Goal: Information Seeking & Learning: Compare options

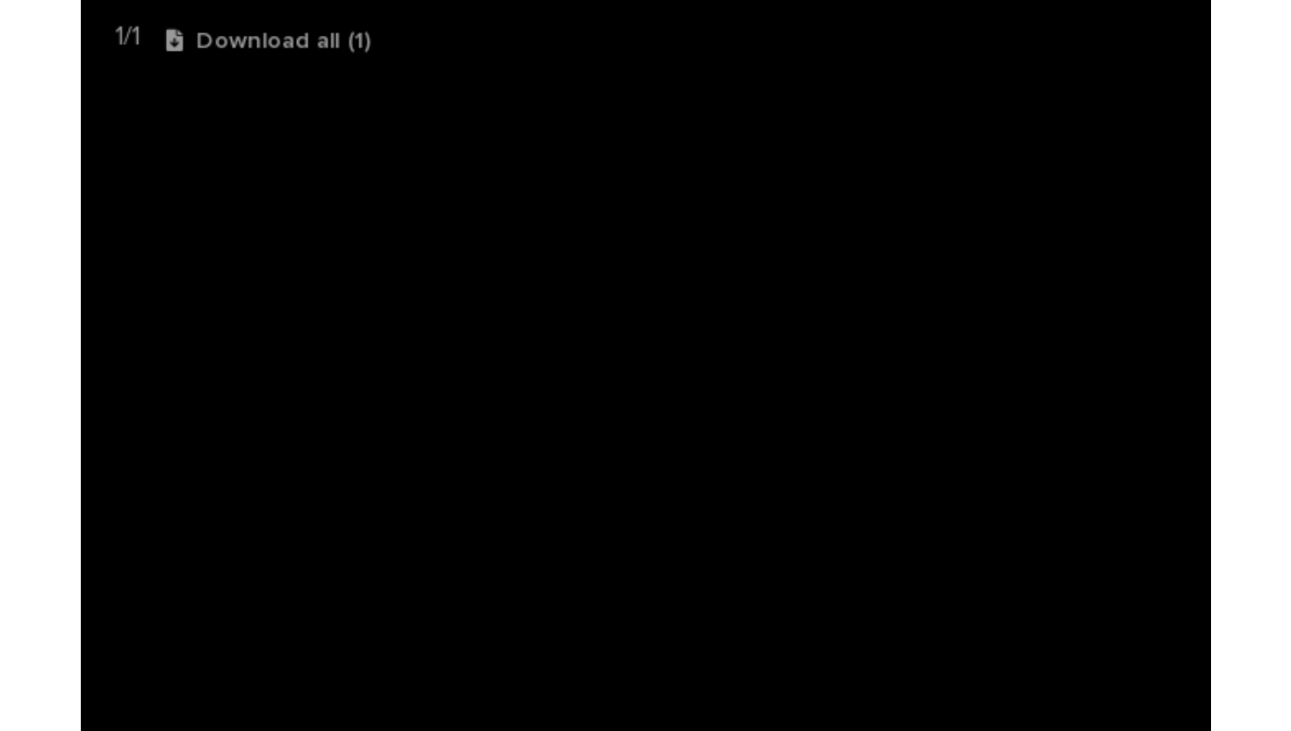
scroll to position [550, 0]
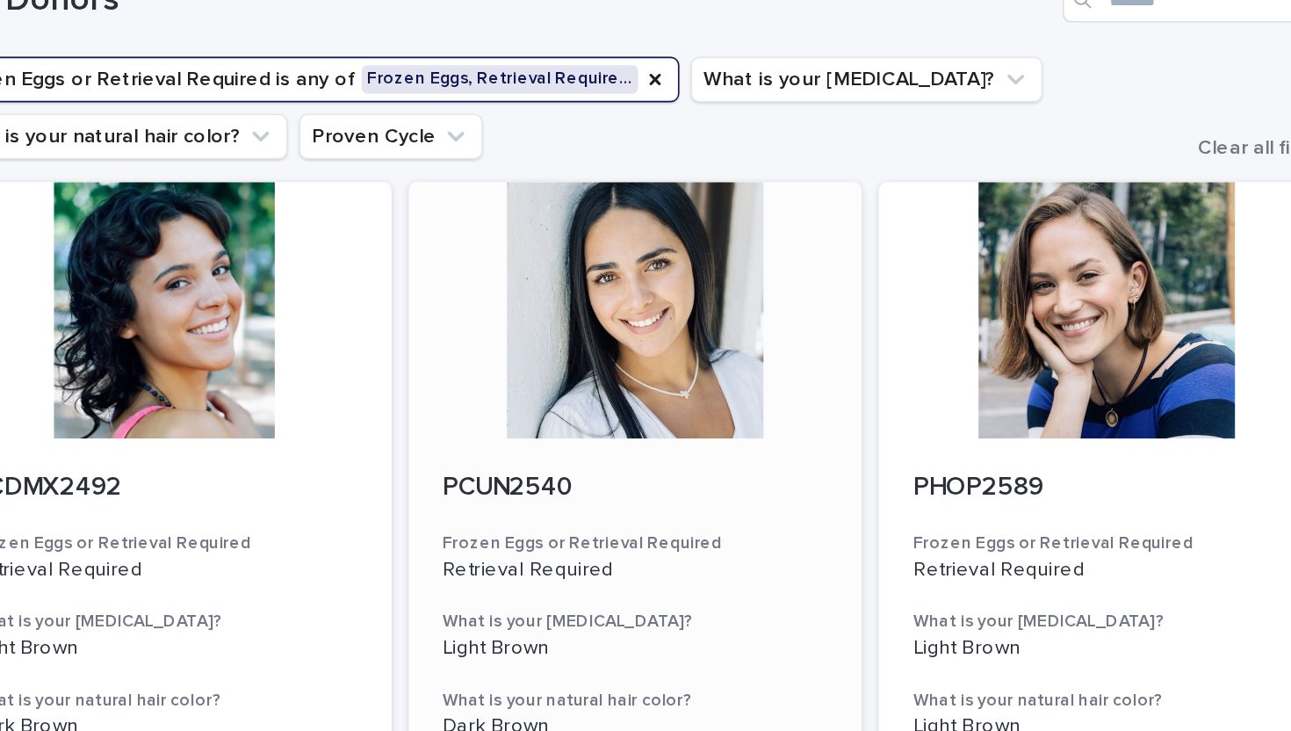
scroll to position [165, 0]
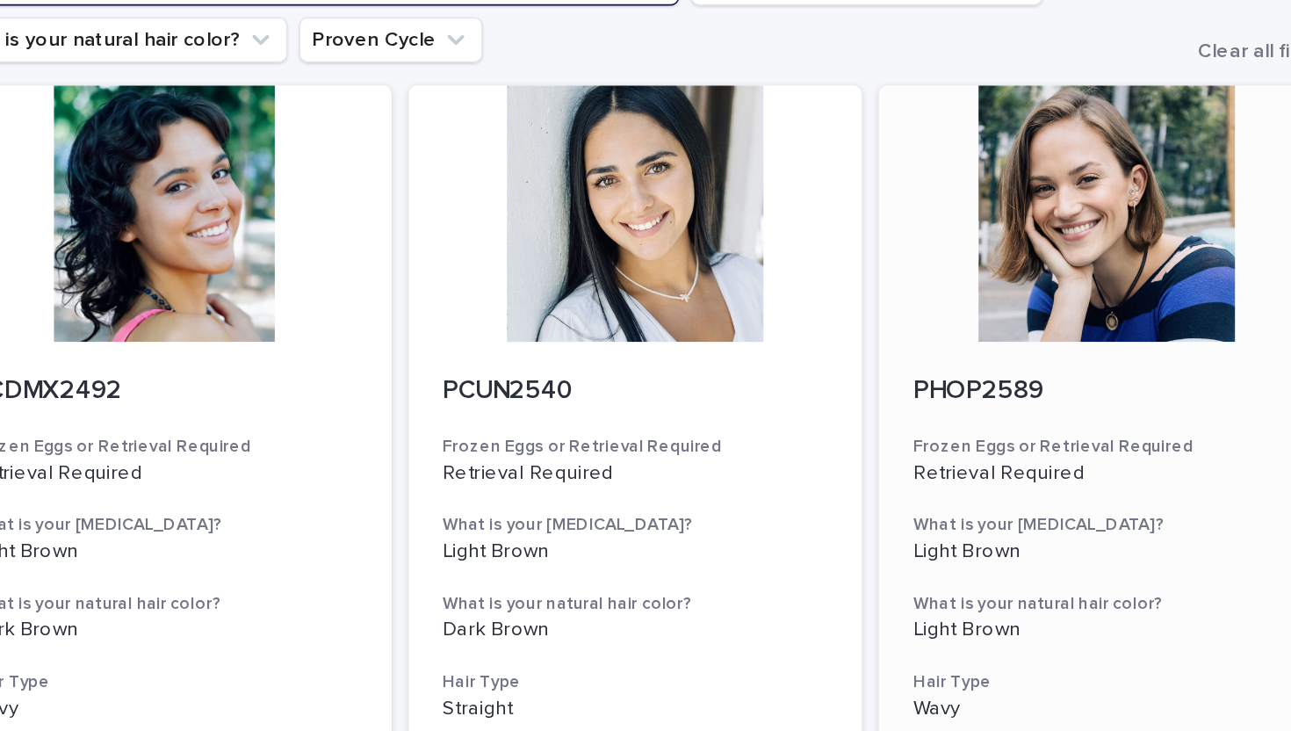
click at [941, 139] on div at bounding box center [936, 132] width 280 height 158
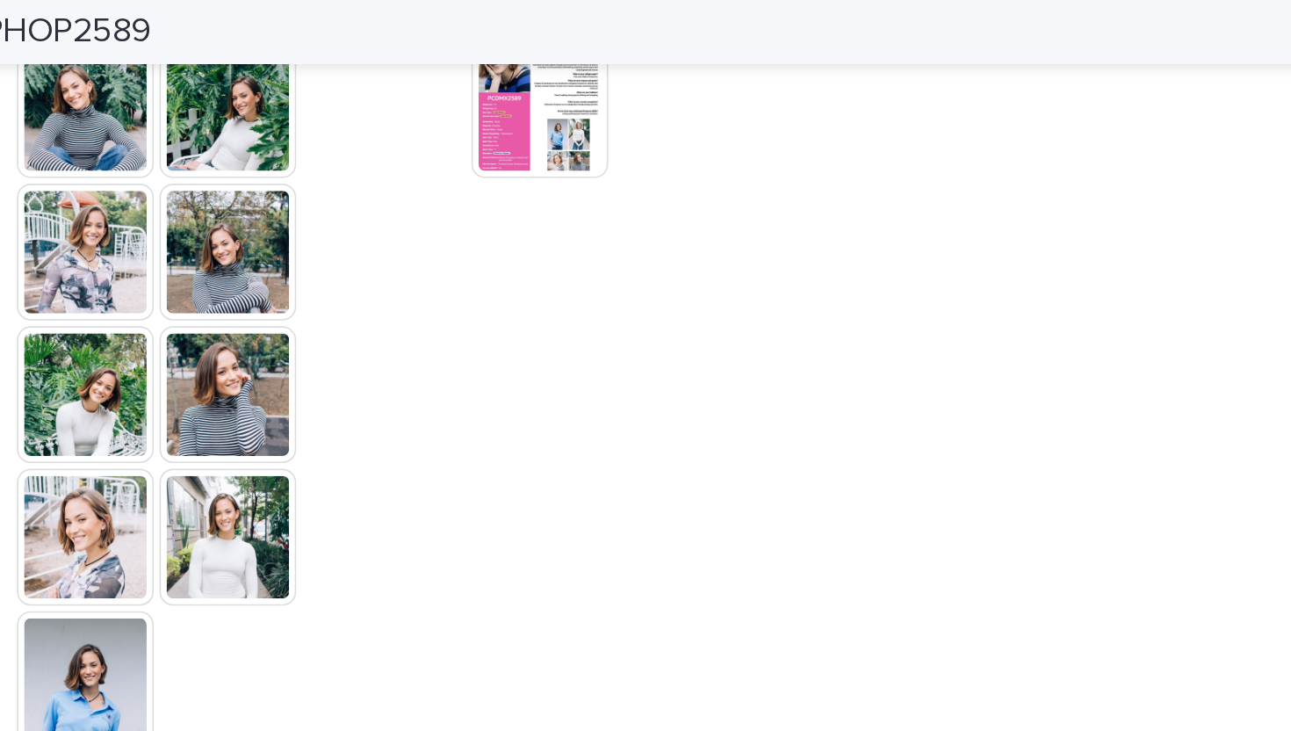
scroll to position [546, 0]
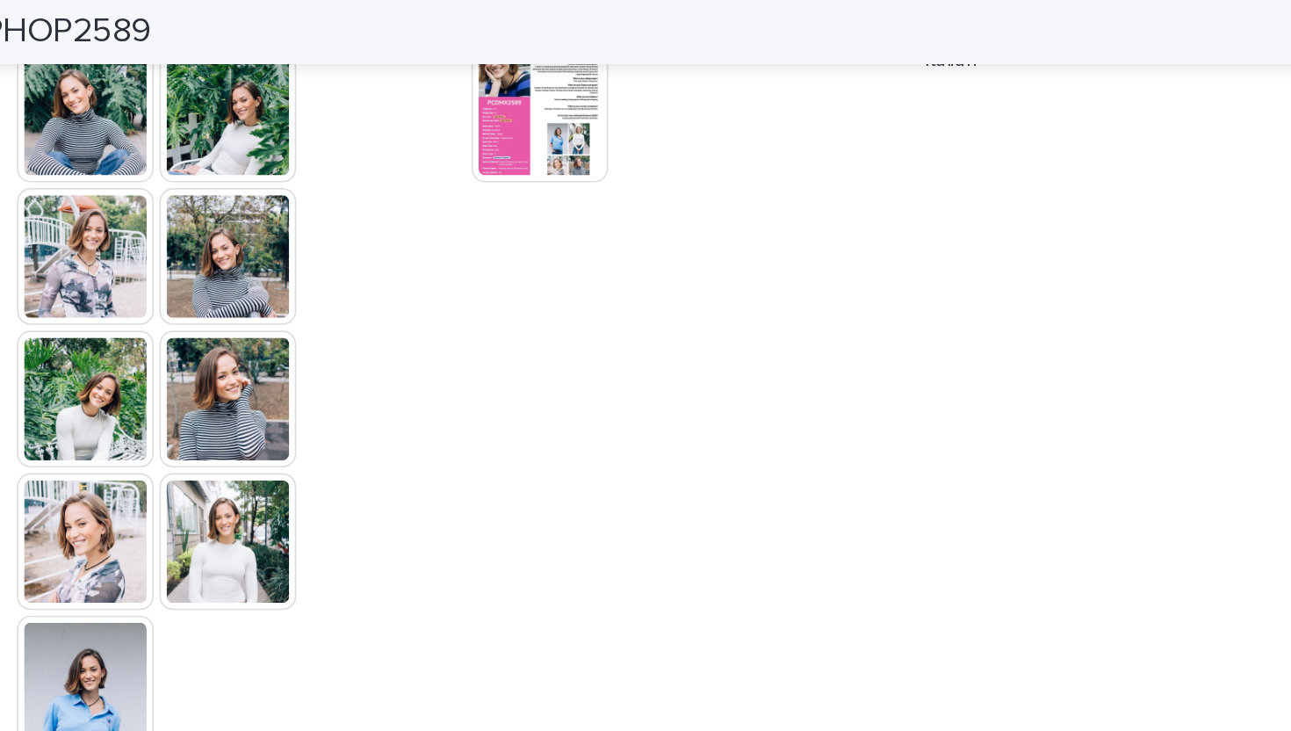
click at [289, 395] on img at bounding box center [278, 421] width 84 height 84
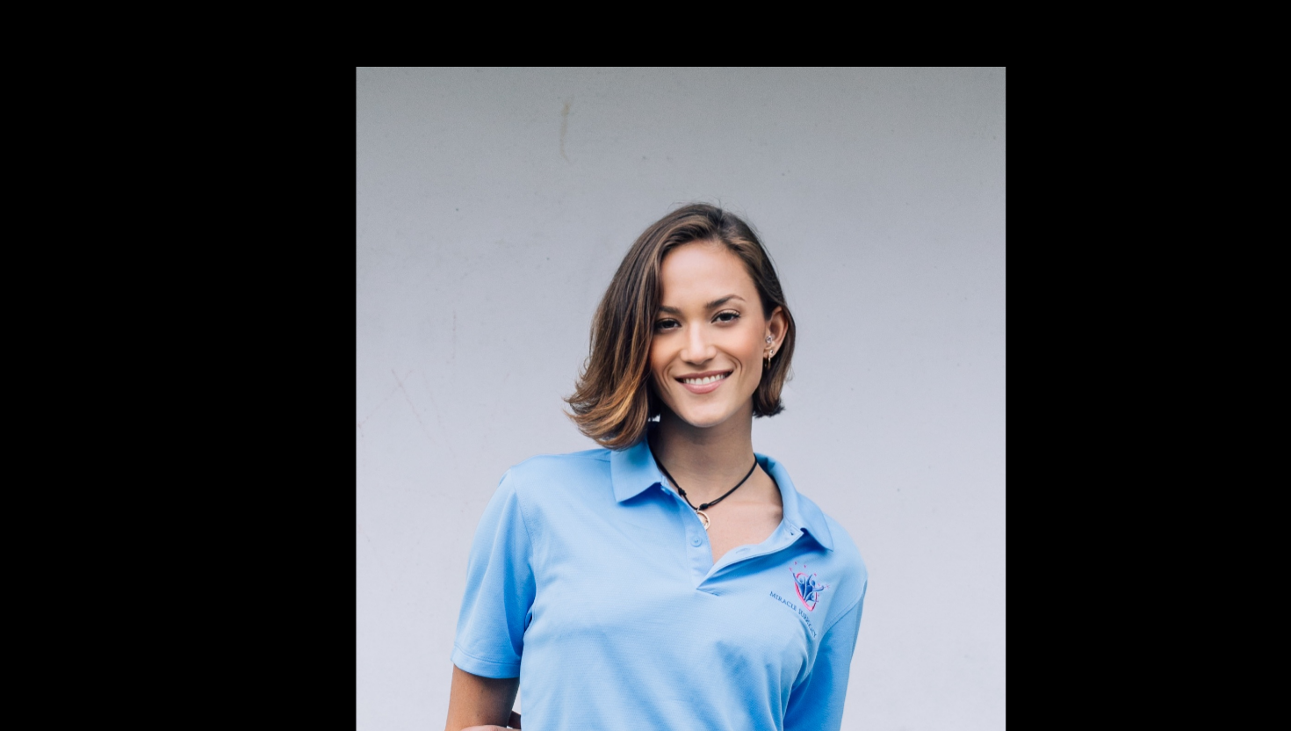
click at [941, 169] on picture at bounding box center [645, 342] width 1291 height 602
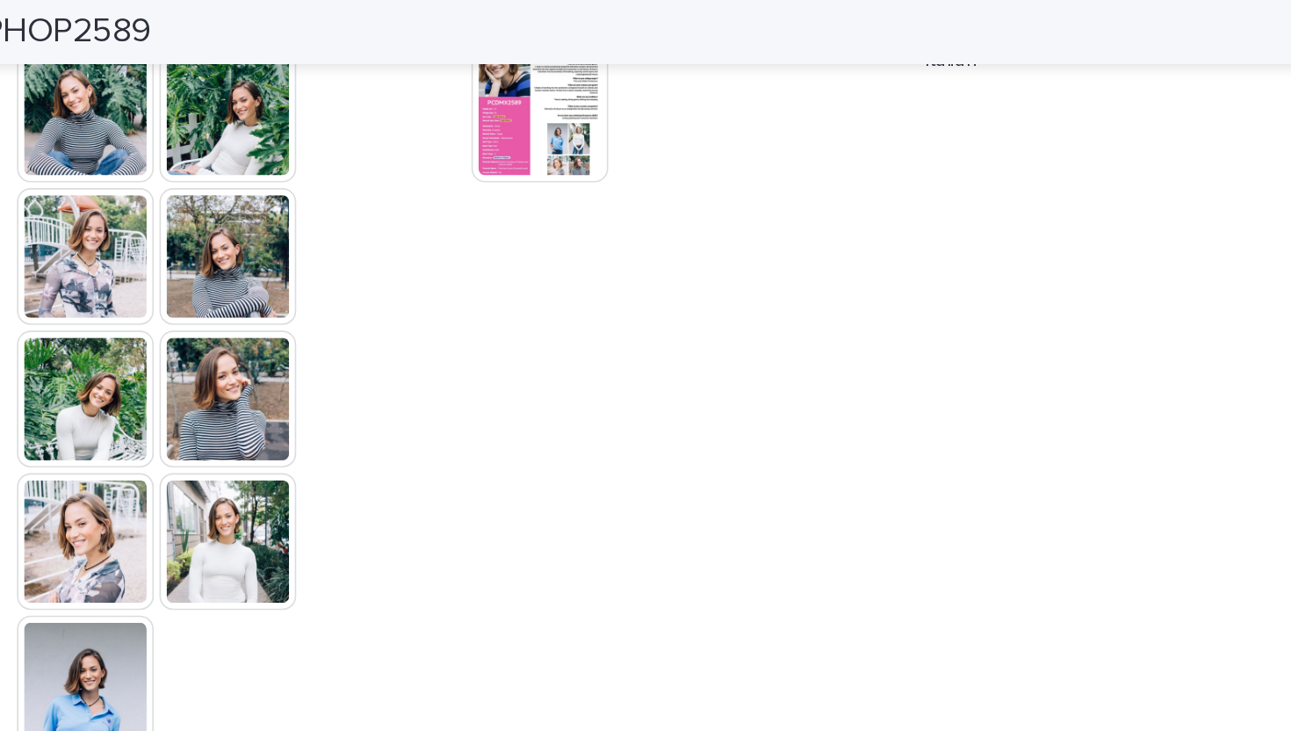
click at [583, 75] on img at bounding box center [558, 70] width 84 height 84
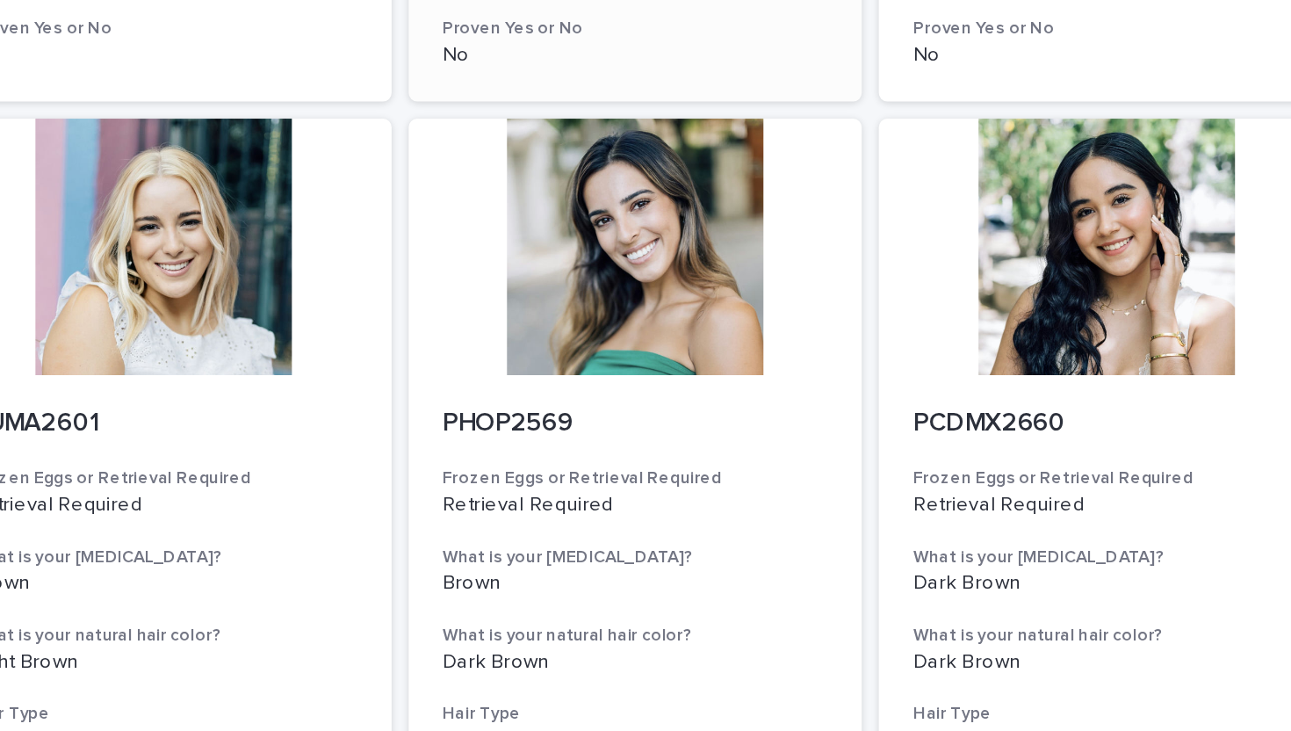
scroll to position [448, 0]
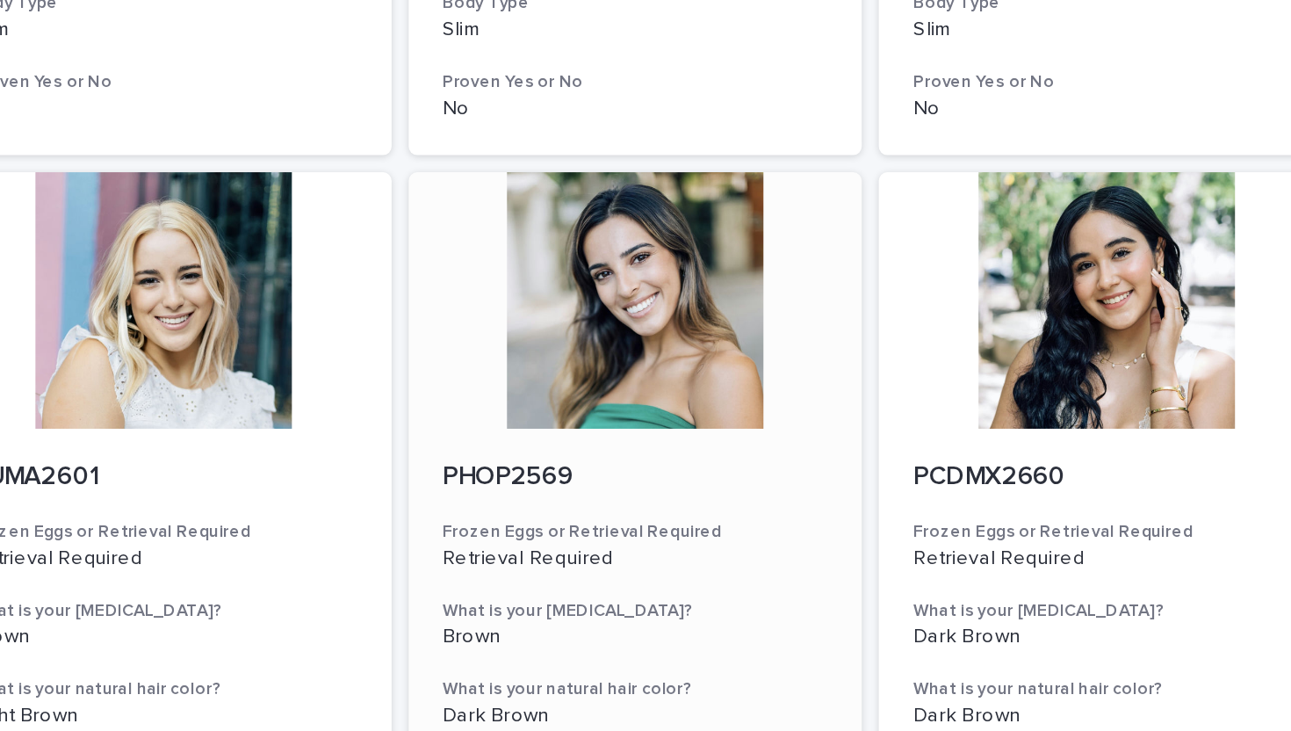
click at [627, 430] on div at bounding box center [646, 465] width 280 height 158
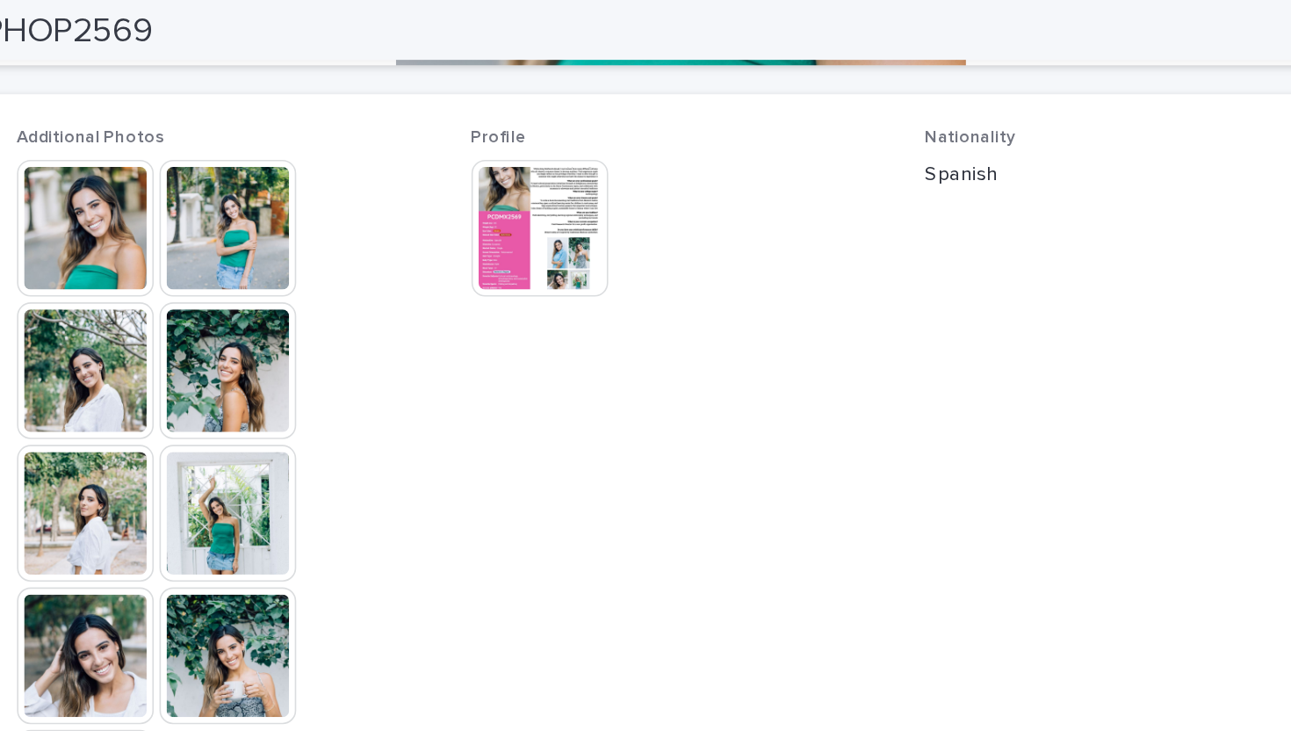
scroll to position [506, 0]
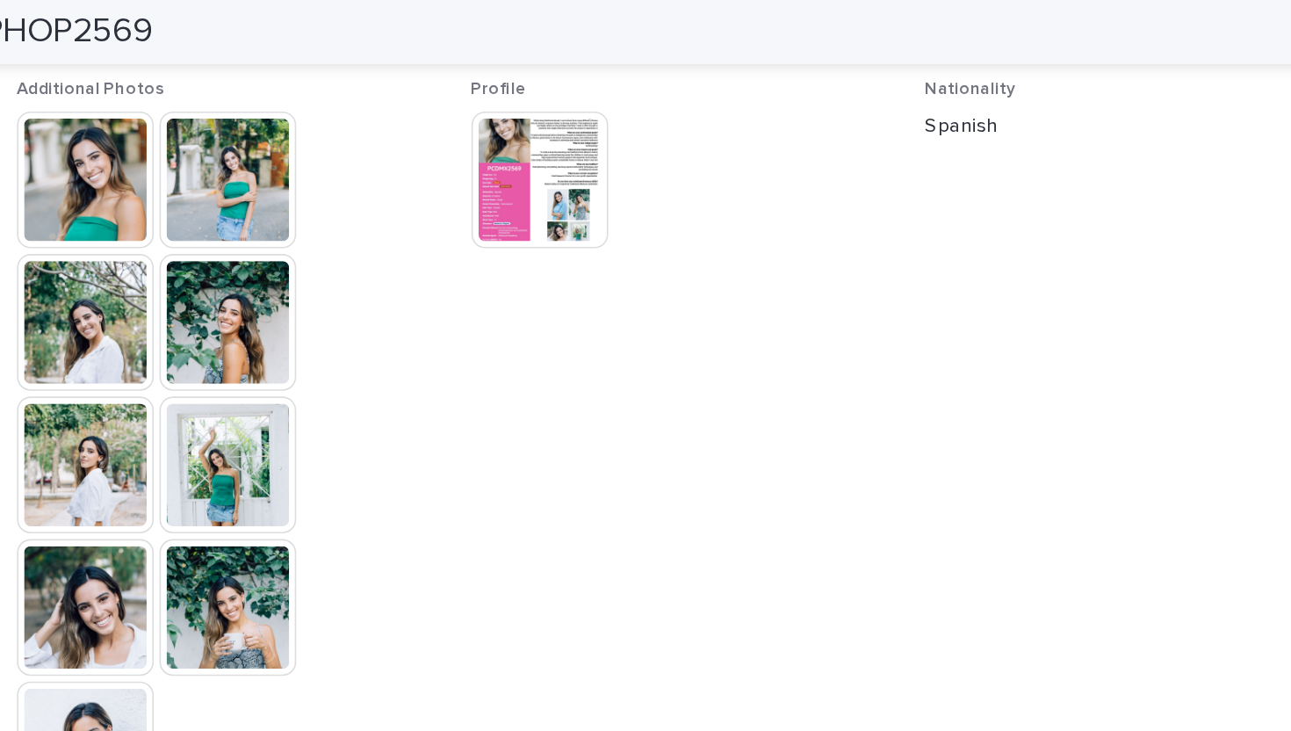
click at [297, 124] on img at bounding box center [278, 110] width 84 height 84
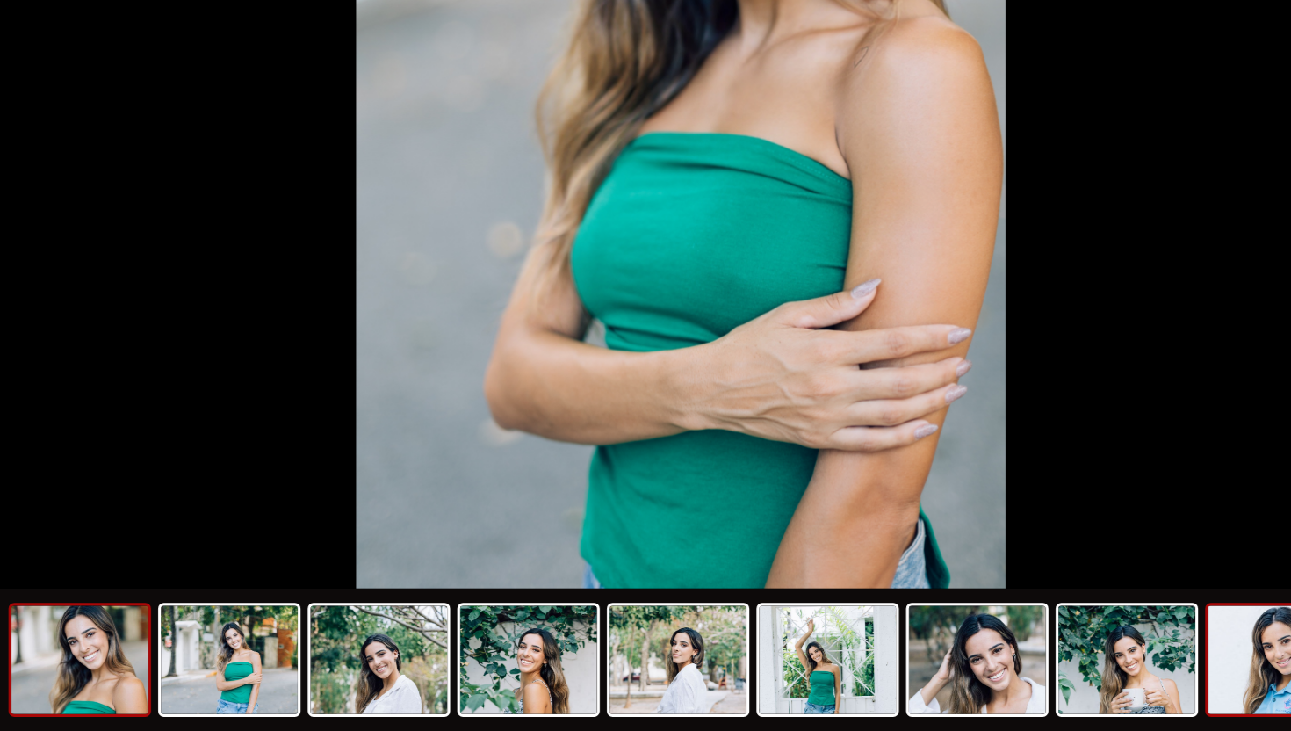
click at [941, 609] on img at bounding box center [1012, 686] width 84 height 67
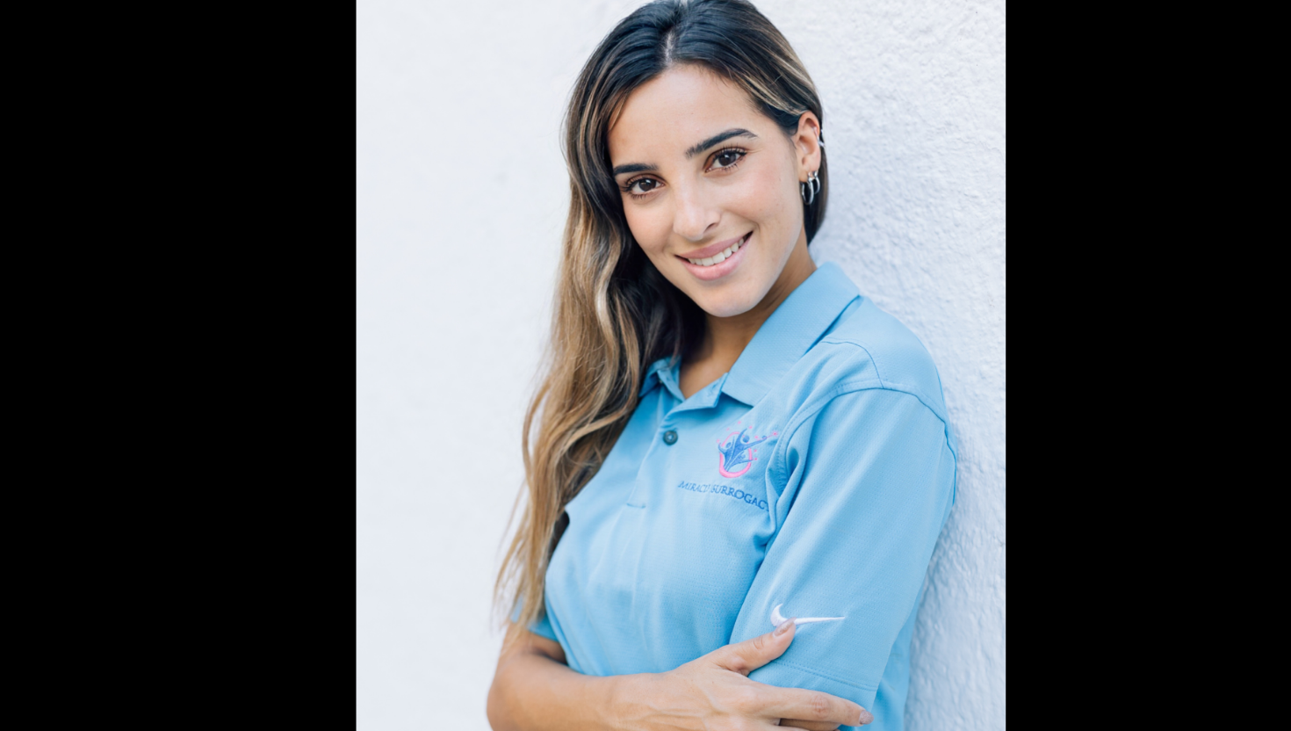
click at [274, 247] on picture at bounding box center [645, 342] width 1291 height 602
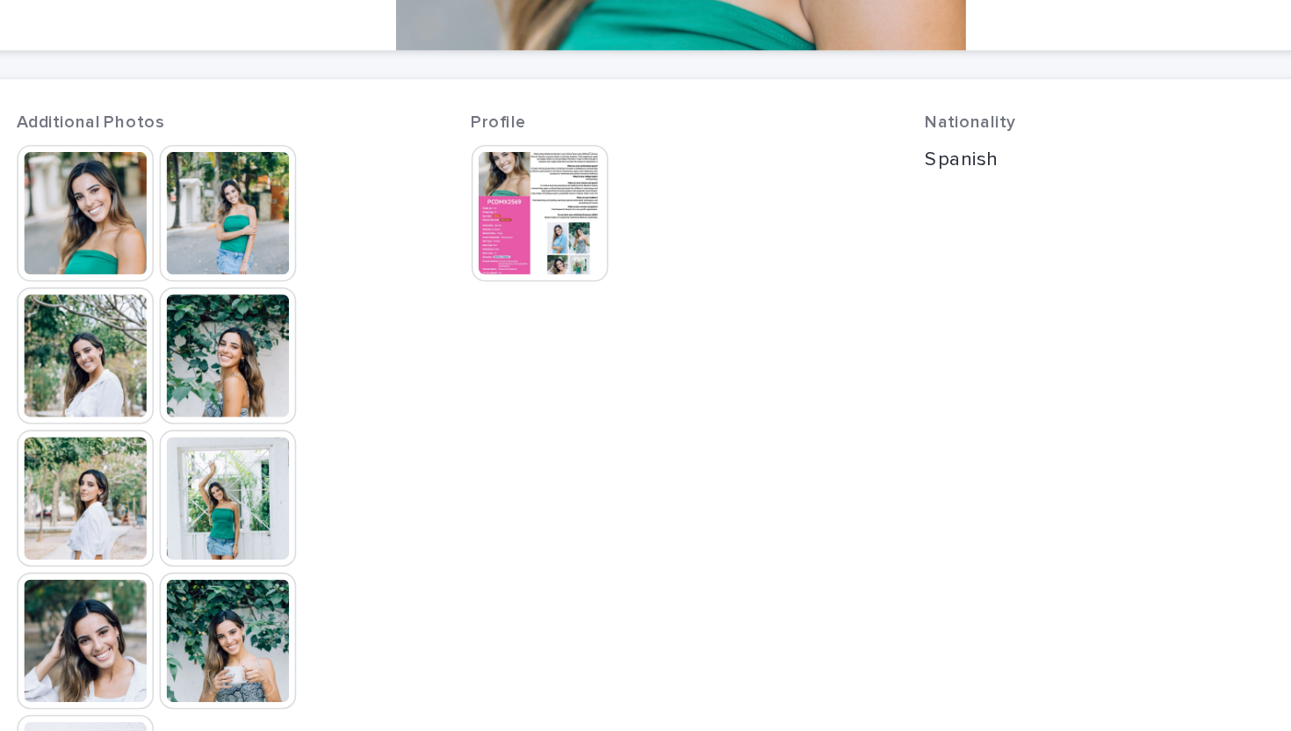
scroll to position [396, 0]
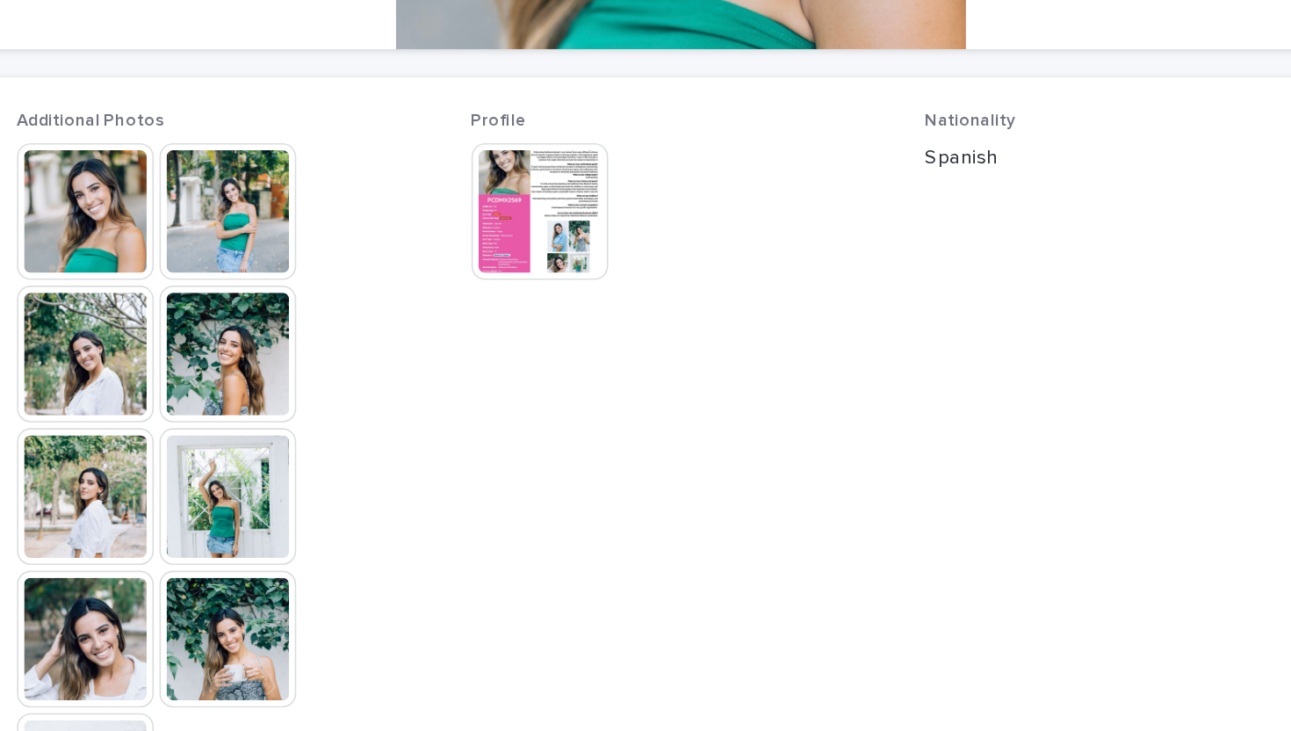
click at [541, 212] on img at bounding box center [558, 220] width 84 height 84
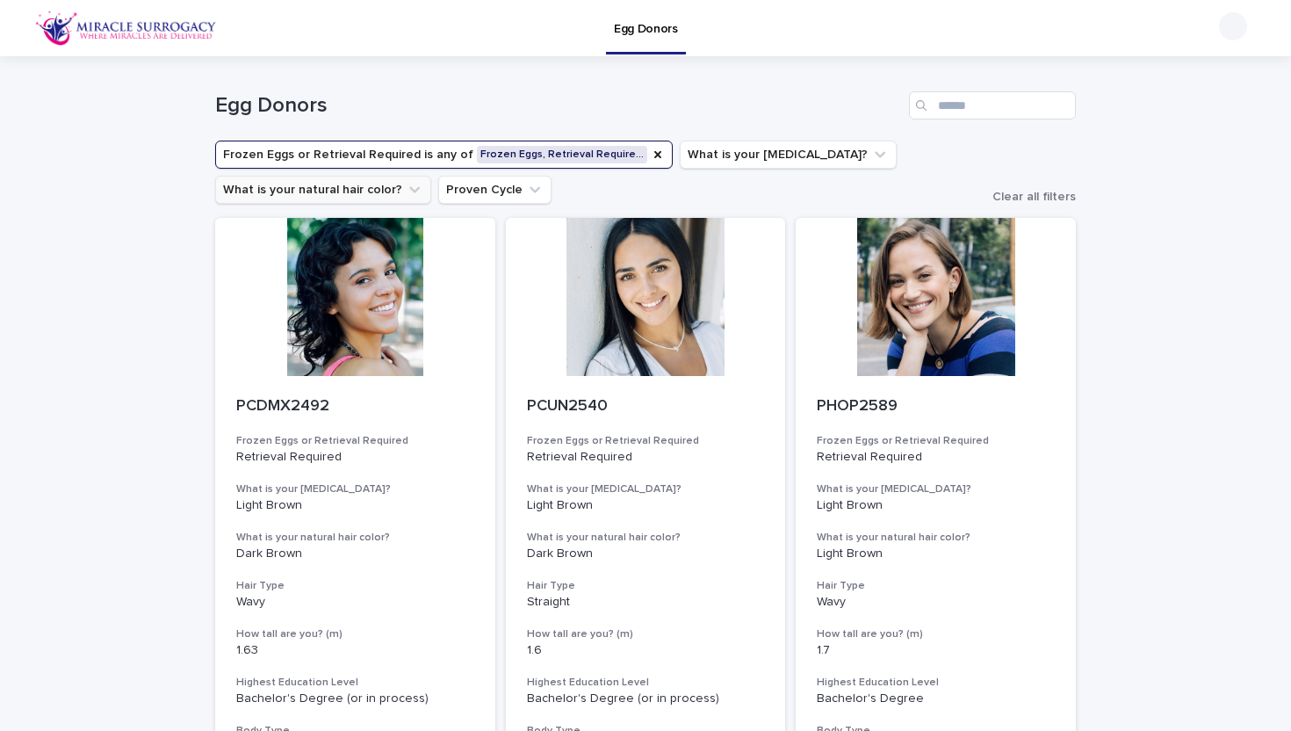
click at [339, 199] on button "What is your natural hair color?" at bounding box center [323, 190] width 216 height 28
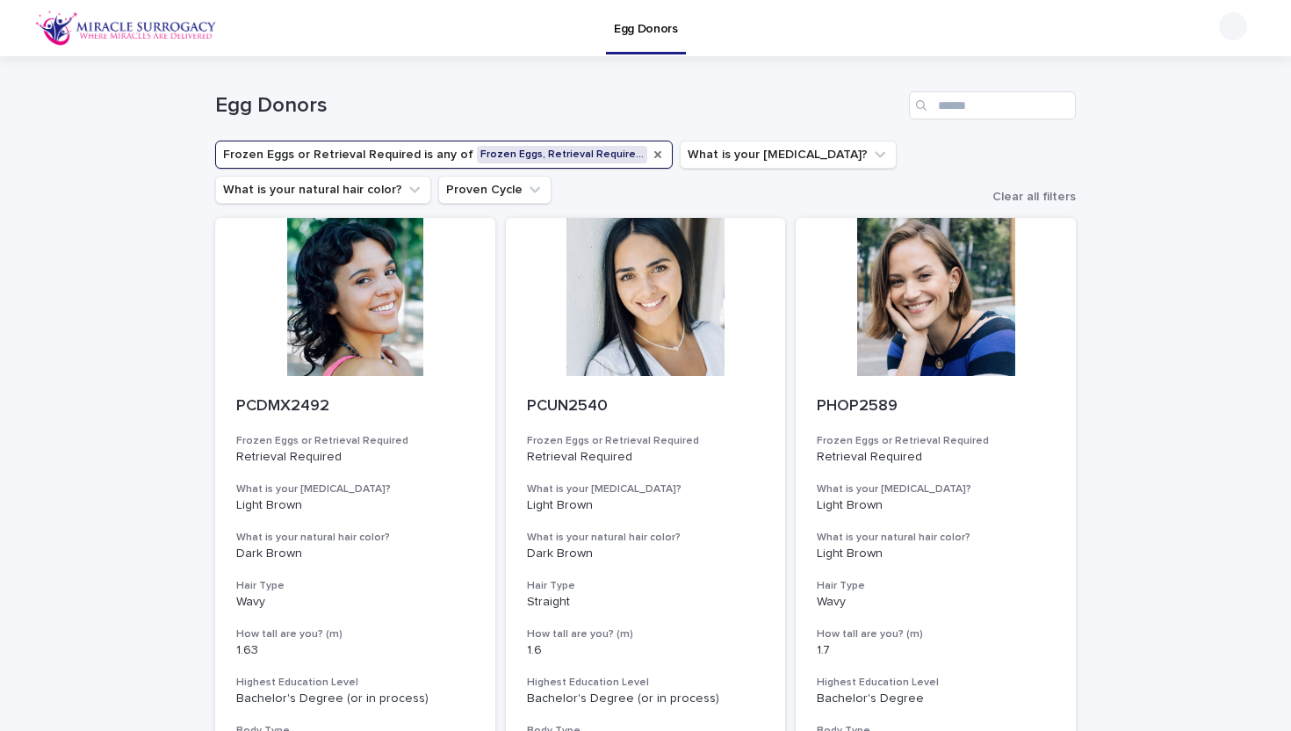
click at [651, 153] on icon "Frozen Eggs or Retrieval Required" at bounding box center [658, 155] width 14 height 14
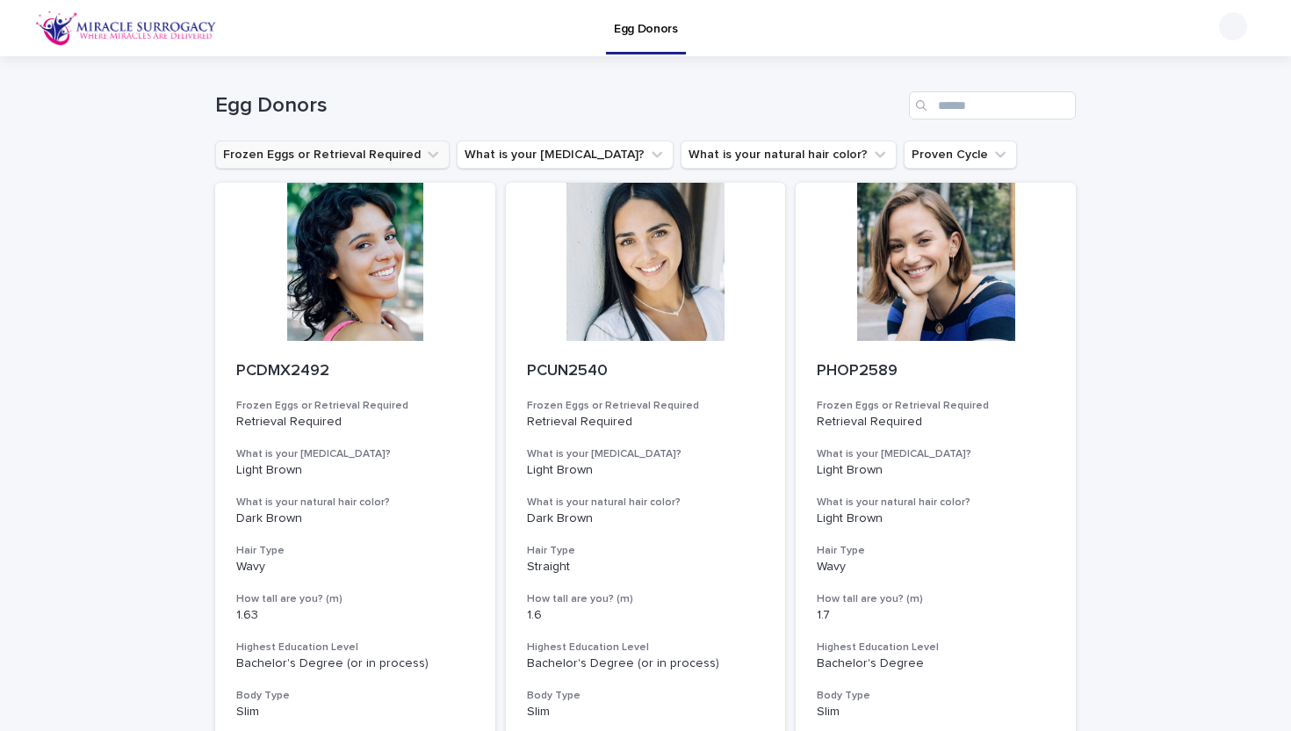
click at [377, 155] on button "Frozen Eggs or Retrieval Required" at bounding box center [332, 154] width 234 height 28
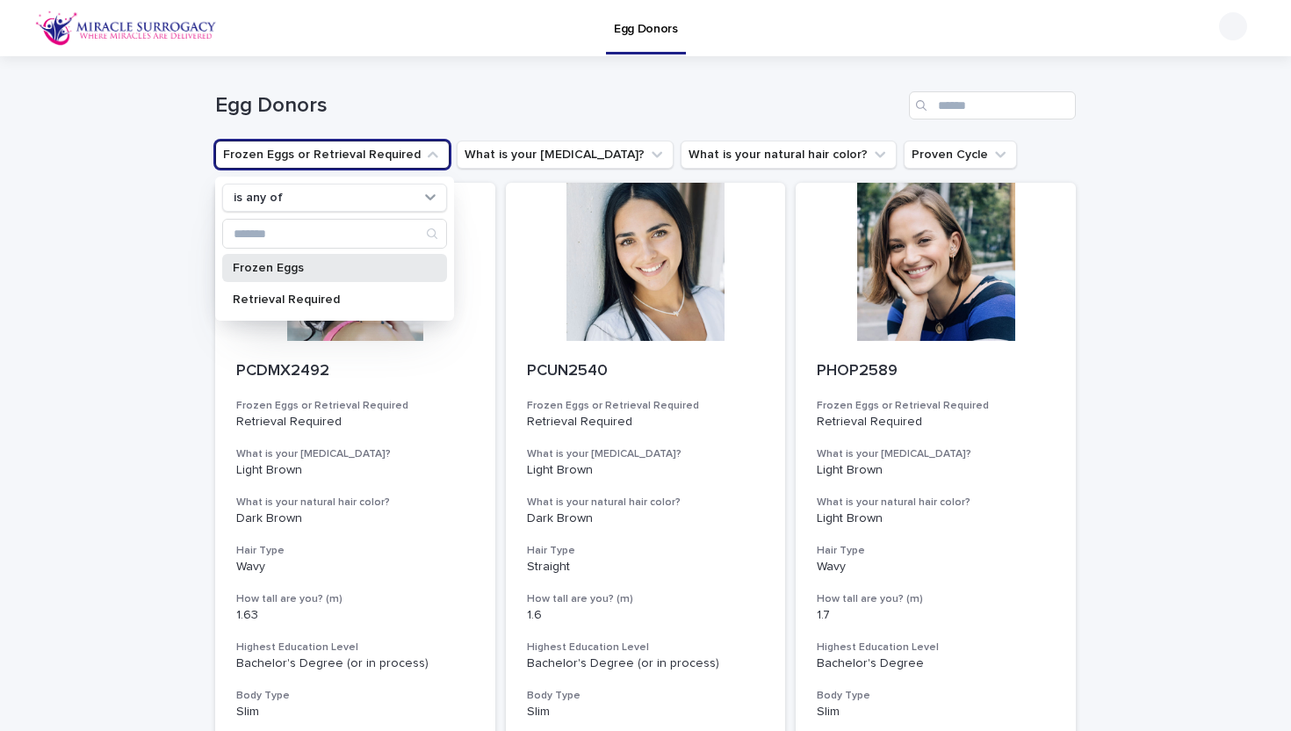
click at [375, 271] on p "Frozen Eggs" at bounding box center [326, 268] width 186 height 12
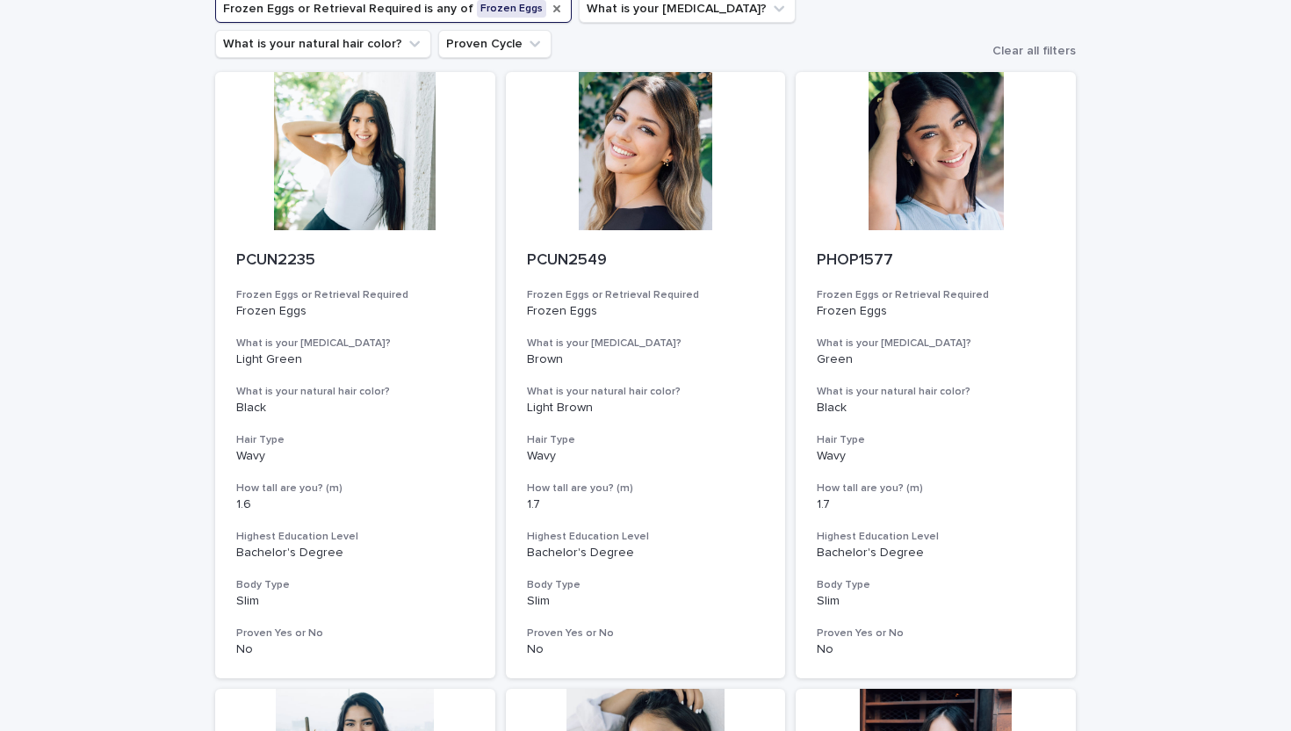
scroll to position [148, 0]
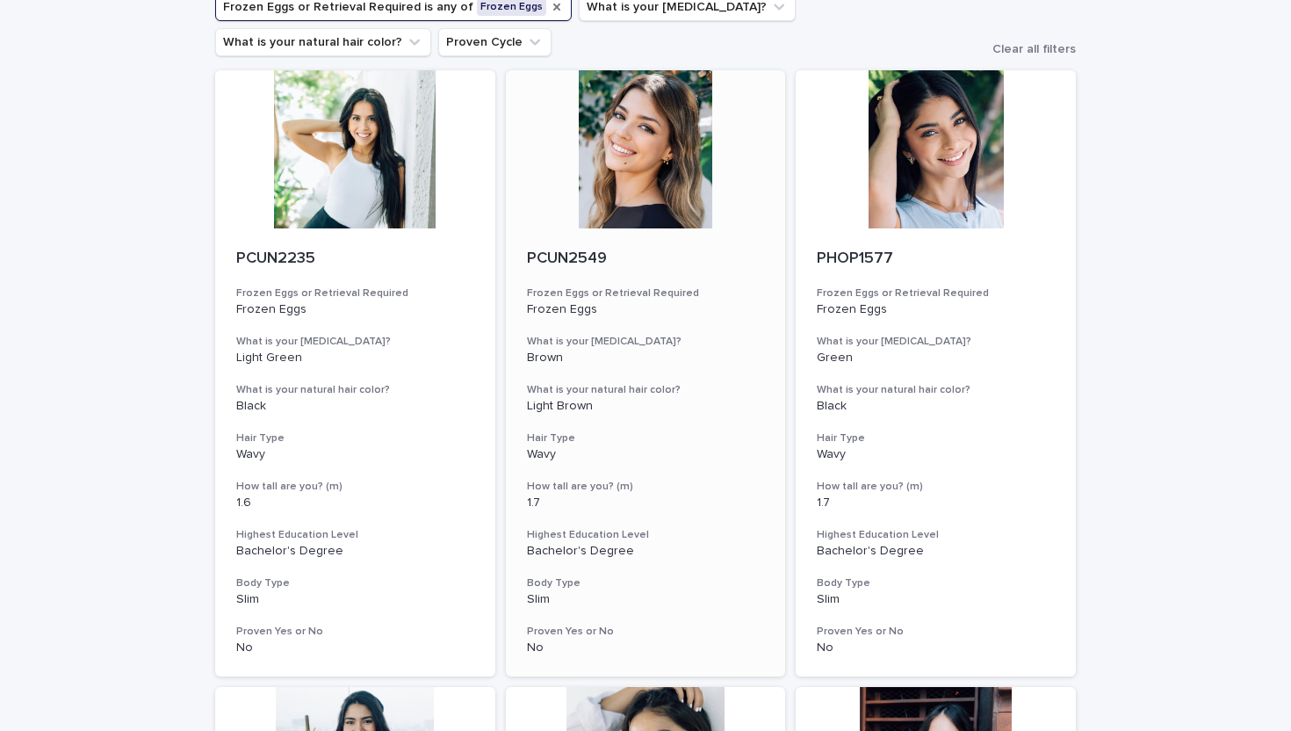
click at [679, 195] on div at bounding box center [646, 149] width 280 height 158
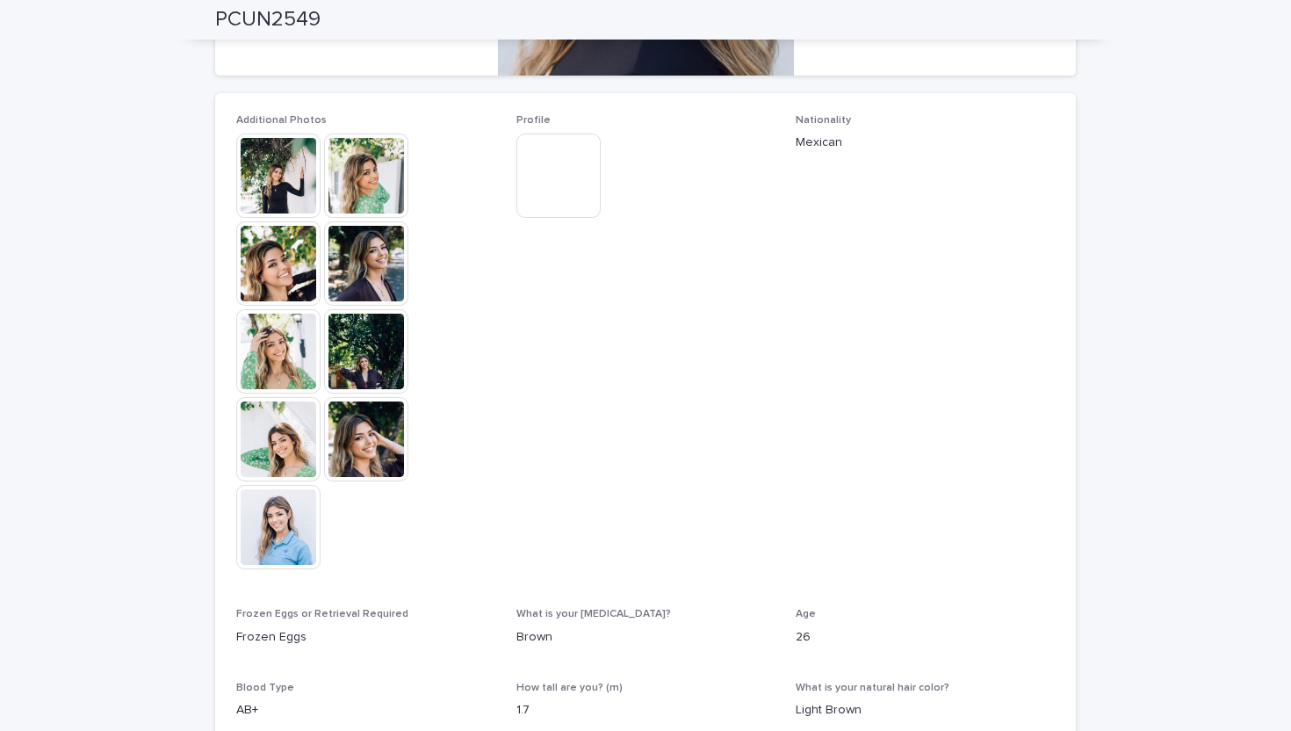
scroll to position [443, 0]
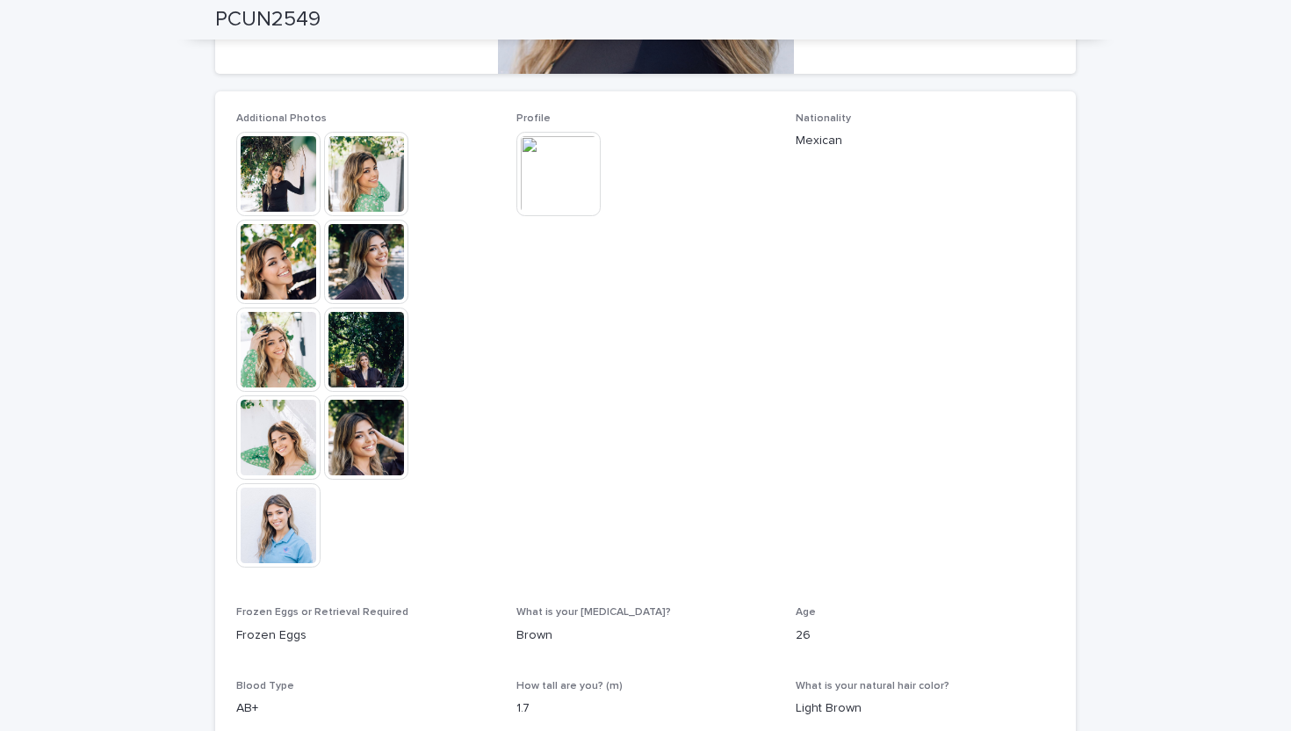
click at [275, 540] on img at bounding box center [278, 525] width 84 height 84
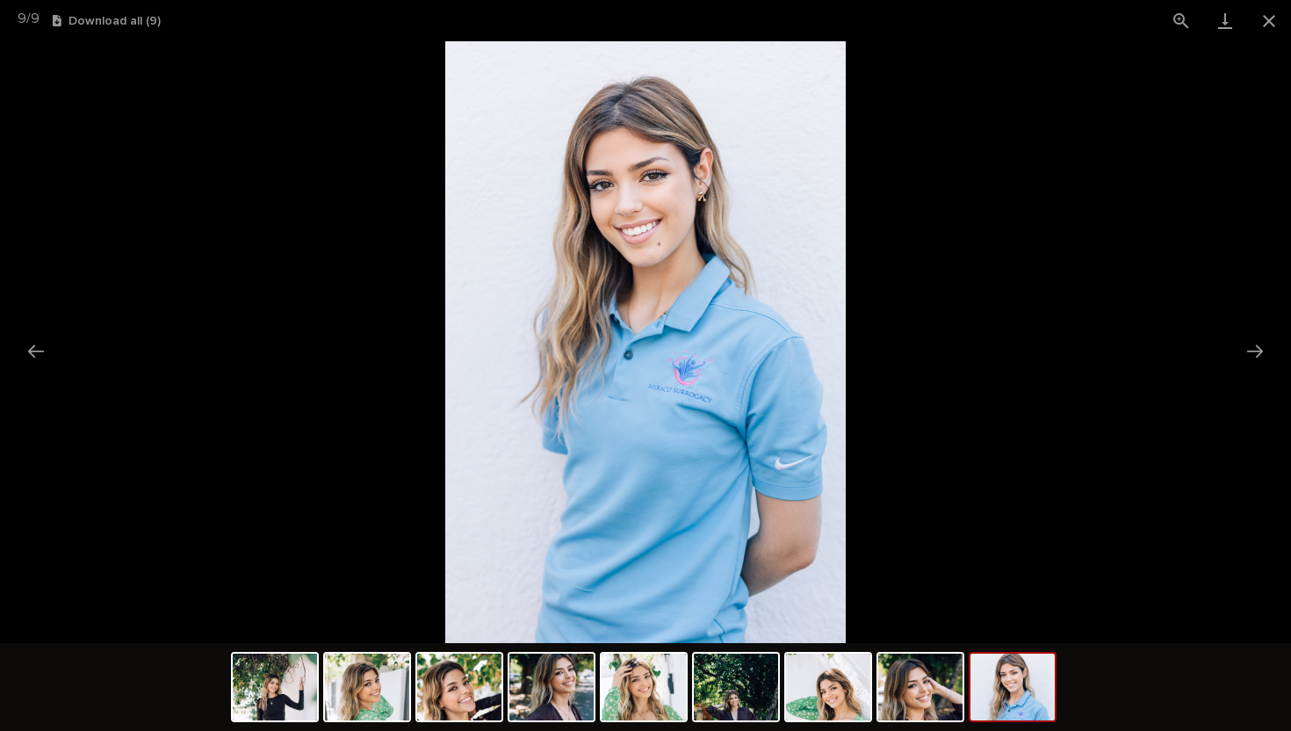
scroll to position [0, 0]
click at [246, 444] on picture at bounding box center [645, 342] width 1291 height 602
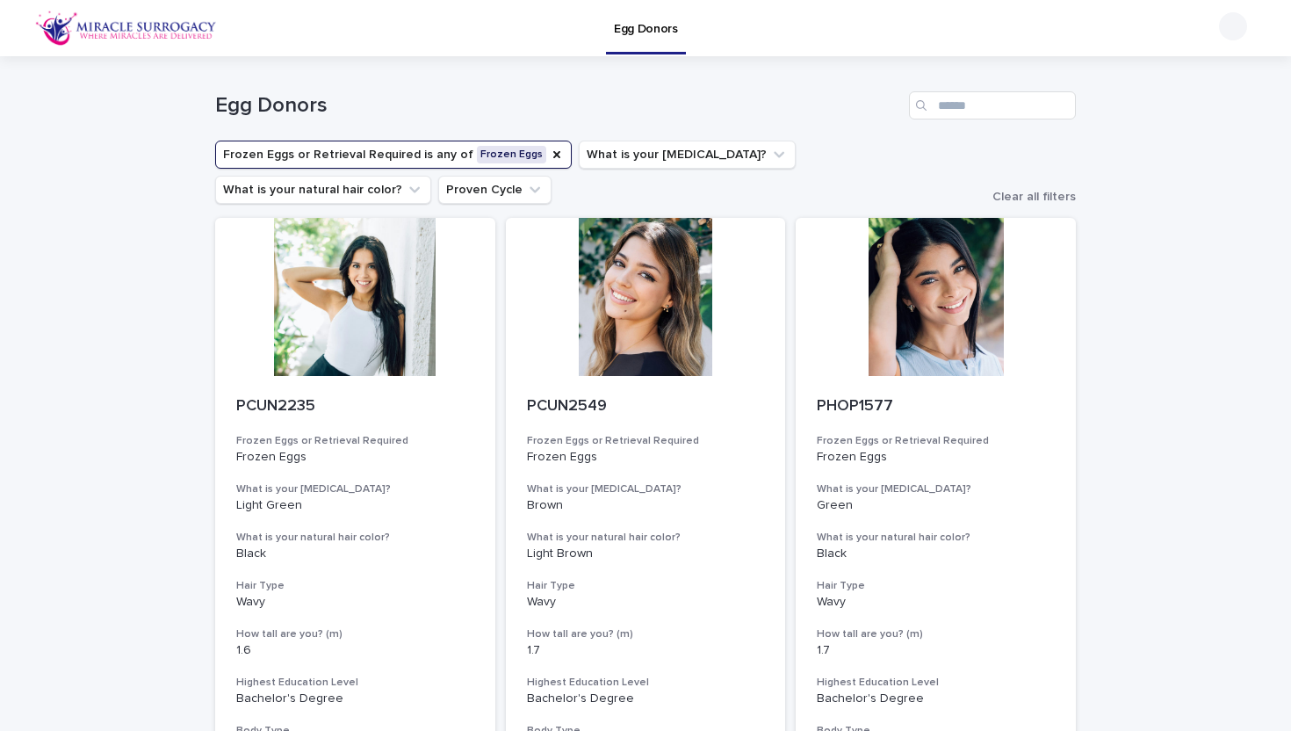
click at [324, 159] on button "Frozen Eggs or Retrieval Required is any of Frozen Eggs" at bounding box center [393, 154] width 357 height 28
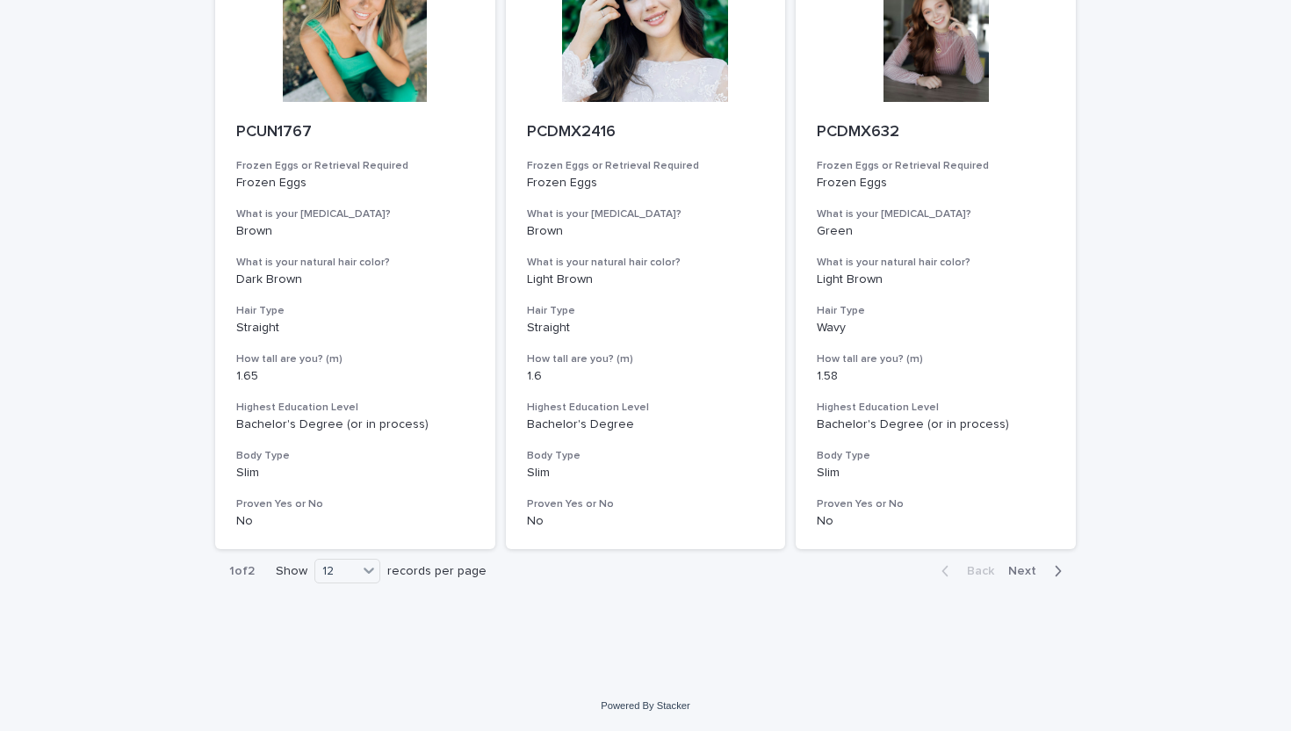
scroll to position [1979, 0]
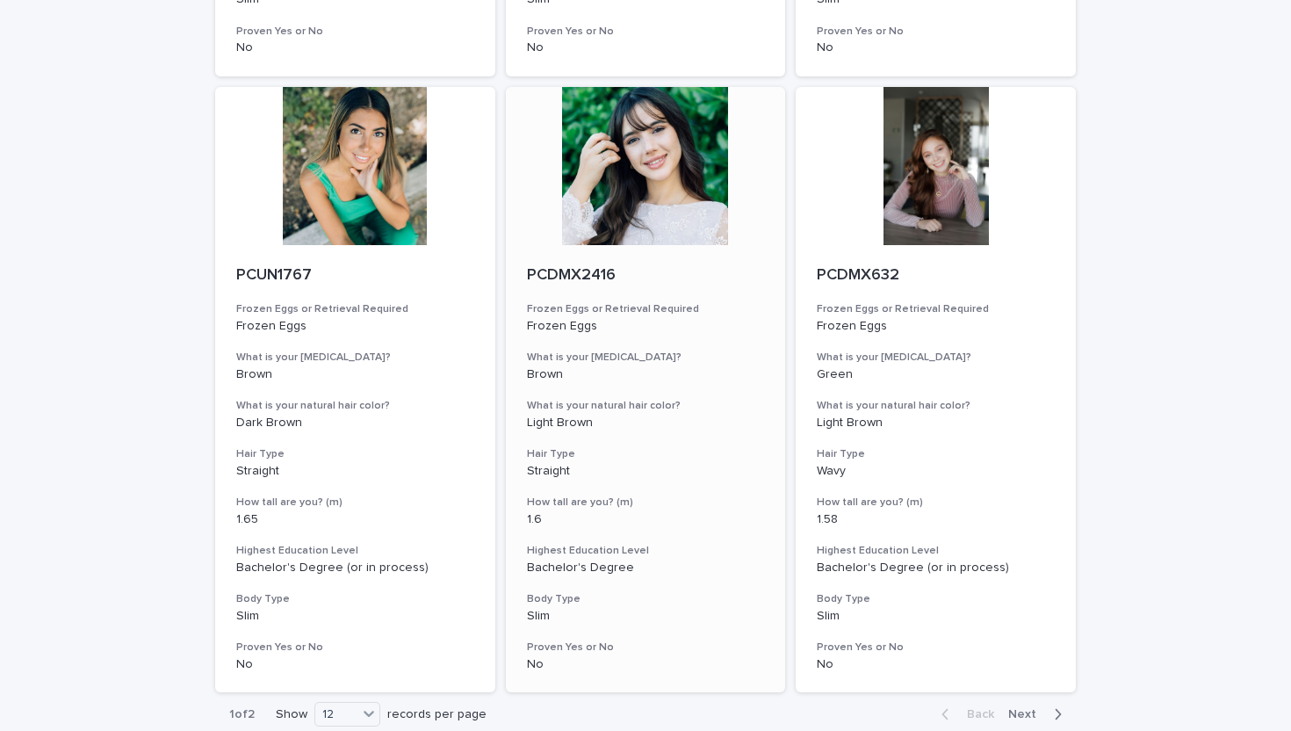
click at [658, 153] on div at bounding box center [646, 166] width 280 height 158
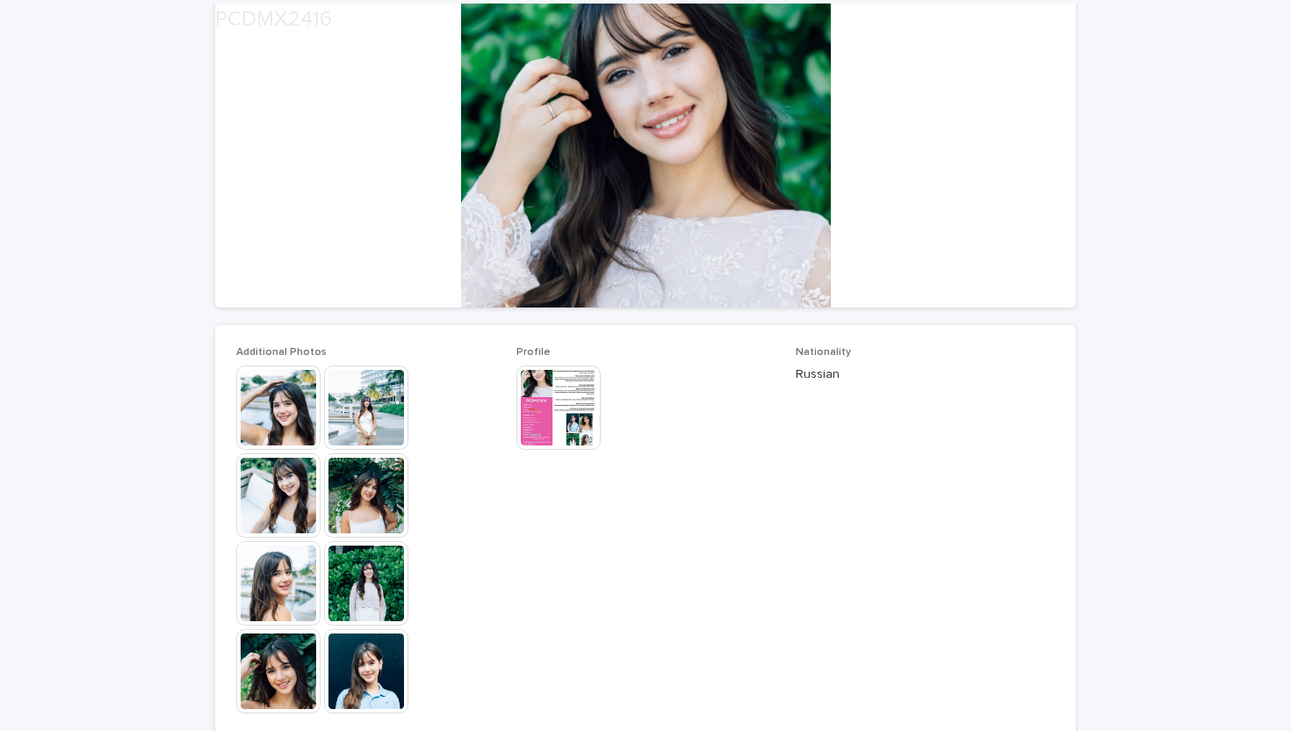
scroll to position [211, 0]
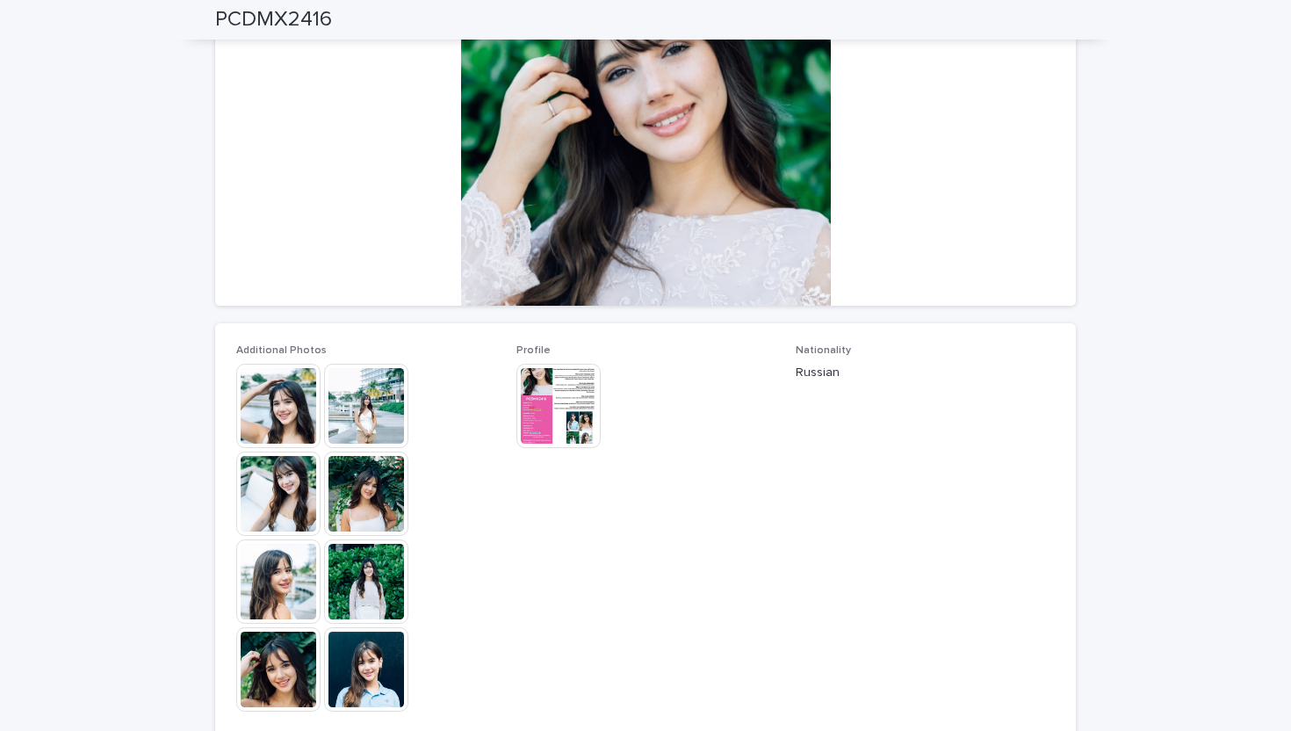
click at [572, 407] on img at bounding box center [558, 406] width 84 height 84
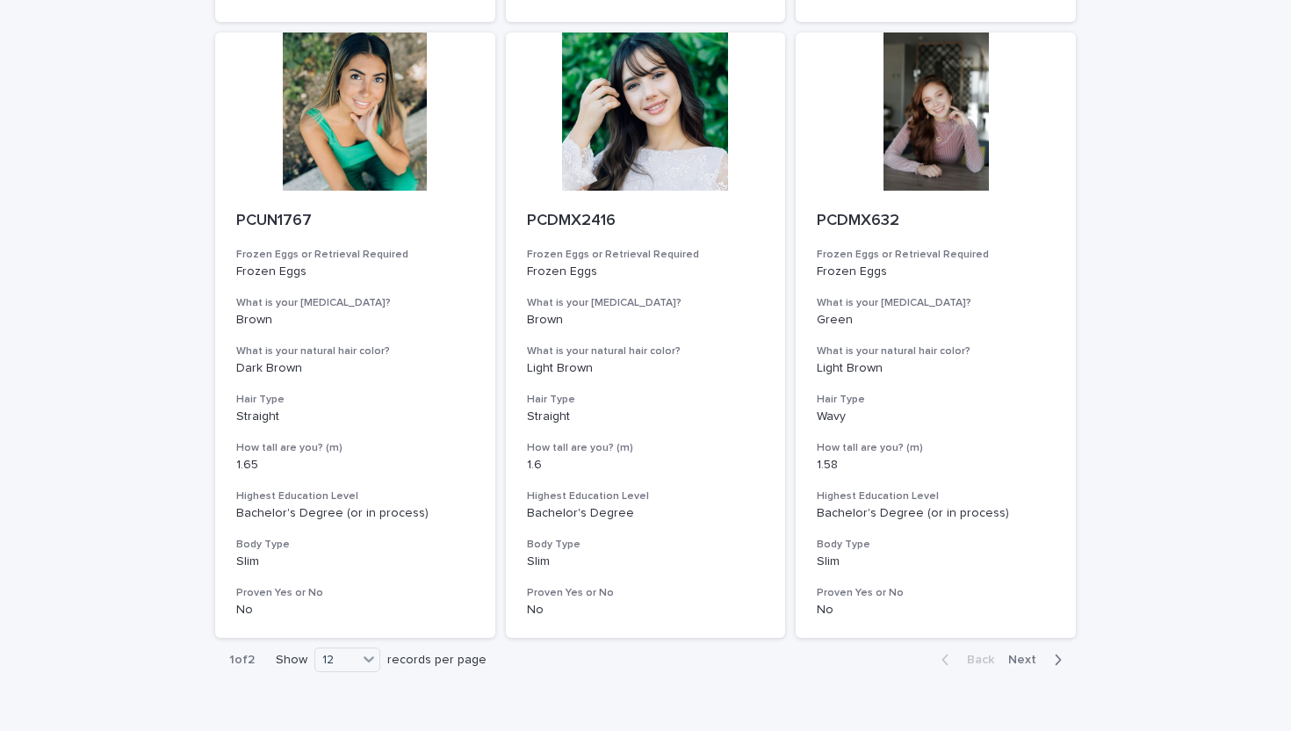
scroll to position [2028, 0]
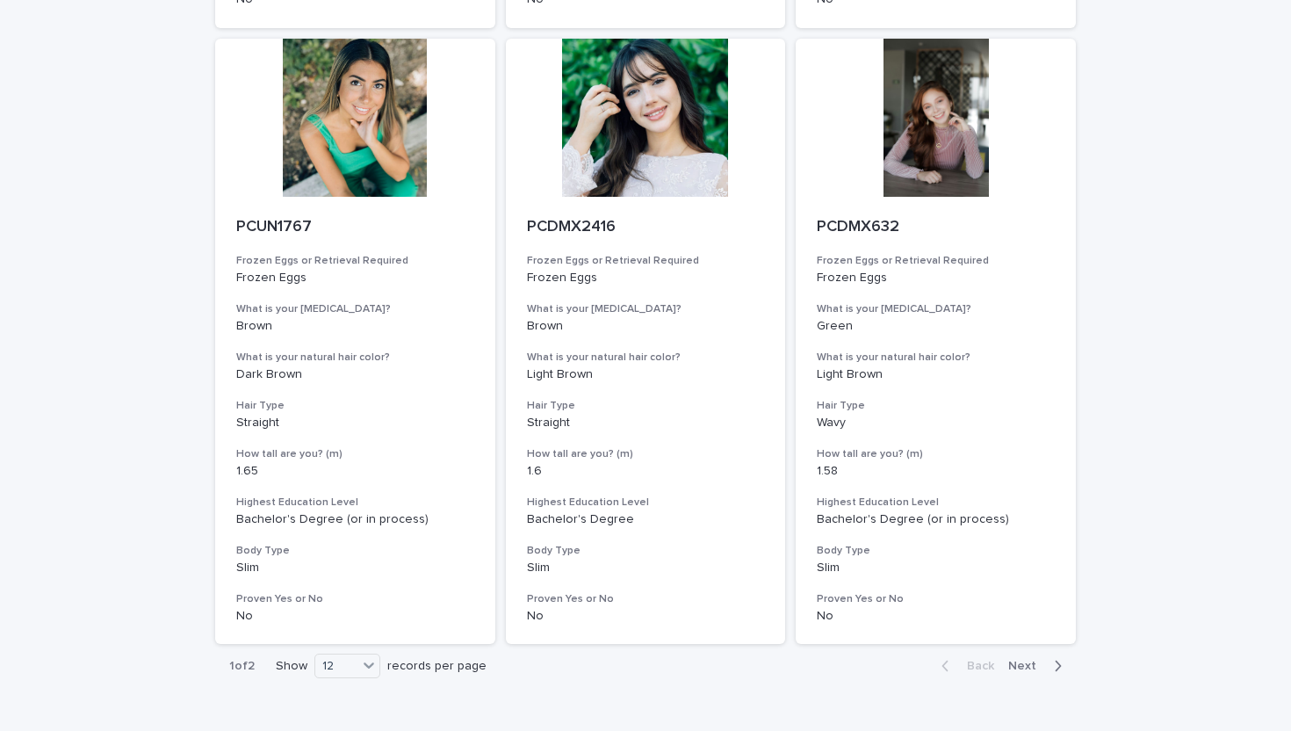
click at [941, 609] on span "Next" at bounding box center [1027, 665] width 39 height 12
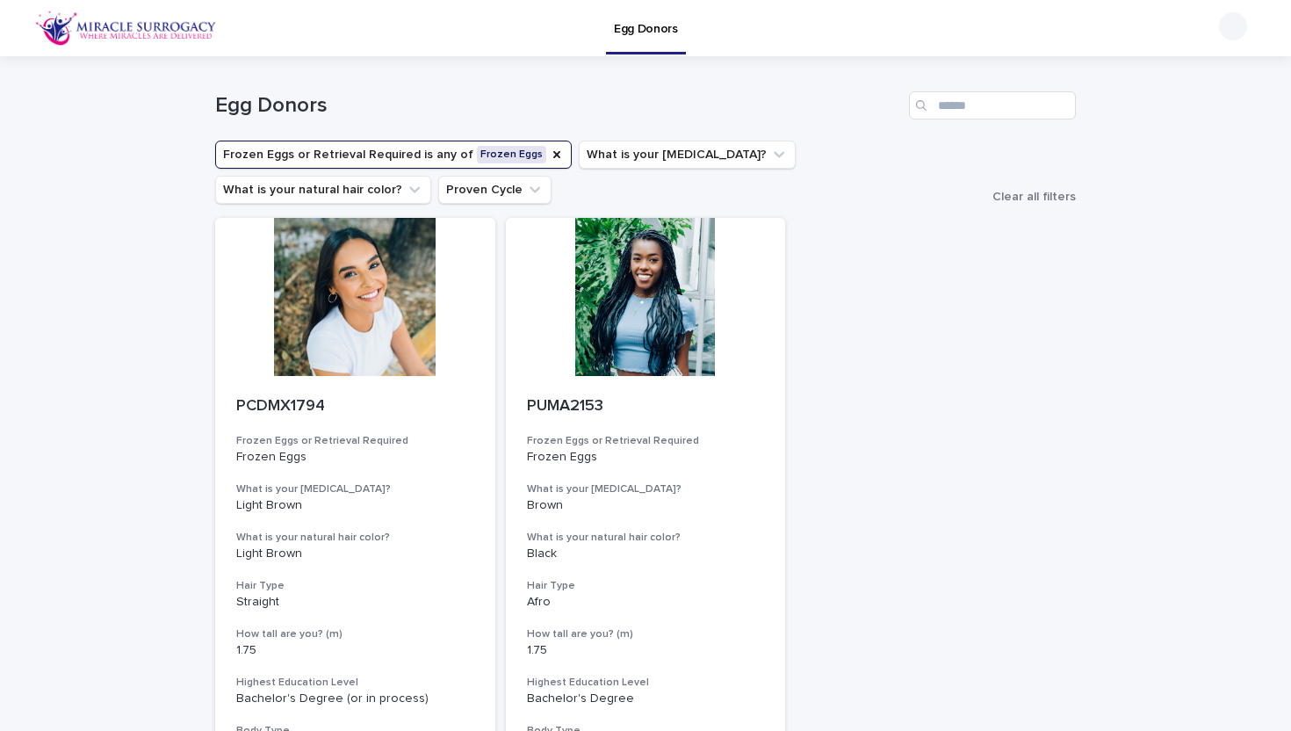
scroll to position [5, 0]
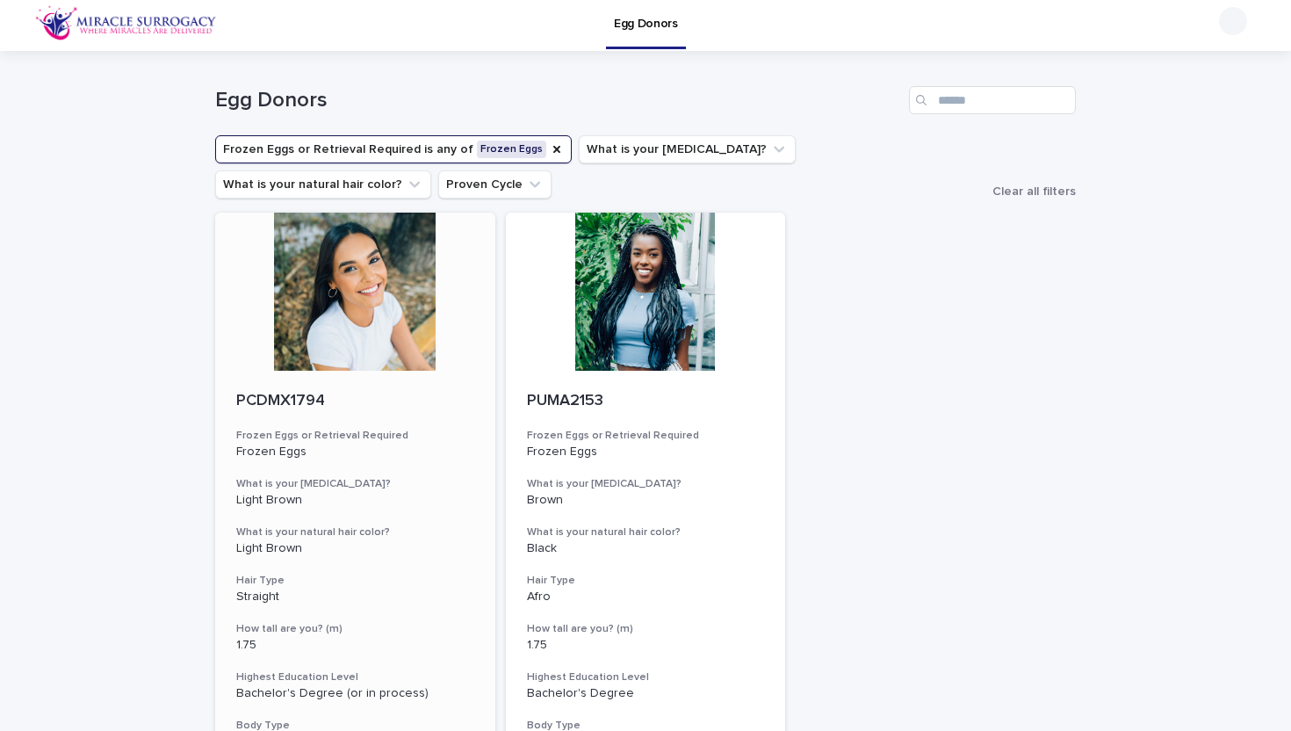
click at [414, 328] on div at bounding box center [355, 292] width 280 height 158
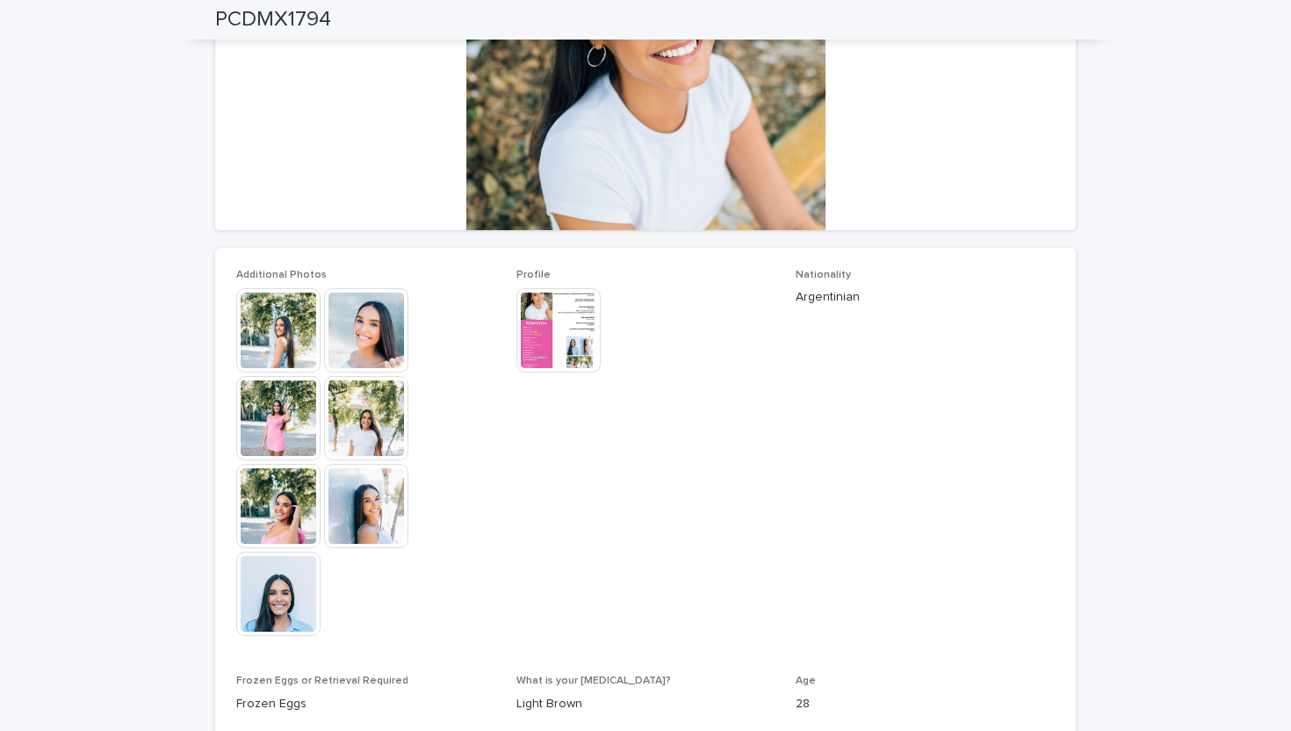
scroll to position [290, 0]
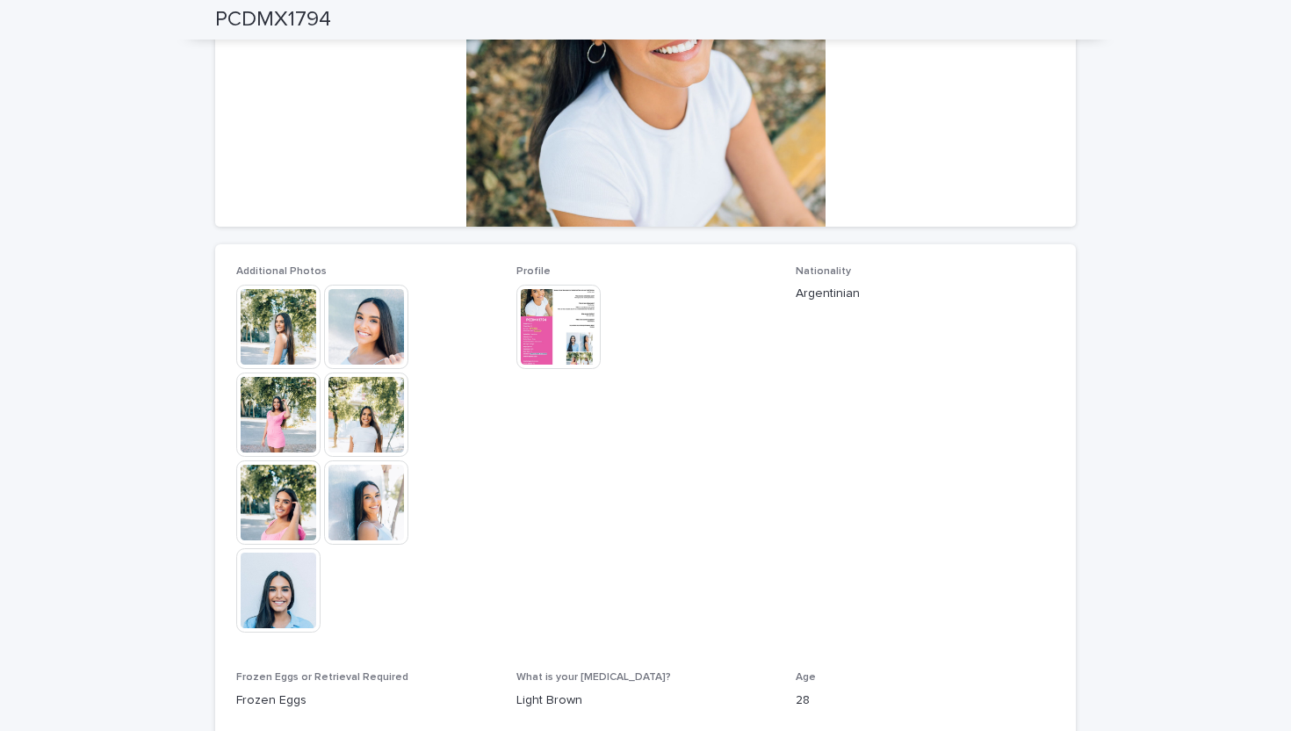
click at [377, 524] on img at bounding box center [366, 502] width 84 height 84
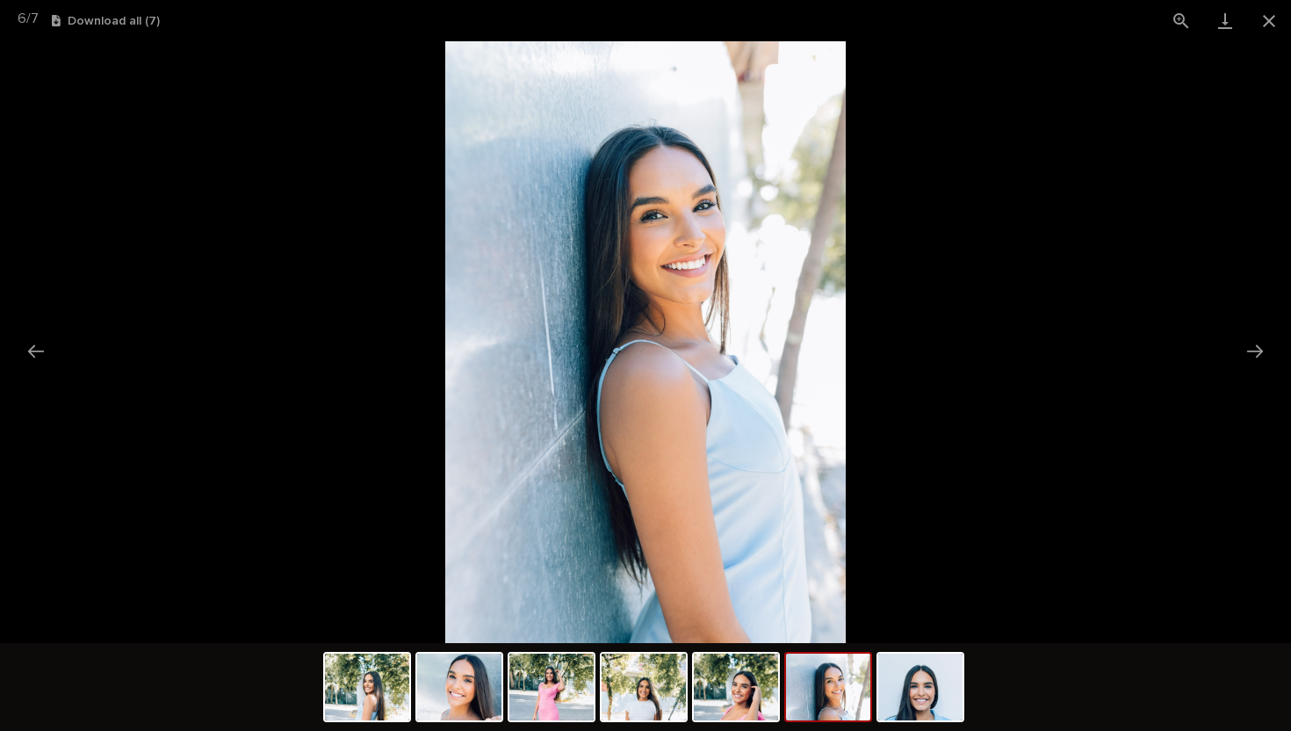
click at [327, 478] on picture at bounding box center [645, 342] width 1291 height 602
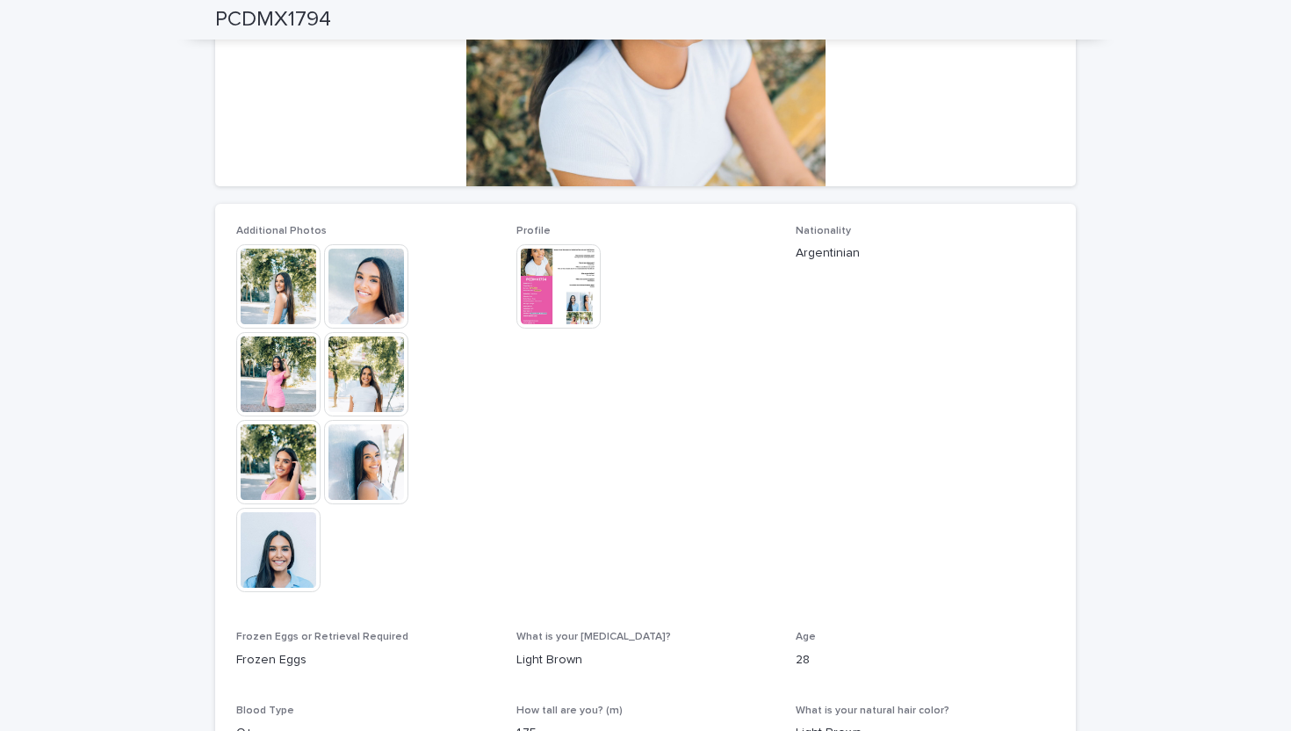
scroll to position [344, 0]
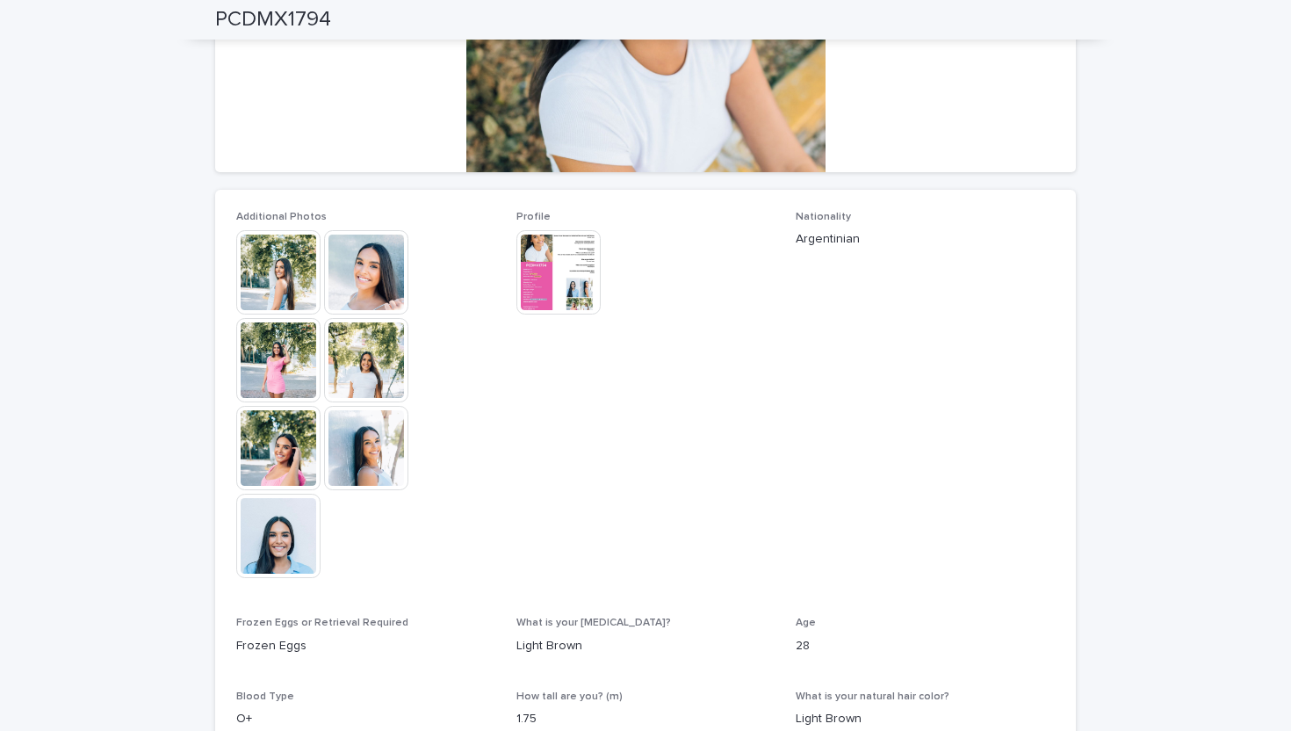
click at [278, 552] on img at bounding box center [278, 535] width 84 height 84
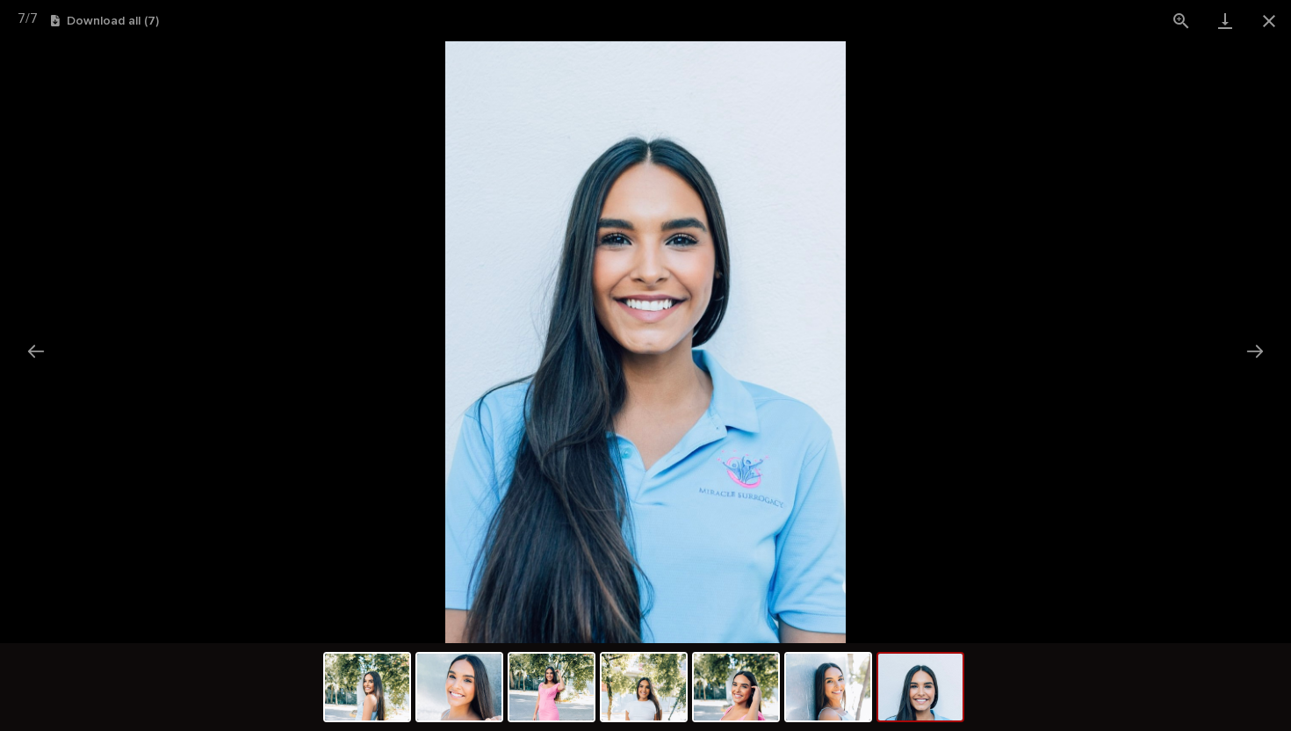
click at [212, 446] on picture at bounding box center [645, 342] width 1291 height 602
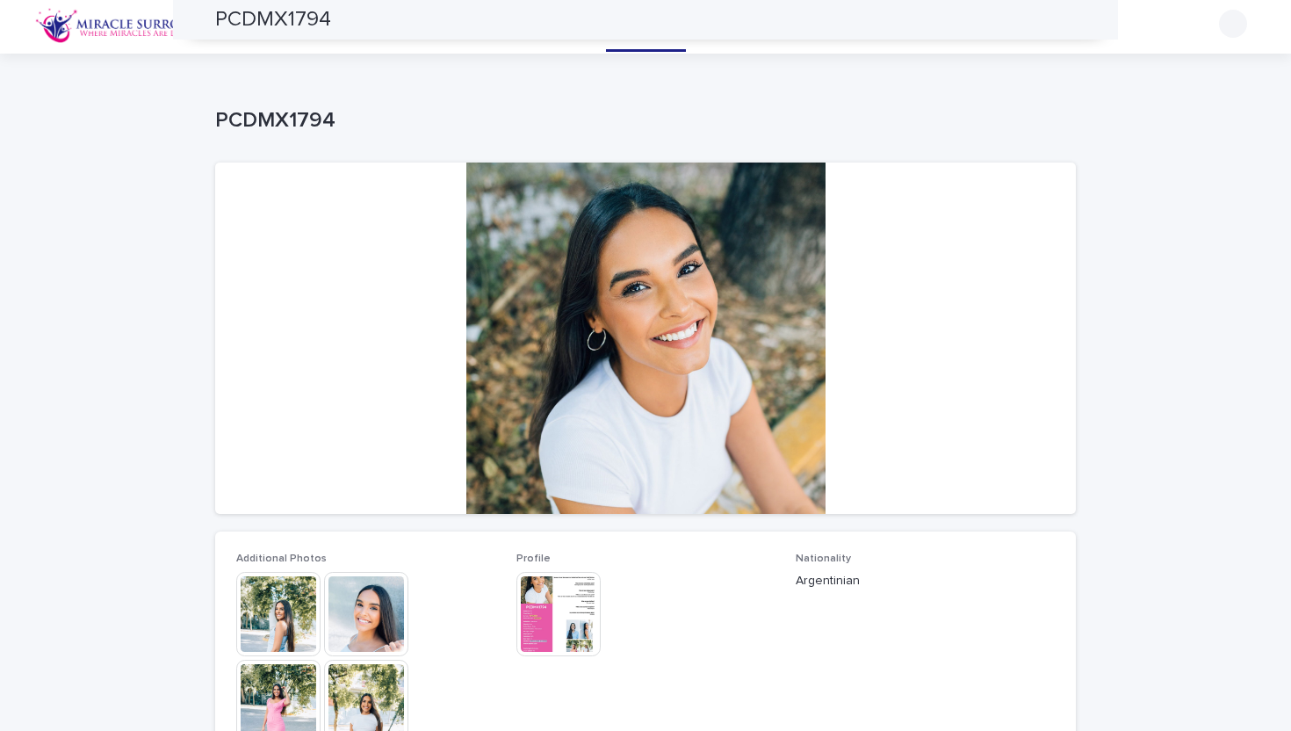
scroll to position [0, 0]
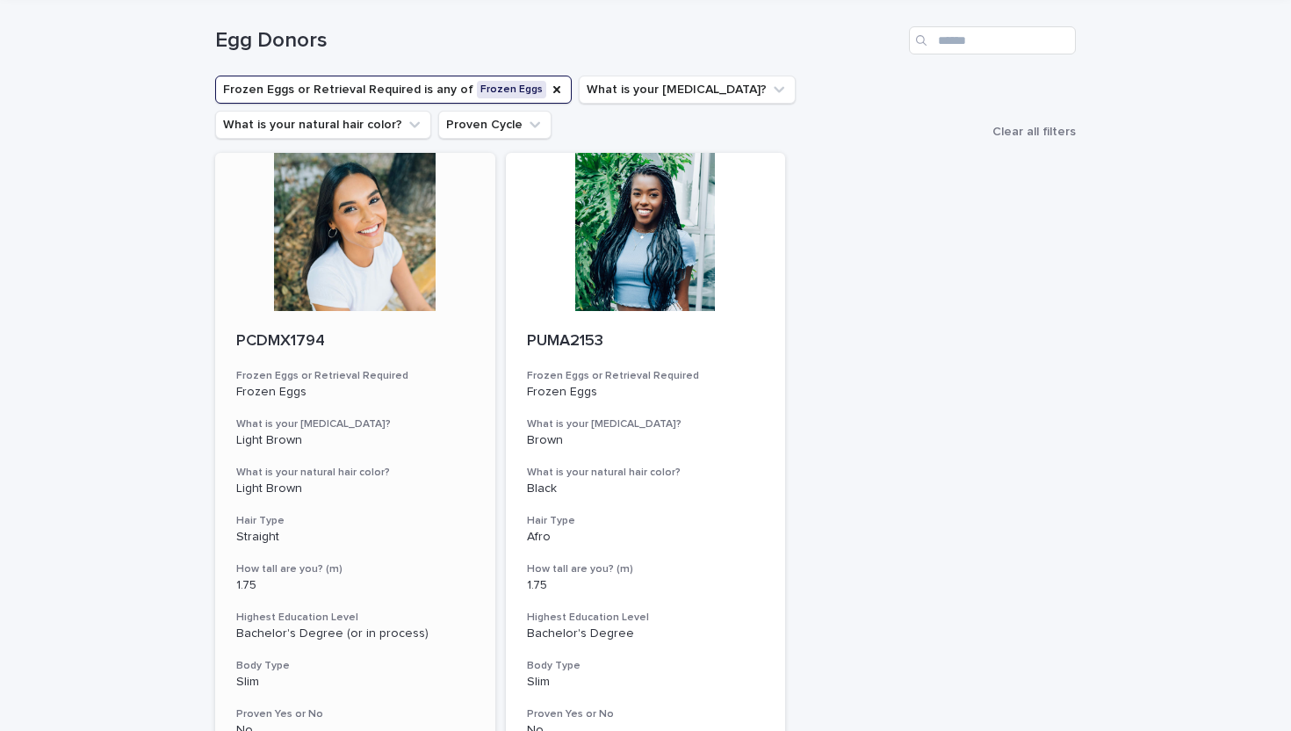
scroll to position [73, 0]
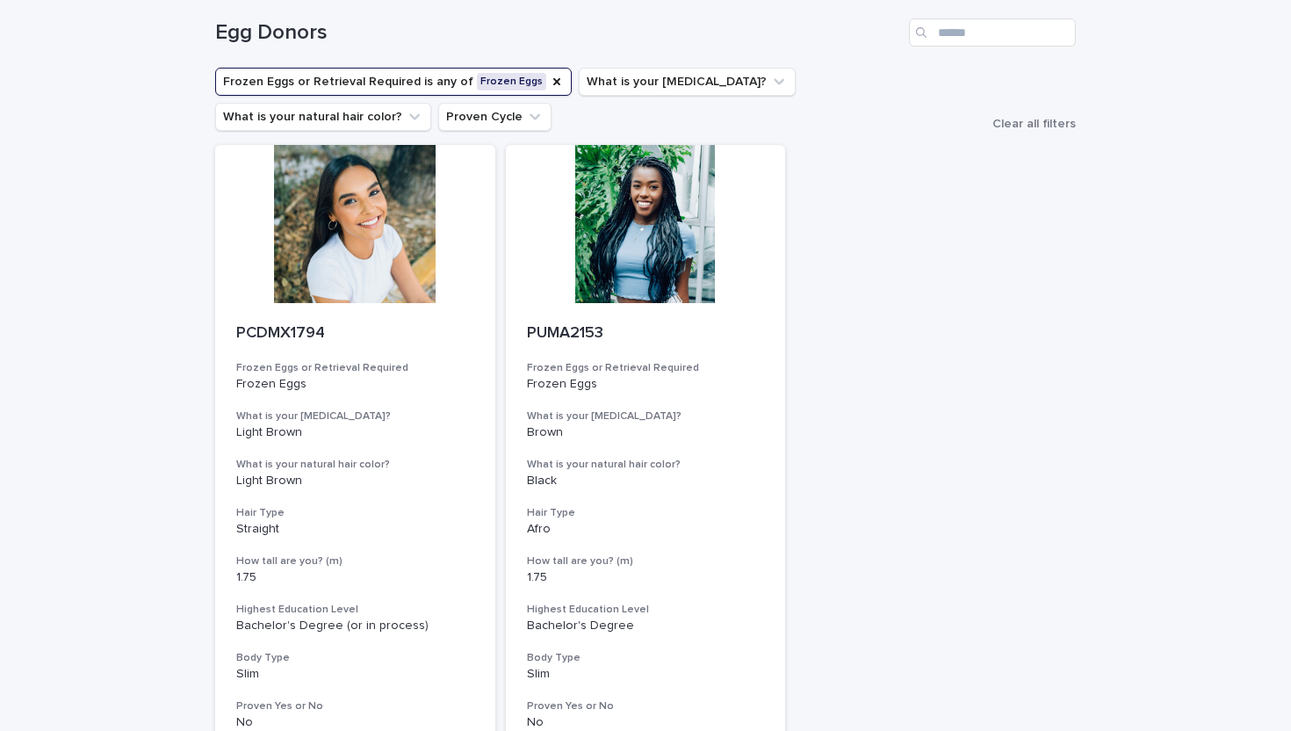
click at [941, 398] on div "PCDMX1794 Frozen Eggs or Retrieval Required Frozen Eggs What is your eye color?…" at bounding box center [645, 448] width 861 height 606
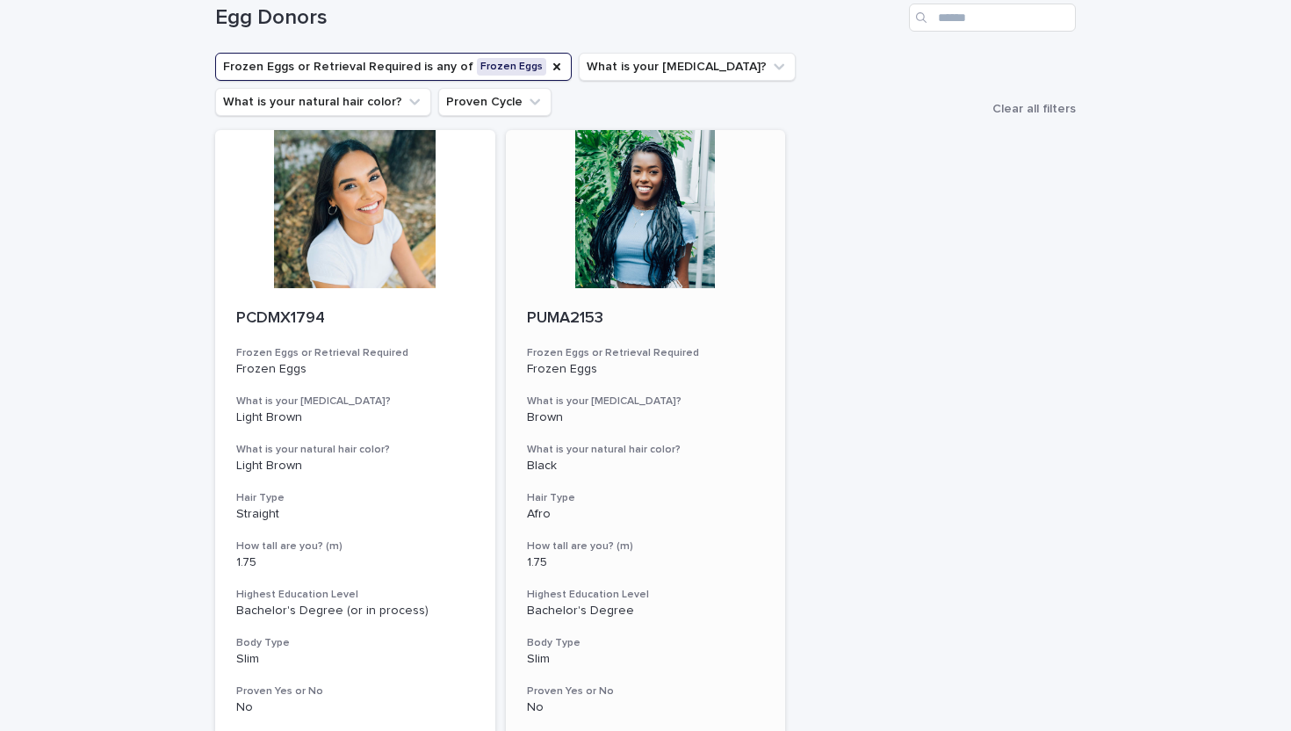
scroll to position [0, 0]
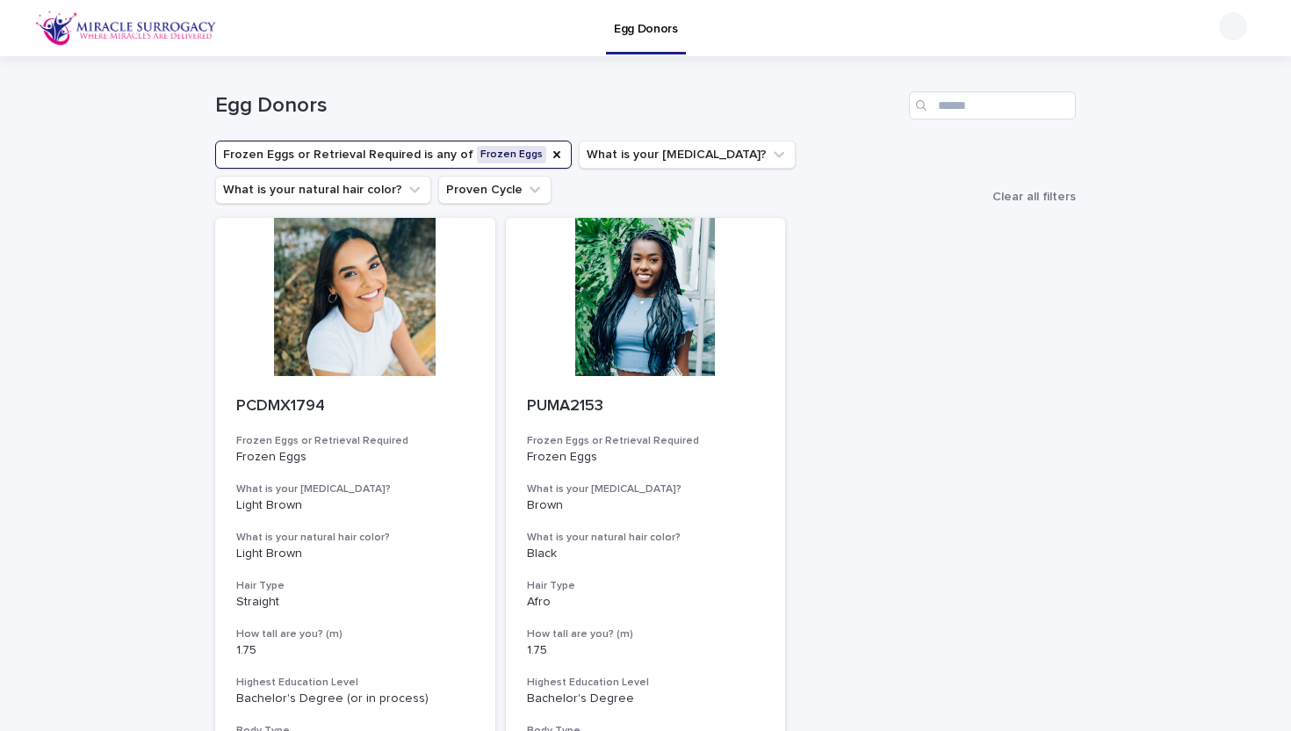
click at [317, 165] on button "Frozen Eggs or Retrieval Required is any of Frozen Eggs" at bounding box center [393, 154] width 357 height 28
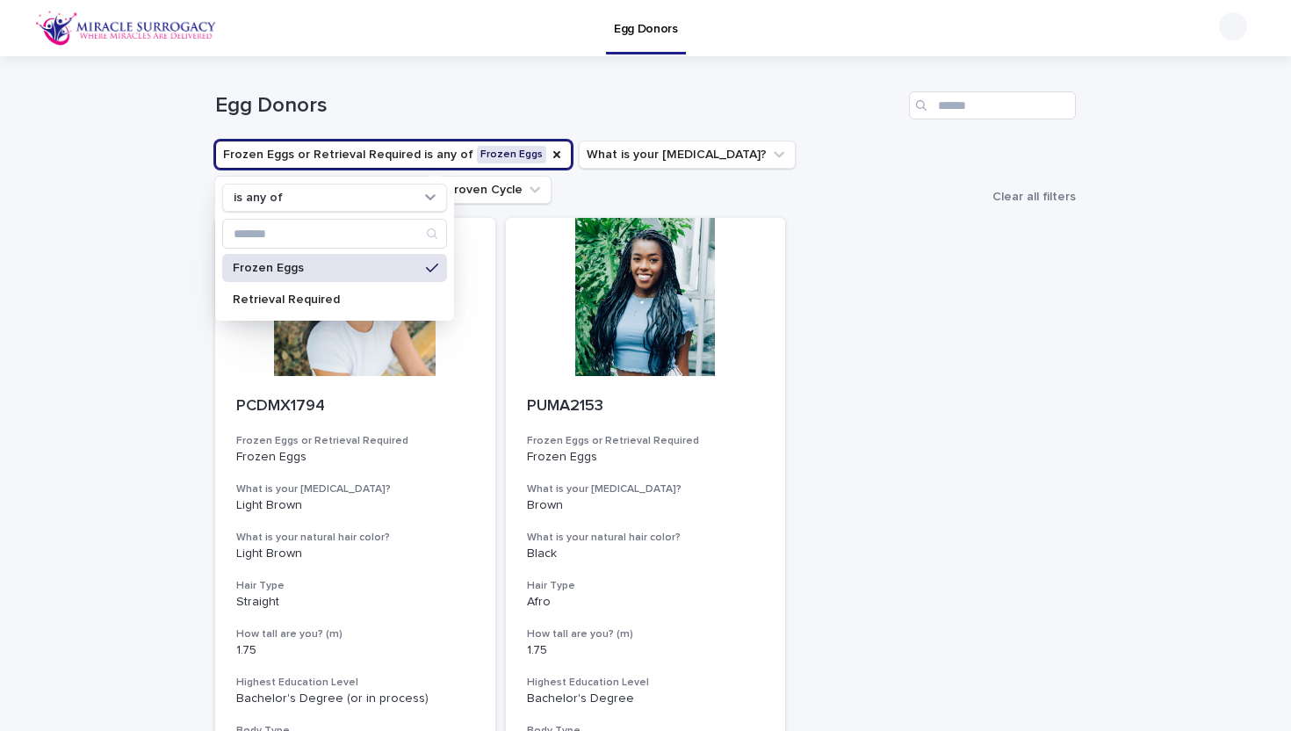
click at [130, 208] on div "Loading... Saving… Loading... Saving… Egg Donors Frozen Eggs or Retrieval Requi…" at bounding box center [645, 505] width 1291 height 899
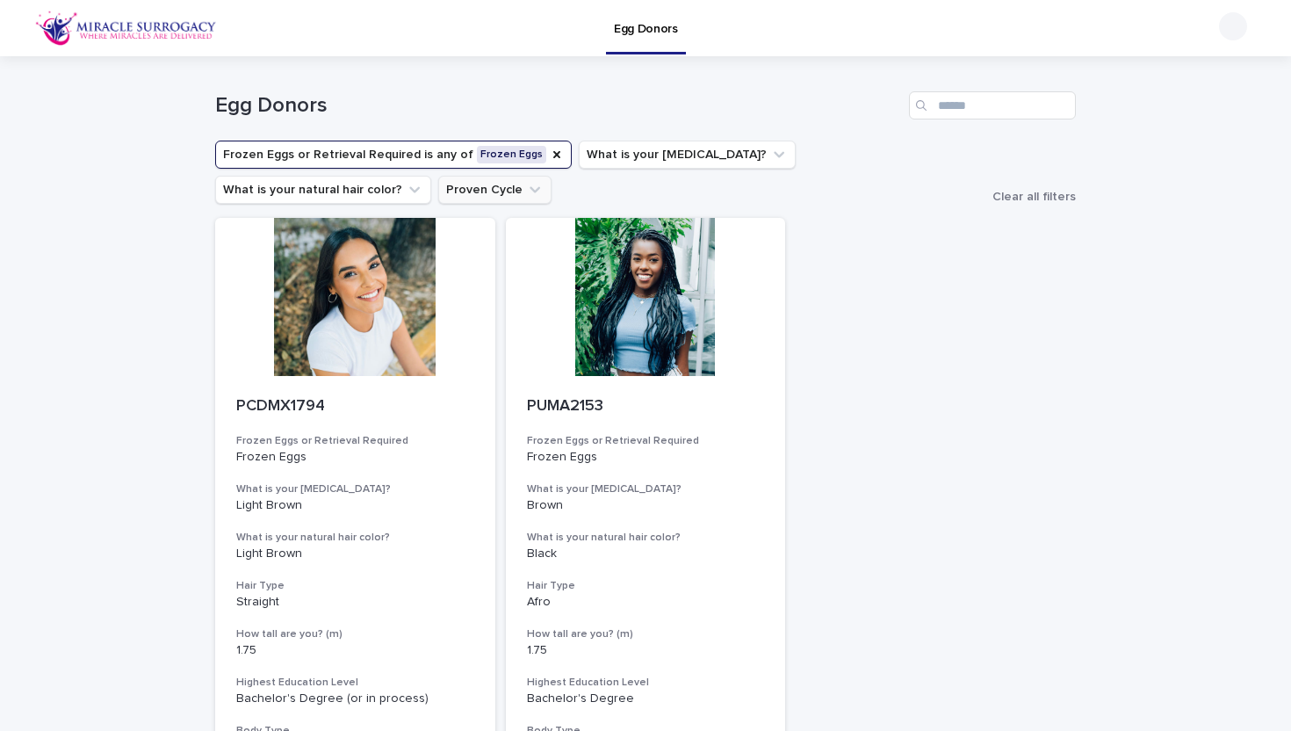
click at [438, 197] on button "Proven Cycle" at bounding box center [494, 190] width 113 height 28
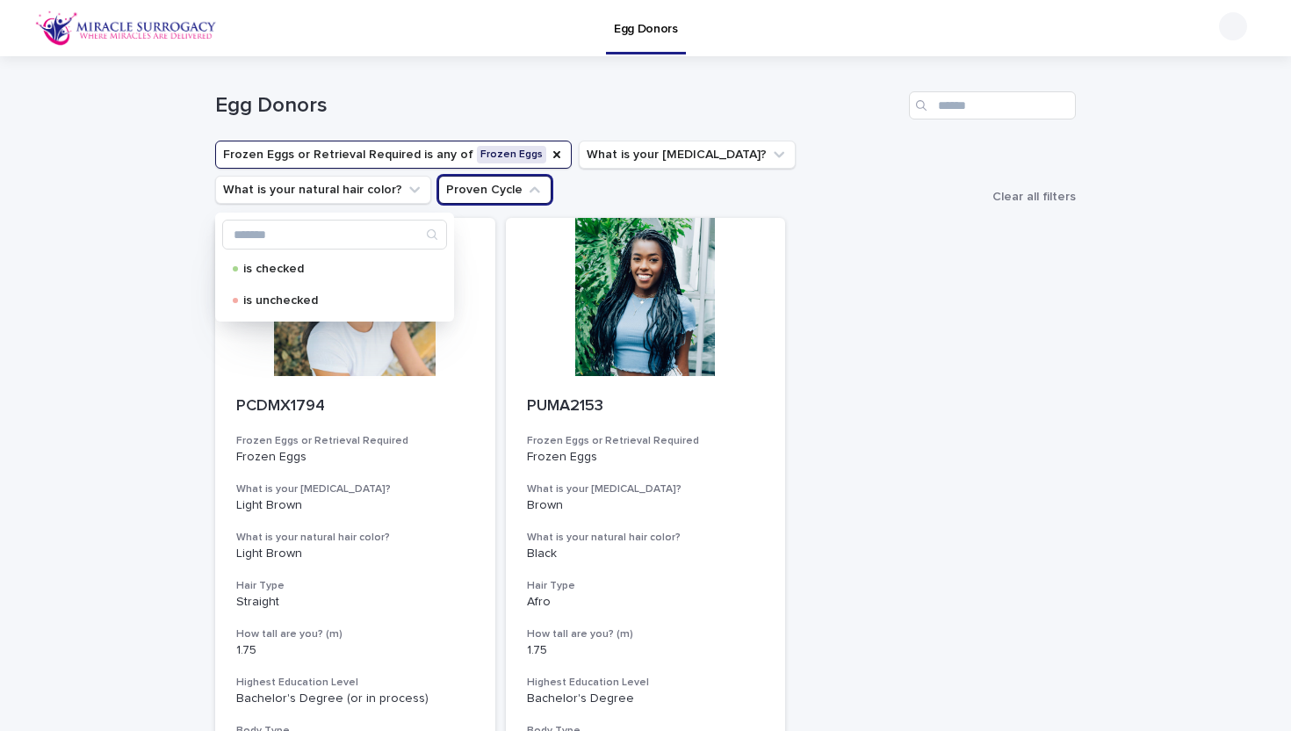
click at [167, 227] on div "Loading... Saving… Loading... Saving… Egg Donors Frozen Eggs or Retrieval Requi…" at bounding box center [645, 505] width 1291 height 899
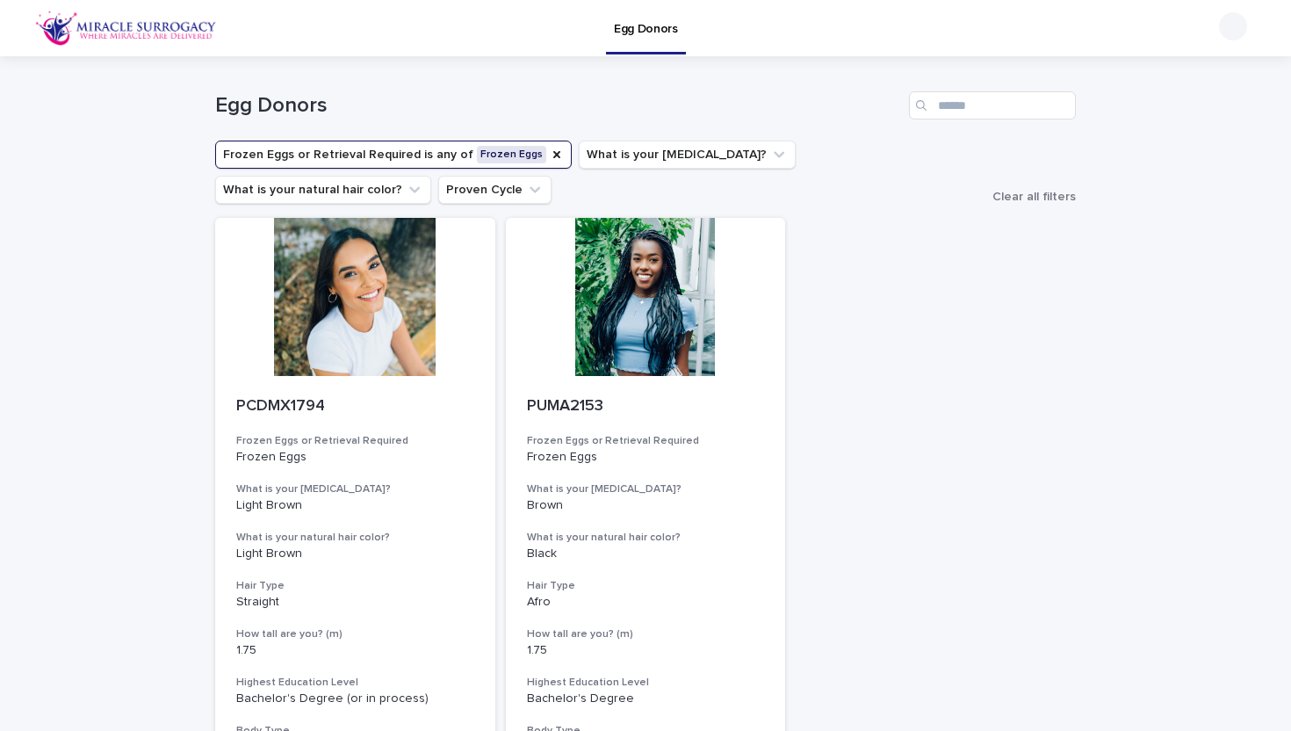
click at [352, 159] on button "Frozen Eggs or Retrieval Required is any of Frozen Eggs" at bounding box center [393, 154] width 357 height 28
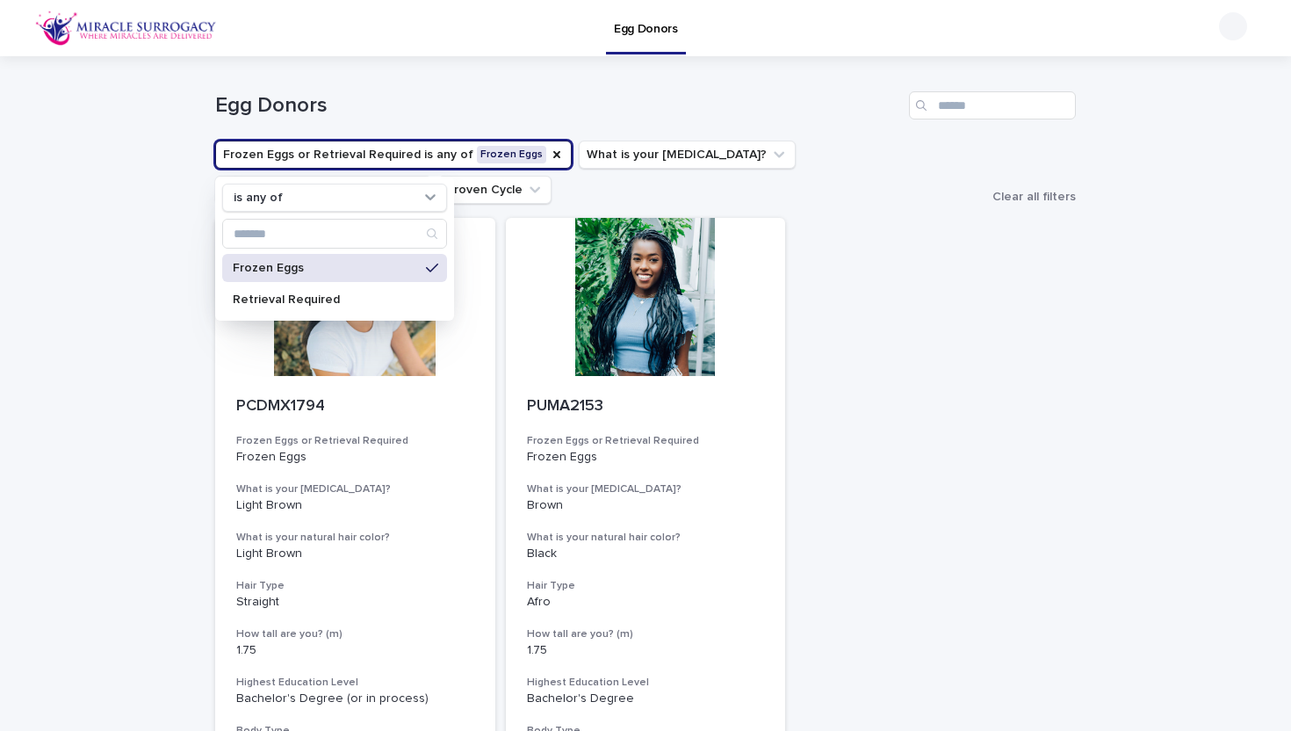
click at [157, 201] on div "Loading... Saving… Loading... Saving… Egg Donors Frozen Eggs or Retrieval Requi…" at bounding box center [645, 505] width 1291 height 899
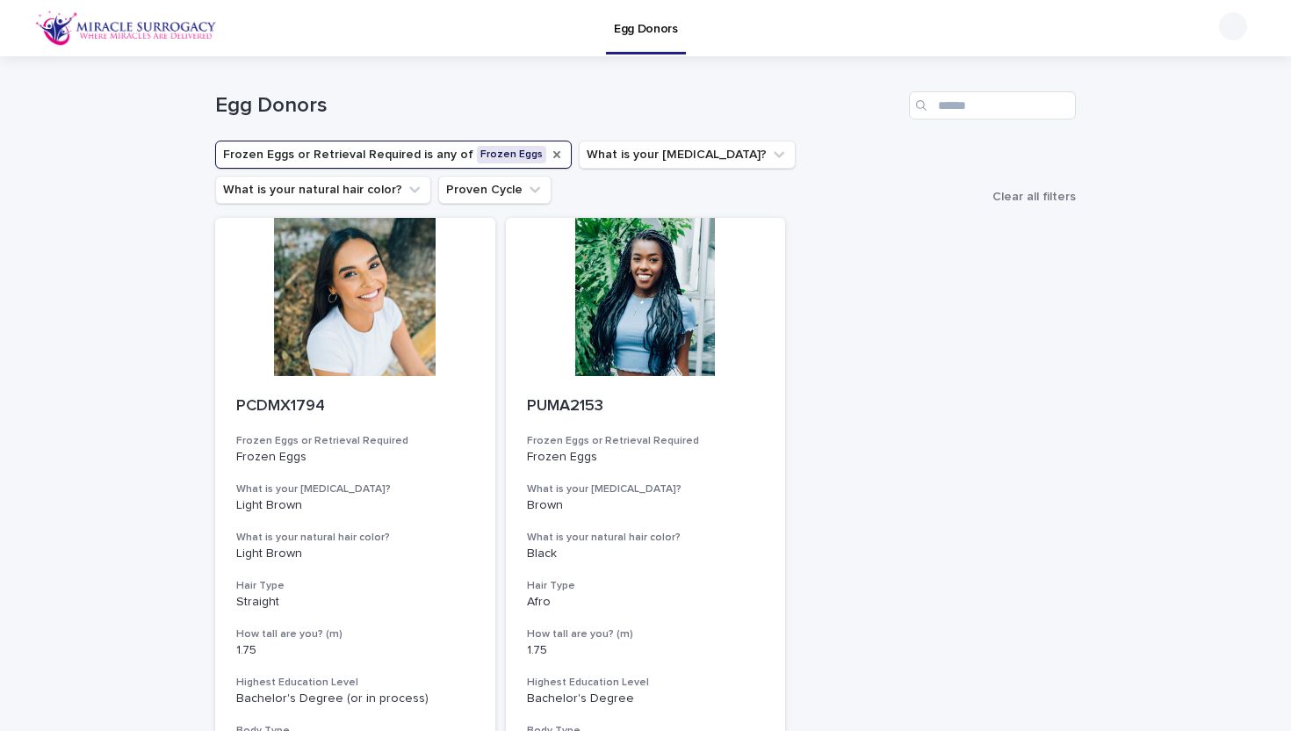
click at [550, 152] on icon "Frozen Eggs or Retrieval Required" at bounding box center [557, 155] width 14 height 14
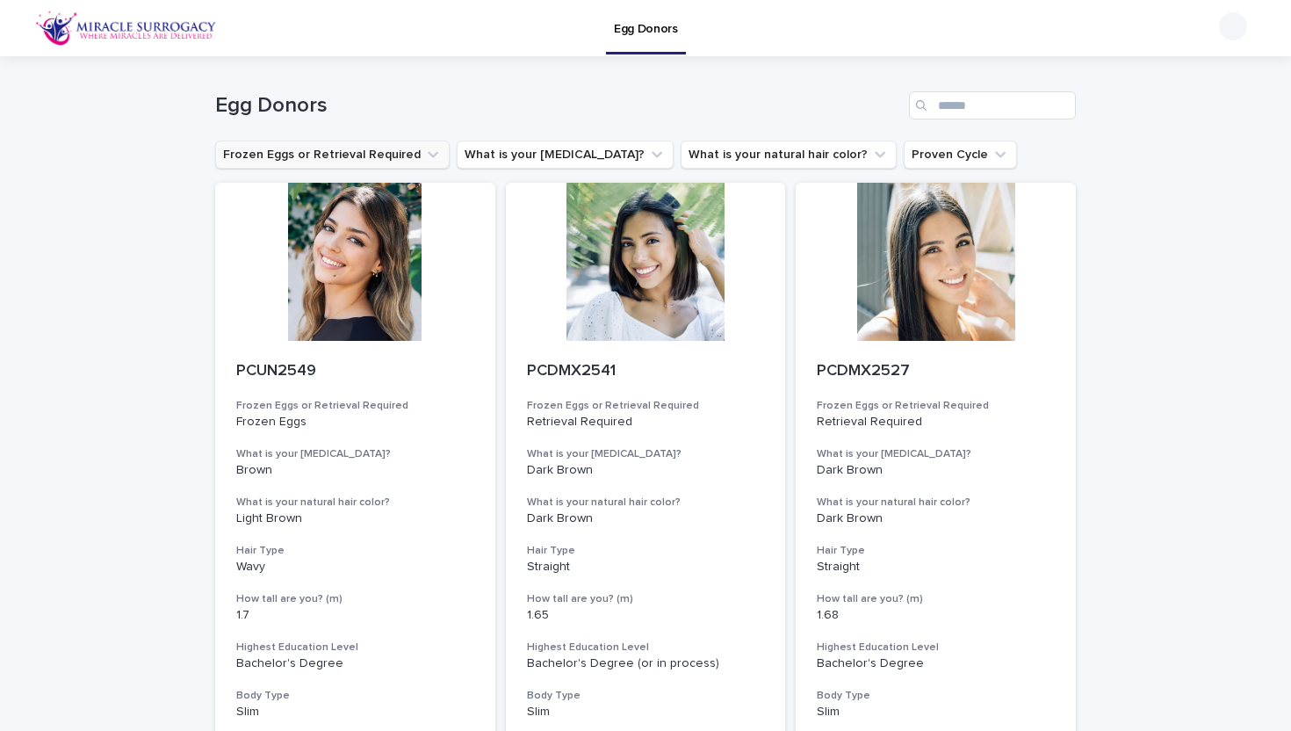
click at [325, 152] on button "Frozen Eggs or Retrieval Required" at bounding box center [332, 154] width 234 height 28
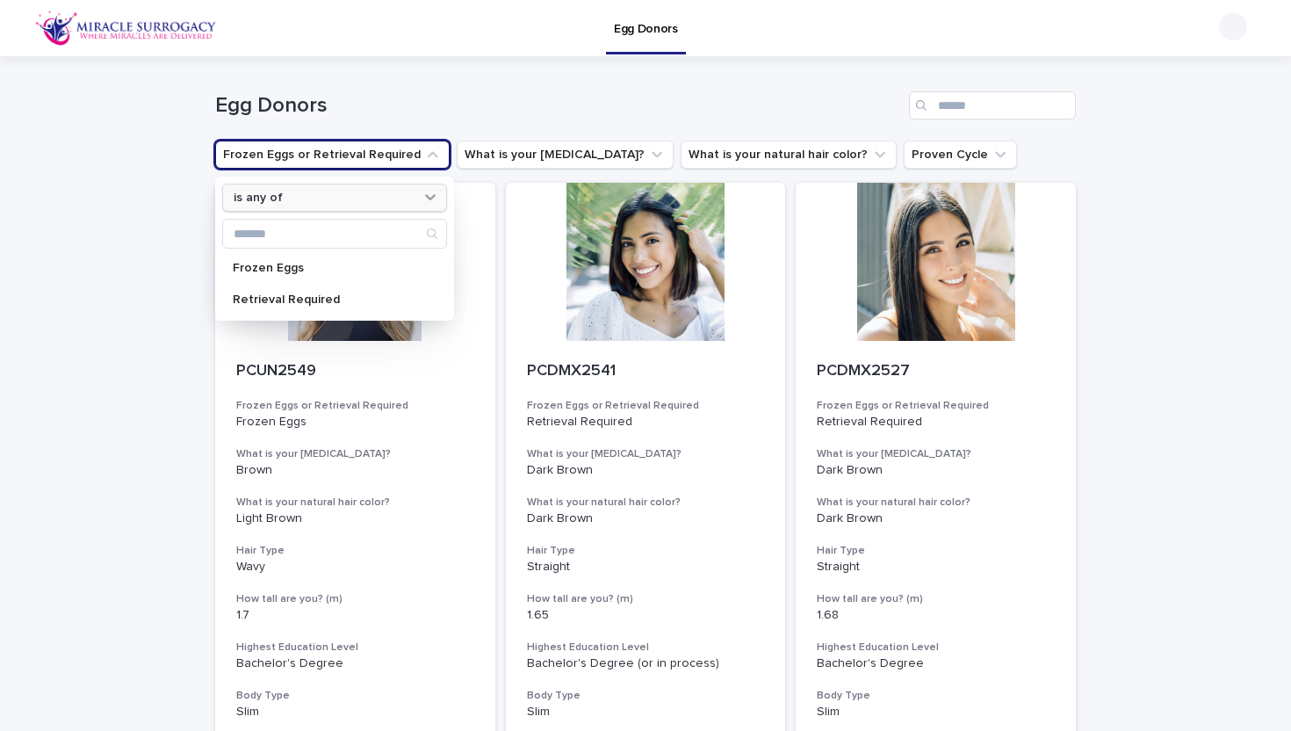
click at [269, 198] on p "is any of" at bounding box center [258, 198] width 49 height 15
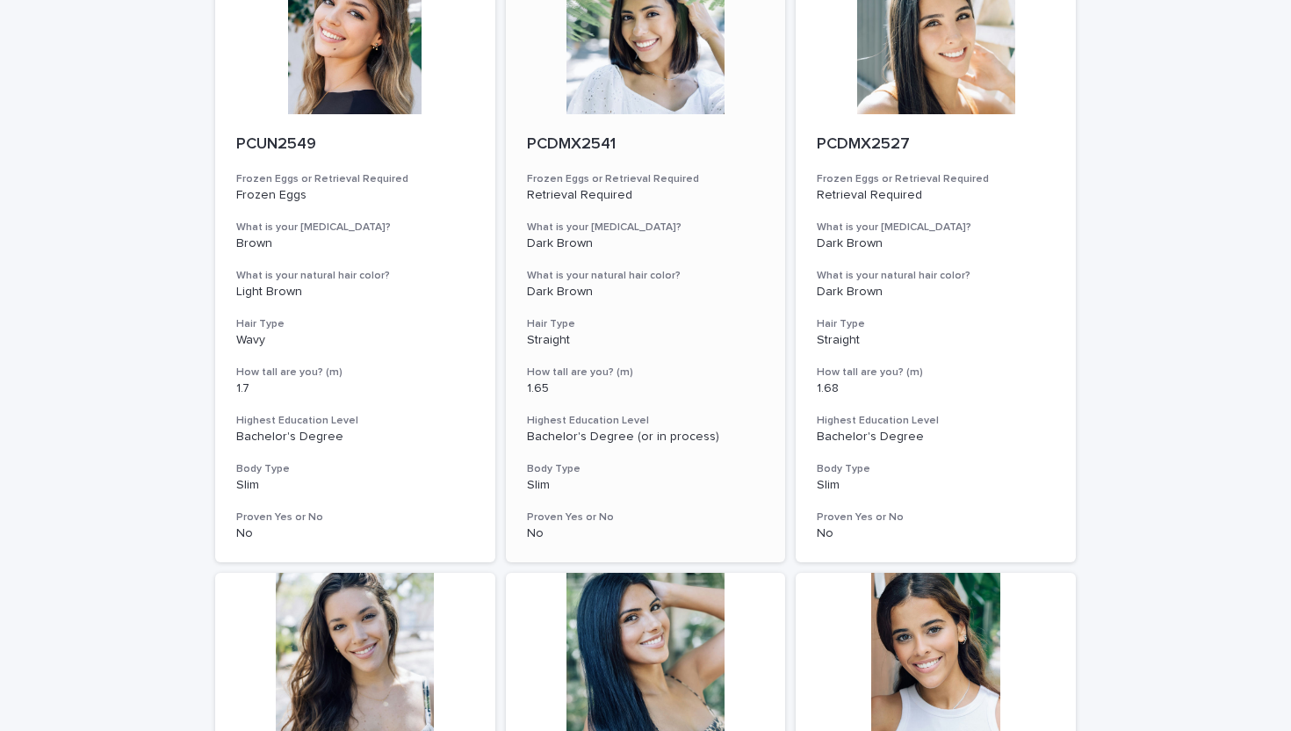
scroll to position [223, 0]
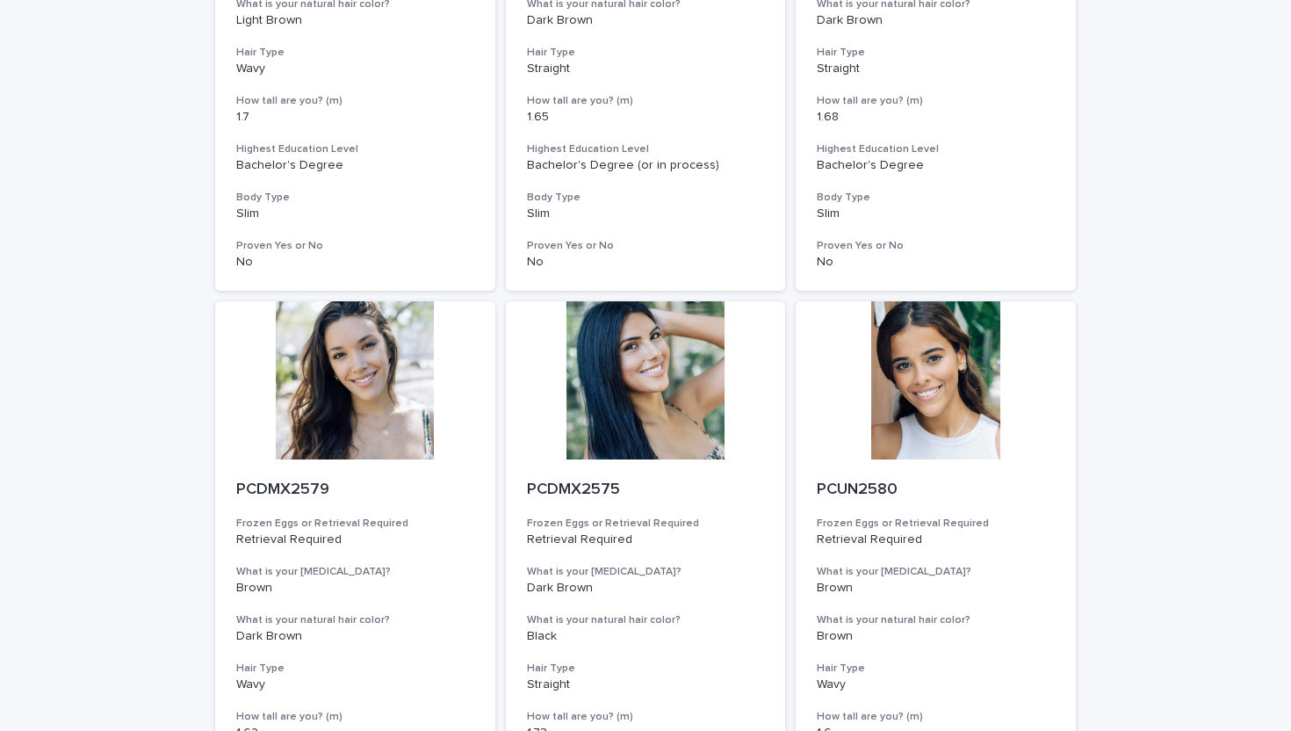
scroll to position [509, 0]
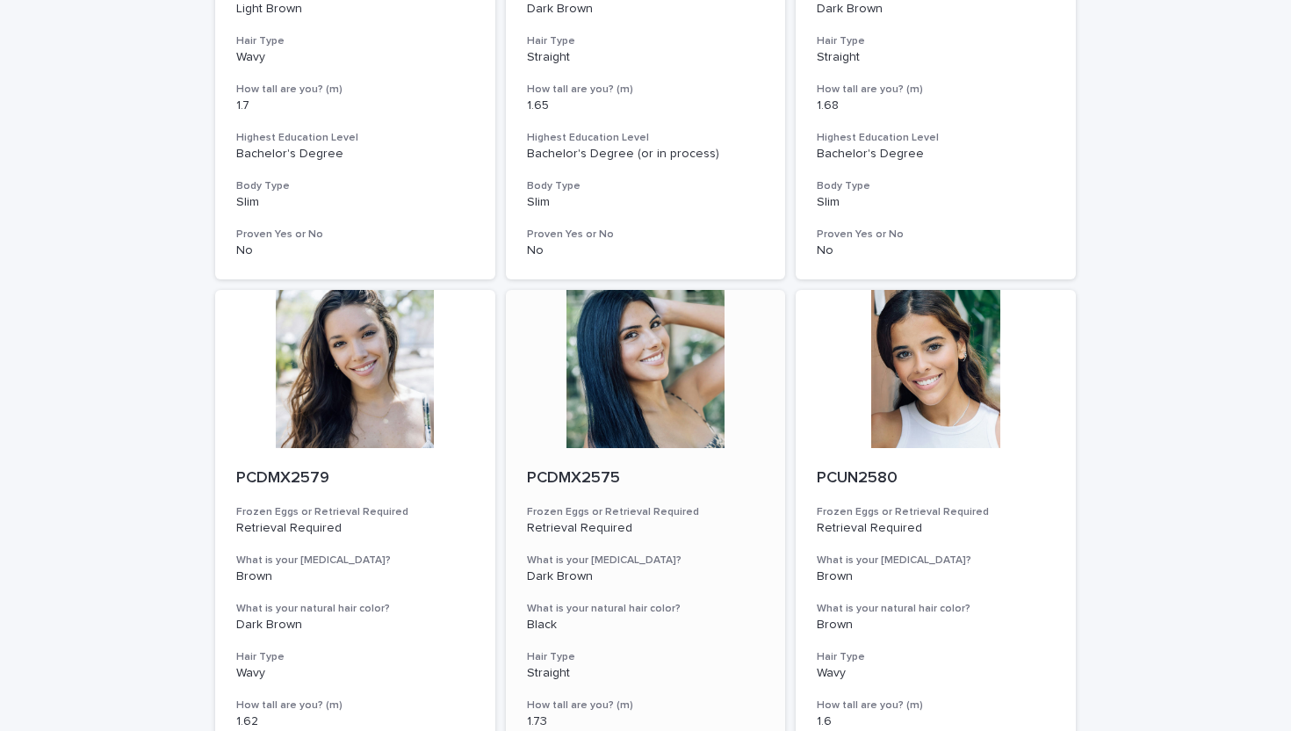
click at [636, 397] on div at bounding box center [646, 369] width 280 height 158
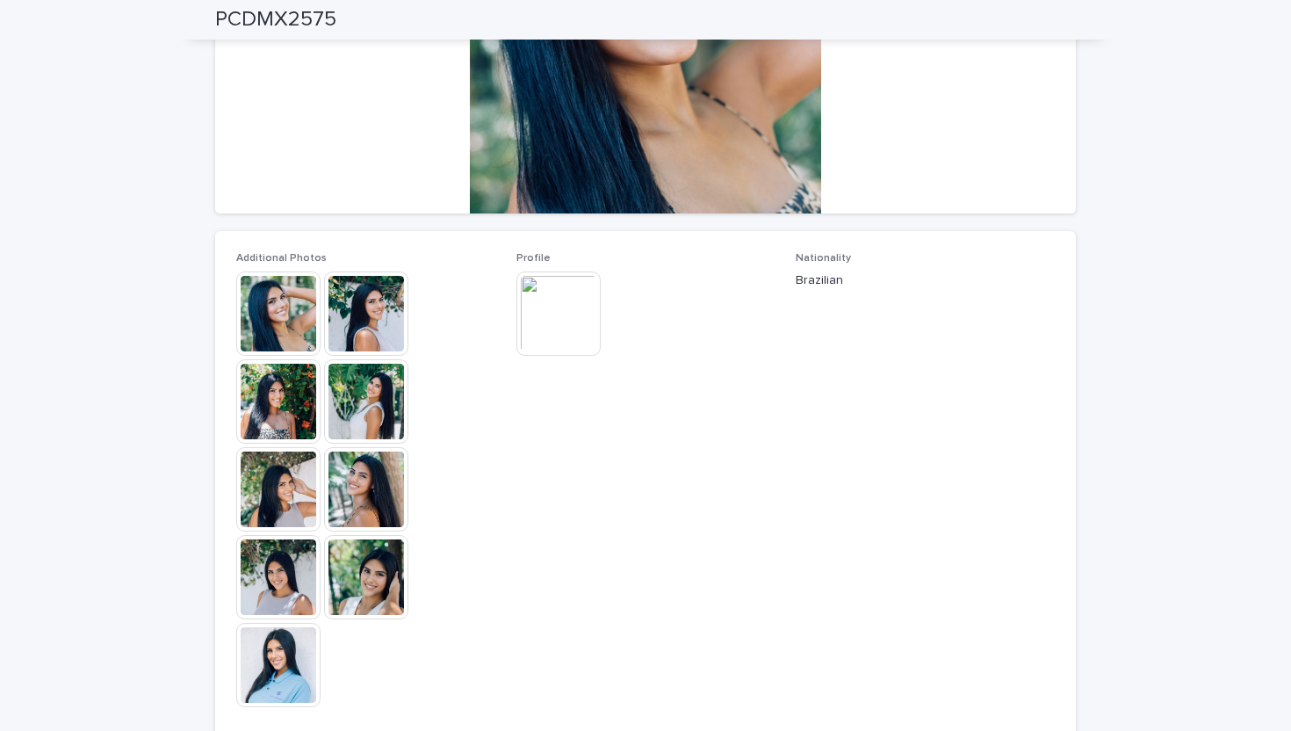
scroll to position [306, 0]
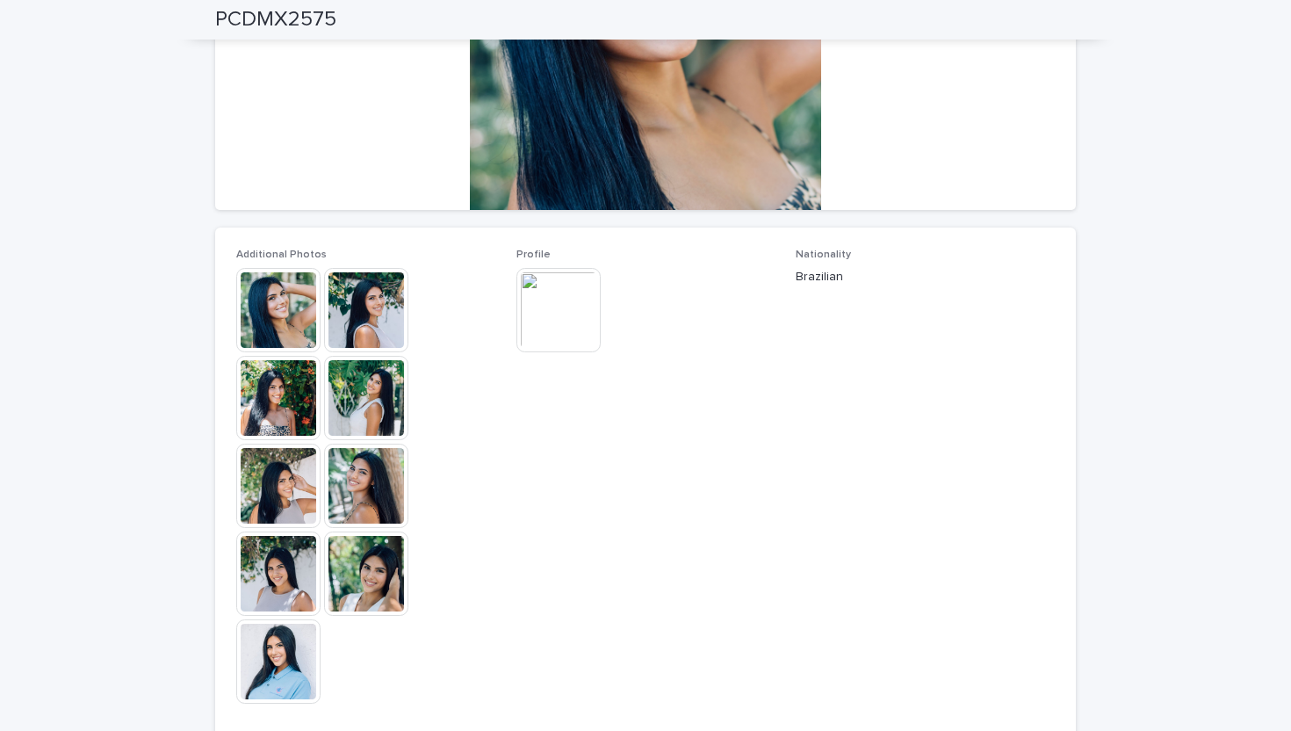
click at [540, 311] on img at bounding box center [558, 310] width 84 height 84
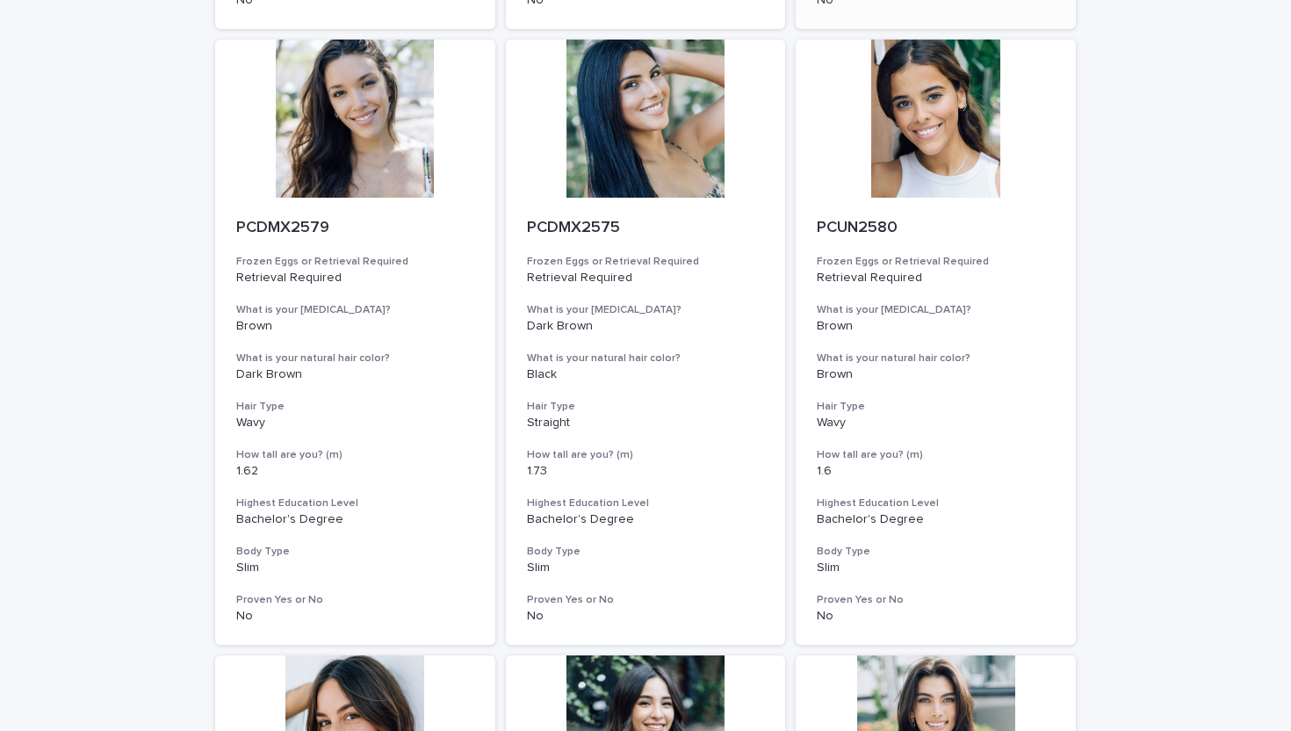
scroll to position [745, 0]
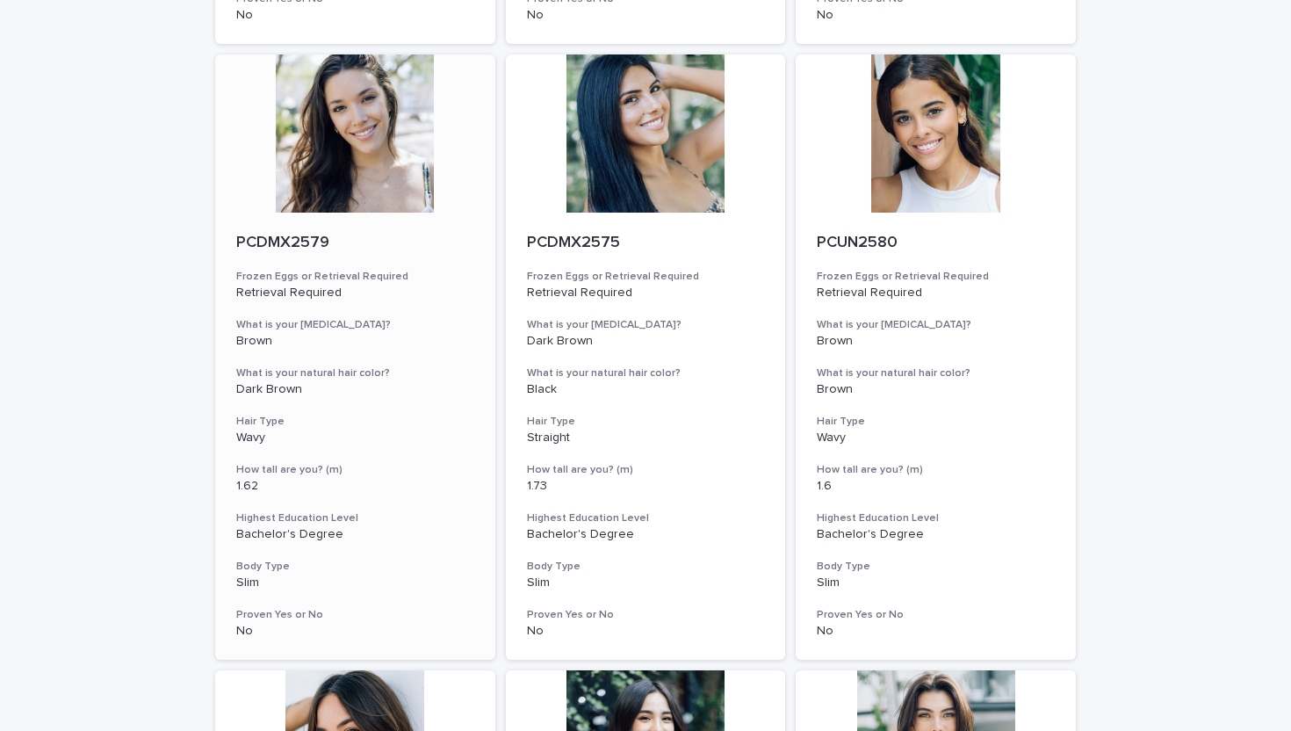
click at [367, 148] on div at bounding box center [355, 133] width 280 height 158
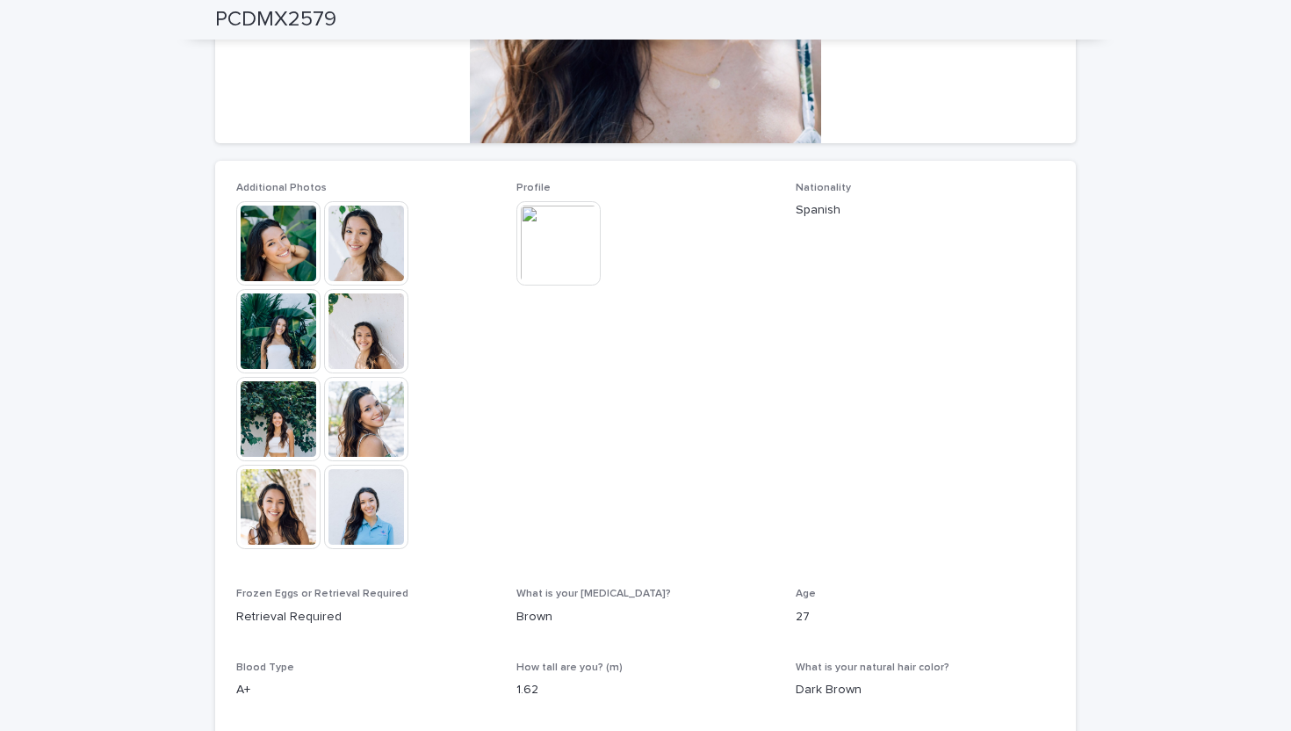
scroll to position [374, 0]
click at [375, 516] on img at bounding box center [366, 506] width 84 height 84
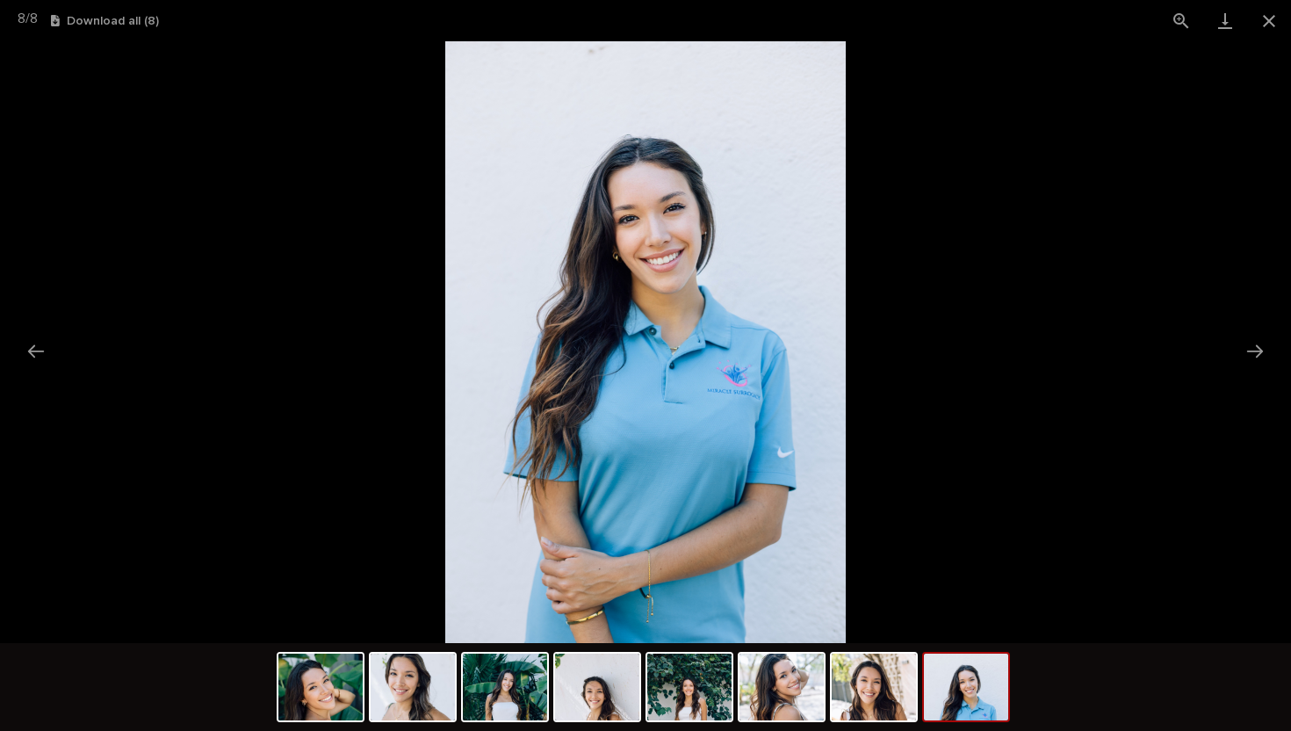
click at [191, 361] on picture at bounding box center [645, 342] width 1291 height 602
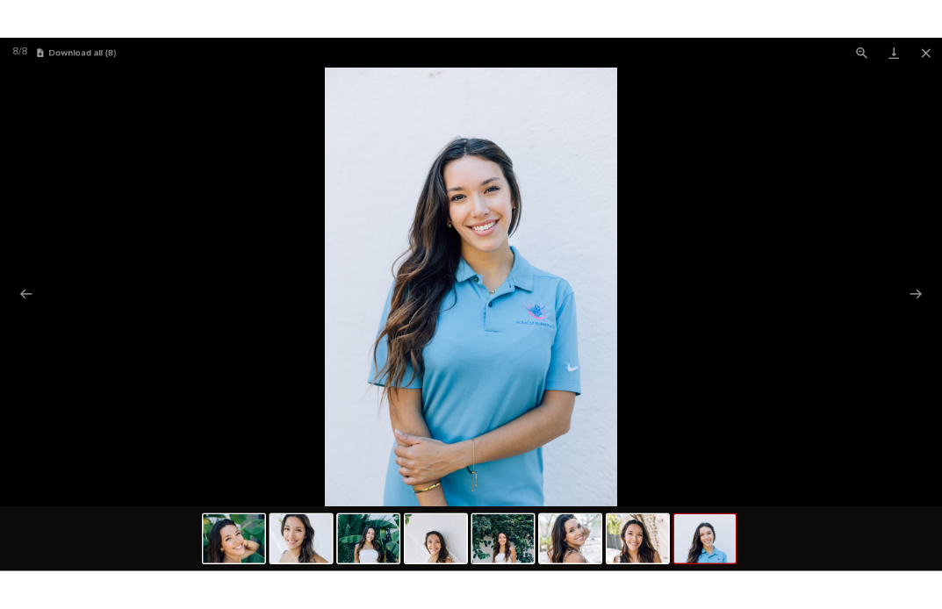
scroll to position [0, 0]
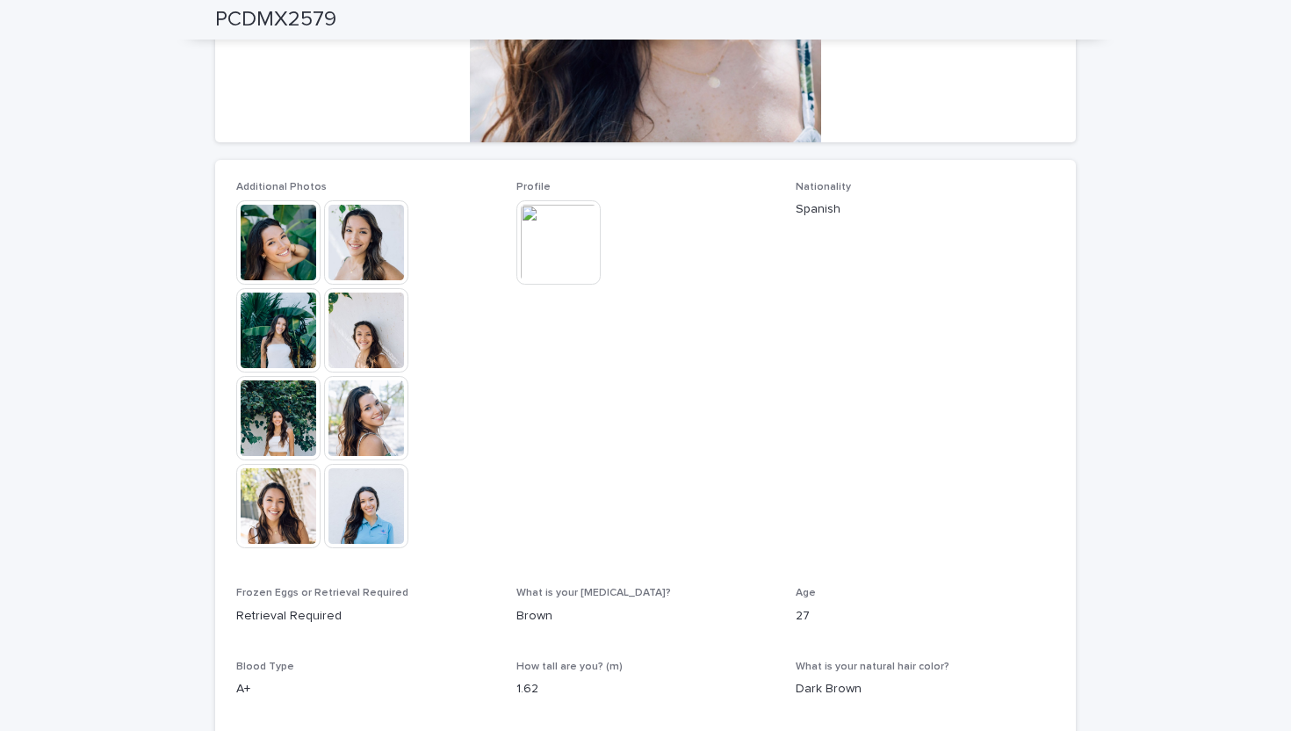
click at [569, 245] on img at bounding box center [558, 242] width 84 height 84
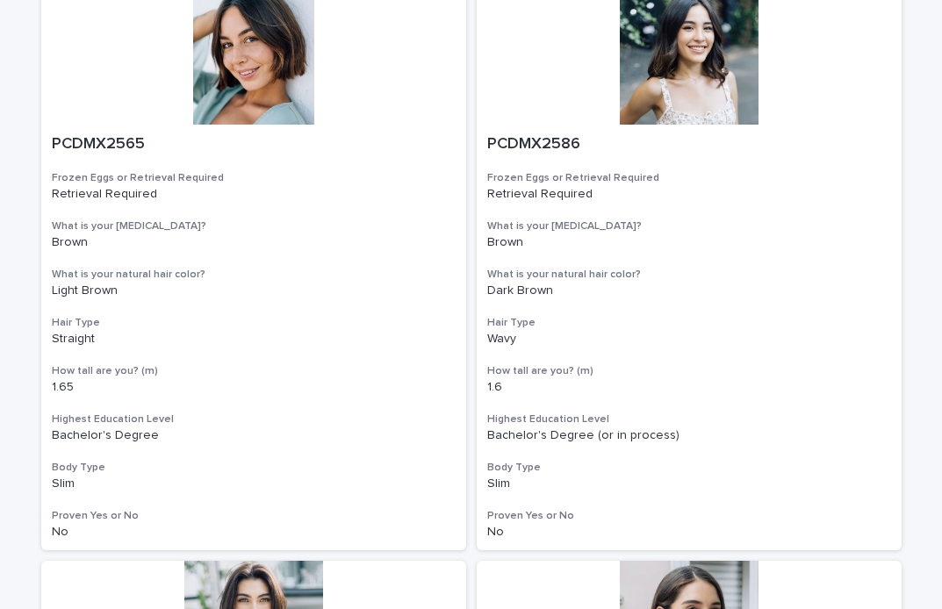
scroll to position [3238, 0]
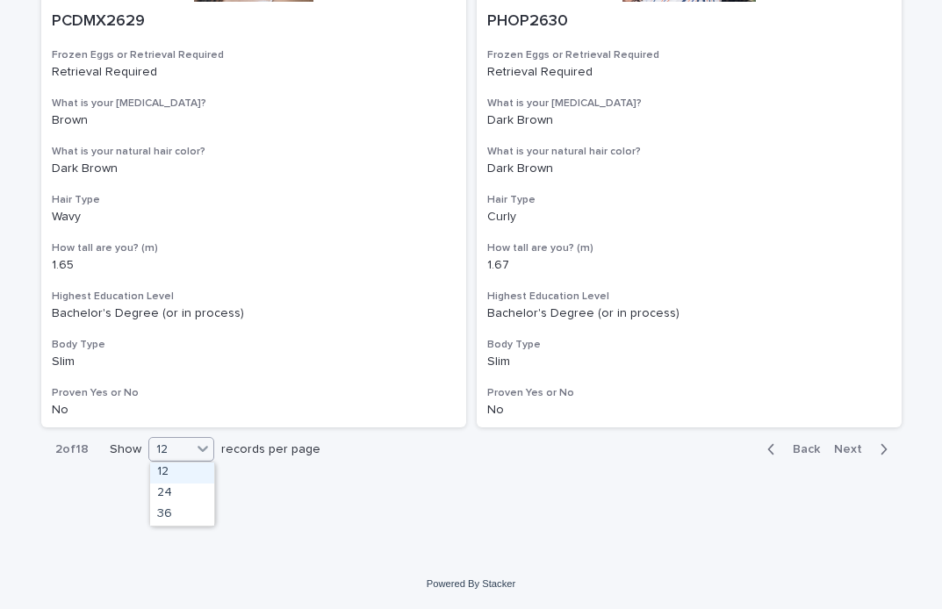
click at [201, 457] on icon at bounding box center [203, 449] width 18 height 18
click at [185, 520] on div "36" at bounding box center [182, 515] width 64 height 21
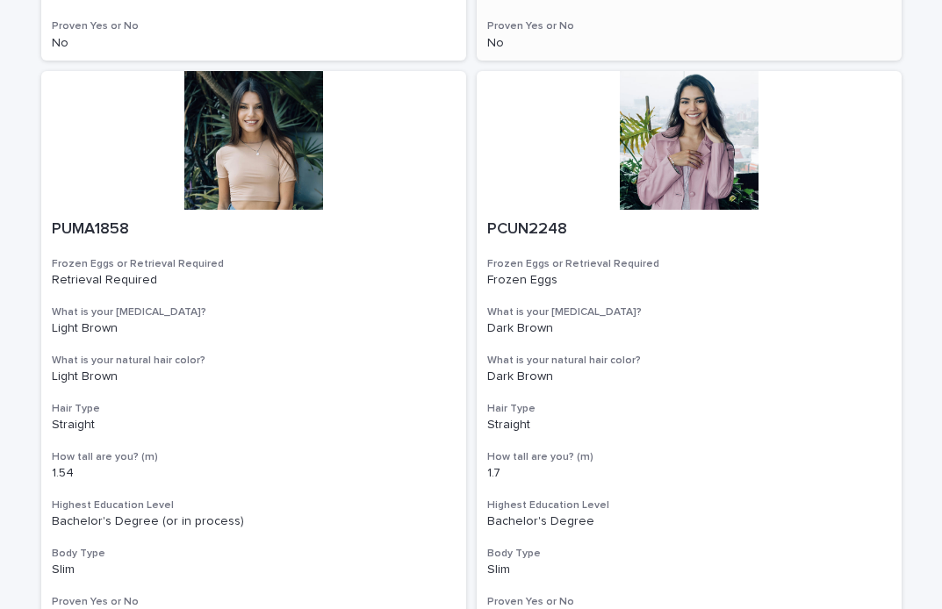
scroll to position [729, 0]
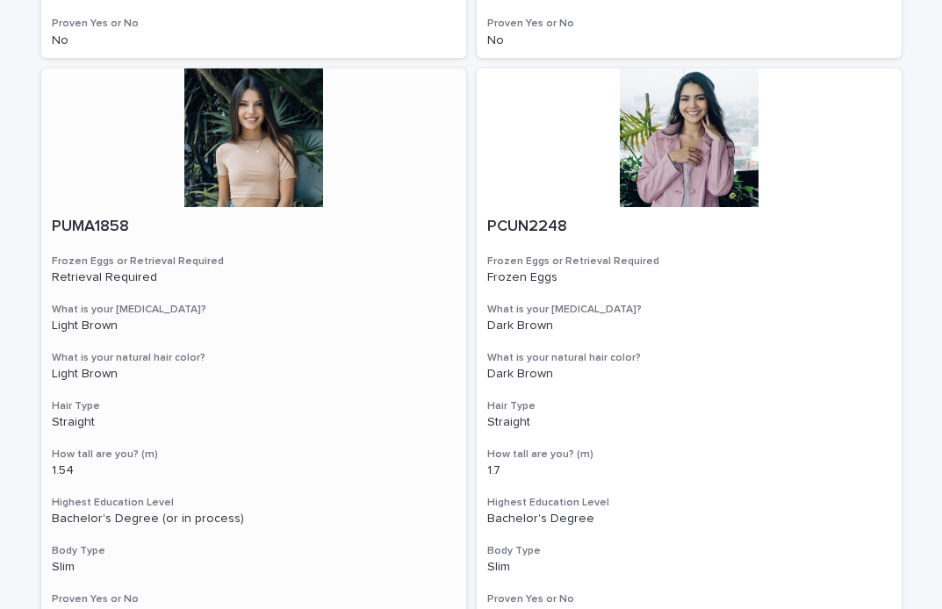
click at [238, 152] on div at bounding box center [253, 137] width 425 height 139
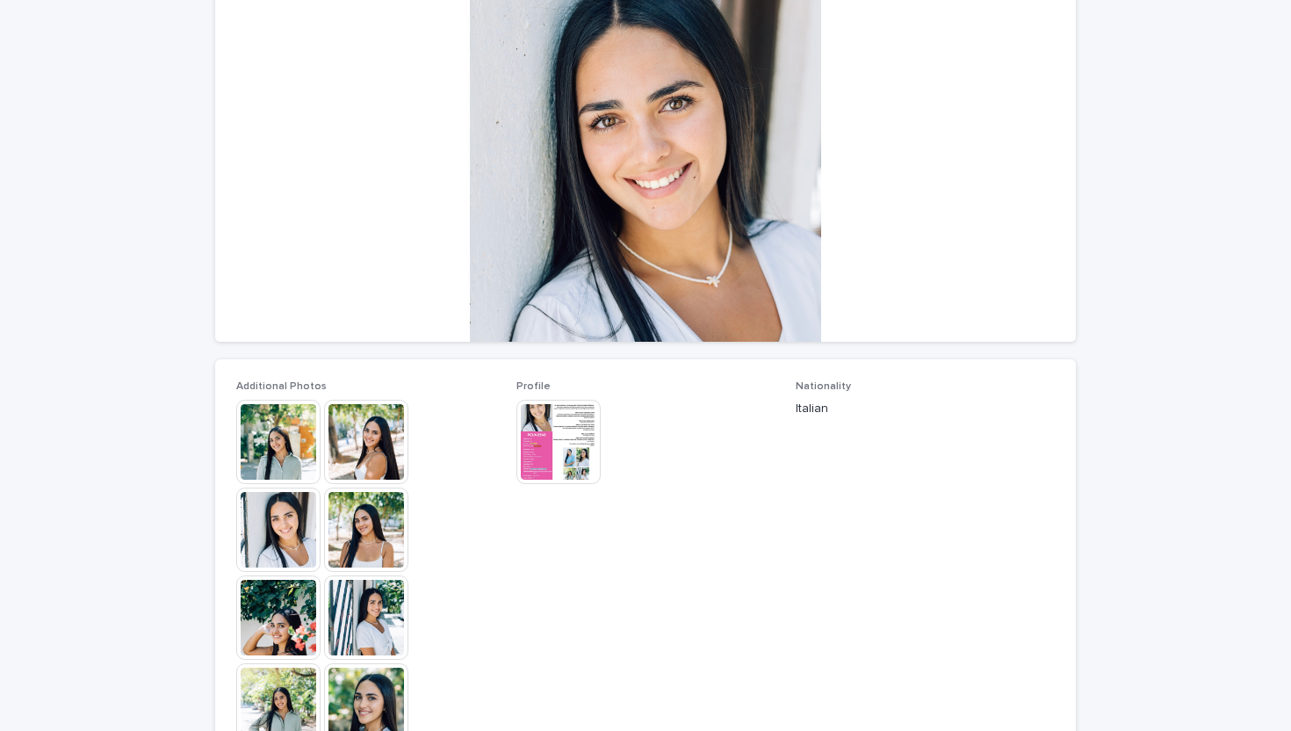
scroll to position [177, 0]
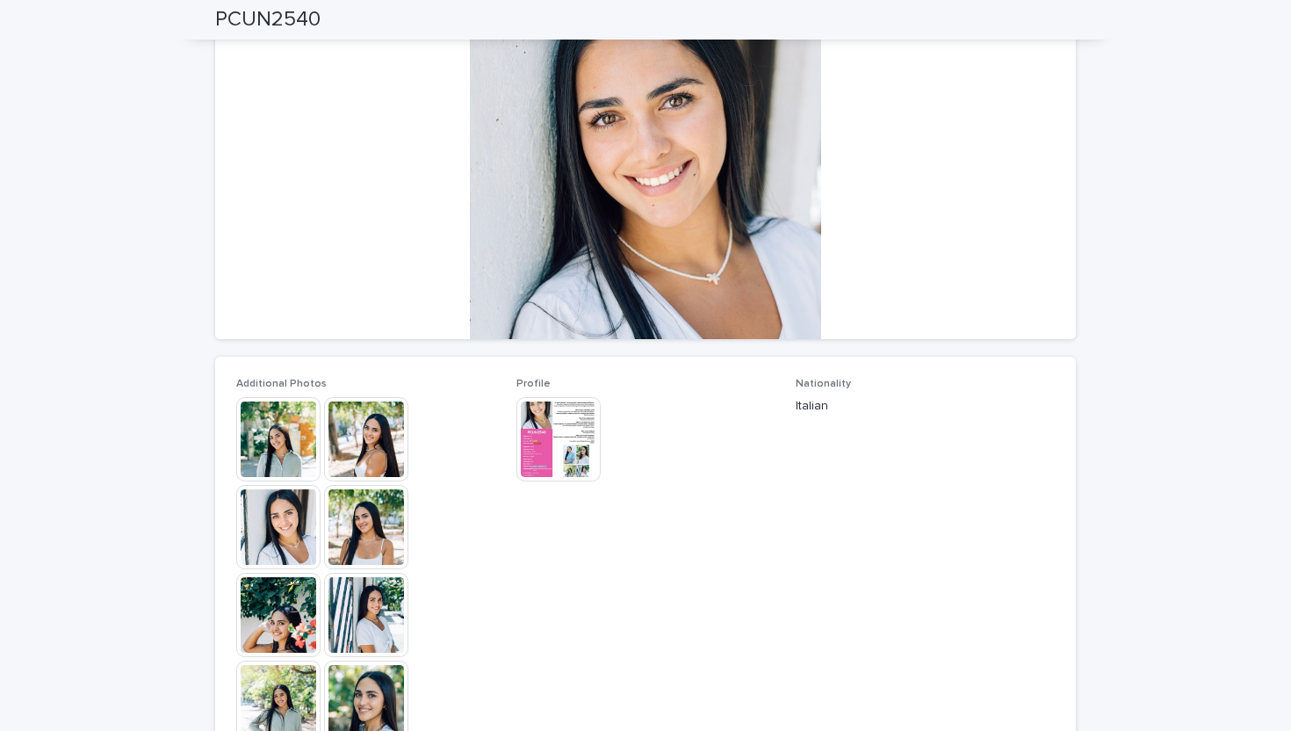
click at [349, 439] on img at bounding box center [366, 439] width 84 height 84
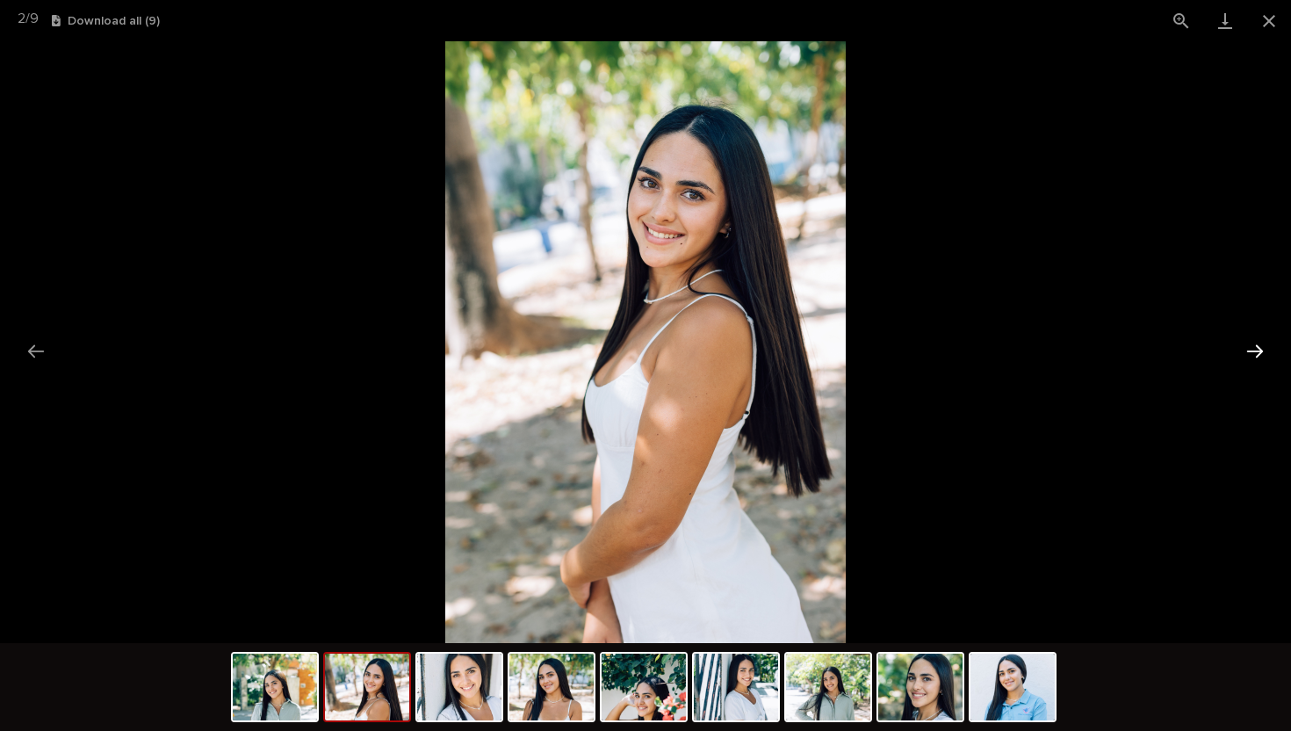
click at [1261, 347] on button "Next slide" at bounding box center [1254, 351] width 37 height 34
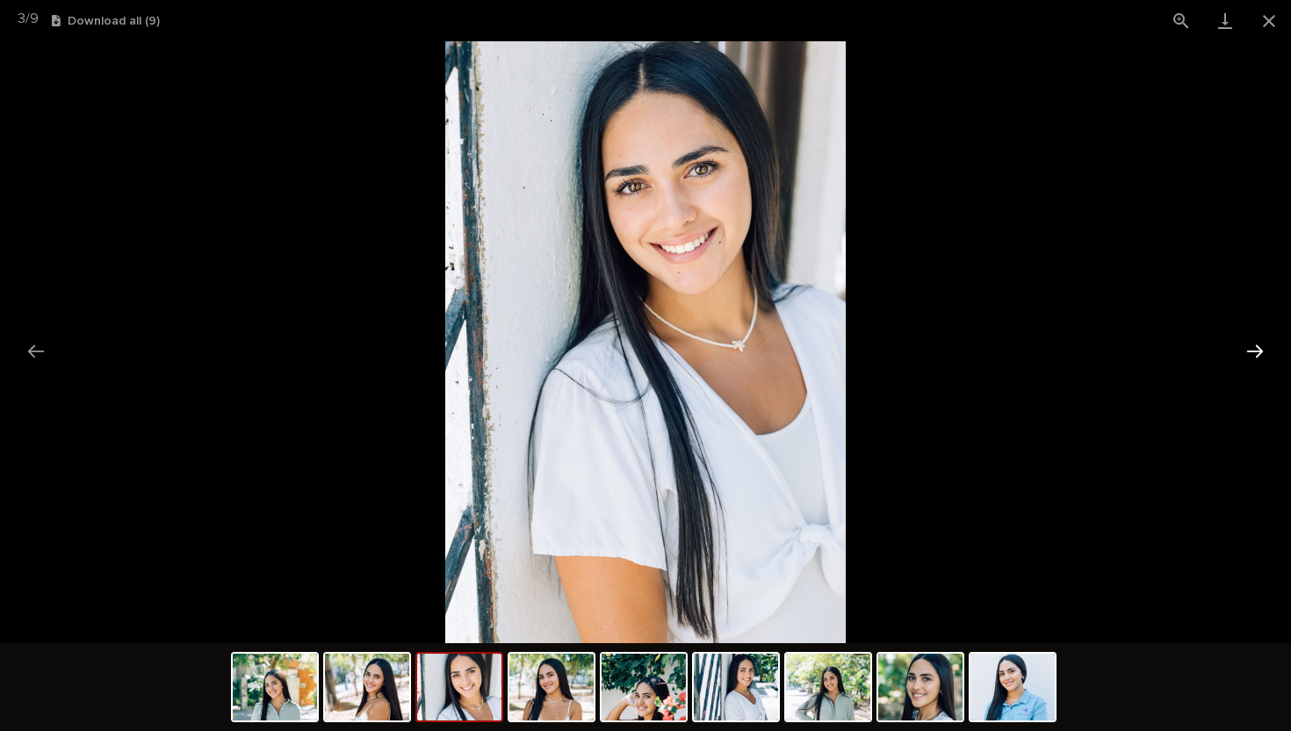
click at [1261, 347] on button "Next slide" at bounding box center [1254, 351] width 37 height 34
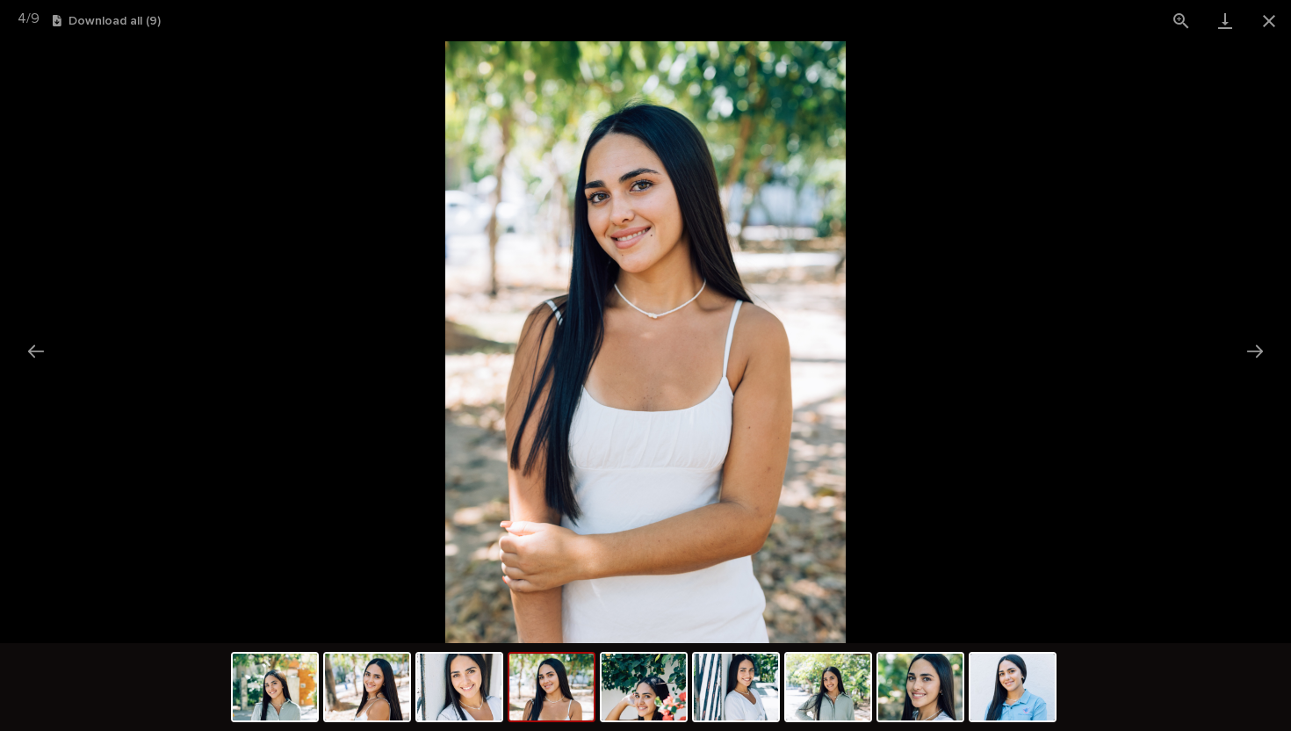
scroll to position [0, 0]
click at [1077, 231] on picture at bounding box center [645, 342] width 1291 height 602
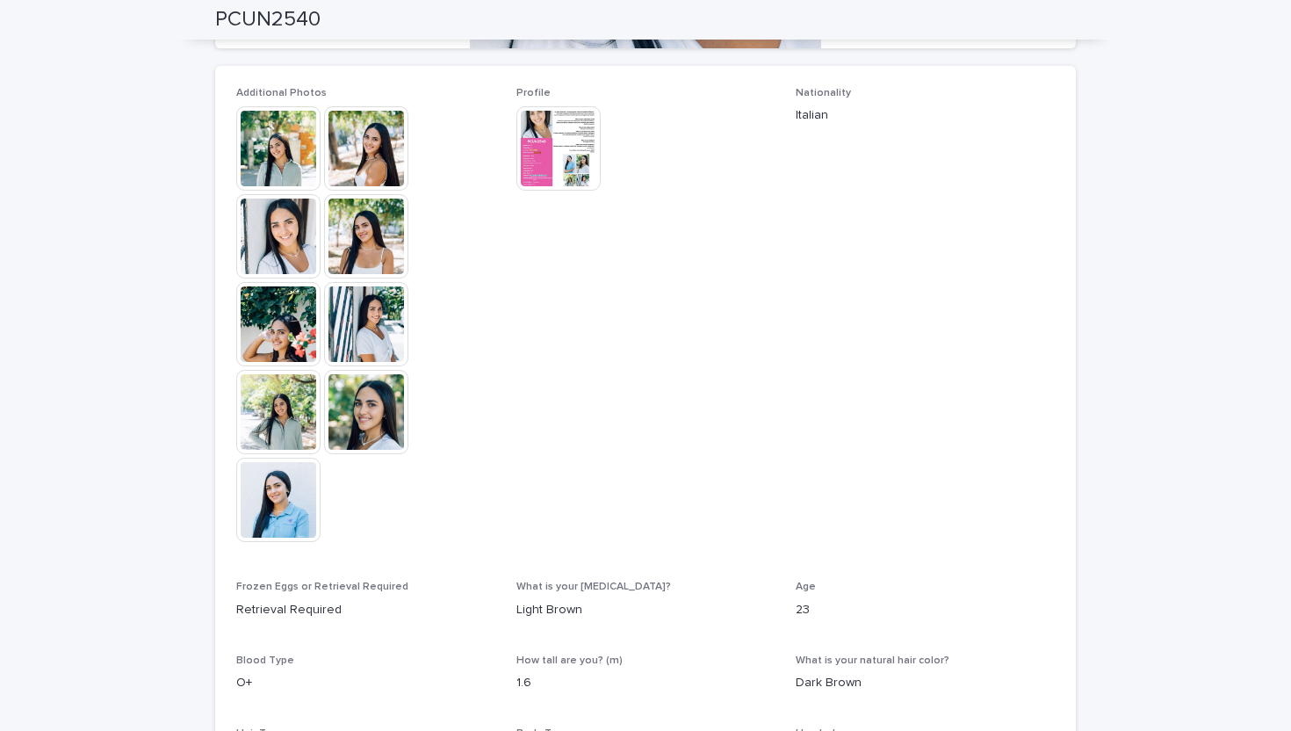
scroll to position [467, 0]
click at [537, 164] on img at bounding box center [558, 149] width 84 height 84
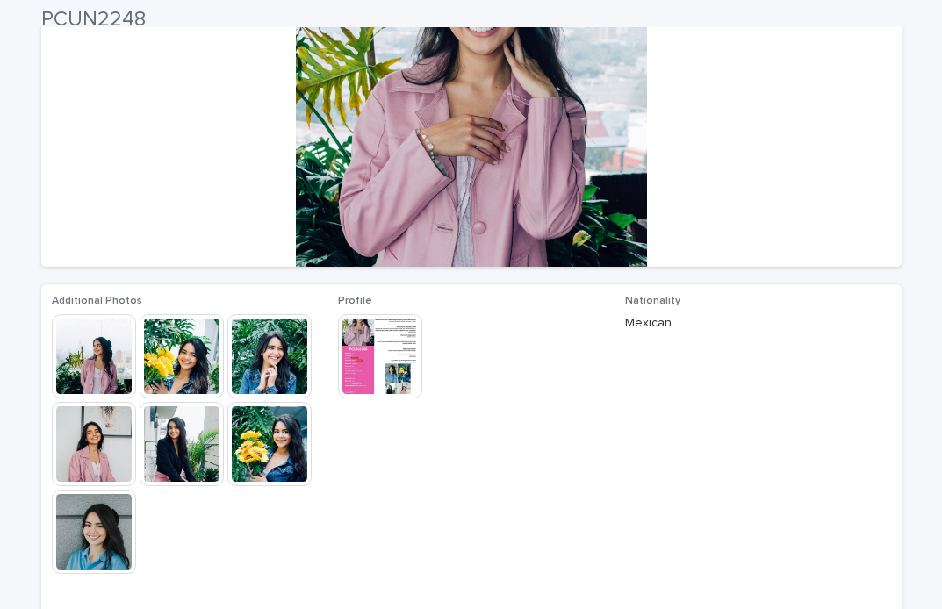
scroll to position [223, 0]
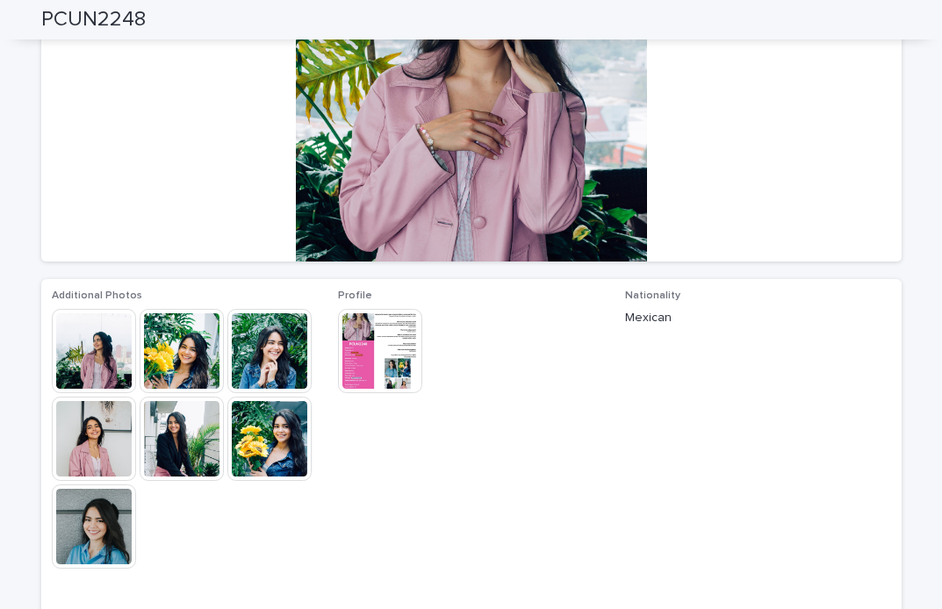
click at [291, 422] on img at bounding box center [269, 439] width 84 height 84
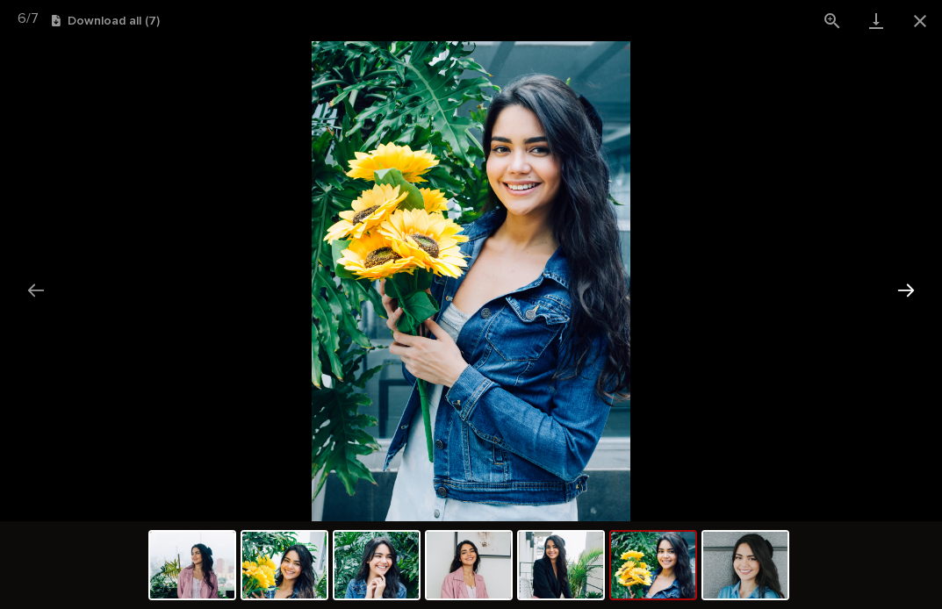
click at [904, 286] on button "Next slide" at bounding box center [906, 290] width 37 height 34
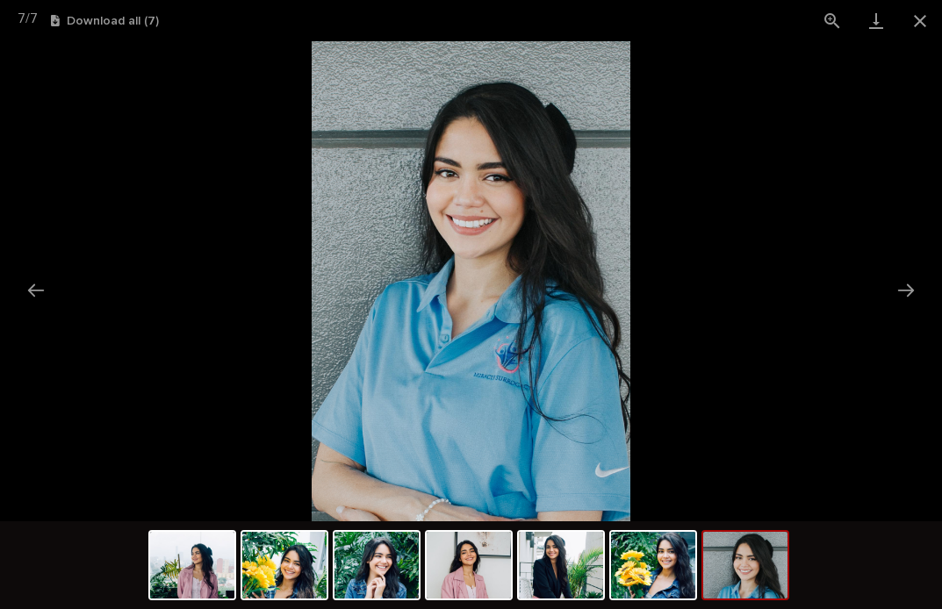
click at [839, 194] on picture at bounding box center [471, 281] width 942 height 480
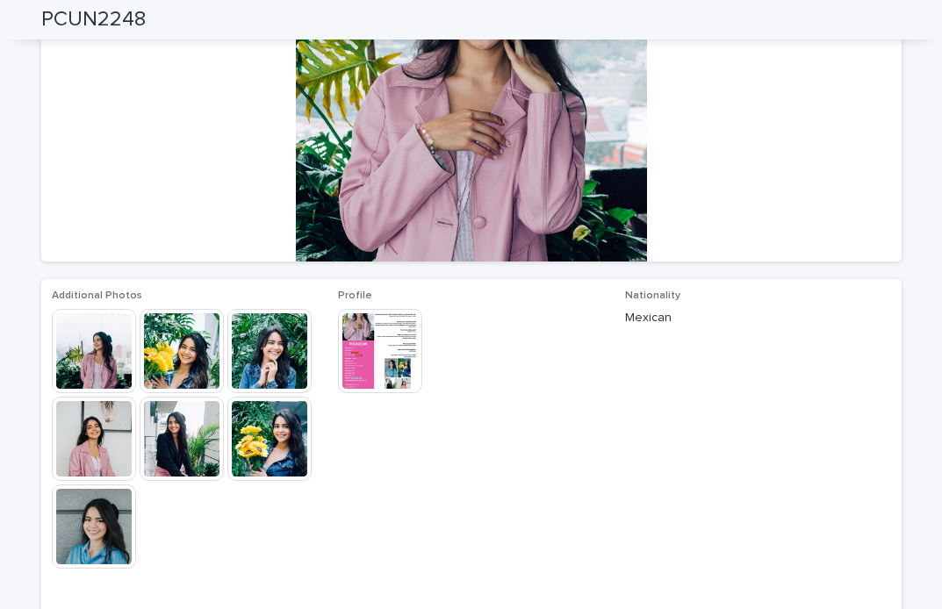
click at [372, 332] on img at bounding box center [380, 351] width 84 height 84
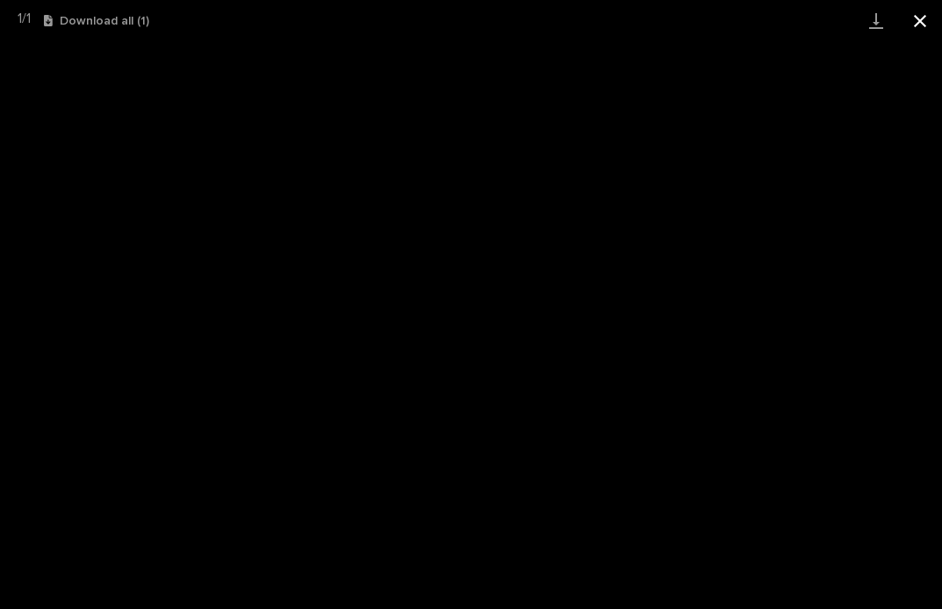
click at [918, 21] on button "Close gallery" at bounding box center [920, 20] width 44 height 41
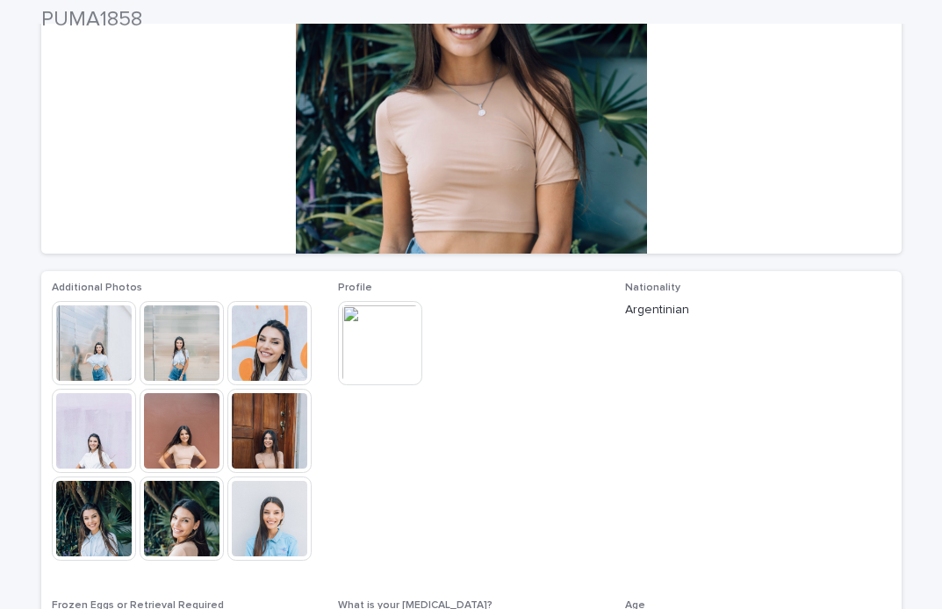
scroll to position [238, 0]
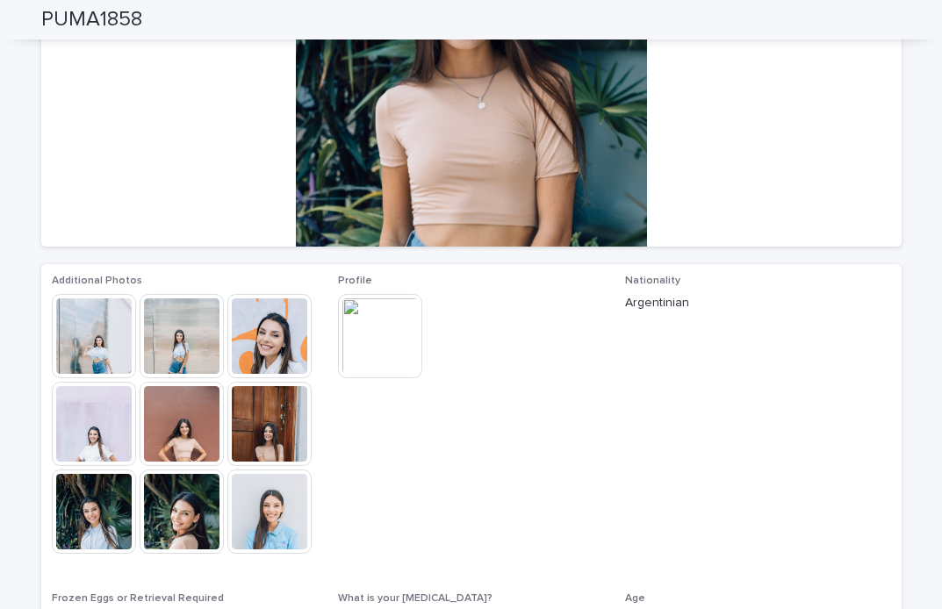
click at [270, 514] on img at bounding box center [269, 512] width 84 height 84
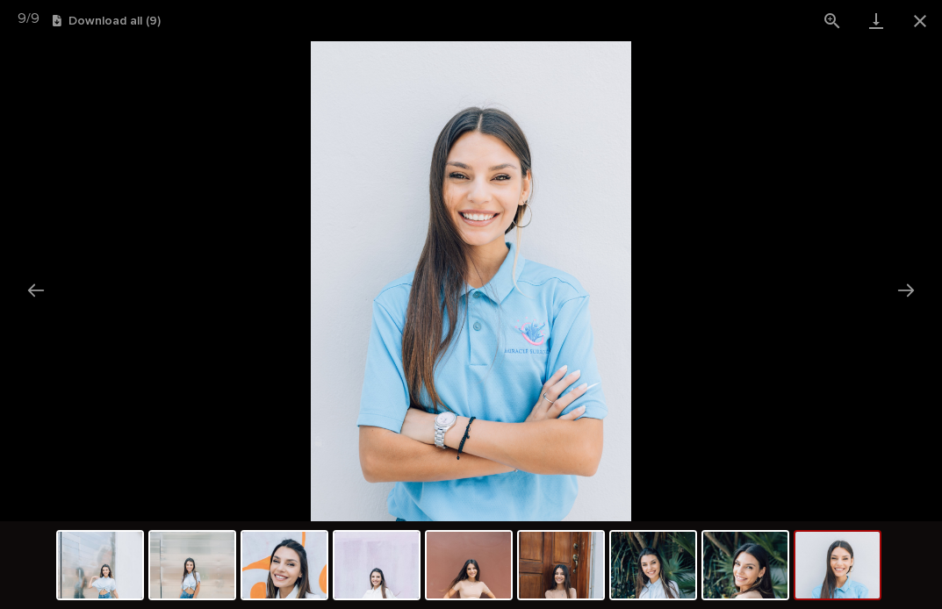
click at [150, 213] on picture at bounding box center [471, 281] width 942 height 480
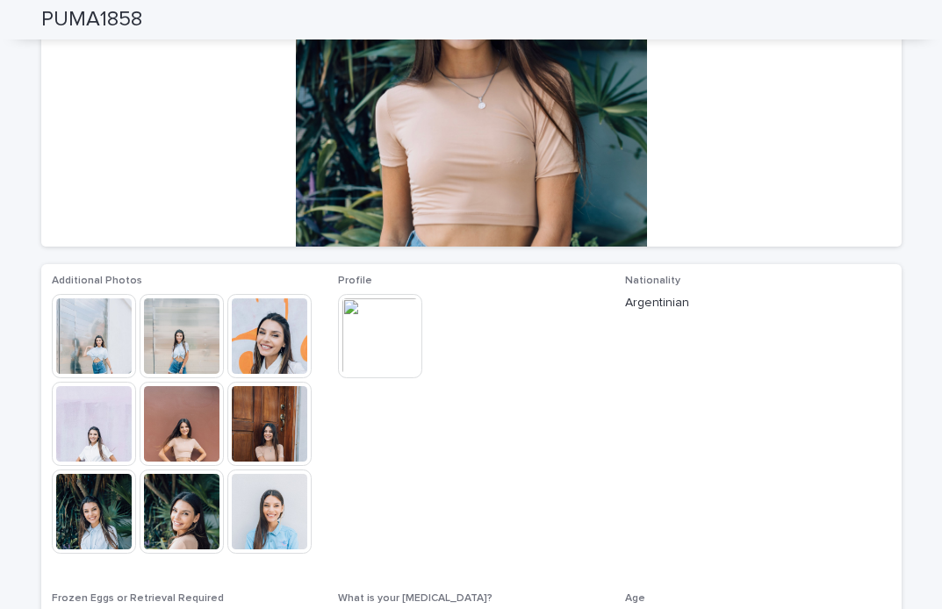
click at [391, 189] on div at bounding box center [471, 71] width 861 height 351
click at [381, 330] on img at bounding box center [380, 336] width 84 height 84
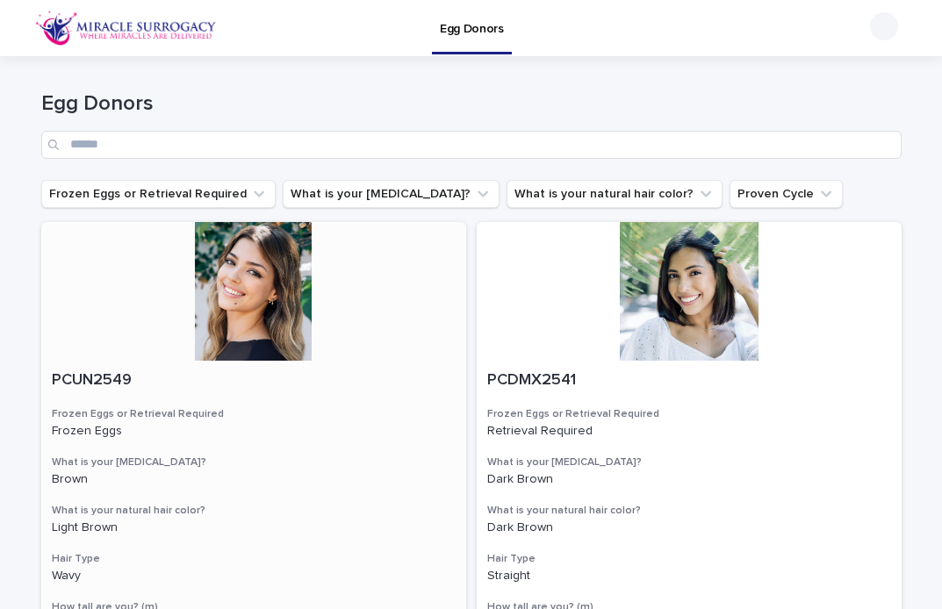
click at [235, 296] on div at bounding box center [253, 291] width 425 height 139
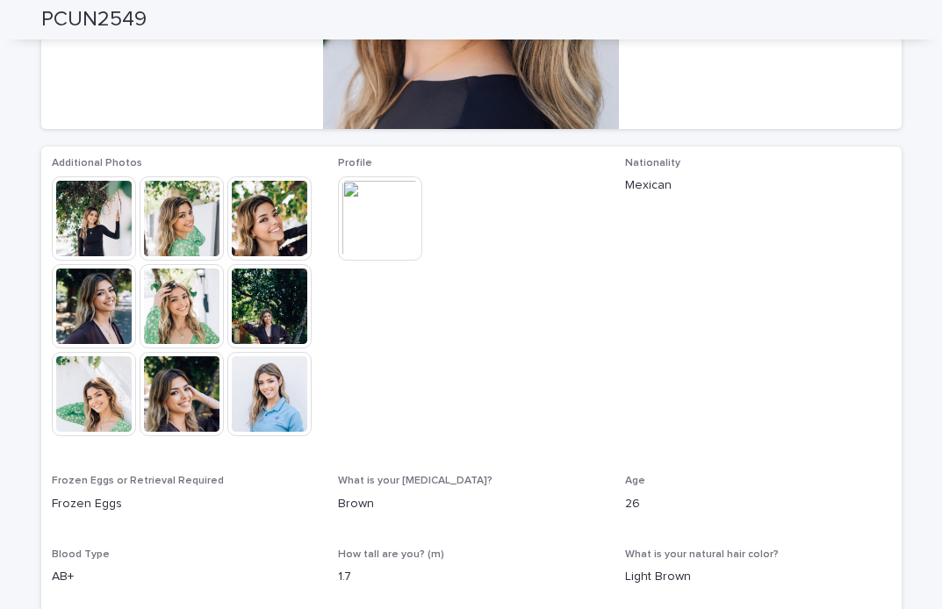
scroll to position [357, 0]
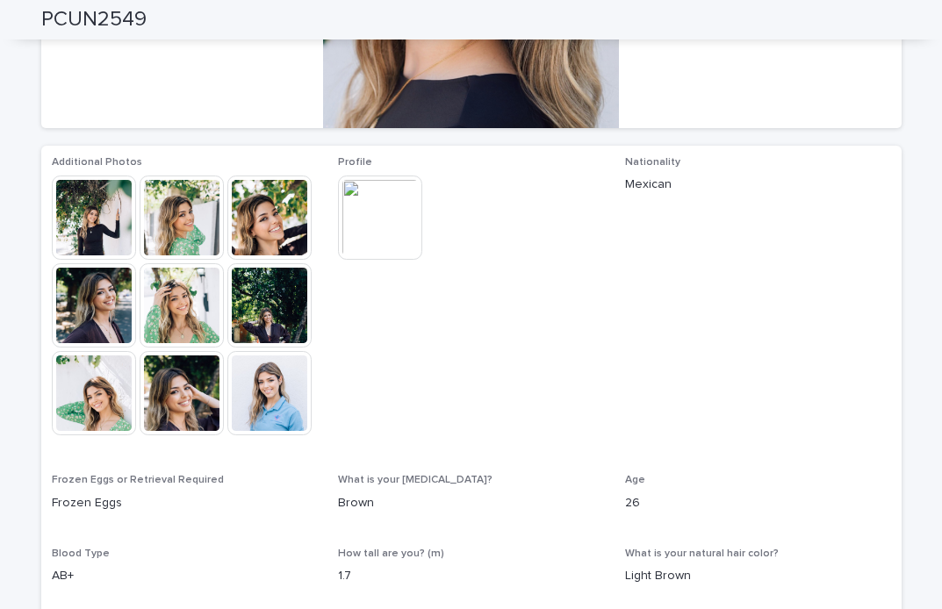
click at [300, 378] on img at bounding box center [269, 393] width 84 height 84
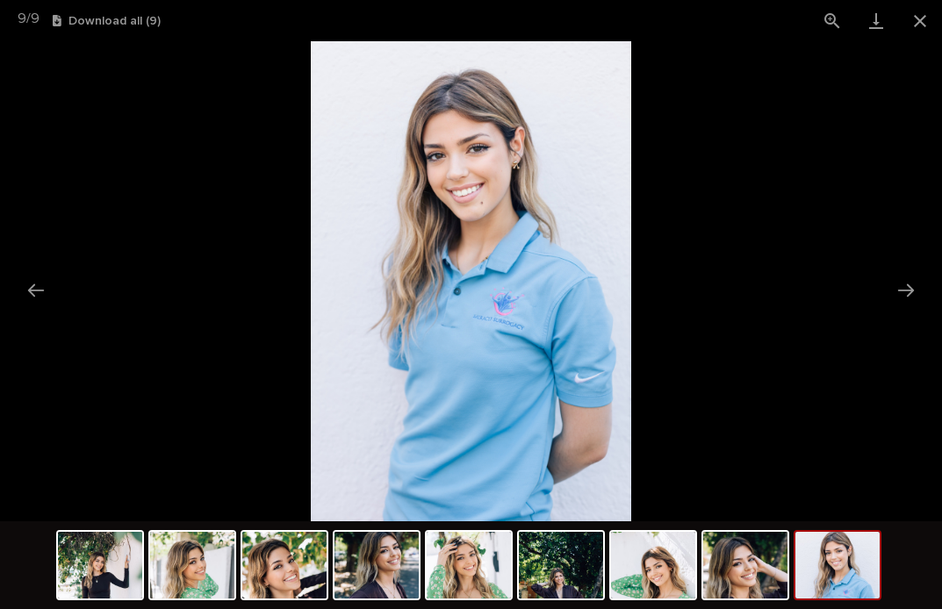
click at [857, 186] on picture at bounding box center [471, 281] width 942 height 480
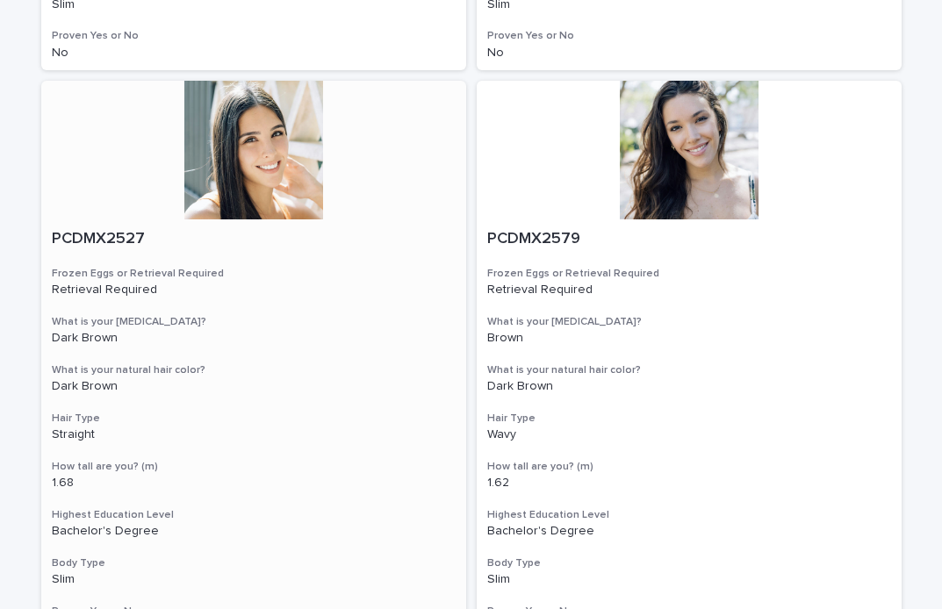
scroll to position [717, 0]
click at [279, 195] on div at bounding box center [253, 149] width 425 height 139
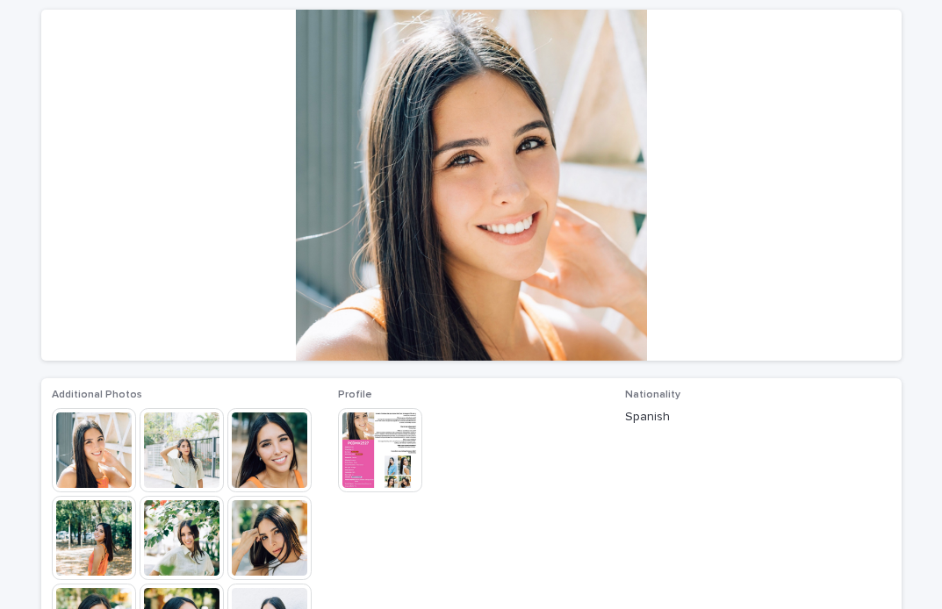
scroll to position [123, 0]
click at [379, 452] on img at bounding box center [380, 451] width 84 height 84
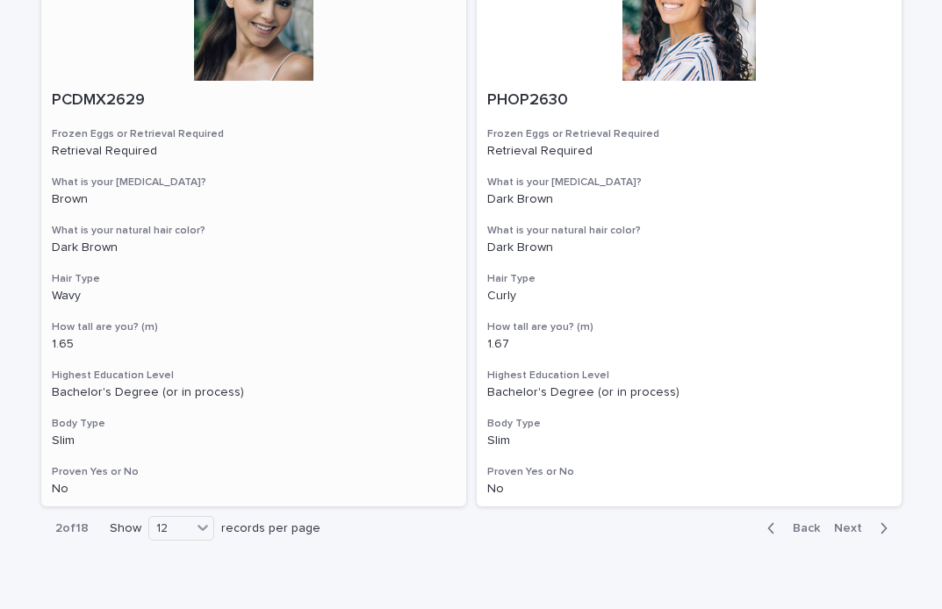
scroll to position [3238, 0]
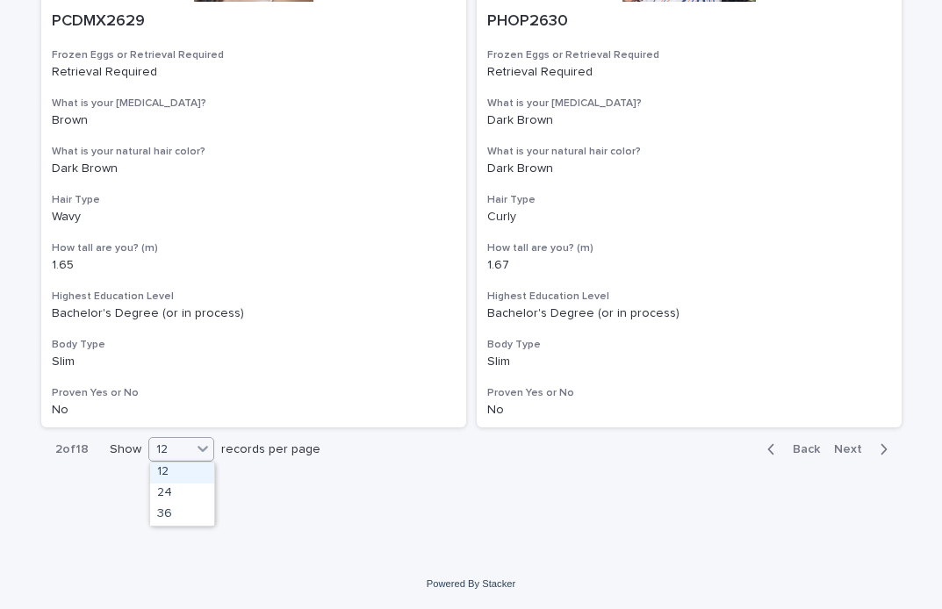
click at [180, 460] on div "12" at bounding box center [181, 449] width 66 height 25
click at [205, 520] on div "36" at bounding box center [182, 515] width 64 height 21
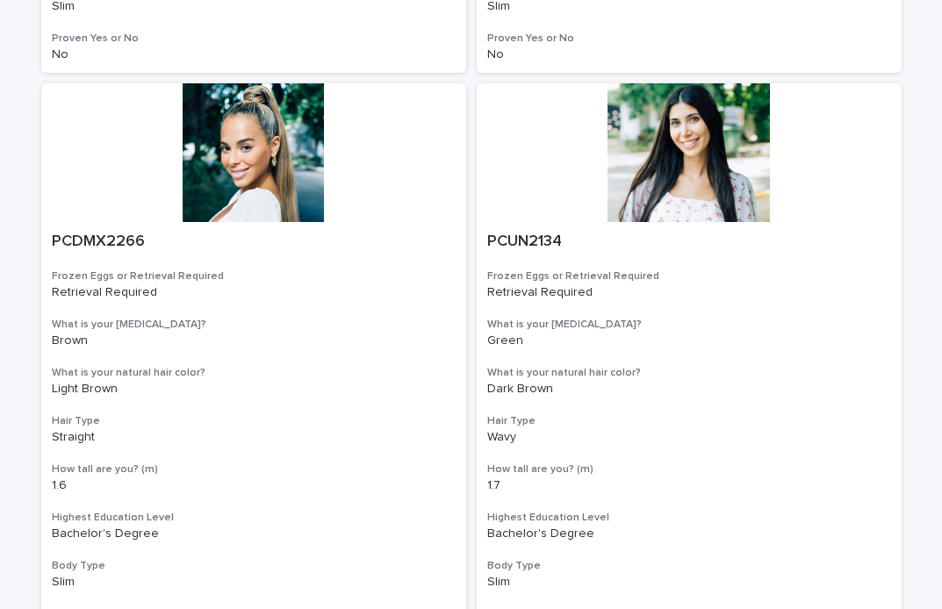
scroll to position [1293, 0]
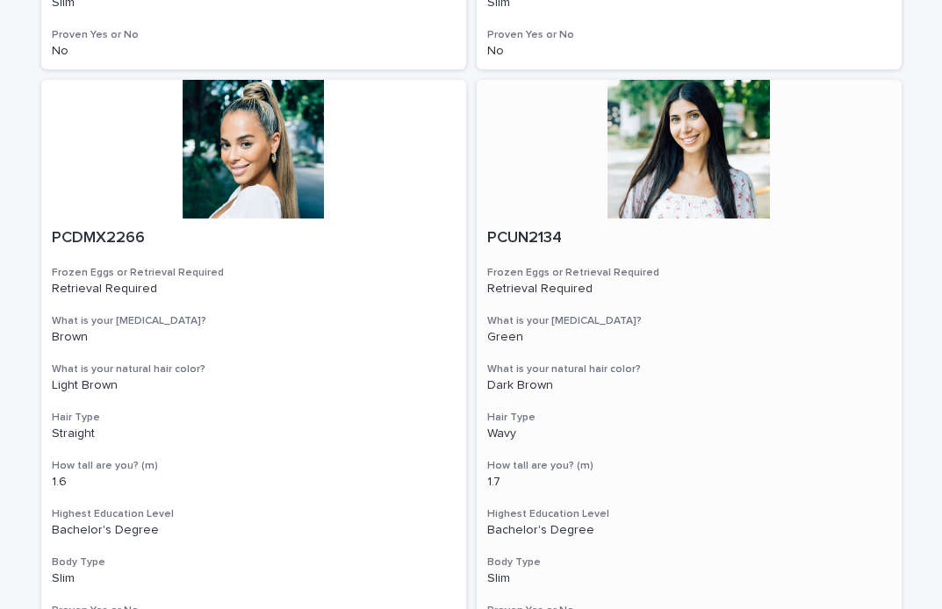
click at [709, 146] on div at bounding box center [689, 149] width 425 height 139
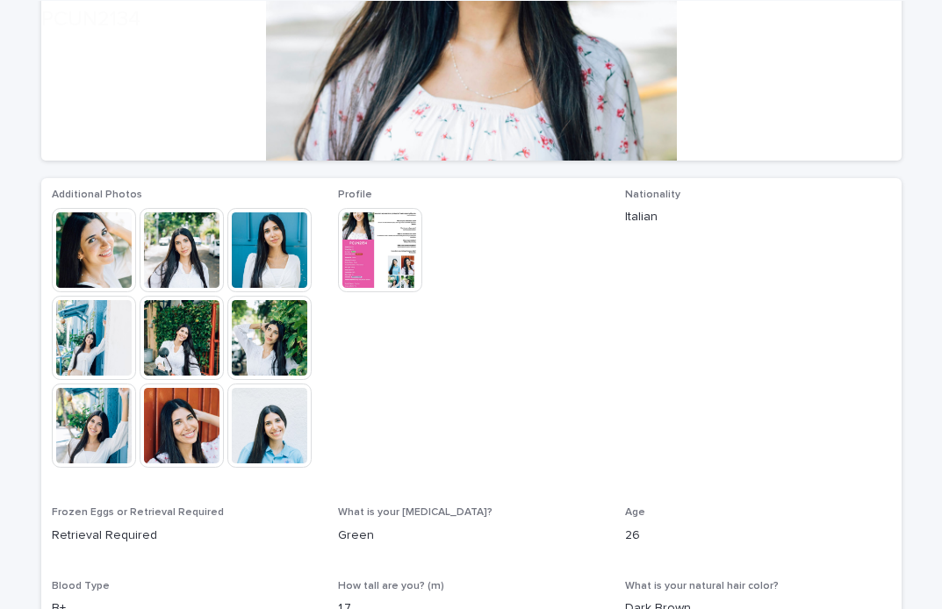
scroll to position [326, 0]
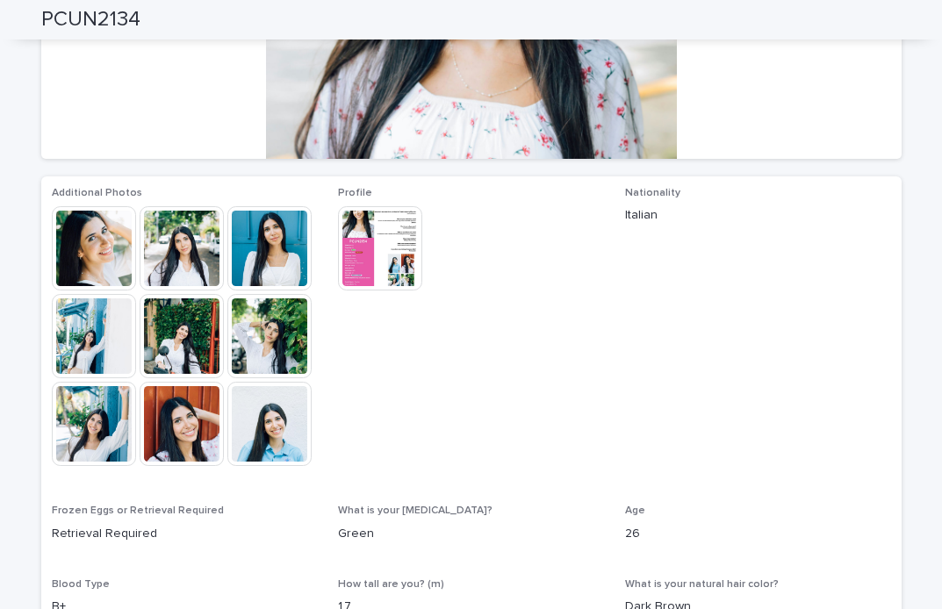
click at [262, 427] on img at bounding box center [269, 424] width 84 height 84
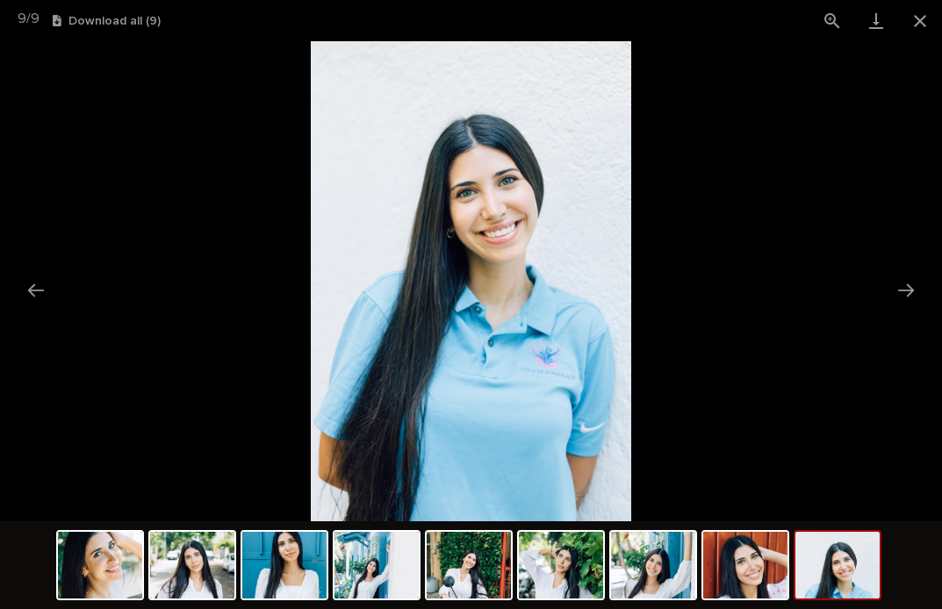
click at [790, 210] on picture at bounding box center [471, 281] width 942 height 480
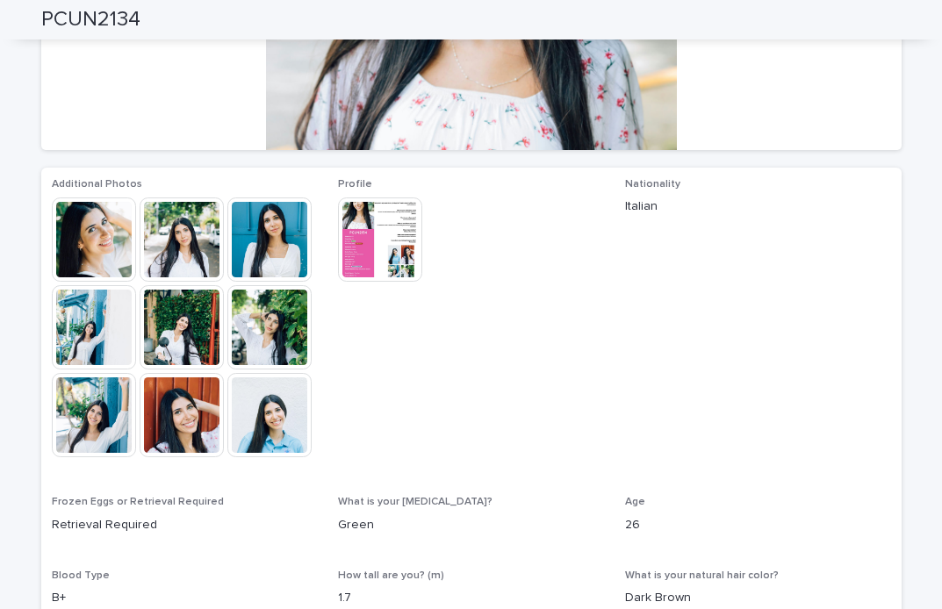
scroll to position [342, 0]
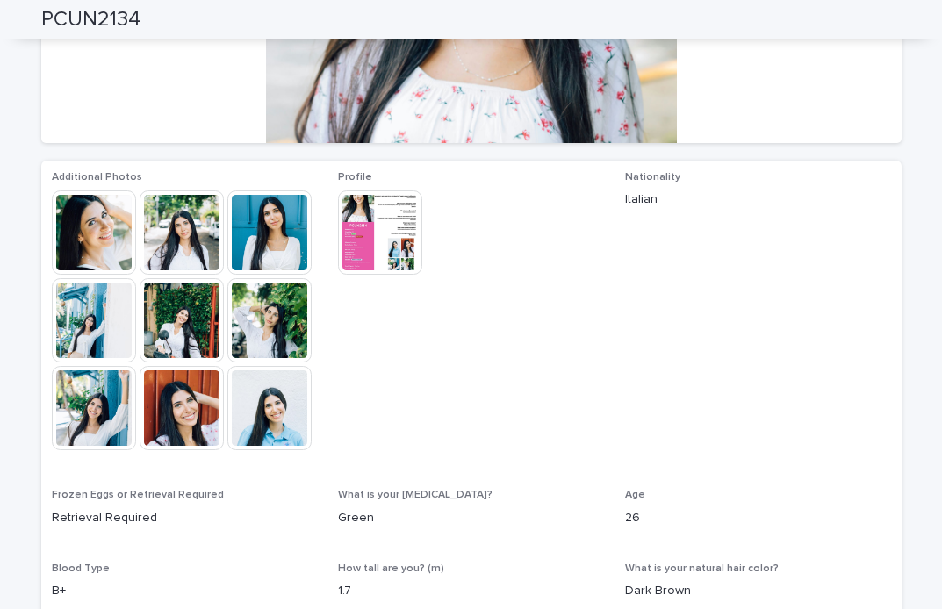
click at [355, 229] on img at bounding box center [380, 233] width 84 height 84
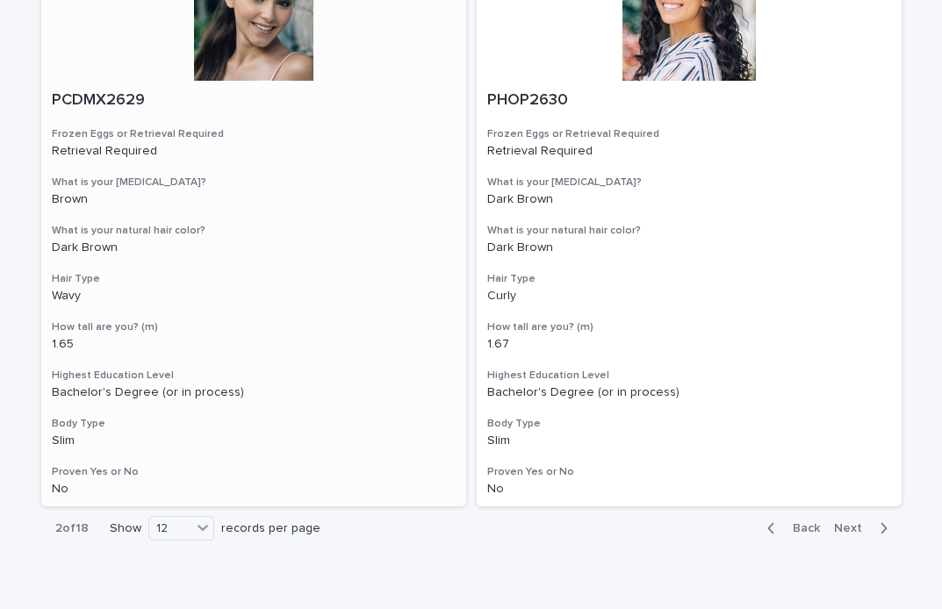
scroll to position [3238, 0]
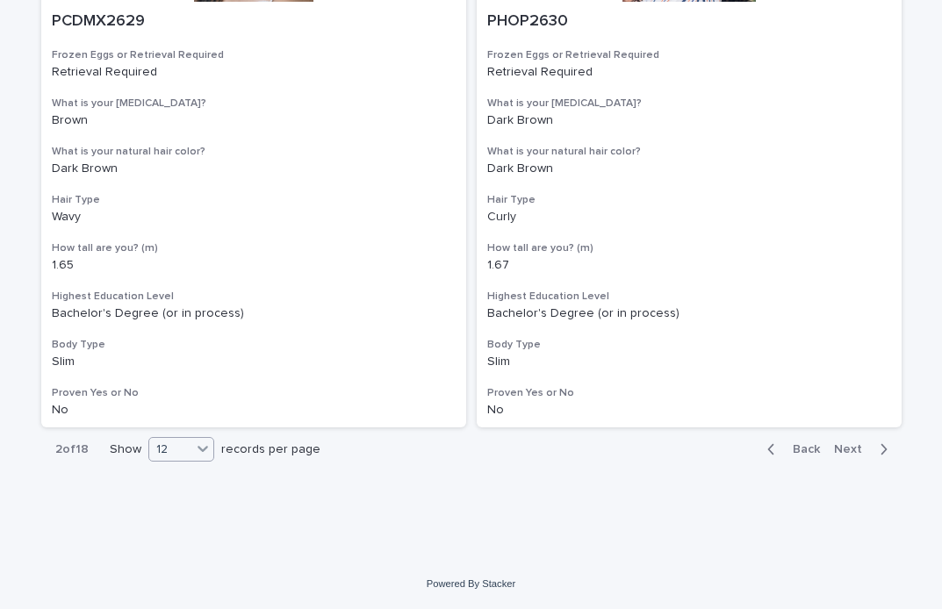
click at [173, 454] on div "12" at bounding box center [170, 450] width 42 height 18
click at [184, 522] on div "36" at bounding box center [182, 515] width 64 height 21
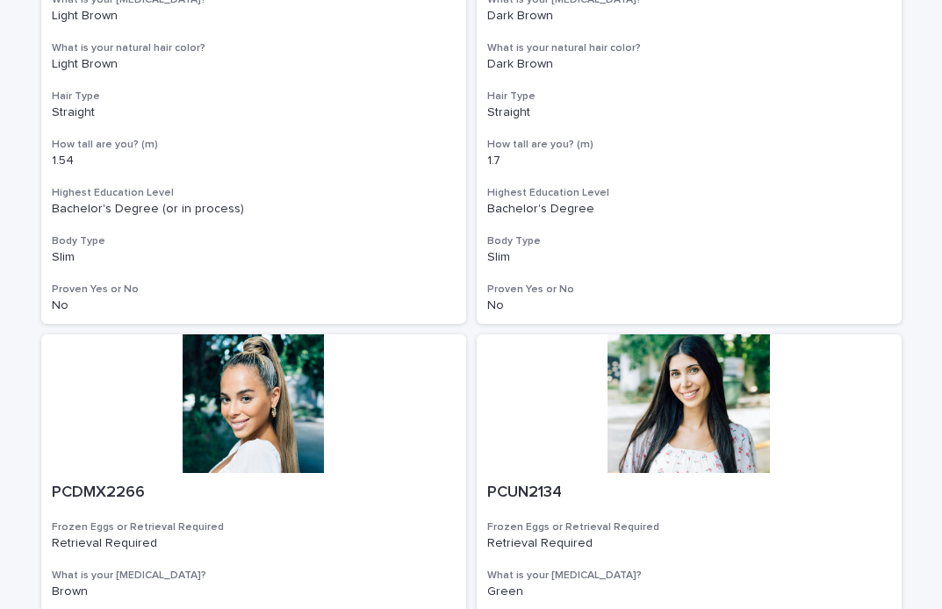
scroll to position [0, 0]
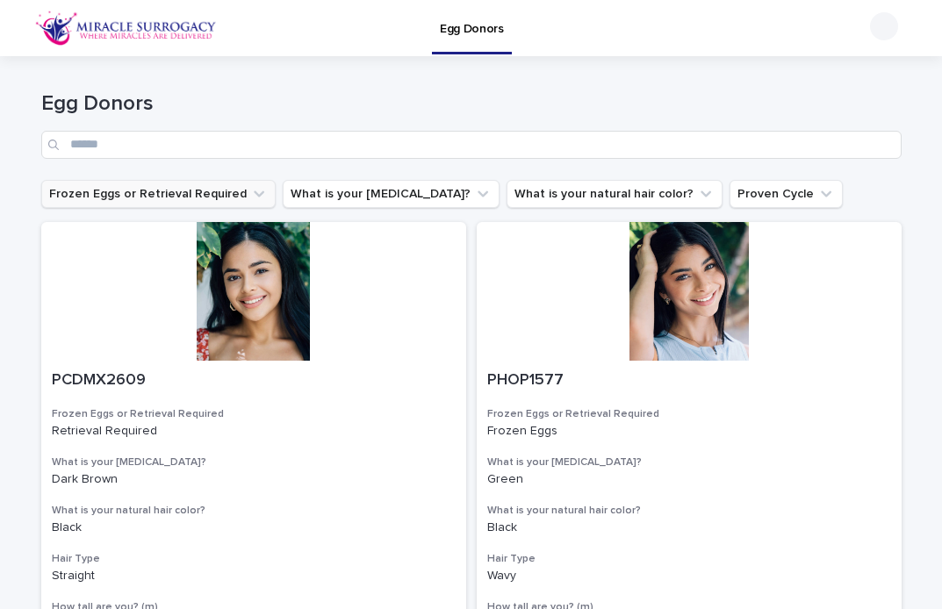
click at [204, 192] on button "Frozen Eggs or Retrieval Required" at bounding box center [158, 194] width 234 height 28
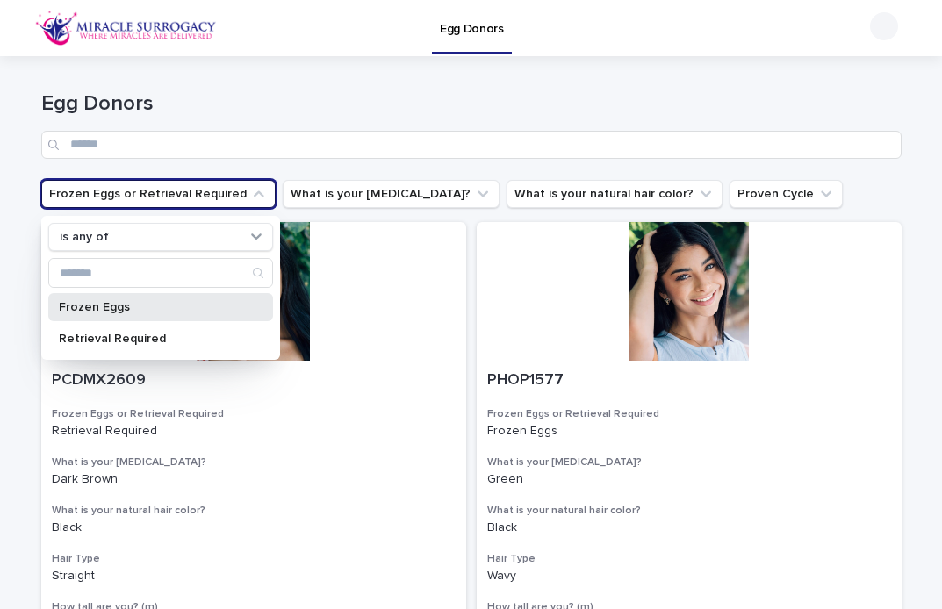
click at [153, 320] on div "Frozen Eggs" at bounding box center [160, 307] width 225 height 28
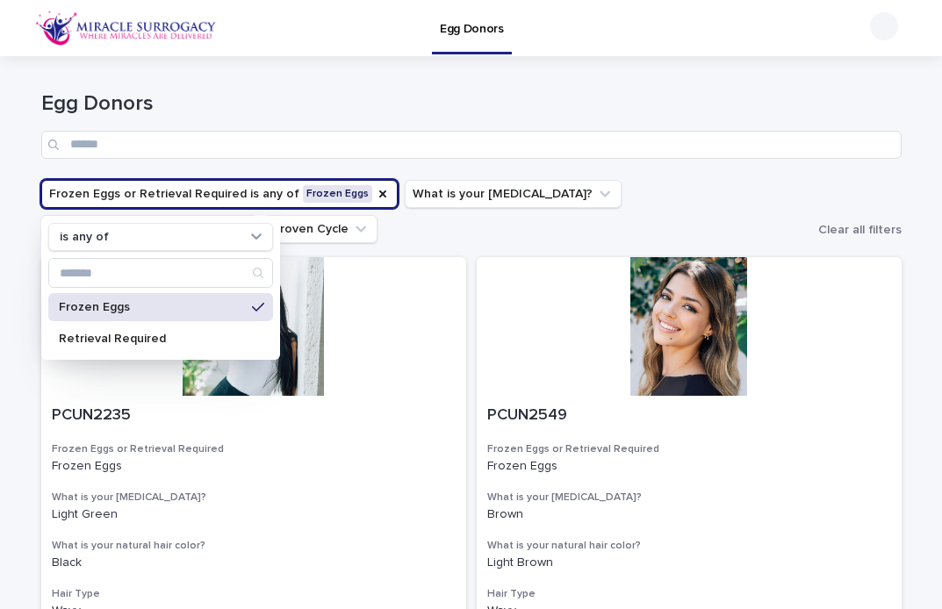
click at [810, 202] on ul "Frozen Eggs or Retrieval Required is any of Frozen Eggs is any of Frozen Eggs R…" at bounding box center [426, 212] width 777 height 70
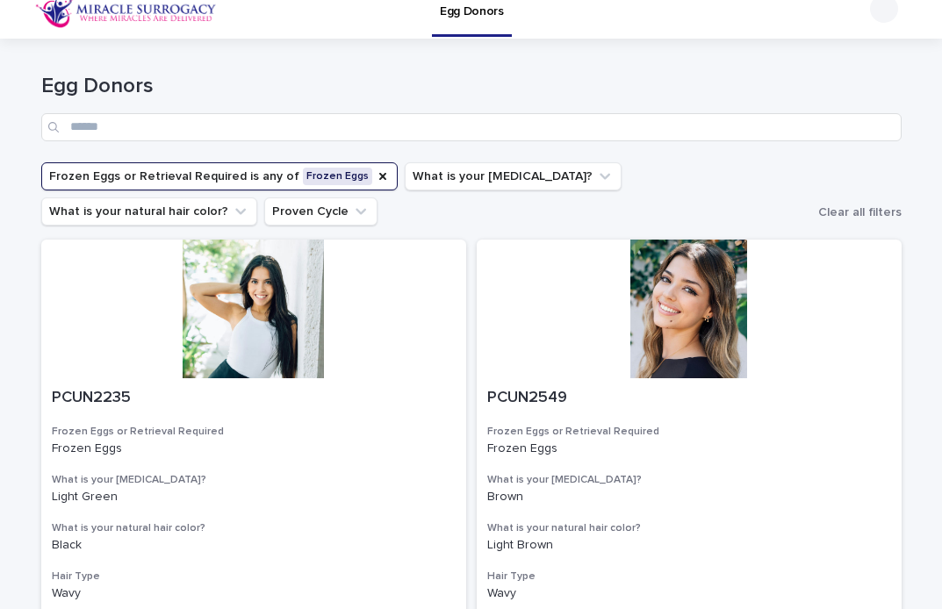
scroll to position [22, 0]
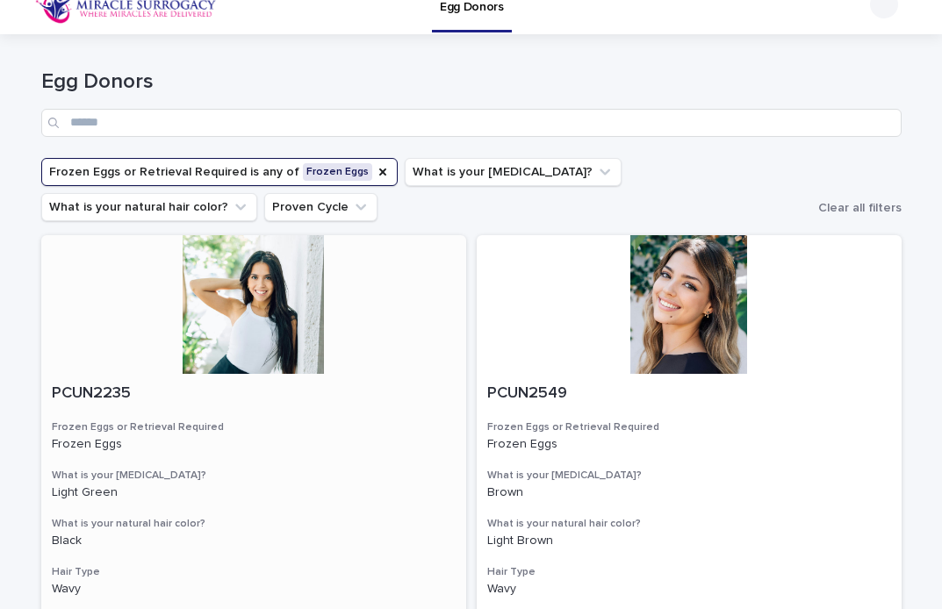
click at [268, 299] on div at bounding box center [253, 304] width 425 height 139
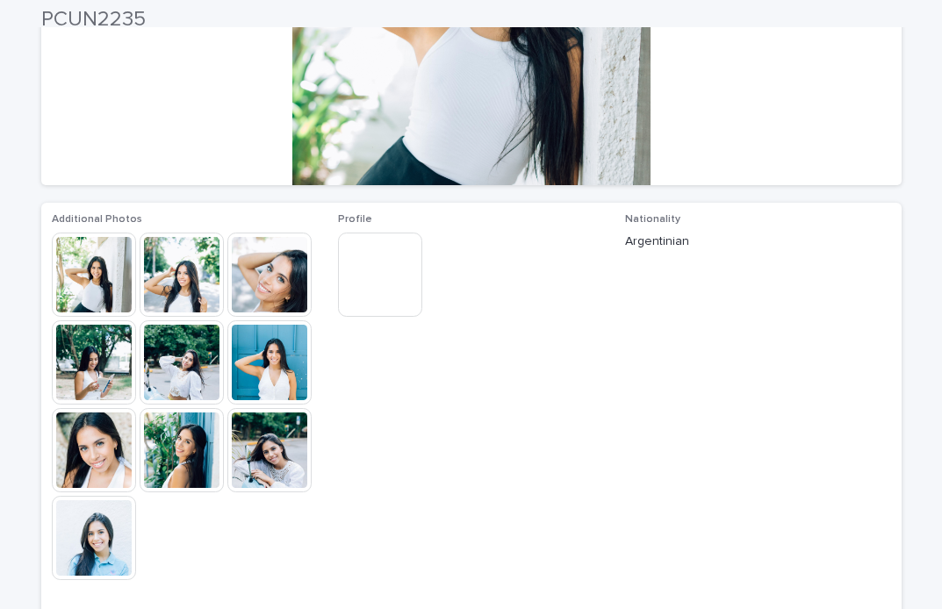
scroll to position [317, 0]
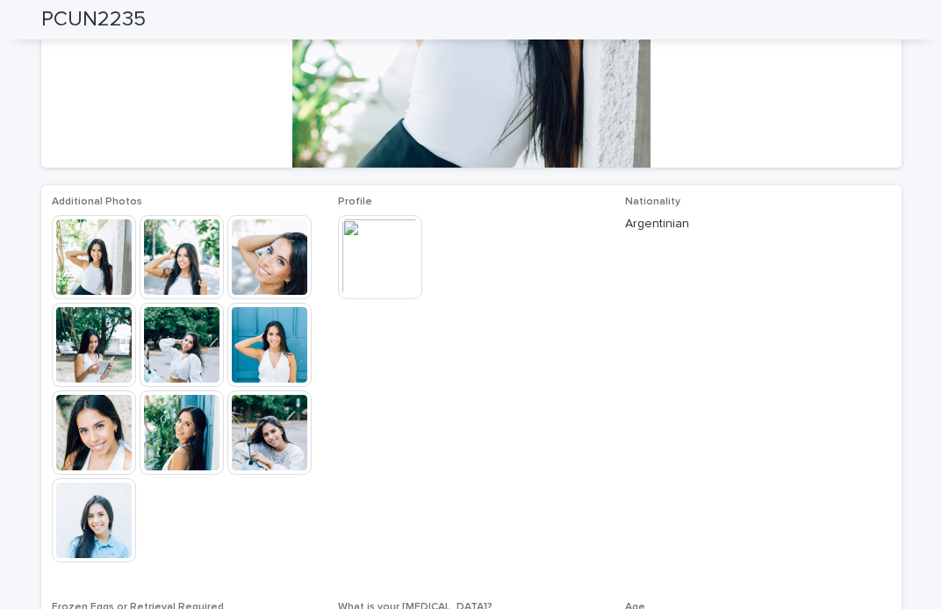
click at [83, 442] on img at bounding box center [94, 433] width 84 height 84
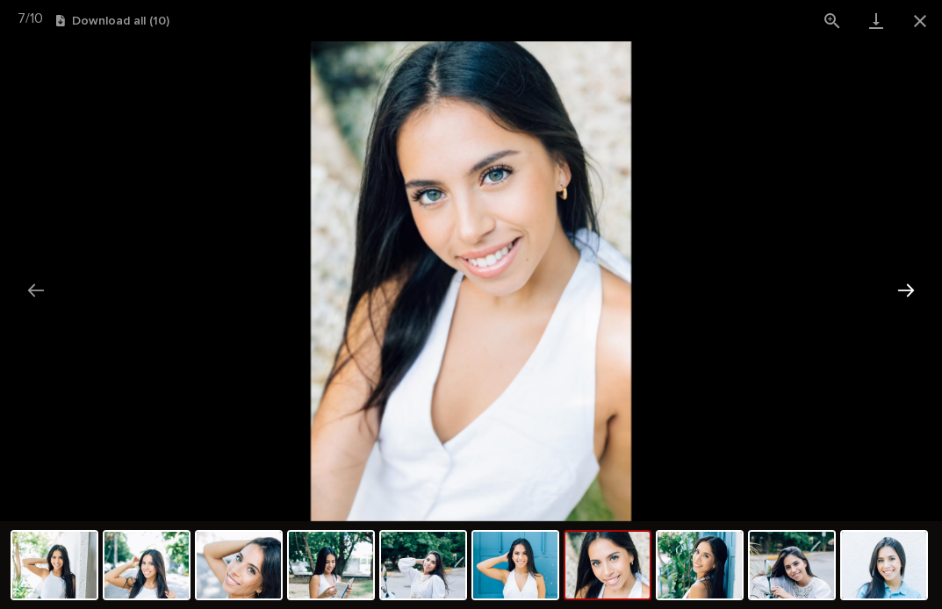
click at [897, 280] on button "Next slide" at bounding box center [906, 290] width 37 height 34
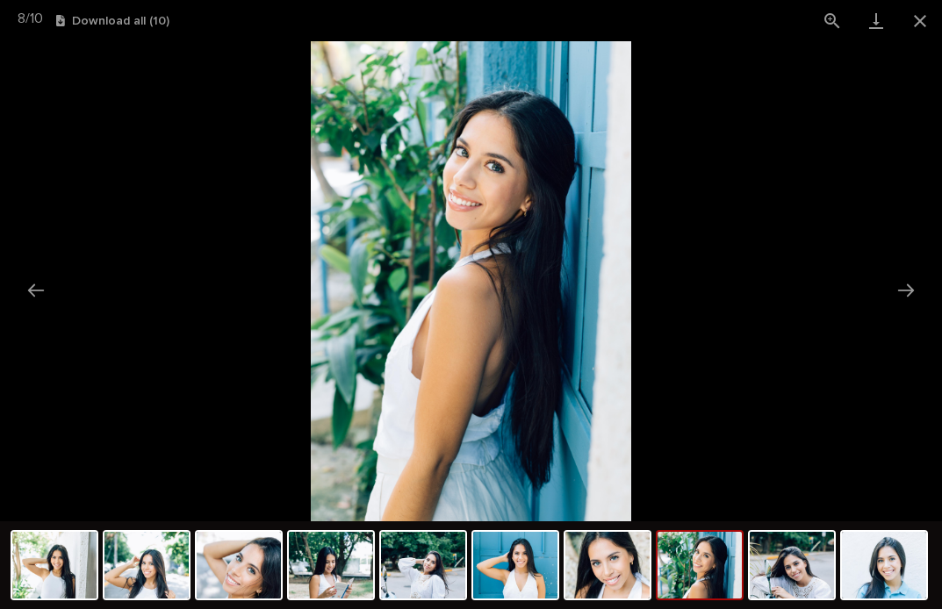
click at [813, 178] on picture at bounding box center [471, 281] width 942 height 480
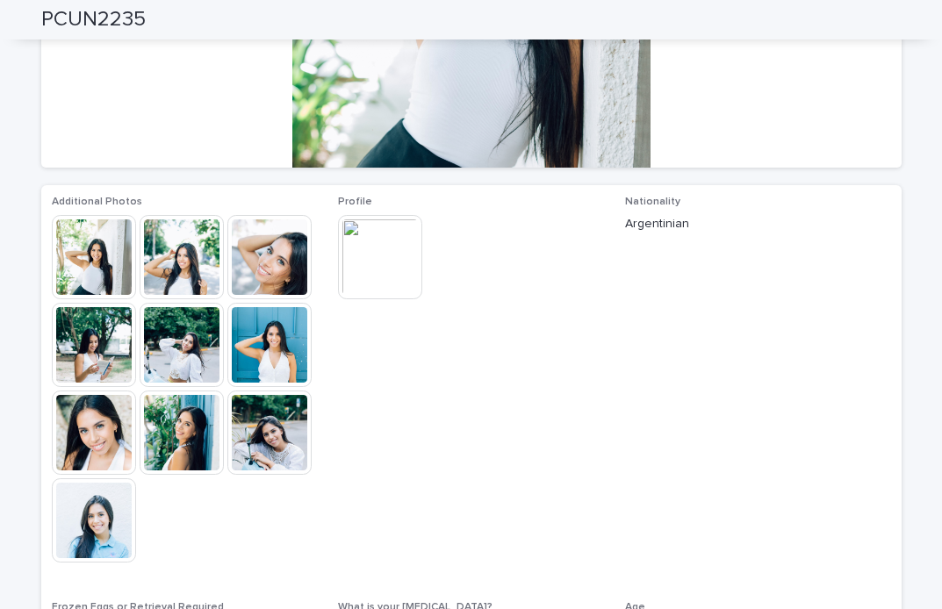
click at [396, 249] on img at bounding box center [380, 257] width 84 height 84
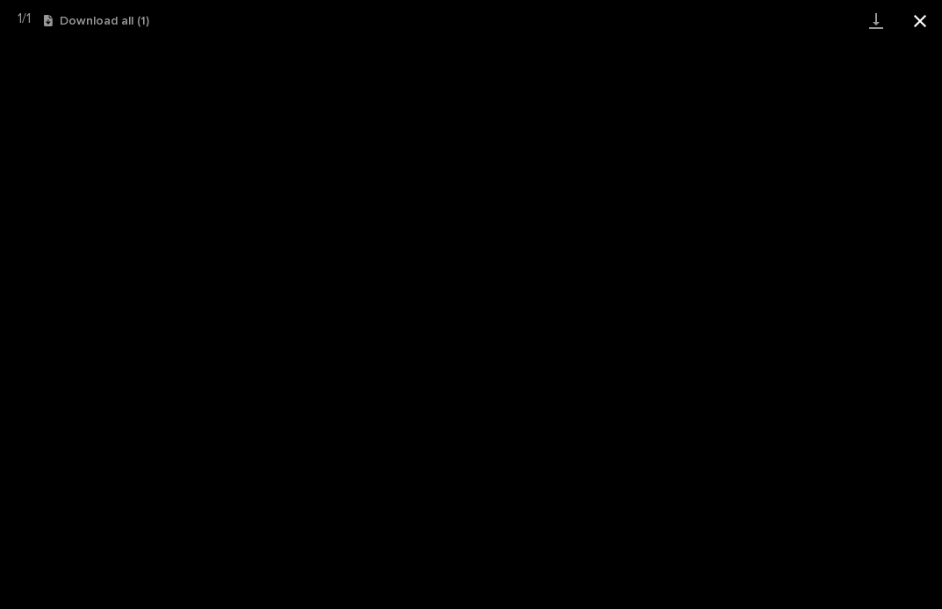
click at [915, 18] on button "Close gallery" at bounding box center [920, 20] width 44 height 41
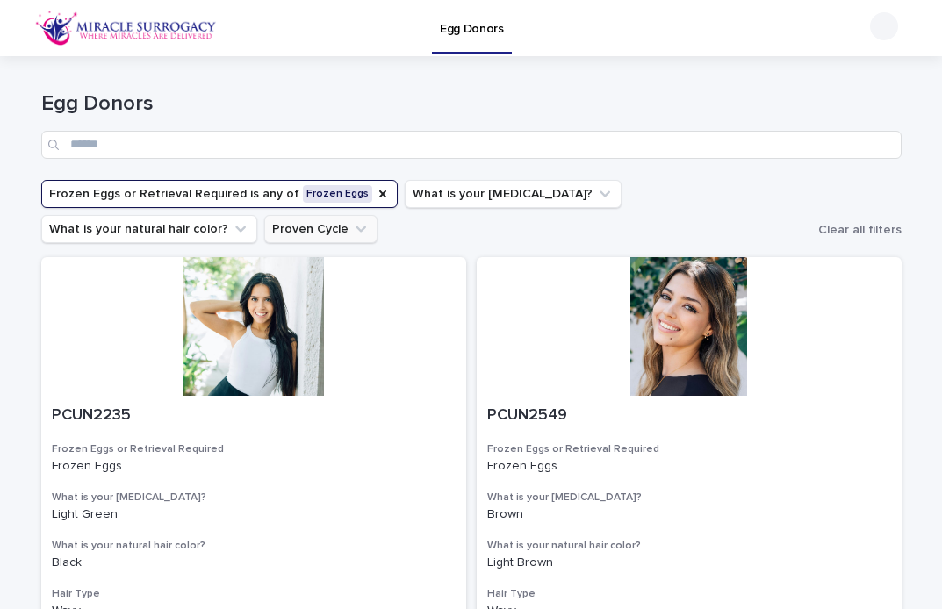
click at [264, 234] on button "Proven Cycle" at bounding box center [320, 229] width 113 height 28
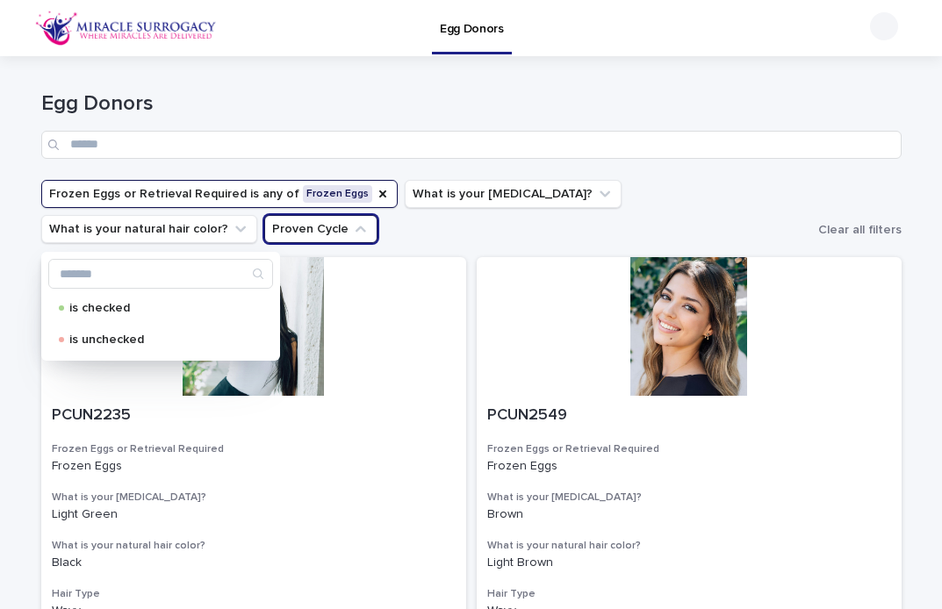
click at [140, 196] on button "Frozen Eggs or Retrieval Required is any of Frozen Eggs" at bounding box center [219, 194] width 357 height 28
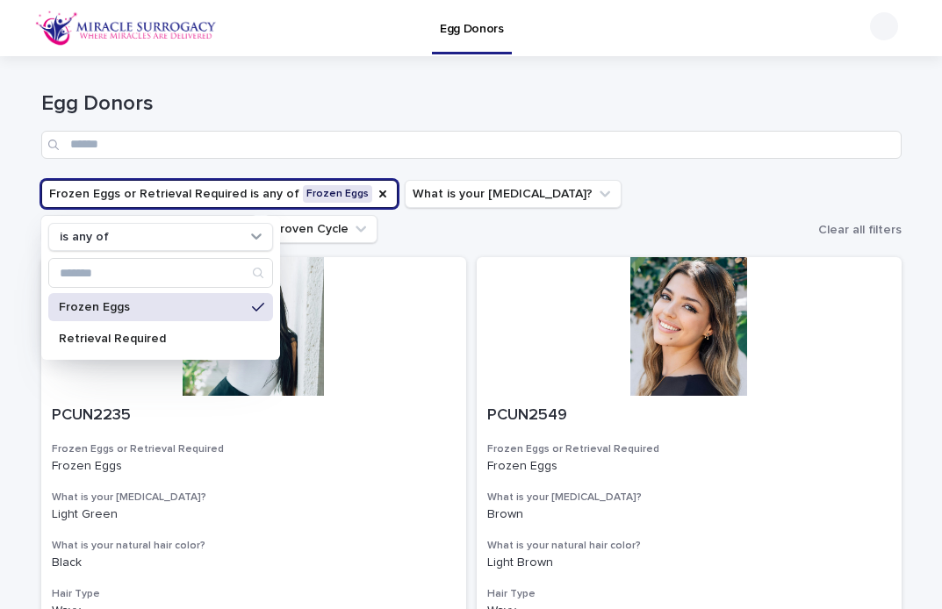
click at [135, 298] on div "Frozen Eggs" at bounding box center [160, 307] width 225 height 28
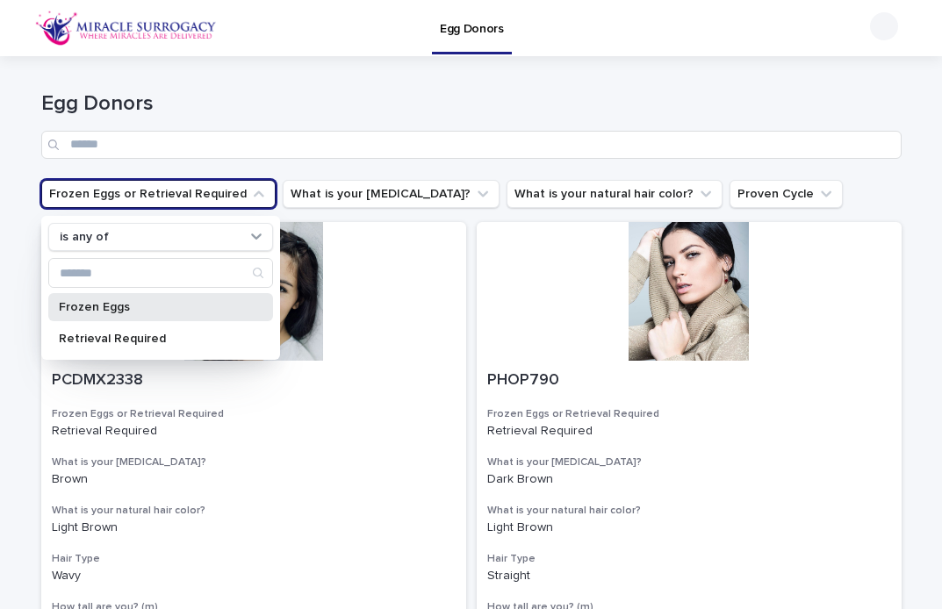
click at [166, 304] on p "Frozen Eggs" at bounding box center [152, 307] width 186 height 12
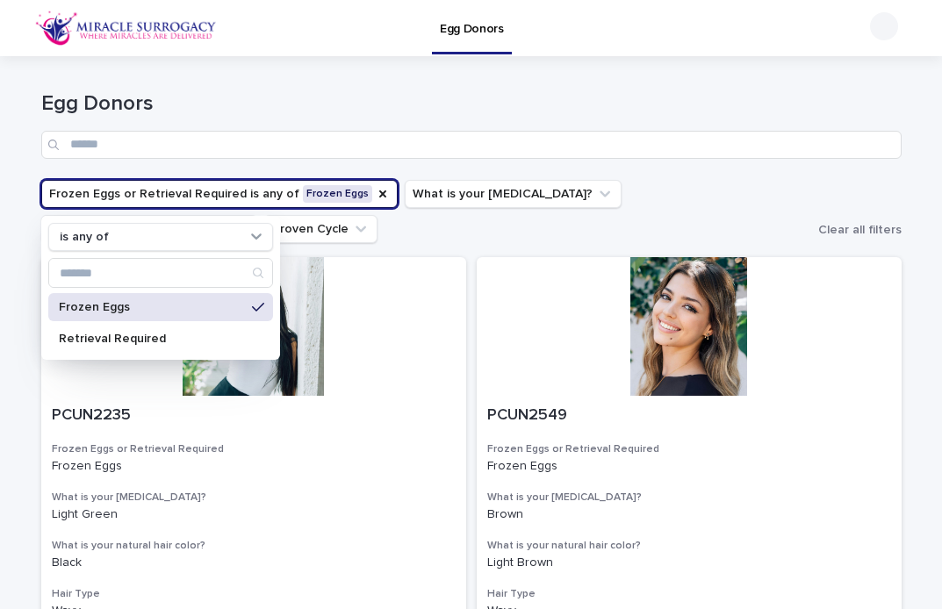
click at [793, 65] on div "Egg Donors" at bounding box center [471, 118] width 861 height 124
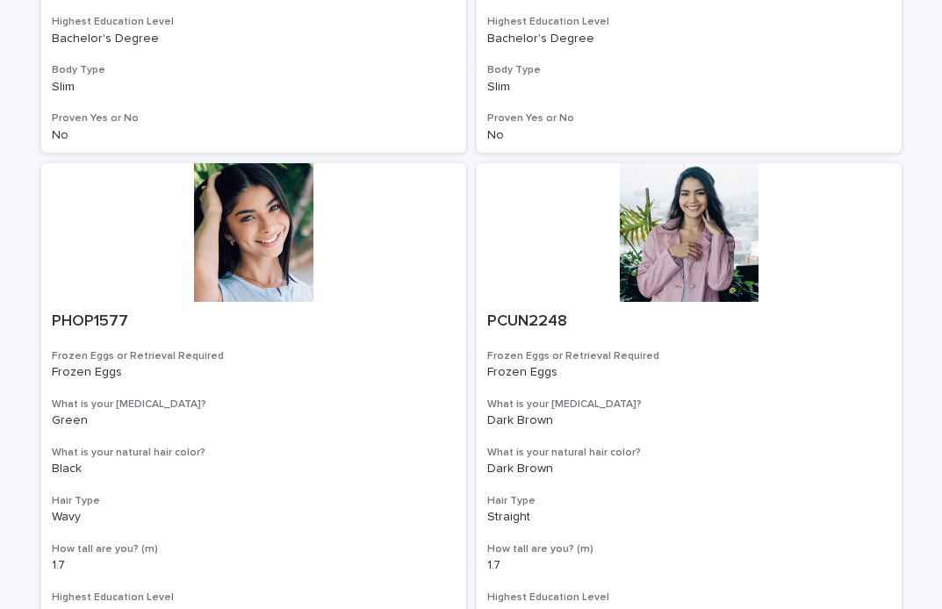
scroll to position [671, 0]
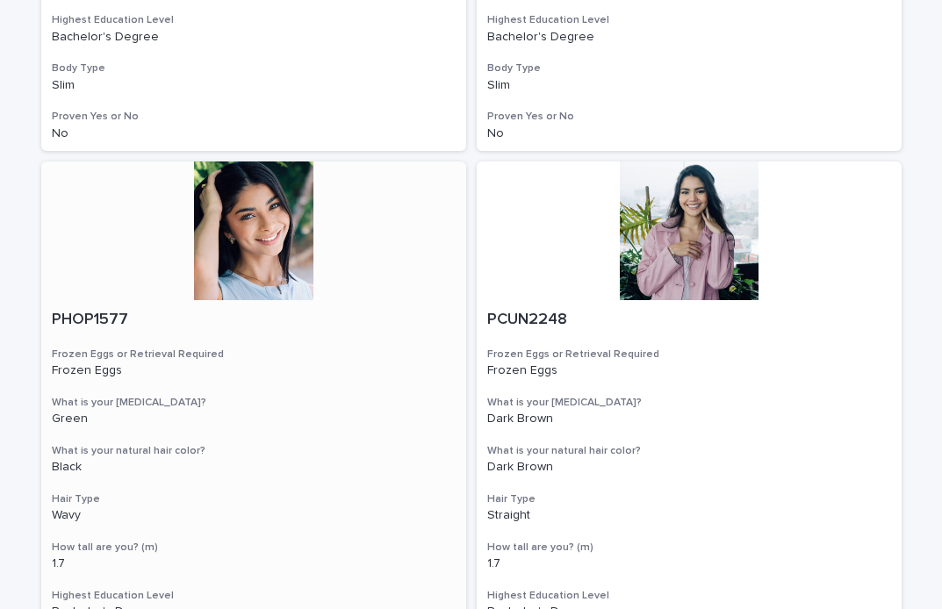
click at [257, 228] on div at bounding box center [253, 231] width 425 height 139
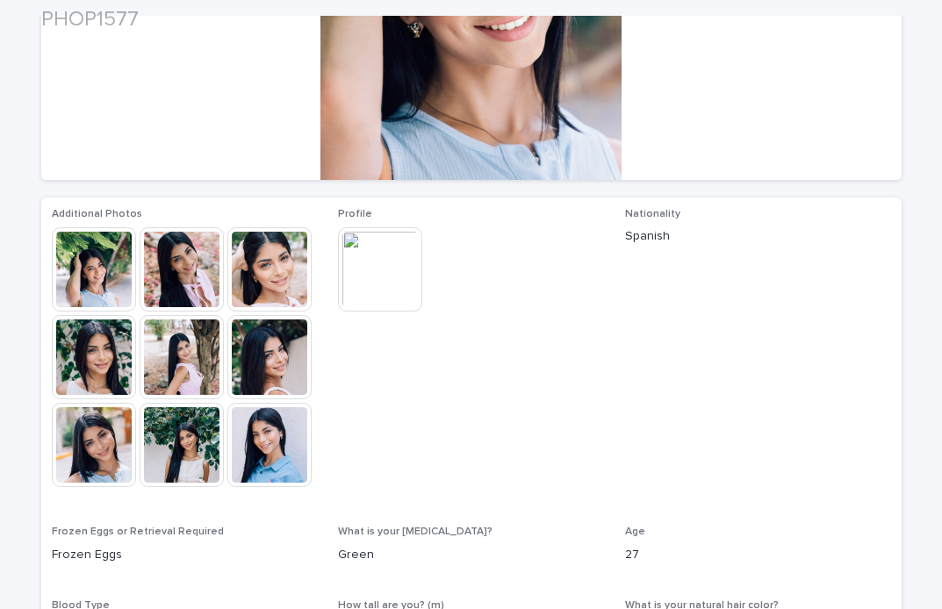
scroll to position [315, 0]
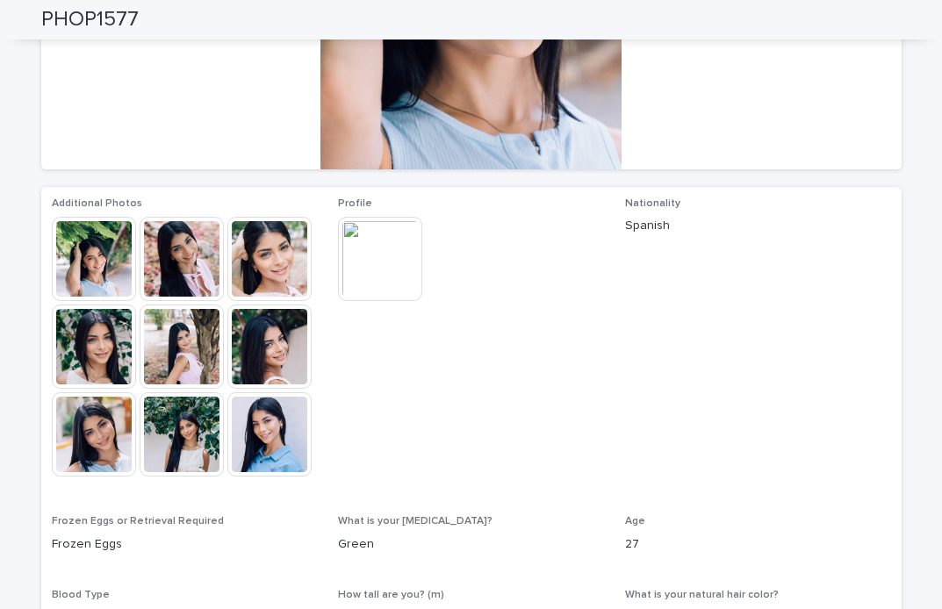
click at [380, 270] on img at bounding box center [380, 259] width 84 height 84
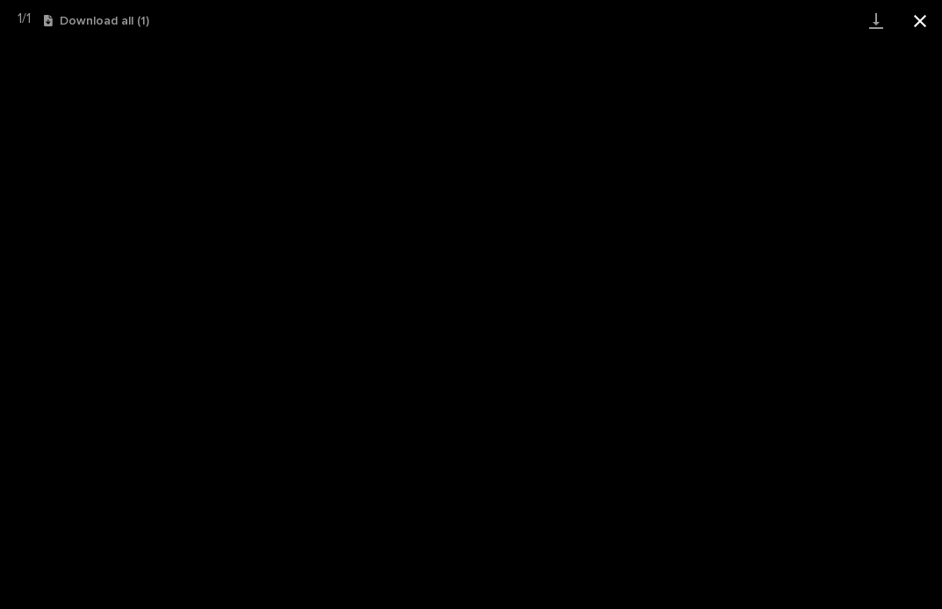
click at [921, 20] on button "Close gallery" at bounding box center [920, 20] width 44 height 41
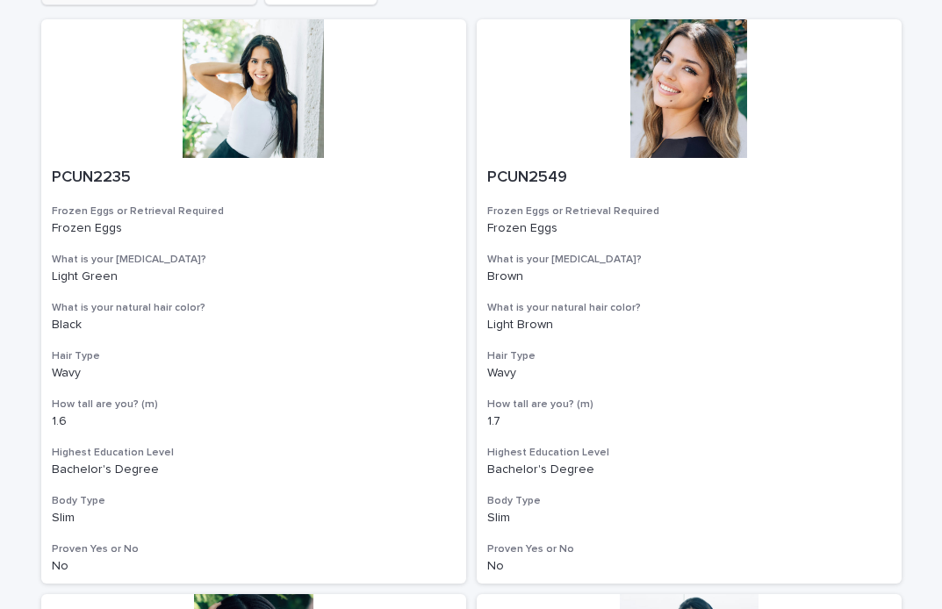
scroll to position [255, 0]
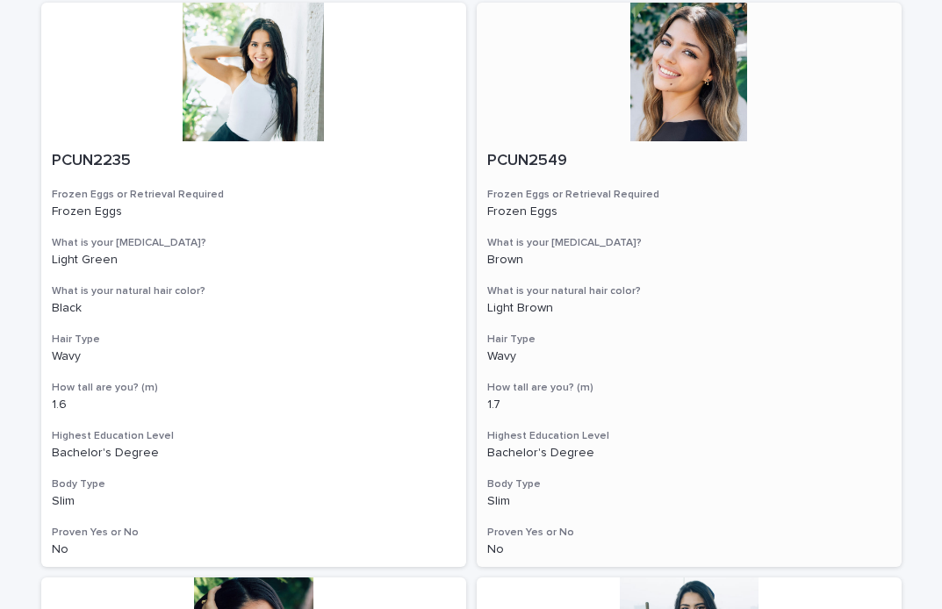
click at [697, 96] on div at bounding box center [689, 72] width 425 height 139
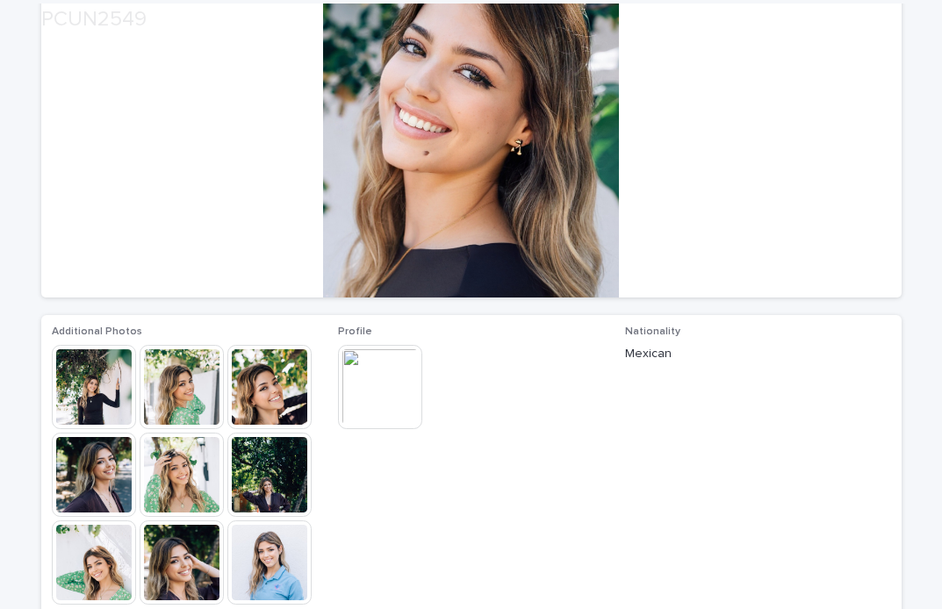
scroll to position [191, 0]
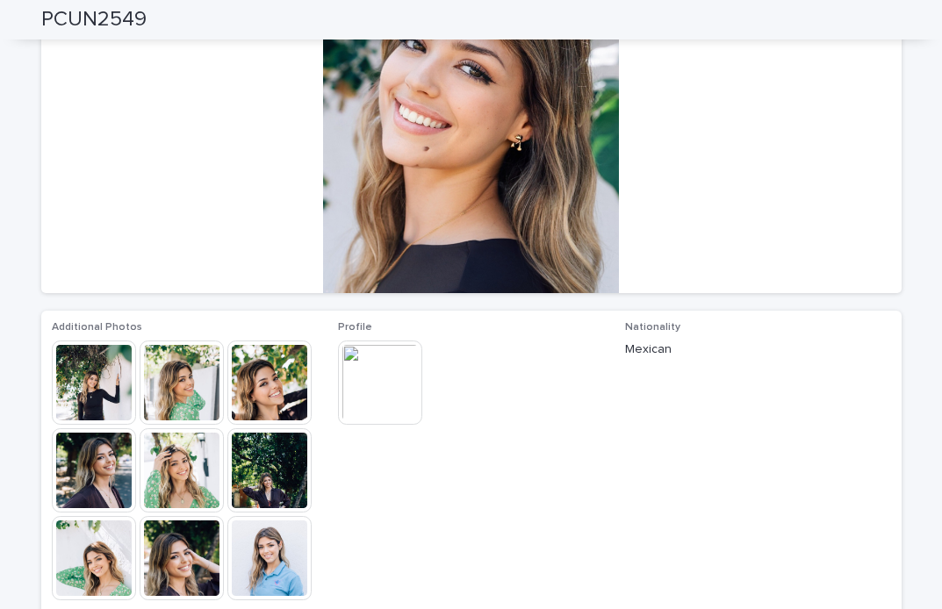
click at [280, 555] on img at bounding box center [269, 558] width 84 height 84
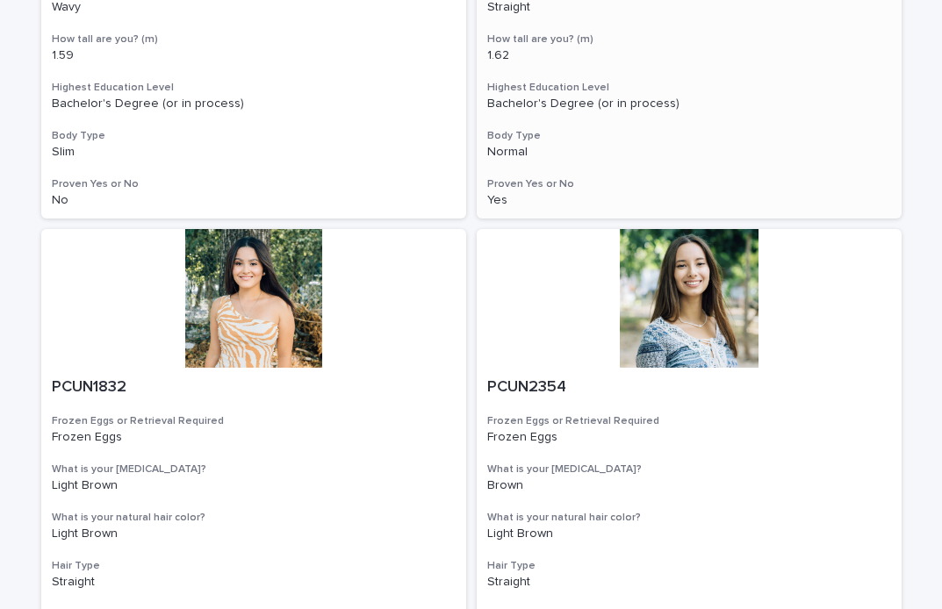
scroll to position [1759, 0]
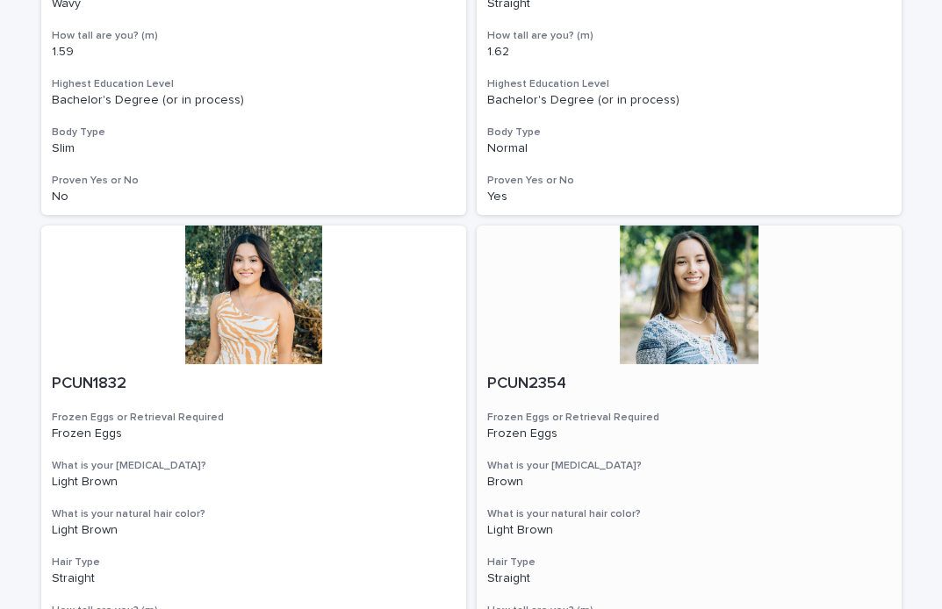
click at [676, 323] on div at bounding box center [689, 295] width 425 height 139
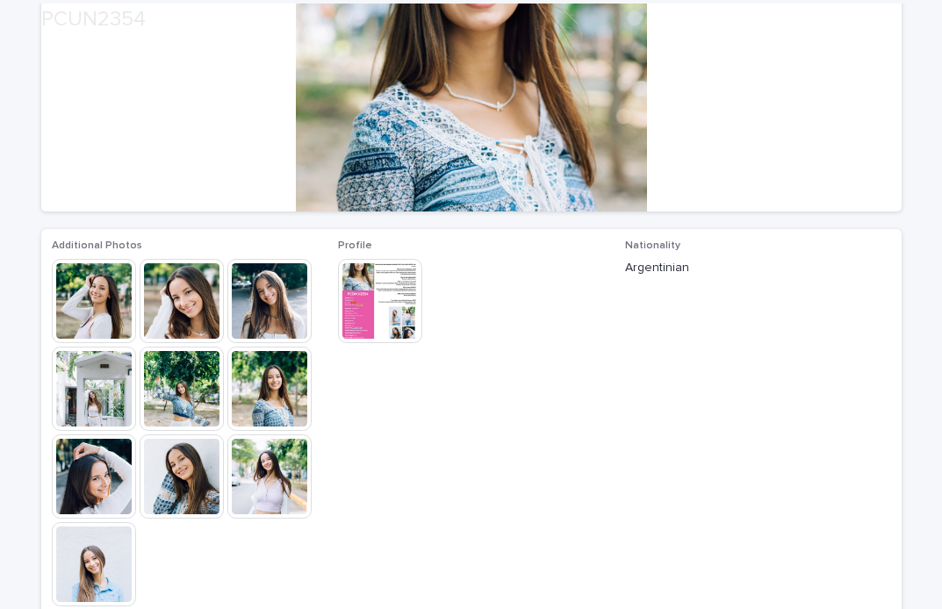
scroll to position [275, 0]
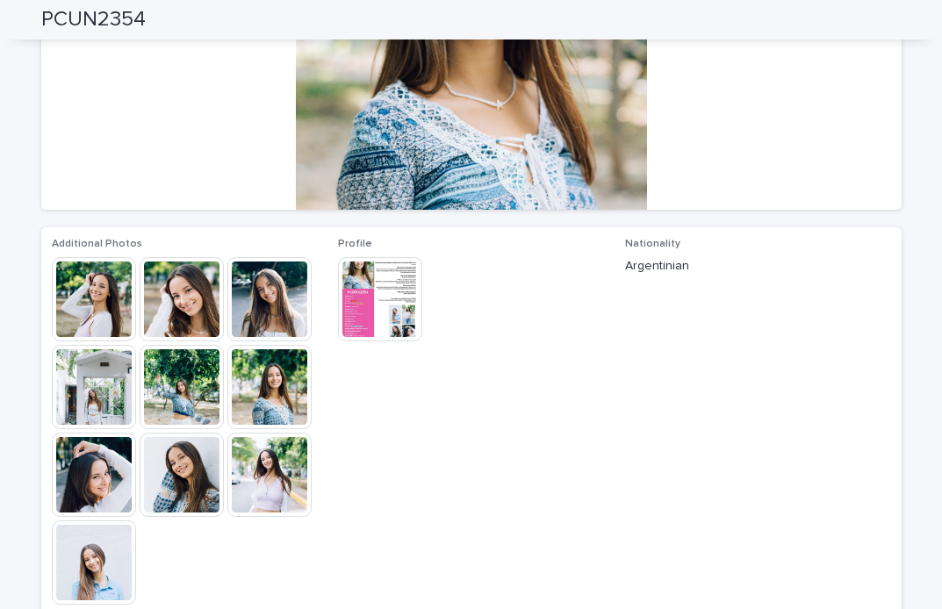
click at [367, 285] on img at bounding box center [380, 299] width 84 height 84
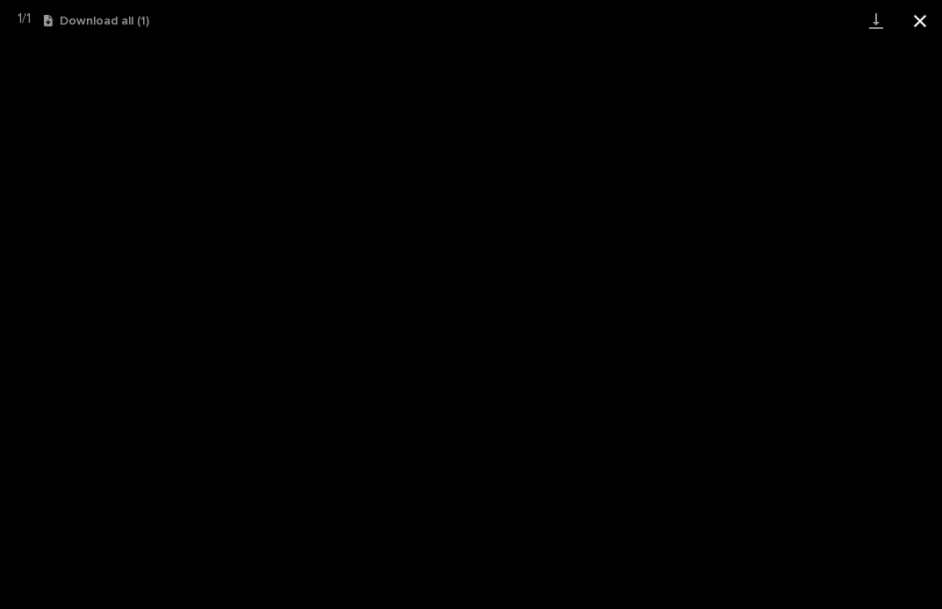
click at [922, 16] on button "Close gallery" at bounding box center [920, 20] width 44 height 41
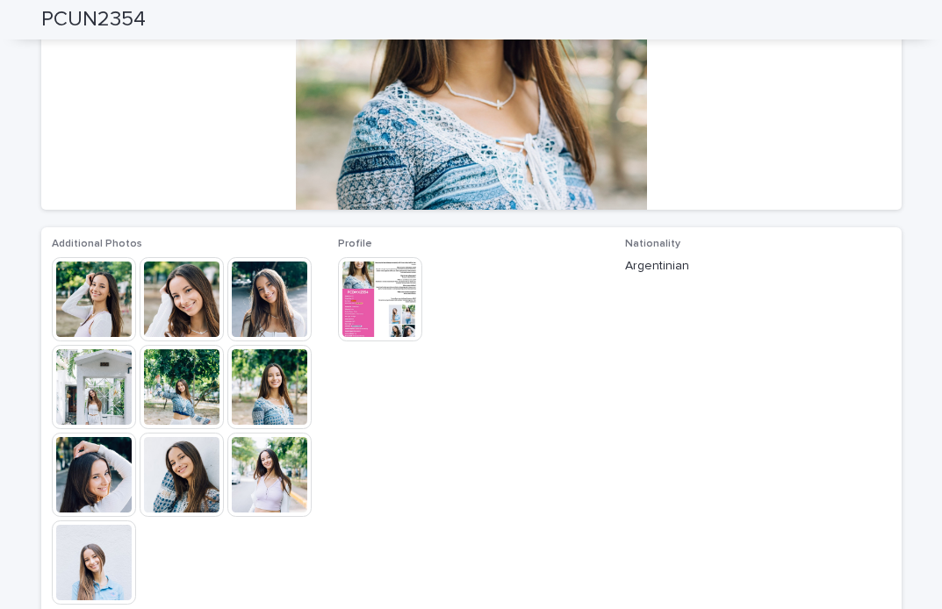
click at [277, 480] on img at bounding box center [269, 475] width 84 height 84
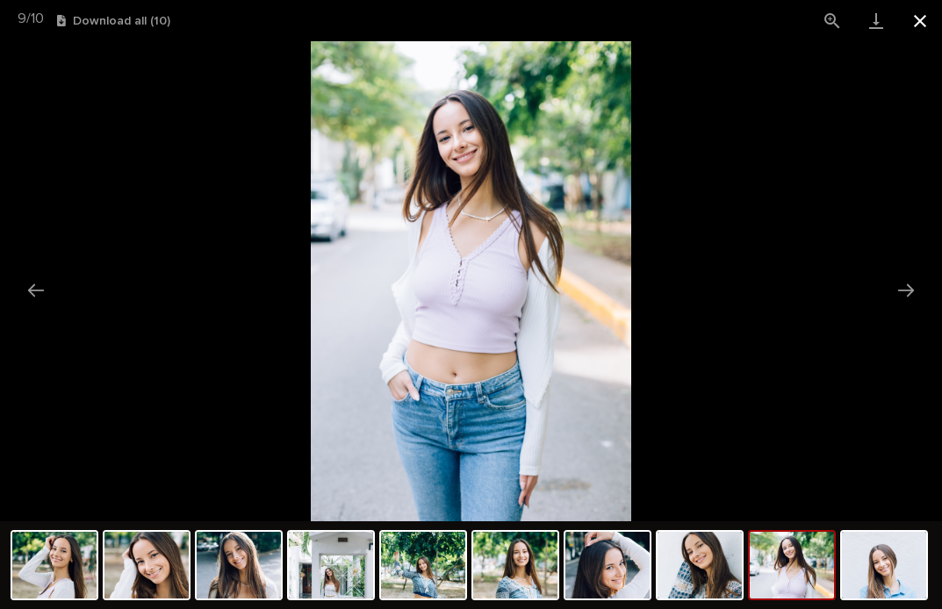
click at [908, 21] on button "Close gallery" at bounding box center [920, 20] width 44 height 41
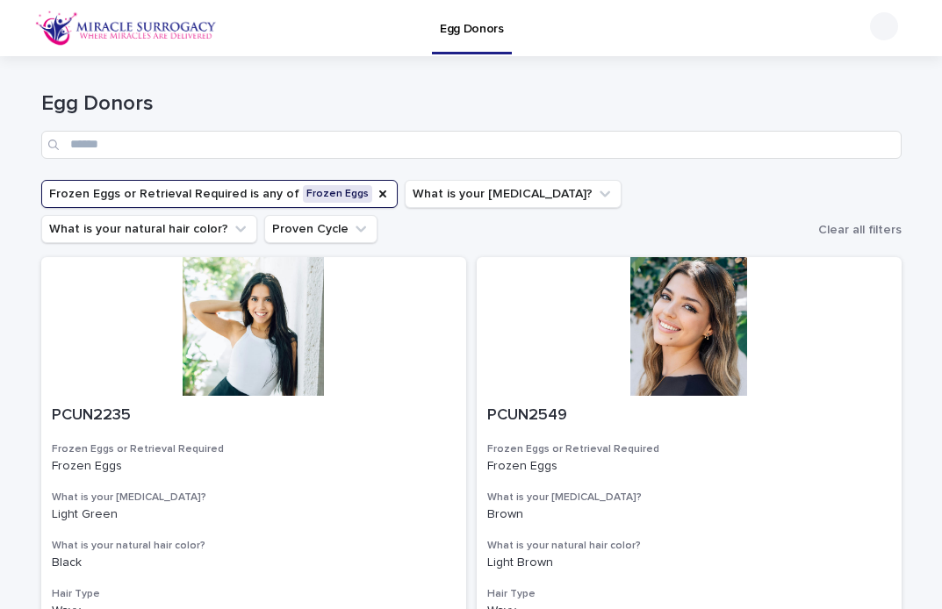
click at [100, 185] on button "Frozen Eggs or Retrieval Required is any of Frozen Eggs" at bounding box center [219, 194] width 357 height 28
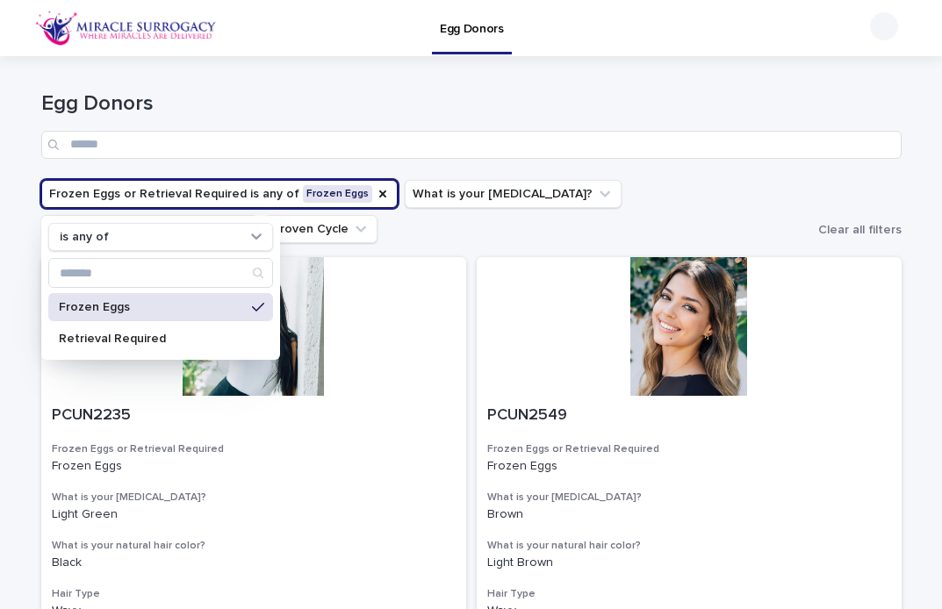
click at [890, 179] on div "Egg Donors" at bounding box center [471, 118] width 861 height 124
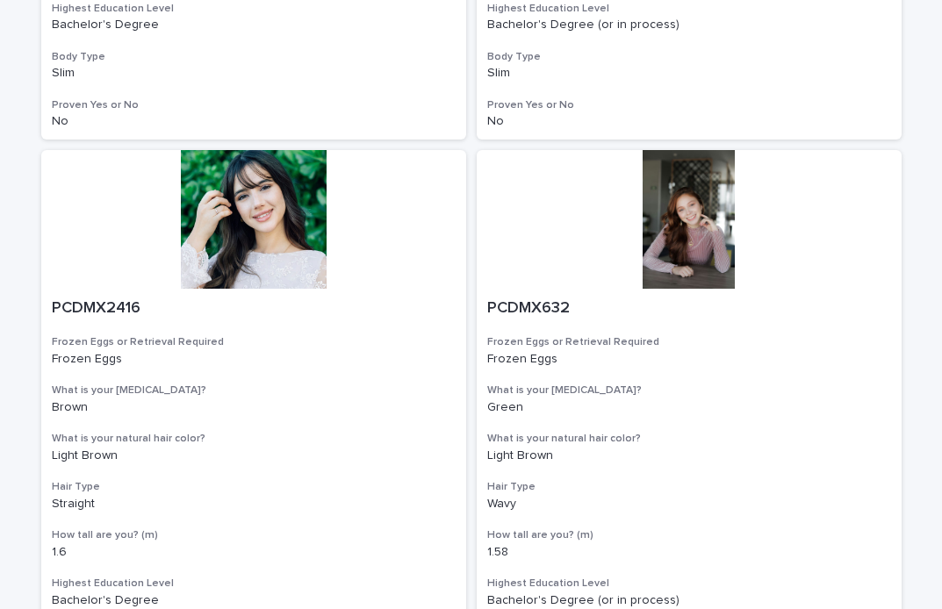
scroll to position [2986, 0]
click at [262, 231] on div at bounding box center [253, 218] width 425 height 139
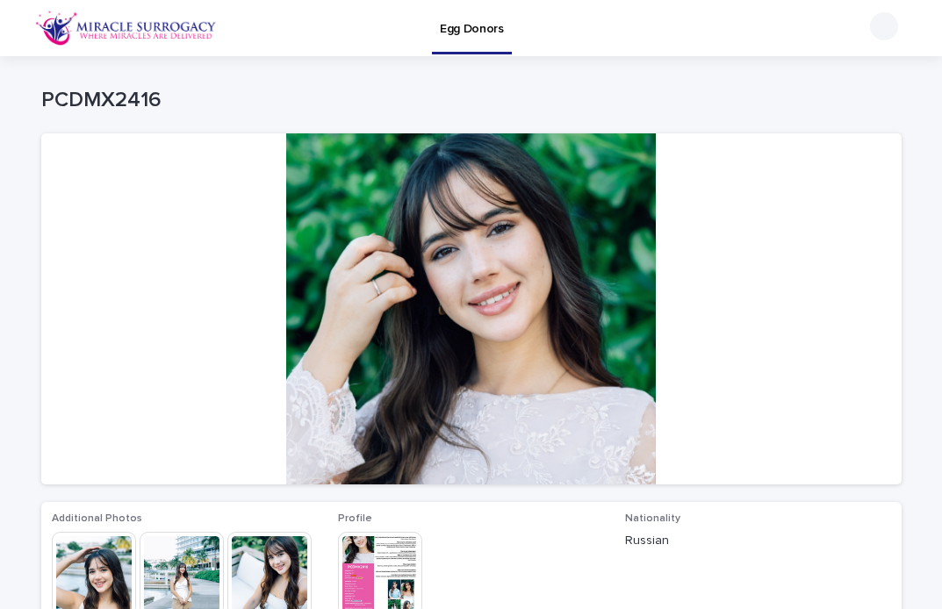
click at [395, 559] on img at bounding box center [380, 574] width 84 height 84
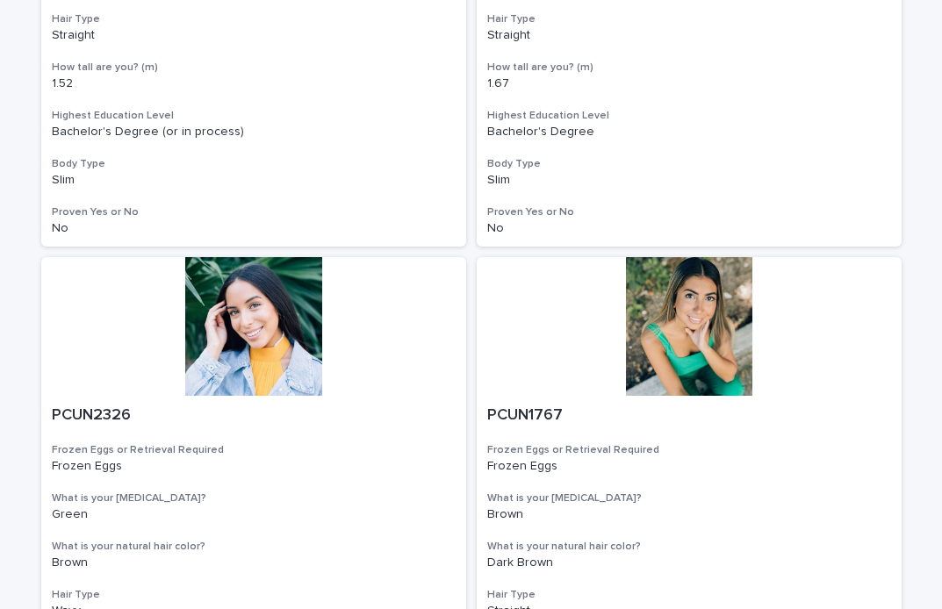
scroll to position [2309, 0]
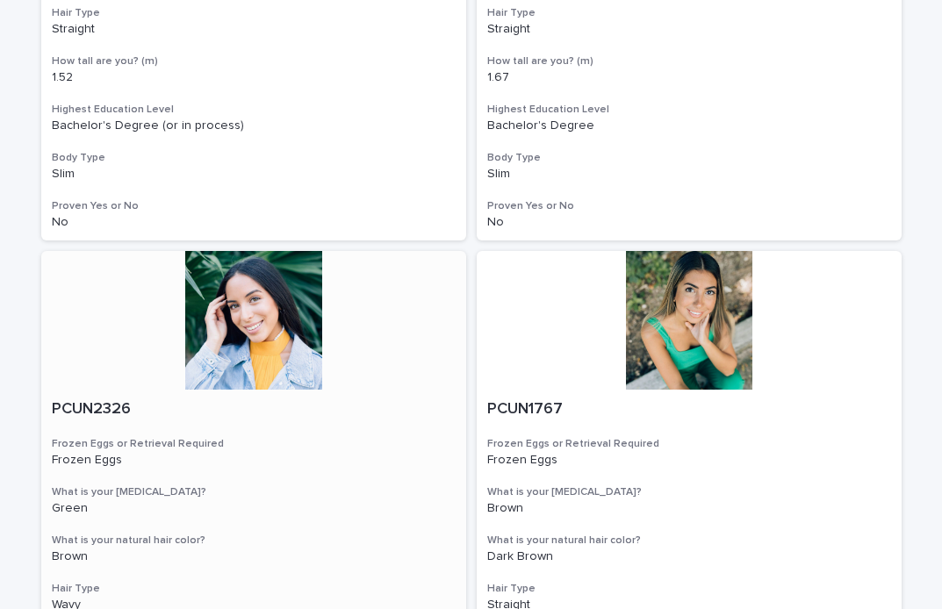
click at [250, 357] on div at bounding box center [253, 320] width 425 height 139
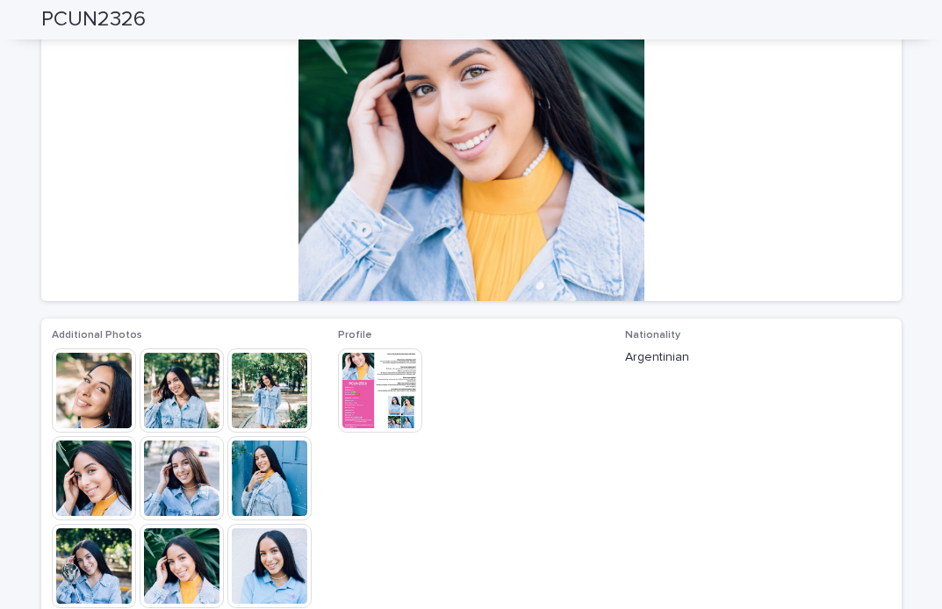
scroll to position [214, 0]
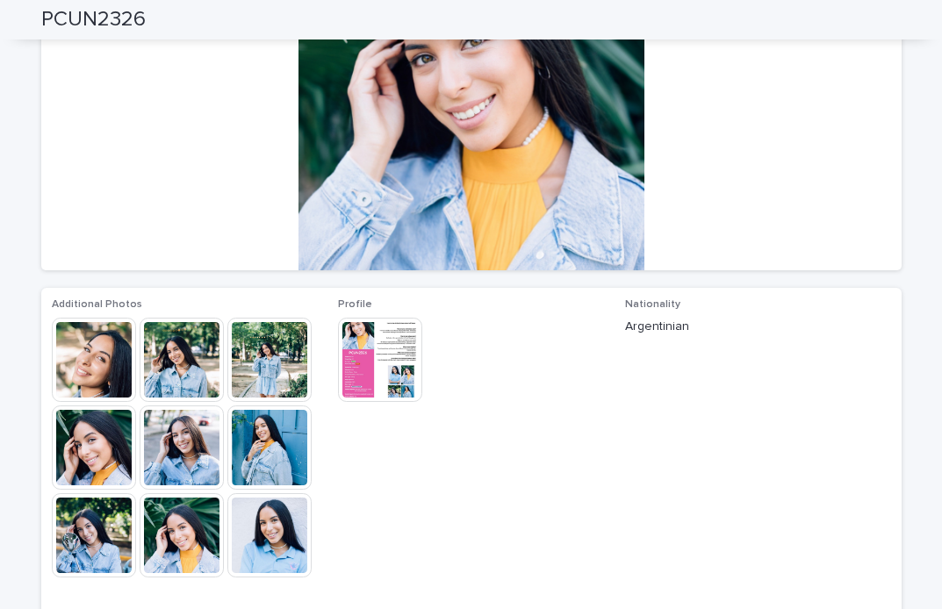
click at [369, 351] on img at bounding box center [380, 360] width 84 height 84
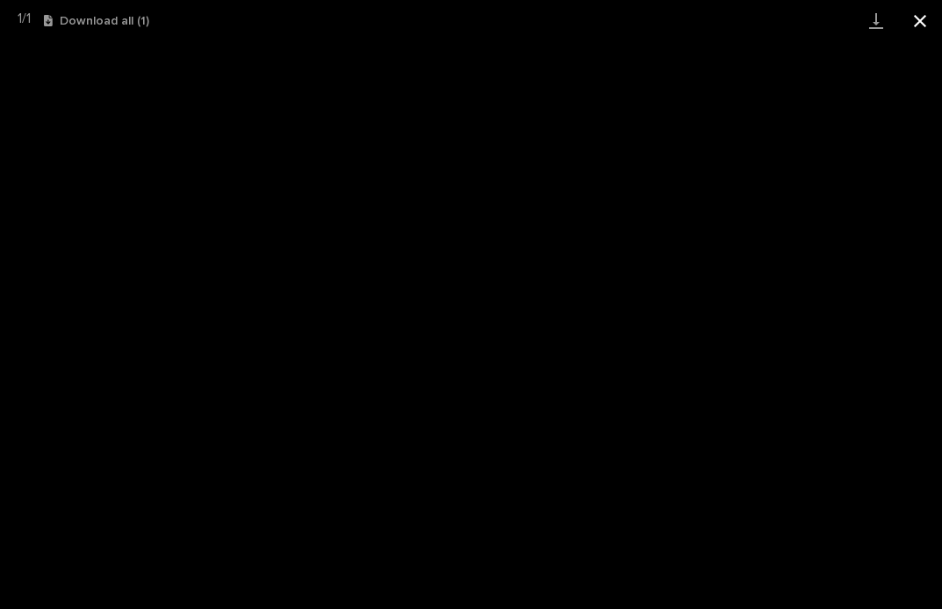
click at [919, 19] on button "Close gallery" at bounding box center [920, 20] width 44 height 41
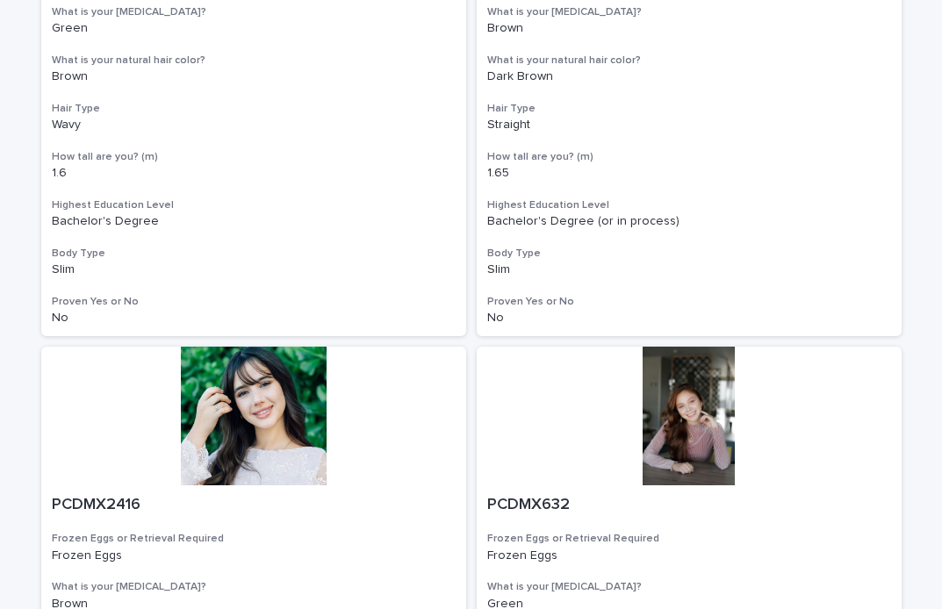
scroll to position [2791, 0]
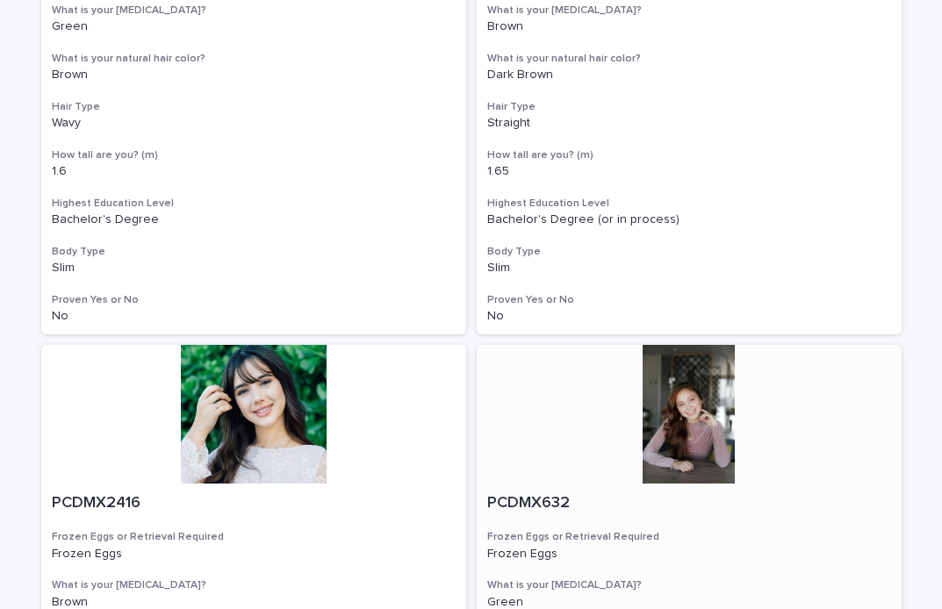
click at [680, 441] on div at bounding box center [689, 414] width 425 height 139
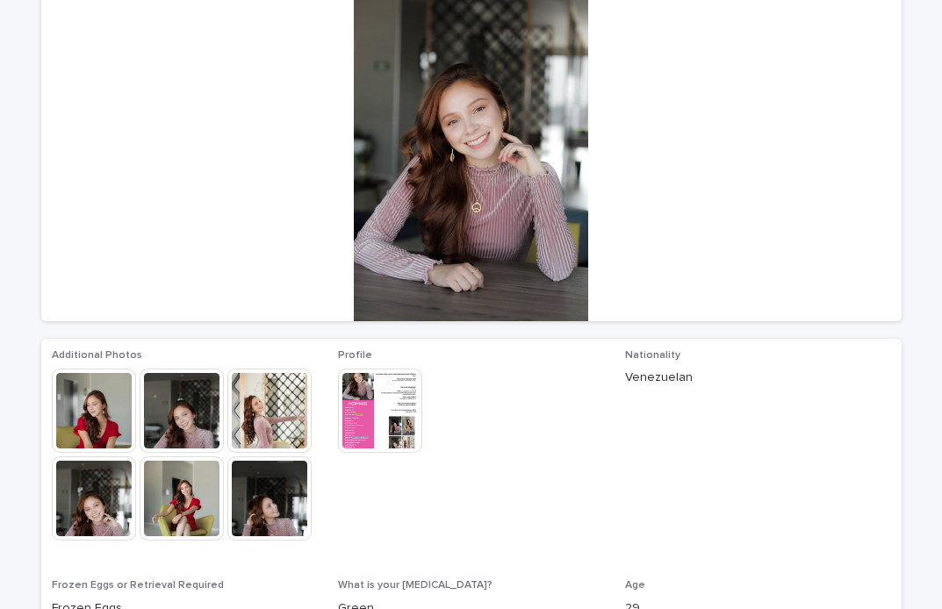
scroll to position [168, 0]
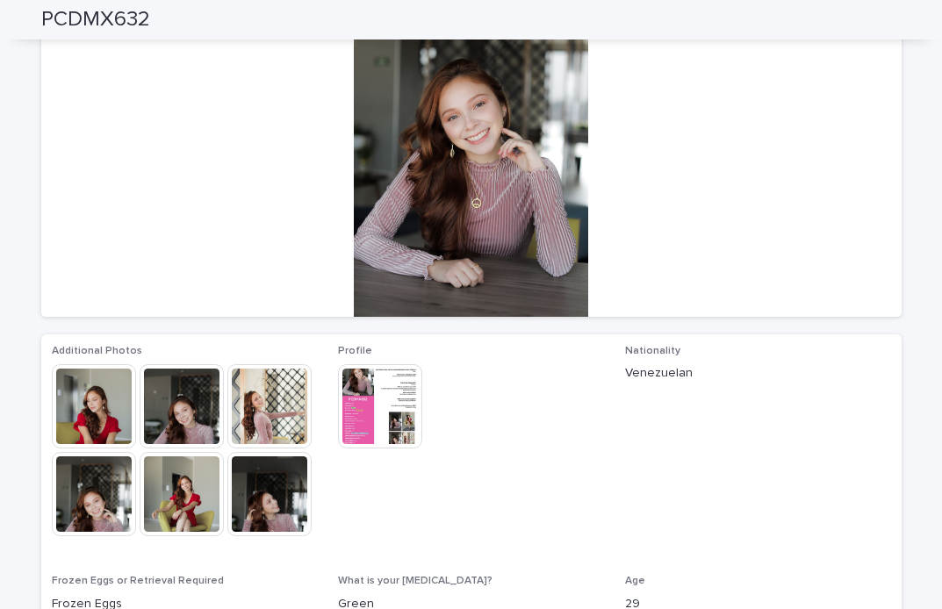
click at [411, 404] on img at bounding box center [380, 406] width 84 height 84
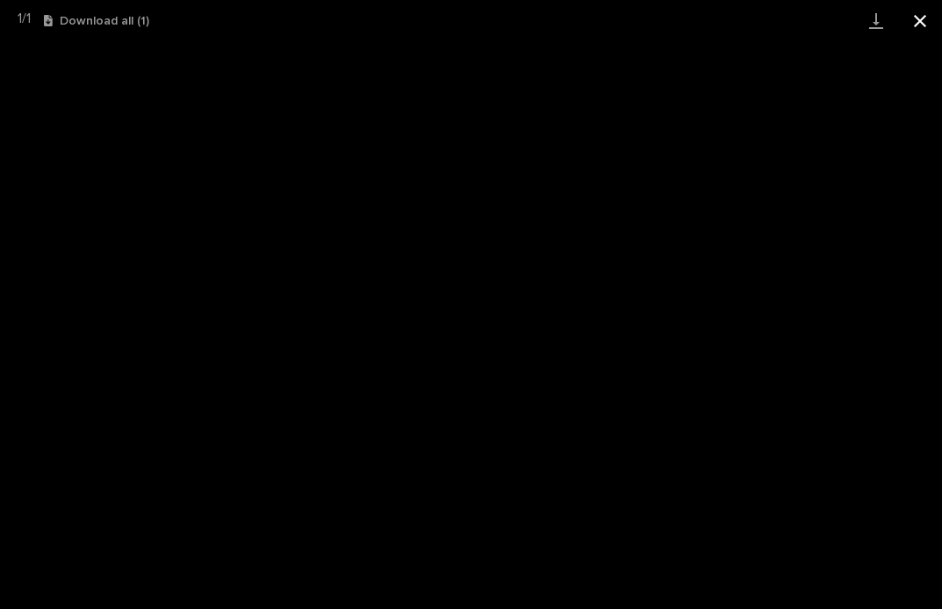
click at [925, 18] on button "Close gallery" at bounding box center [920, 20] width 44 height 41
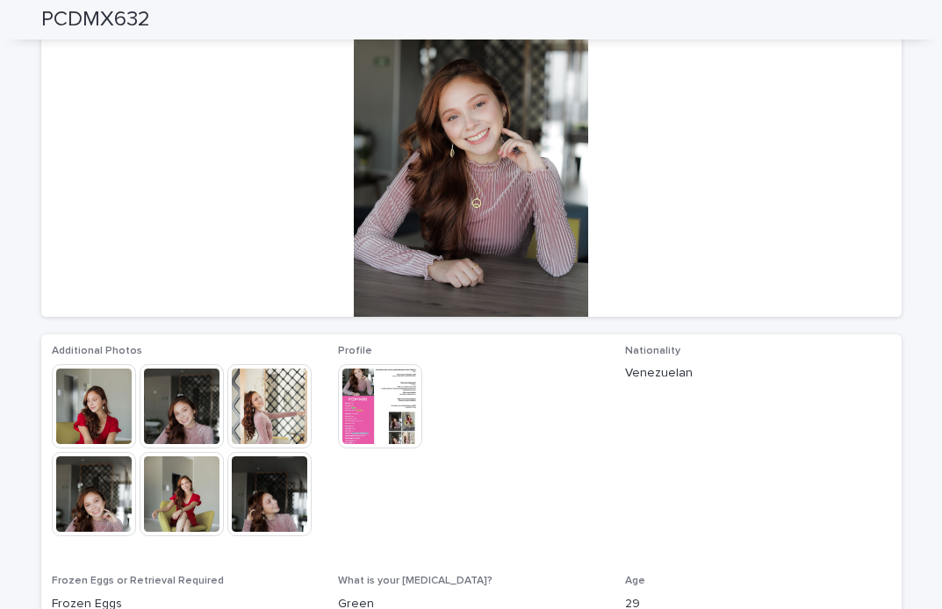
click at [86, 391] on img at bounding box center [94, 406] width 84 height 84
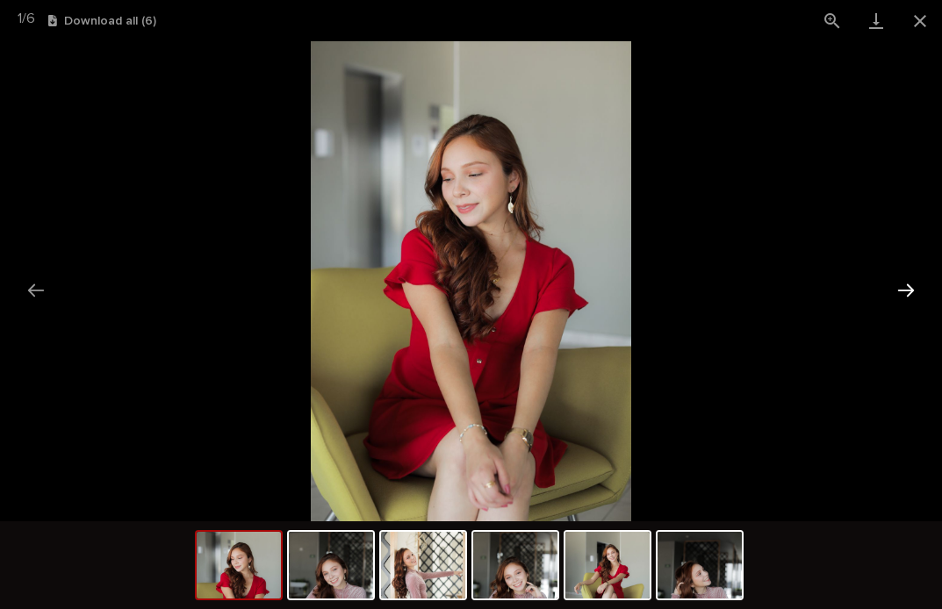
click at [909, 289] on button "Next slide" at bounding box center [906, 290] width 37 height 34
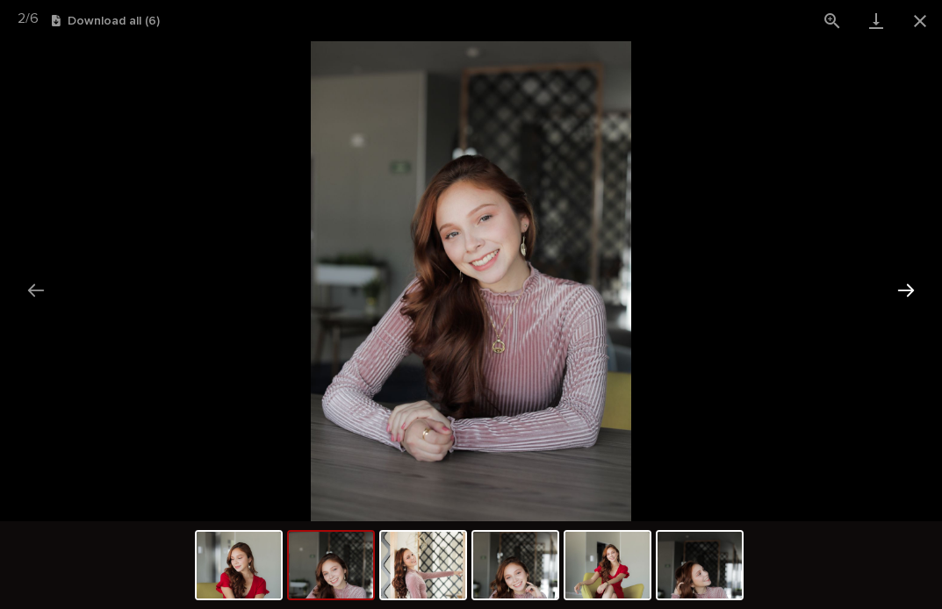
click at [909, 289] on button "Next slide" at bounding box center [906, 290] width 37 height 34
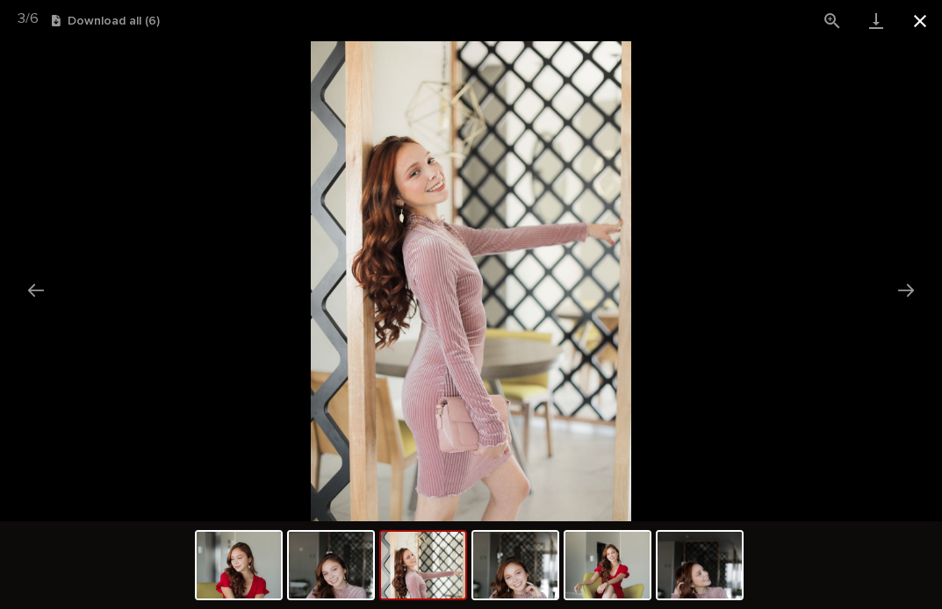
click at [923, 25] on button "Close gallery" at bounding box center [920, 20] width 44 height 41
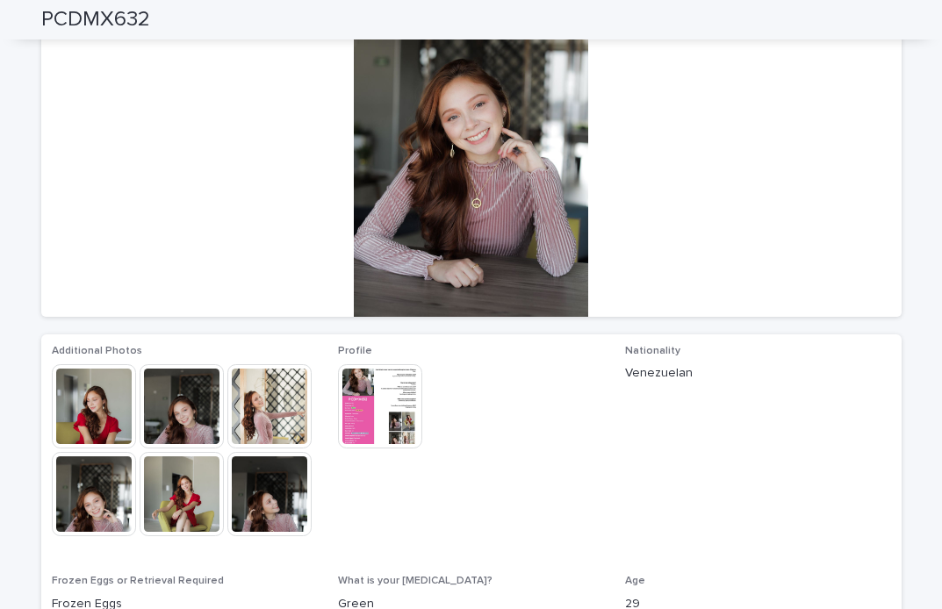
scroll to position [0, 0]
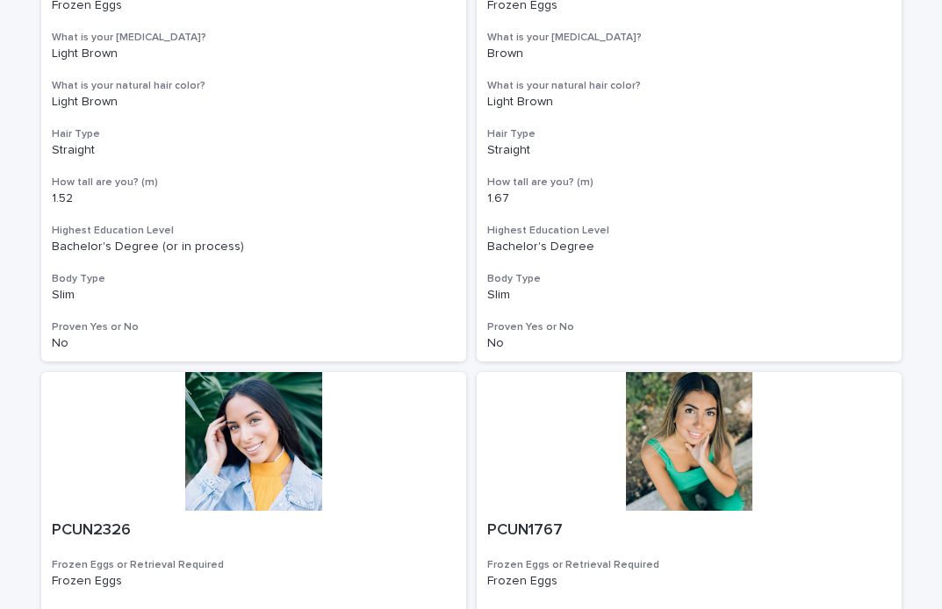
scroll to position [3274, 0]
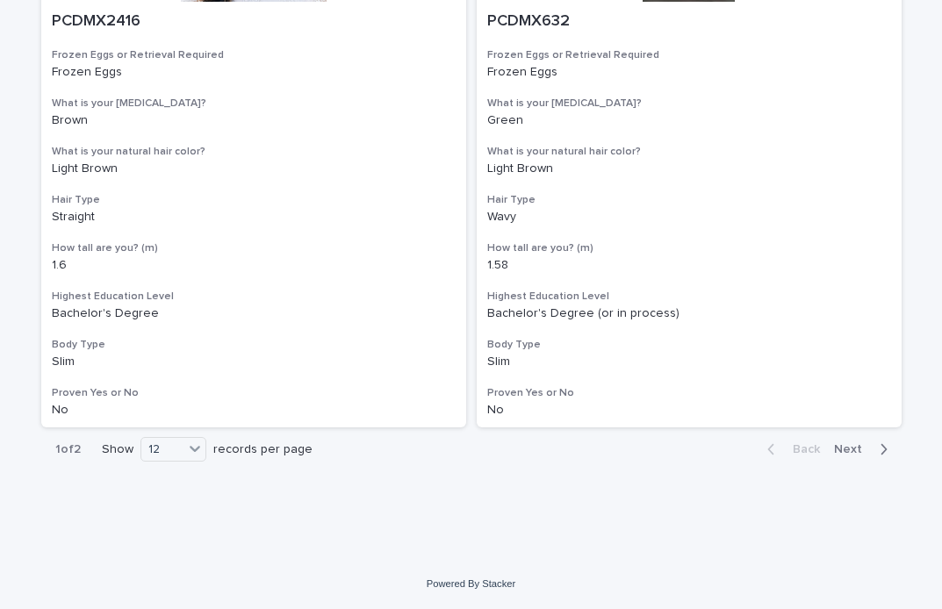
click at [852, 450] on span "Next" at bounding box center [853, 449] width 39 height 12
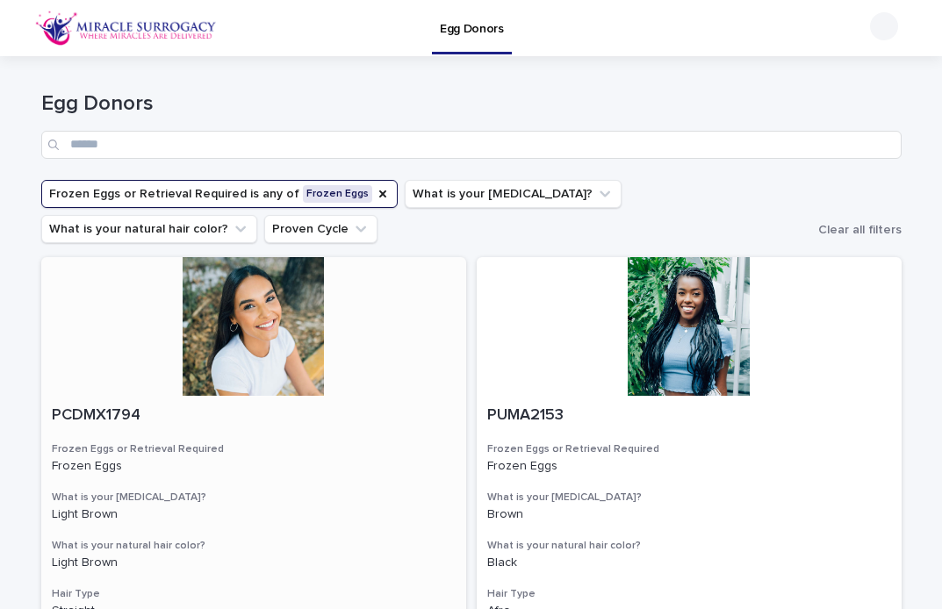
click at [252, 357] on div at bounding box center [253, 326] width 425 height 139
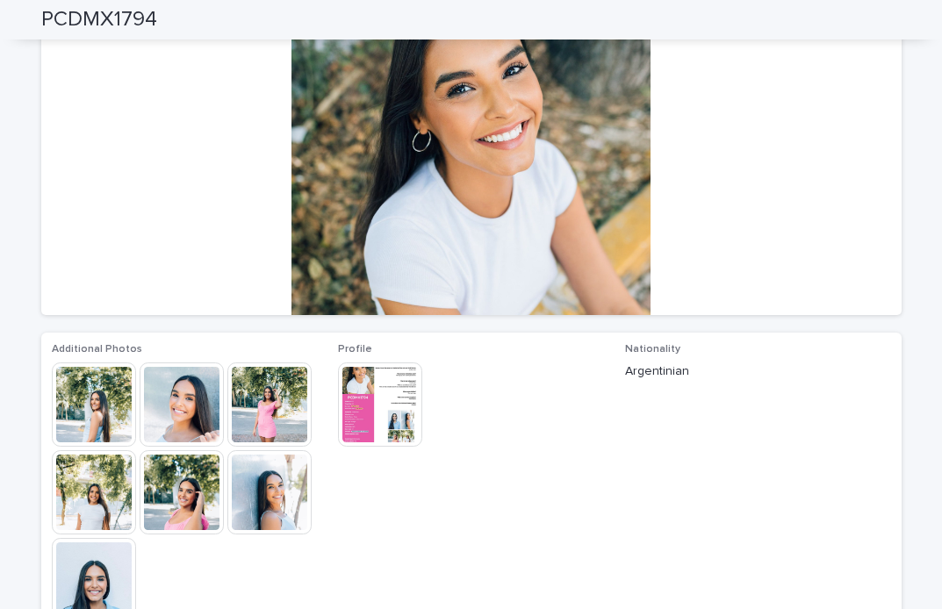
scroll to position [230, 0]
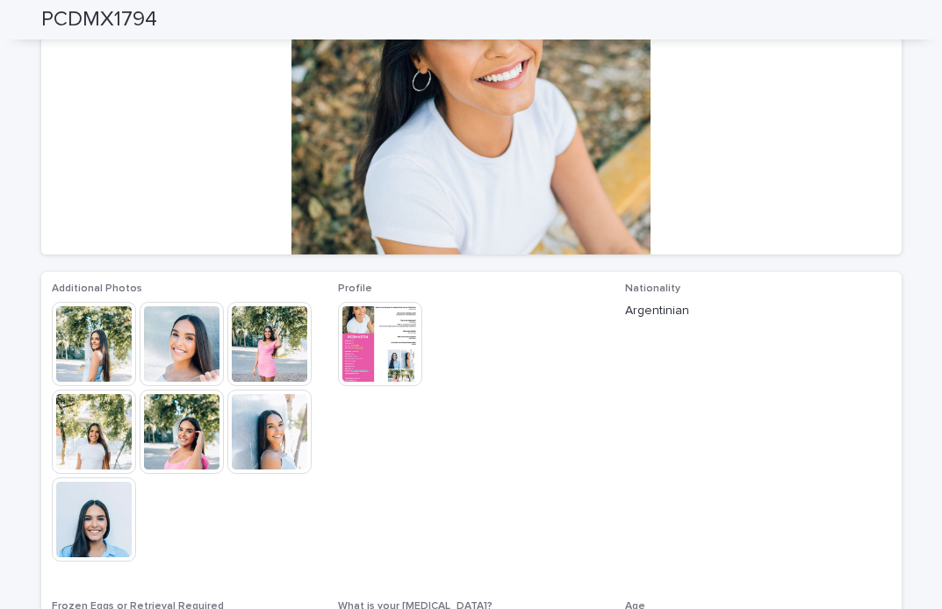
click at [75, 533] on img at bounding box center [94, 520] width 84 height 84
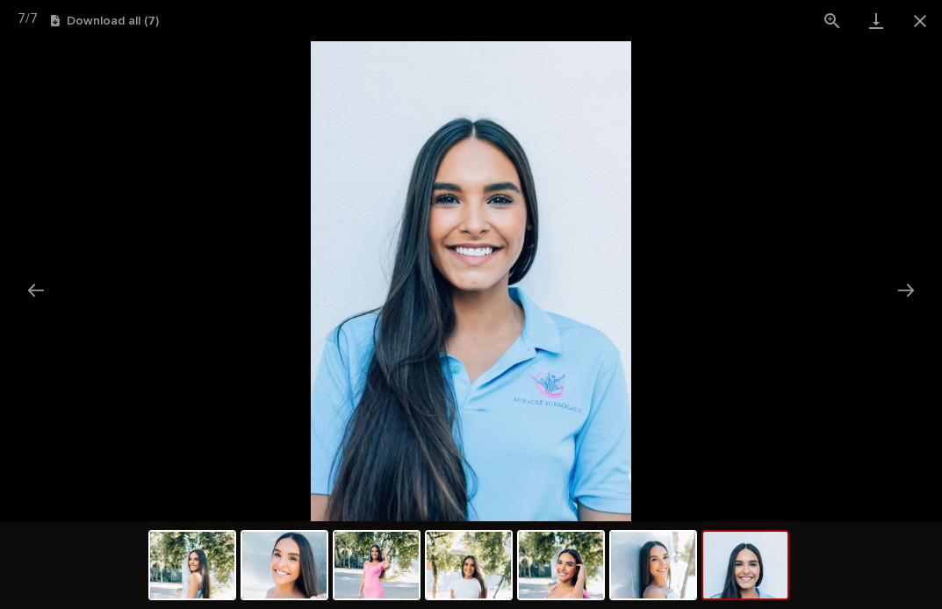
scroll to position [0, 0]
click at [804, 237] on picture at bounding box center [471, 281] width 942 height 480
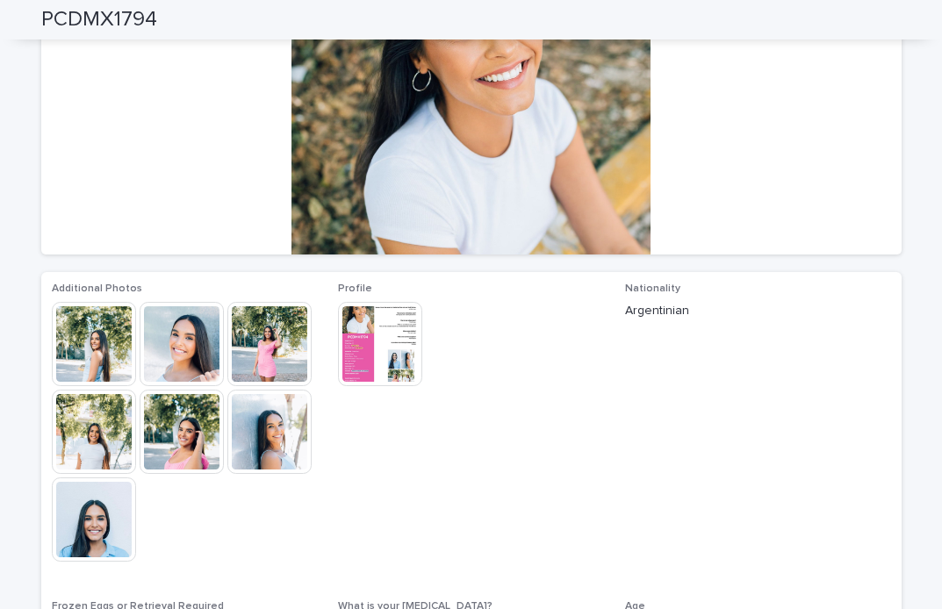
click at [354, 337] on img at bounding box center [380, 344] width 84 height 84
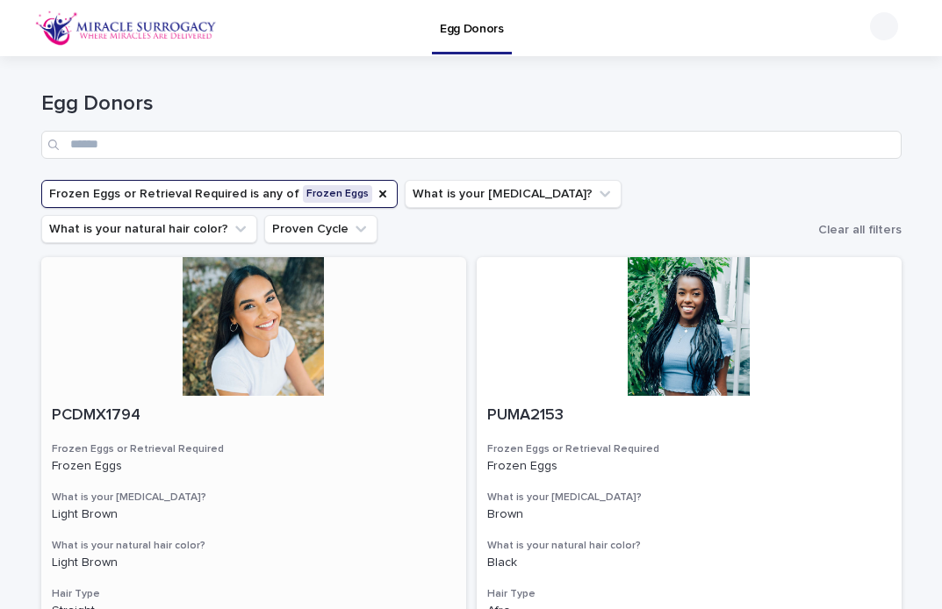
click at [265, 318] on div at bounding box center [253, 326] width 425 height 139
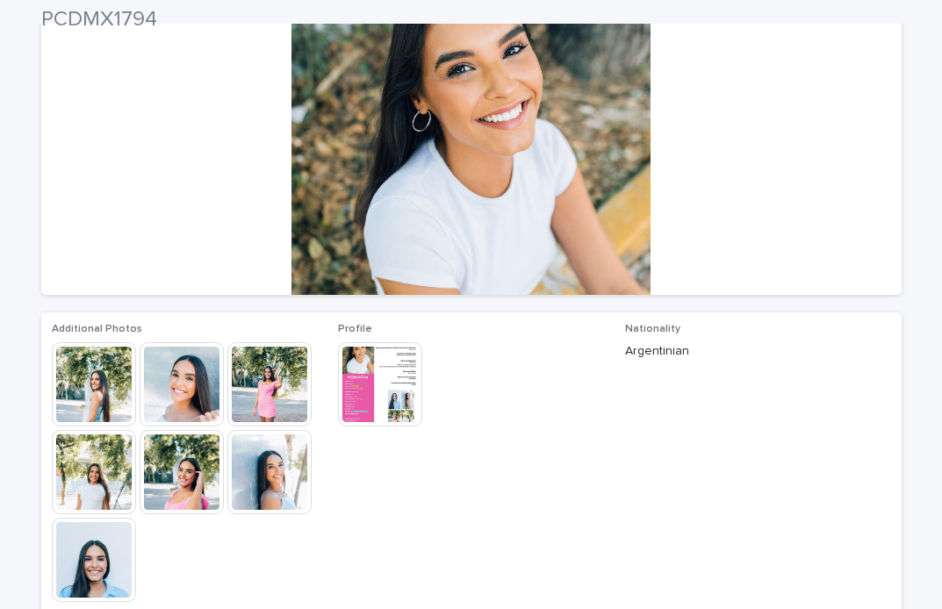
scroll to position [191, 0]
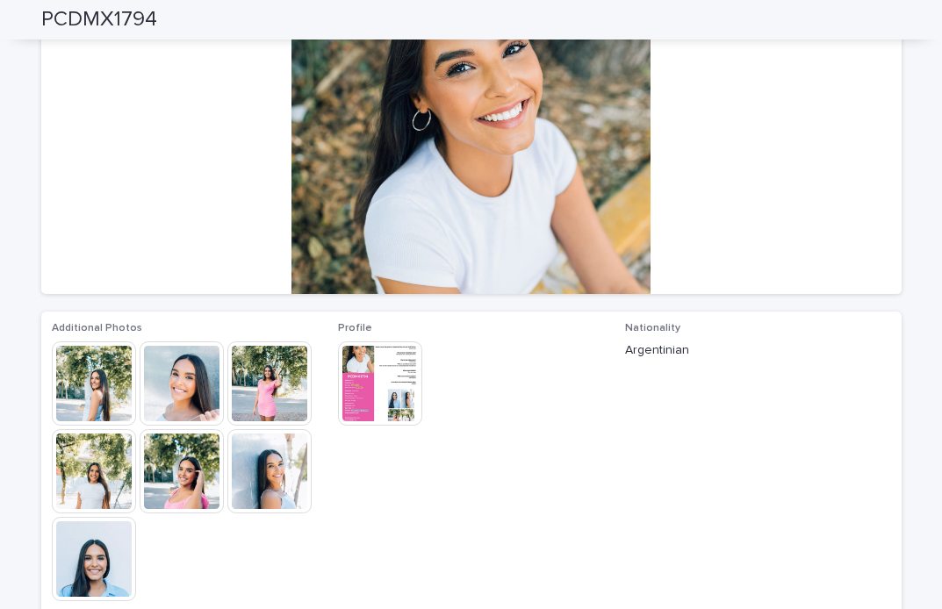
click at [123, 466] on img at bounding box center [94, 471] width 84 height 84
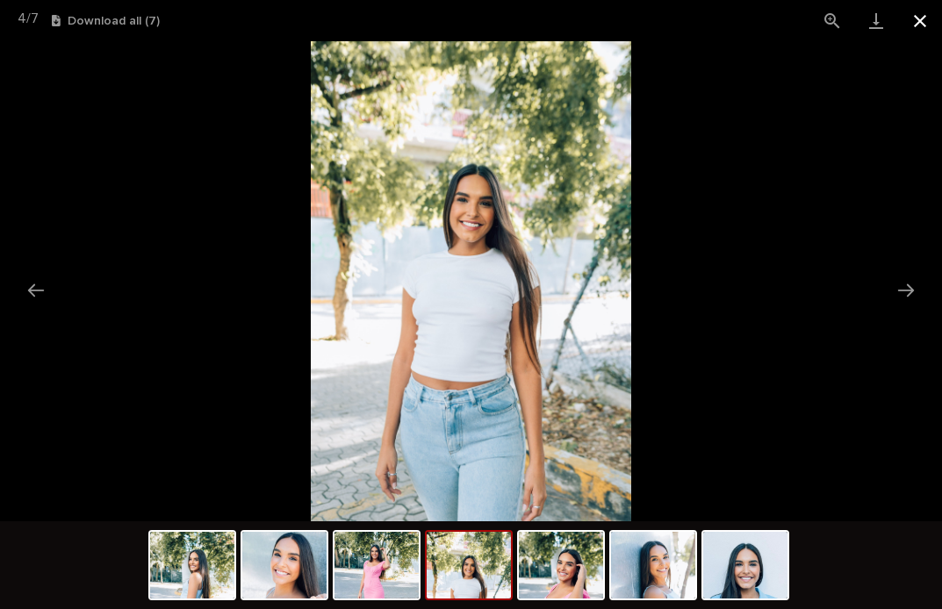
click at [919, 25] on button "Close gallery" at bounding box center [920, 20] width 44 height 41
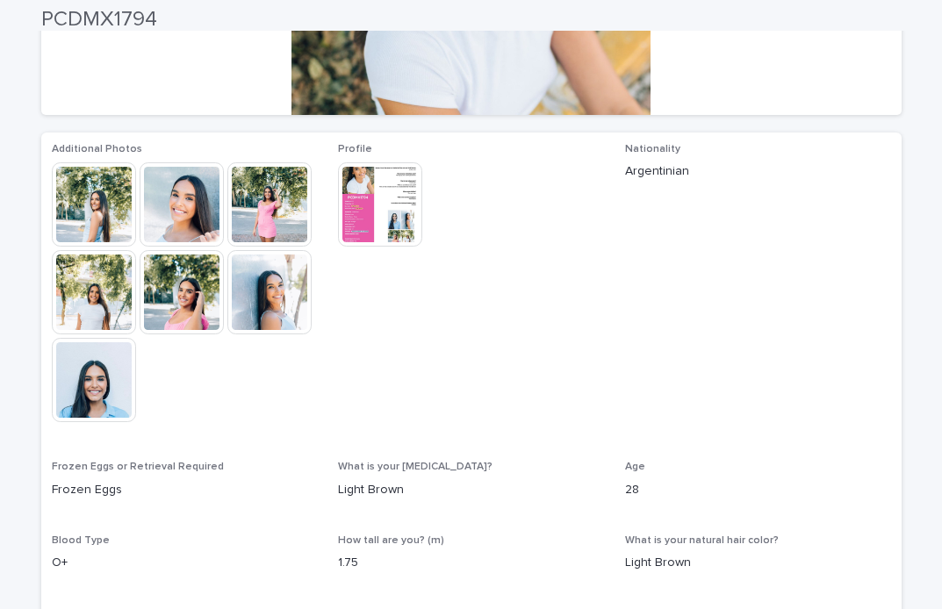
scroll to position [374, 0]
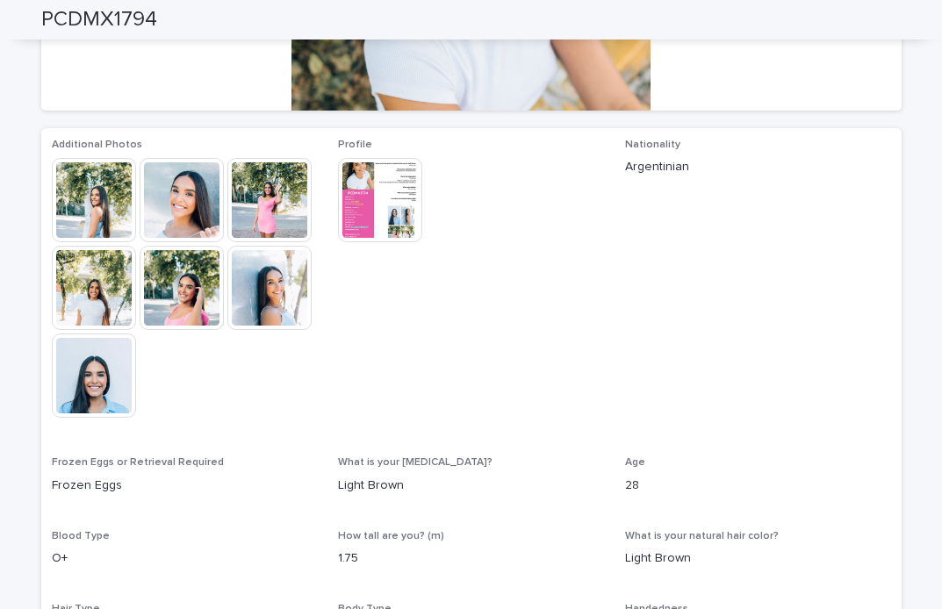
click at [97, 375] on img at bounding box center [94, 376] width 84 height 84
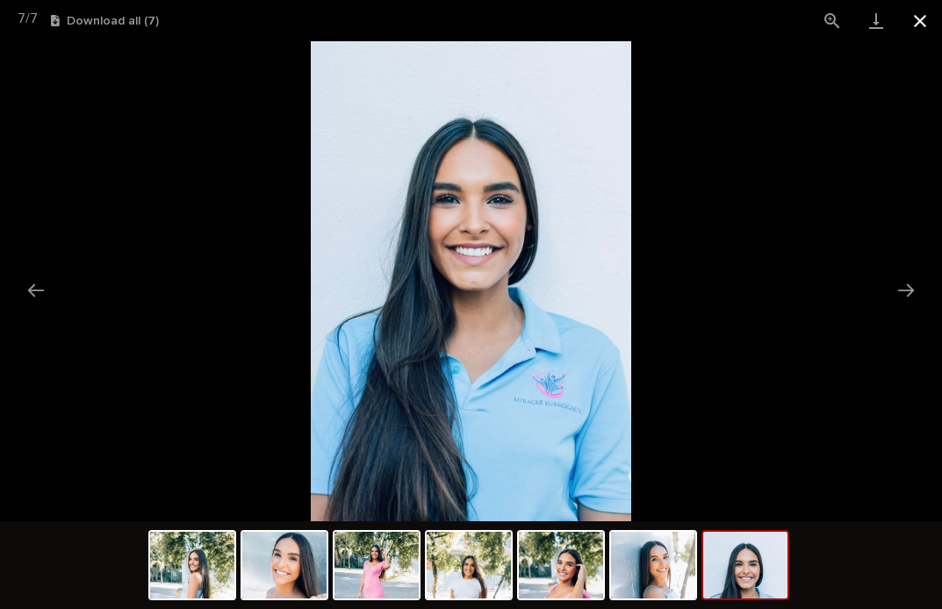
click at [918, 14] on button "Close gallery" at bounding box center [920, 20] width 44 height 41
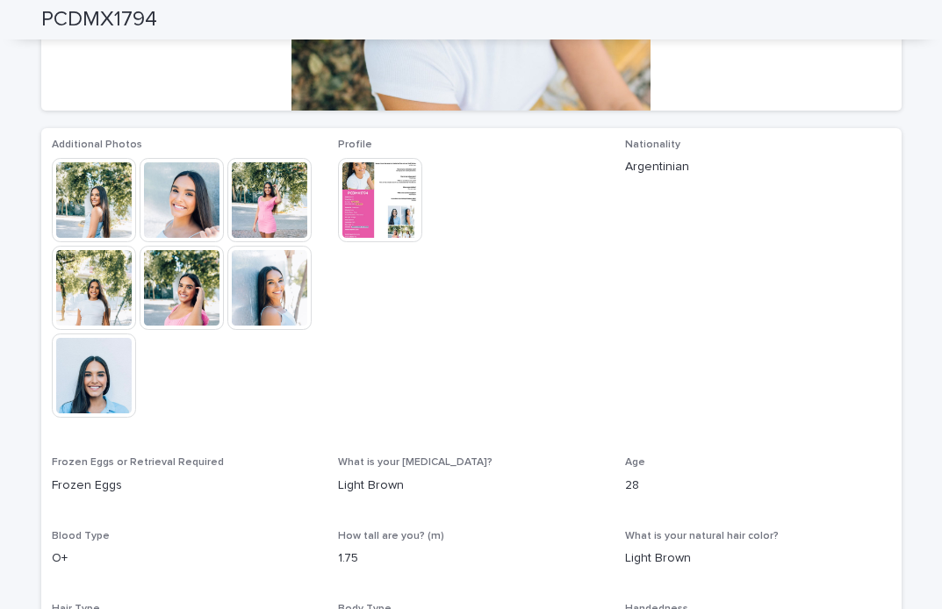
click at [86, 191] on img at bounding box center [94, 200] width 84 height 84
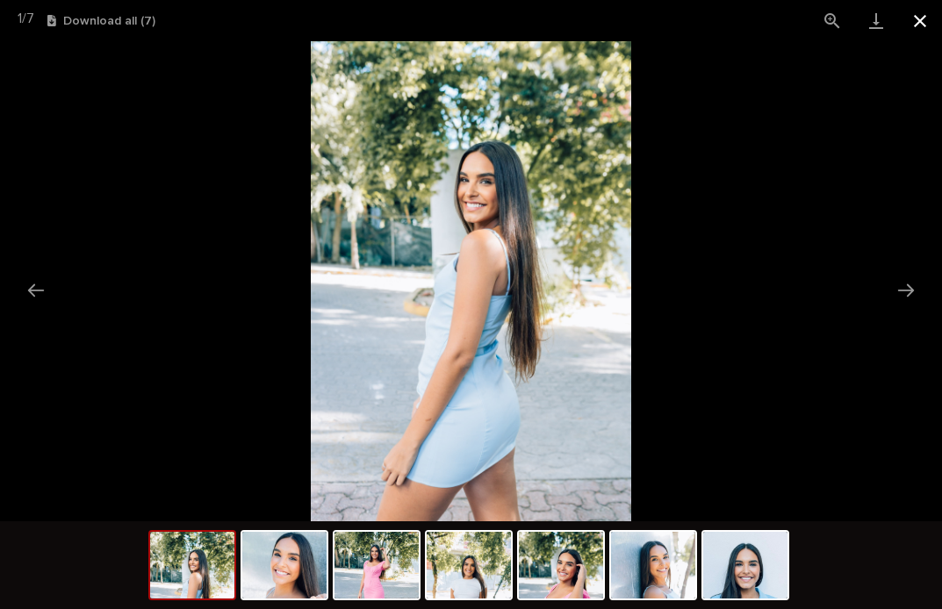
click at [920, 23] on button "Close gallery" at bounding box center [920, 20] width 44 height 41
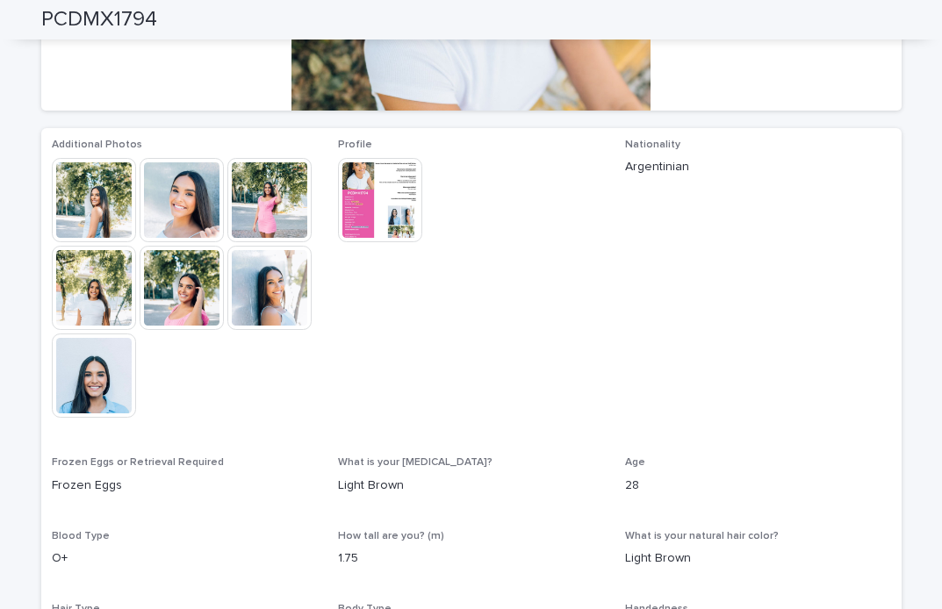
scroll to position [0, 0]
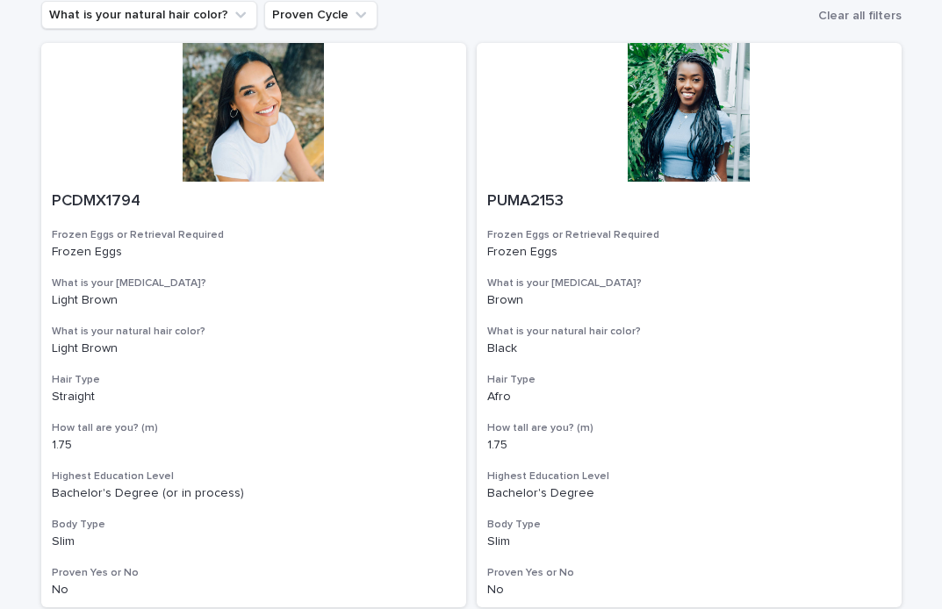
scroll to position [227, 0]
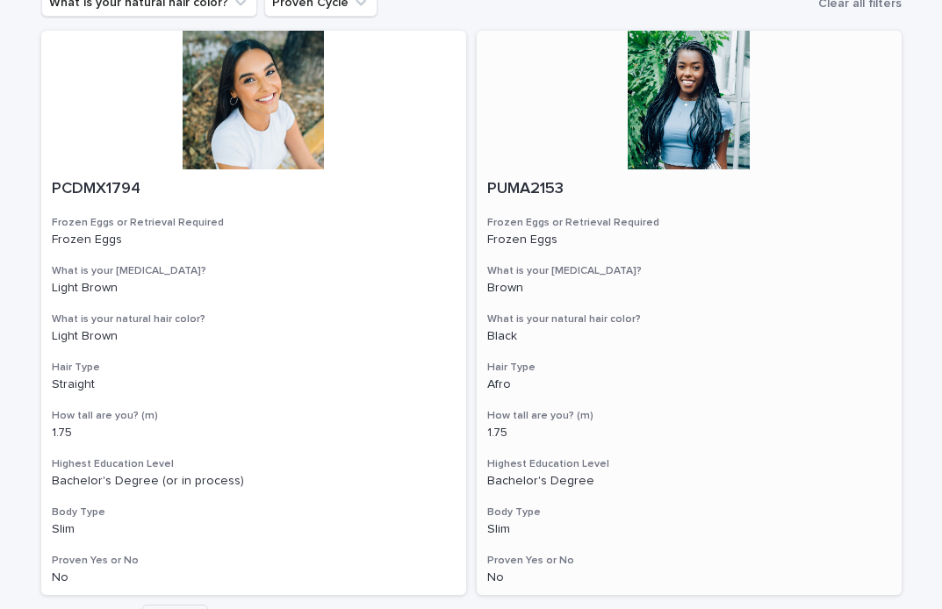
click at [679, 133] on div at bounding box center [689, 100] width 425 height 139
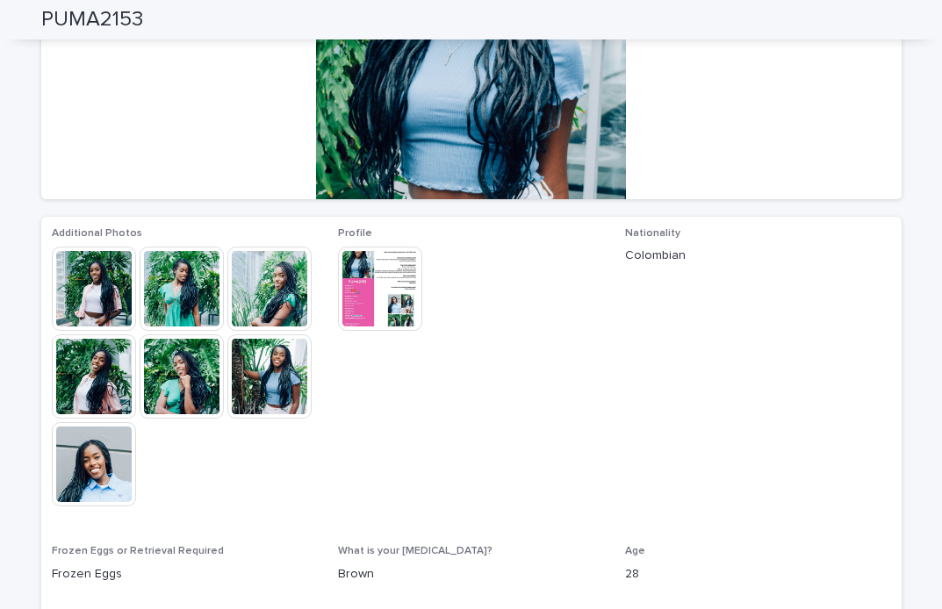
scroll to position [285, 0]
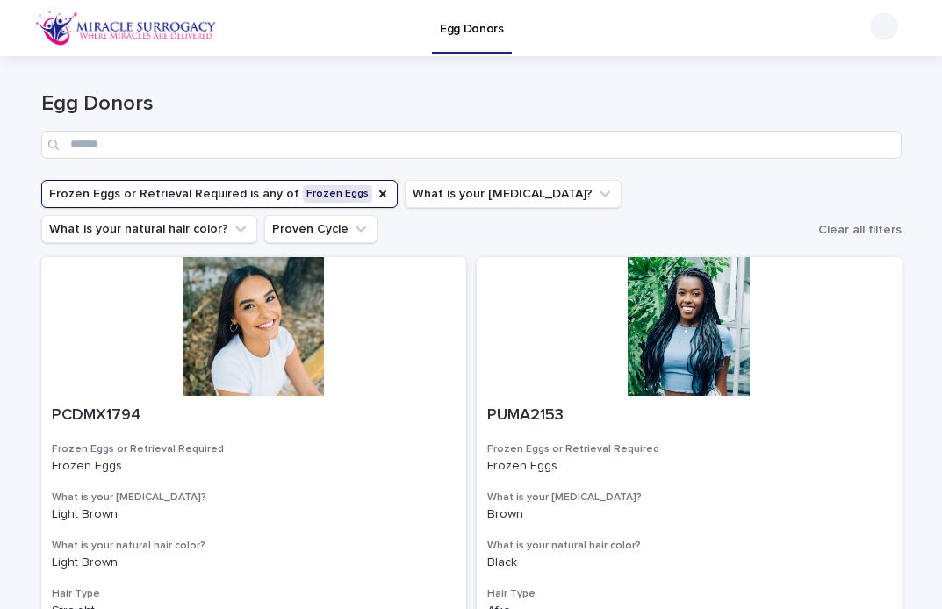
click at [235, 199] on button "Frozen Eggs or Retrieval Required is any of Frozen Eggs" at bounding box center [219, 194] width 357 height 28
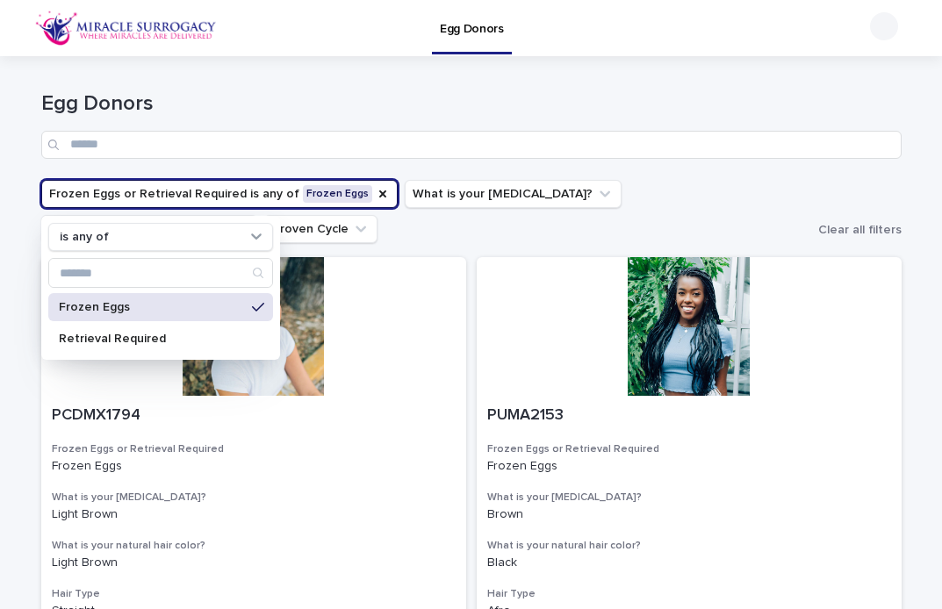
click at [261, 303] on icon at bounding box center [258, 307] width 12 height 14
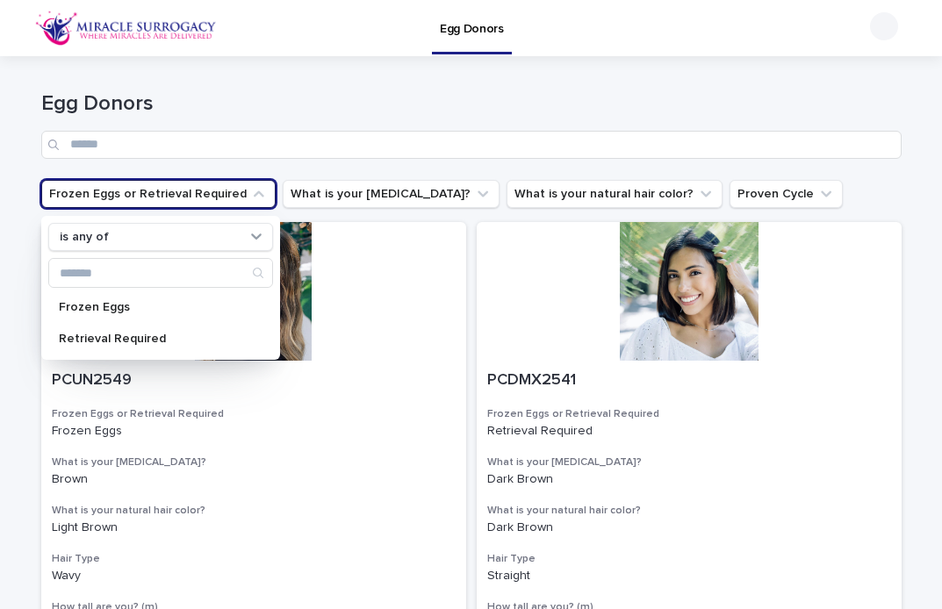
click at [616, 76] on div "Egg Donors" at bounding box center [471, 118] width 861 height 124
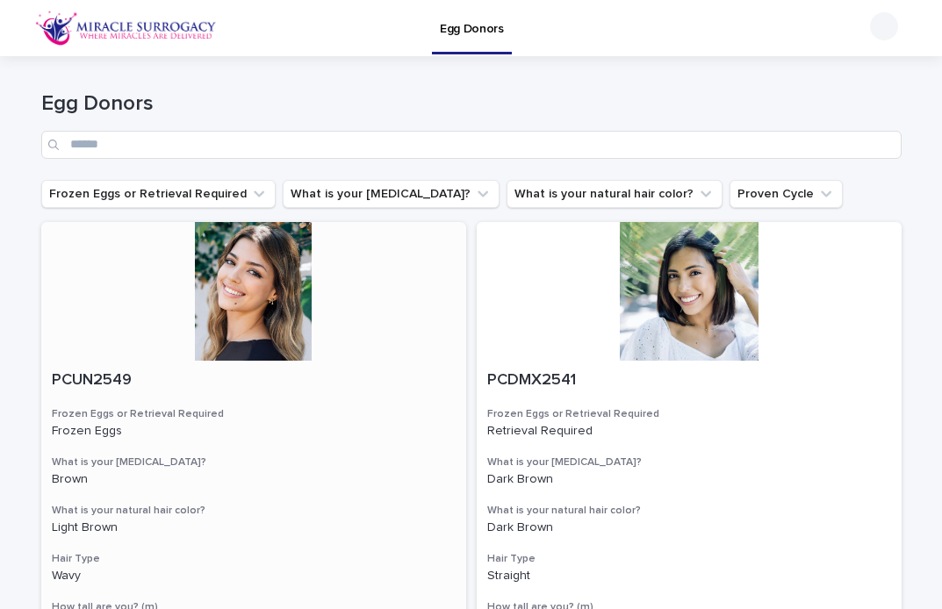
scroll to position [45, 0]
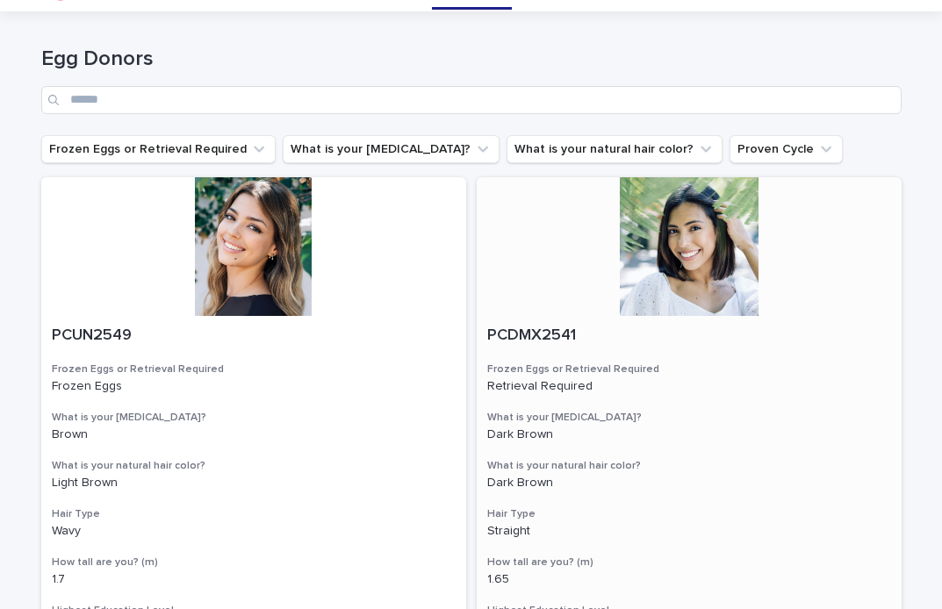
click at [689, 267] on div at bounding box center [689, 246] width 425 height 139
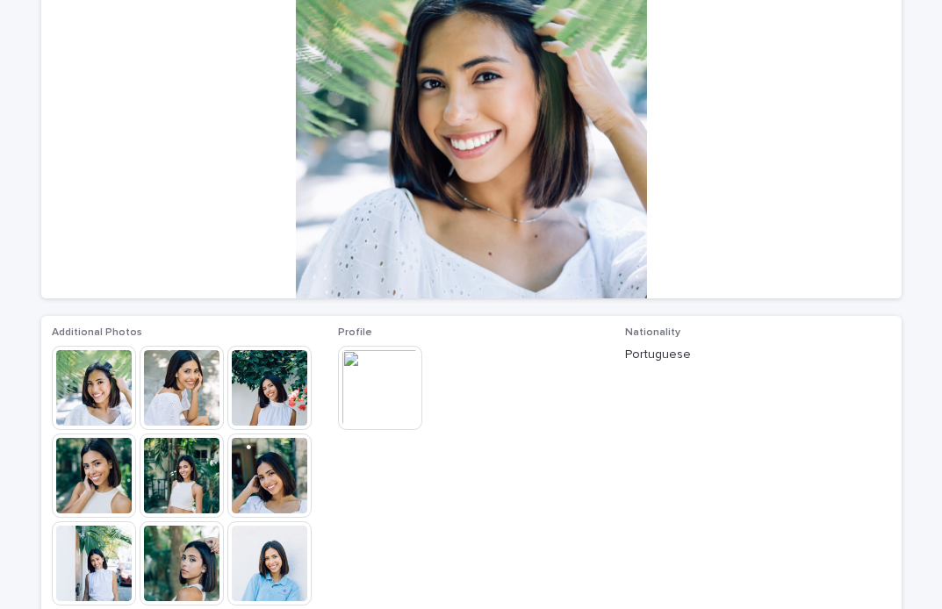
scroll to position [187, 0]
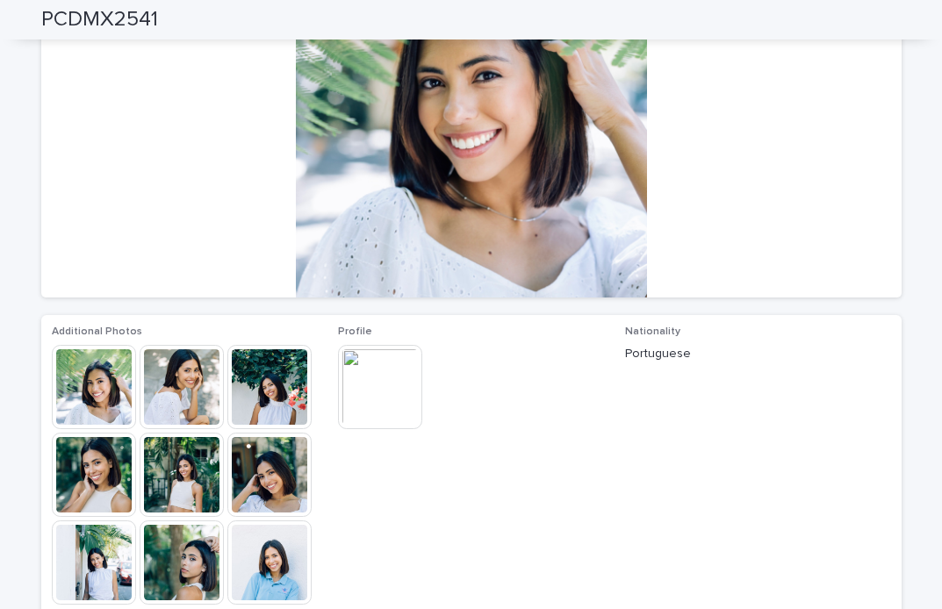
click at [385, 383] on img at bounding box center [380, 387] width 84 height 84
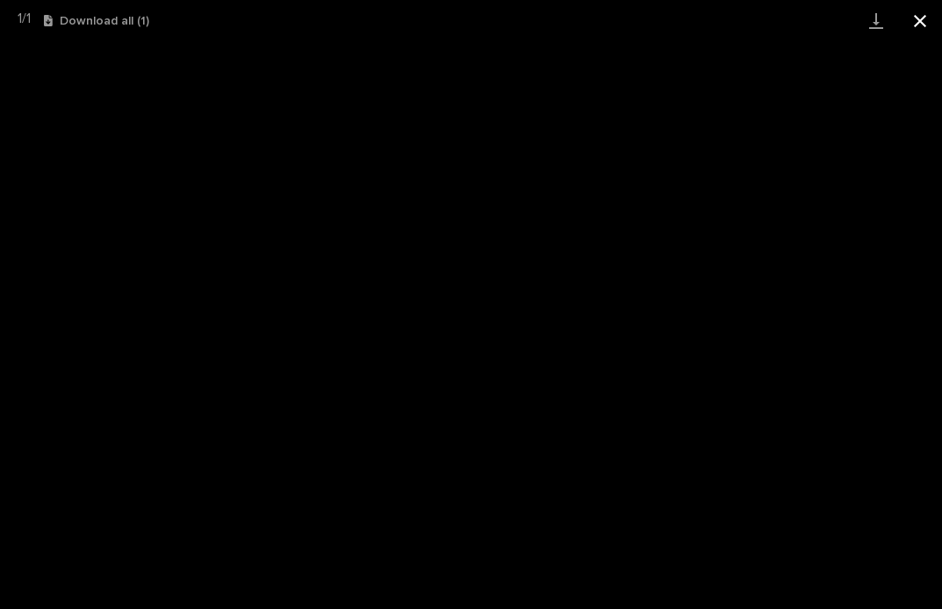
click at [918, 24] on button "Close gallery" at bounding box center [920, 20] width 44 height 41
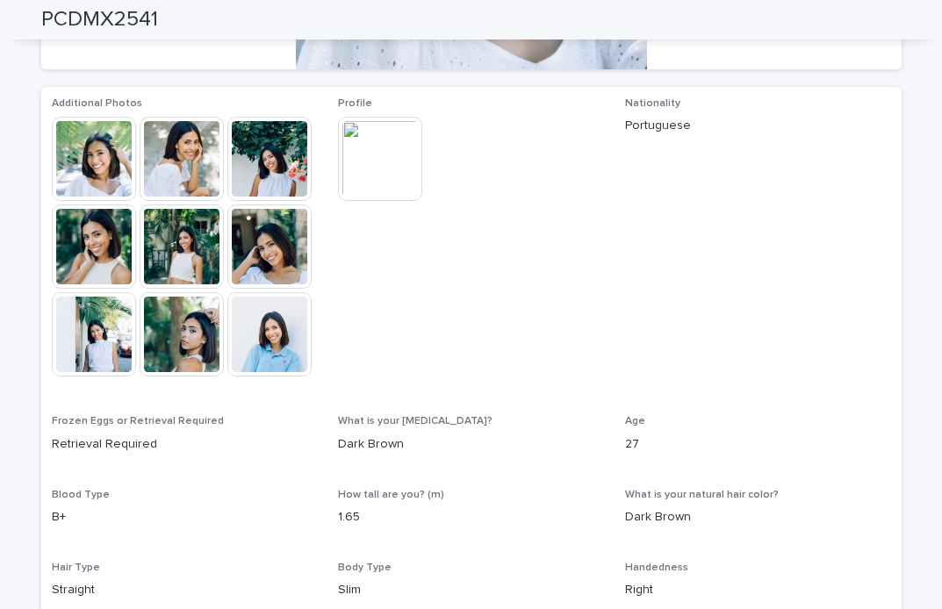
scroll to position [429, 0]
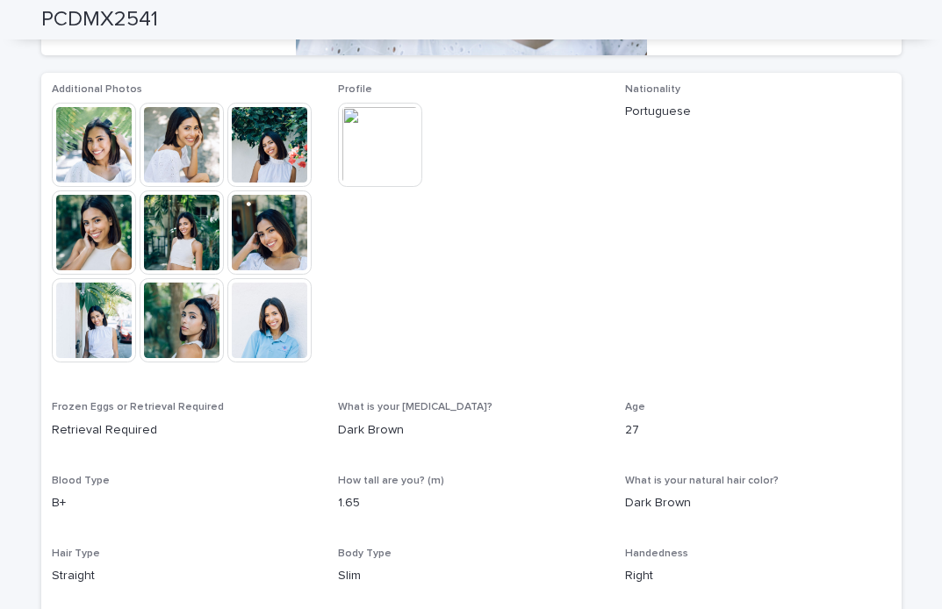
click at [270, 321] on img at bounding box center [269, 320] width 84 height 84
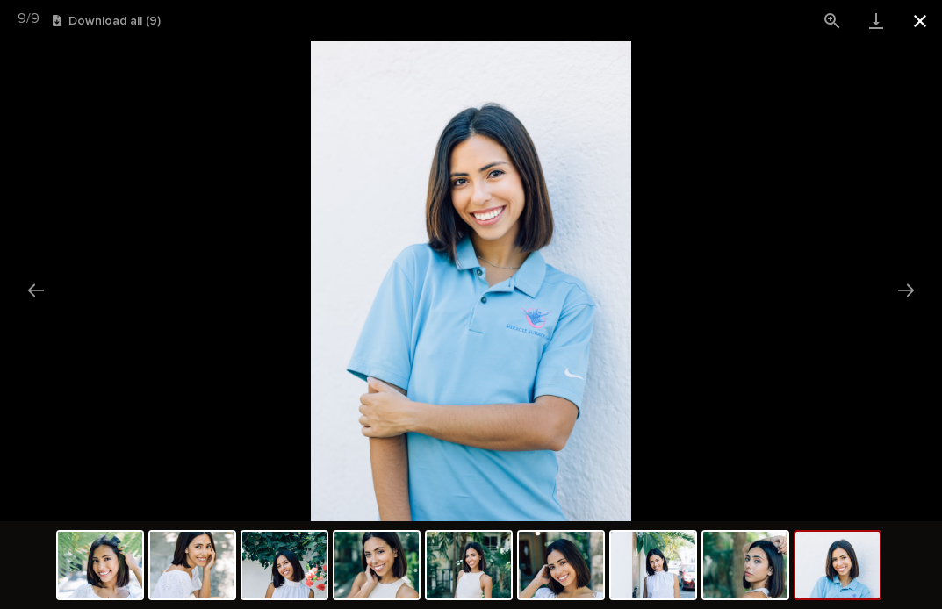
click at [920, 21] on button "Close gallery" at bounding box center [920, 20] width 44 height 41
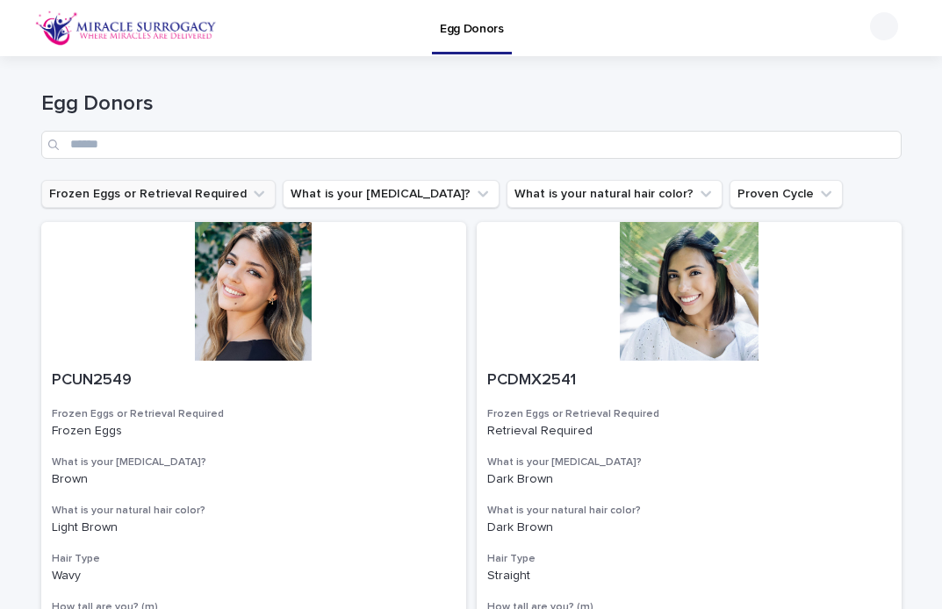
click at [134, 186] on button "Frozen Eggs or Retrieval Required" at bounding box center [158, 194] width 234 height 28
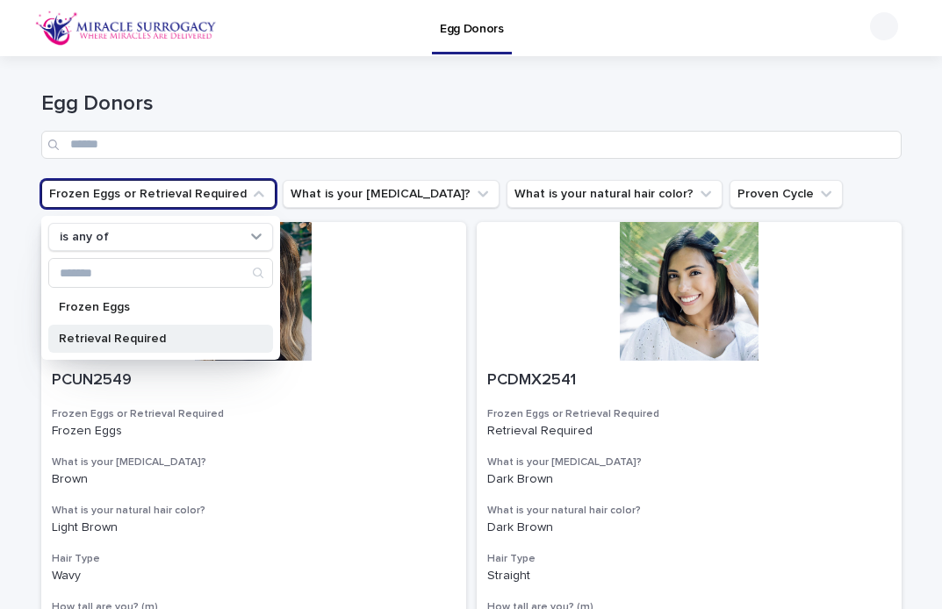
click at [118, 346] on div "Retrieval Required" at bounding box center [160, 339] width 225 height 28
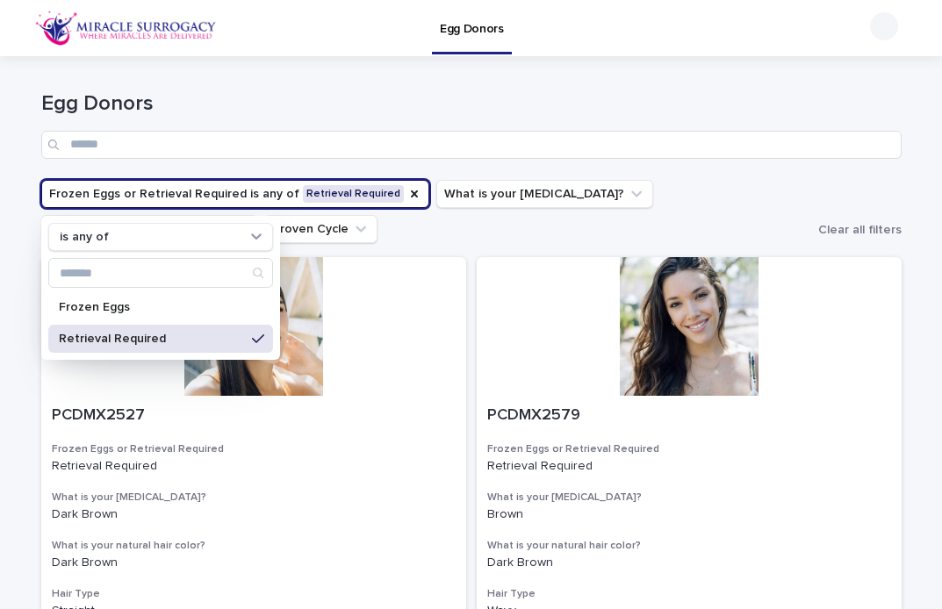
click at [254, 337] on icon at bounding box center [258, 339] width 12 height 14
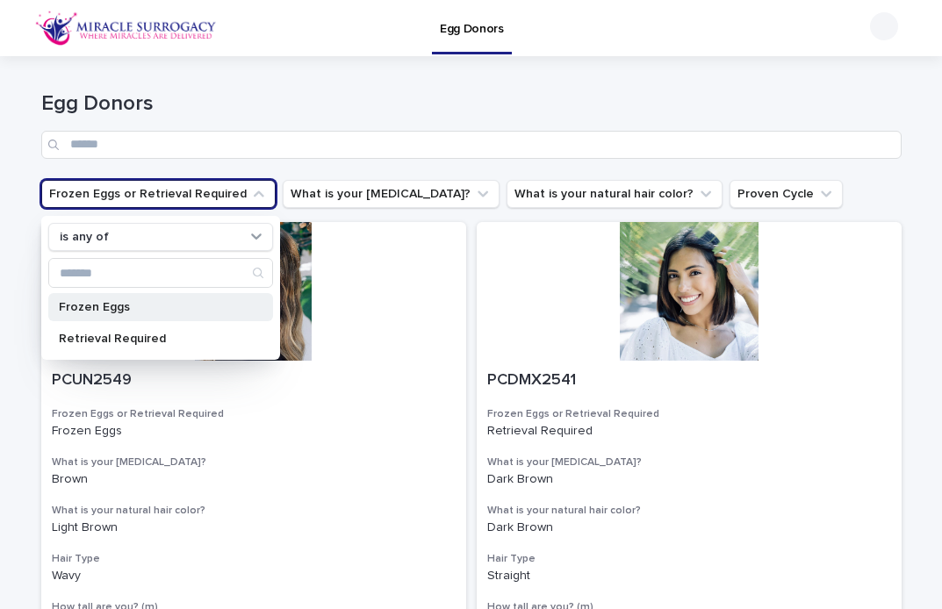
click at [210, 310] on p "Frozen Eggs" at bounding box center [152, 307] width 186 height 12
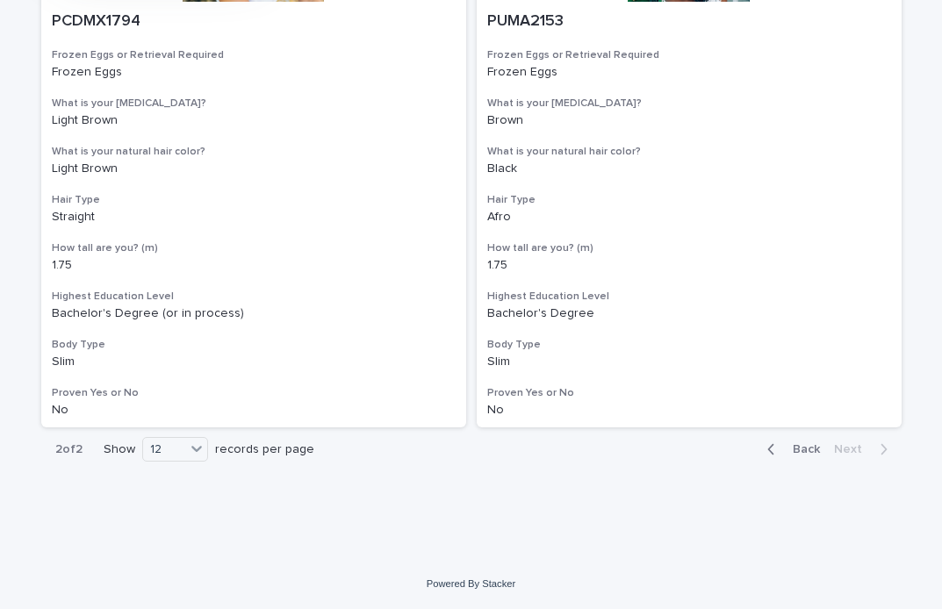
click at [801, 457] on button "Back" at bounding box center [790, 450] width 74 height 16
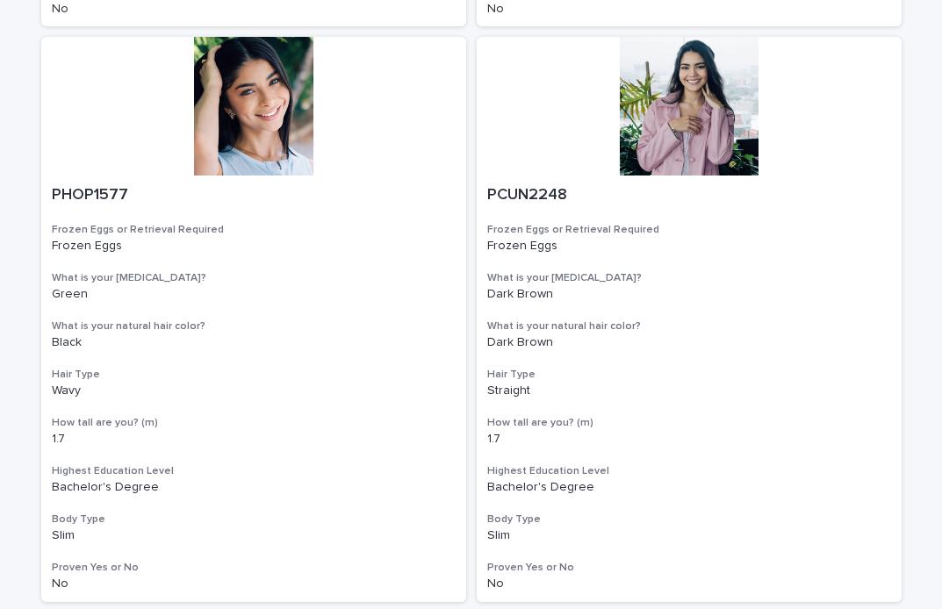
scroll to position [797, 0]
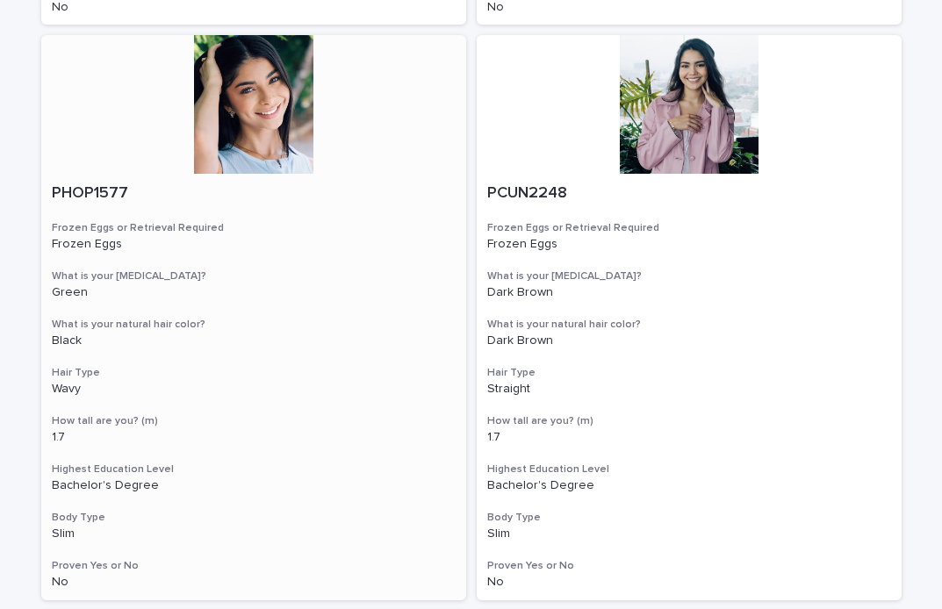
click at [276, 150] on div at bounding box center [253, 104] width 425 height 139
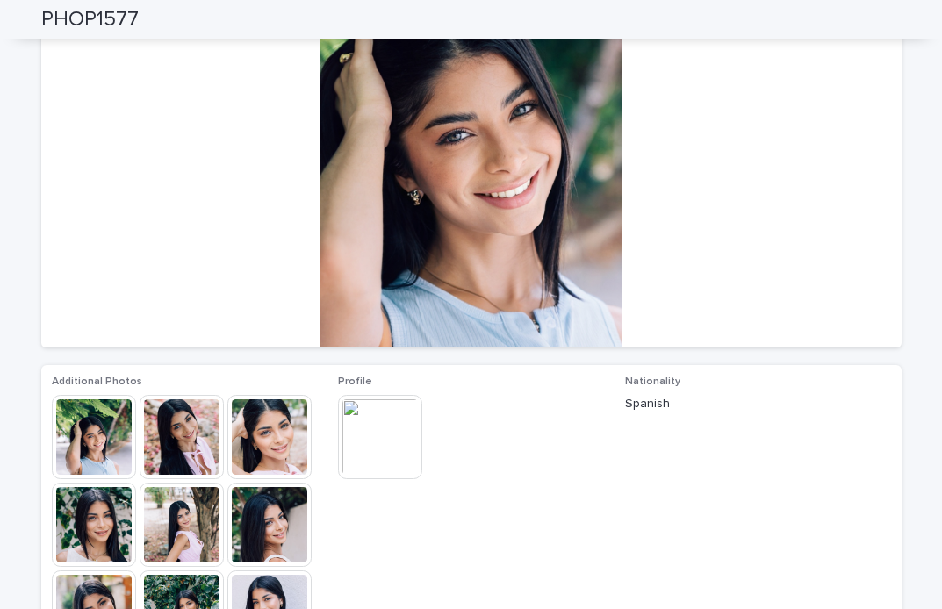
scroll to position [318, 0]
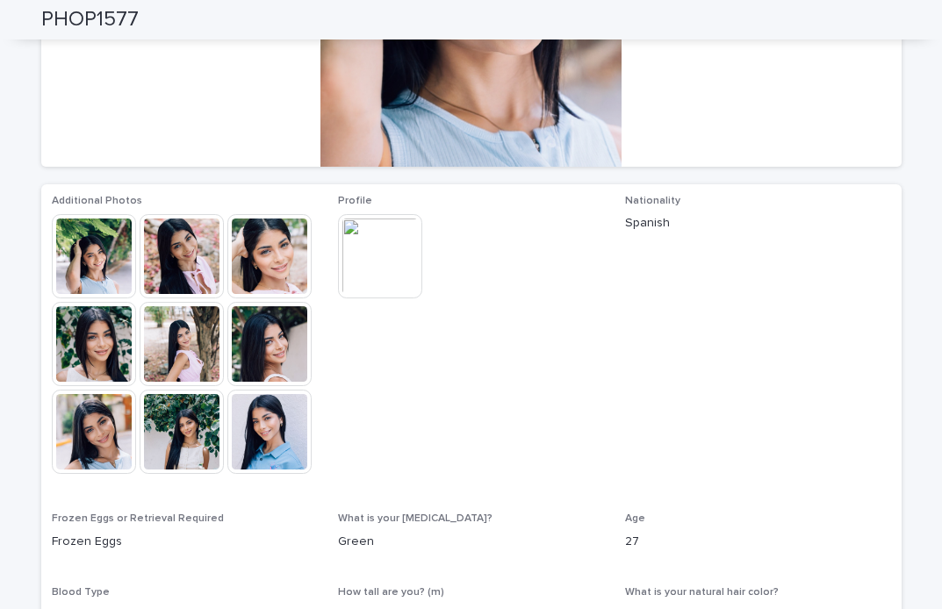
click at [260, 416] on img at bounding box center [269, 432] width 84 height 84
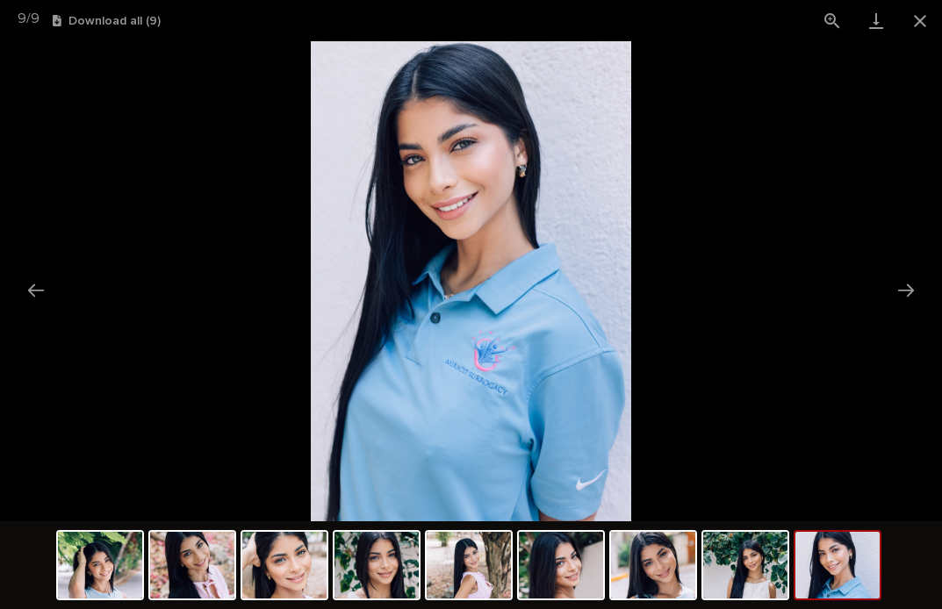
scroll to position [0, 0]
click at [715, 298] on picture at bounding box center [471, 281] width 942 height 480
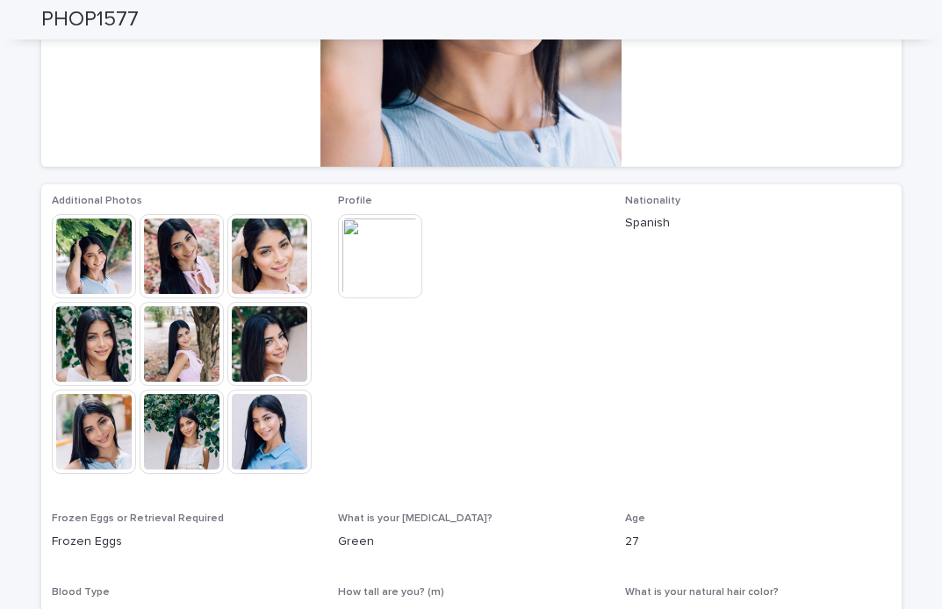
click at [397, 266] on img at bounding box center [380, 256] width 84 height 84
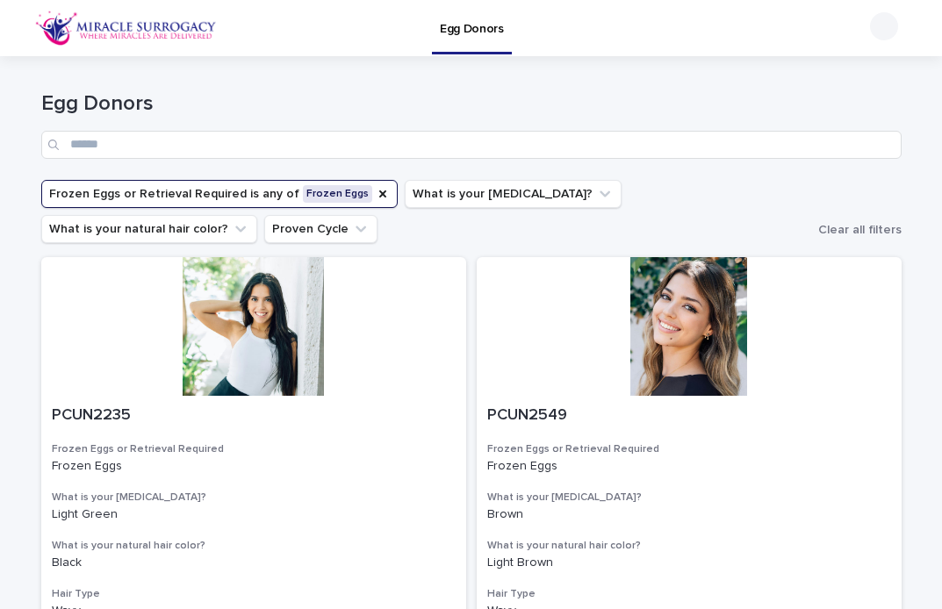
click at [236, 188] on button "Frozen Eggs or Retrieval Required is any of Frozen Eggs" at bounding box center [219, 194] width 357 height 28
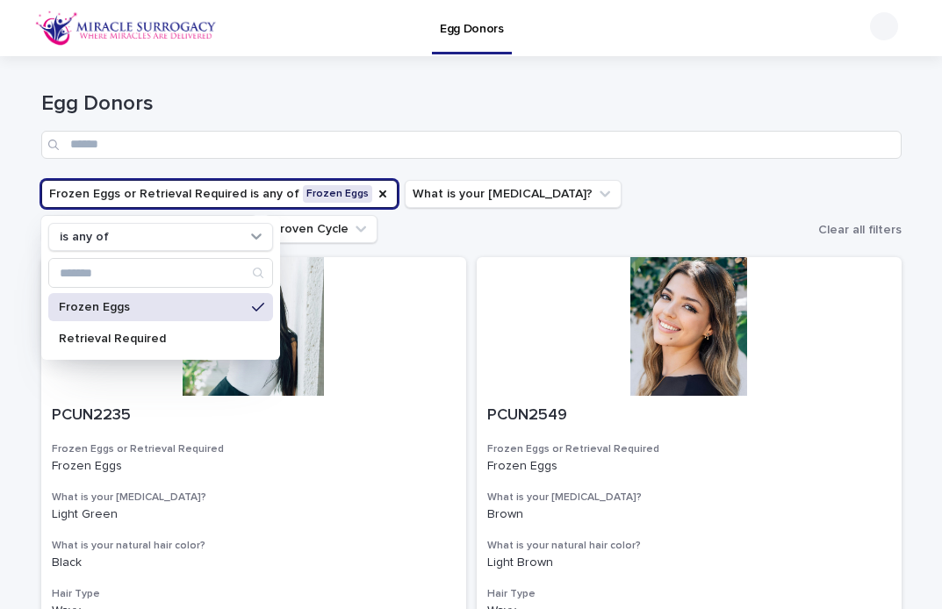
click at [731, 102] on h1 "Egg Donors" at bounding box center [471, 103] width 861 height 25
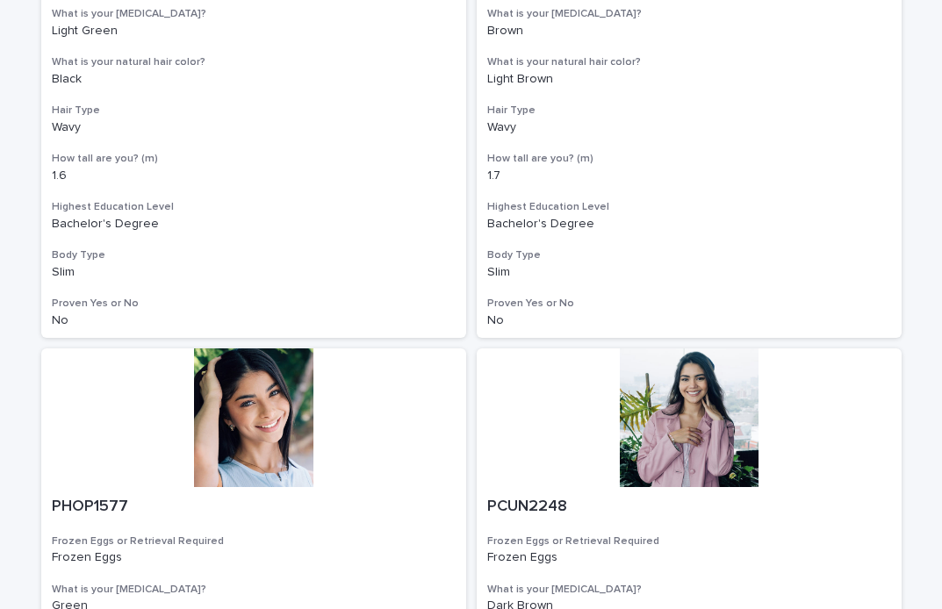
scroll to position [776, 0]
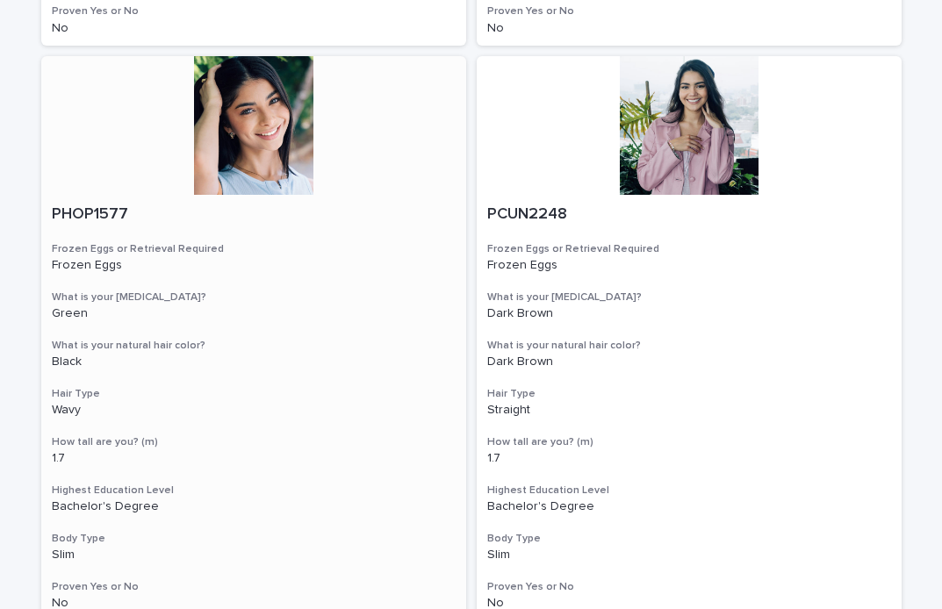
click at [255, 142] on div at bounding box center [253, 125] width 425 height 139
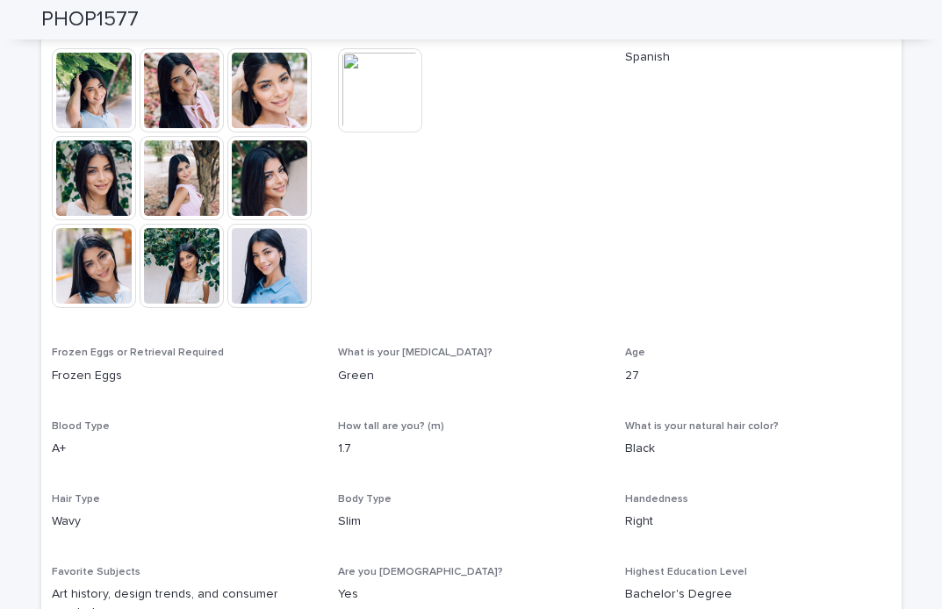
scroll to position [483, 0]
click at [276, 174] on img at bounding box center [269, 179] width 84 height 84
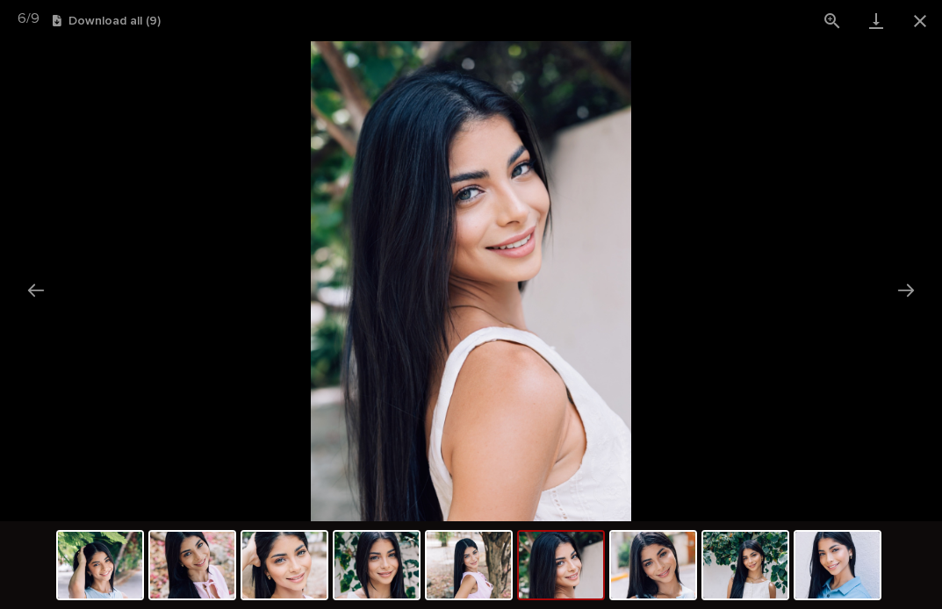
click at [859, 169] on picture at bounding box center [471, 281] width 942 height 480
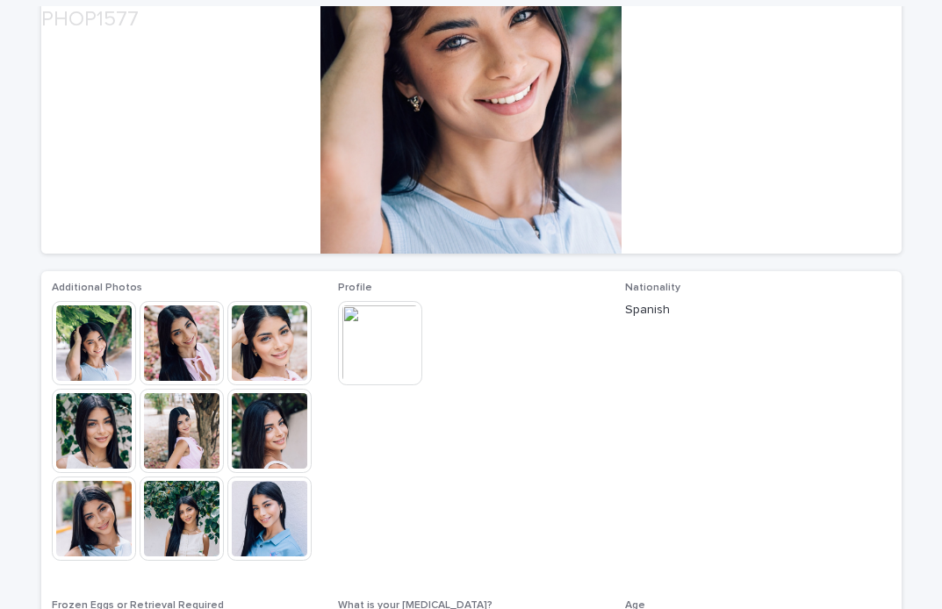
scroll to position [233, 0]
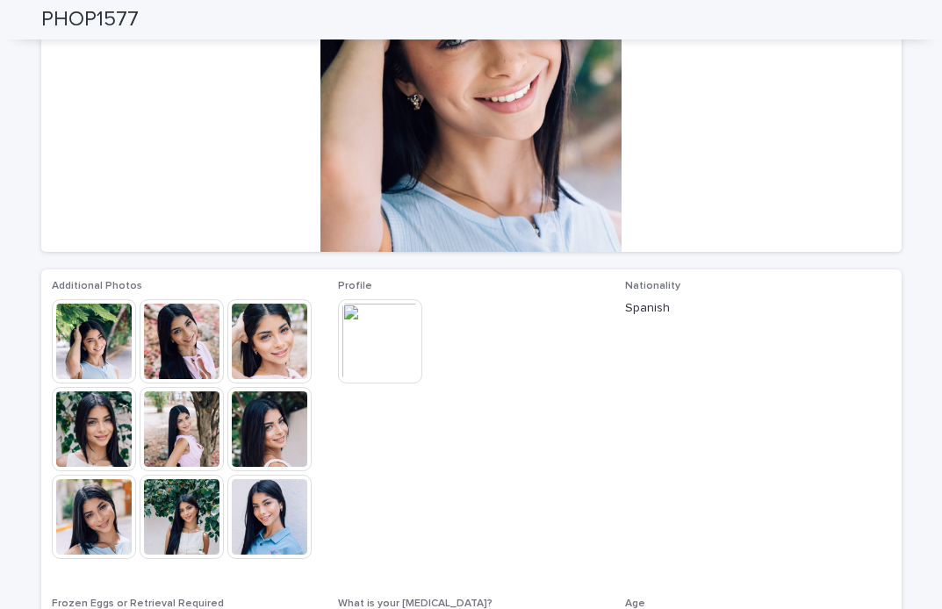
click at [184, 336] on img at bounding box center [182, 341] width 84 height 84
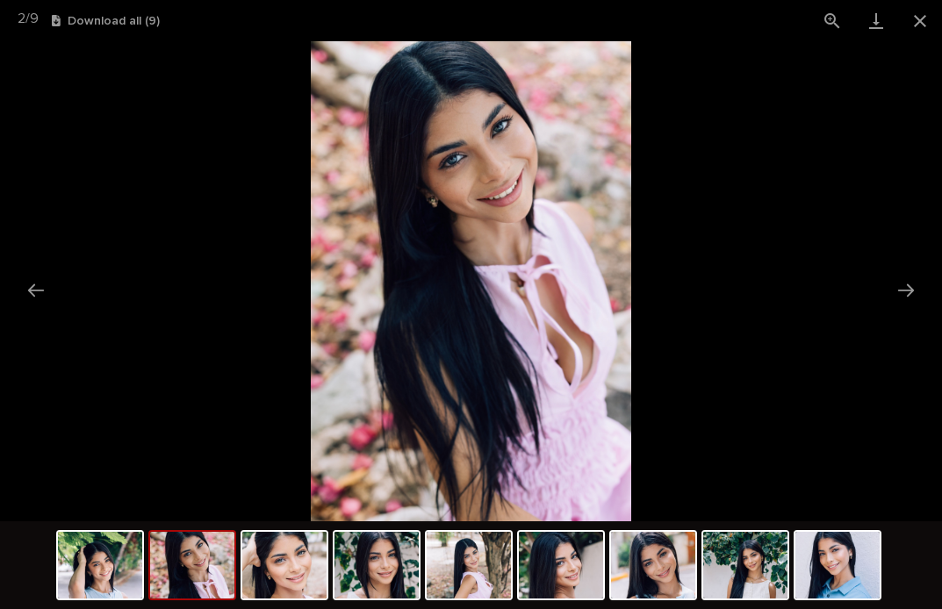
scroll to position [0, 0]
click at [854, 306] on picture at bounding box center [471, 281] width 942 height 480
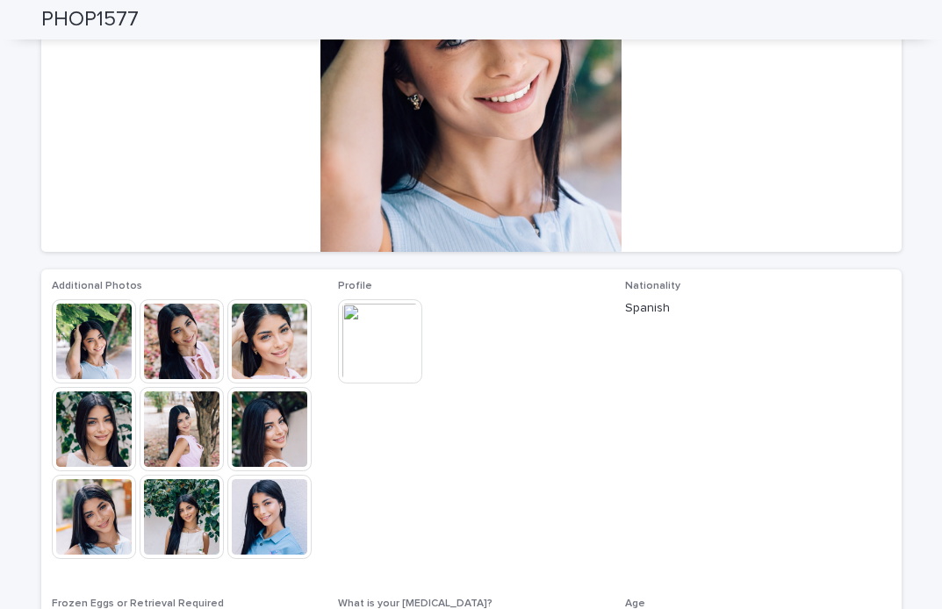
click at [101, 536] on img at bounding box center [94, 517] width 84 height 84
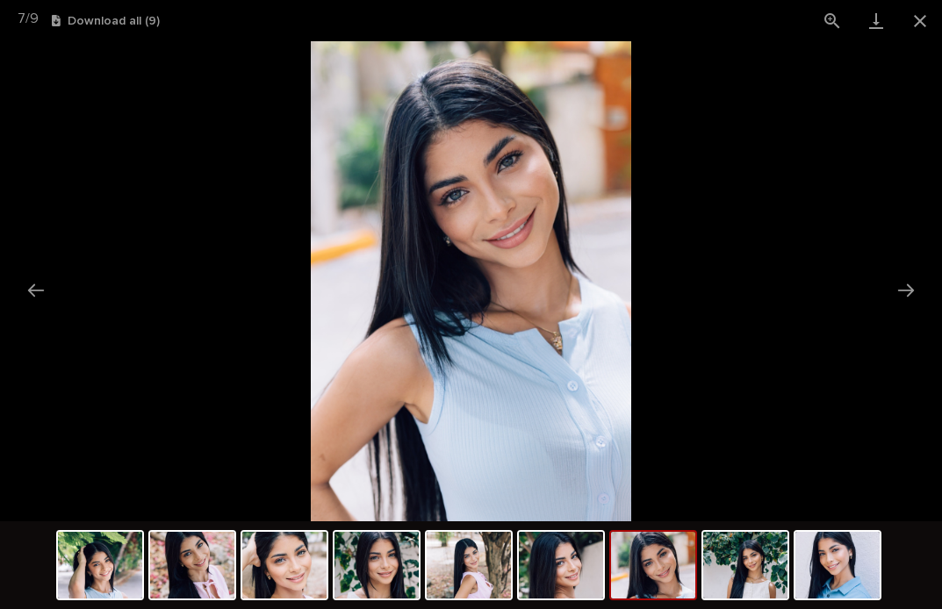
click at [191, 370] on picture at bounding box center [471, 281] width 942 height 480
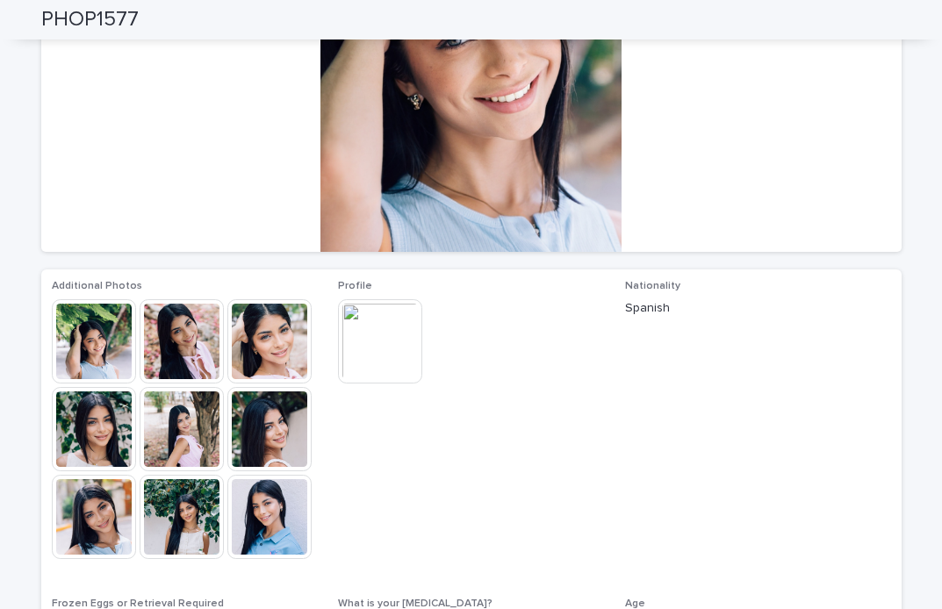
click at [98, 442] on img at bounding box center [94, 429] width 84 height 84
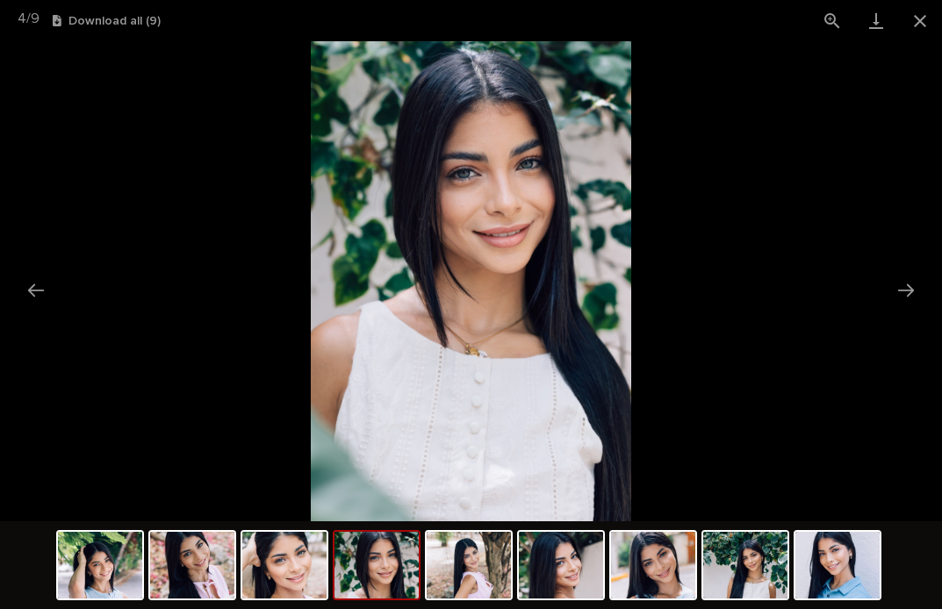
click at [161, 381] on picture at bounding box center [471, 281] width 942 height 480
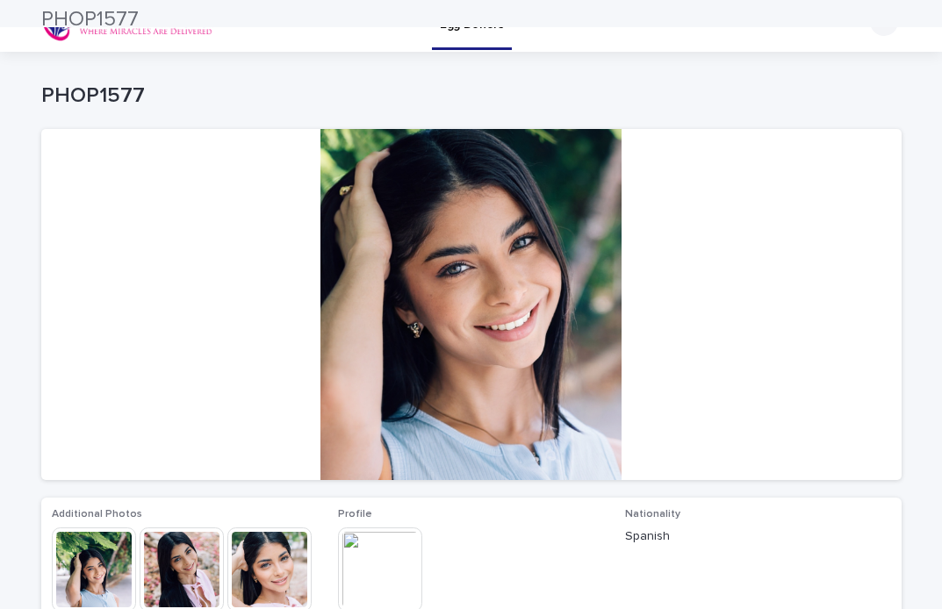
scroll to position [11, 0]
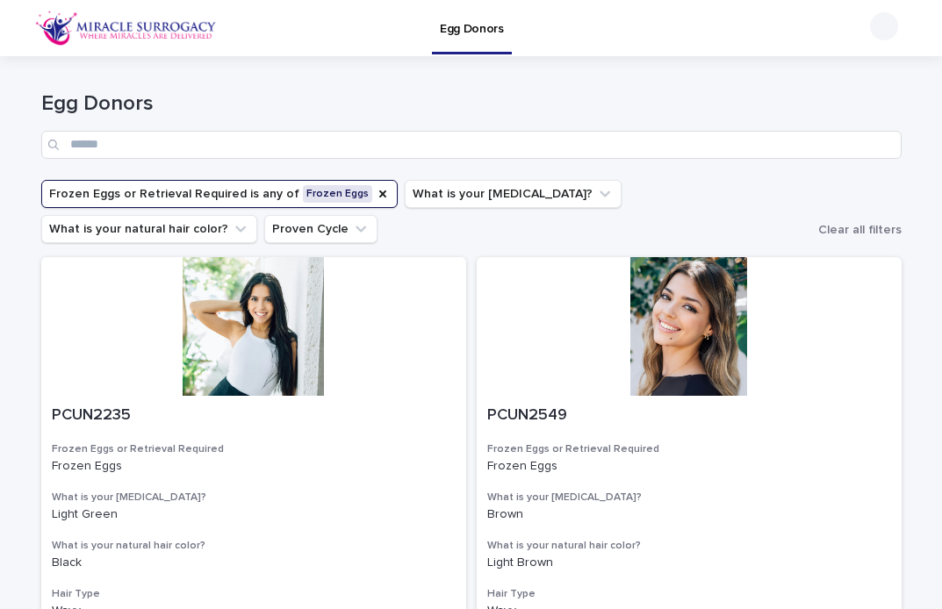
click at [192, 189] on button "Frozen Eggs or Retrieval Required is any of Frozen Eggs" at bounding box center [219, 194] width 357 height 28
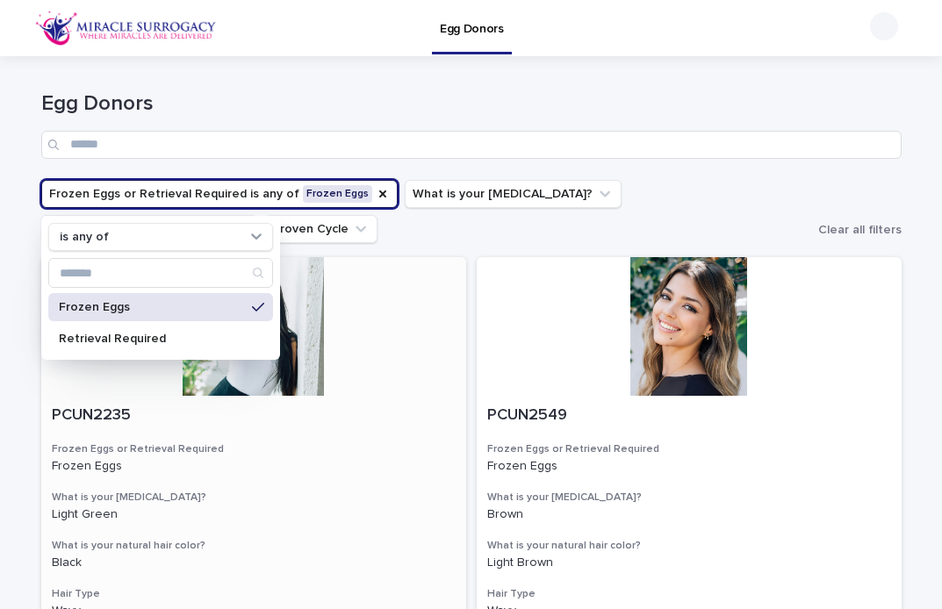
click at [454, 302] on div at bounding box center [253, 326] width 425 height 139
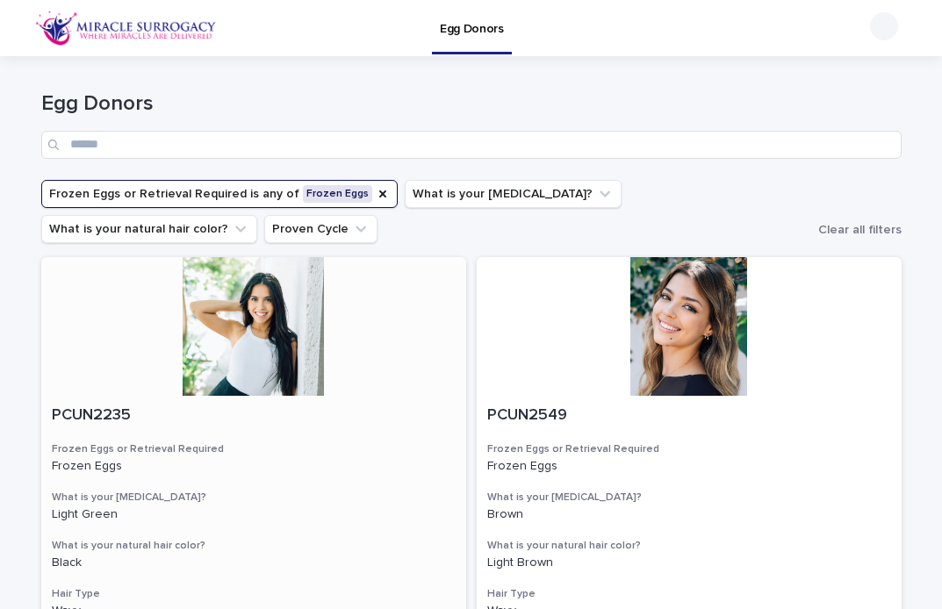
click at [243, 300] on div at bounding box center [253, 326] width 425 height 139
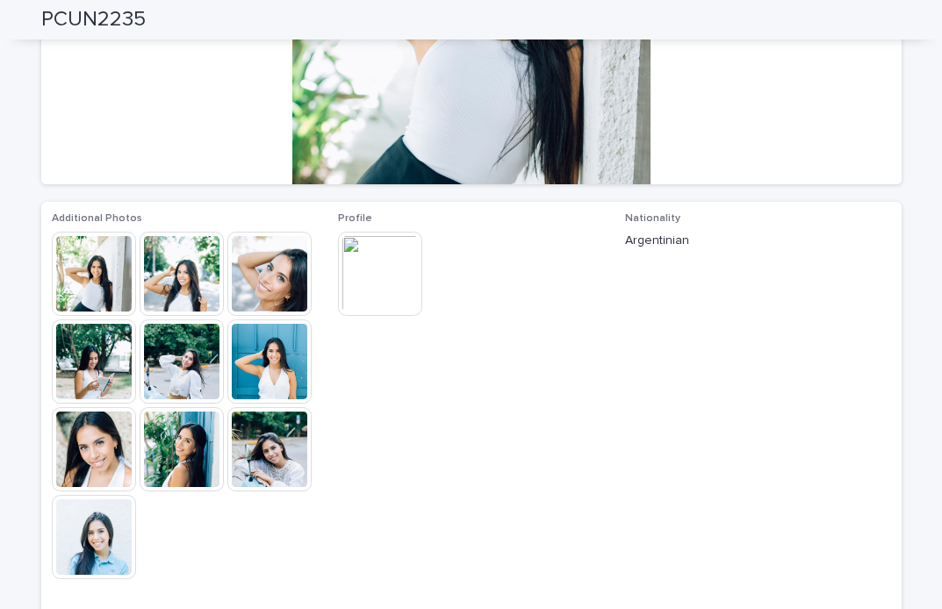
scroll to position [301, 0]
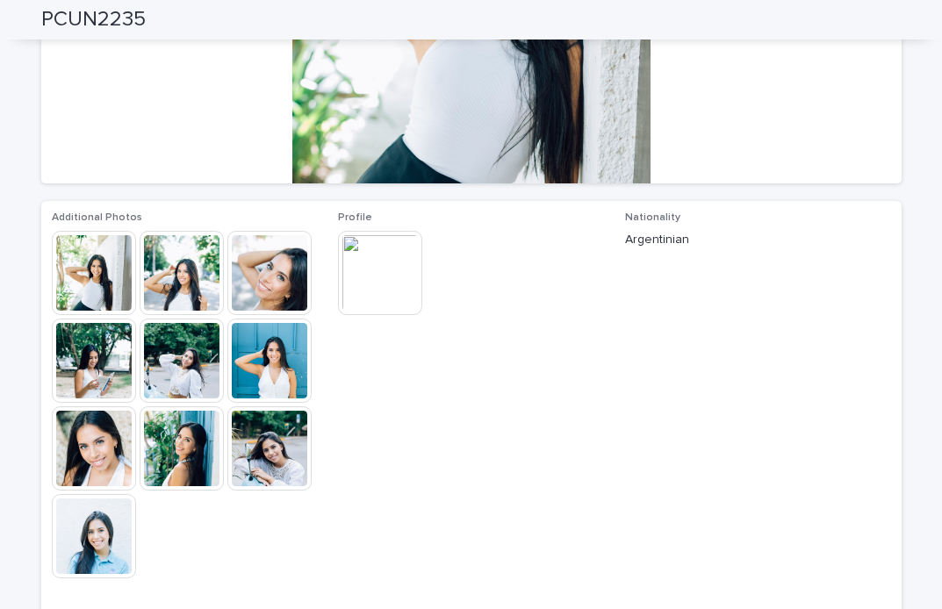
click at [97, 457] on img at bounding box center [94, 449] width 84 height 84
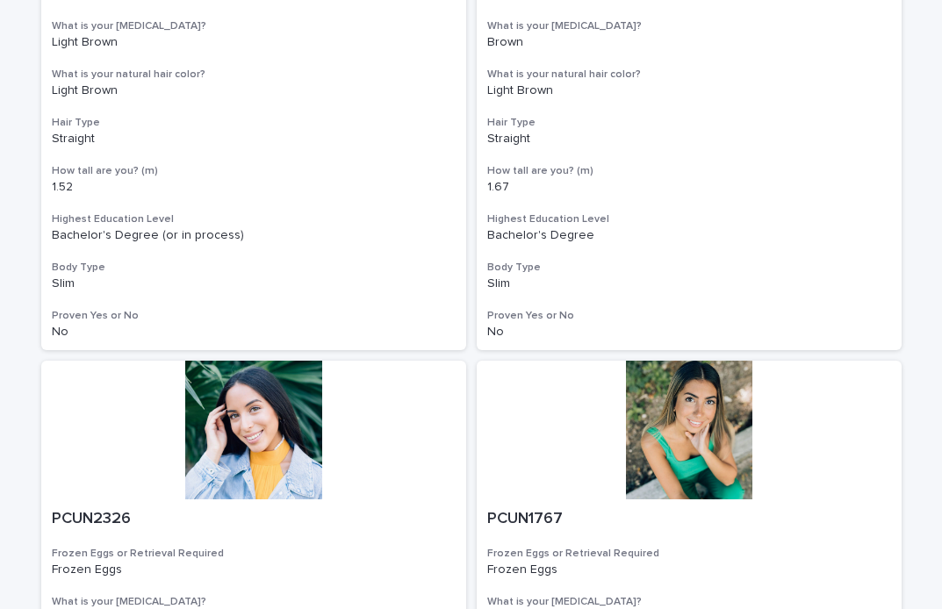
scroll to position [2358, 0]
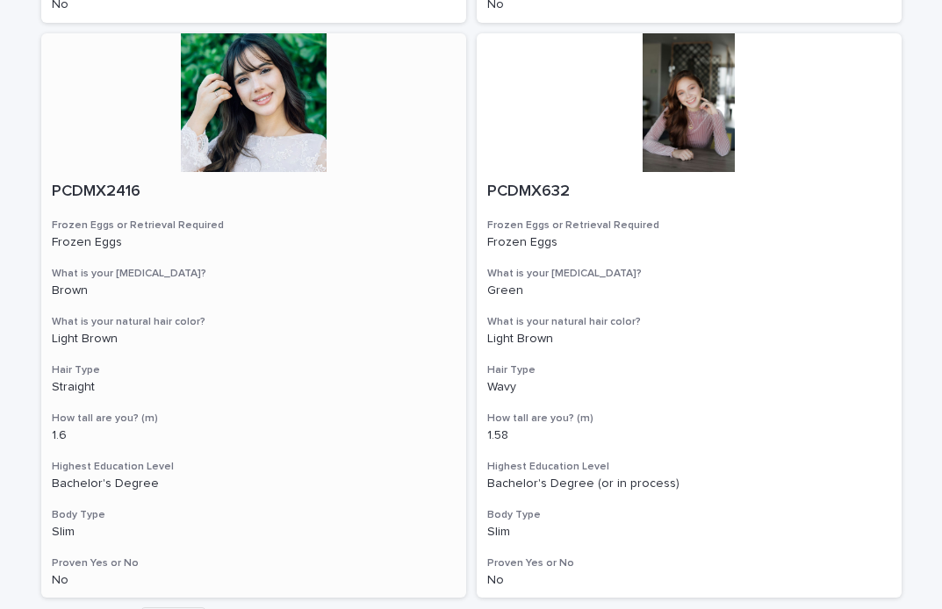
click at [235, 126] on div at bounding box center [253, 102] width 425 height 139
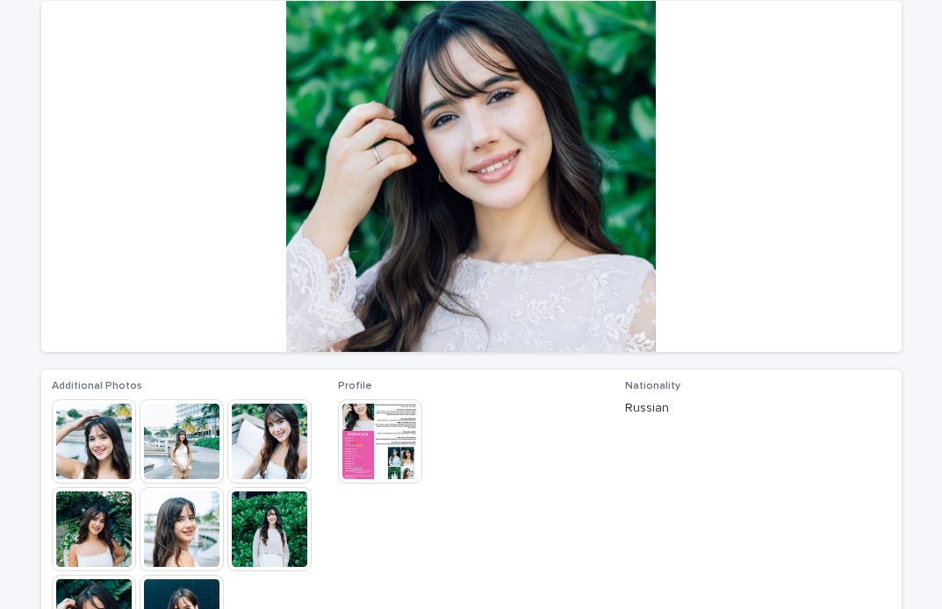
scroll to position [132, 0]
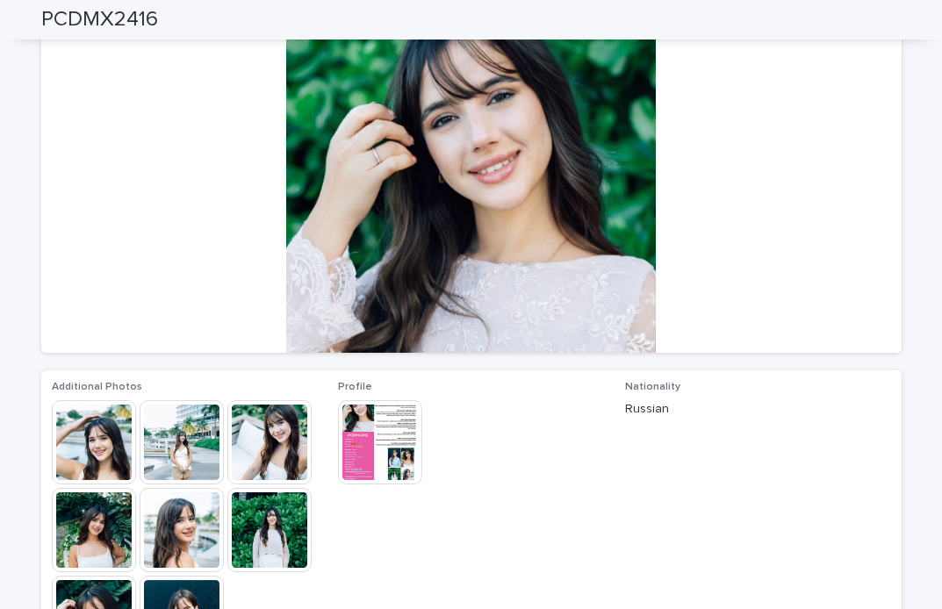
click at [90, 458] on img at bounding box center [94, 442] width 84 height 84
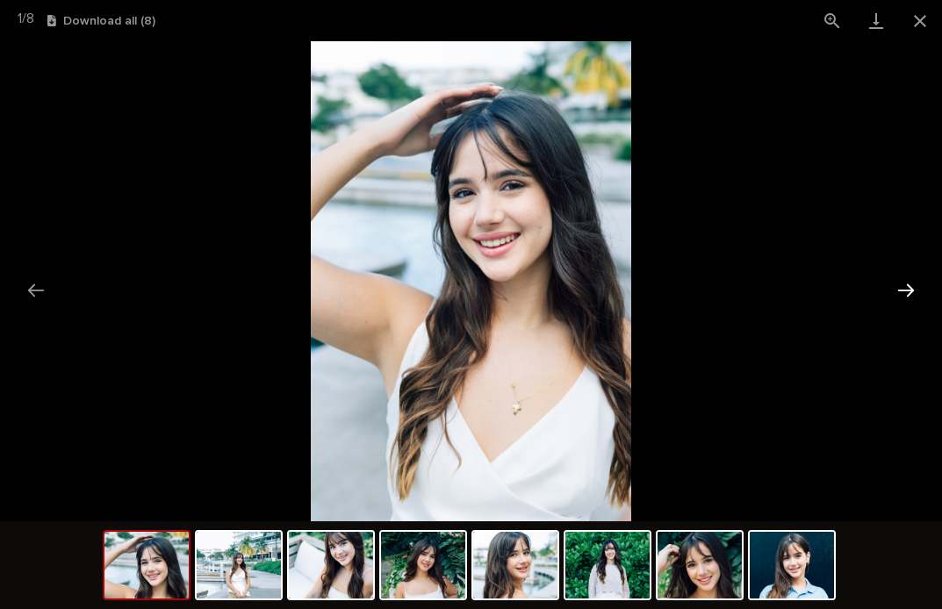
click at [906, 289] on button "Next slide" at bounding box center [906, 290] width 37 height 34
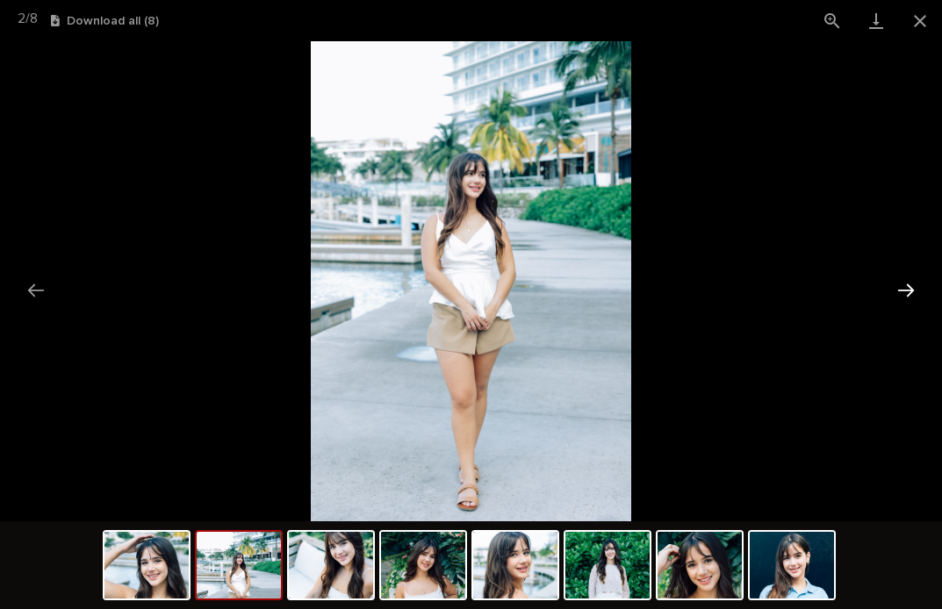
click at [909, 287] on button "Next slide" at bounding box center [906, 290] width 37 height 34
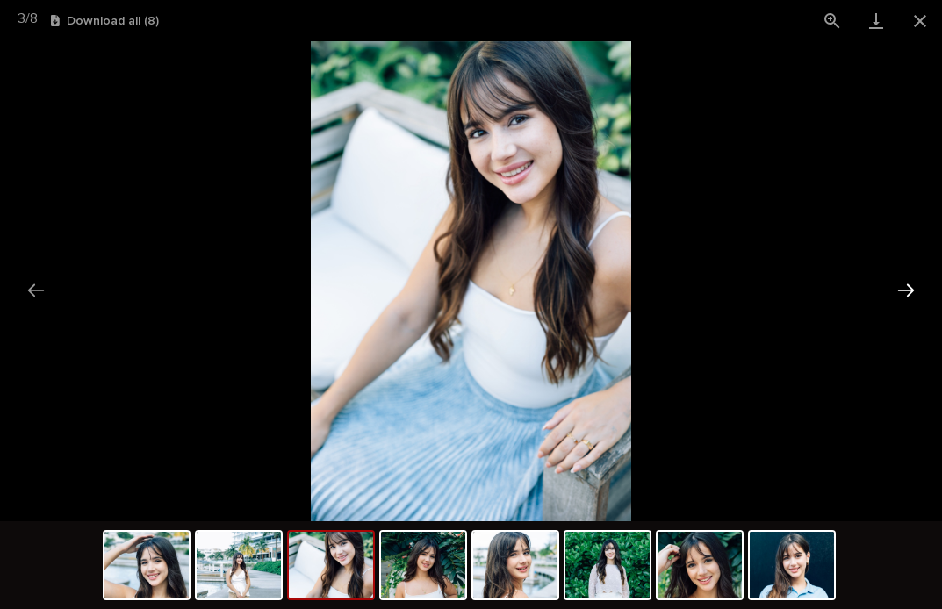
click at [909, 287] on button "Next slide" at bounding box center [906, 290] width 37 height 34
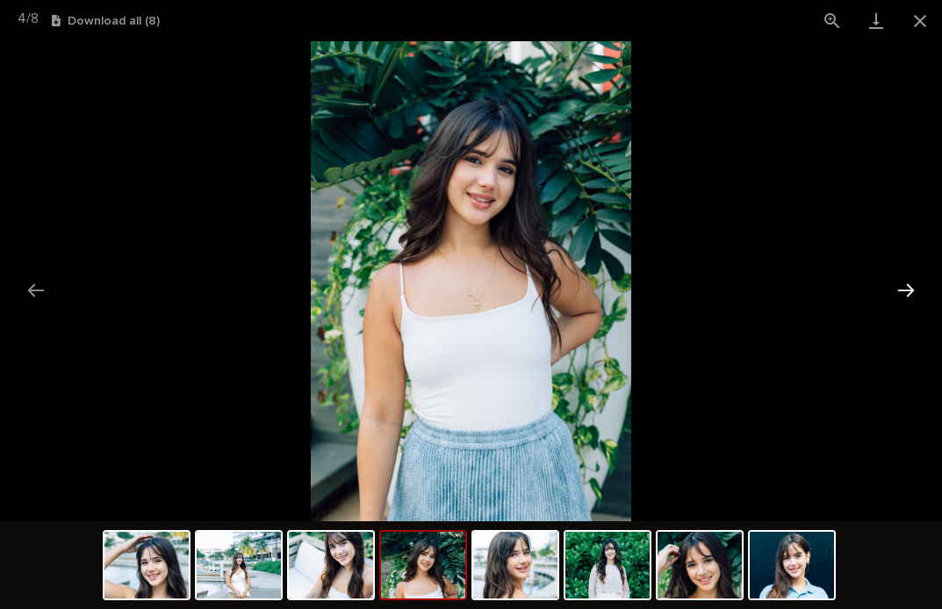
click at [909, 287] on button "Next slide" at bounding box center [906, 290] width 37 height 34
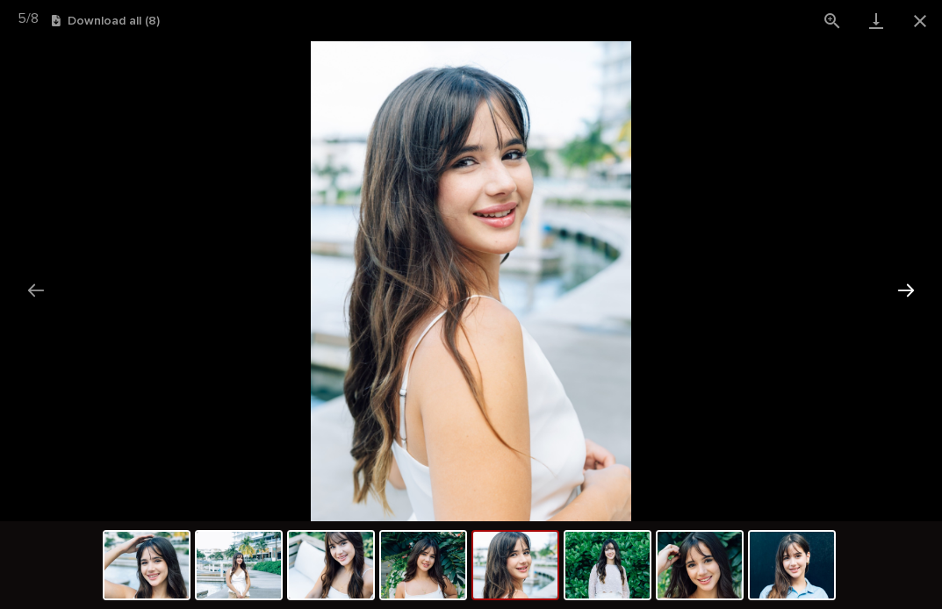
click at [909, 287] on button "Next slide" at bounding box center [906, 290] width 37 height 34
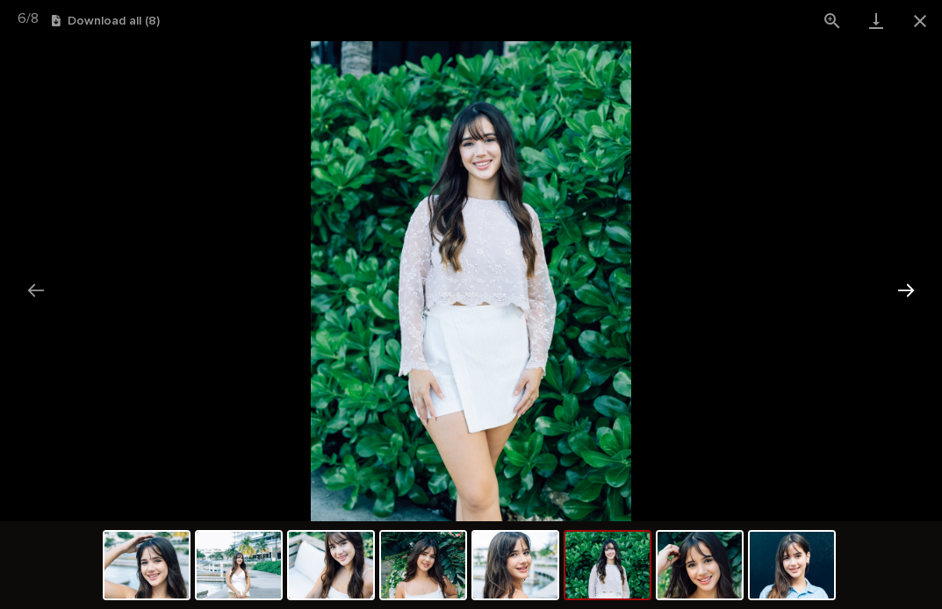
click at [909, 287] on button "Next slide" at bounding box center [906, 290] width 37 height 34
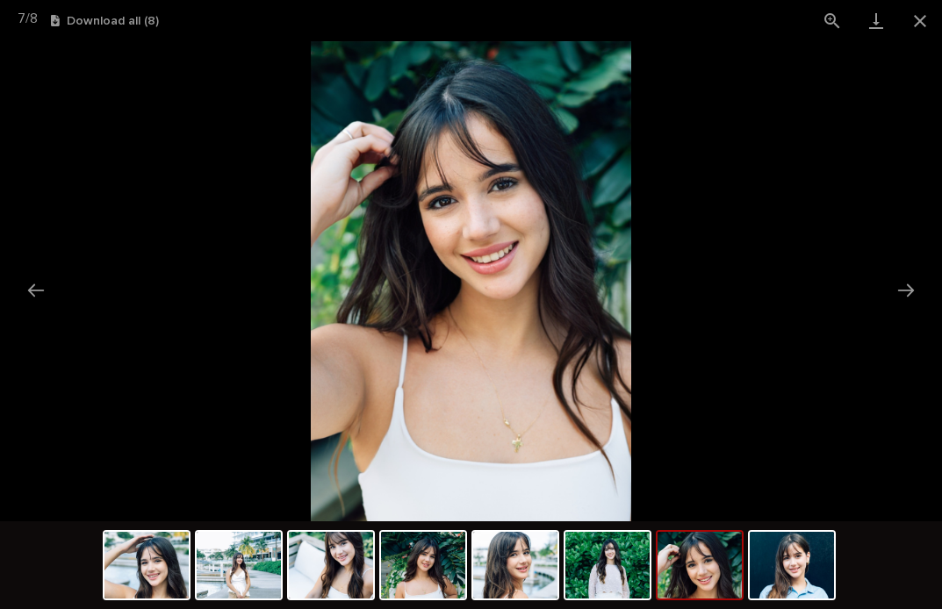
click at [809, 171] on picture at bounding box center [471, 281] width 942 height 480
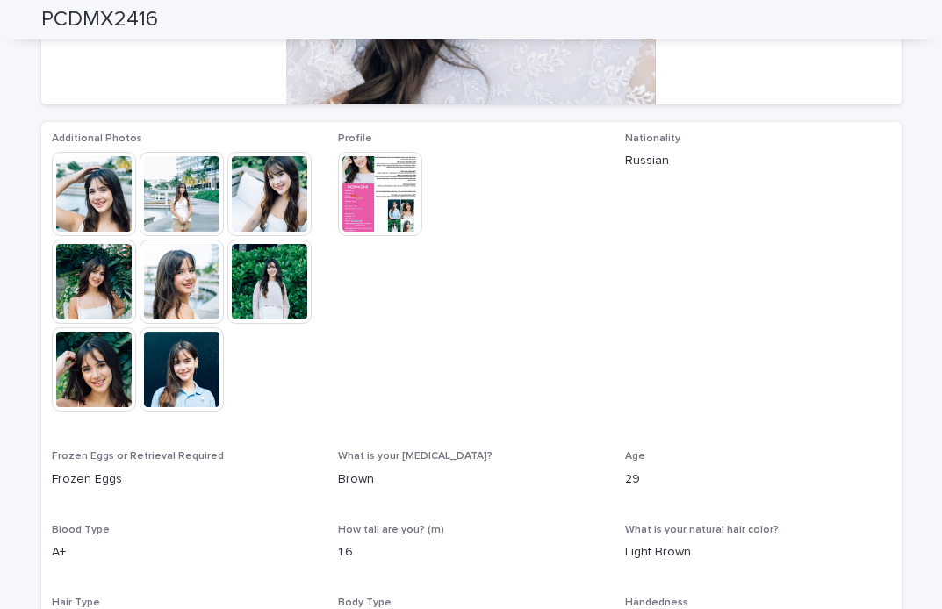
scroll to position [382, 0]
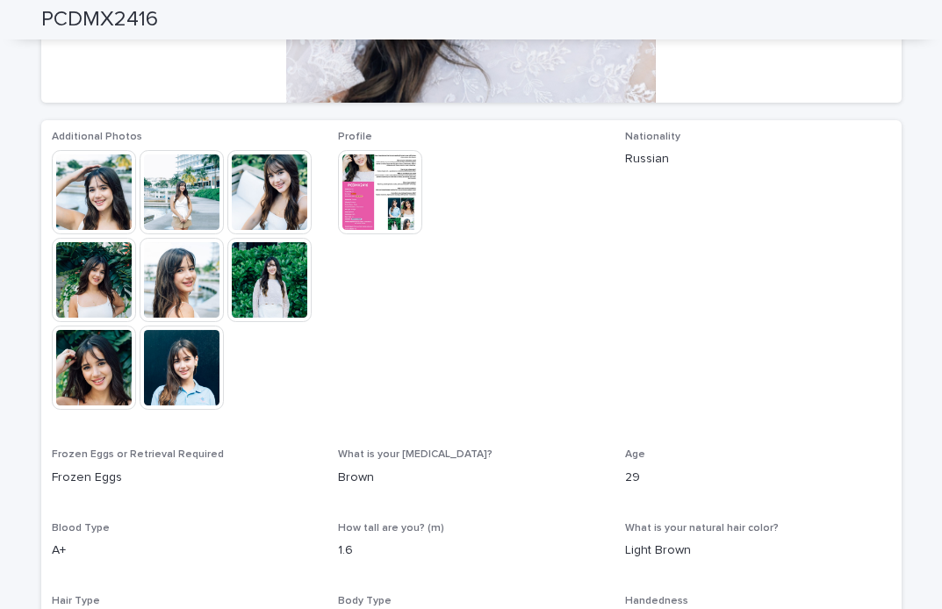
click at [195, 384] on img at bounding box center [182, 368] width 84 height 84
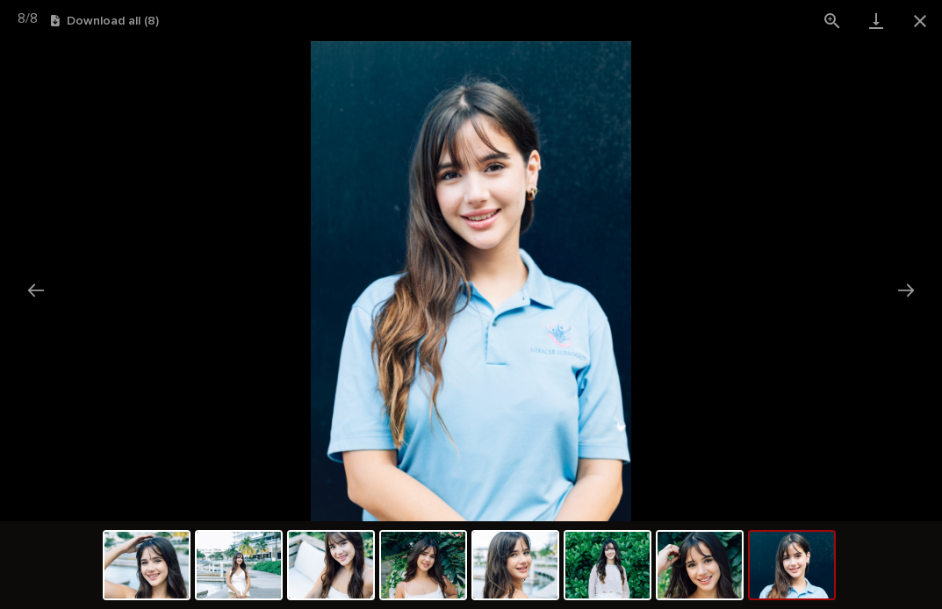
scroll to position [0, 0]
click at [795, 173] on picture at bounding box center [471, 281] width 942 height 480
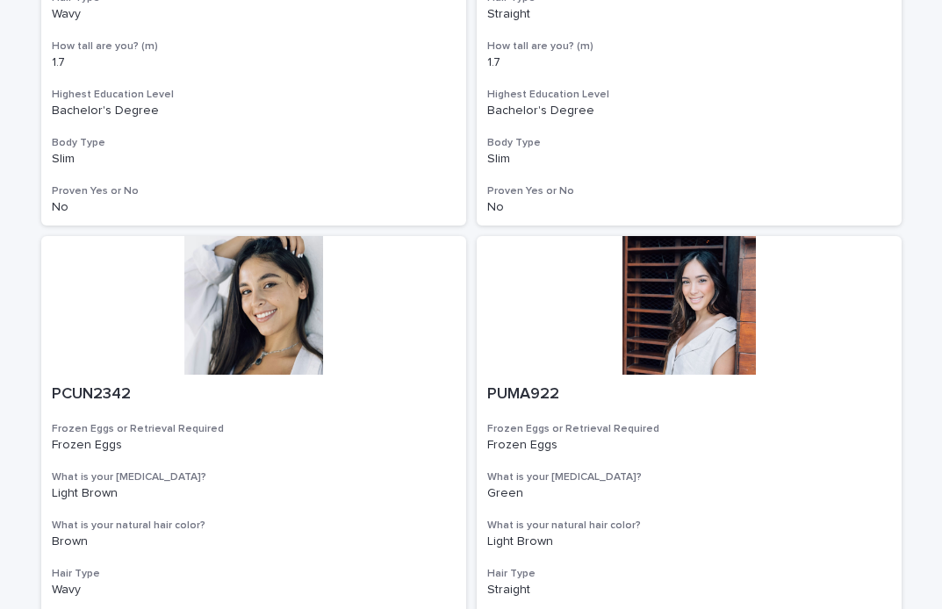
scroll to position [1204, 0]
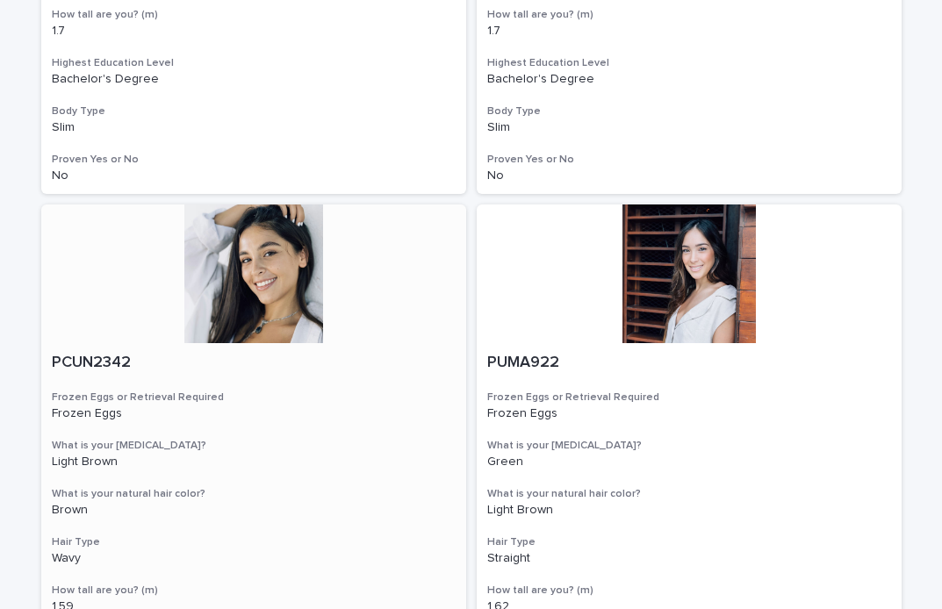
click at [253, 315] on div at bounding box center [253, 274] width 425 height 139
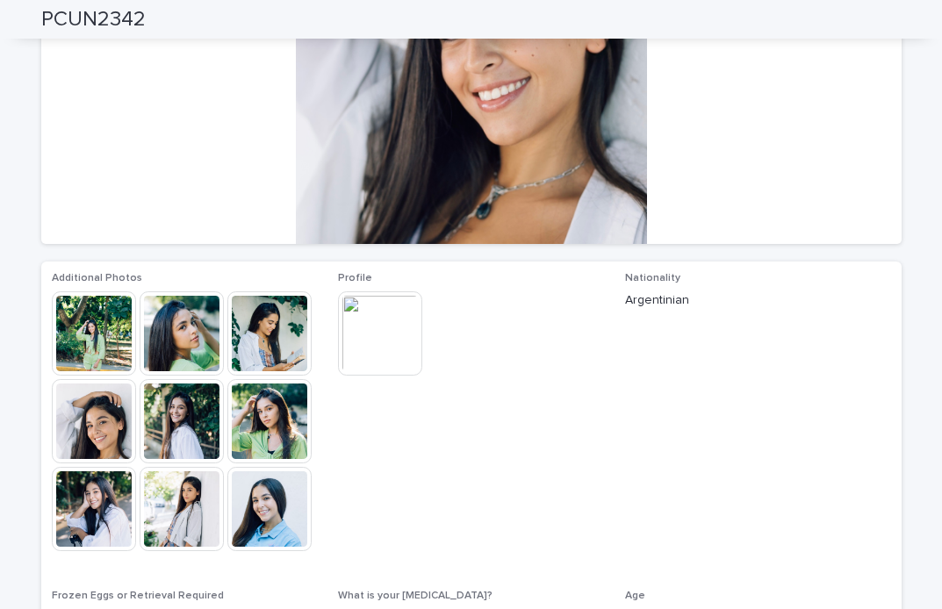
scroll to position [241, 0]
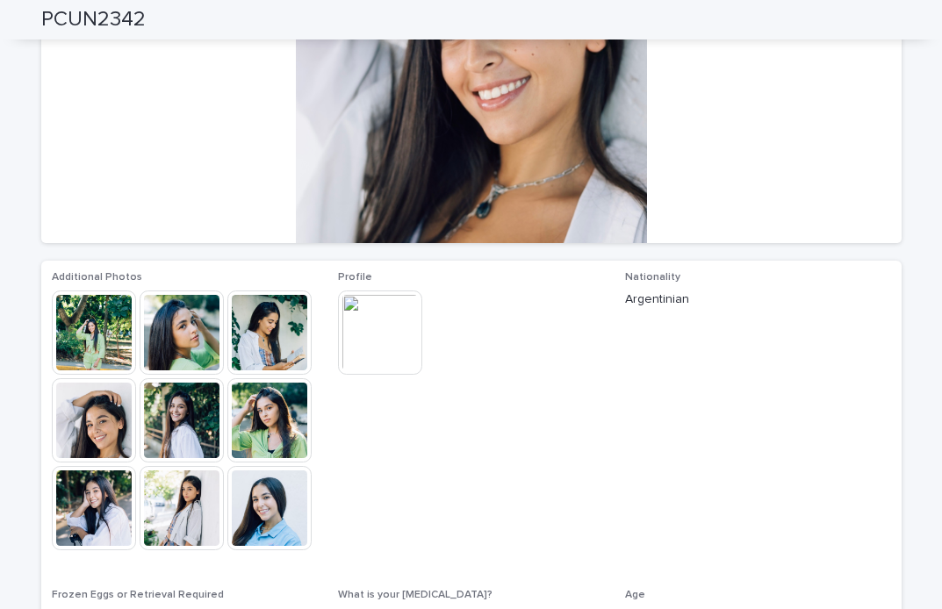
click at [262, 507] on img at bounding box center [269, 508] width 84 height 84
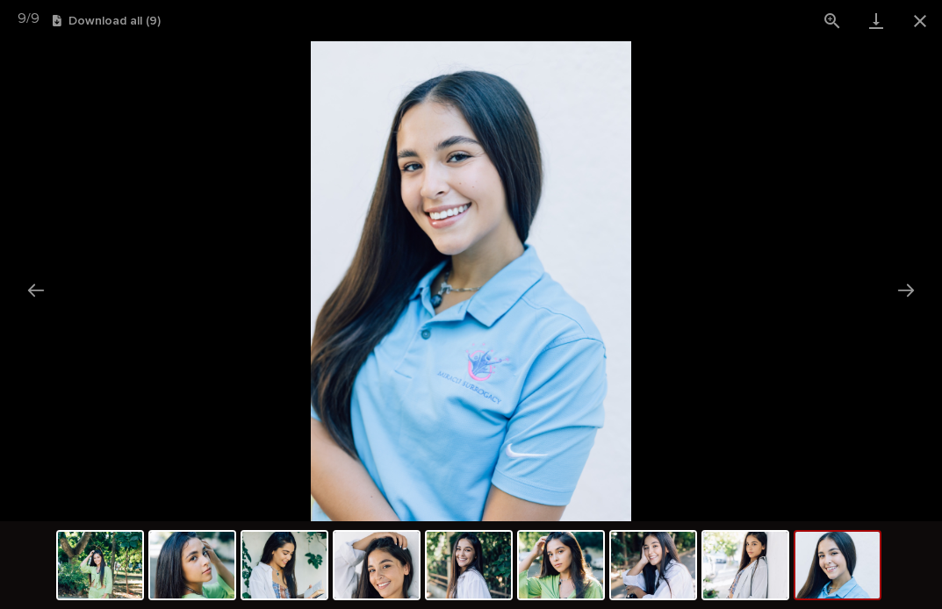
click at [805, 155] on picture at bounding box center [471, 281] width 942 height 480
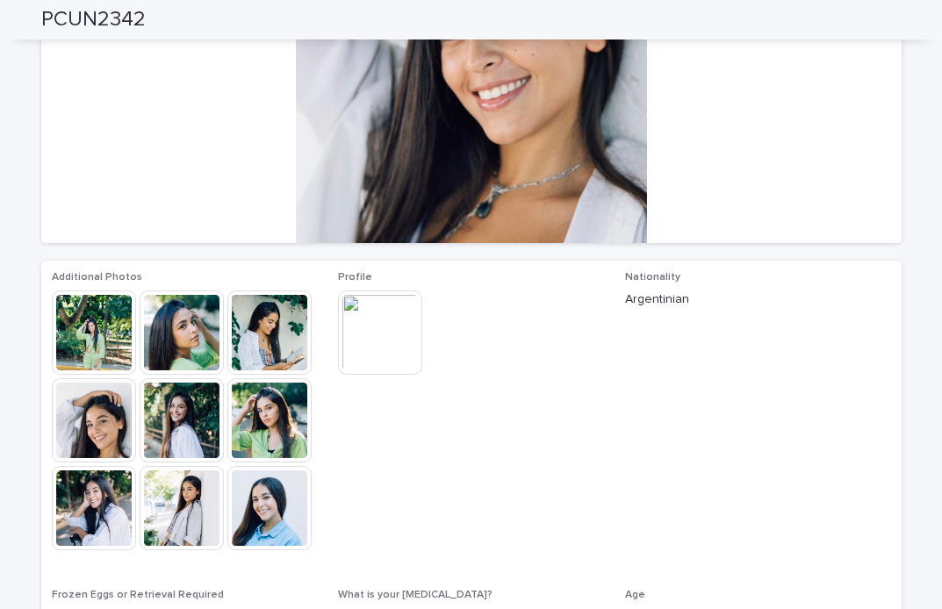
click at [98, 430] on img at bounding box center [94, 420] width 84 height 84
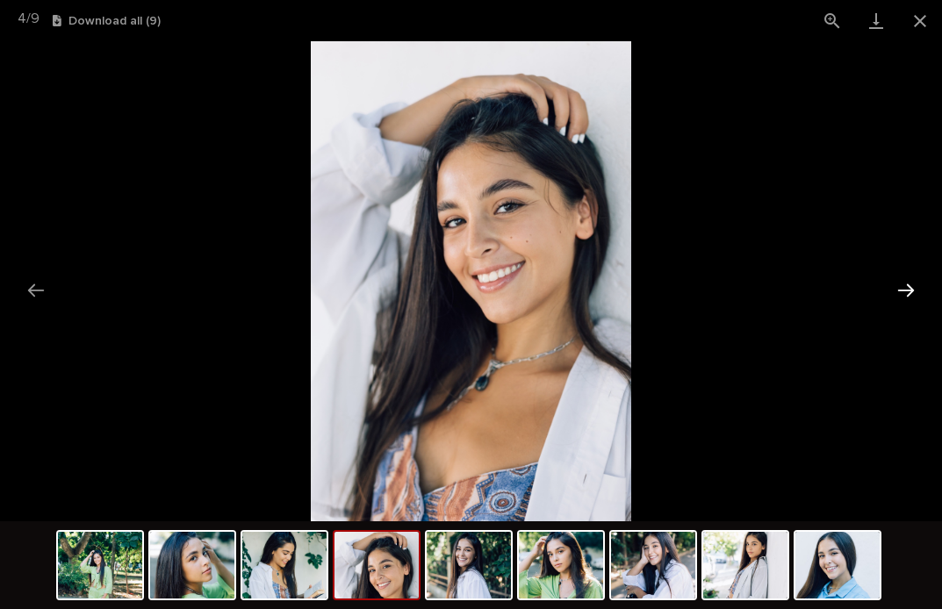
click at [912, 296] on button "Next slide" at bounding box center [906, 290] width 37 height 34
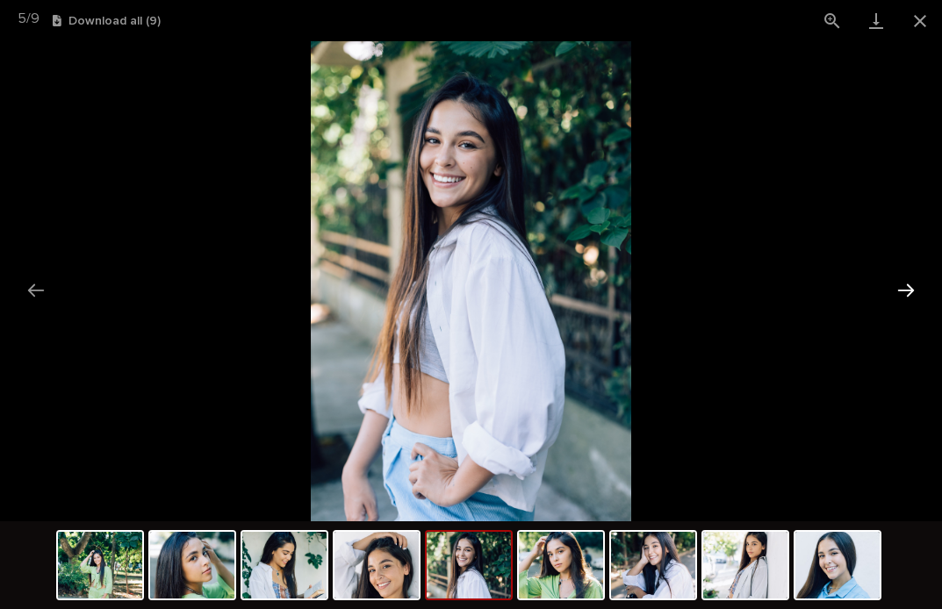
click at [912, 296] on button "Next slide" at bounding box center [906, 290] width 37 height 34
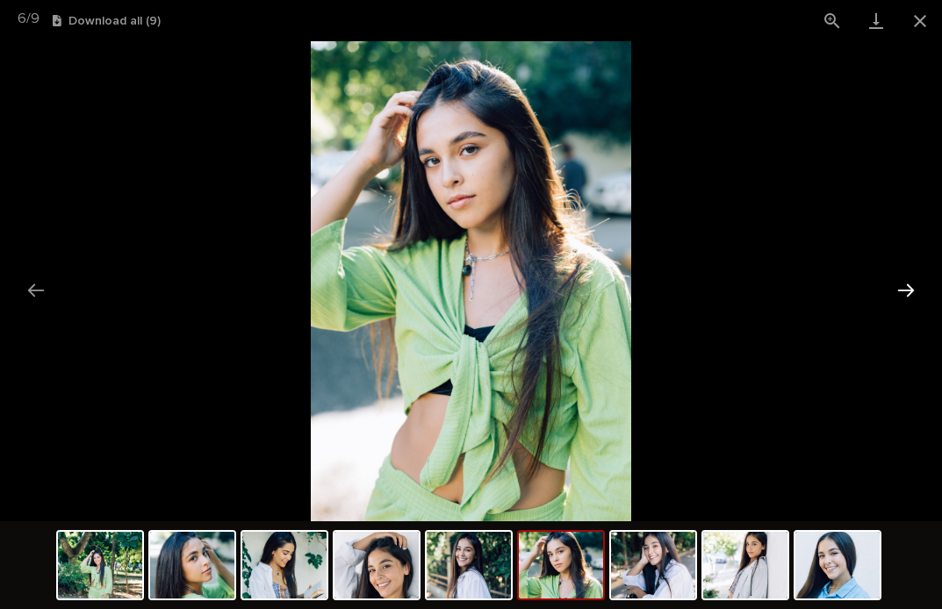
click at [912, 296] on button "Next slide" at bounding box center [906, 290] width 37 height 34
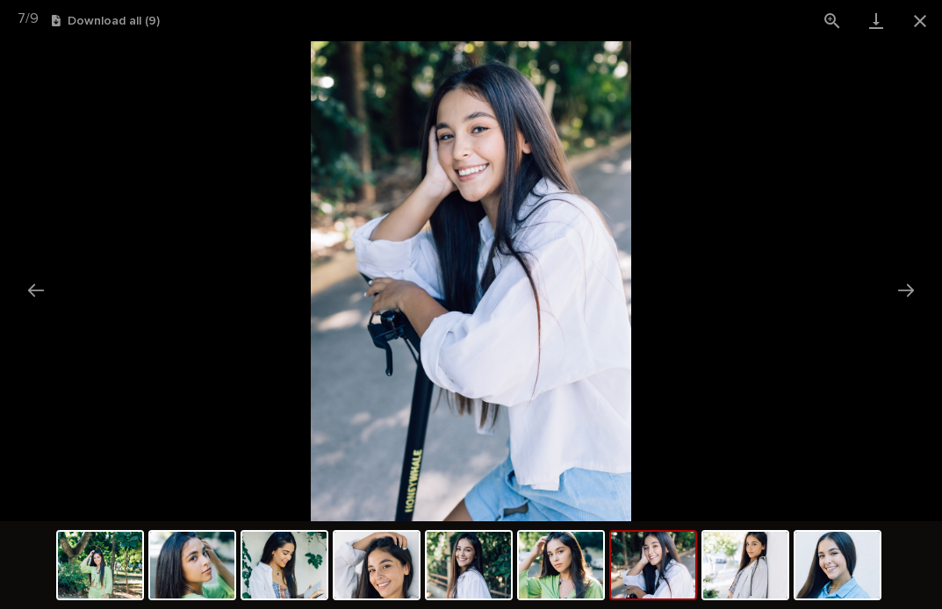
click at [849, 197] on picture at bounding box center [471, 281] width 942 height 480
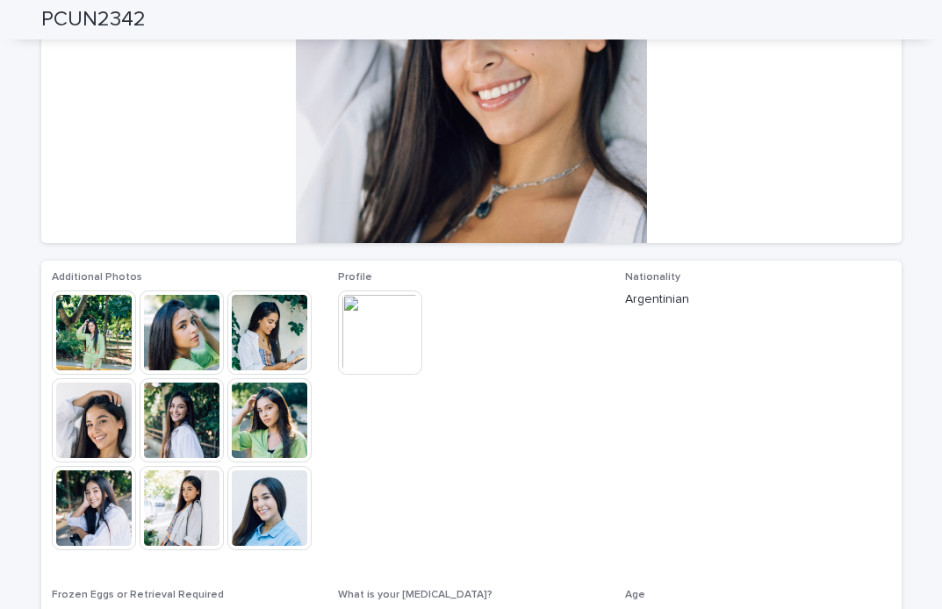
click at [391, 325] on img at bounding box center [380, 333] width 84 height 84
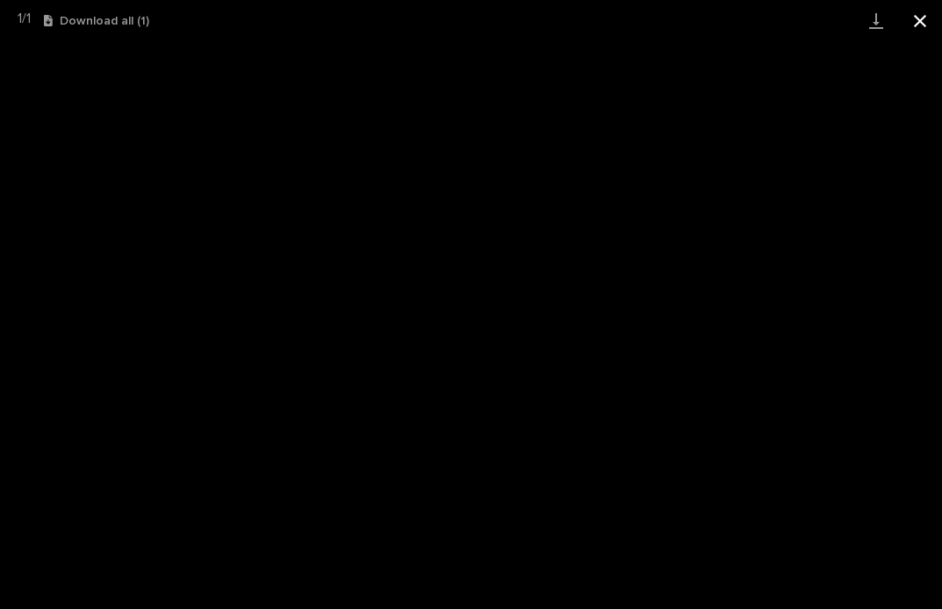
click at [919, 25] on button "Close gallery" at bounding box center [920, 20] width 44 height 41
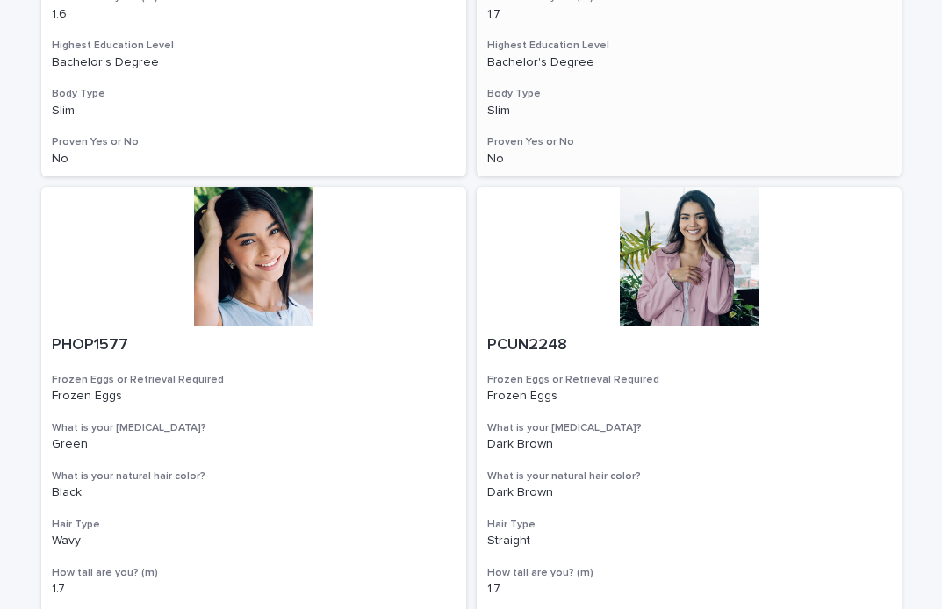
scroll to position [642, 0]
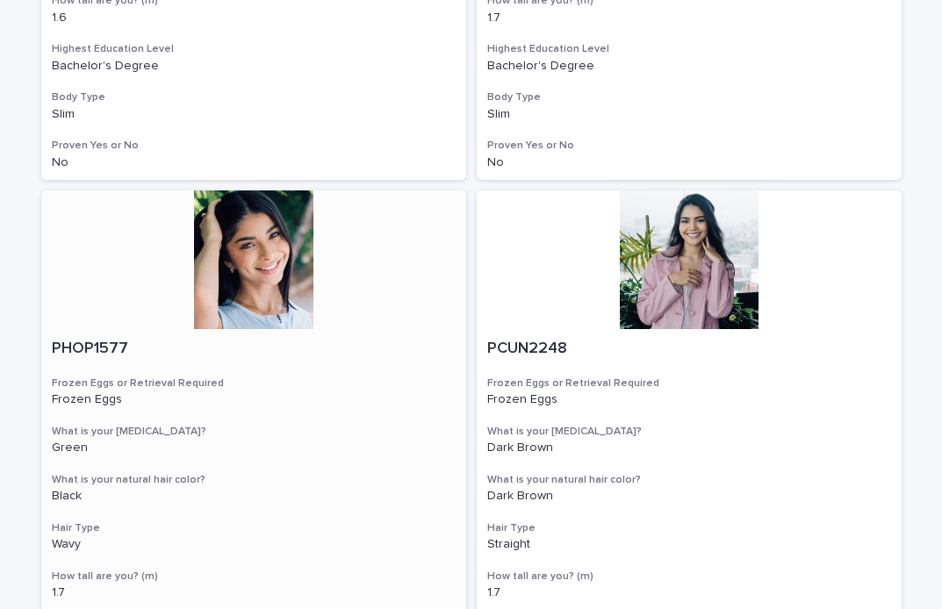
click at [264, 279] on div at bounding box center [253, 260] width 425 height 139
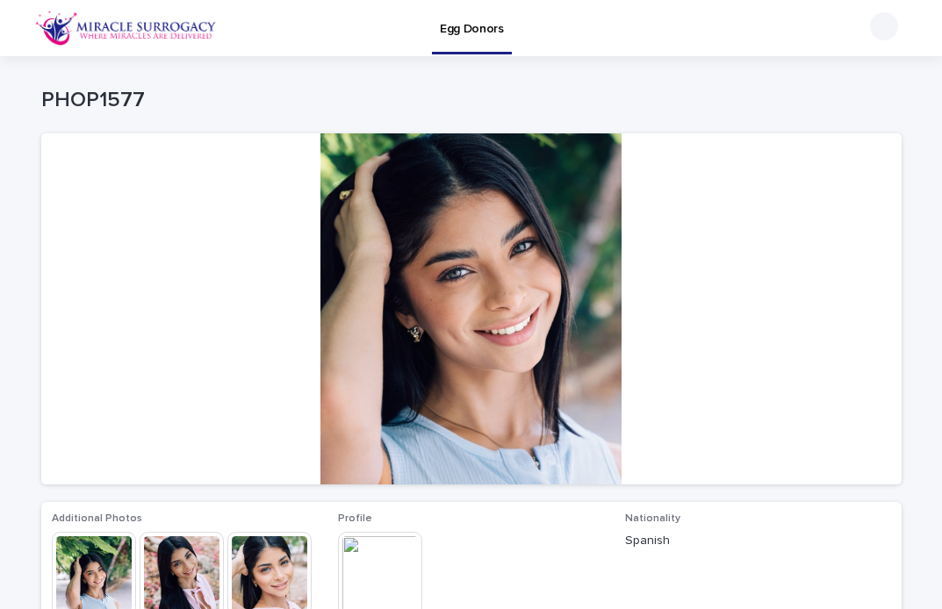
scroll to position [131, 0]
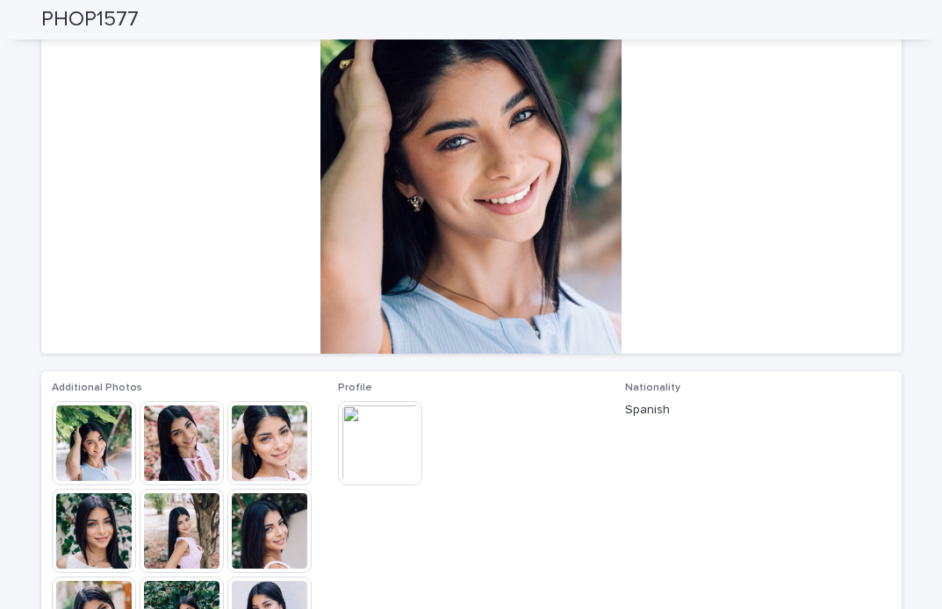
click at [370, 436] on img at bounding box center [380, 443] width 84 height 84
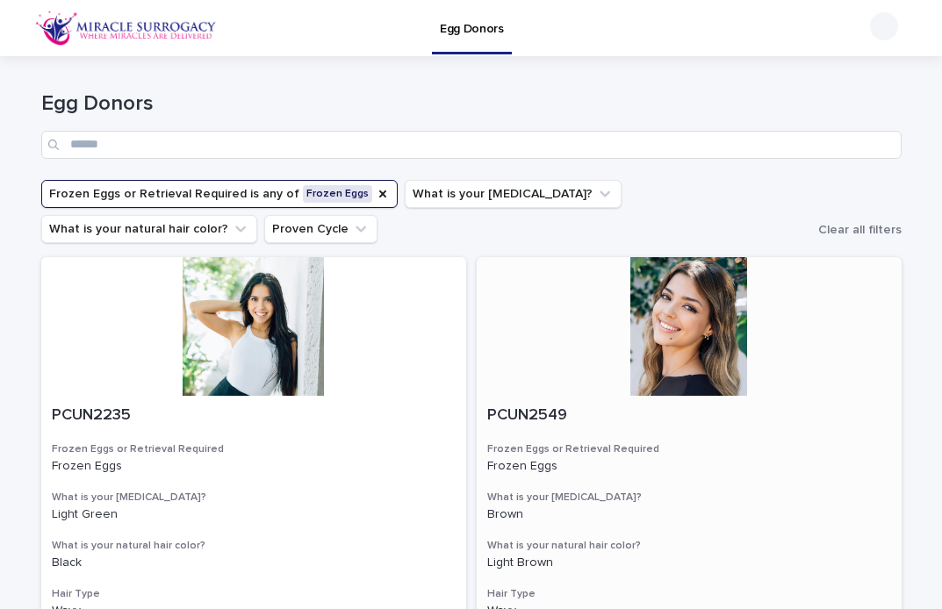
click at [691, 340] on div at bounding box center [689, 326] width 425 height 139
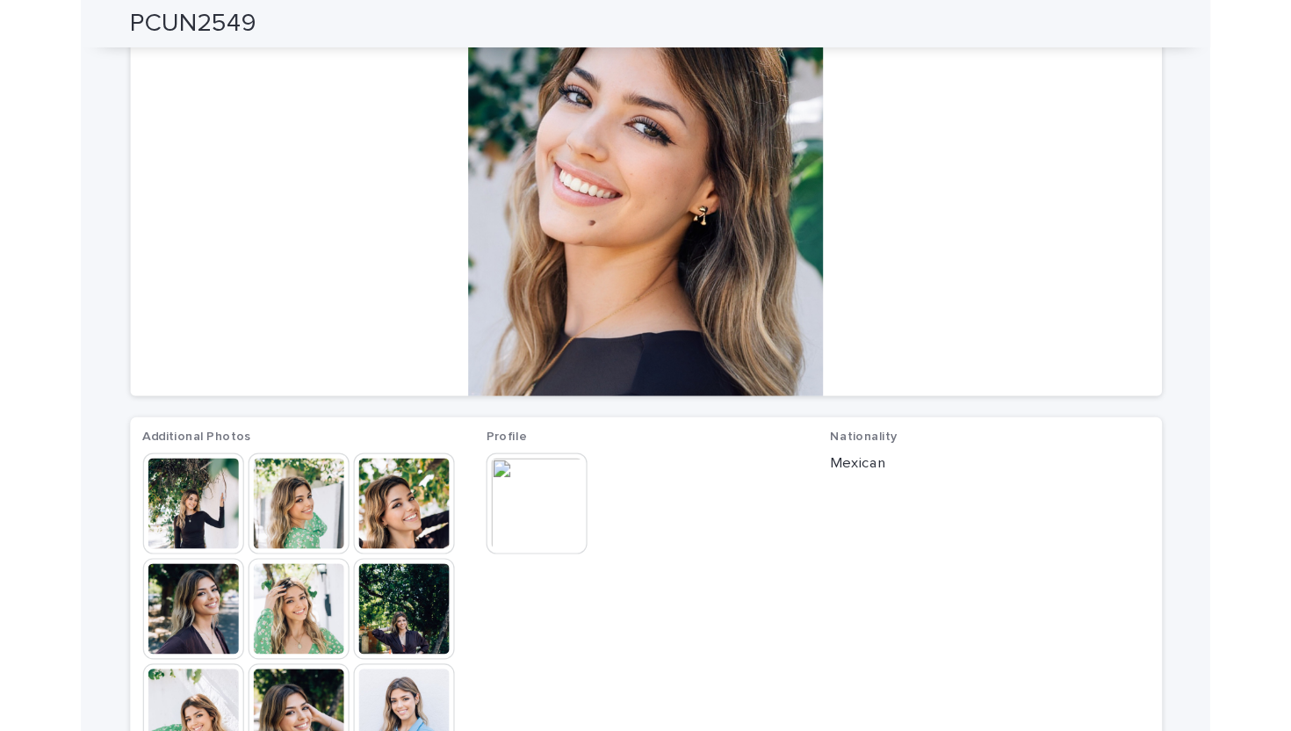
scroll to position [155, 0]
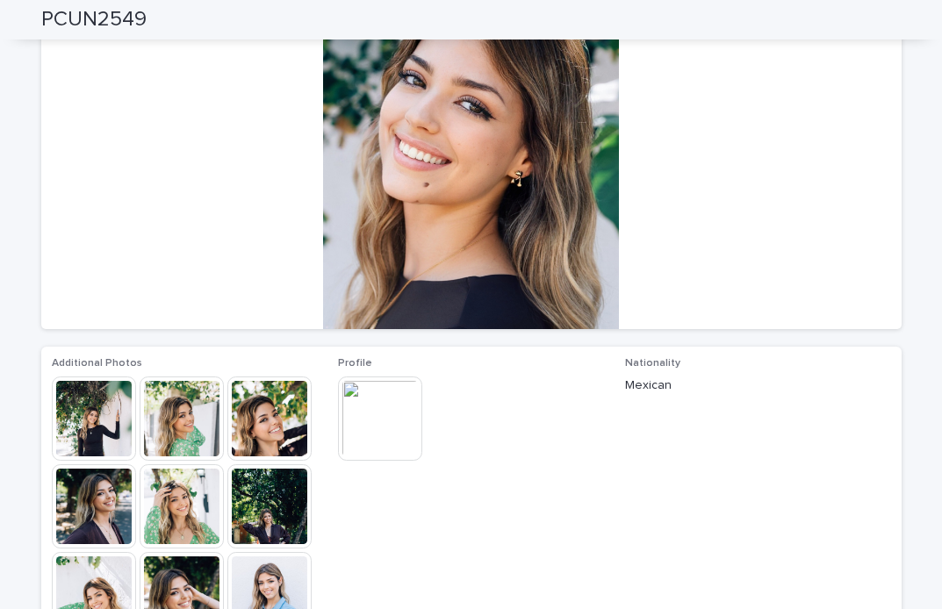
click at [360, 428] on img at bounding box center [380, 419] width 84 height 84
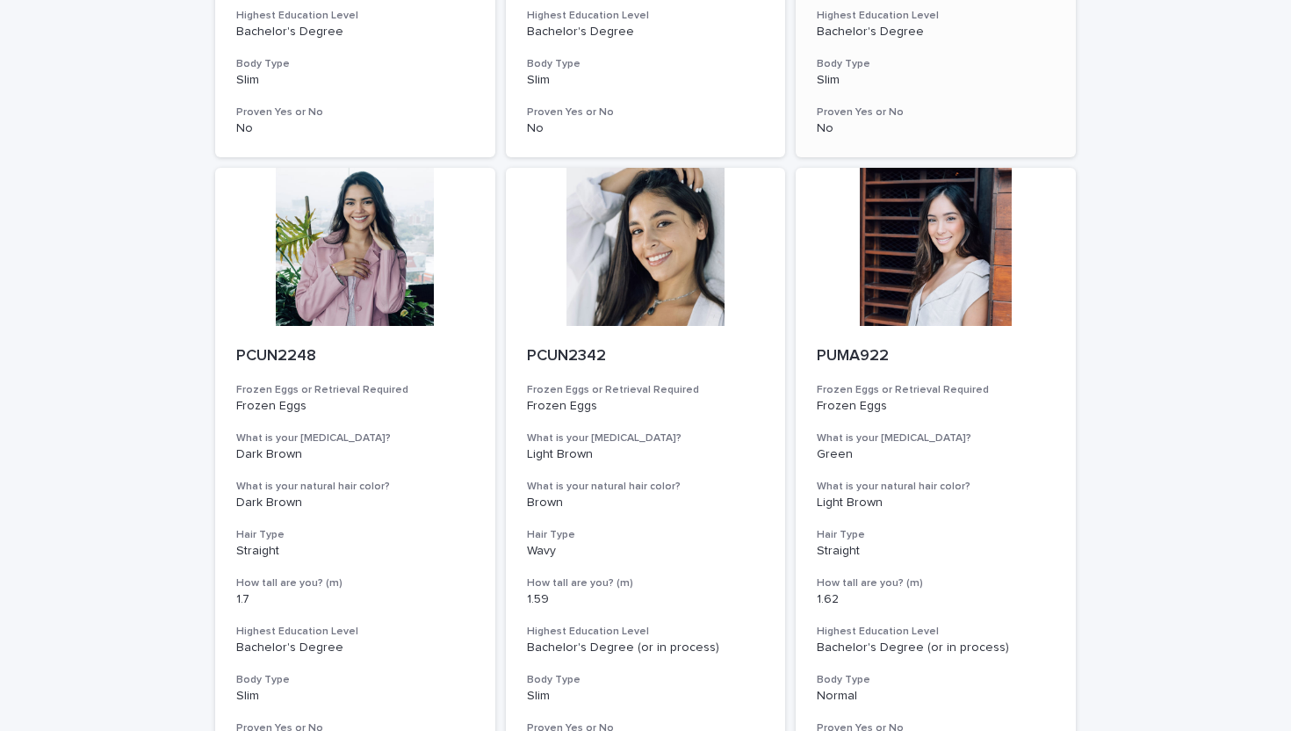
scroll to position [660, 0]
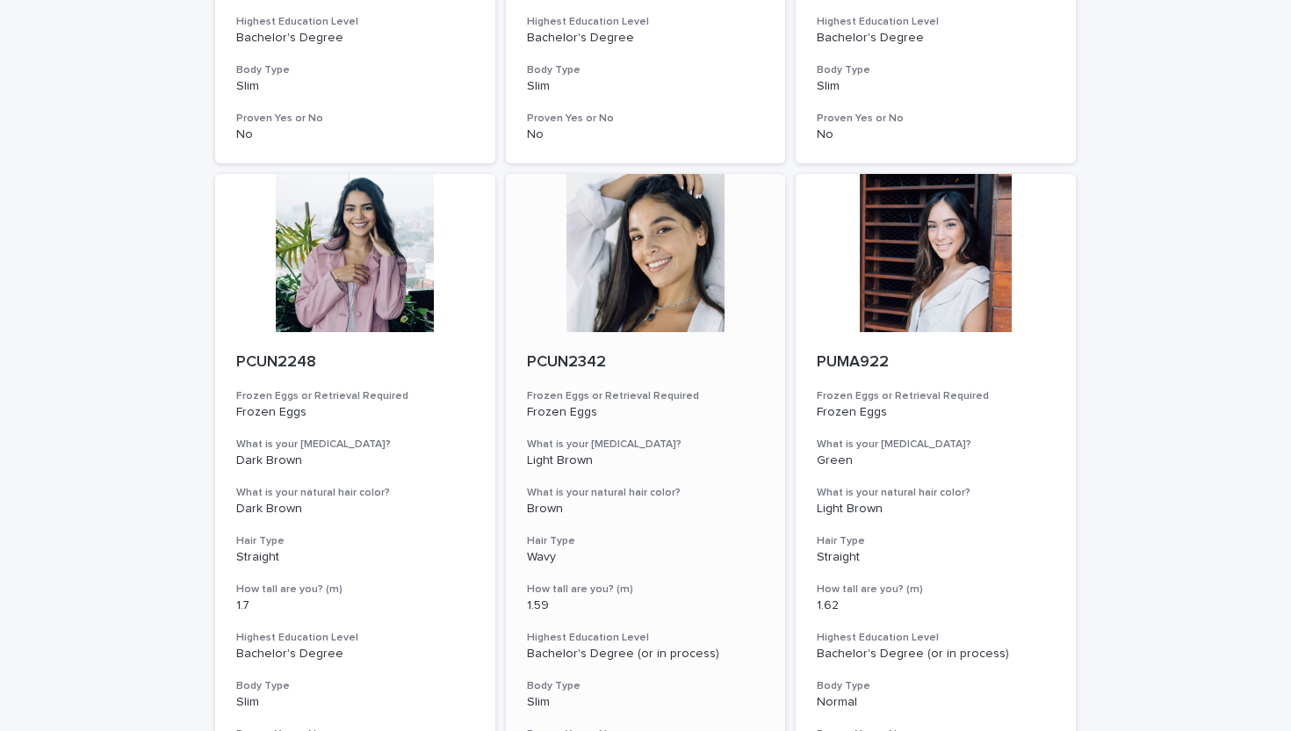
click at [666, 323] on div at bounding box center [646, 253] width 280 height 158
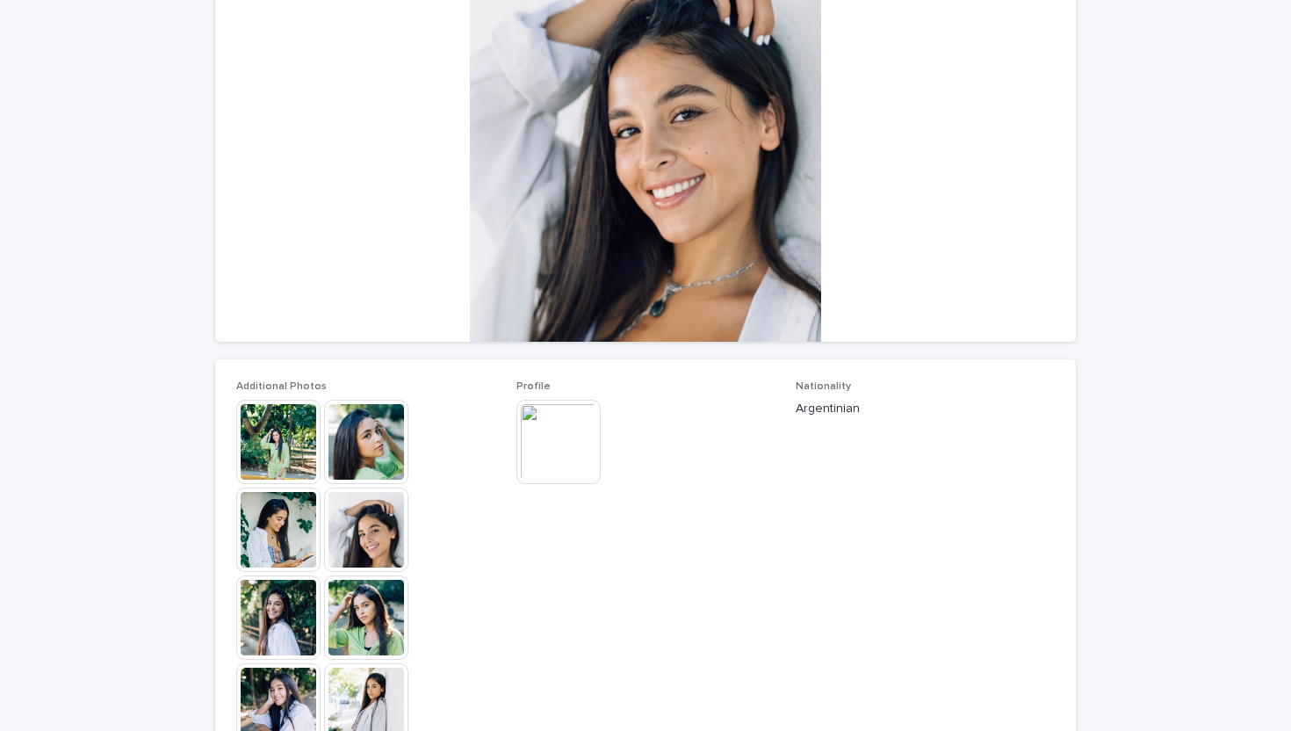
scroll to position [176, 0]
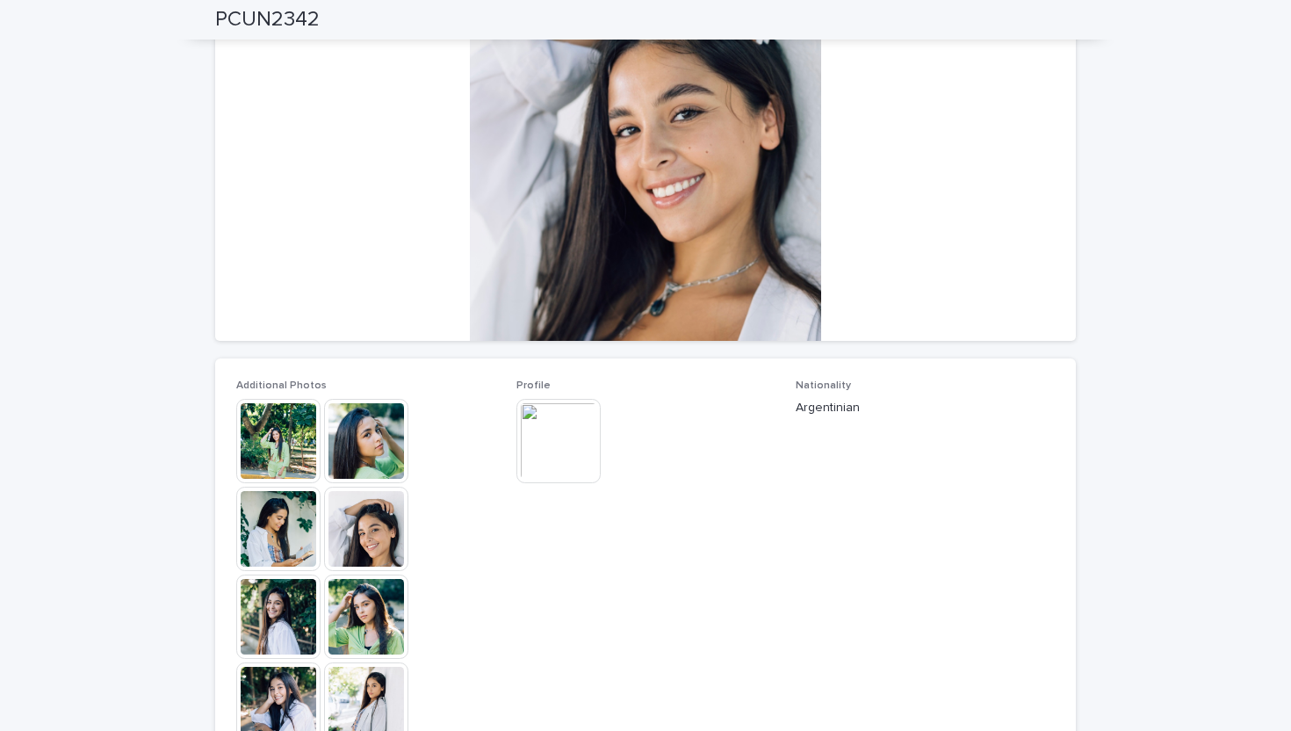
click at [583, 415] on img at bounding box center [558, 441] width 84 height 84
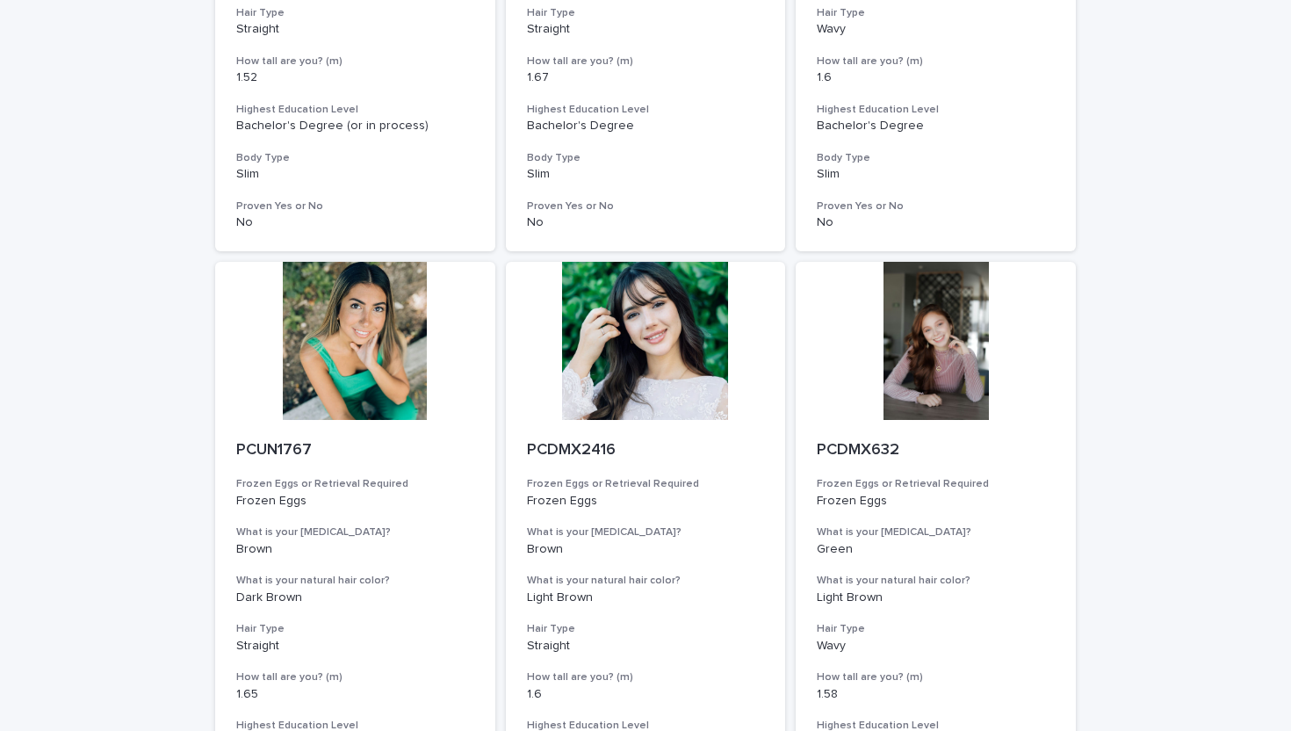
scroll to position [2124, 0]
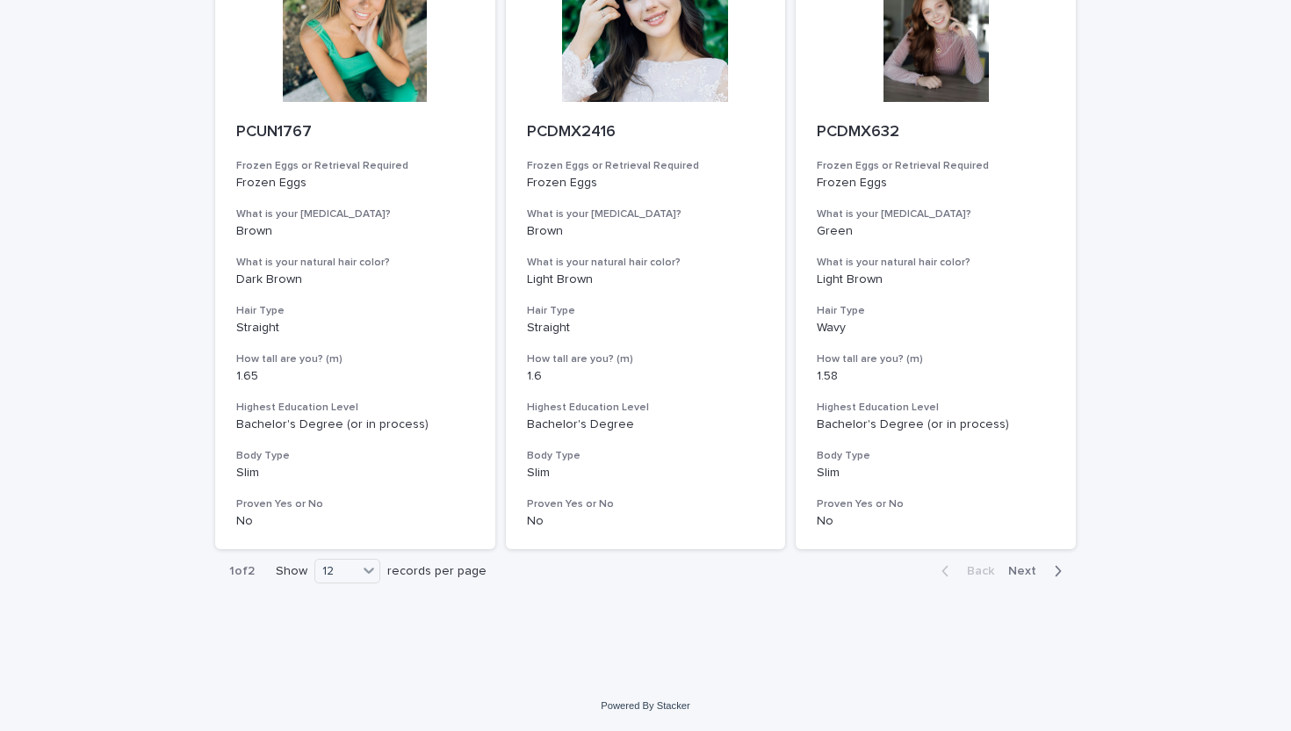
click at [941, 580] on div "Back Next" at bounding box center [1001, 571] width 148 height 44
click at [941, 567] on span "Next" at bounding box center [1027, 571] width 39 height 12
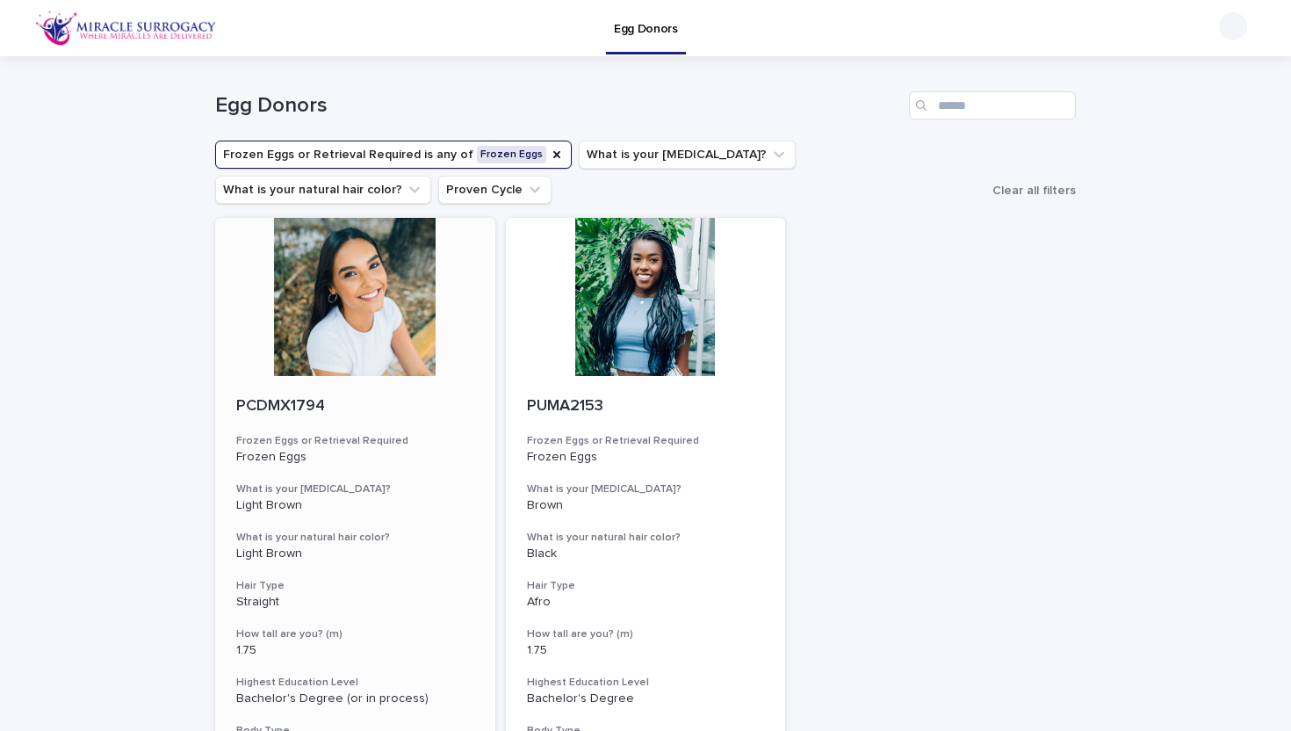
click at [381, 315] on div at bounding box center [355, 297] width 280 height 158
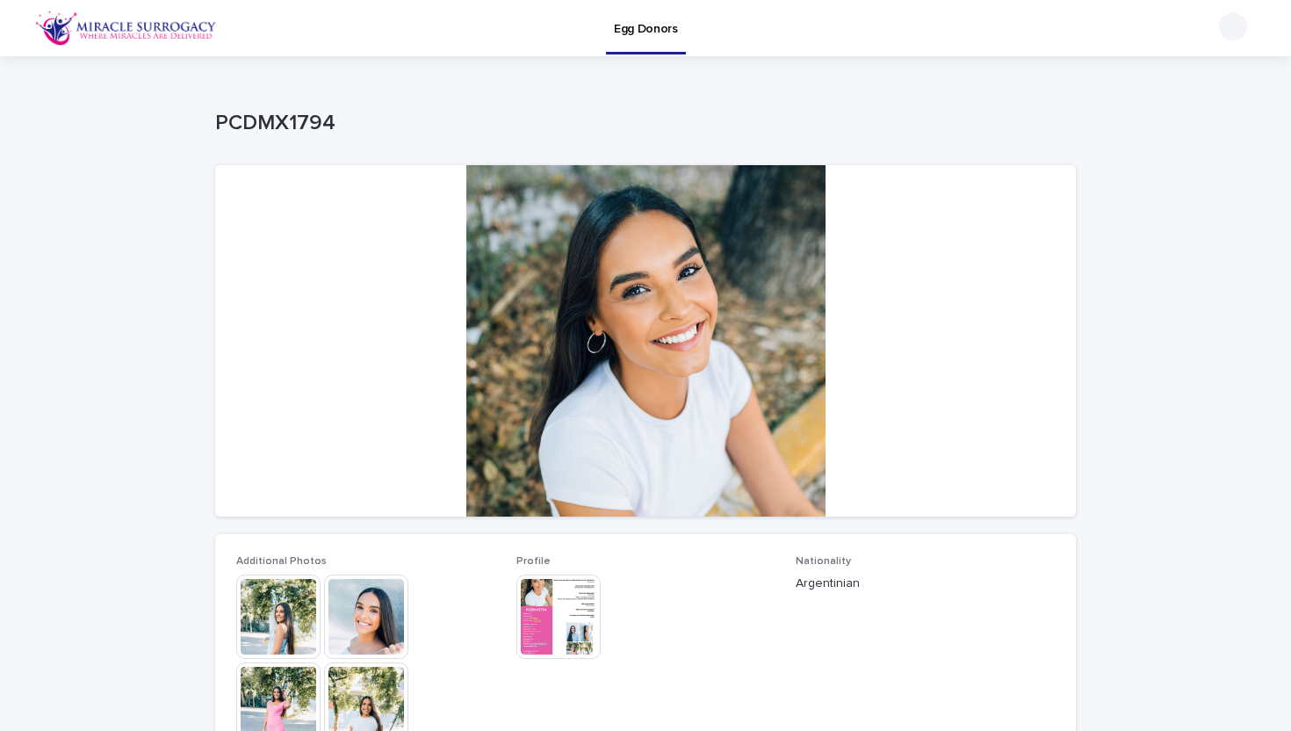
click at [560, 596] on img at bounding box center [558, 616] width 84 height 84
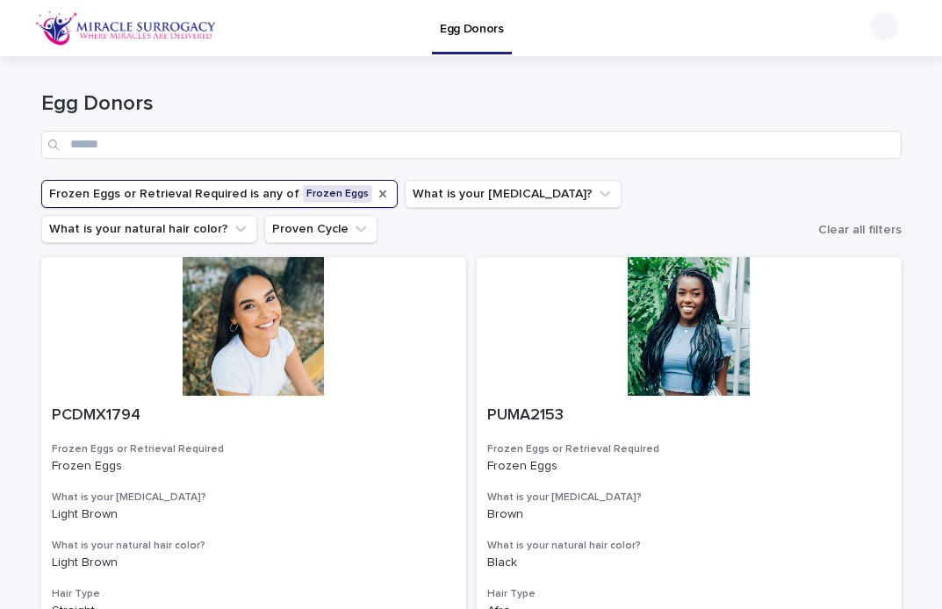
click at [376, 192] on icon "Frozen Eggs or Retrieval Required" at bounding box center [383, 194] width 14 height 14
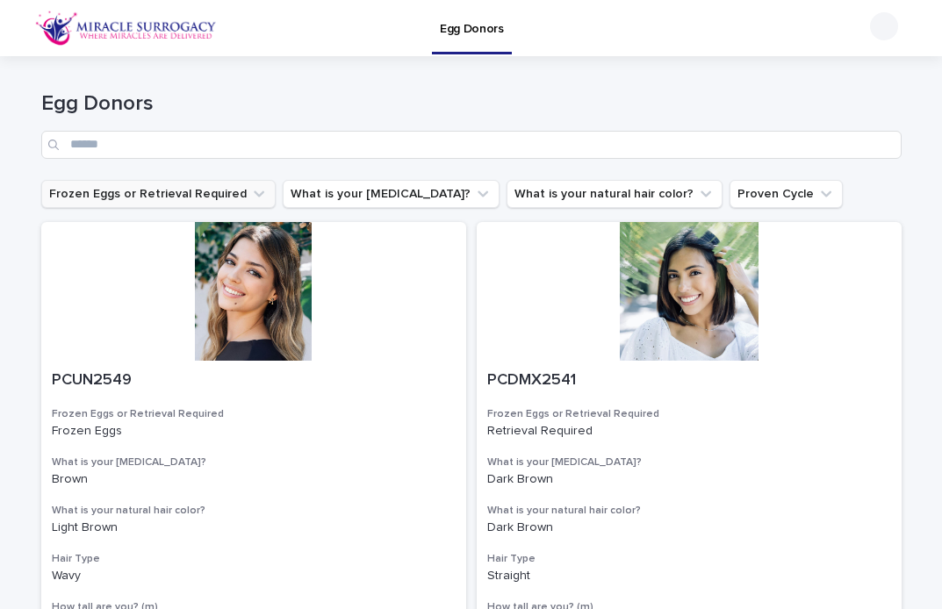
click at [220, 196] on button "Frozen Eggs or Retrieval Required" at bounding box center [158, 194] width 234 height 28
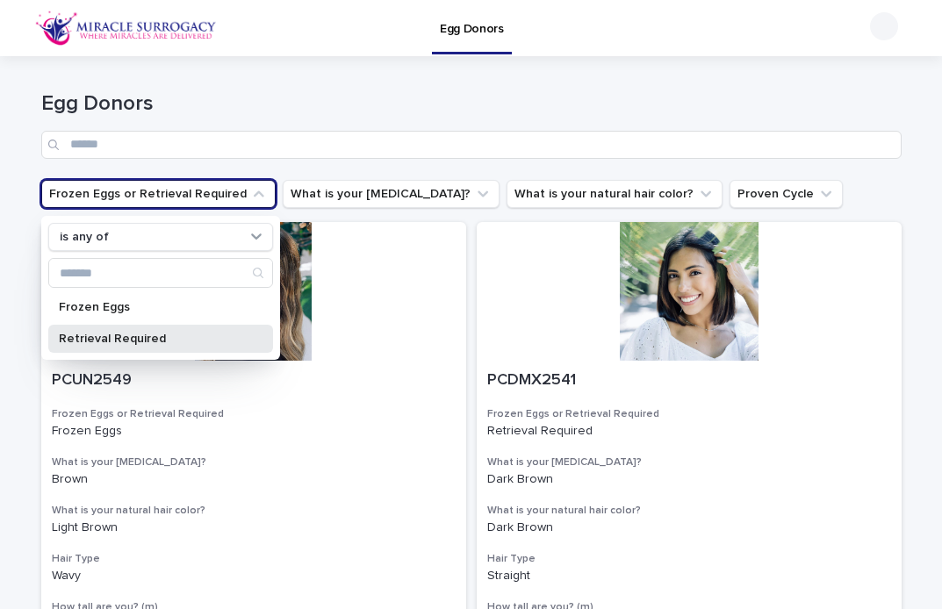
click at [191, 335] on p "Retrieval Required" at bounding box center [152, 339] width 186 height 12
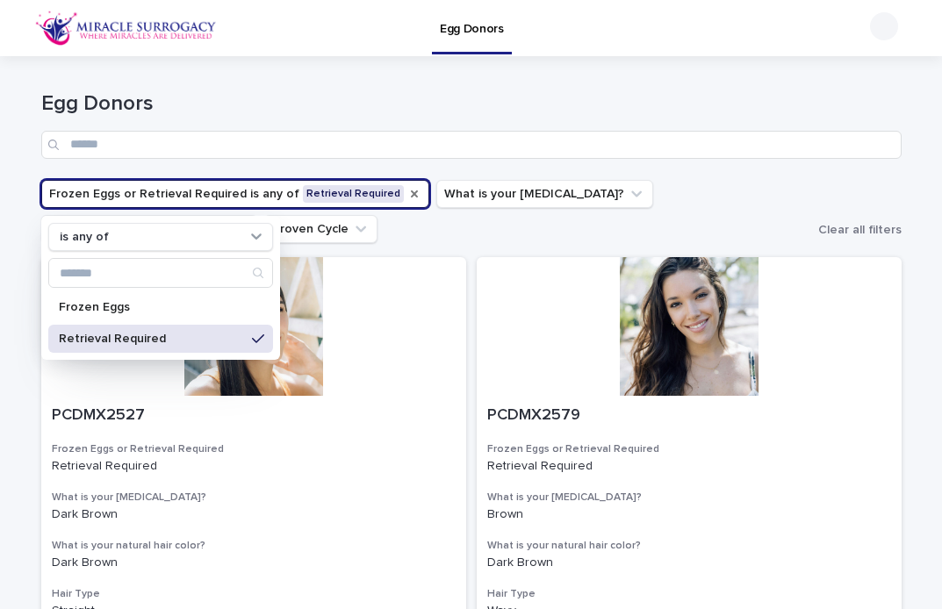
click at [583, 88] on div "Egg Donors" at bounding box center [471, 118] width 861 height 124
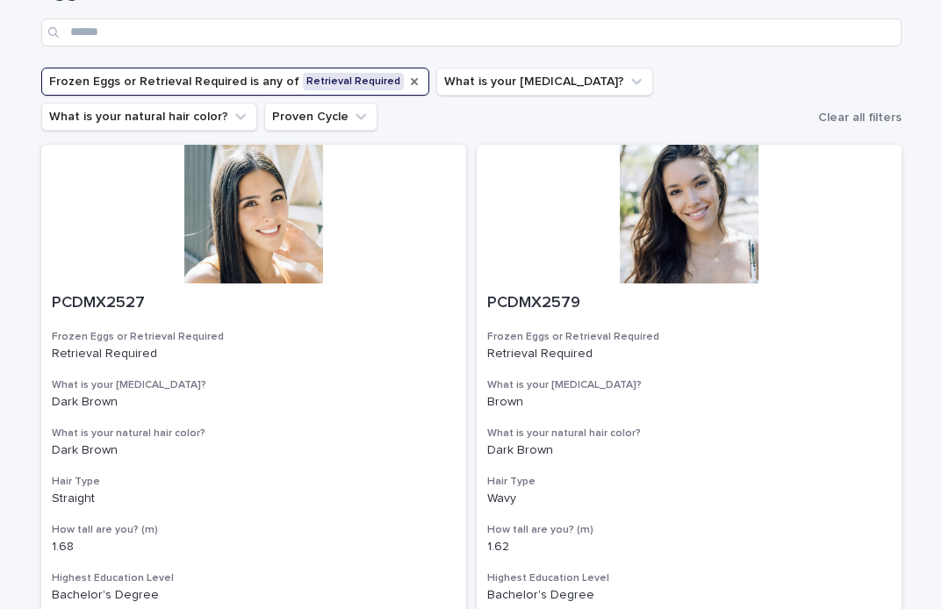
scroll to position [115, 0]
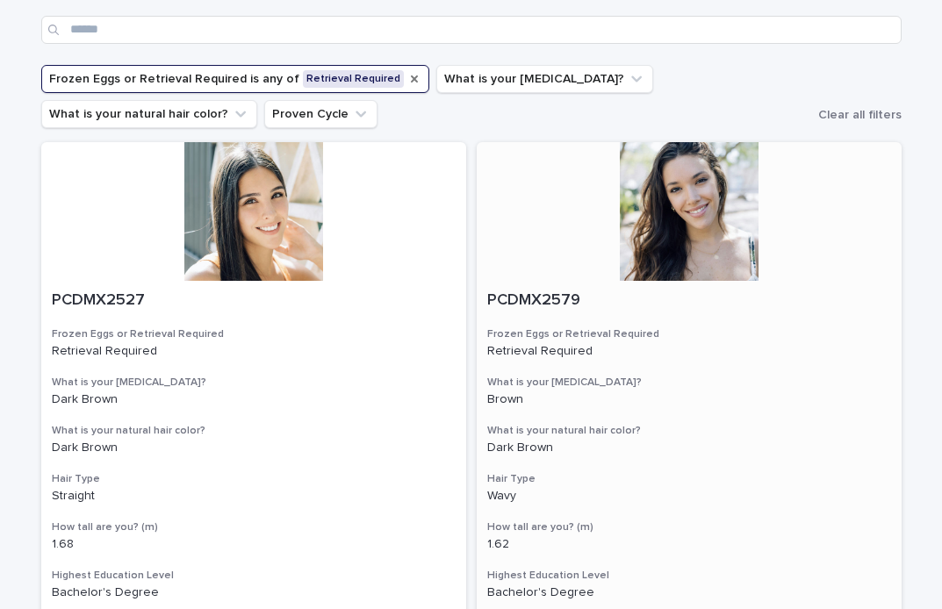
click at [681, 188] on div at bounding box center [689, 211] width 425 height 139
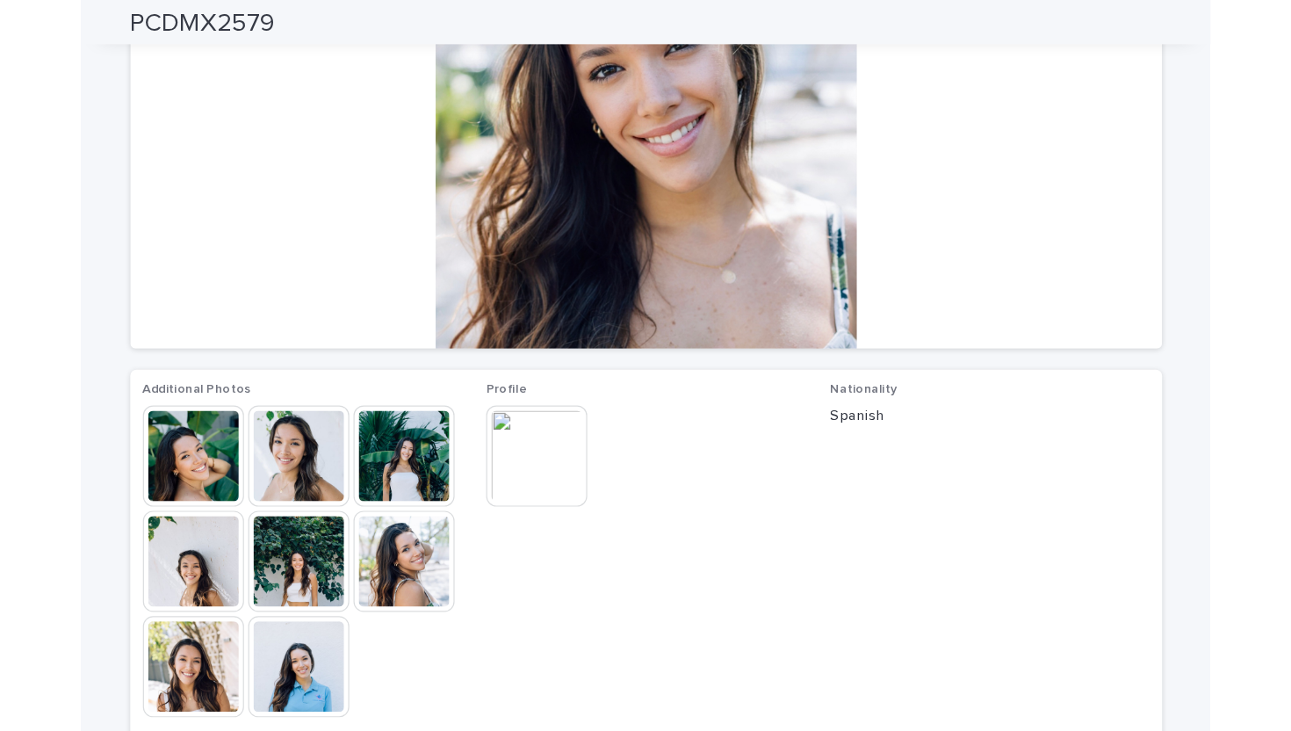
scroll to position [198, 0]
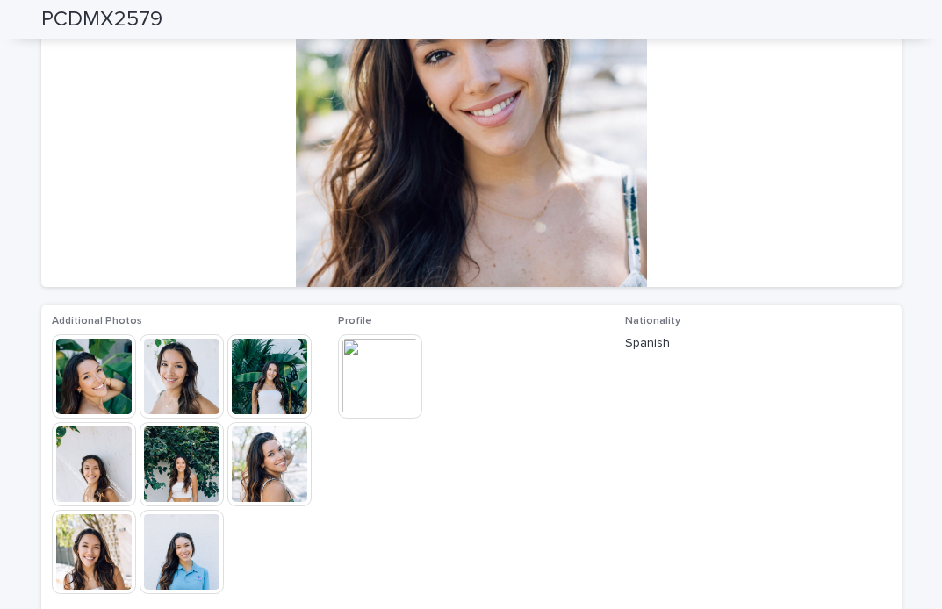
click at [370, 373] on img at bounding box center [380, 377] width 84 height 84
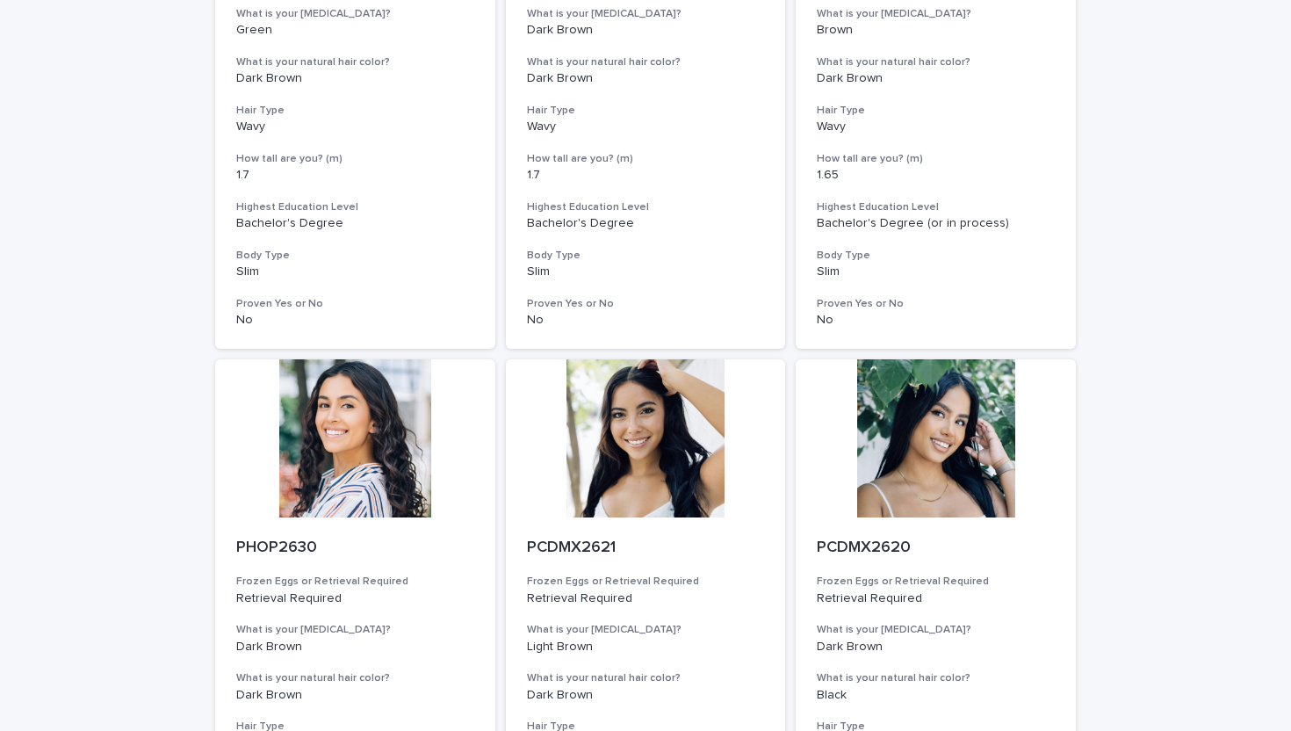
scroll to position [2124, 0]
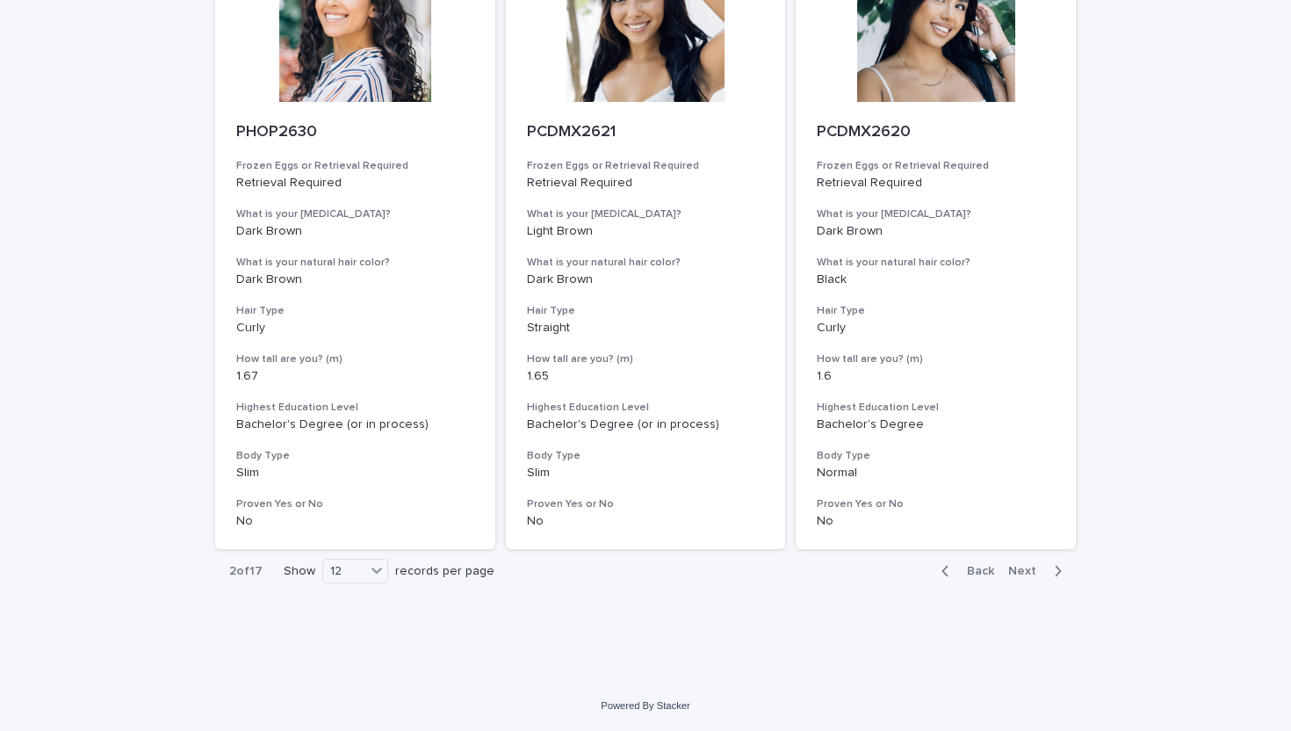
click at [941, 573] on span "Next" at bounding box center [1027, 571] width 39 height 12
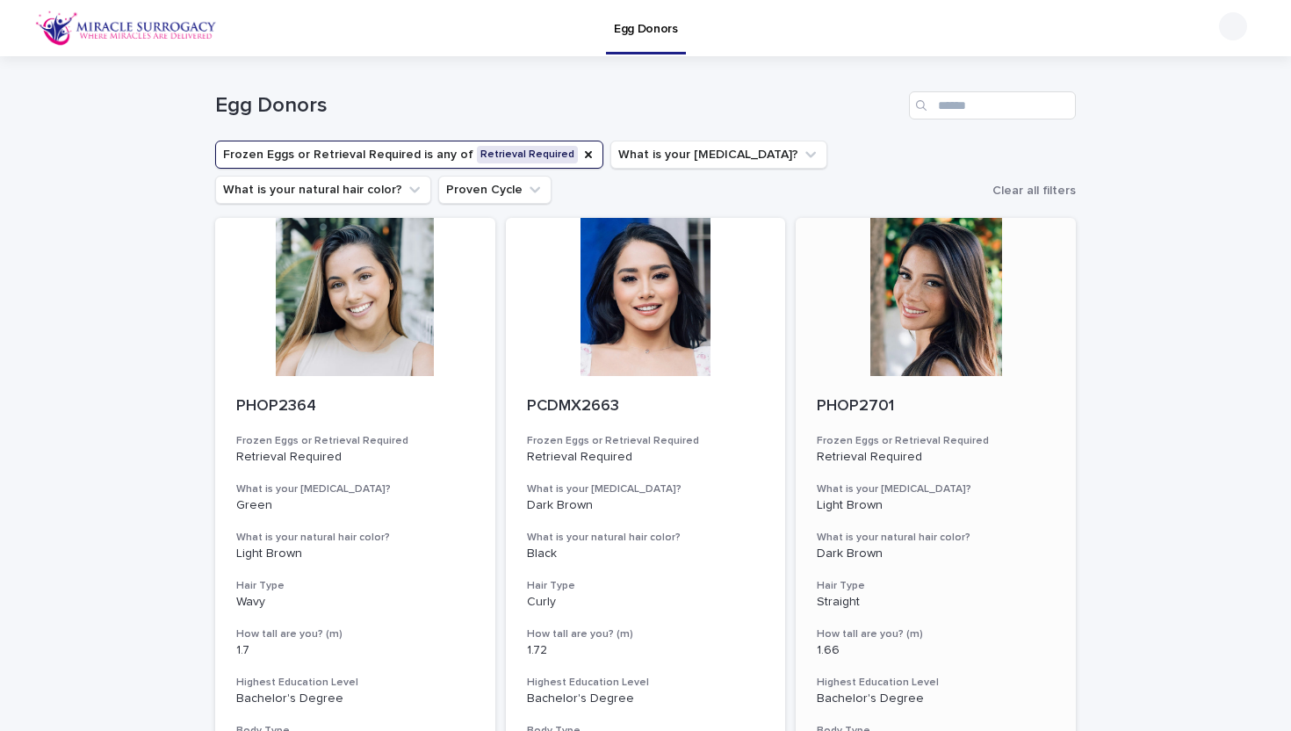
click at [911, 234] on div at bounding box center [936, 297] width 280 height 158
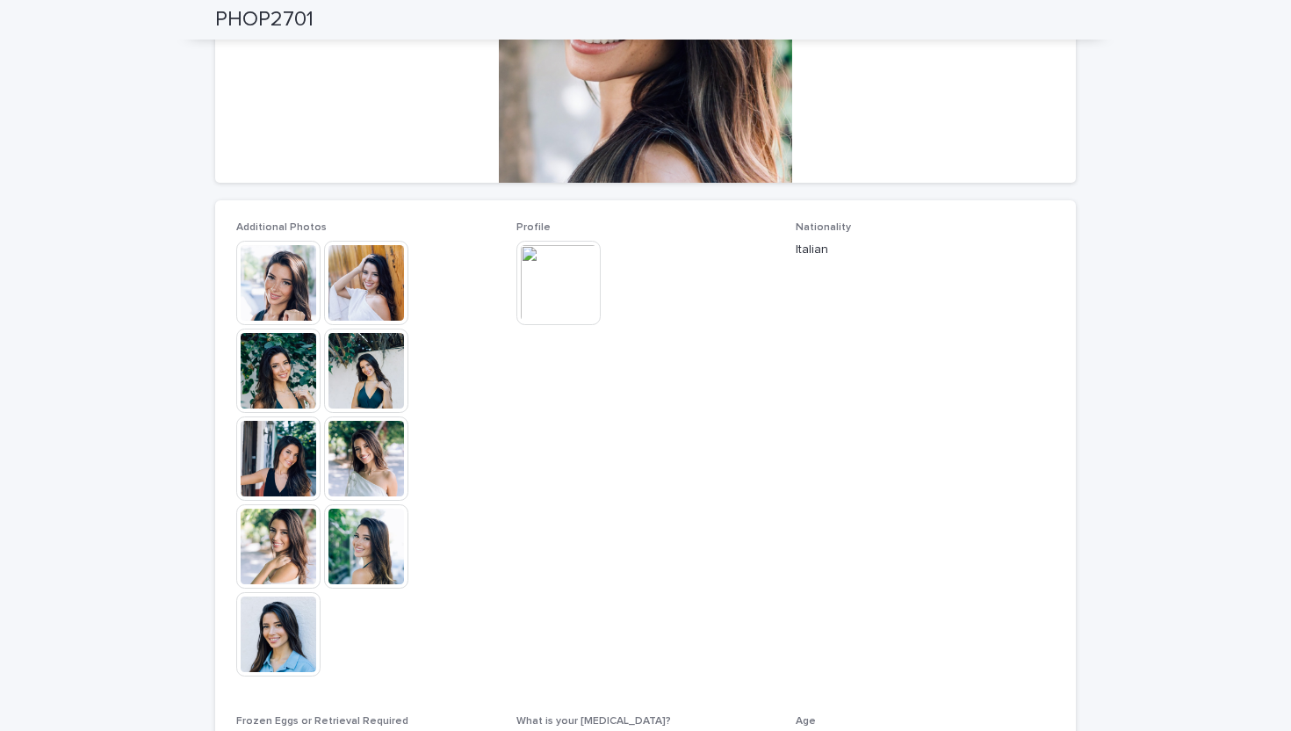
scroll to position [335, 0]
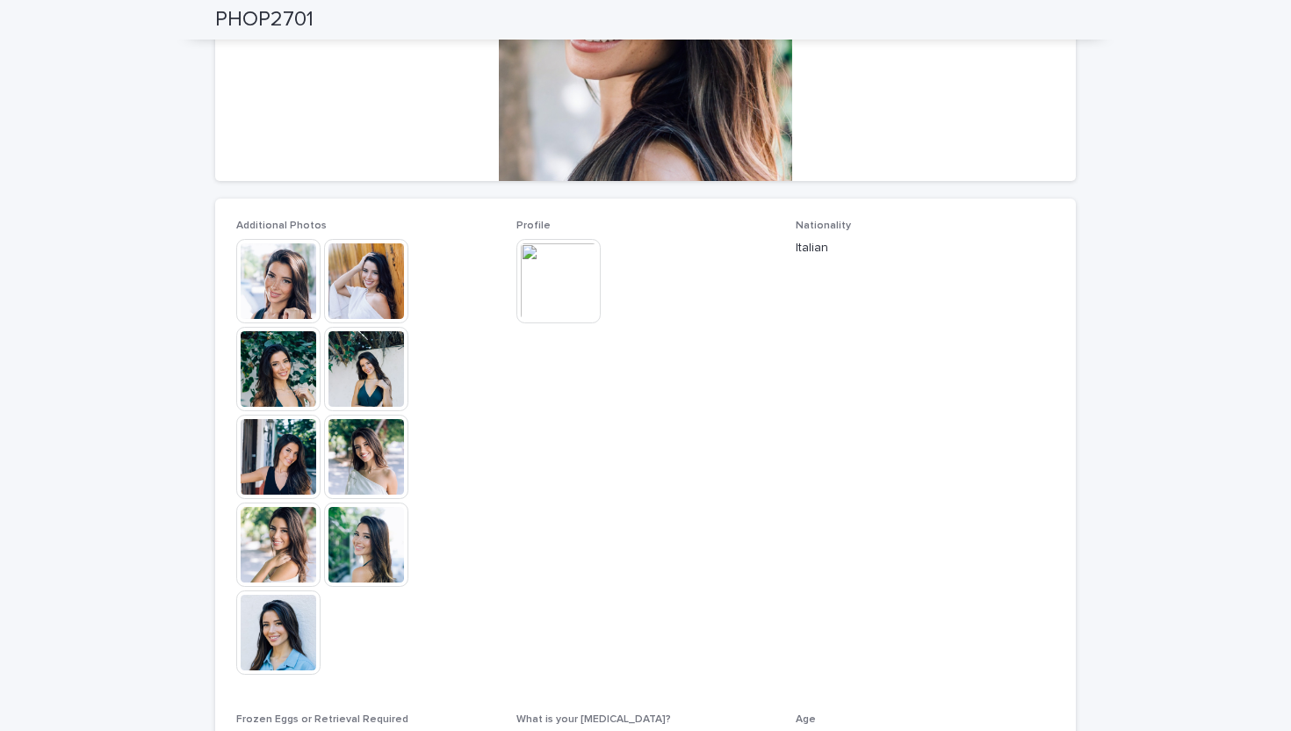
click at [571, 296] on img at bounding box center [558, 281] width 84 height 84
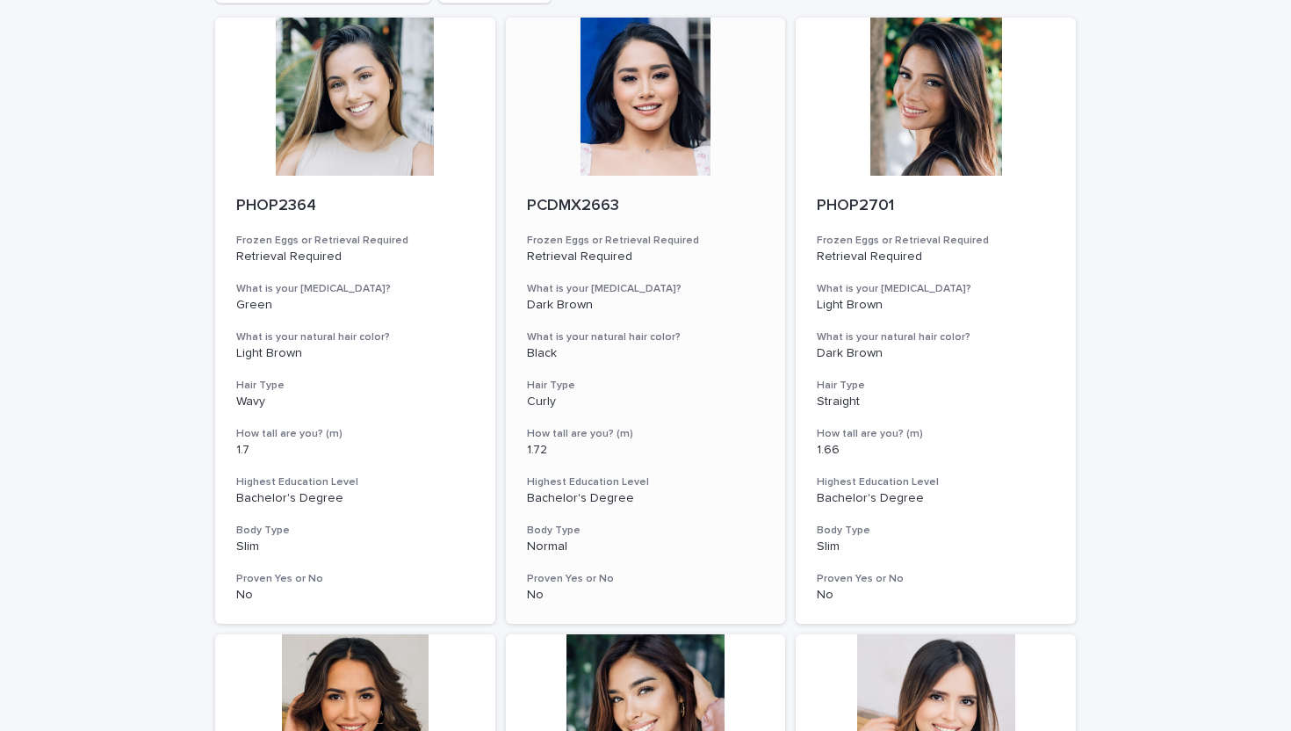
scroll to position [620, 0]
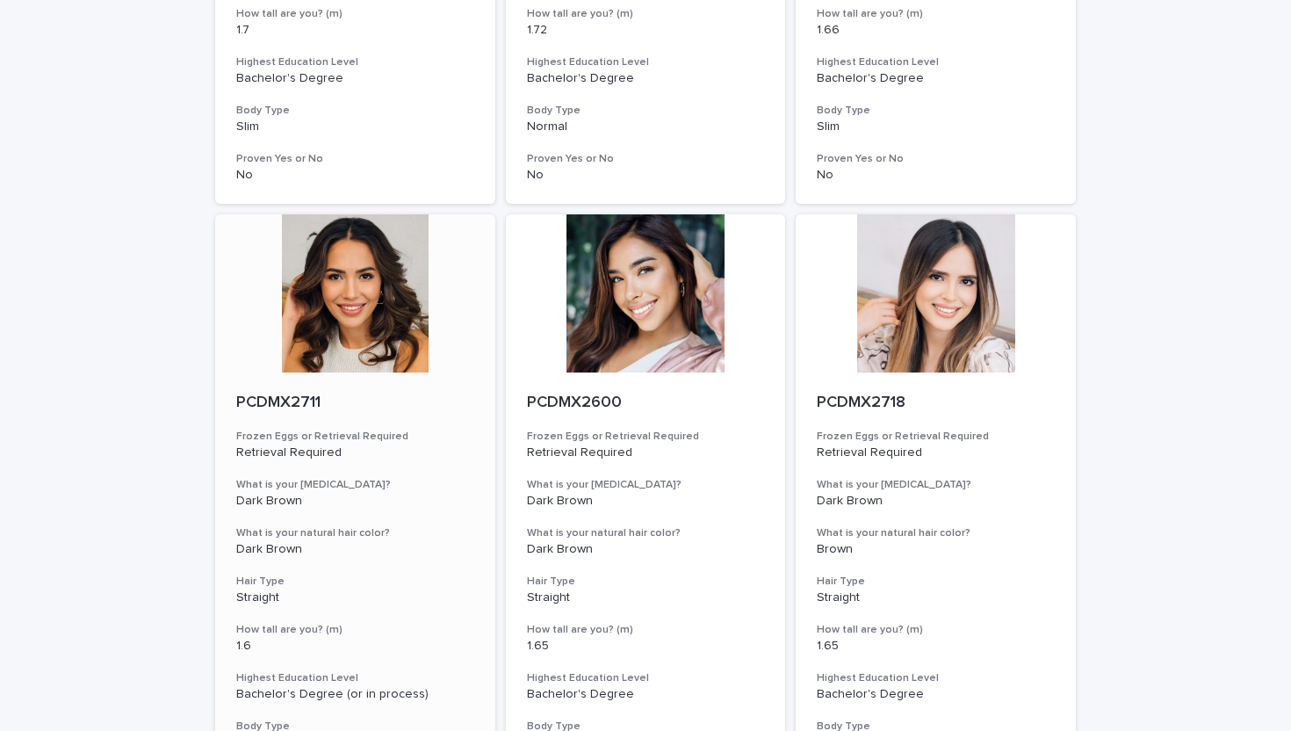
click at [396, 369] on div at bounding box center [355, 293] width 280 height 158
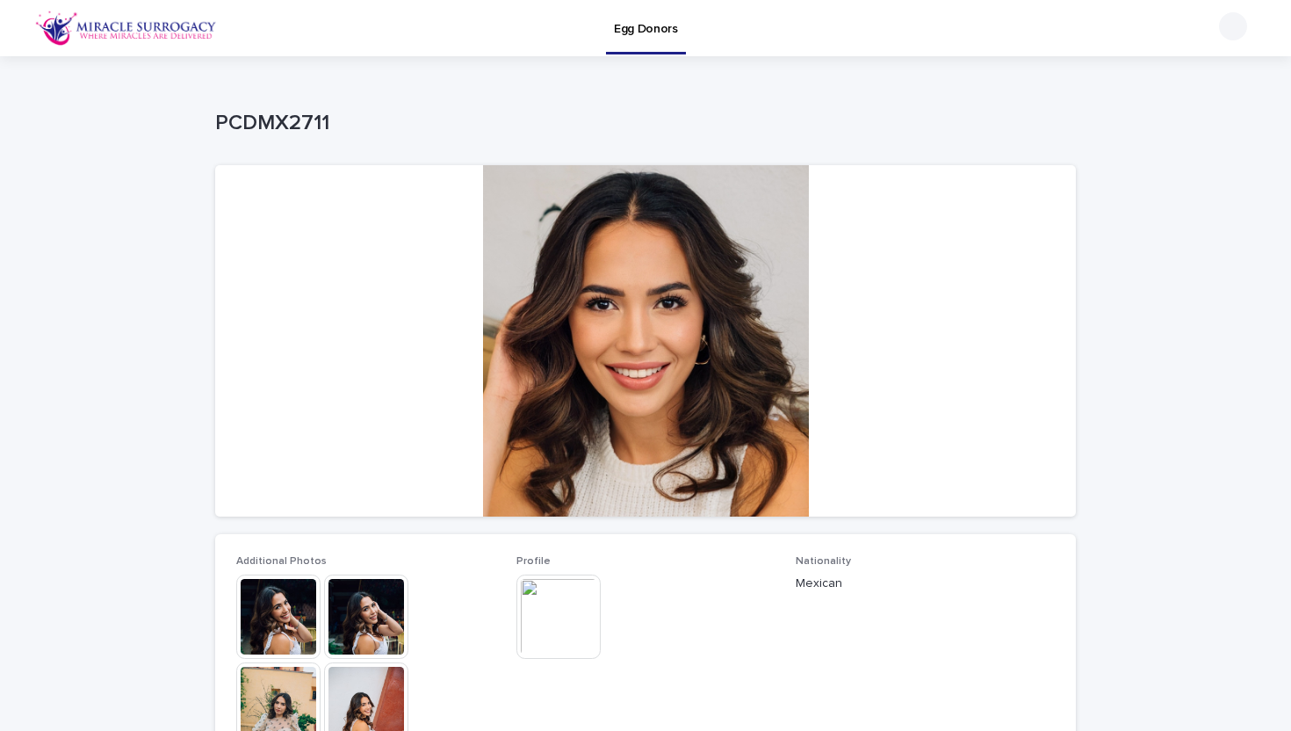
click at [568, 609] on img at bounding box center [558, 616] width 84 height 84
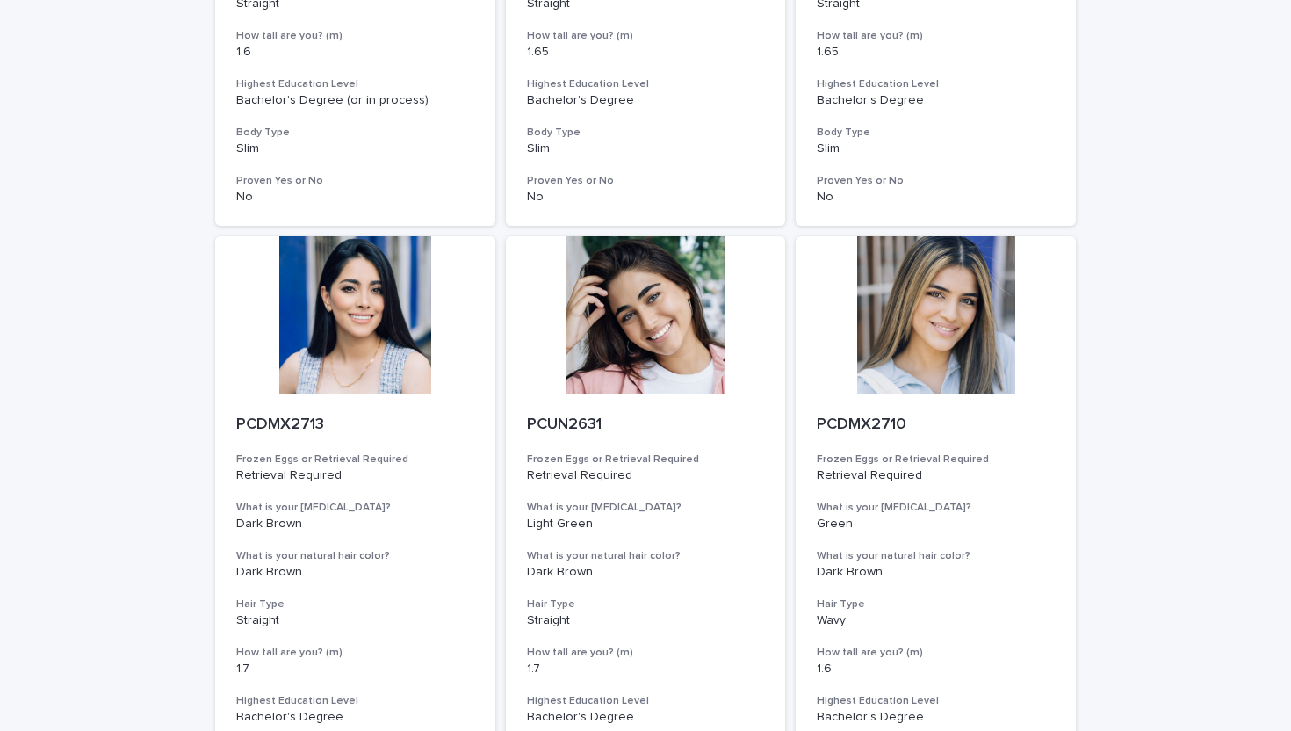
scroll to position [1218, 0]
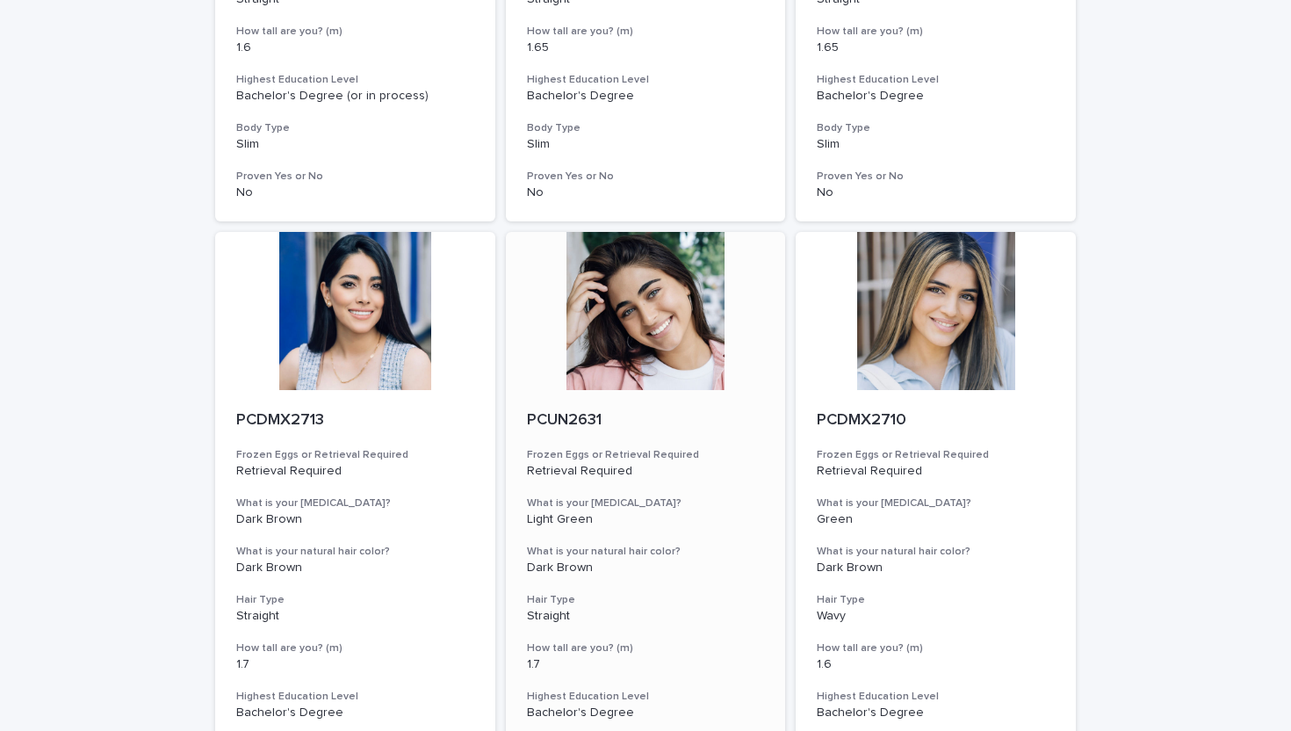
click at [672, 328] on div at bounding box center [646, 311] width 280 height 158
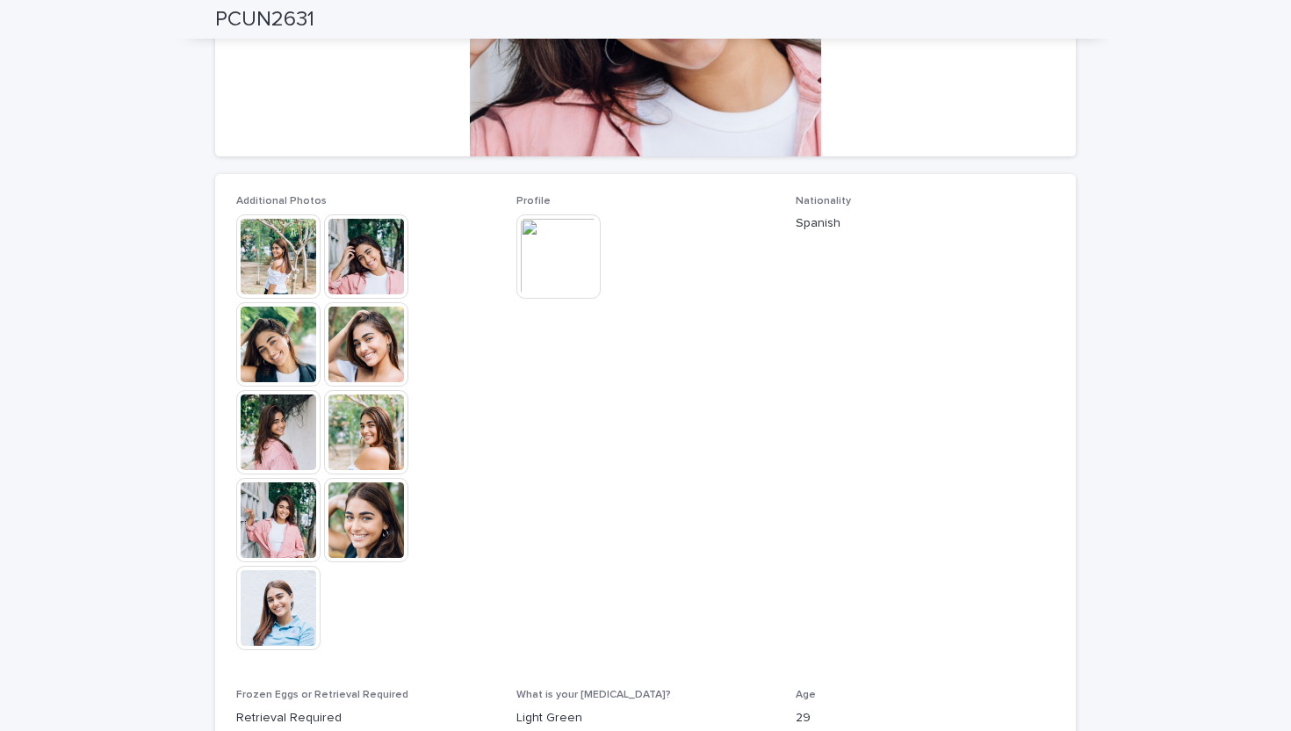
scroll to position [363, 0]
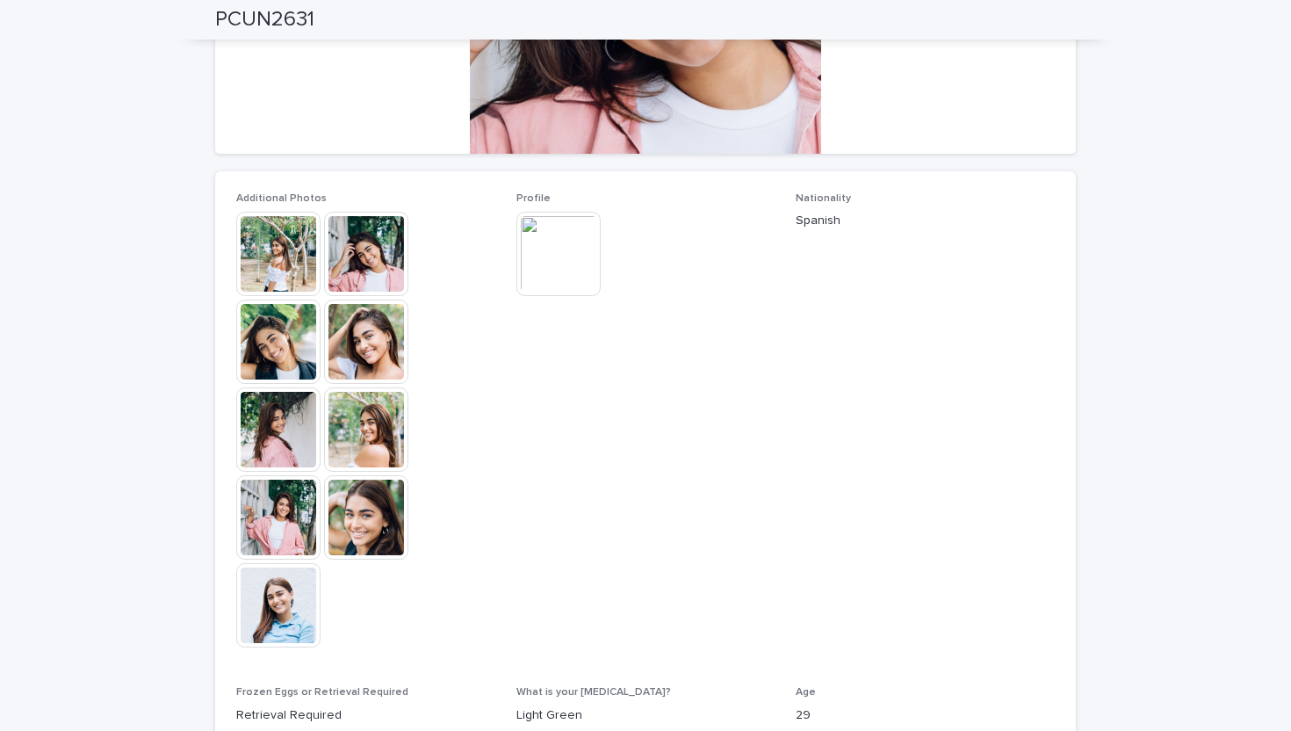
click at [259, 609] on img at bounding box center [278, 605] width 84 height 84
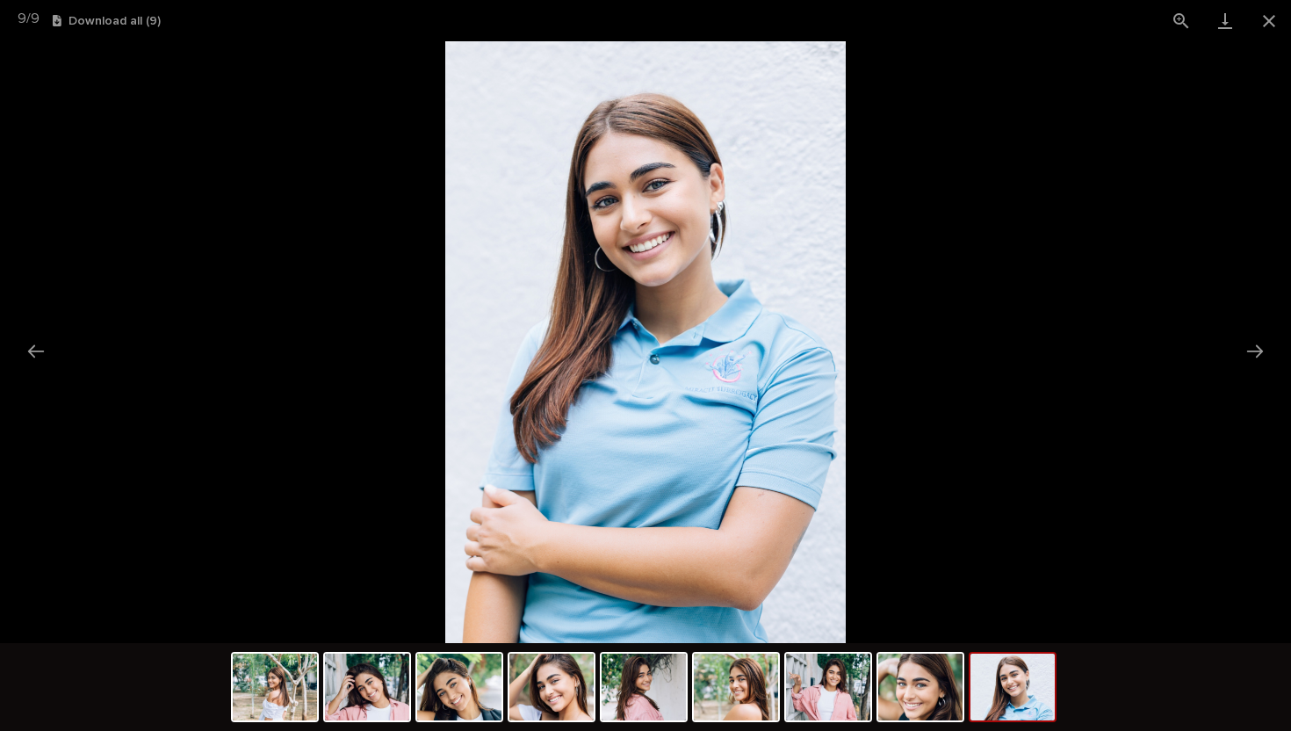
scroll to position [0, 0]
click at [186, 407] on picture at bounding box center [645, 342] width 1291 height 602
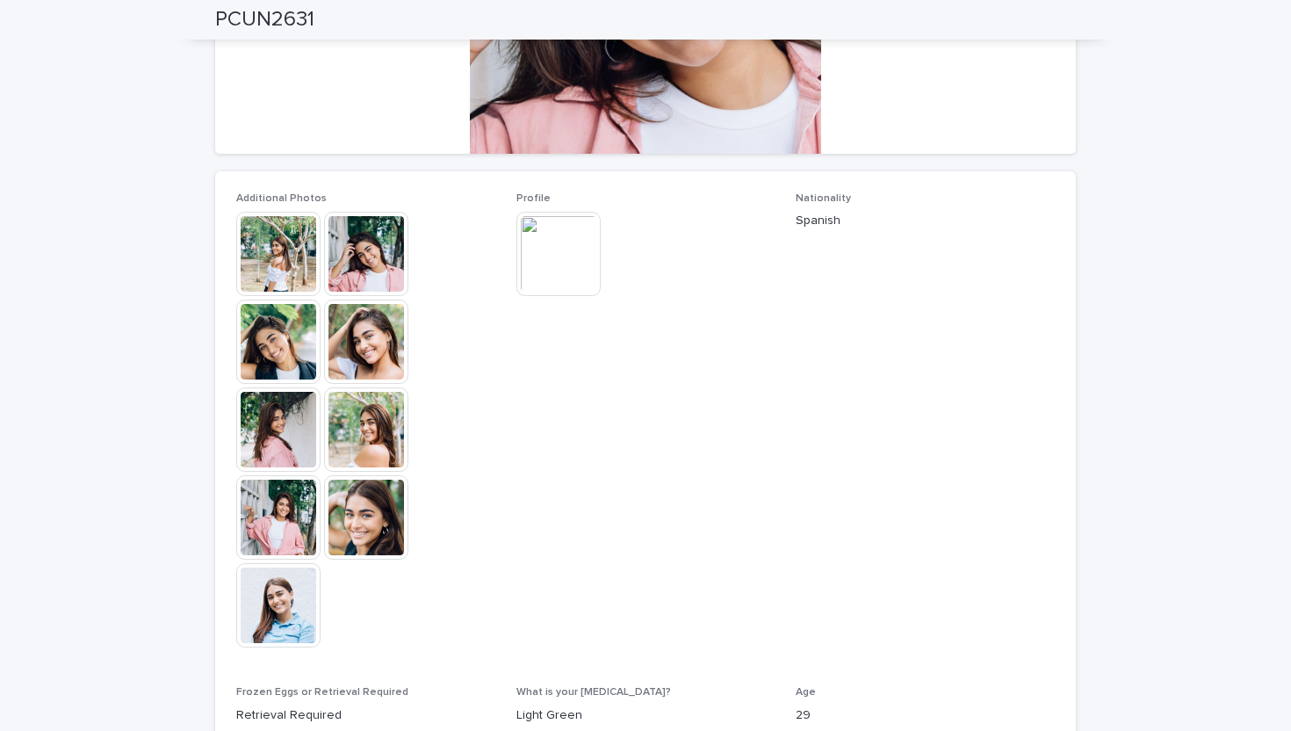
click at [549, 247] on img at bounding box center [558, 254] width 84 height 84
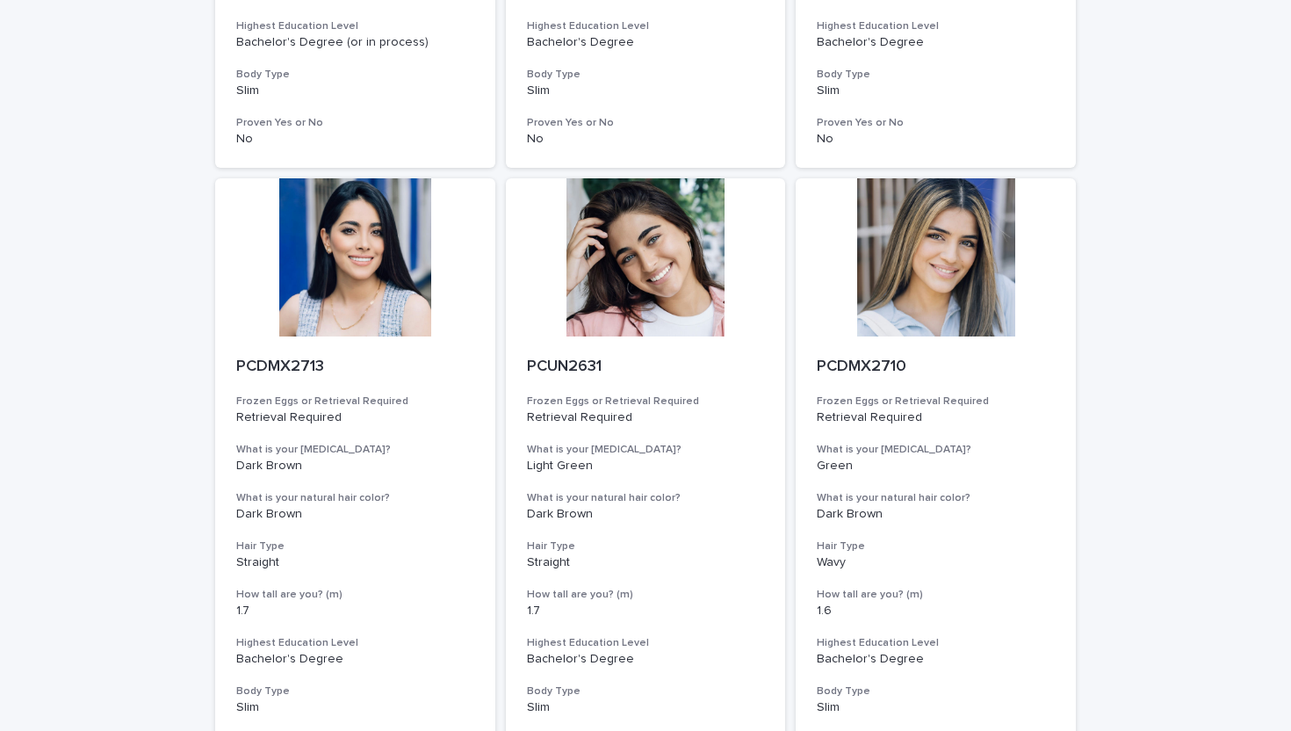
scroll to position [1284, 0]
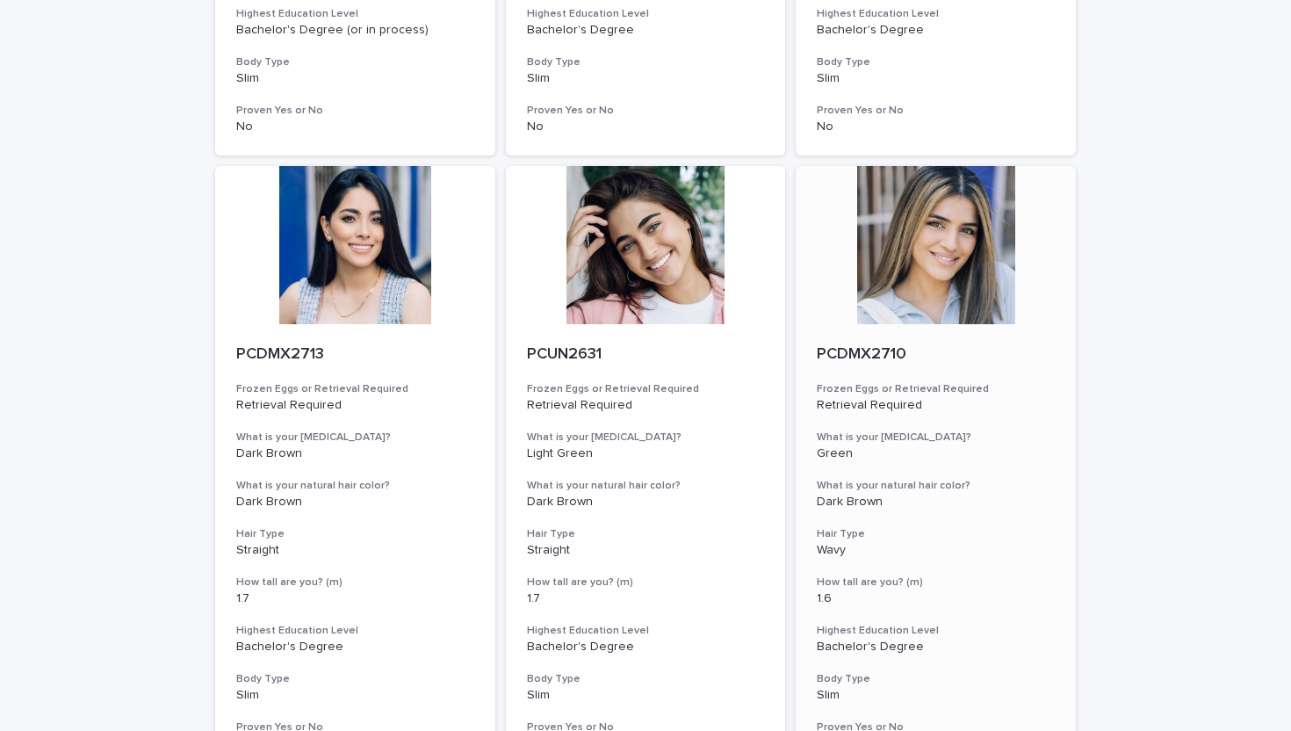
click at [941, 304] on div at bounding box center [936, 245] width 280 height 158
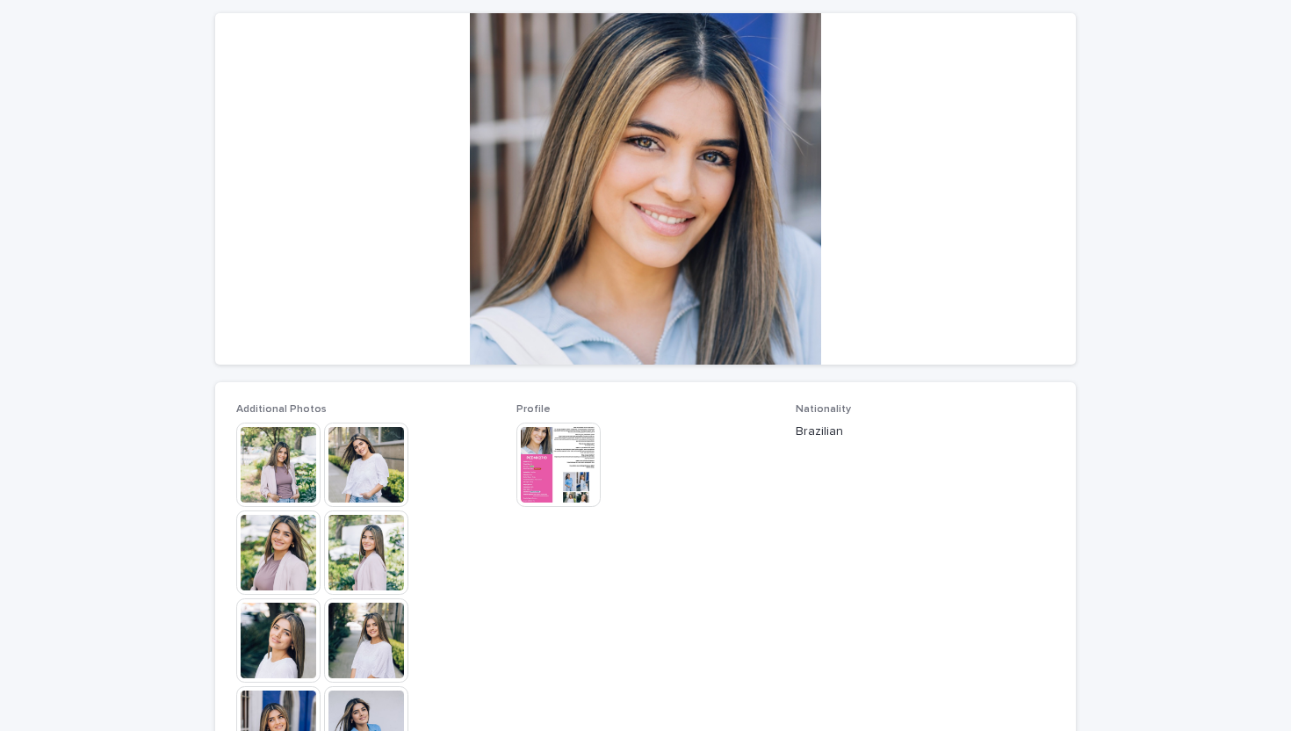
scroll to position [156, 0]
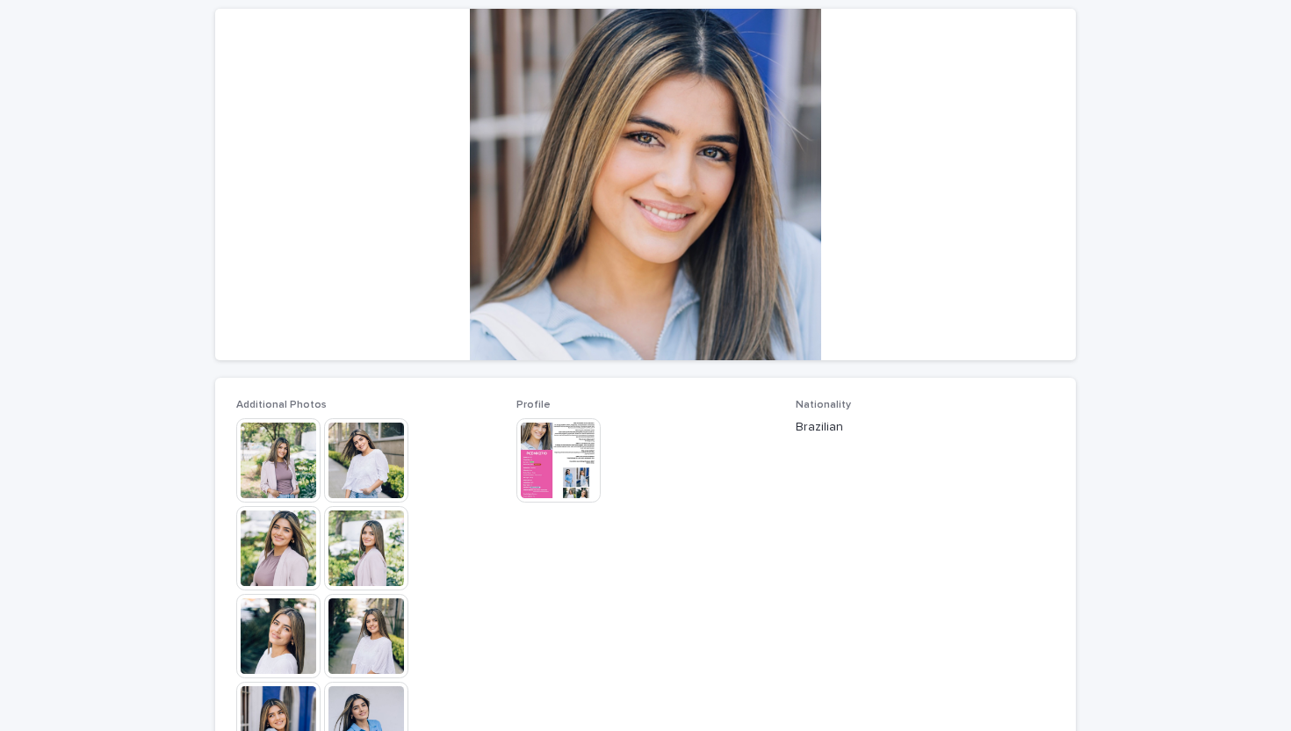
click at [283, 537] on img at bounding box center [278, 548] width 84 height 84
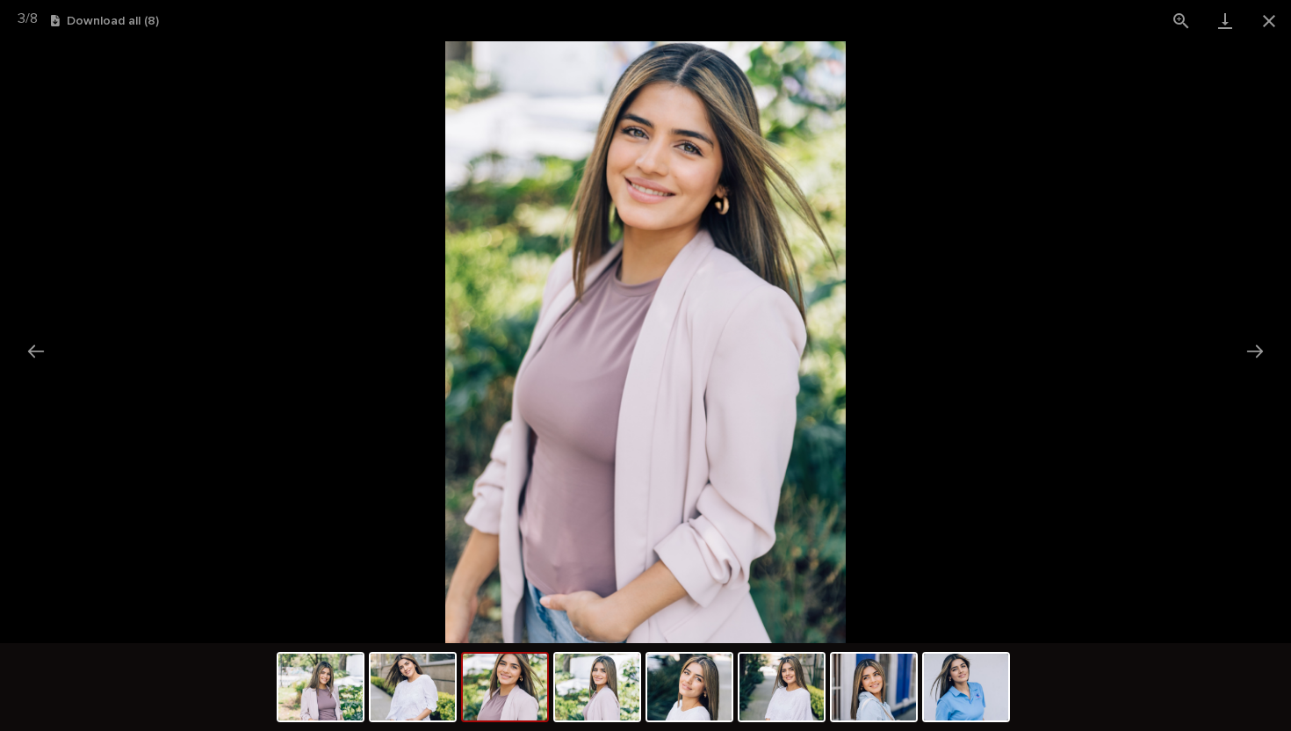
scroll to position [0, 0]
click at [158, 546] on picture at bounding box center [645, 342] width 1291 height 602
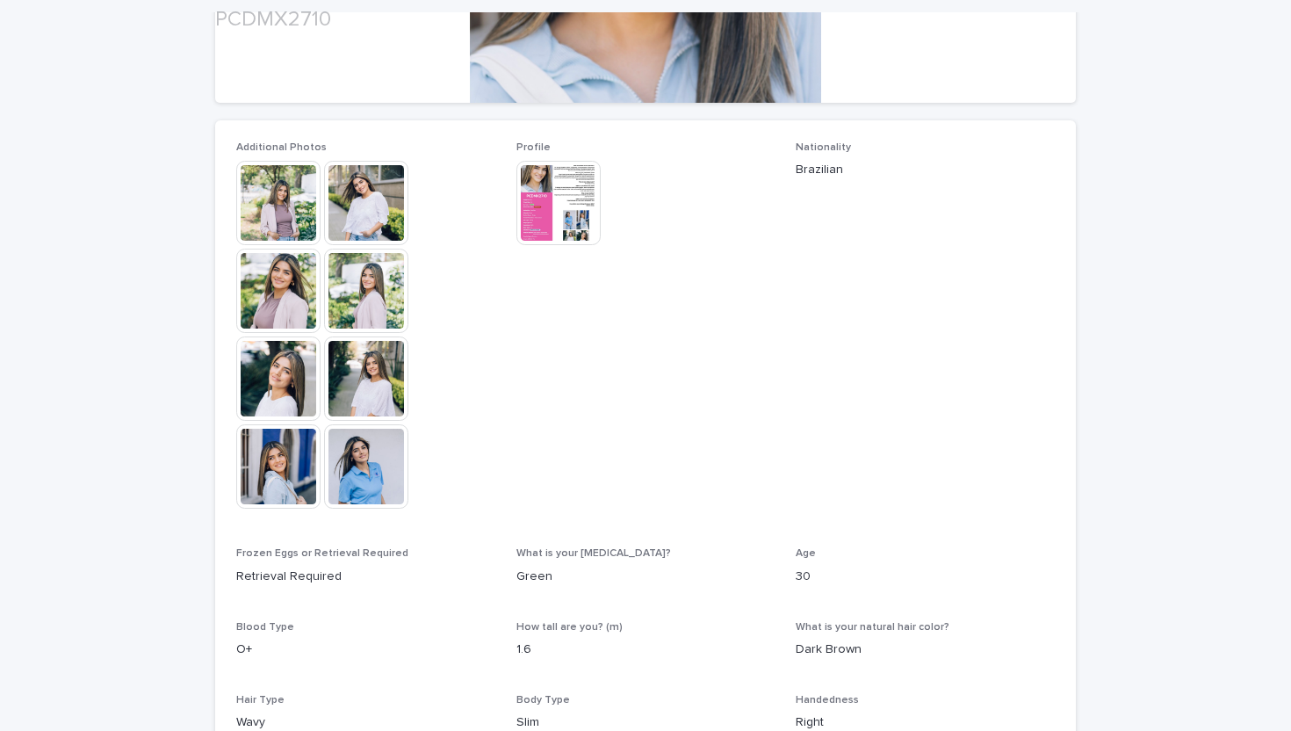
scroll to position [421, 0]
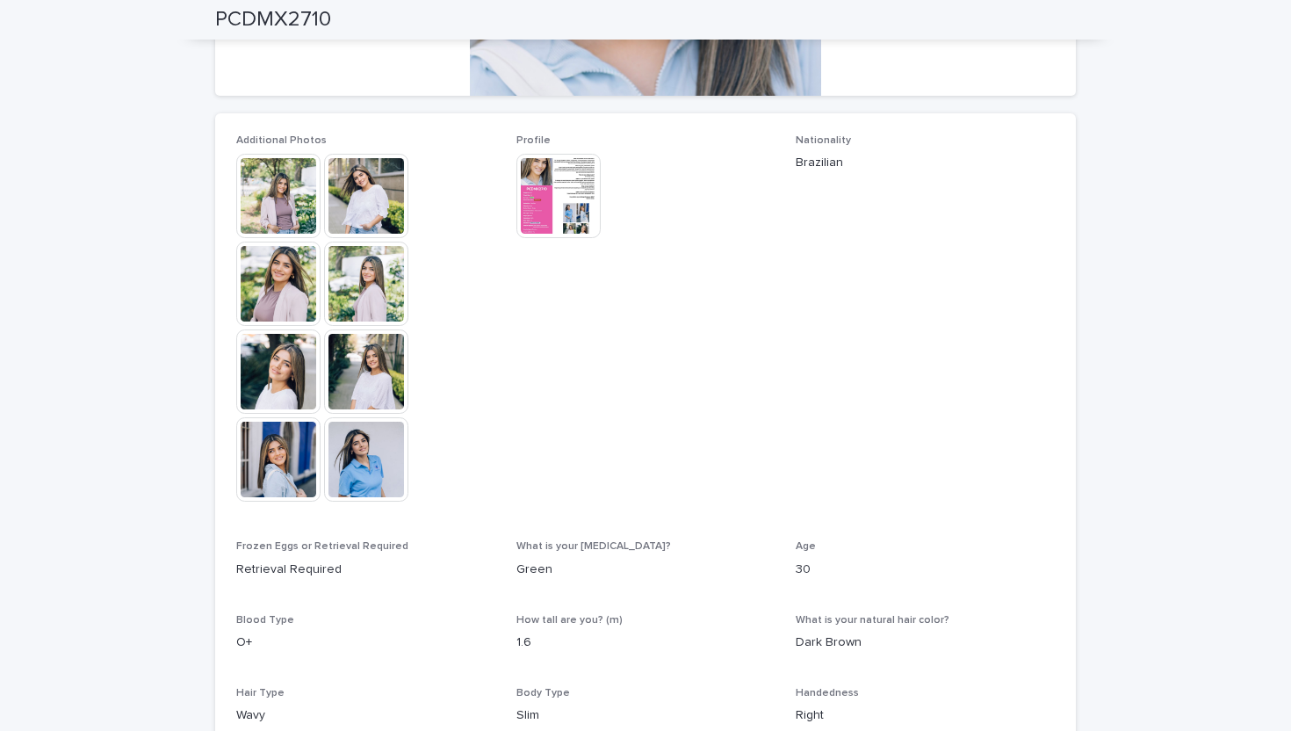
click at [352, 465] on img at bounding box center [366, 459] width 84 height 84
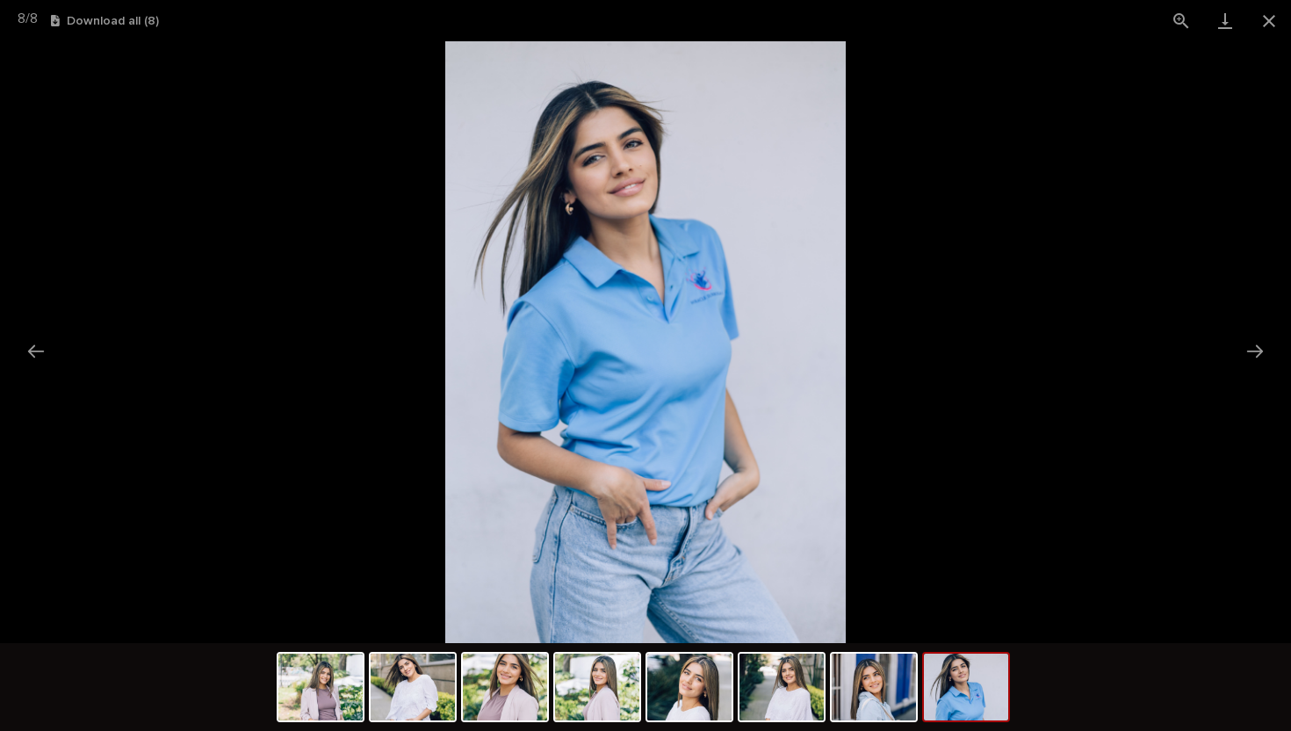
click at [198, 427] on picture at bounding box center [645, 342] width 1291 height 602
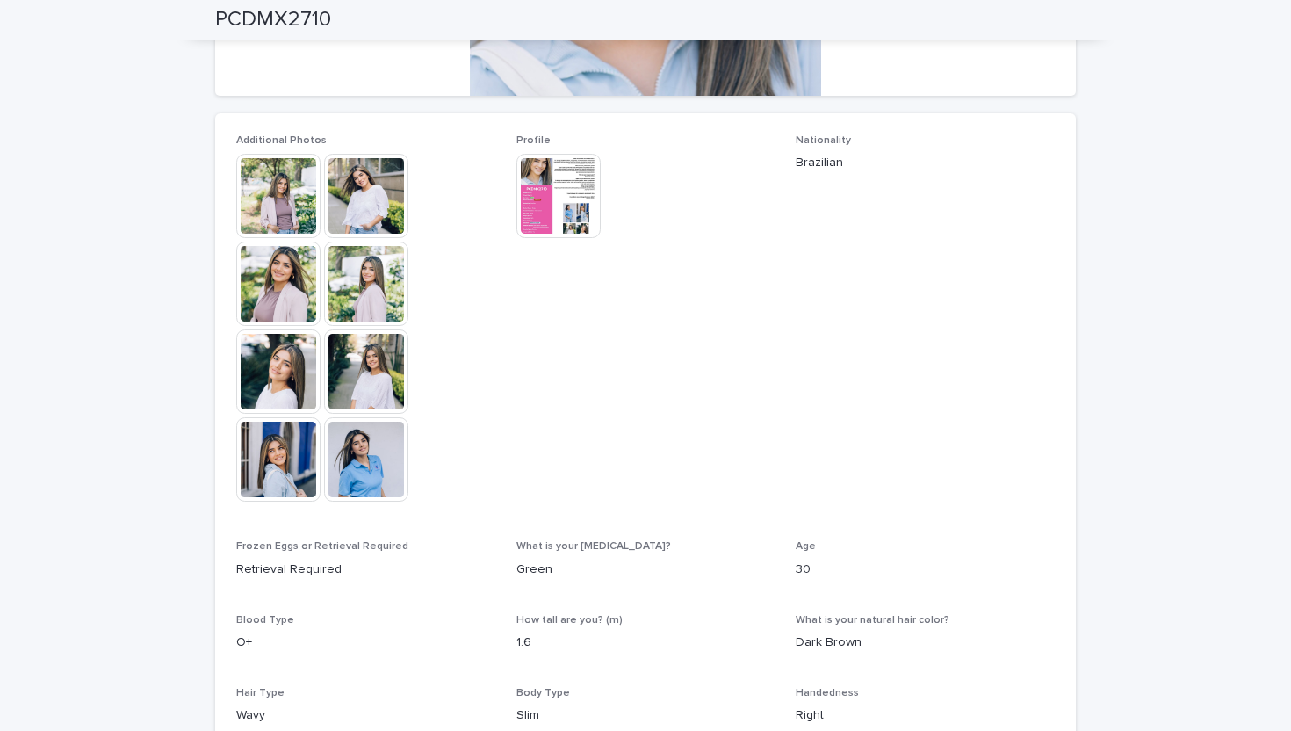
scroll to position [0, 0]
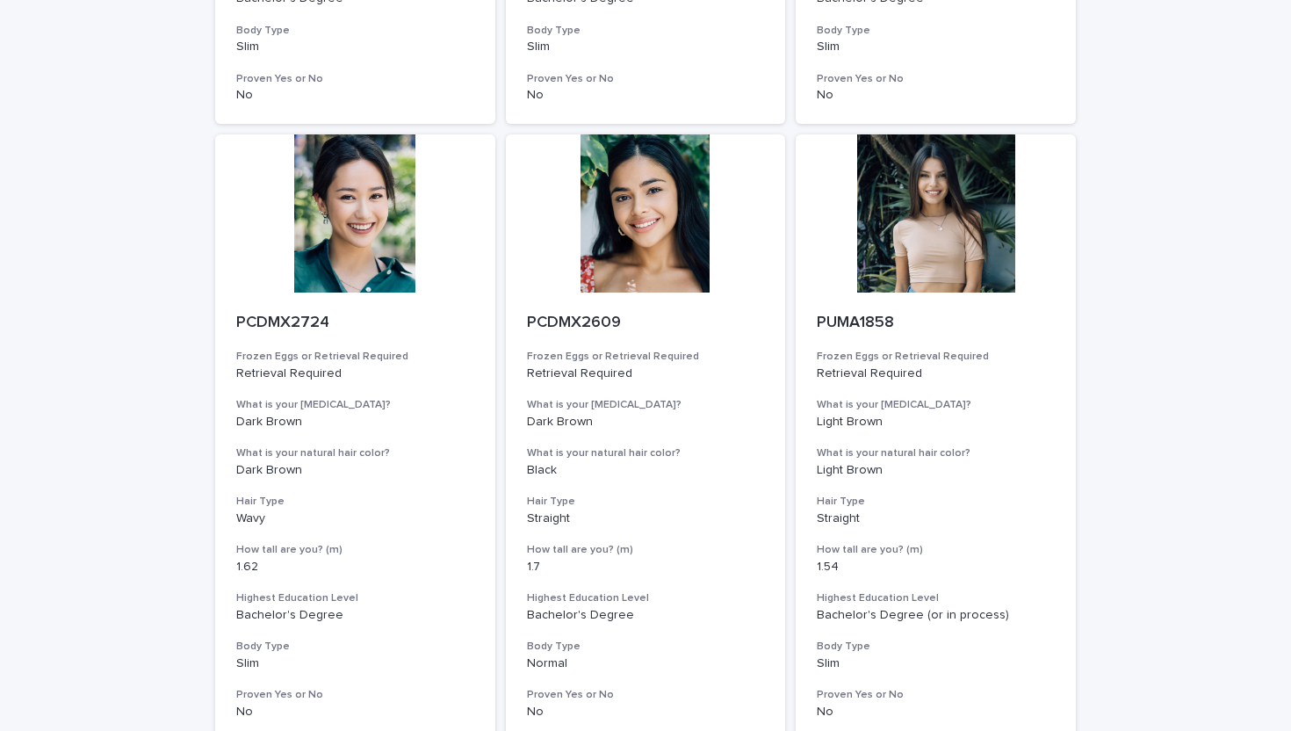
scroll to position [2124, 0]
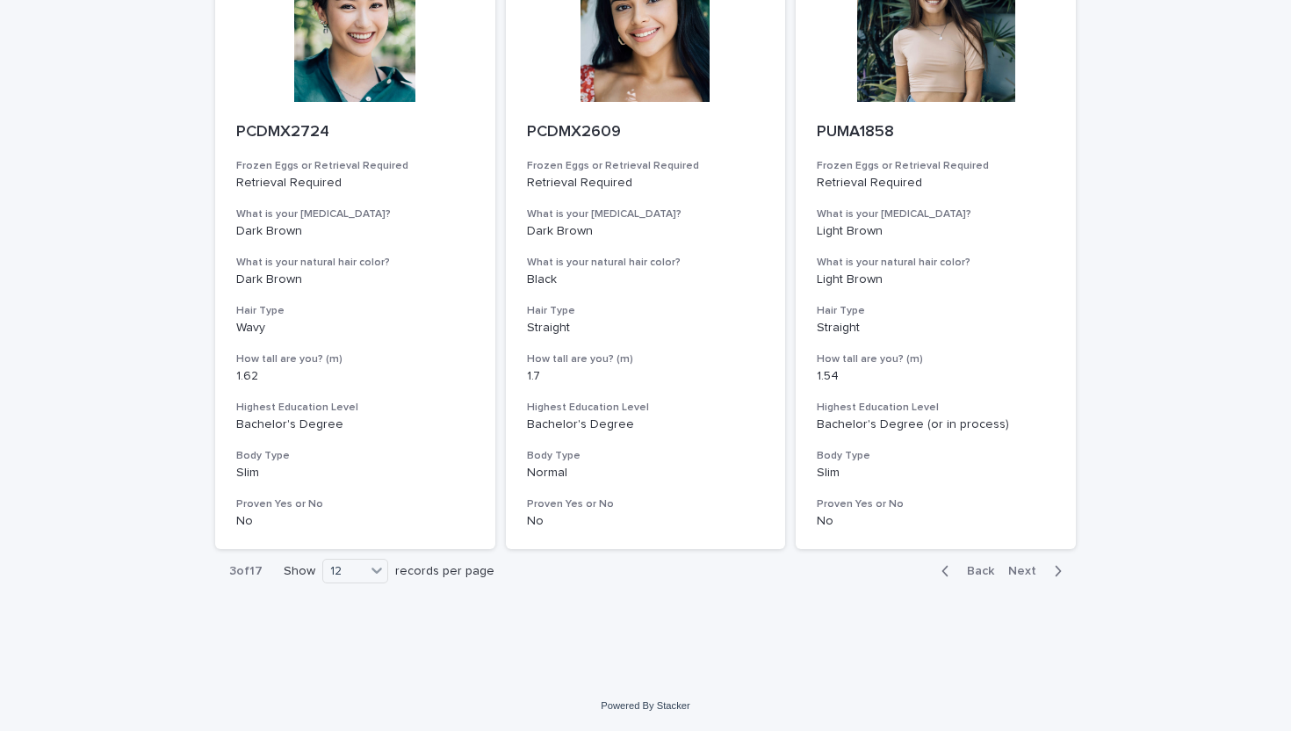
click at [941, 566] on span "Next" at bounding box center [1027, 571] width 39 height 12
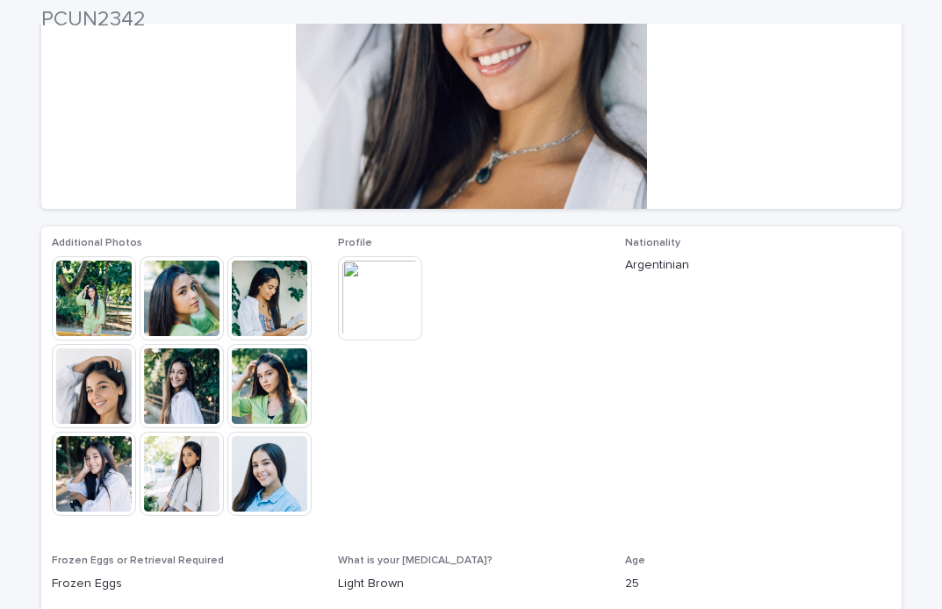
scroll to position [273, 0]
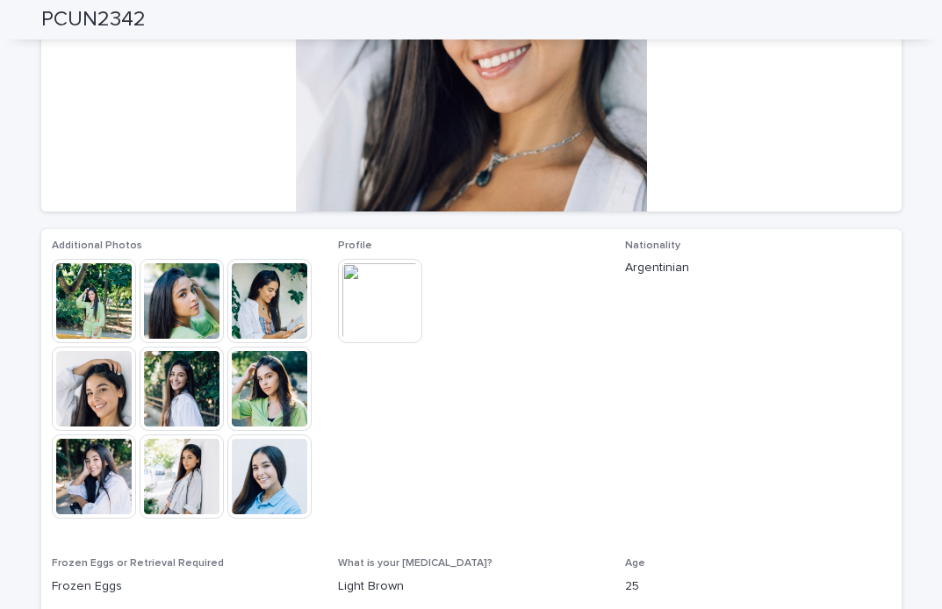
click at [386, 299] on img at bounding box center [380, 301] width 84 height 84
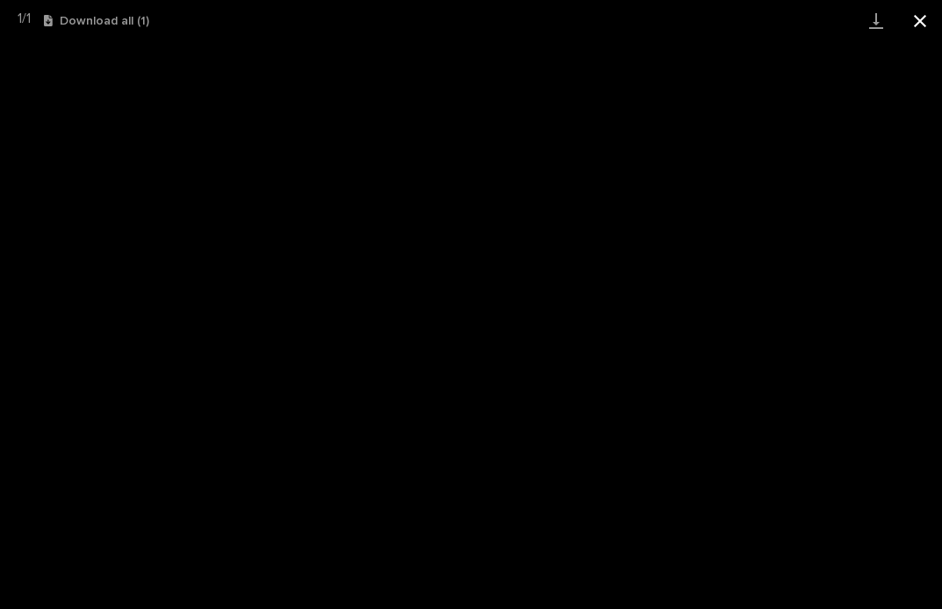
click at [925, 19] on button "Close gallery" at bounding box center [920, 20] width 44 height 41
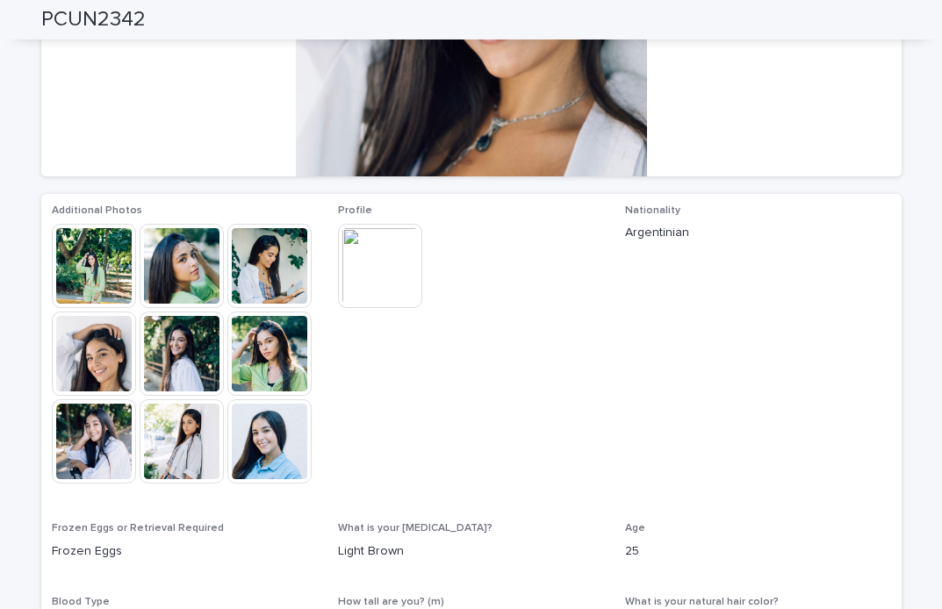
scroll to position [308, 0]
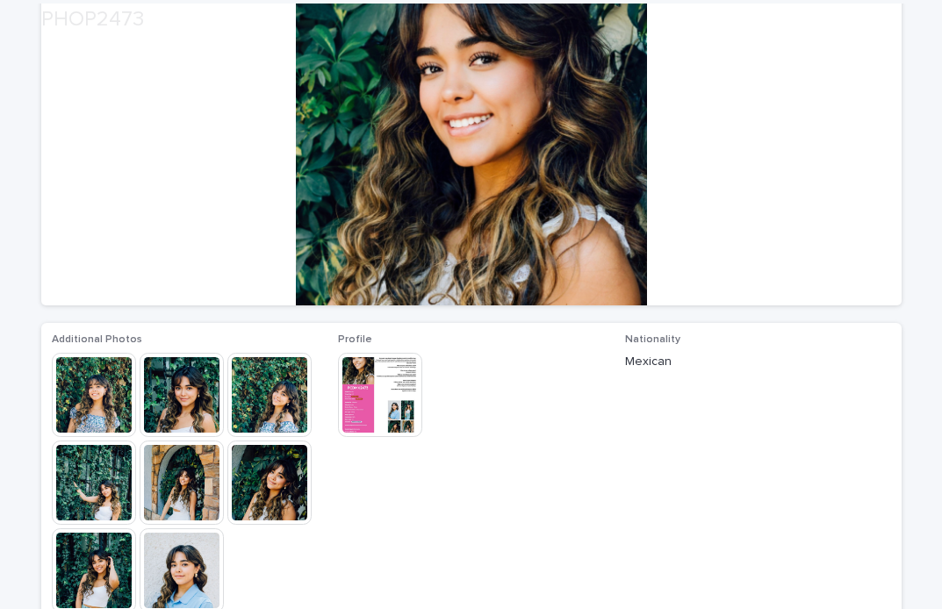
scroll to position [183, 0]
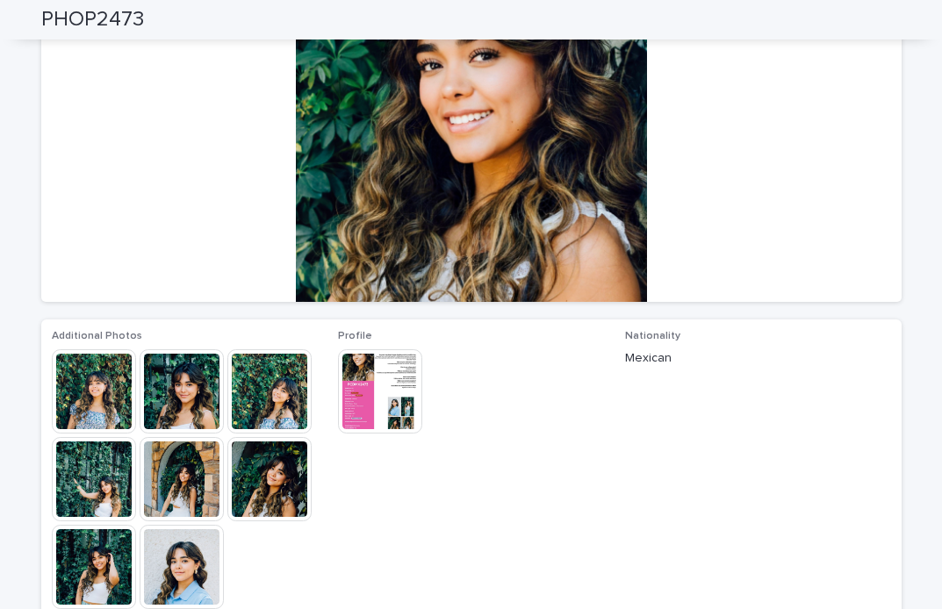
click at [398, 394] on img at bounding box center [380, 391] width 84 height 84
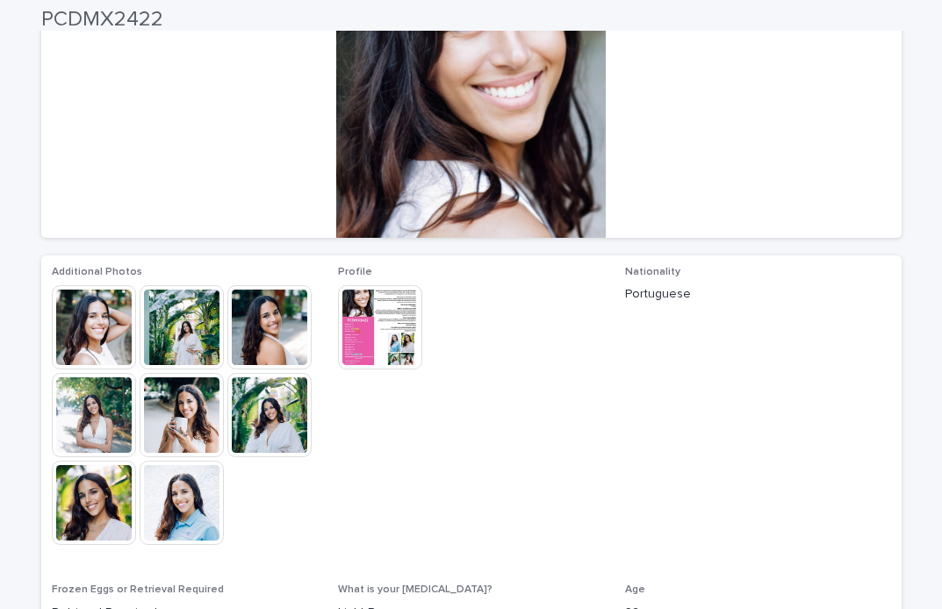
scroll to position [246, 0]
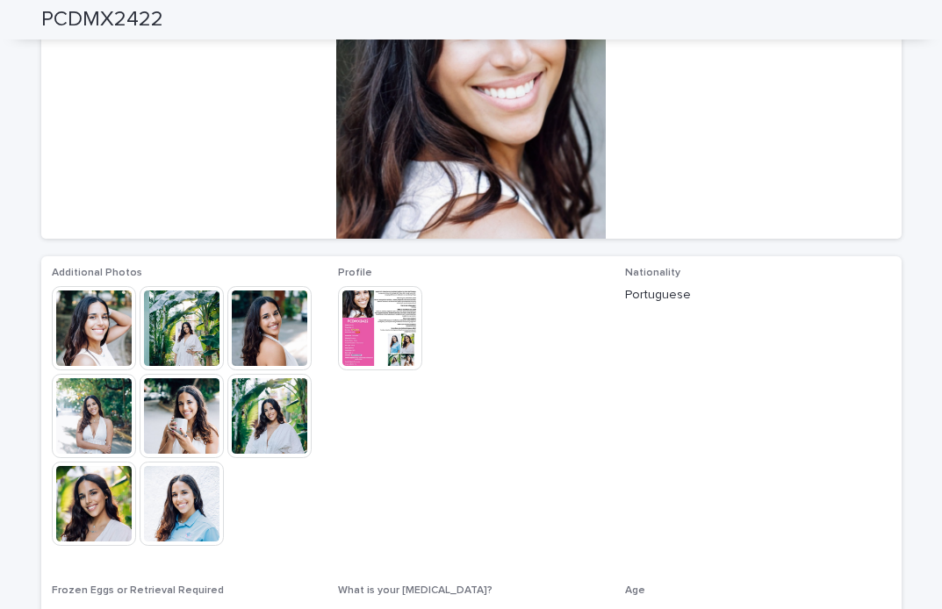
click at [373, 351] on img at bounding box center [380, 328] width 84 height 84
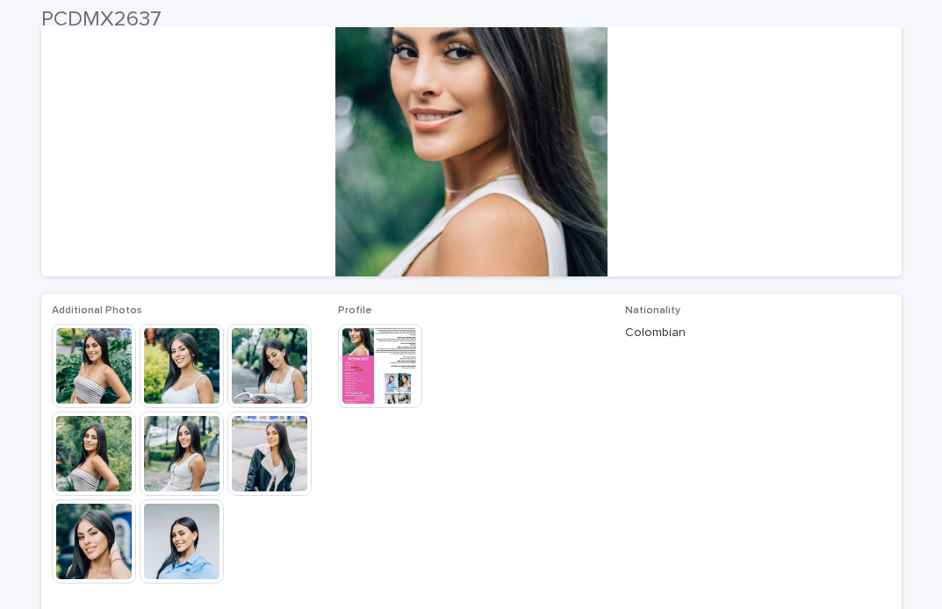
scroll to position [218, 0]
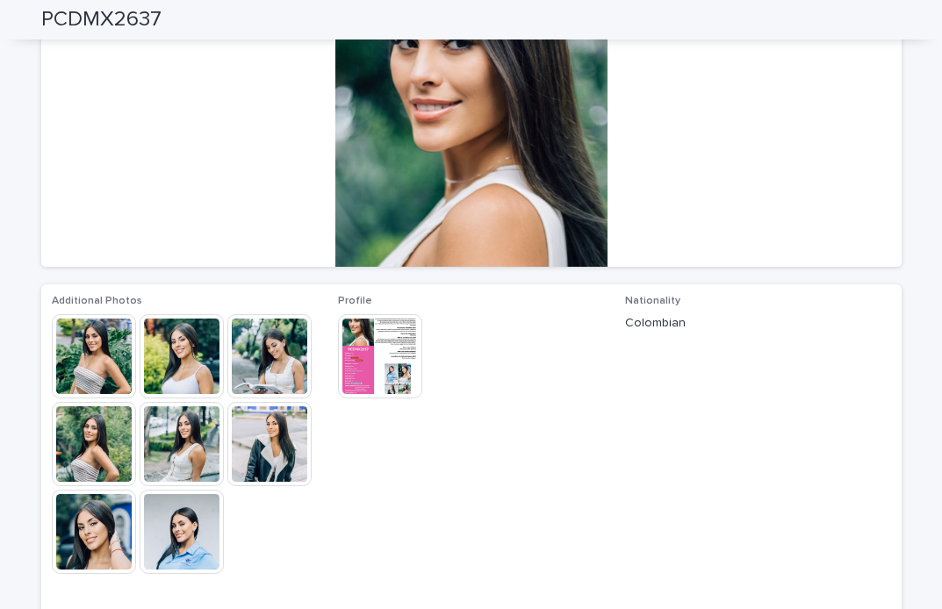
click at [395, 335] on img at bounding box center [380, 356] width 84 height 84
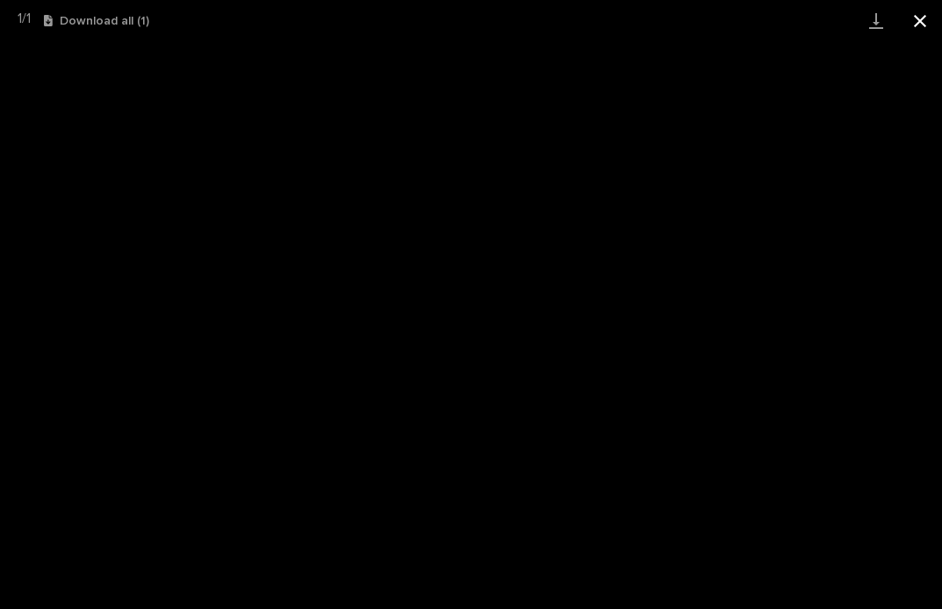
click at [921, 23] on button "Close gallery" at bounding box center [920, 20] width 44 height 41
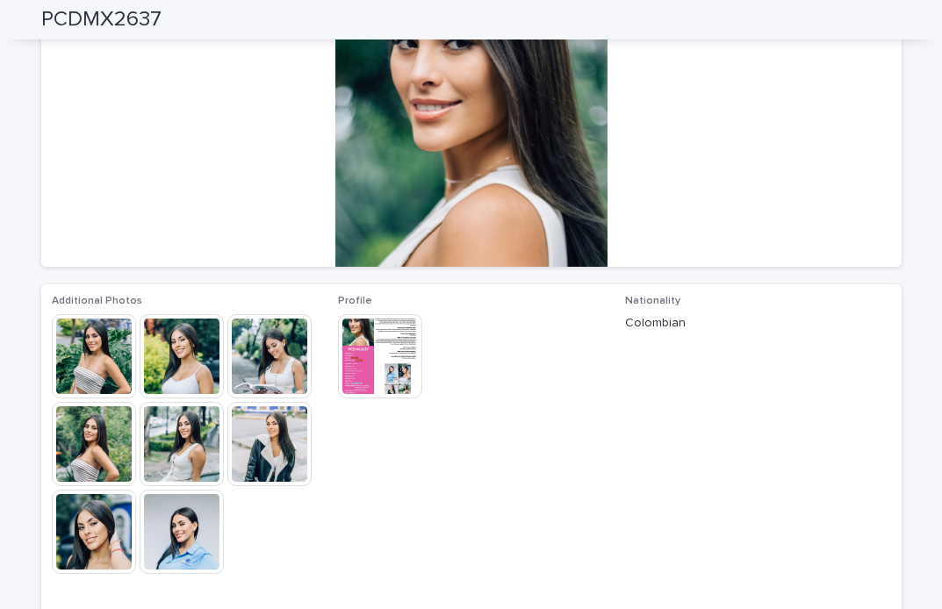
scroll to position [0, 0]
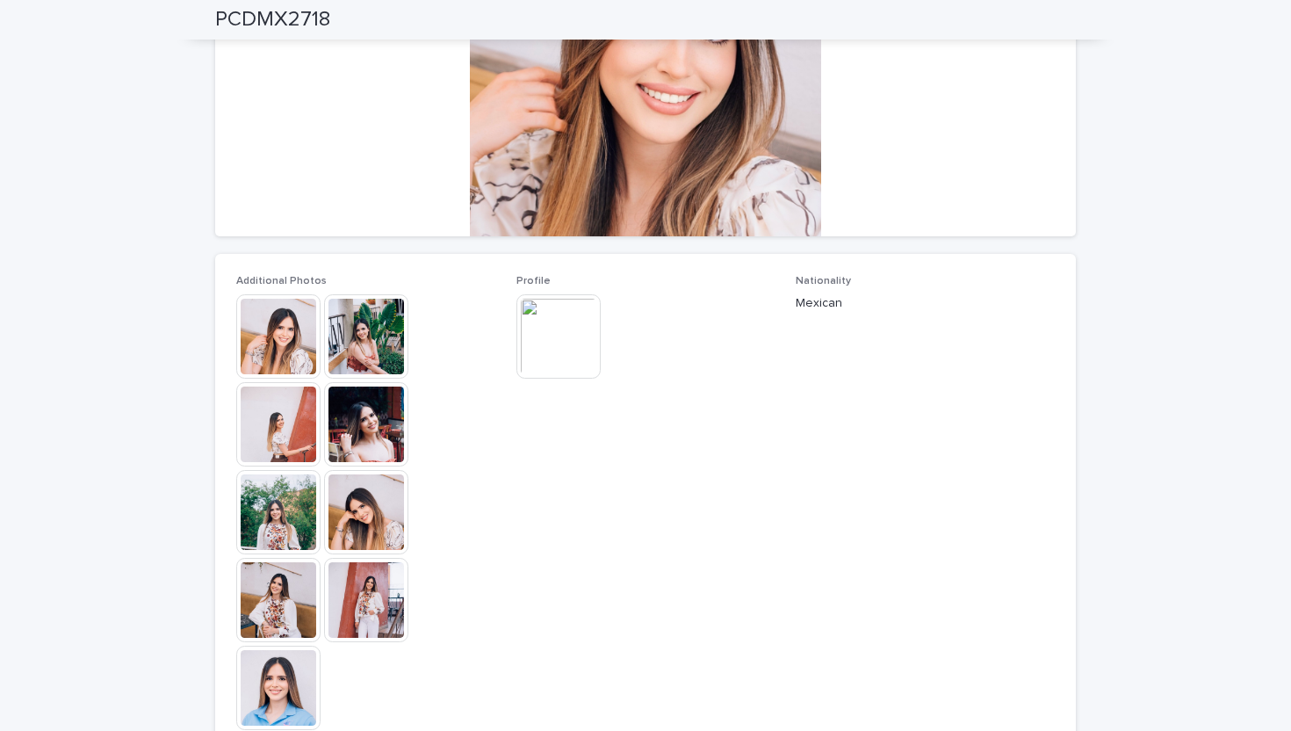
scroll to position [279, 0]
click at [546, 449] on span "Profile This file cannot be opened Download File" at bounding box center [645, 512] width 259 height 472
click at [562, 323] on img at bounding box center [558, 337] width 84 height 84
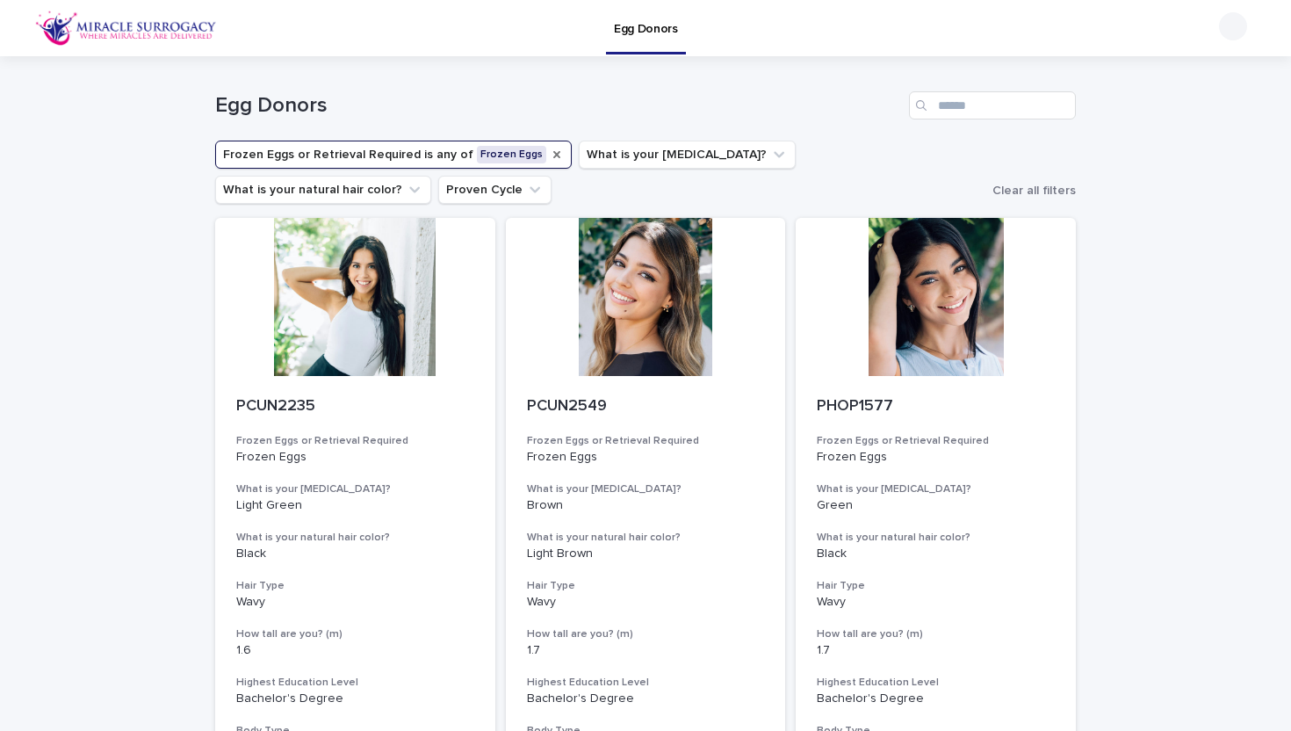
click at [553, 155] on icon "Frozen Eggs or Retrieval Required" at bounding box center [556, 154] width 7 height 7
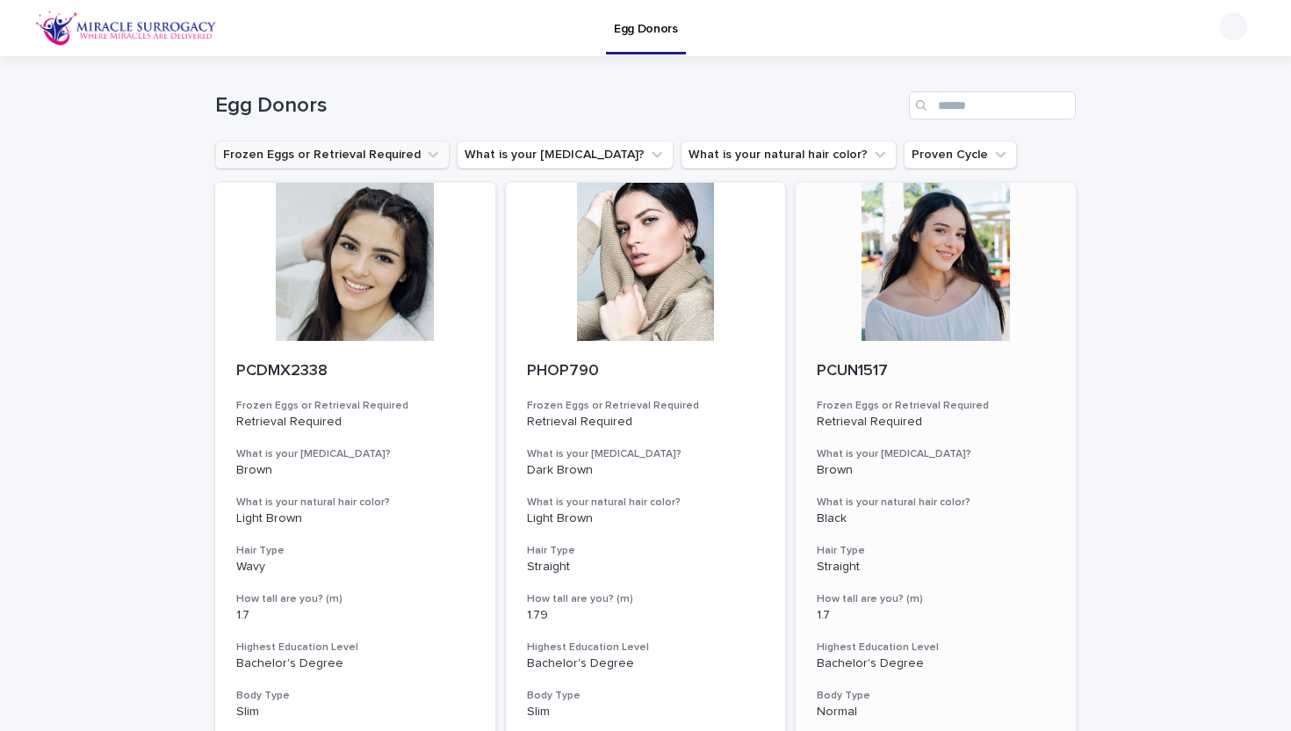
click at [919, 261] on div at bounding box center [936, 262] width 280 height 158
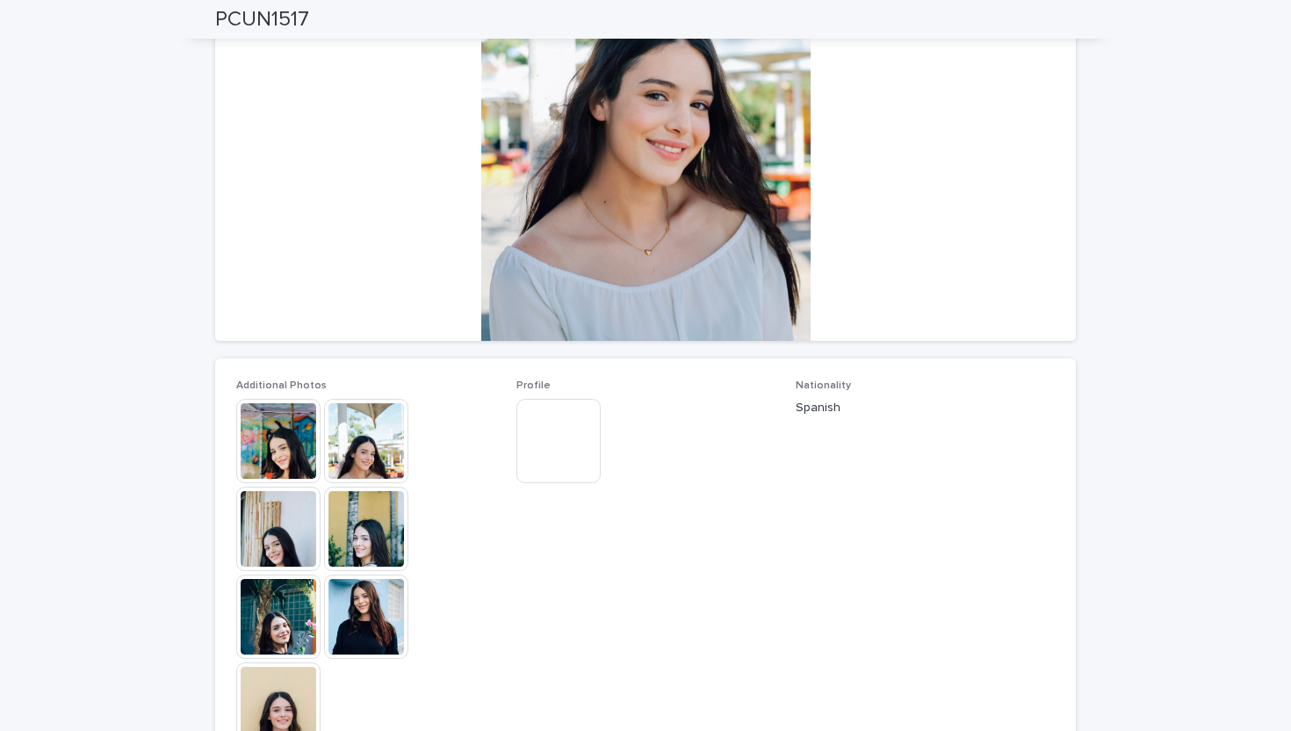
scroll to position [177, 0]
click at [365, 616] on img at bounding box center [366, 615] width 84 height 84
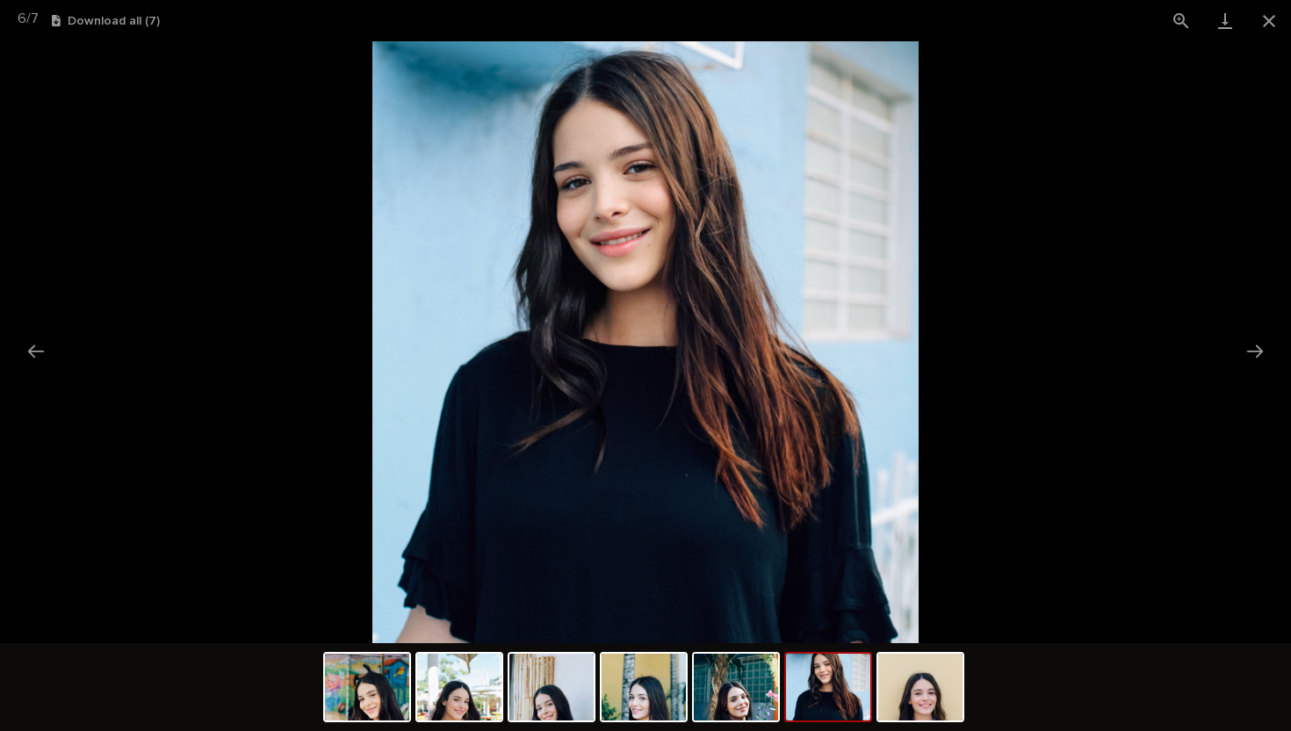
scroll to position [0, 0]
click at [269, 523] on picture at bounding box center [645, 342] width 1291 height 602
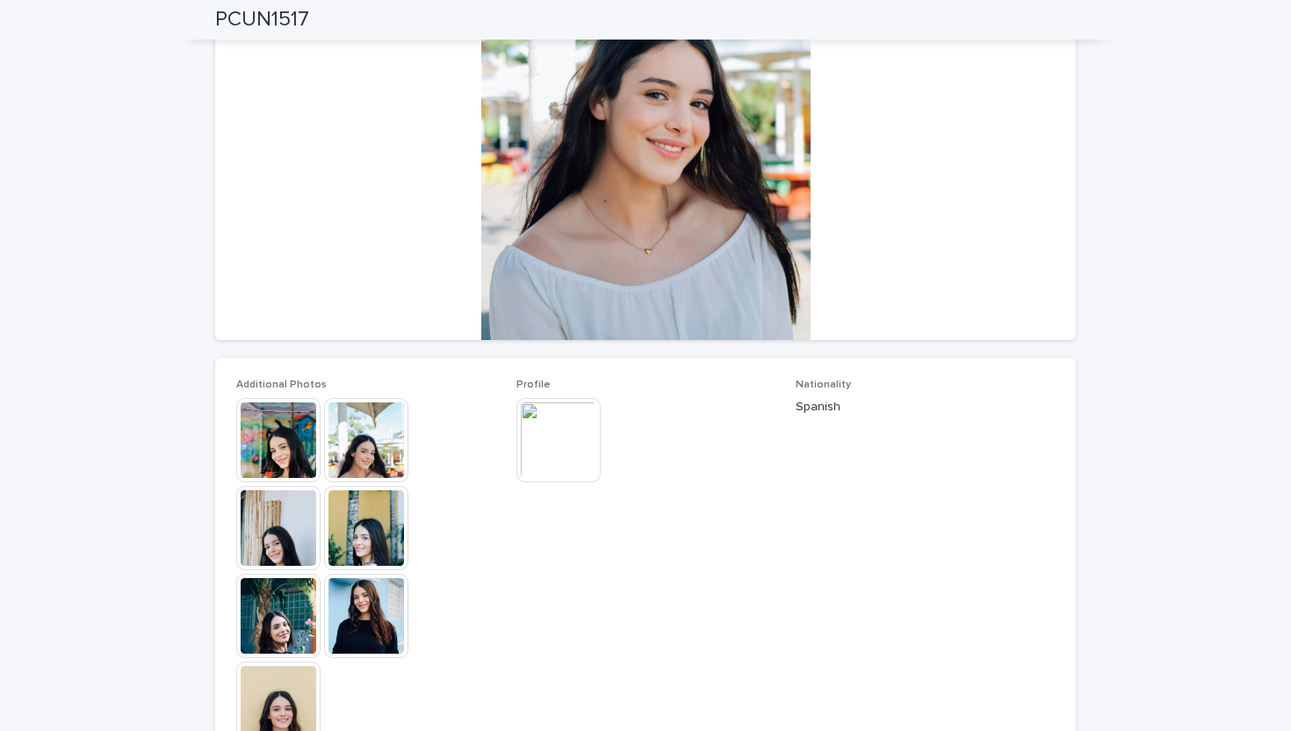
click at [555, 440] on img at bounding box center [558, 440] width 84 height 84
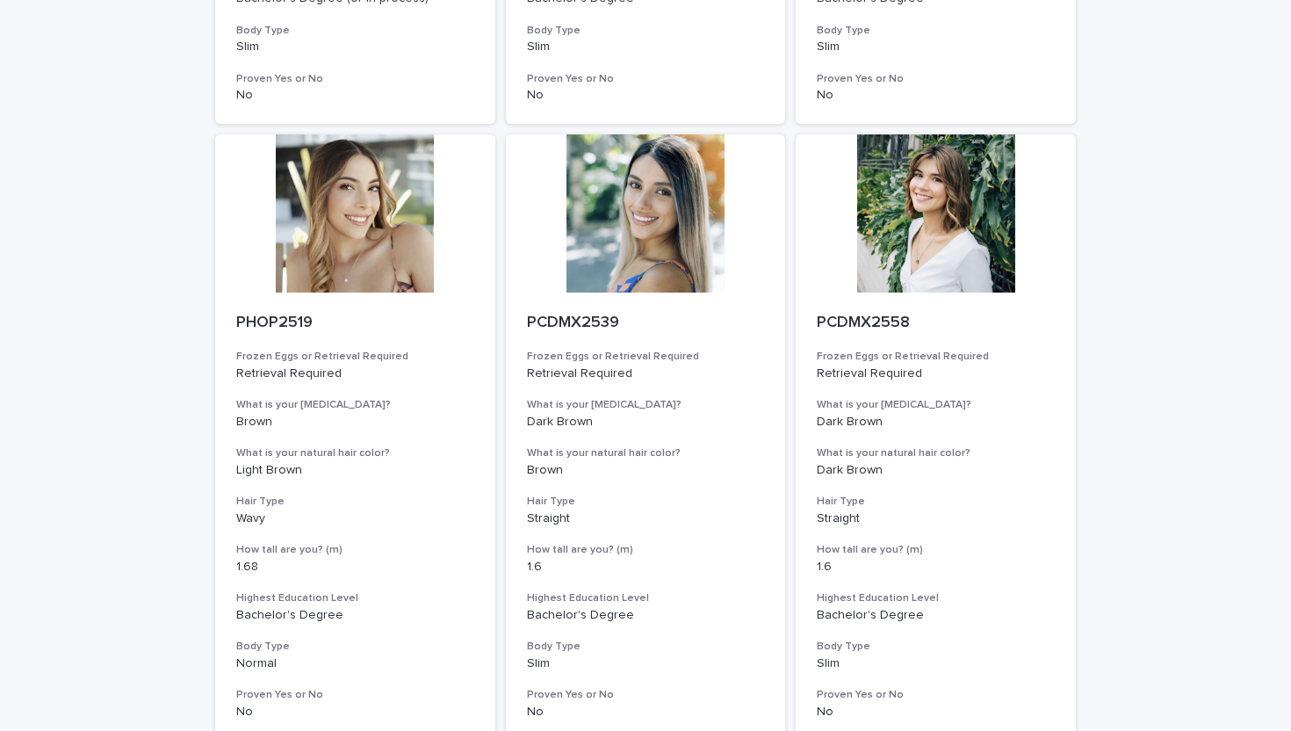
scroll to position [2088, 0]
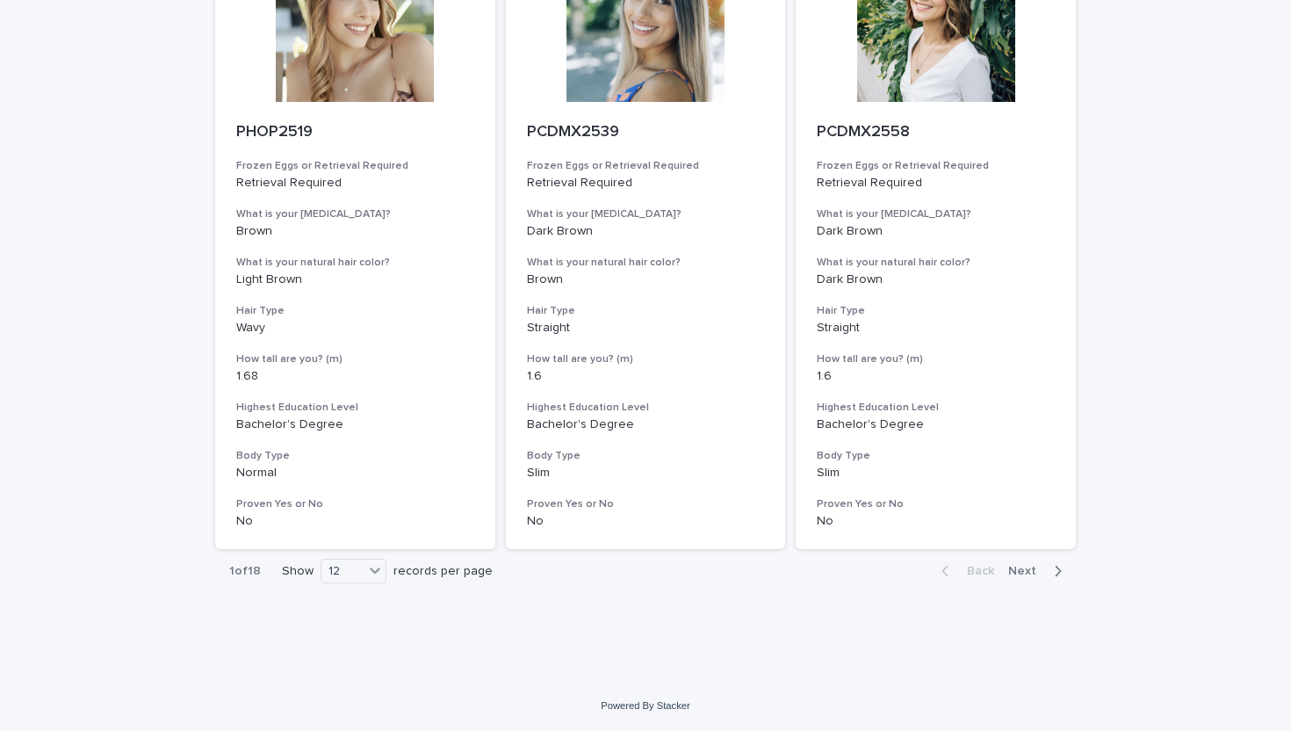
click at [1048, 566] on div "button" at bounding box center [1054, 571] width 15 height 16
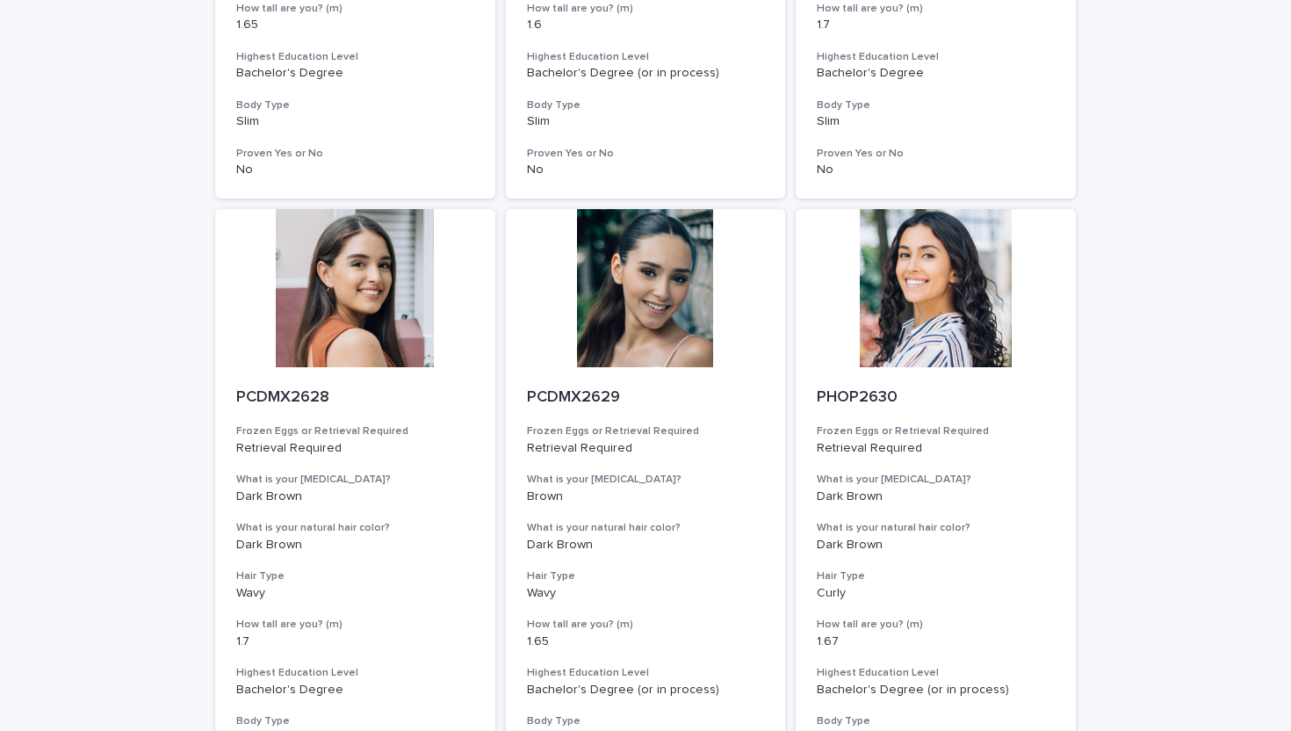
scroll to position [2088, 0]
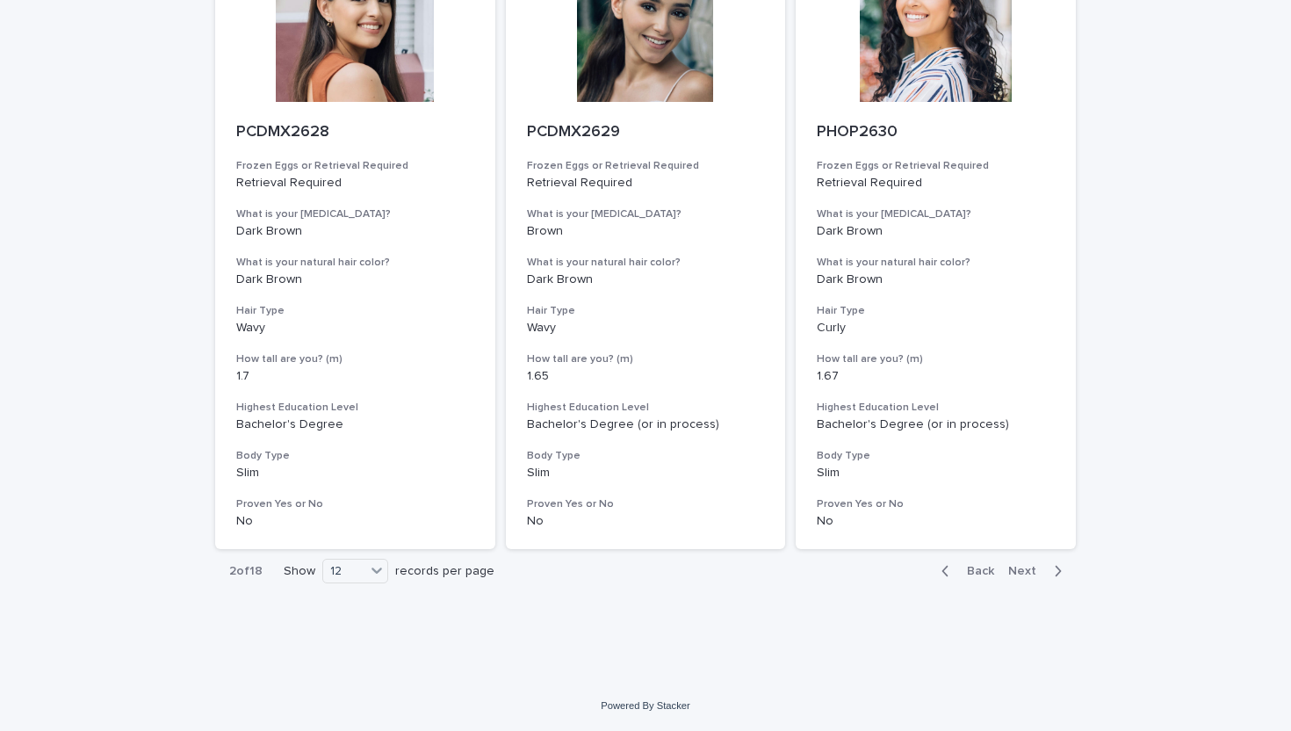
click at [1043, 575] on span "Next" at bounding box center [1027, 571] width 39 height 12
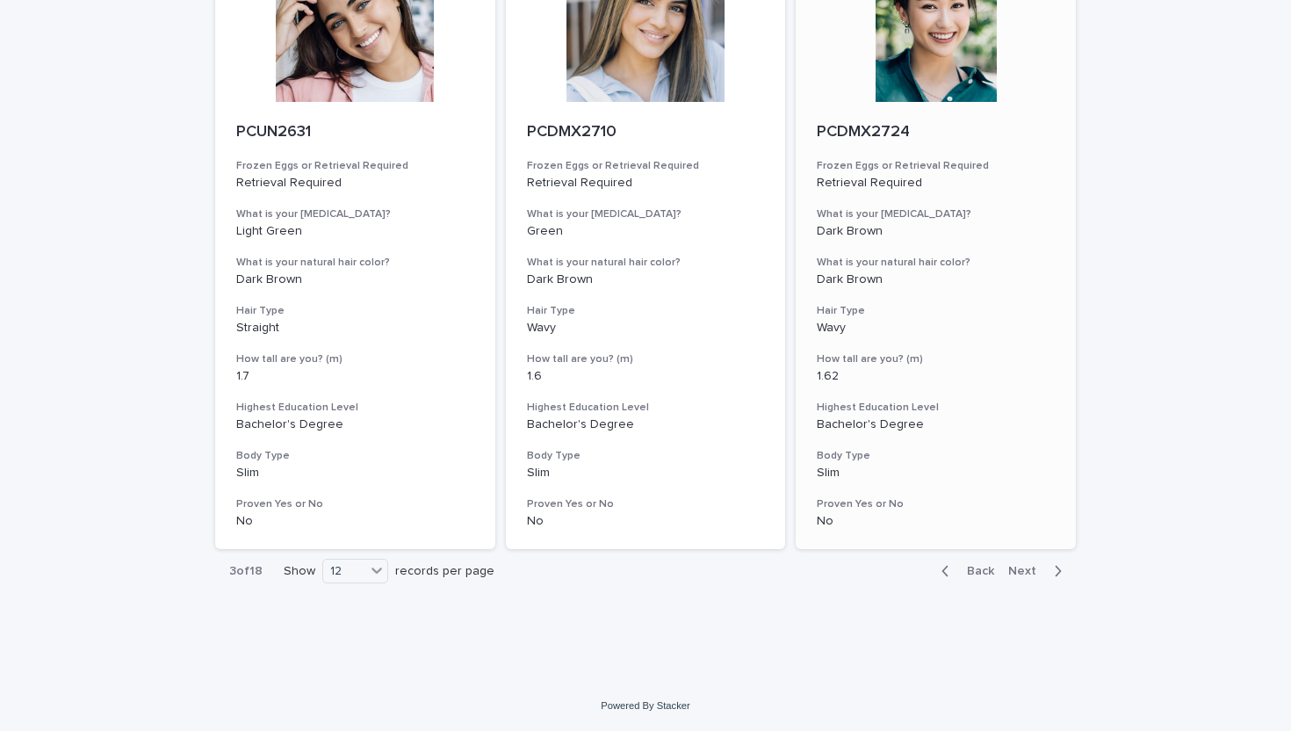
scroll to position [2087, 0]
click at [1042, 582] on div "Back Next" at bounding box center [1001, 571] width 148 height 44
click at [1041, 570] on span "Next" at bounding box center [1027, 571] width 39 height 12
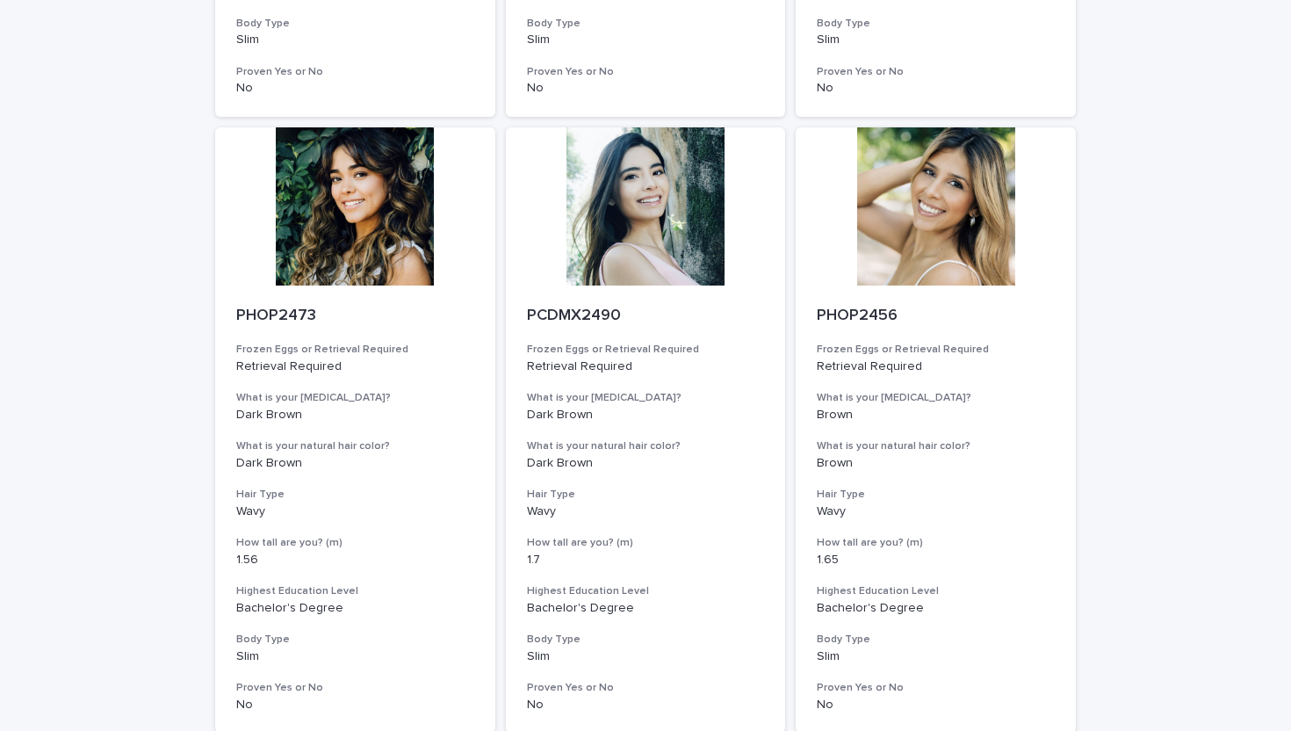
scroll to position [2088, 0]
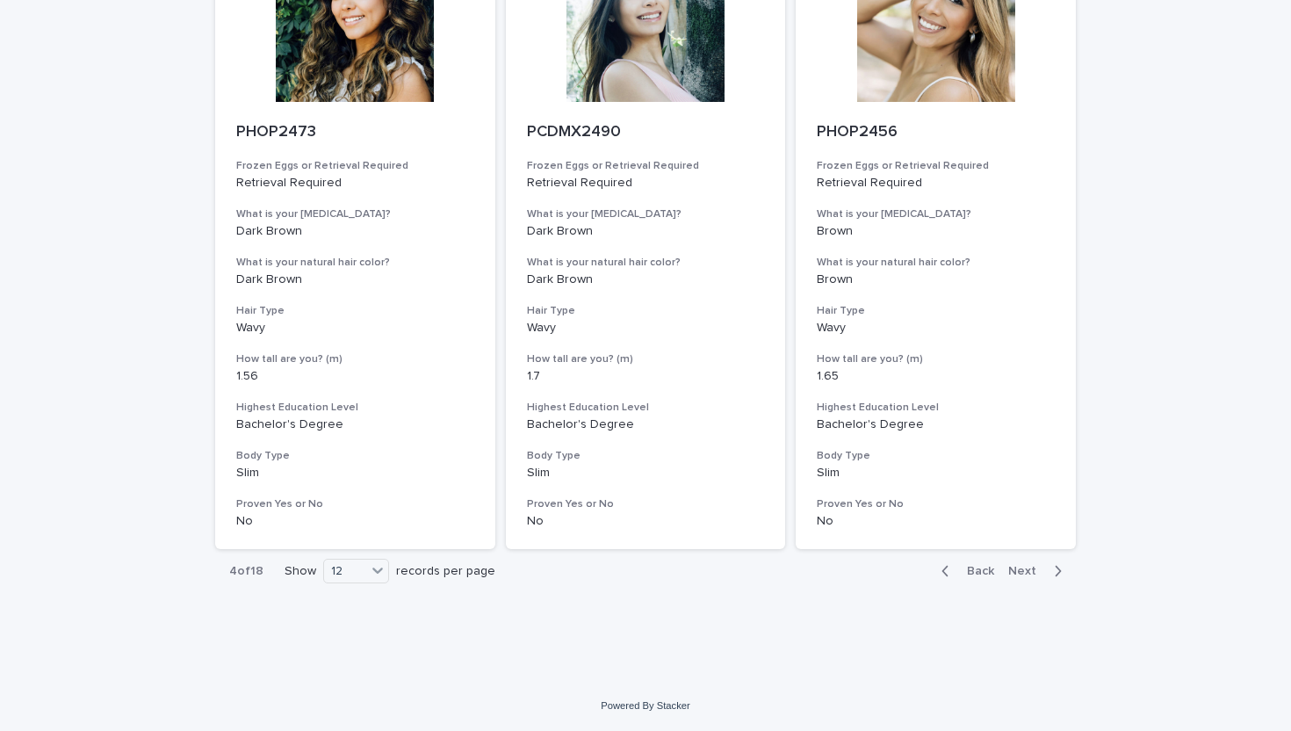
click at [1041, 573] on span "Next" at bounding box center [1027, 571] width 39 height 12
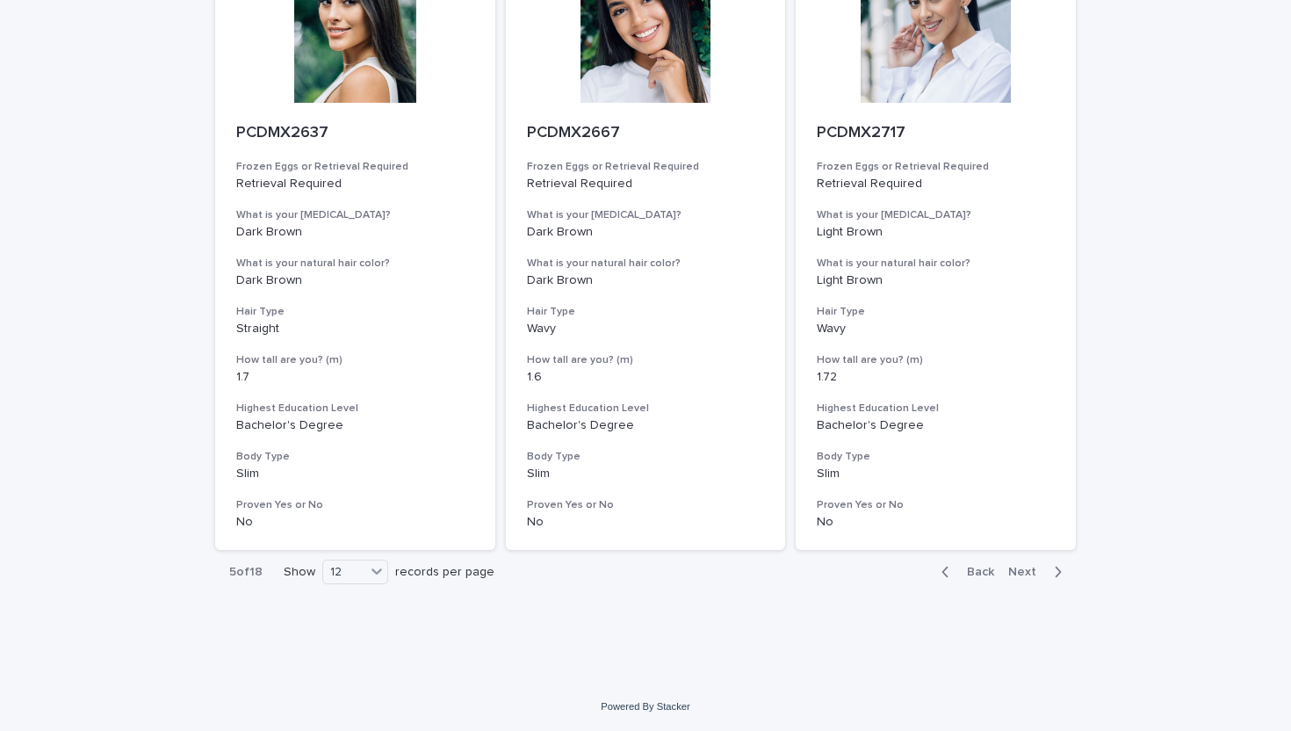
scroll to position [2088, 0]
click at [1041, 573] on span "Next" at bounding box center [1027, 571] width 39 height 12
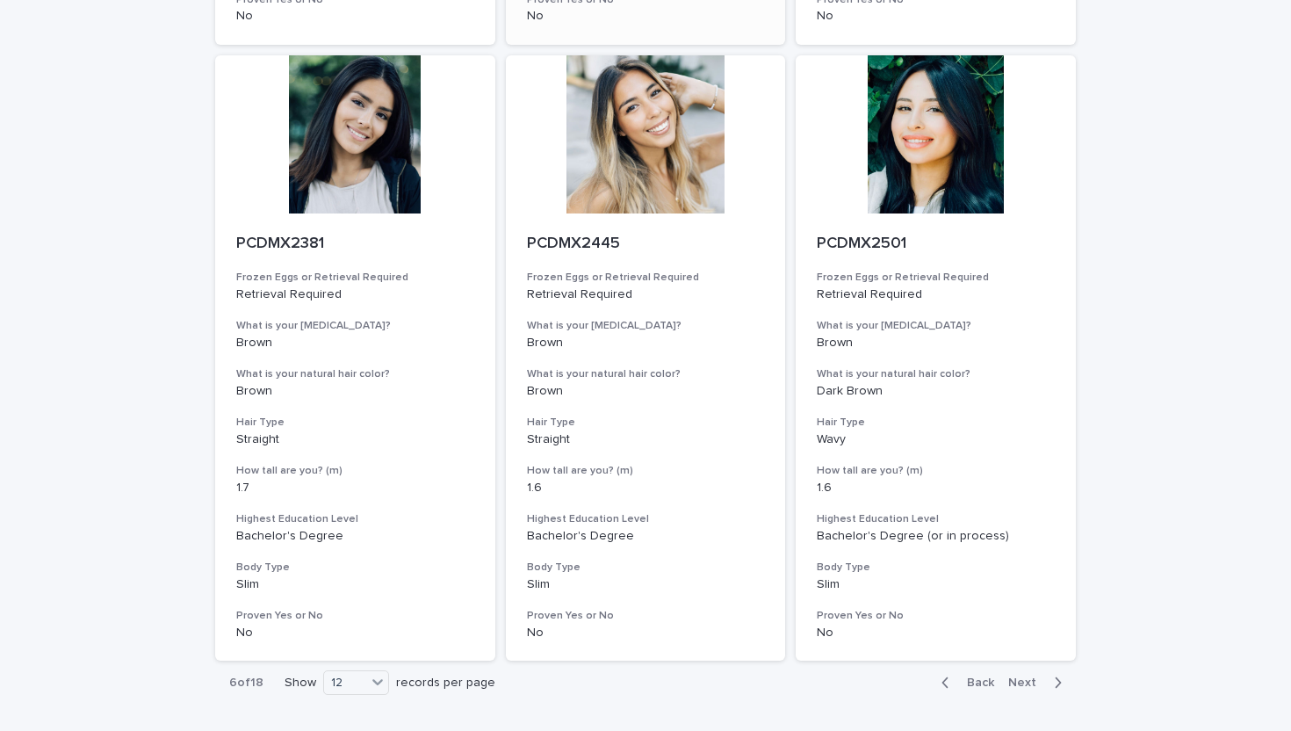
scroll to position [2088, 0]
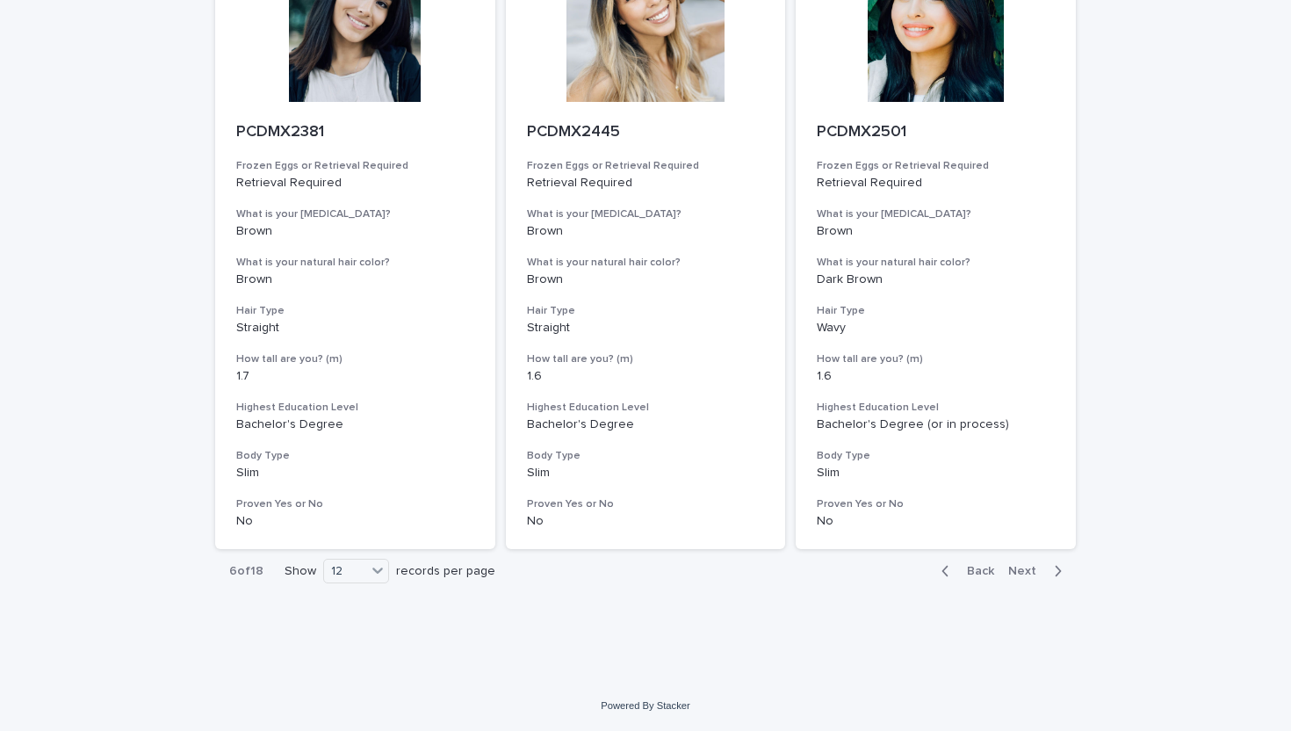
click at [1033, 572] on span "Next" at bounding box center [1027, 571] width 39 height 12
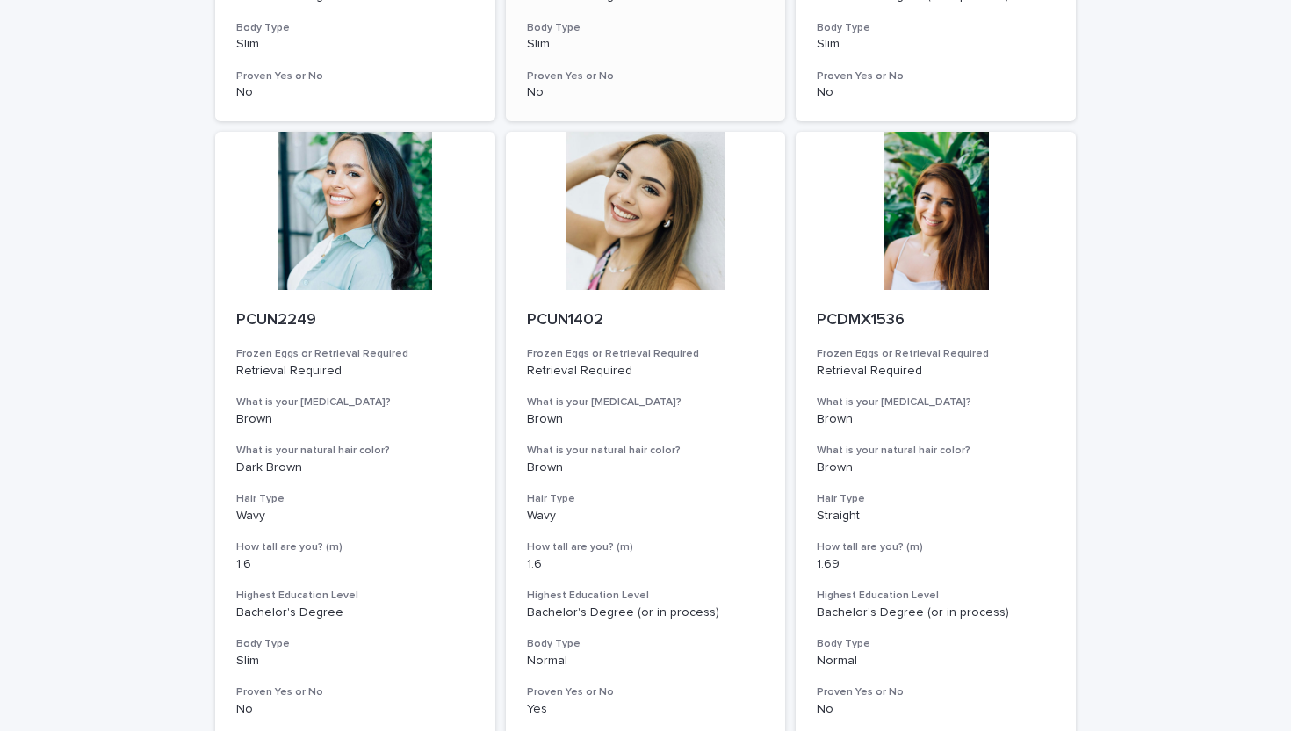
scroll to position [2088, 0]
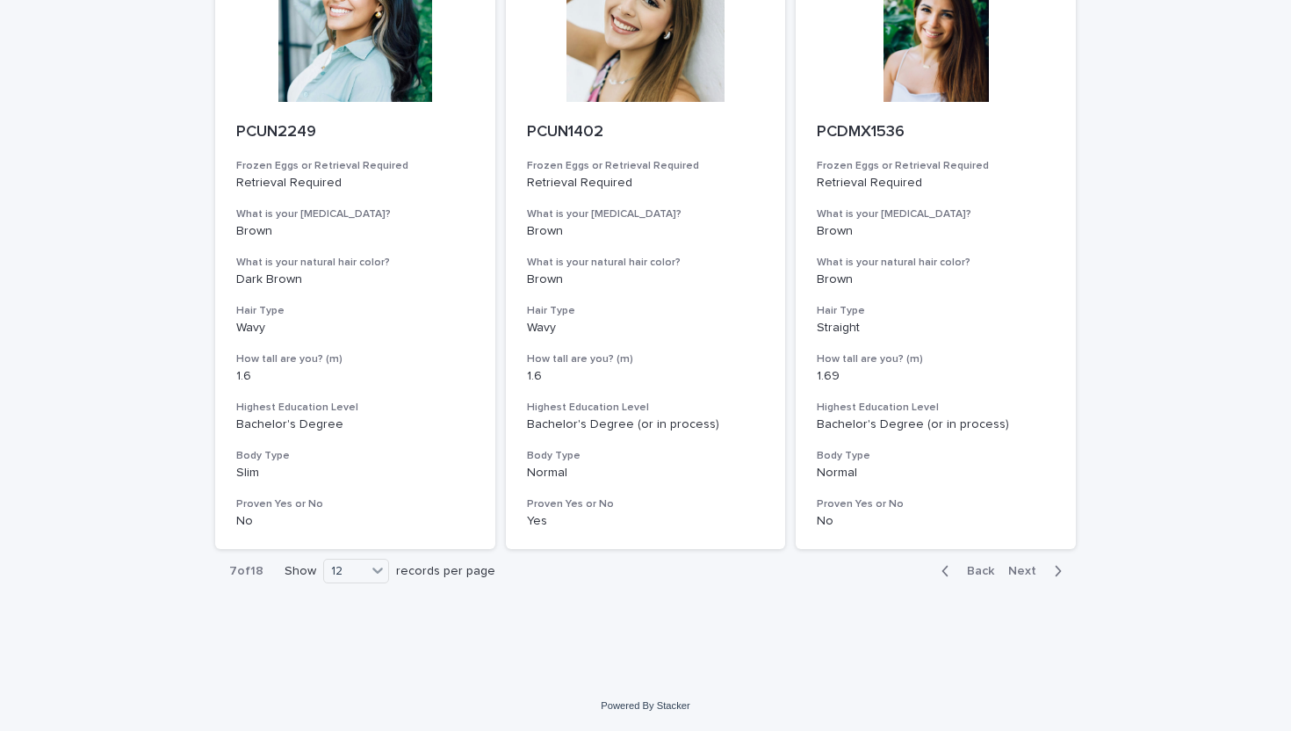
click at [1021, 566] on span "Next" at bounding box center [1027, 571] width 39 height 12
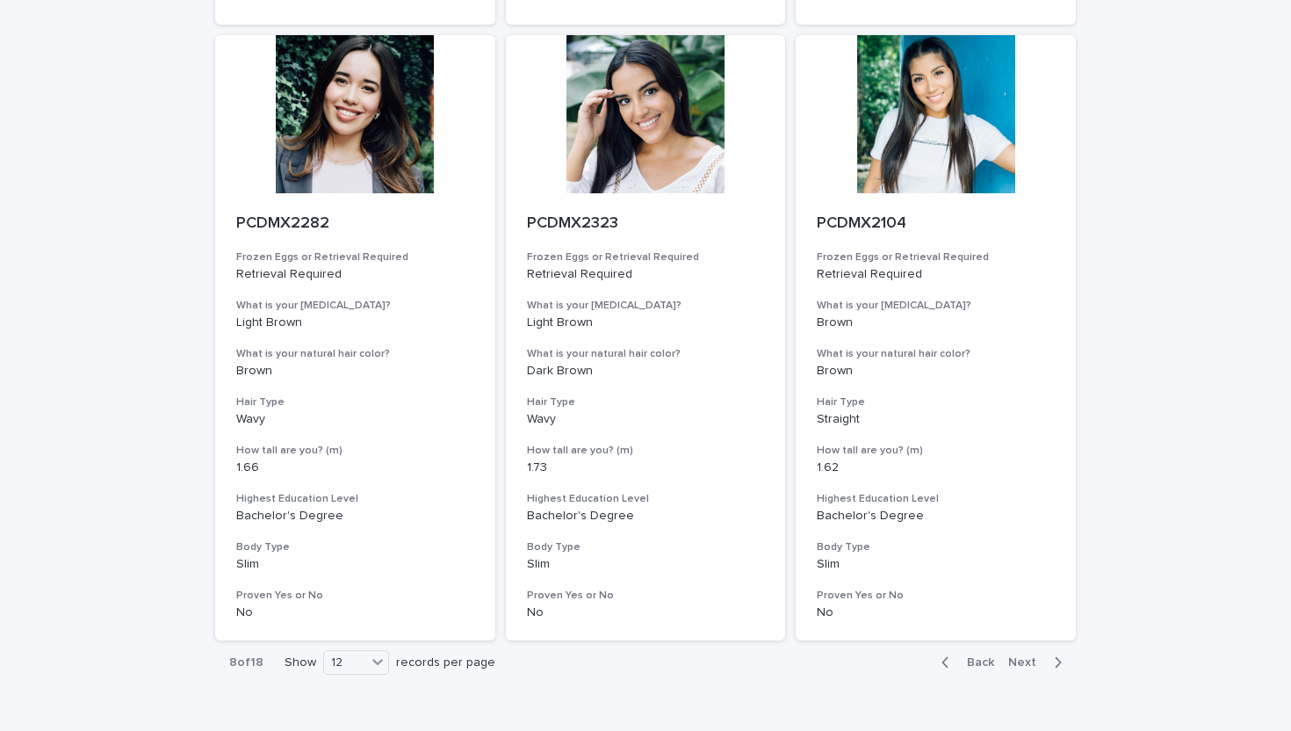
scroll to position [2088, 0]
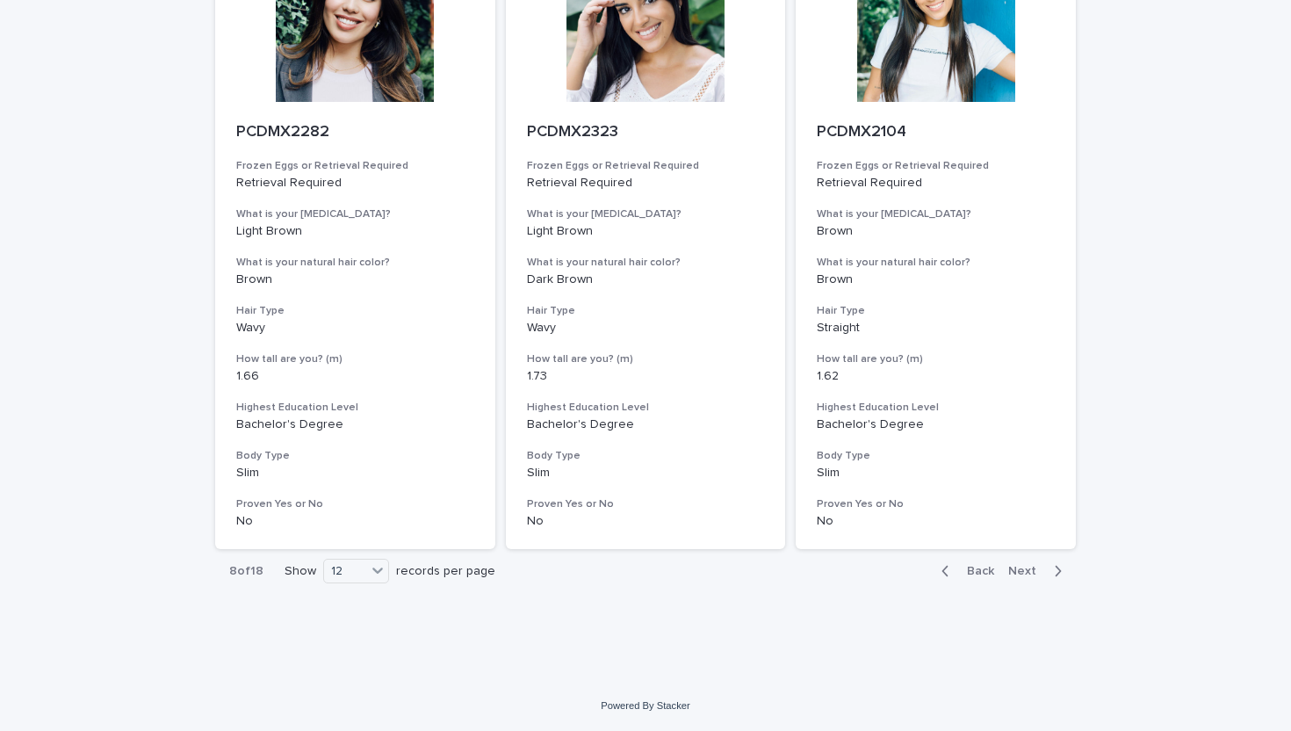
click at [1026, 563] on button "Next" at bounding box center [1038, 571] width 75 height 16
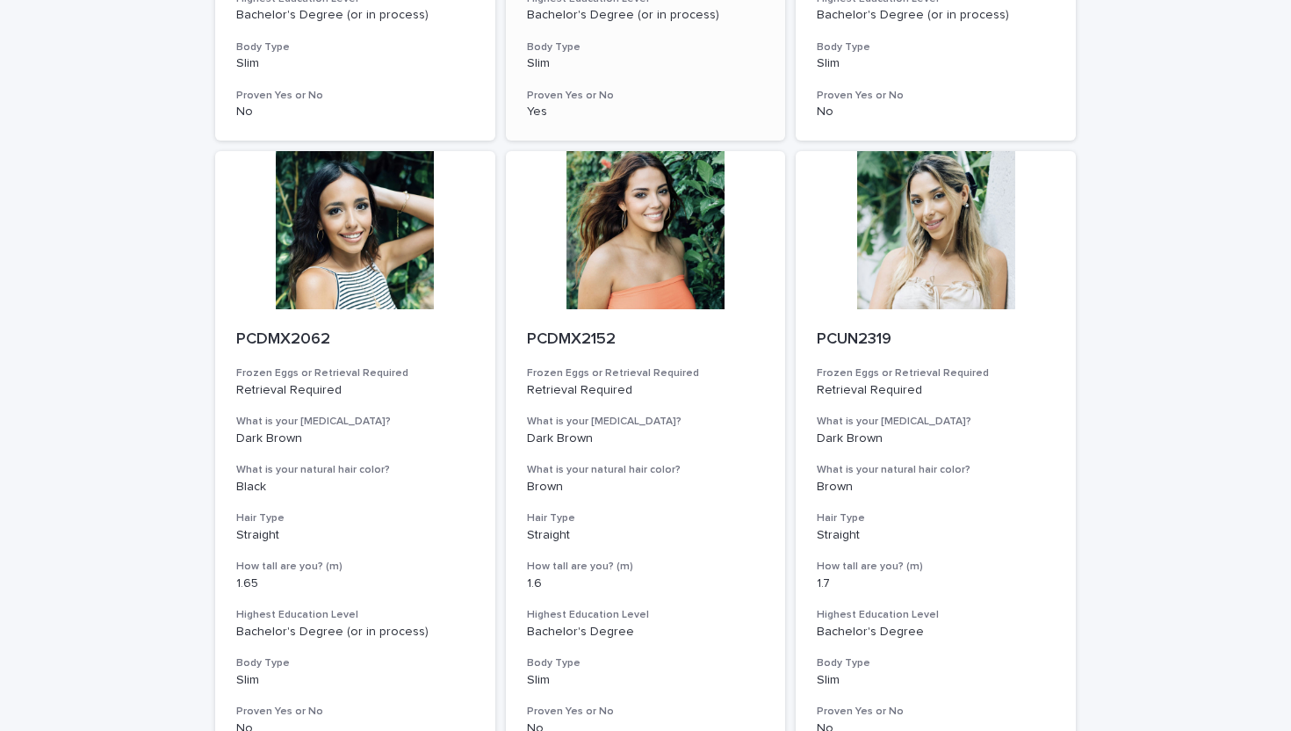
scroll to position [2088, 0]
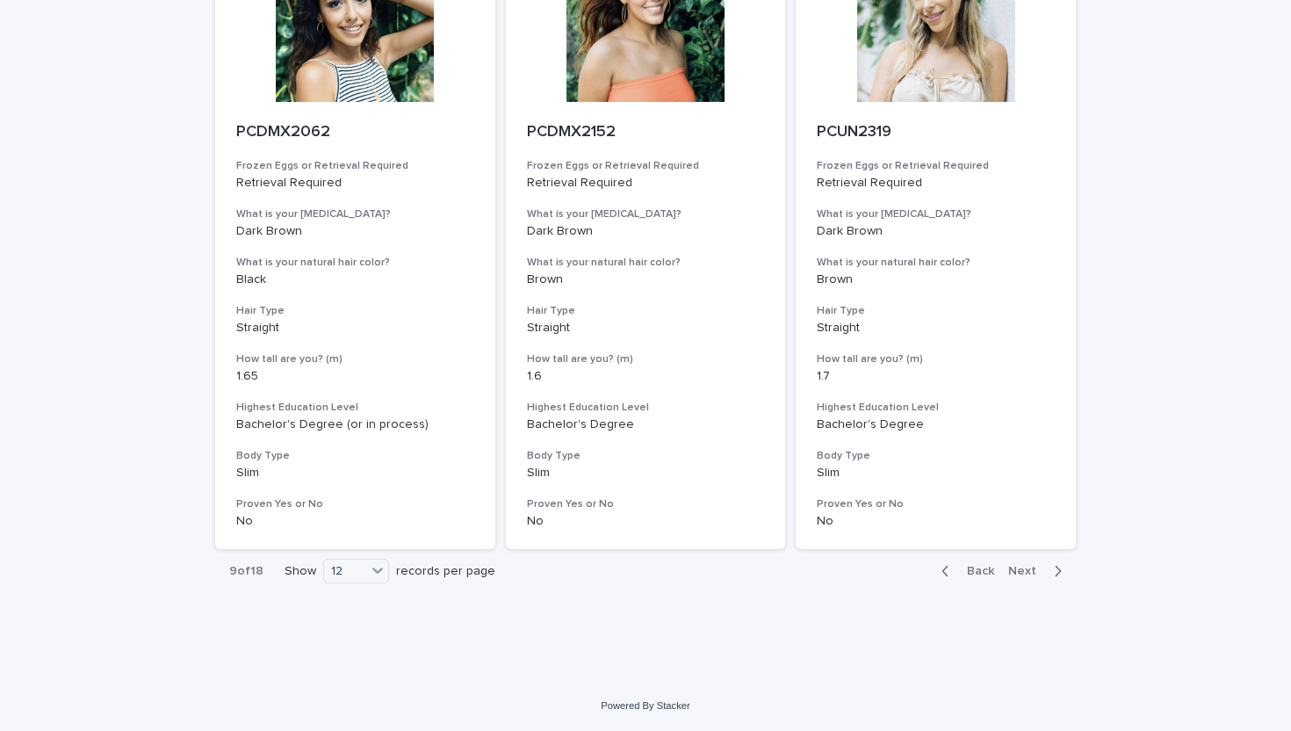
click at [1021, 568] on span "Next" at bounding box center [1027, 571] width 39 height 12
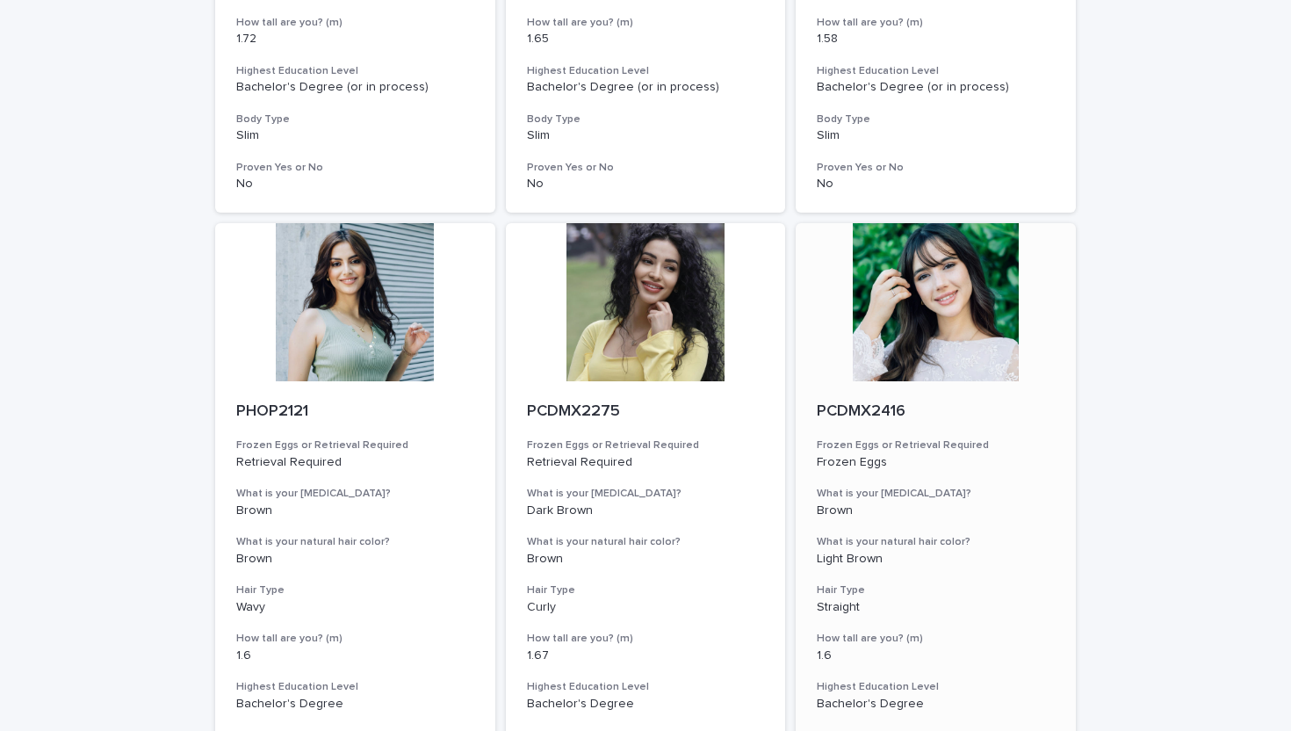
scroll to position [2088, 0]
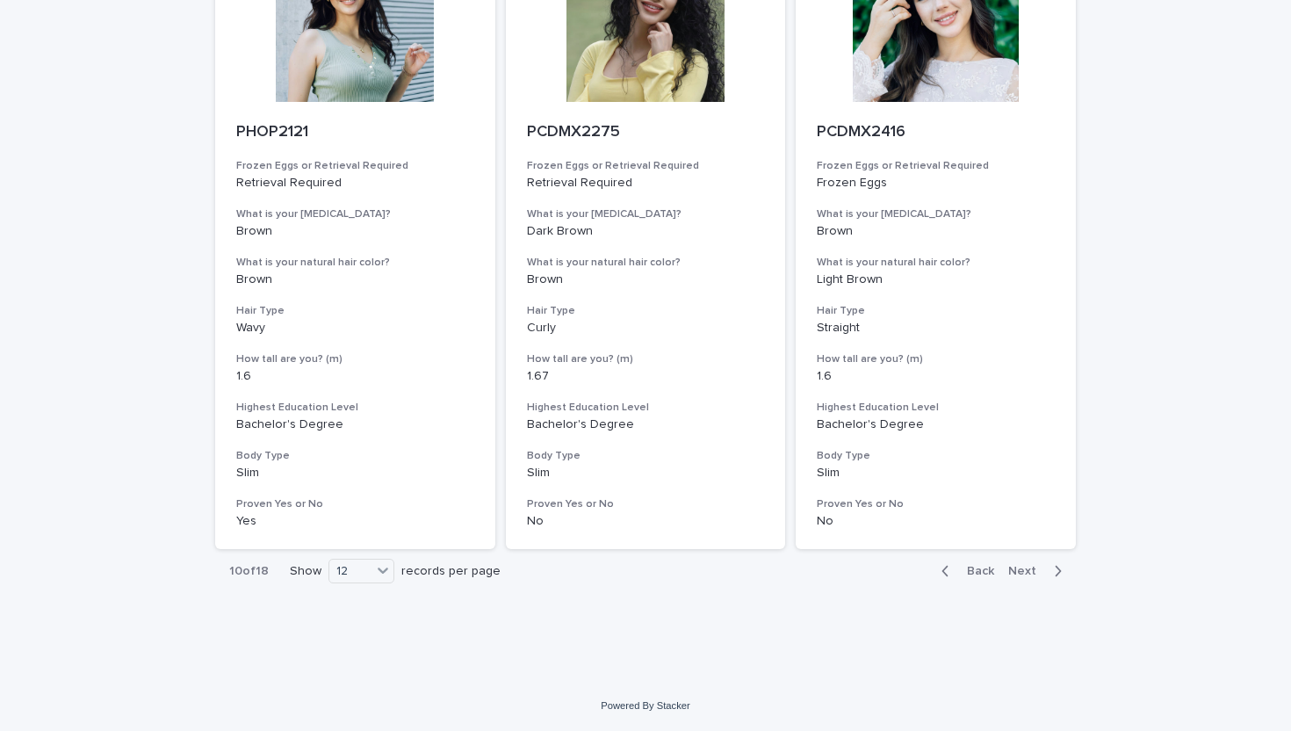
click at [1024, 573] on span "Next" at bounding box center [1027, 571] width 39 height 12
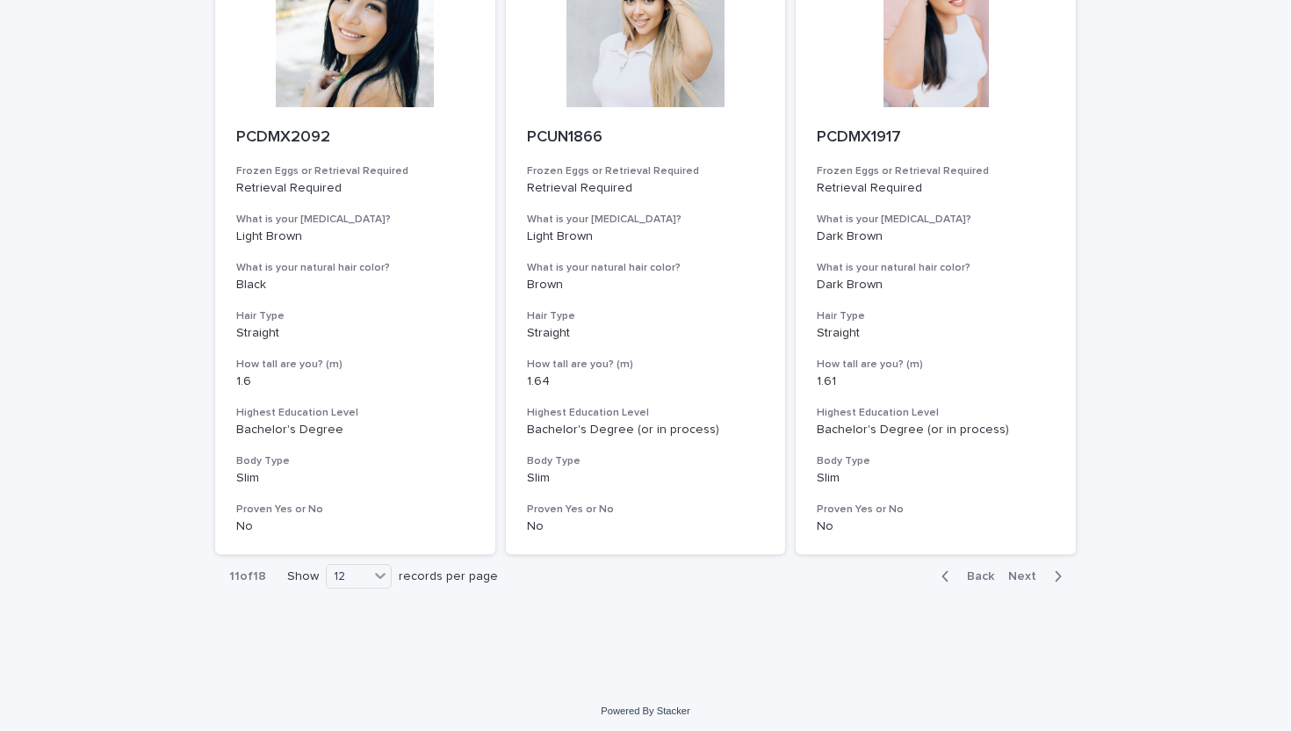
scroll to position [2088, 0]
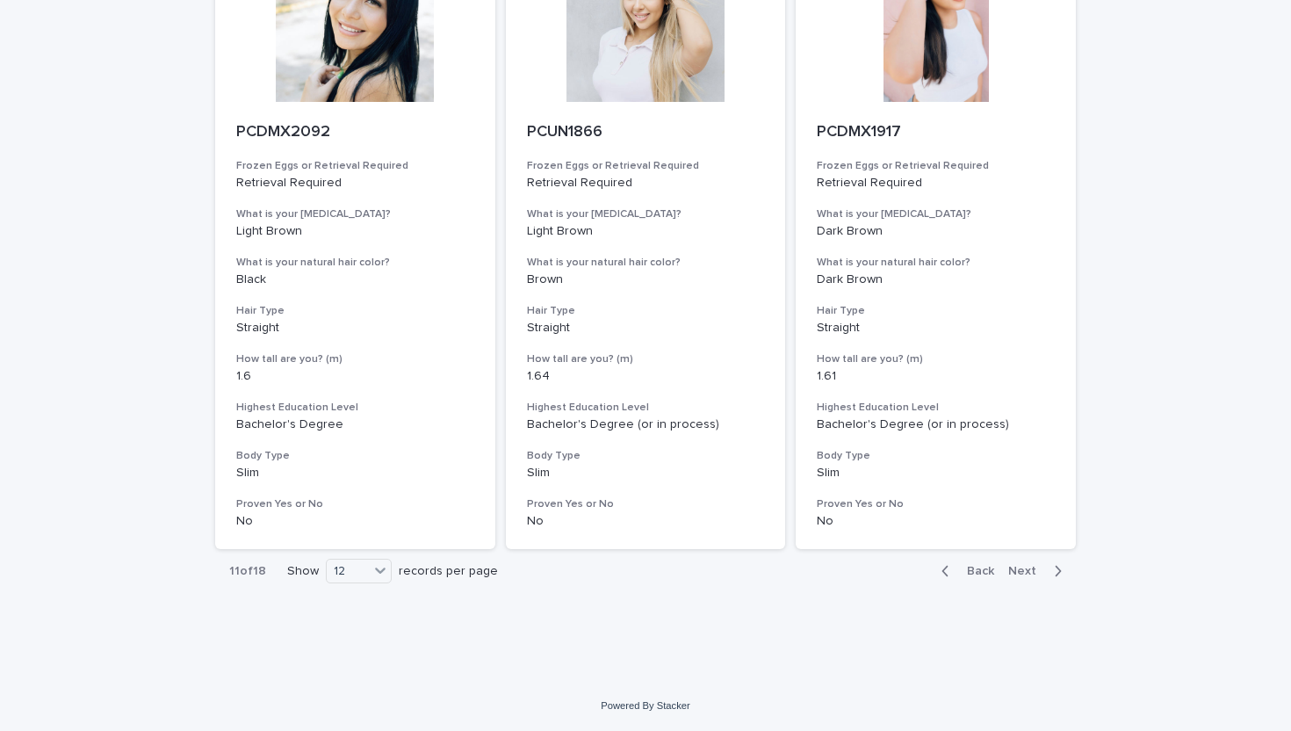
click at [1019, 566] on span "Next" at bounding box center [1027, 571] width 39 height 12
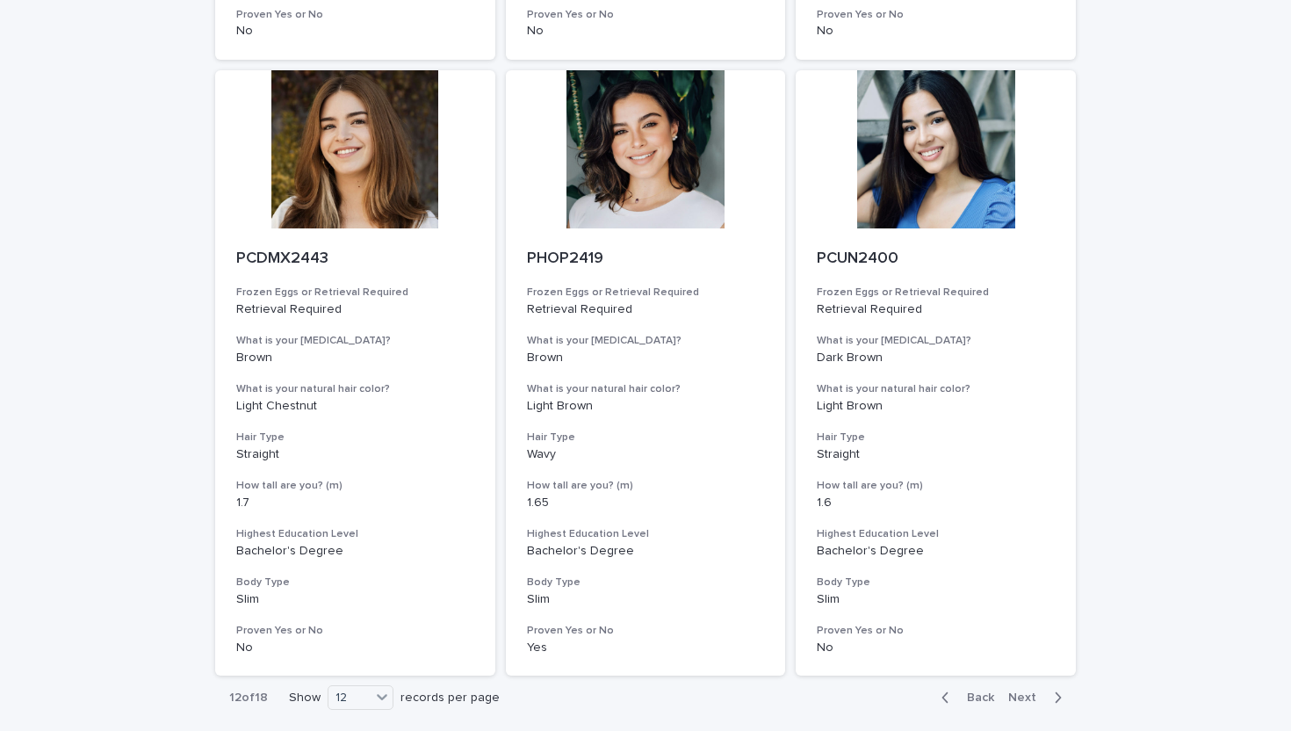
scroll to position [2088, 0]
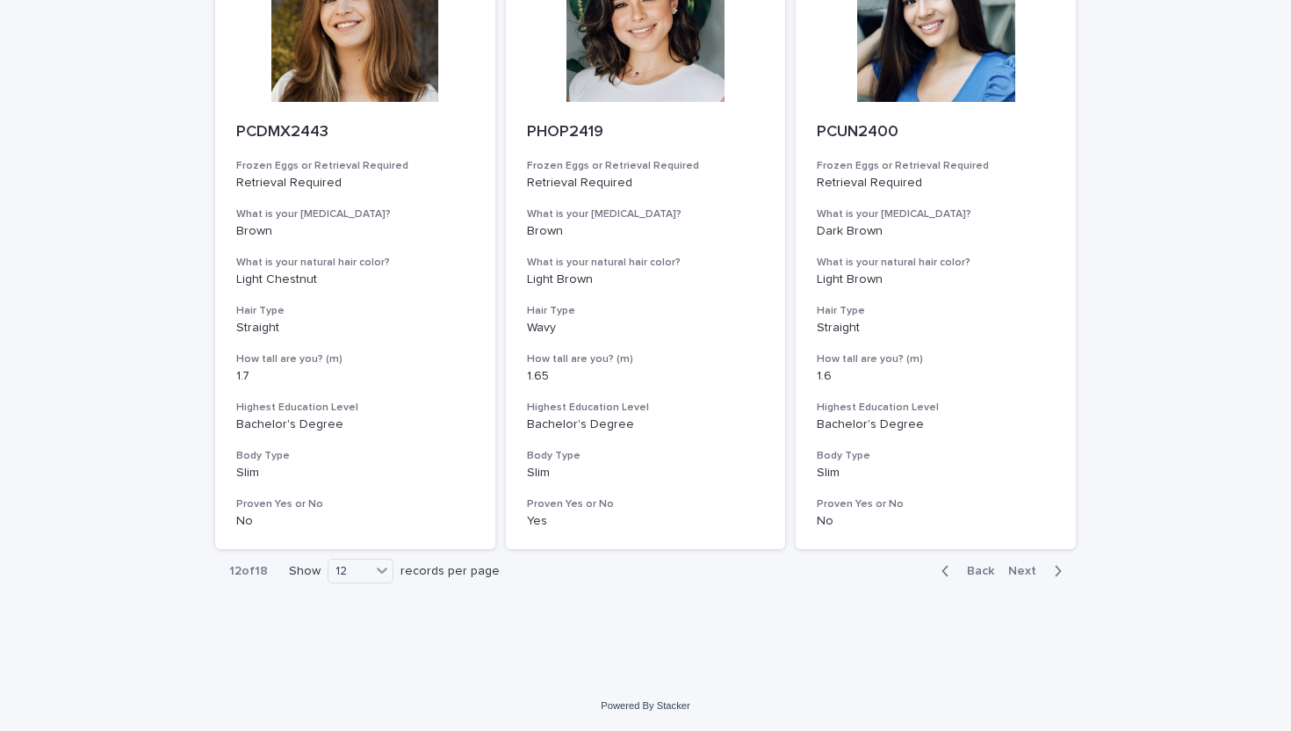
click at [1037, 577] on button "Next" at bounding box center [1038, 571] width 75 height 16
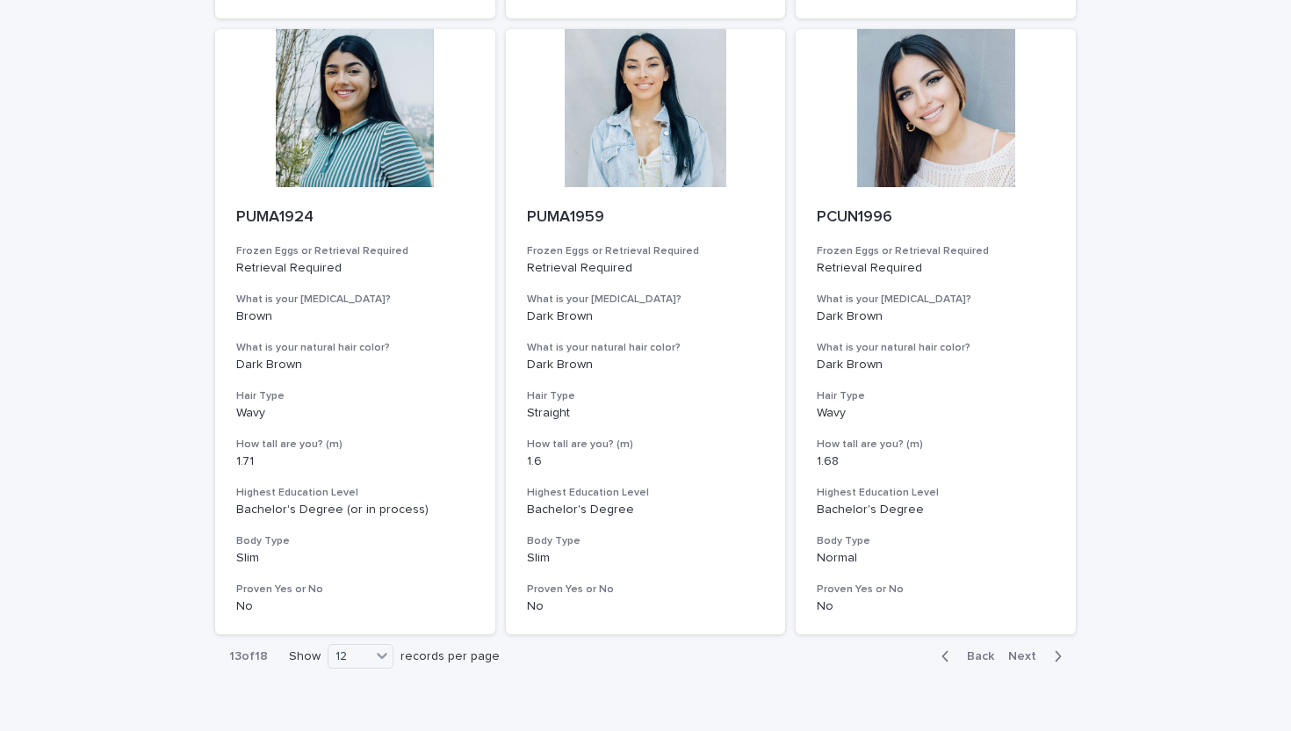
scroll to position [1987, 0]
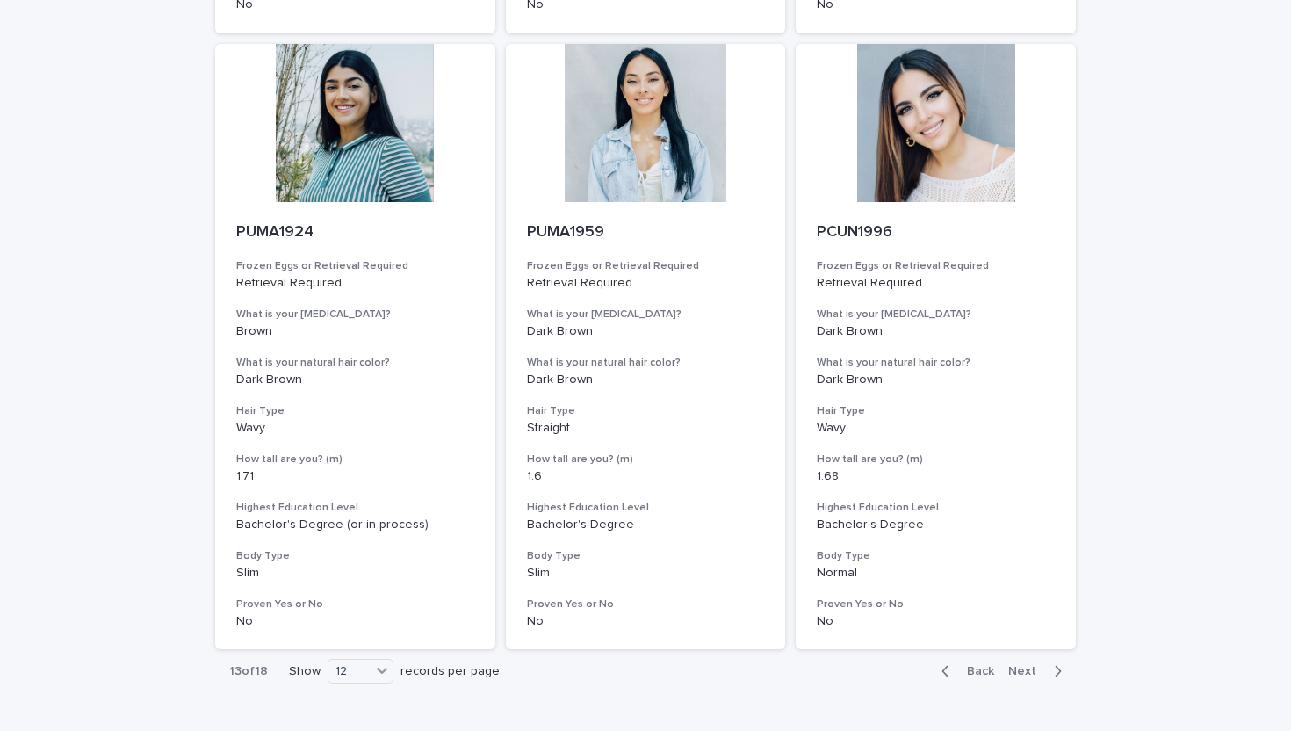
click at [1025, 672] on span "Next" at bounding box center [1027, 671] width 39 height 12
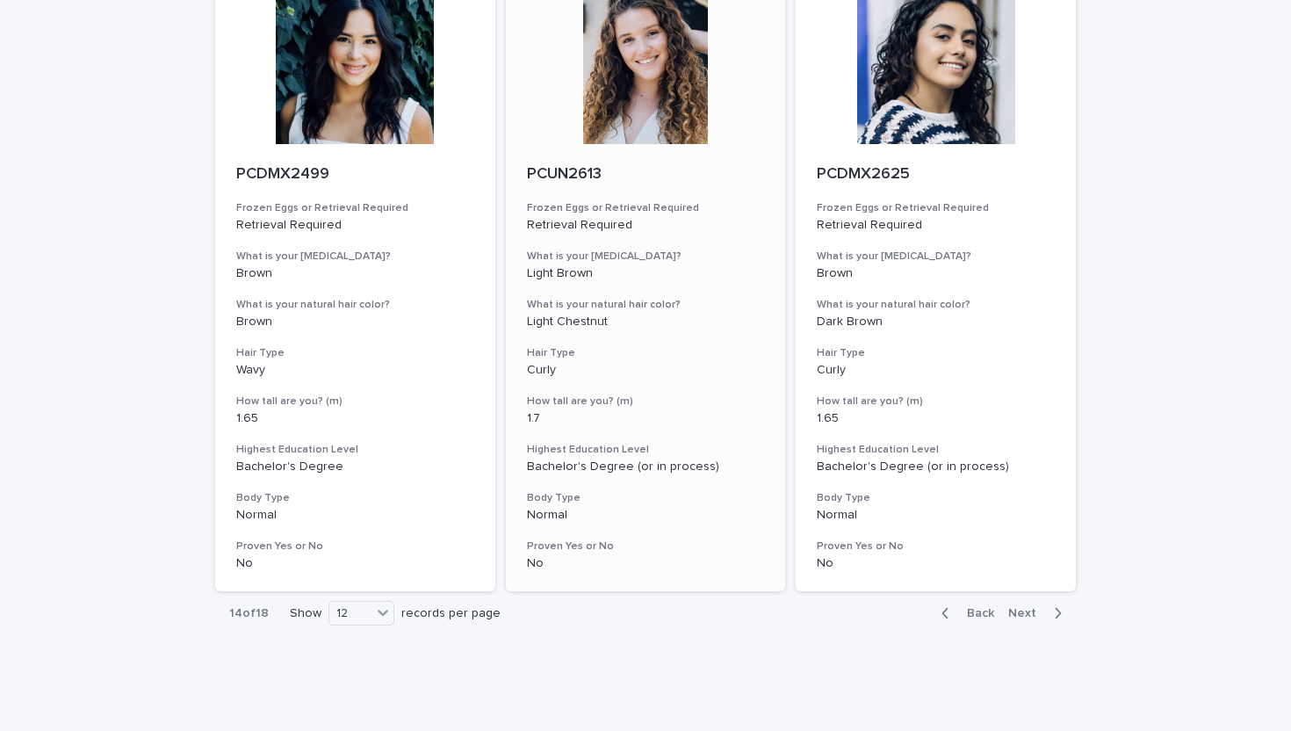
scroll to position [2050, 0]
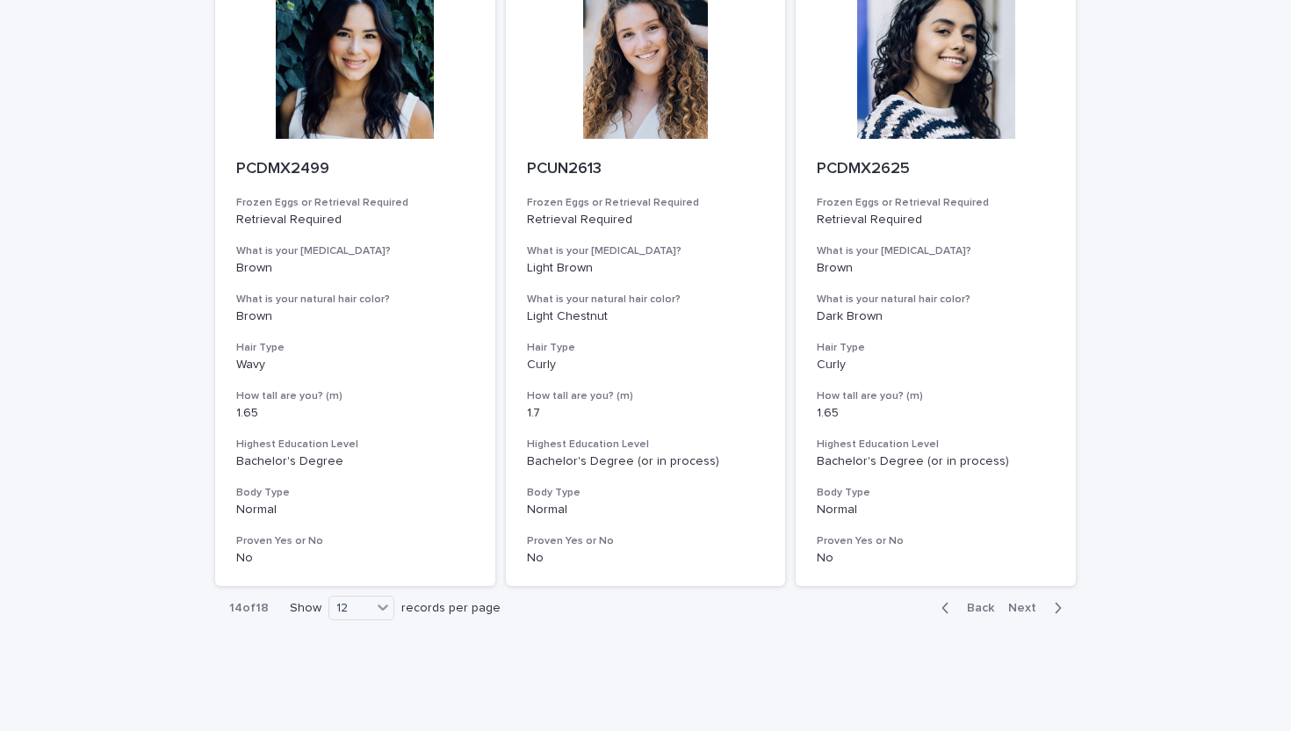
click at [1012, 605] on span "Next" at bounding box center [1027, 608] width 39 height 12
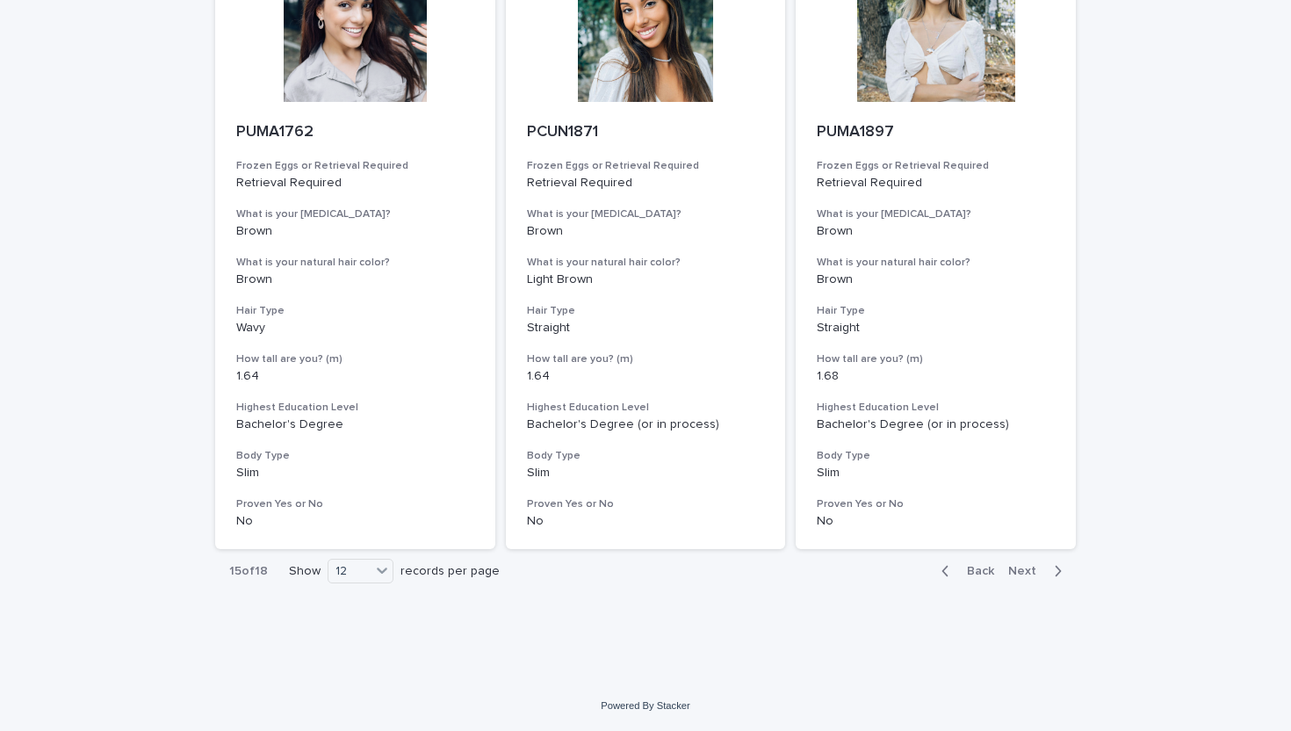
scroll to position [2087, 0]
click at [1032, 576] on span "Next" at bounding box center [1027, 571] width 39 height 12
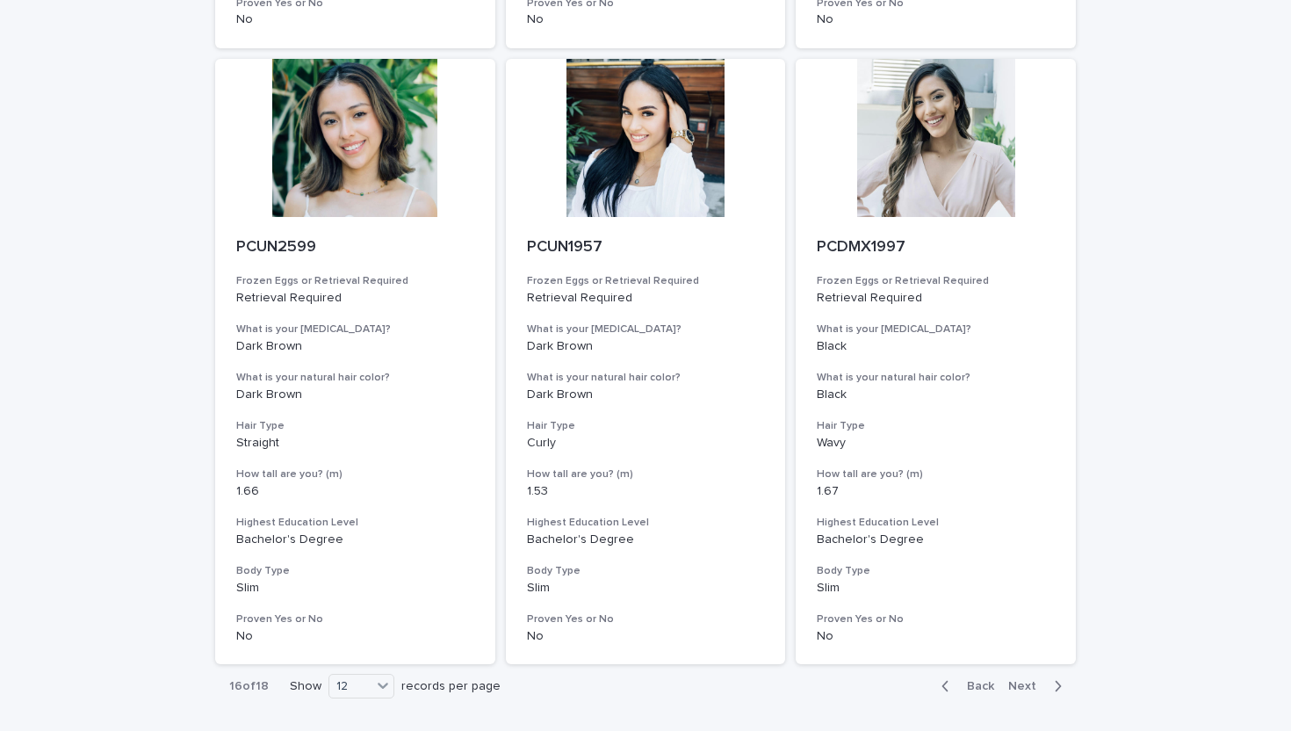
scroll to position [2088, 0]
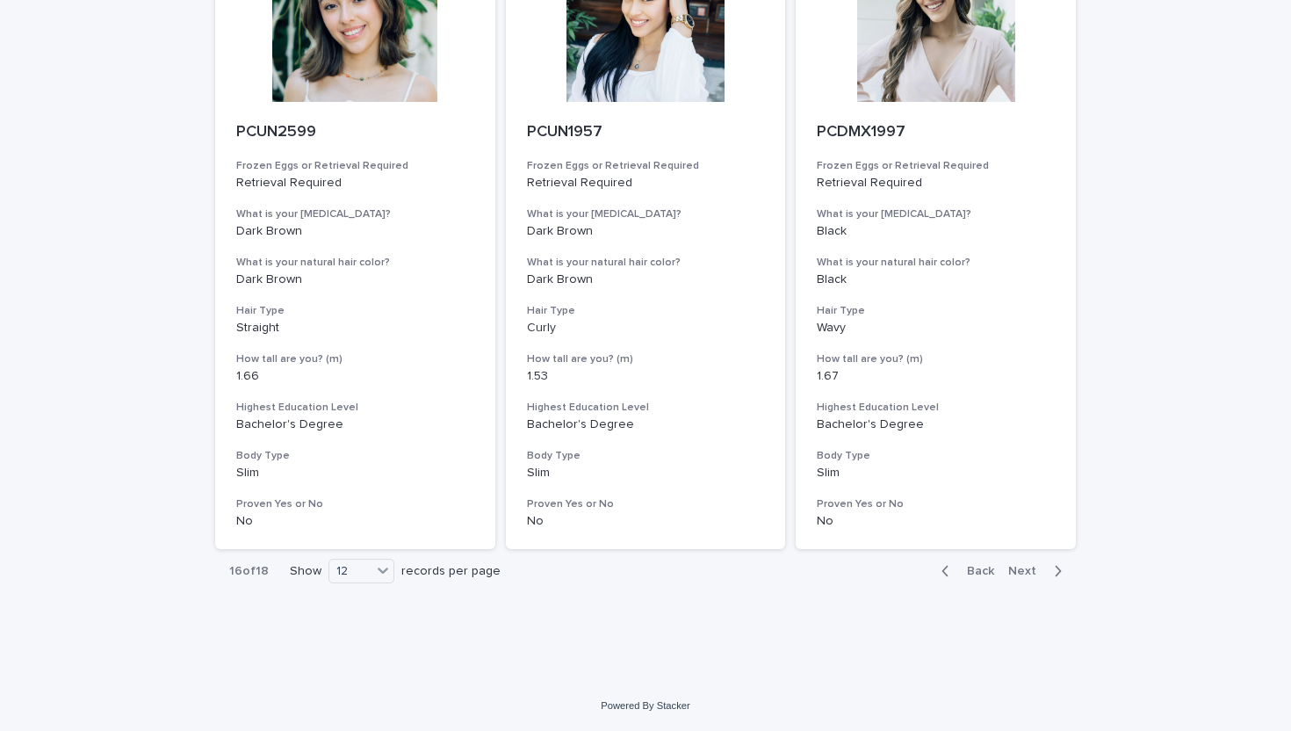
click at [1034, 572] on span "Next" at bounding box center [1027, 571] width 39 height 12
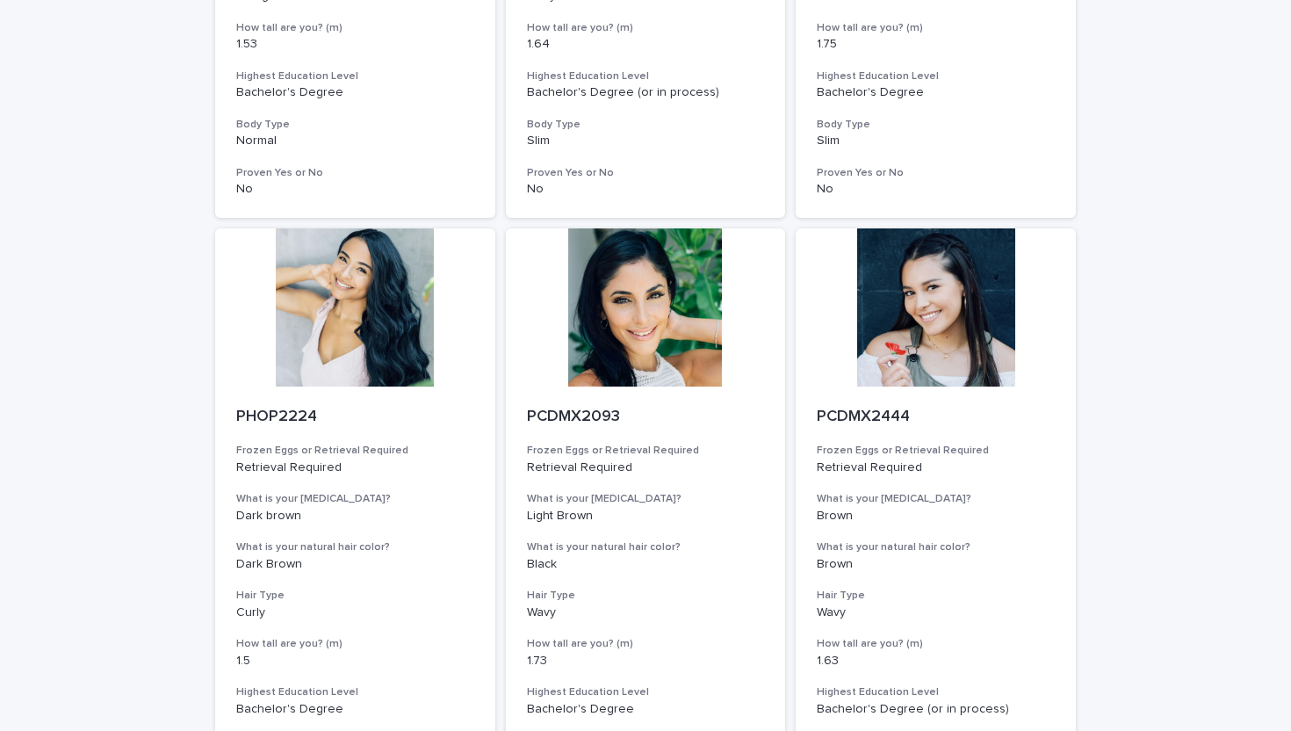
scroll to position [2088, 0]
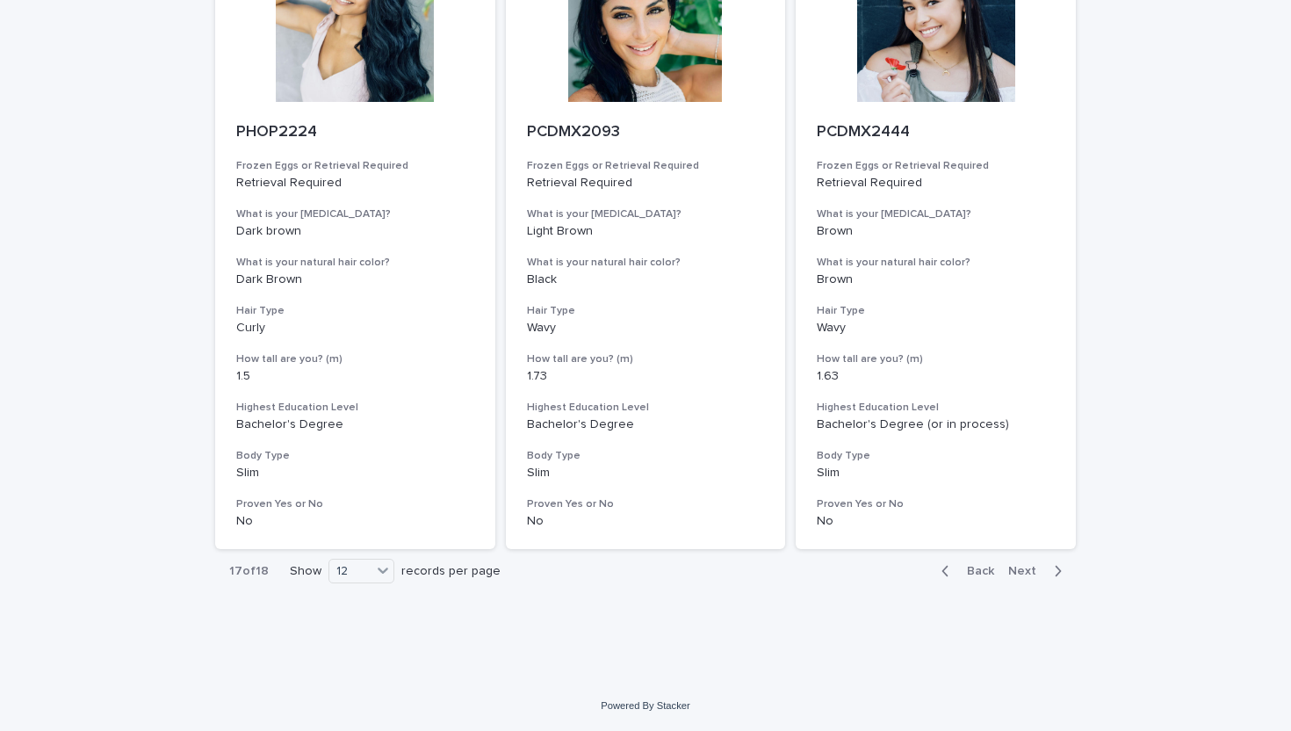
click at [1034, 572] on span "Next" at bounding box center [1027, 571] width 39 height 12
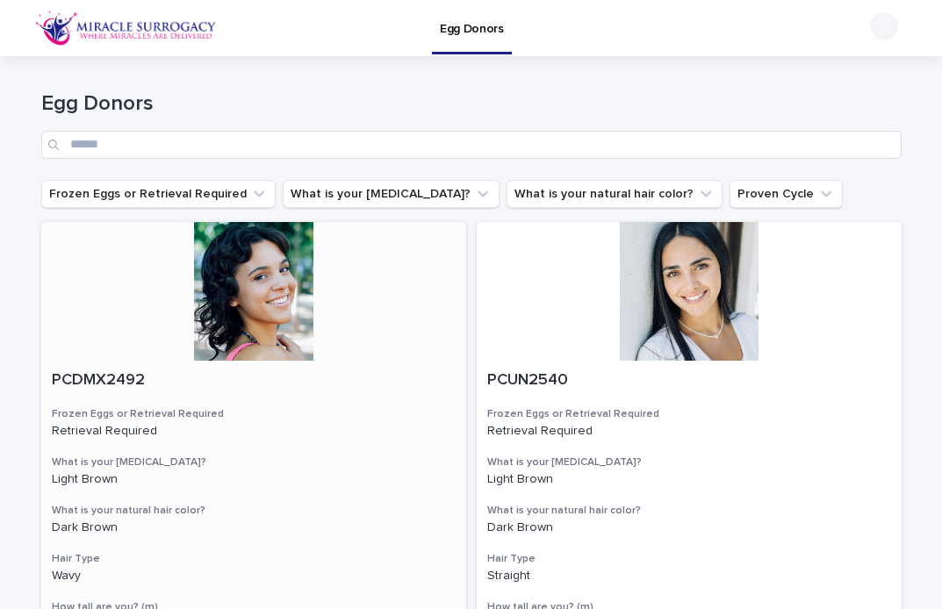
click at [278, 330] on div at bounding box center [253, 291] width 425 height 139
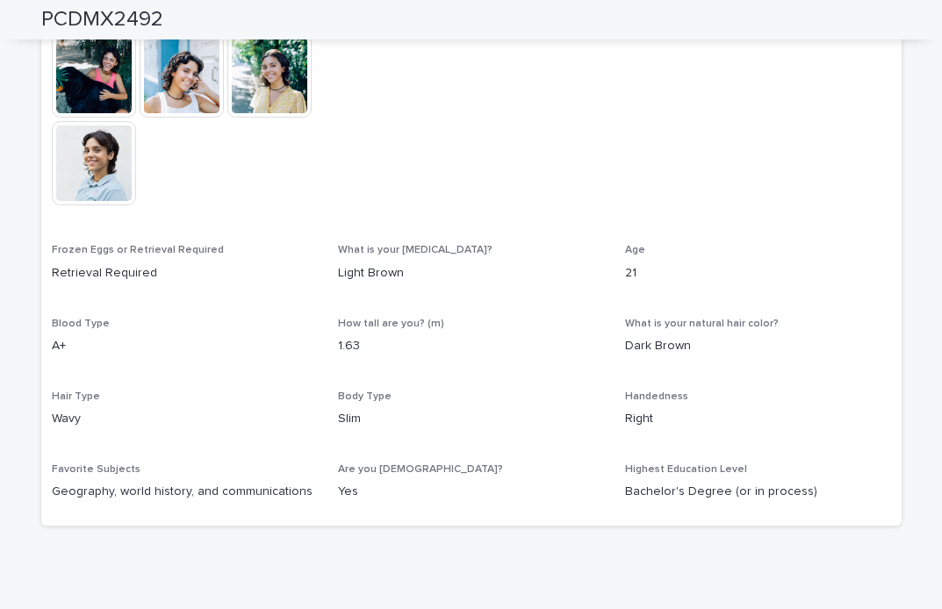
scroll to position [675, 0]
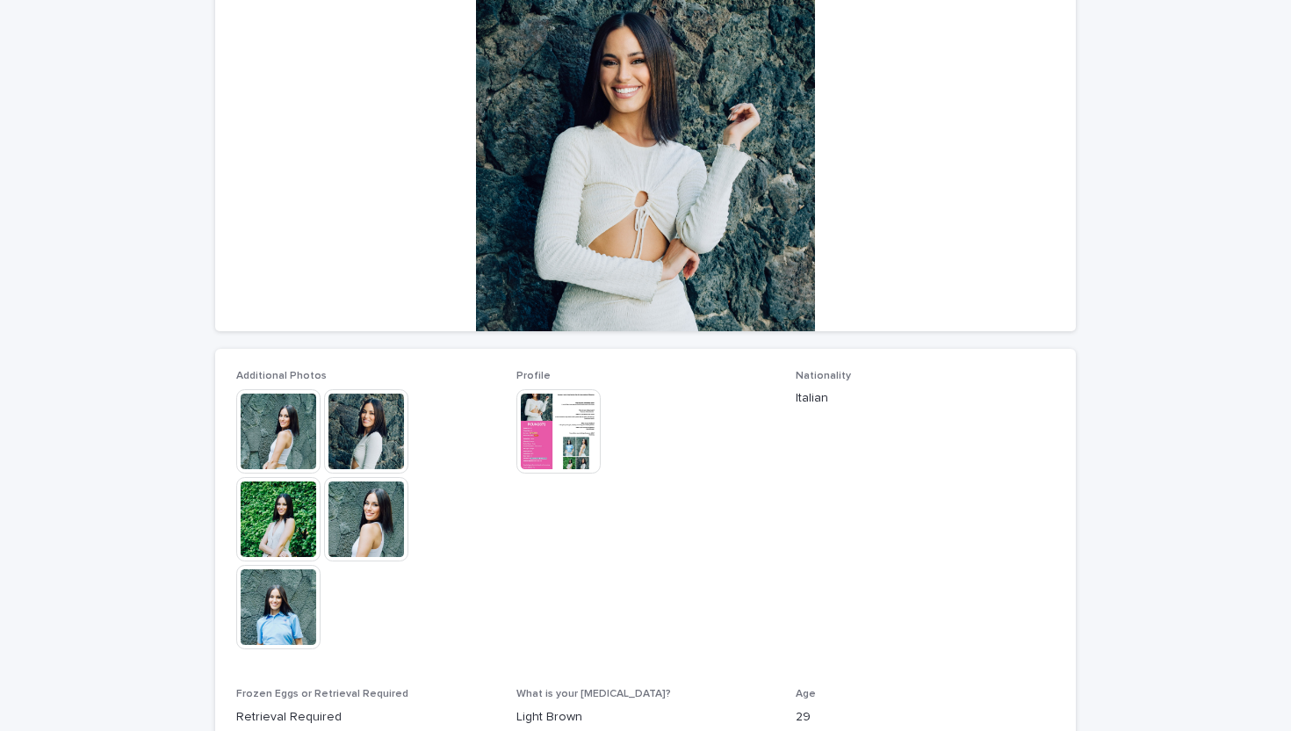
scroll to position [185, 0]
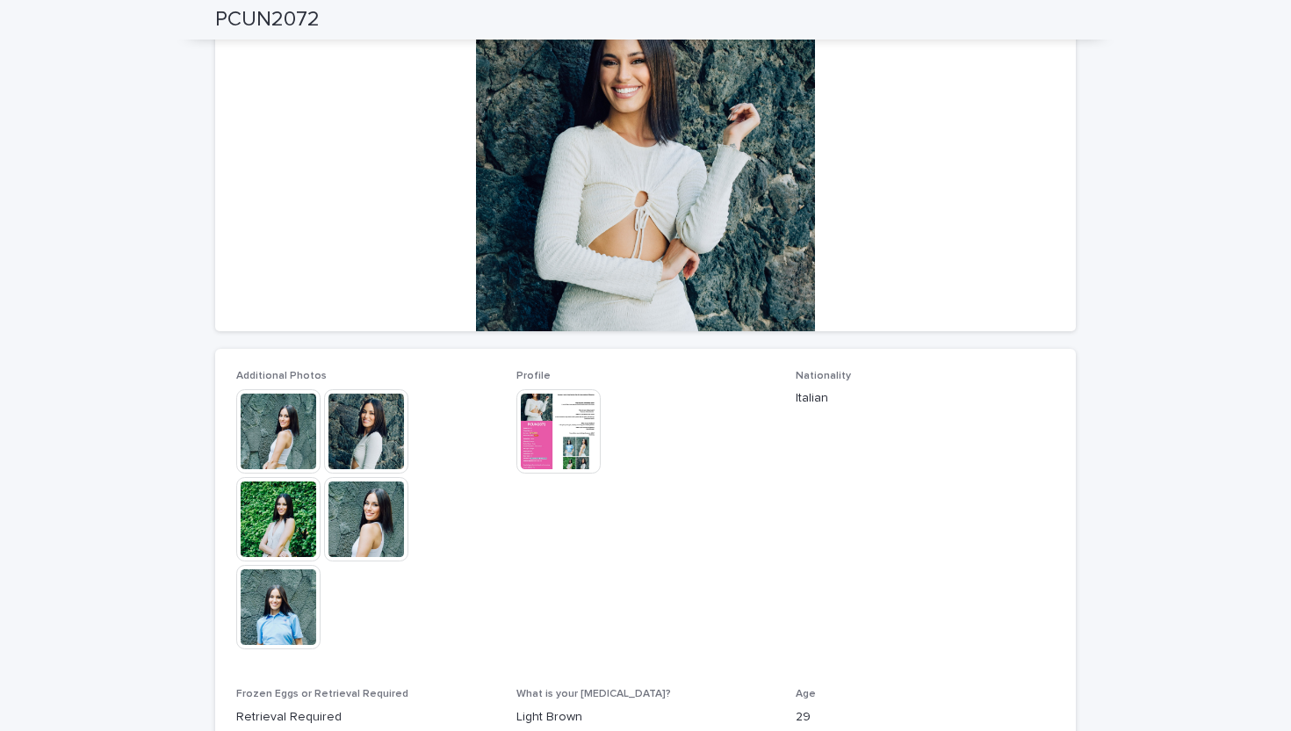
click at [367, 509] on img at bounding box center [366, 519] width 84 height 84
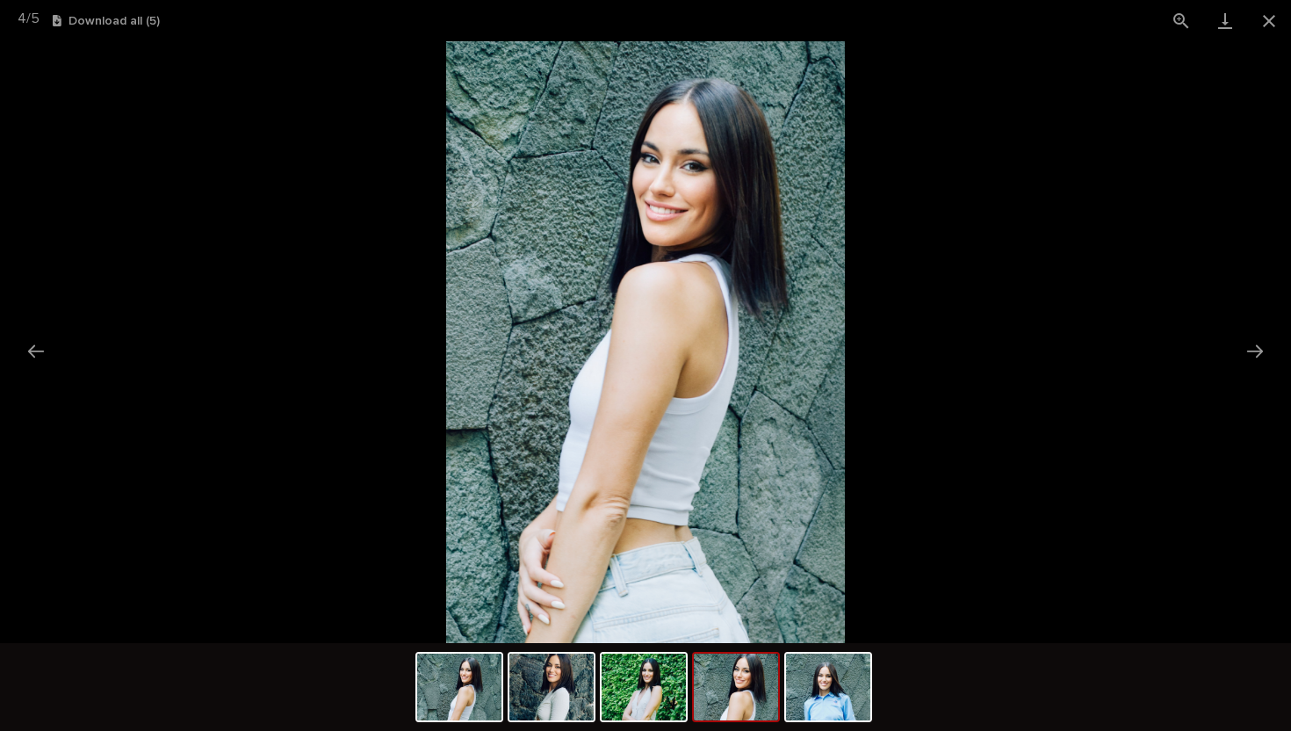
click at [315, 475] on picture at bounding box center [645, 342] width 1291 height 602
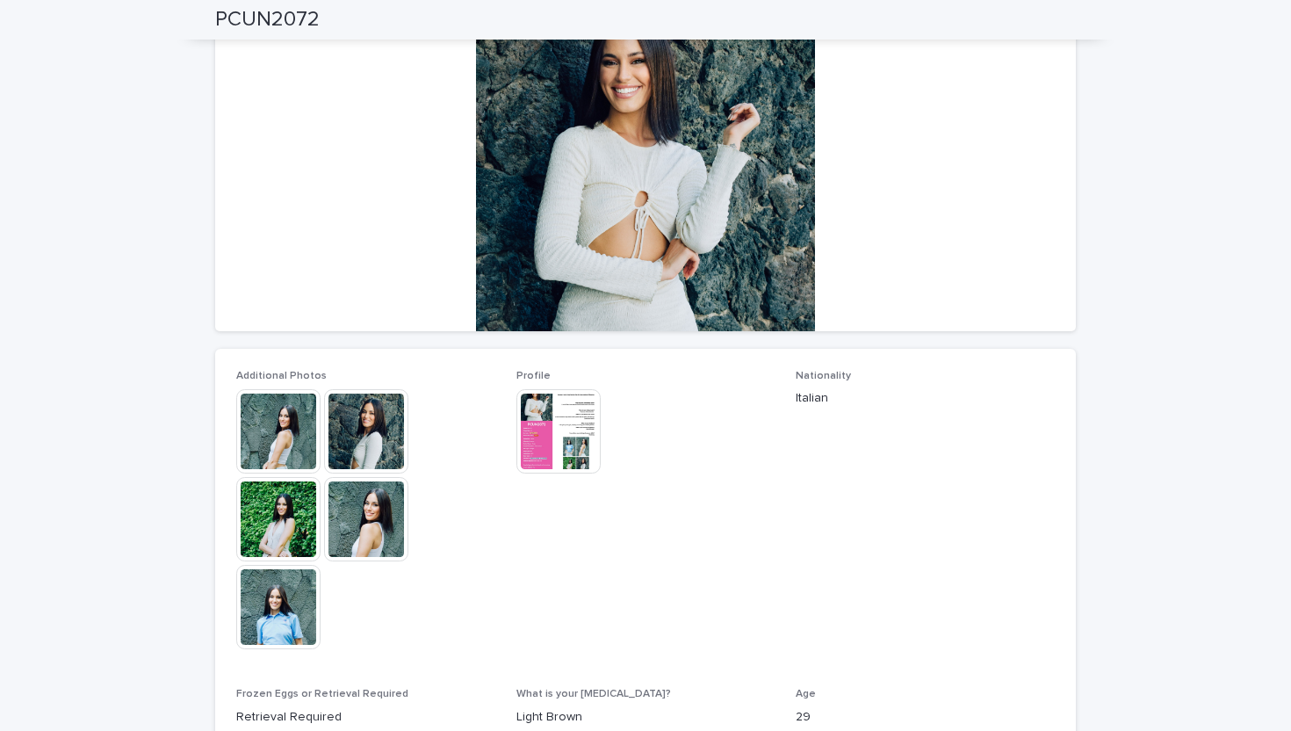
click at [558, 414] on img at bounding box center [558, 431] width 84 height 84
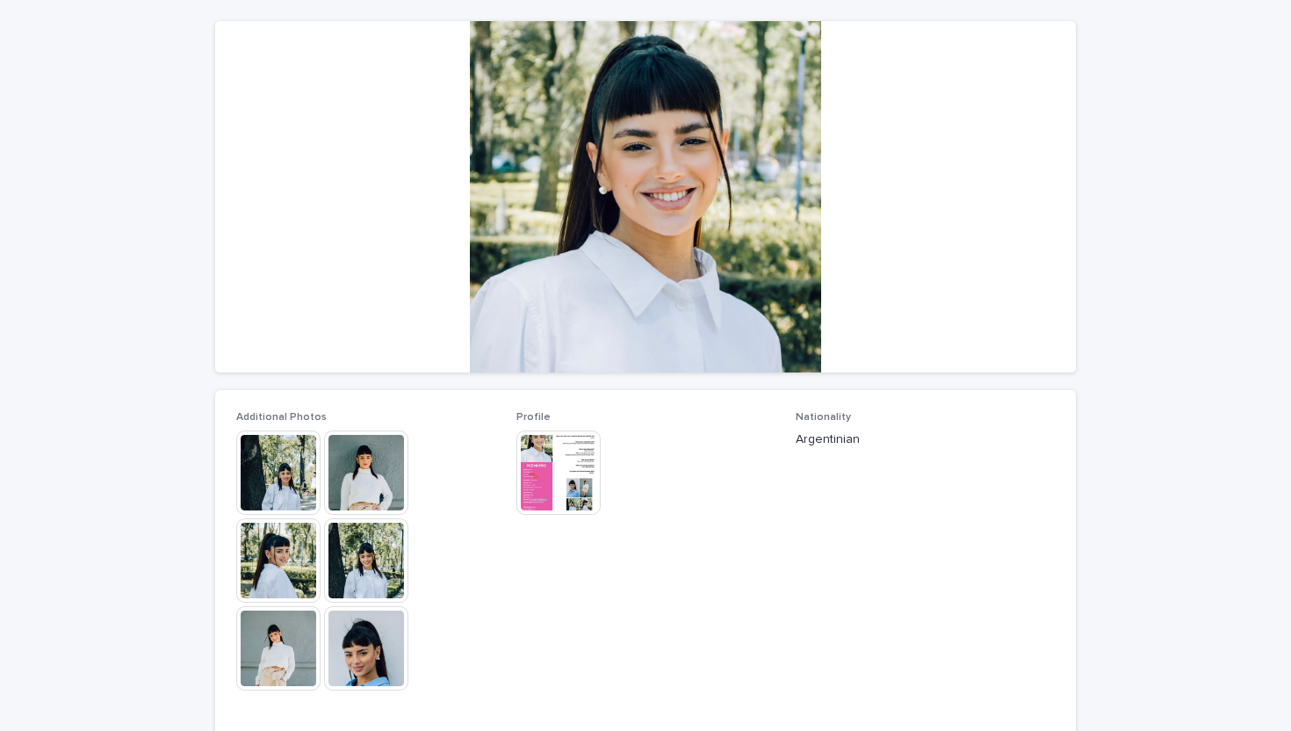
scroll to position [153, 0]
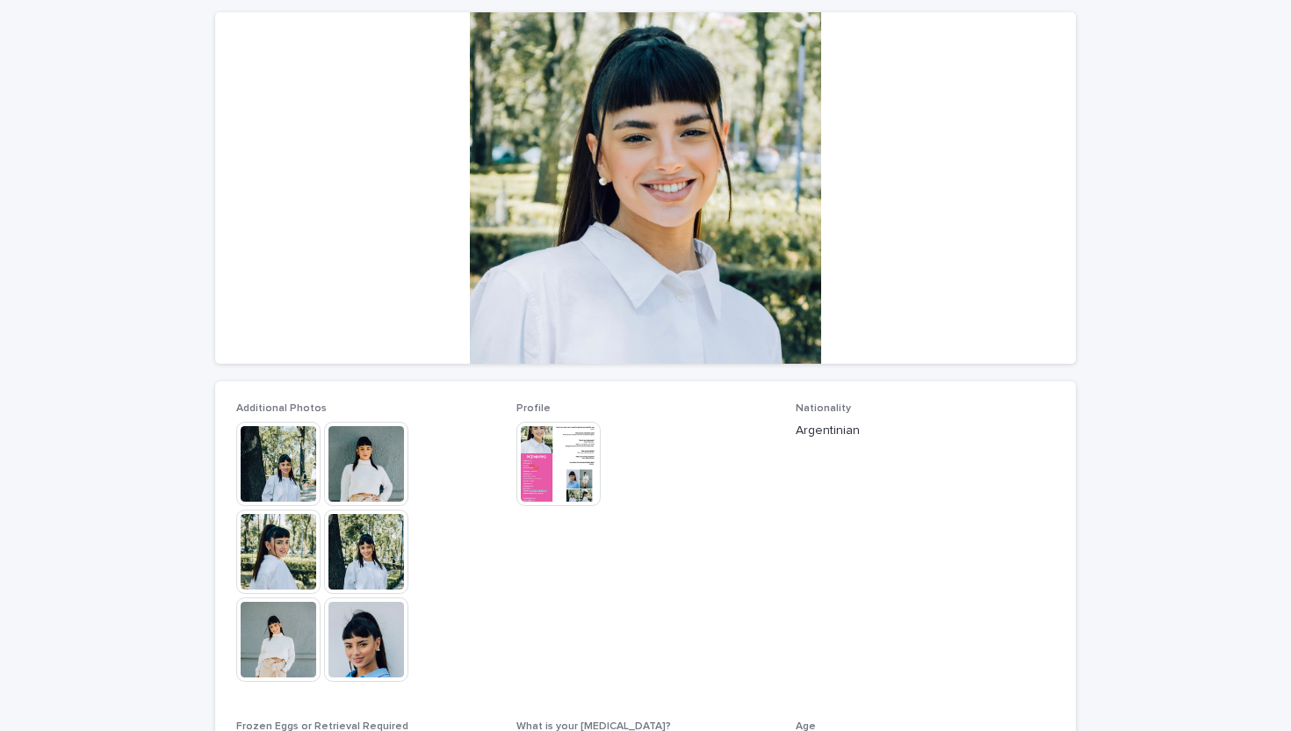
click at [364, 632] on img at bounding box center [366, 639] width 84 height 84
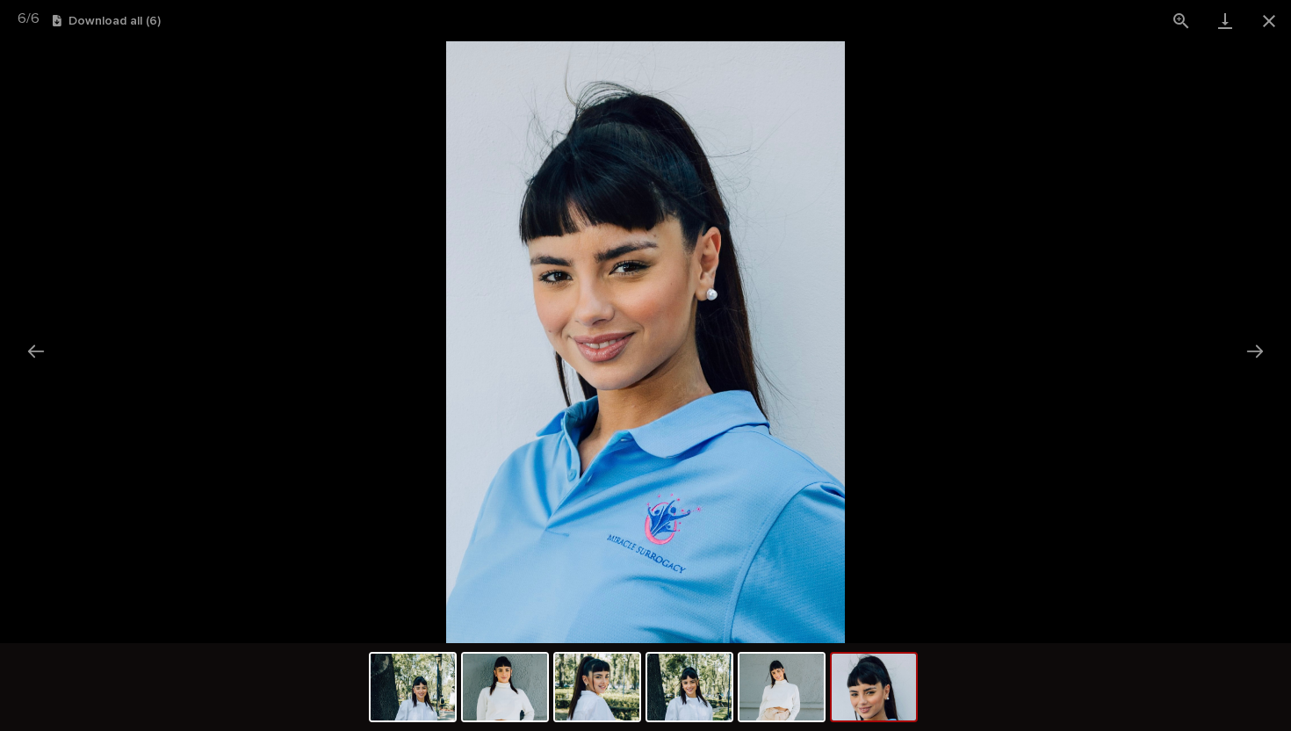
click at [256, 517] on picture at bounding box center [645, 342] width 1291 height 602
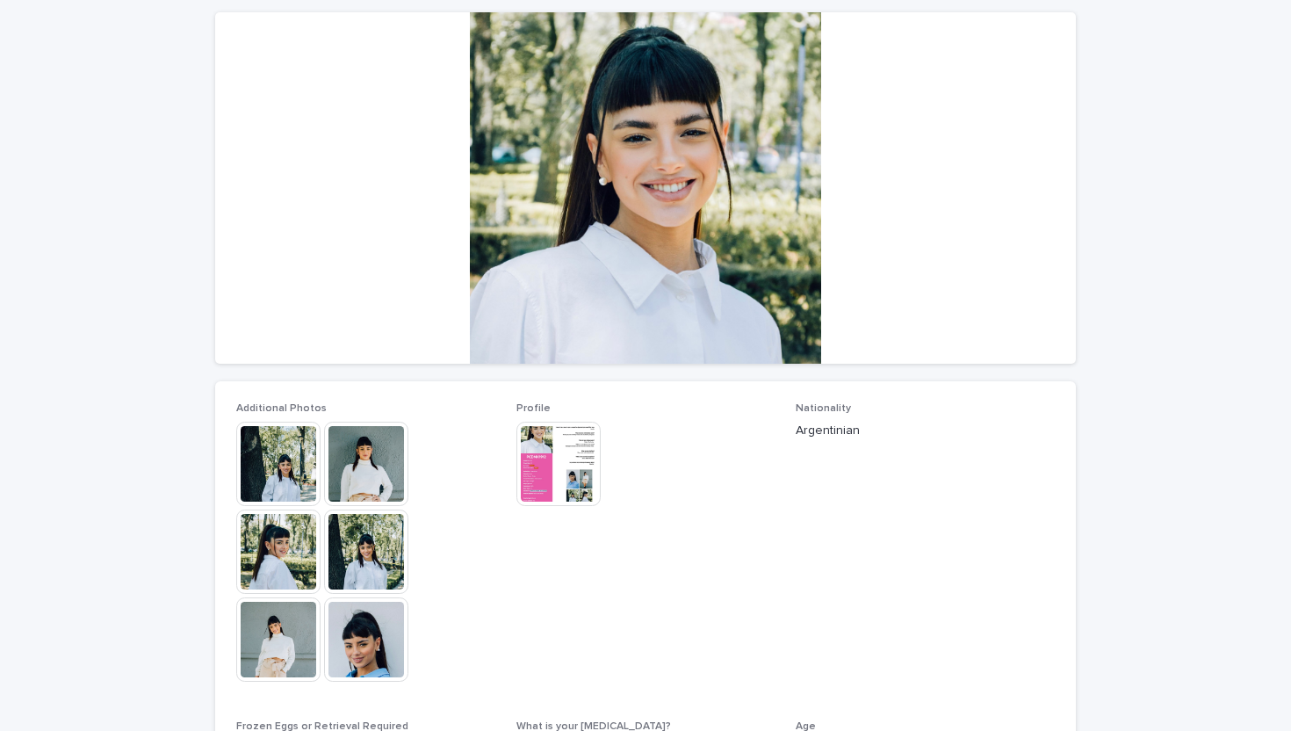
click at [545, 477] on img at bounding box center [558, 463] width 84 height 84
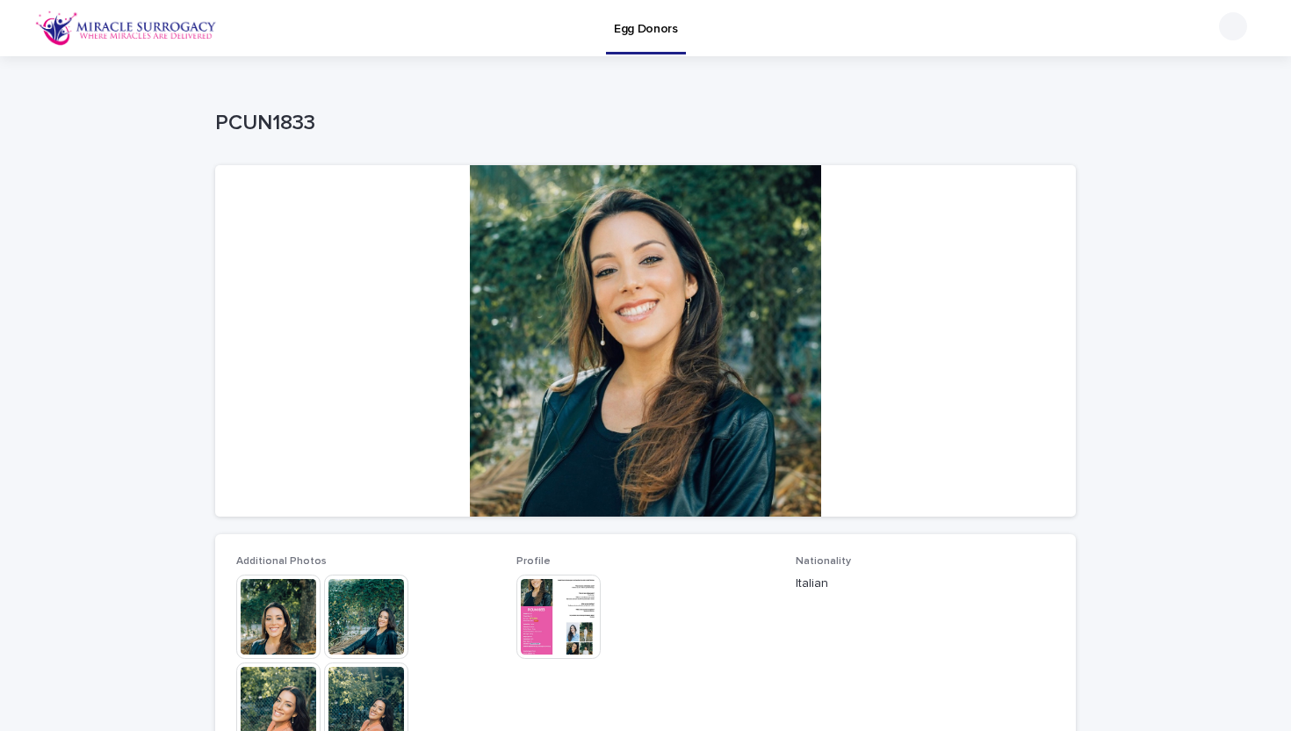
click at [566, 610] on img at bounding box center [558, 616] width 84 height 84
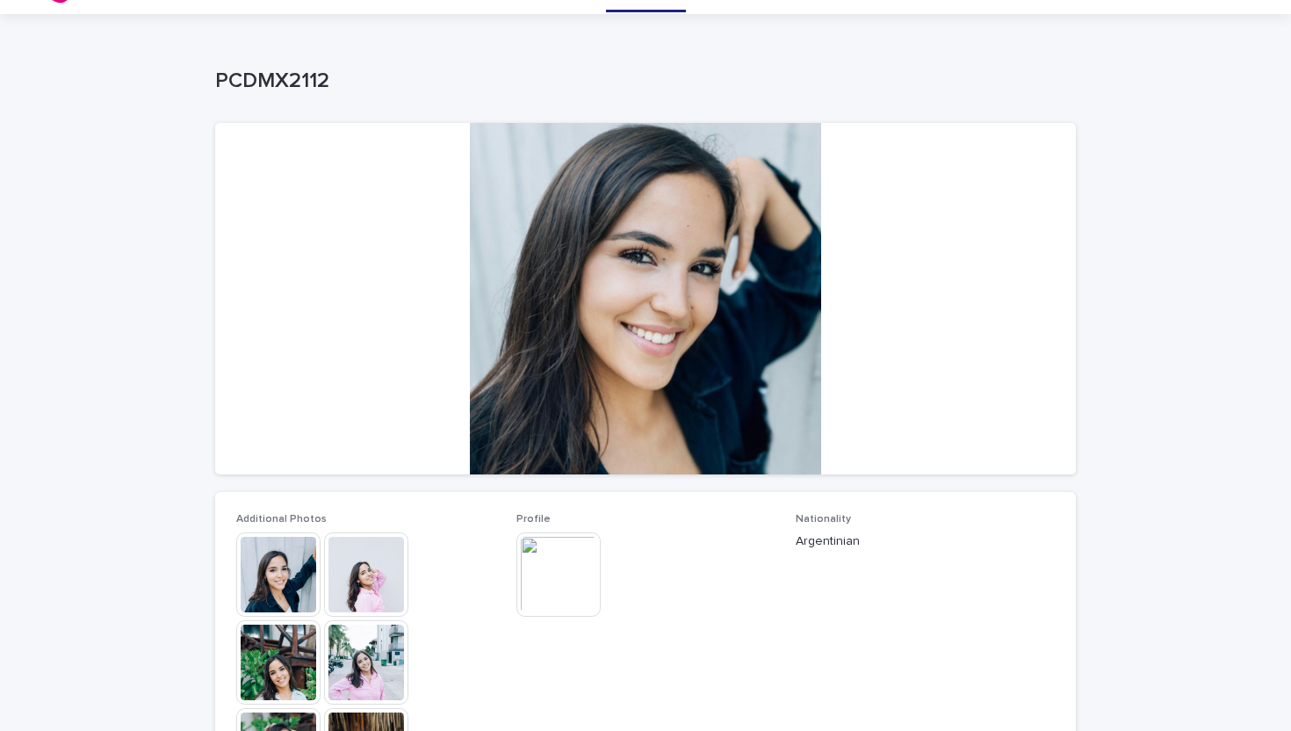
scroll to position [43, 0]
click at [553, 598] on img at bounding box center [558, 573] width 84 height 84
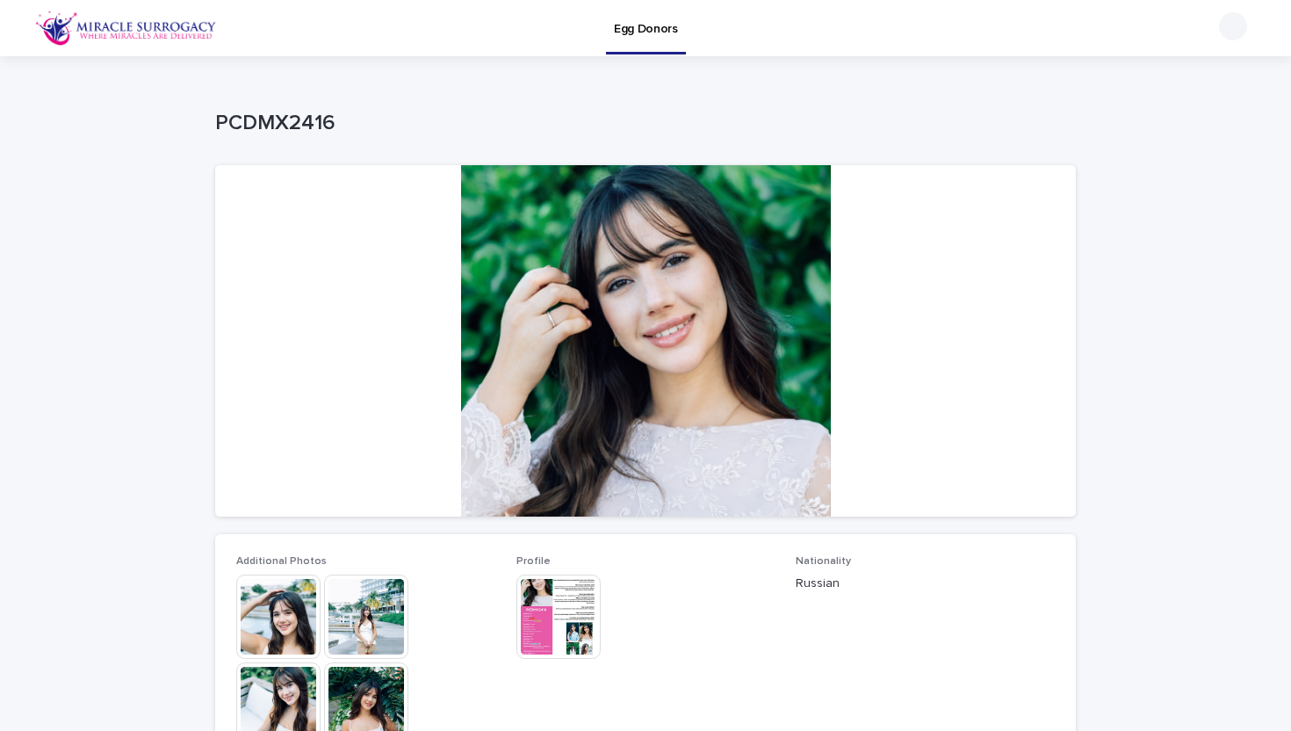
click at [548, 615] on img at bounding box center [558, 616] width 84 height 84
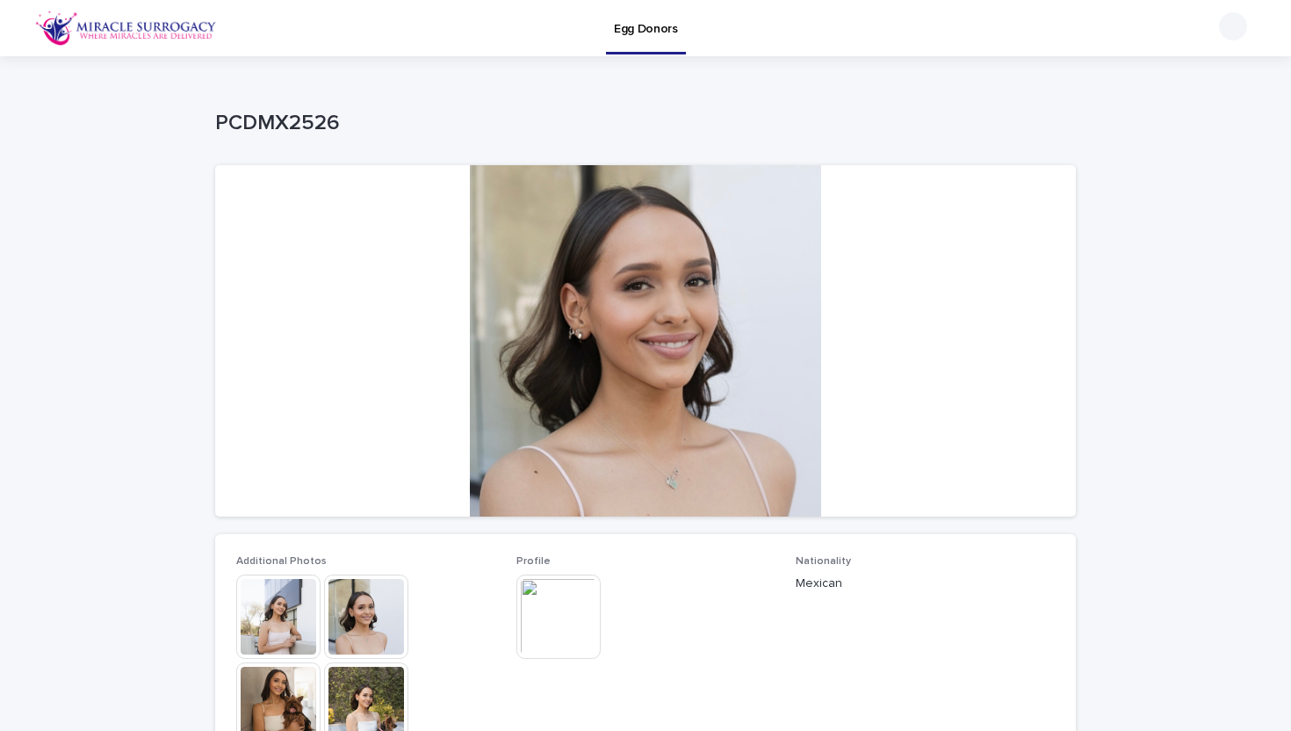
click at [554, 616] on img at bounding box center [558, 616] width 84 height 84
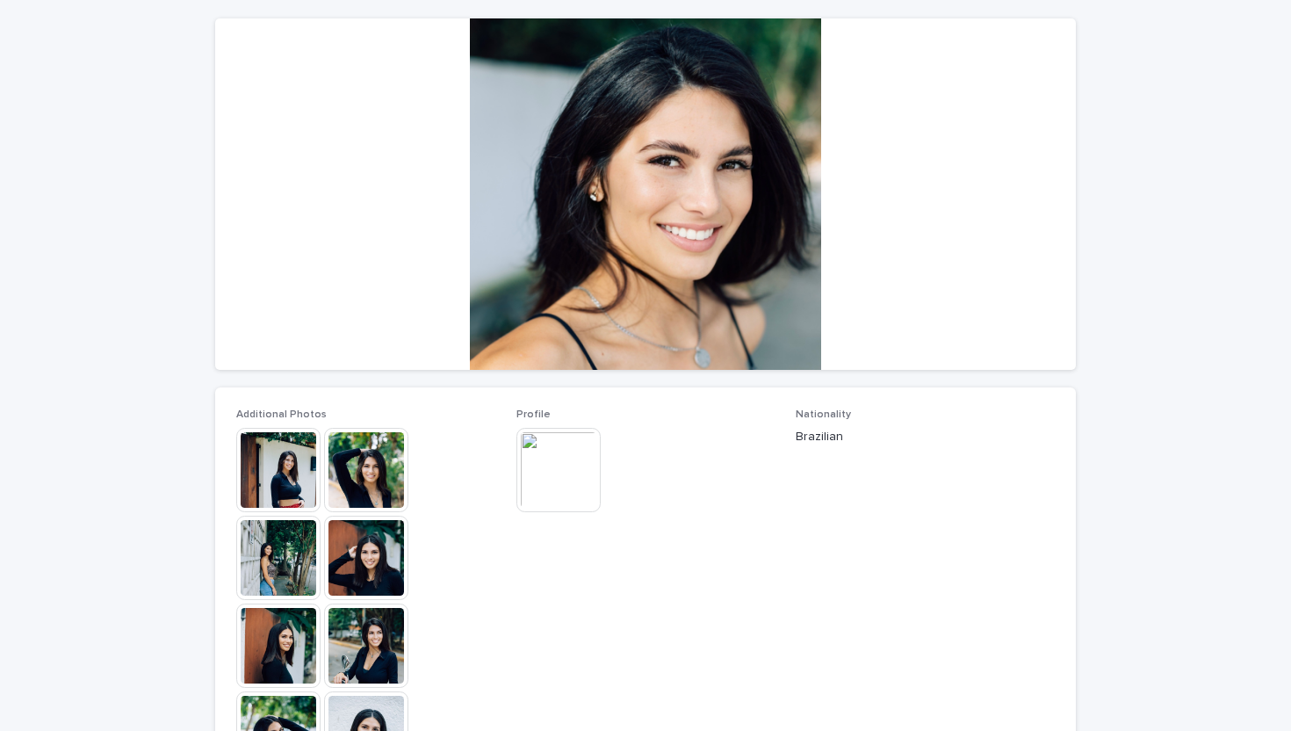
scroll to position [148, 0]
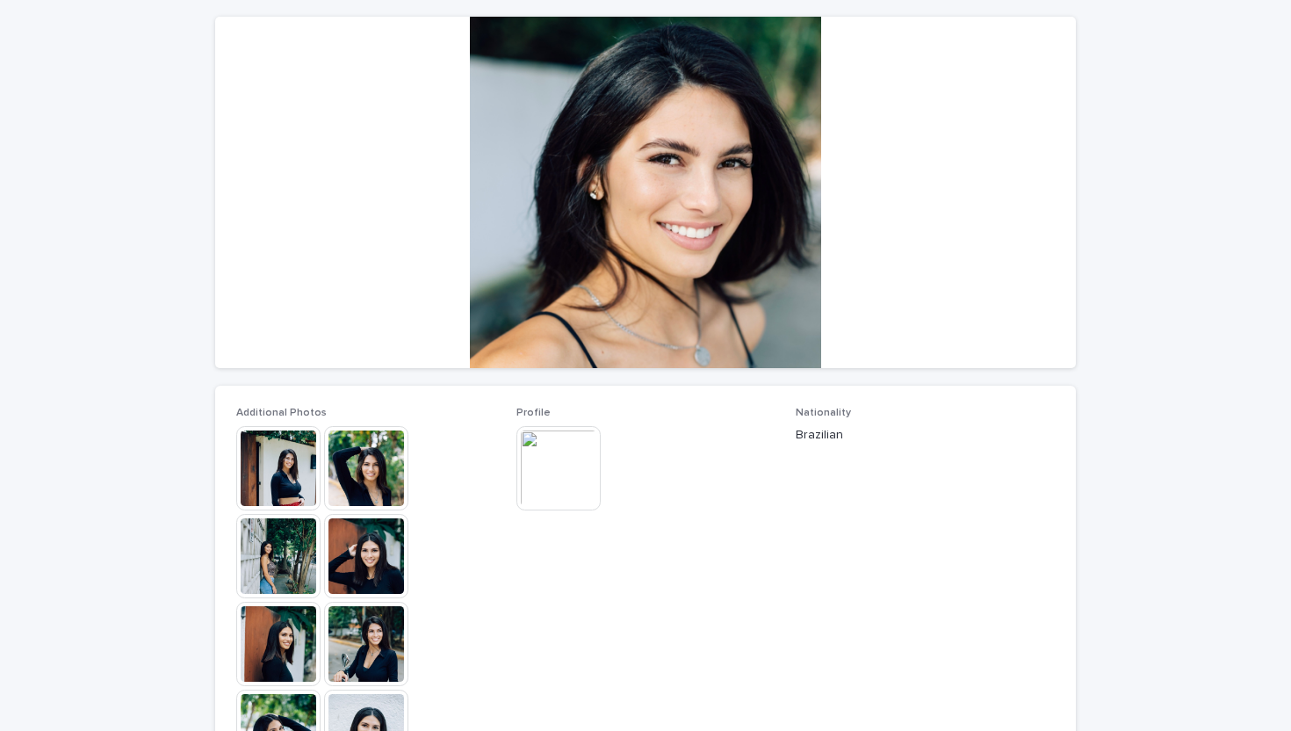
click at [566, 479] on img at bounding box center [558, 468] width 84 height 84
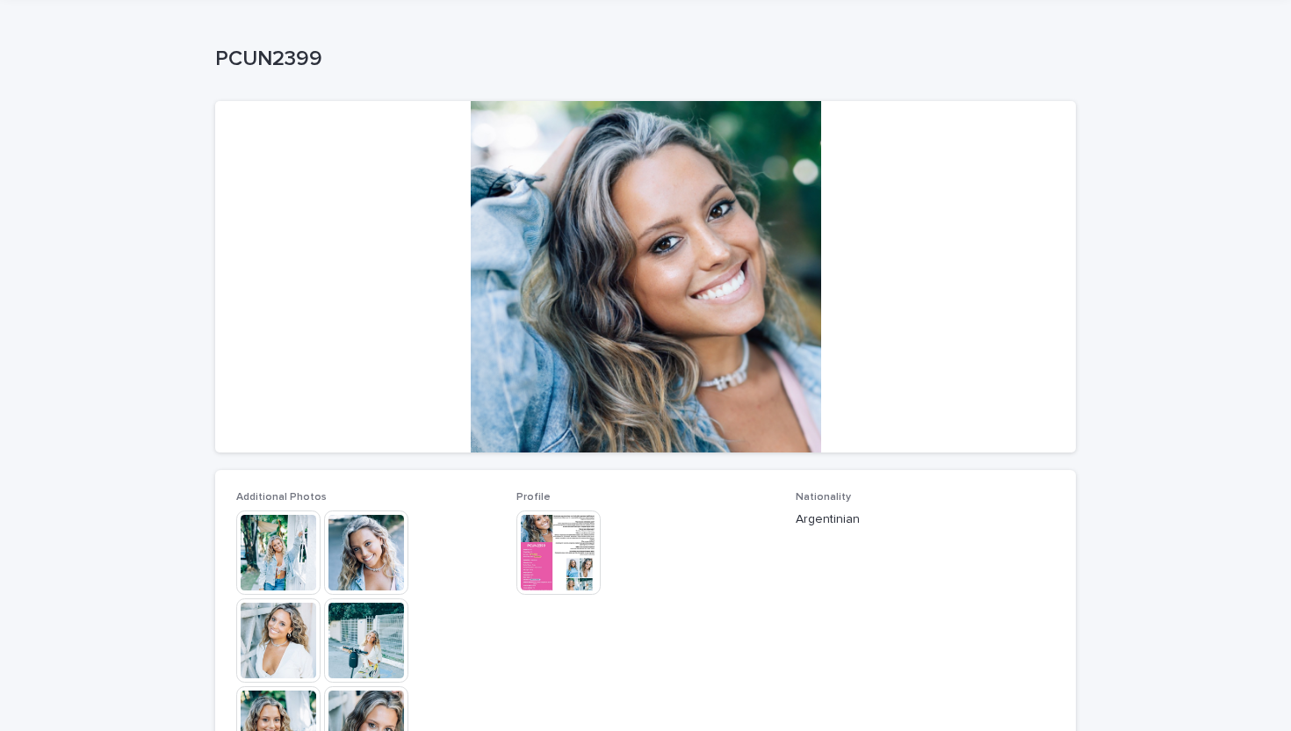
scroll to position [81, 0]
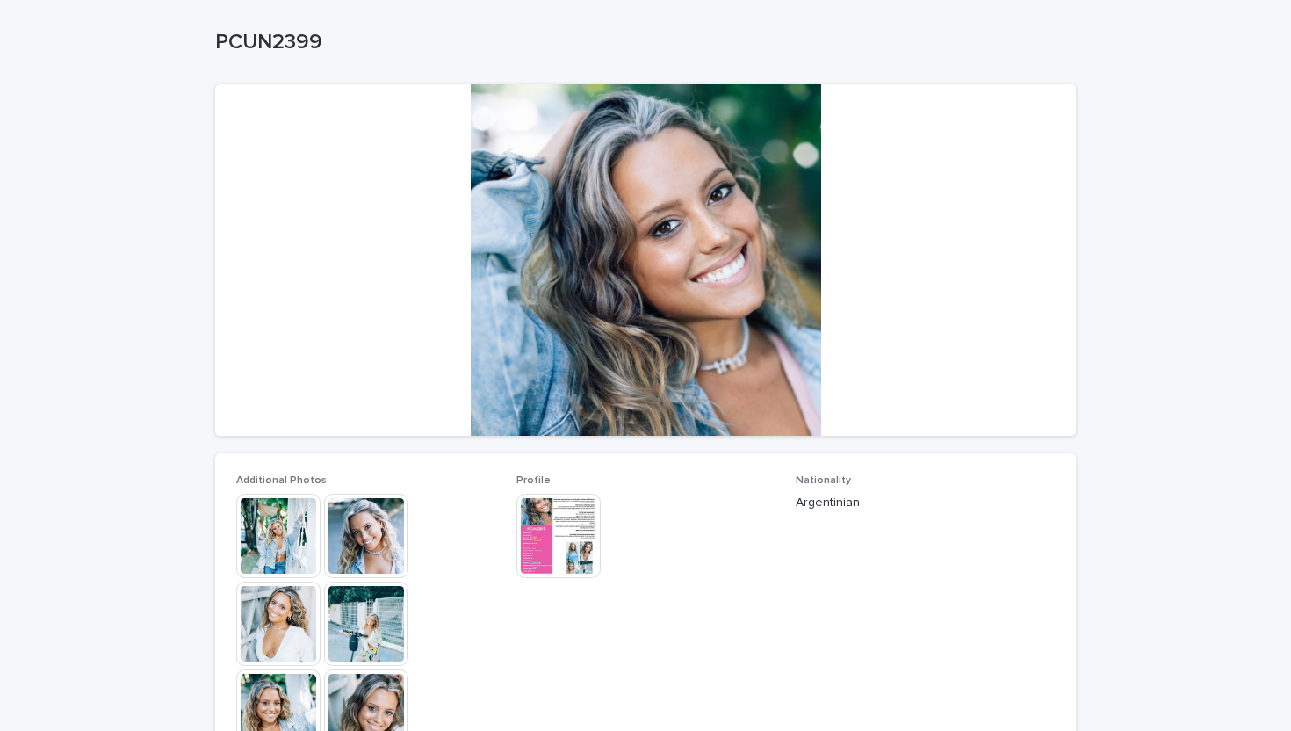
click at [558, 527] on img at bounding box center [558, 535] width 84 height 84
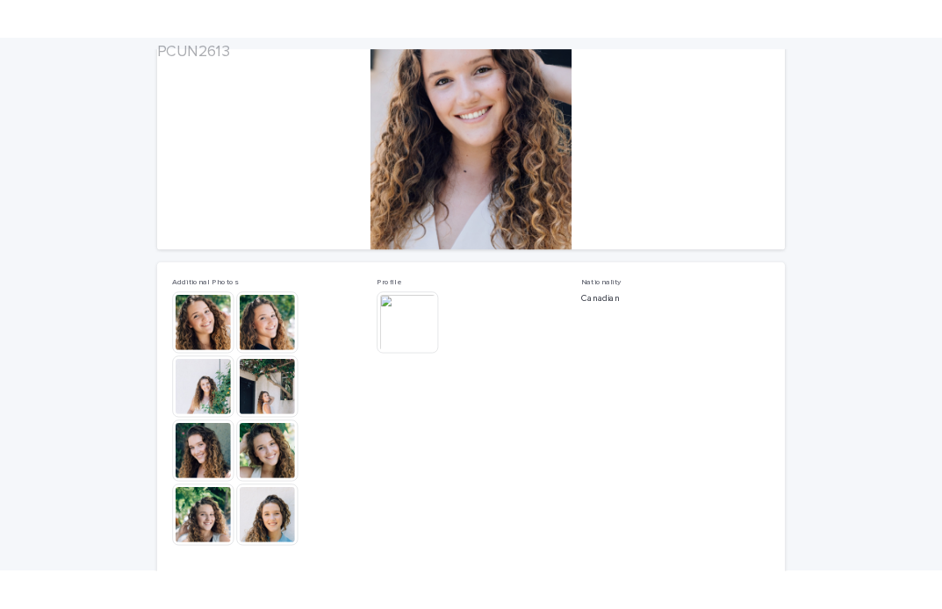
scroll to position [227, 0]
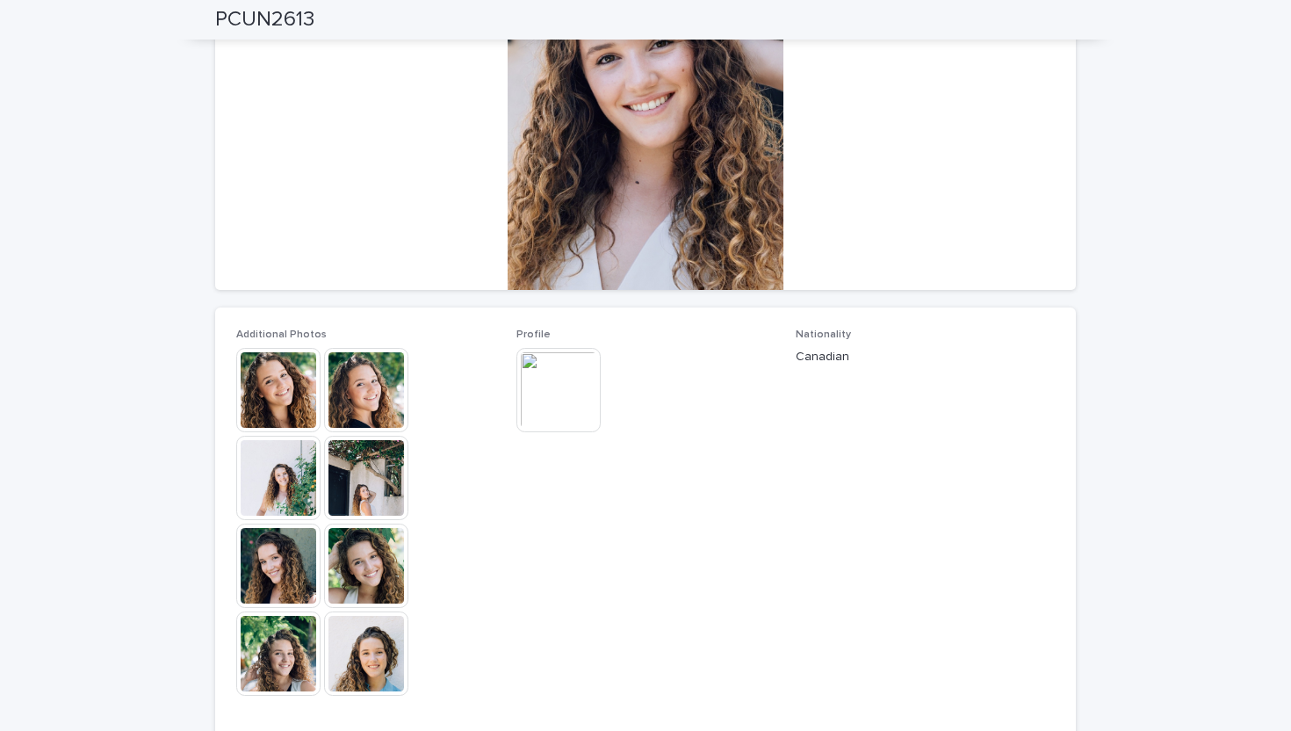
click at [555, 398] on img at bounding box center [558, 390] width 84 height 84
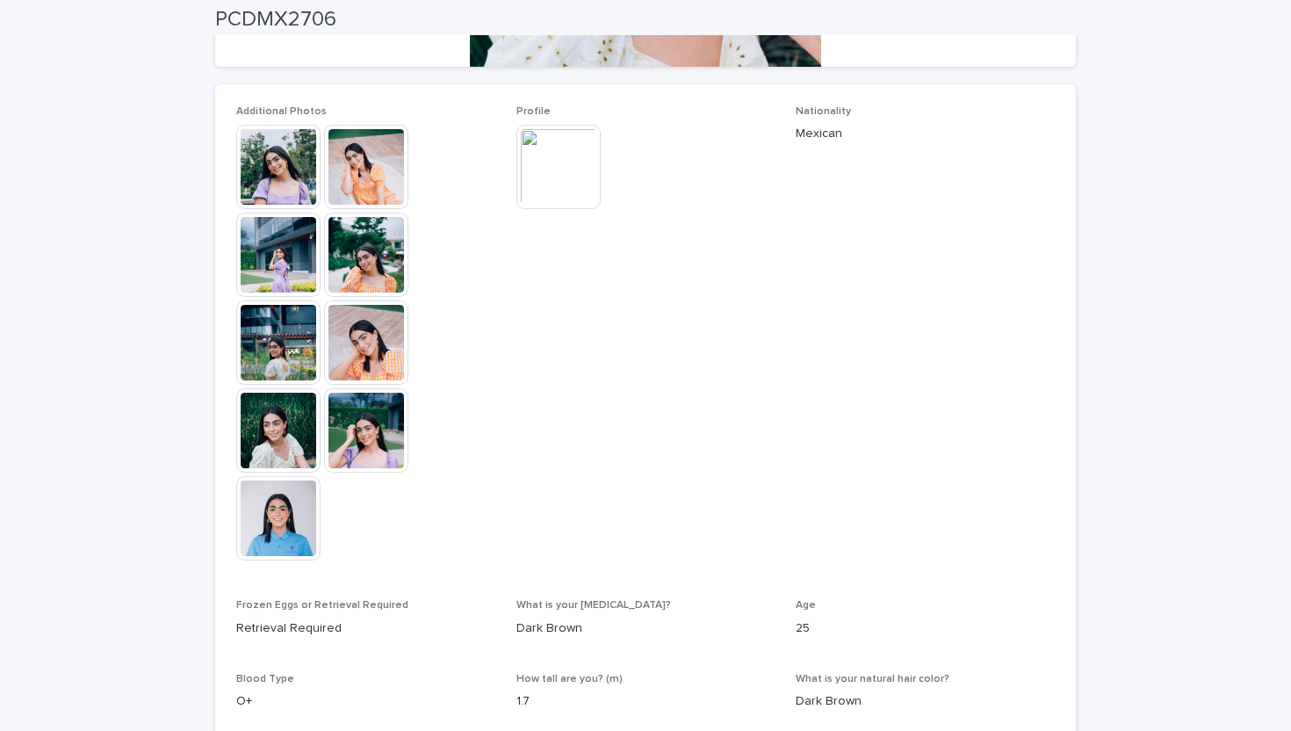
scroll to position [454, 0]
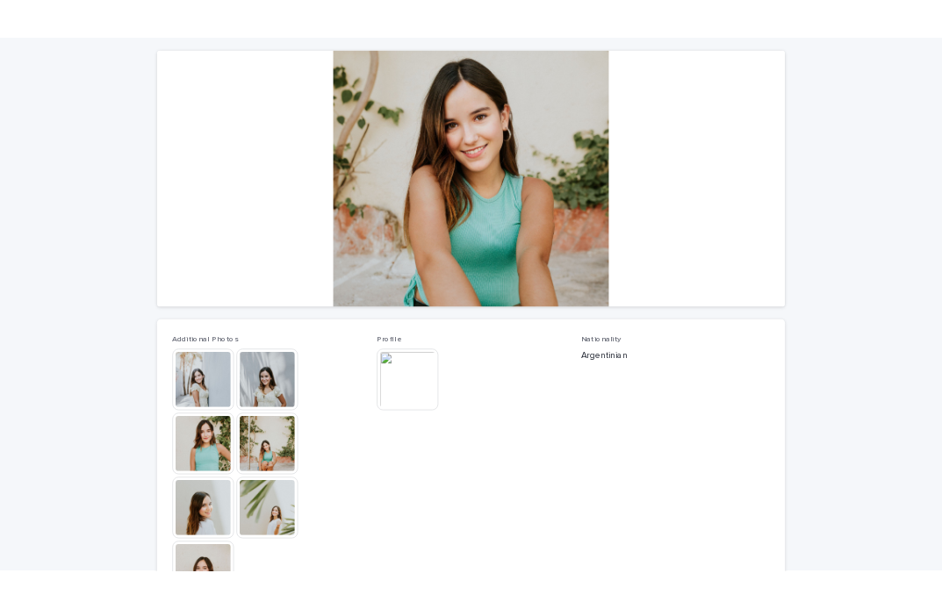
scroll to position [155, 0]
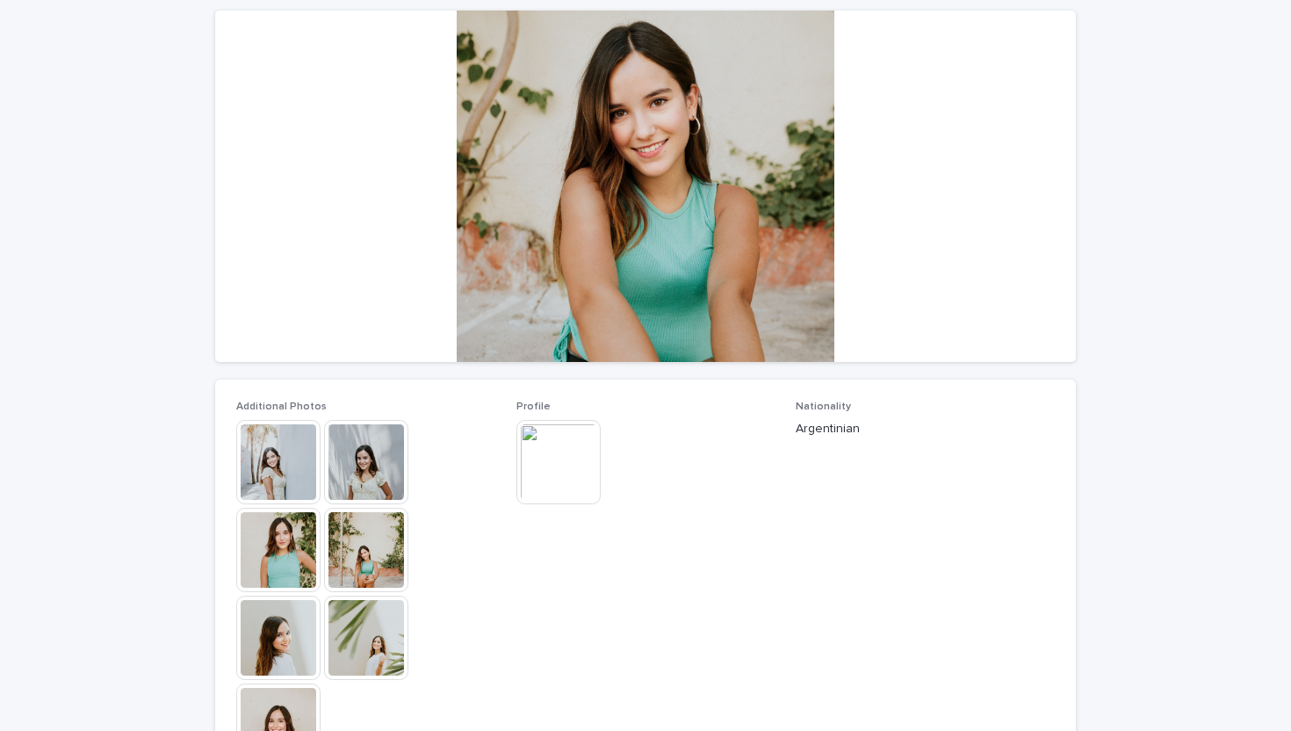
click at [566, 447] on img at bounding box center [558, 462] width 84 height 84
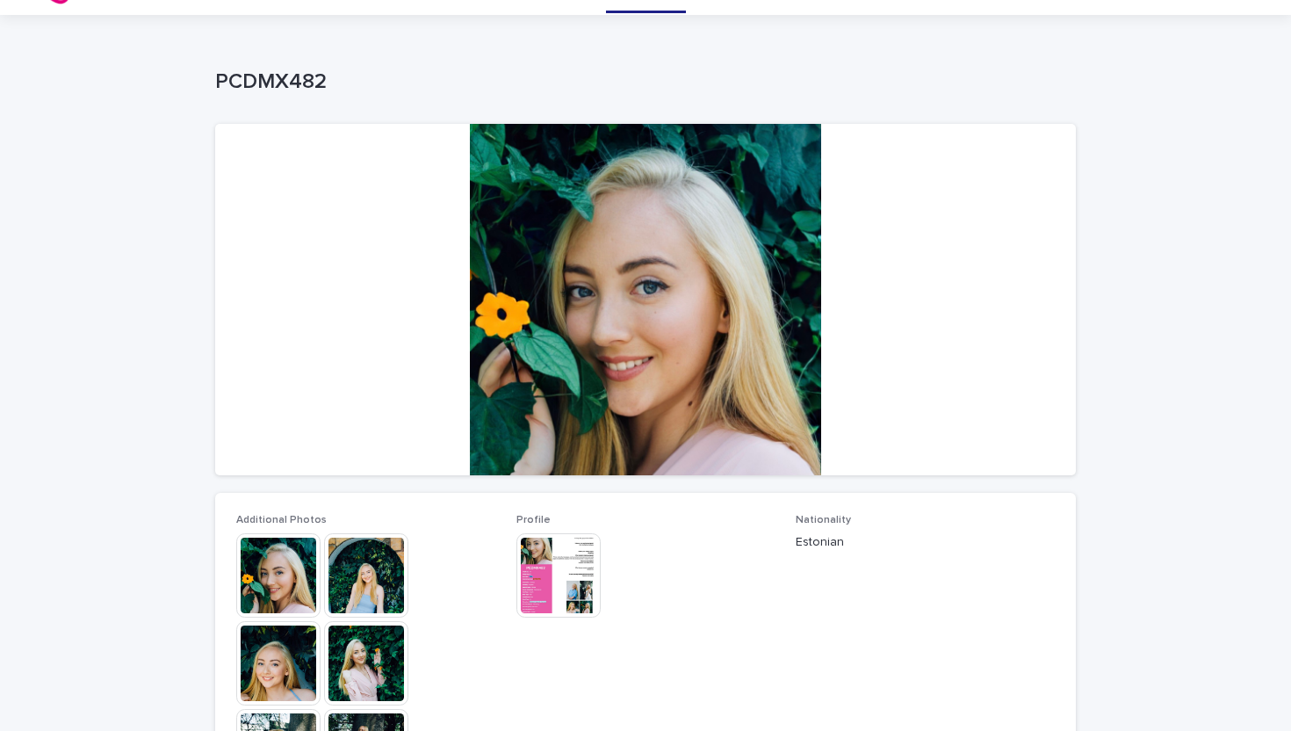
scroll to position [45, 0]
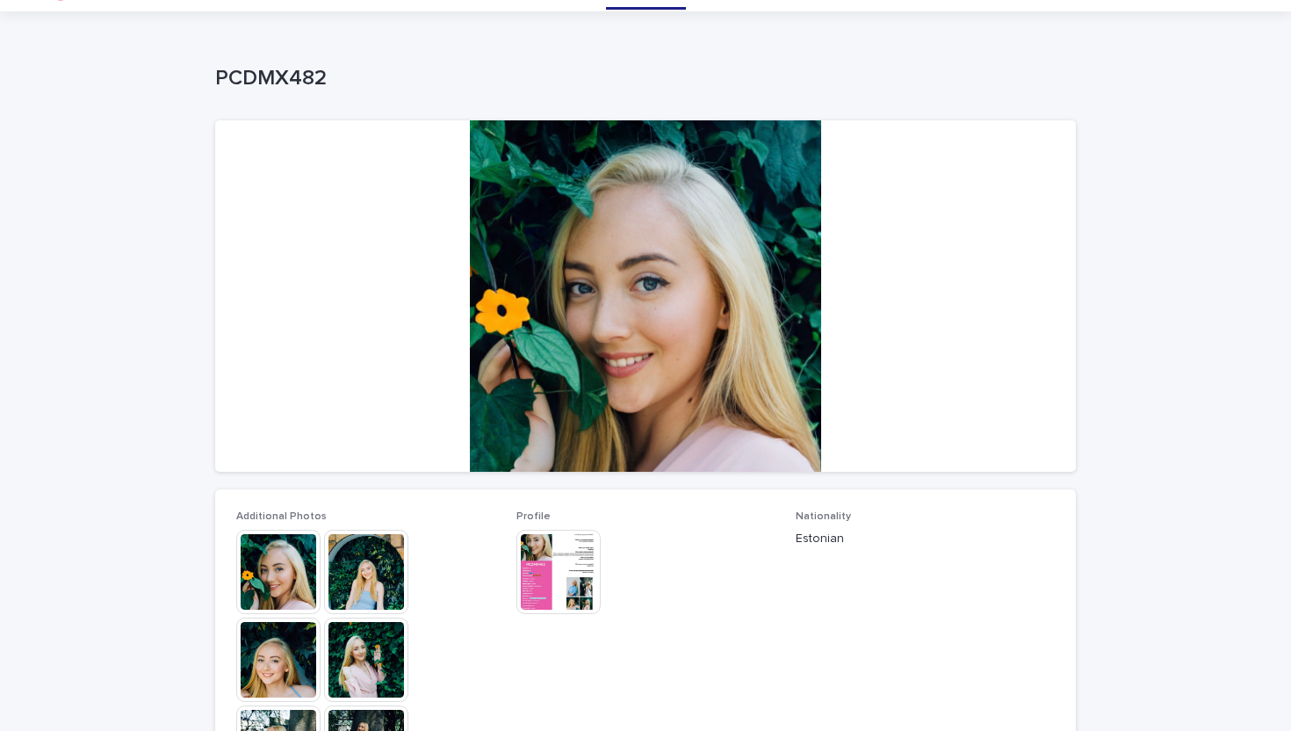
click at [263, 673] on img at bounding box center [278, 659] width 84 height 84
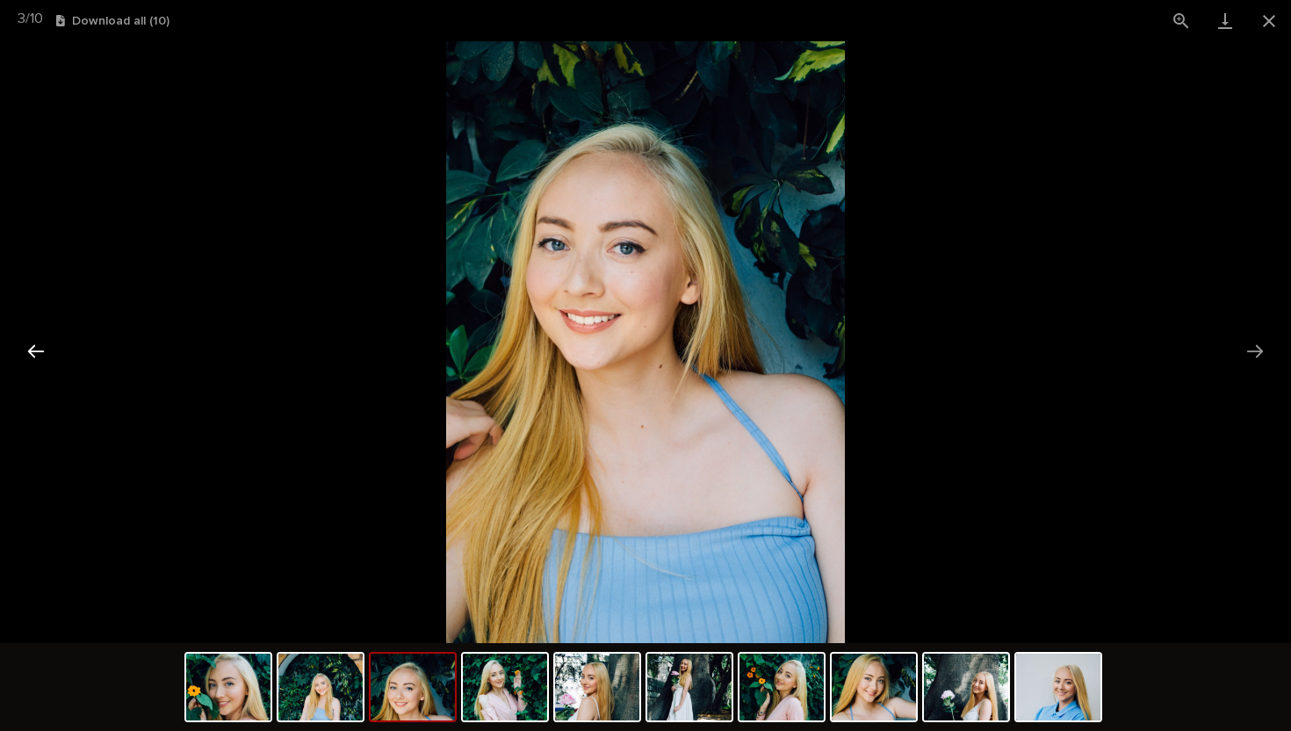
click at [39, 348] on button "Previous slide" at bounding box center [36, 351] width 37 height 34
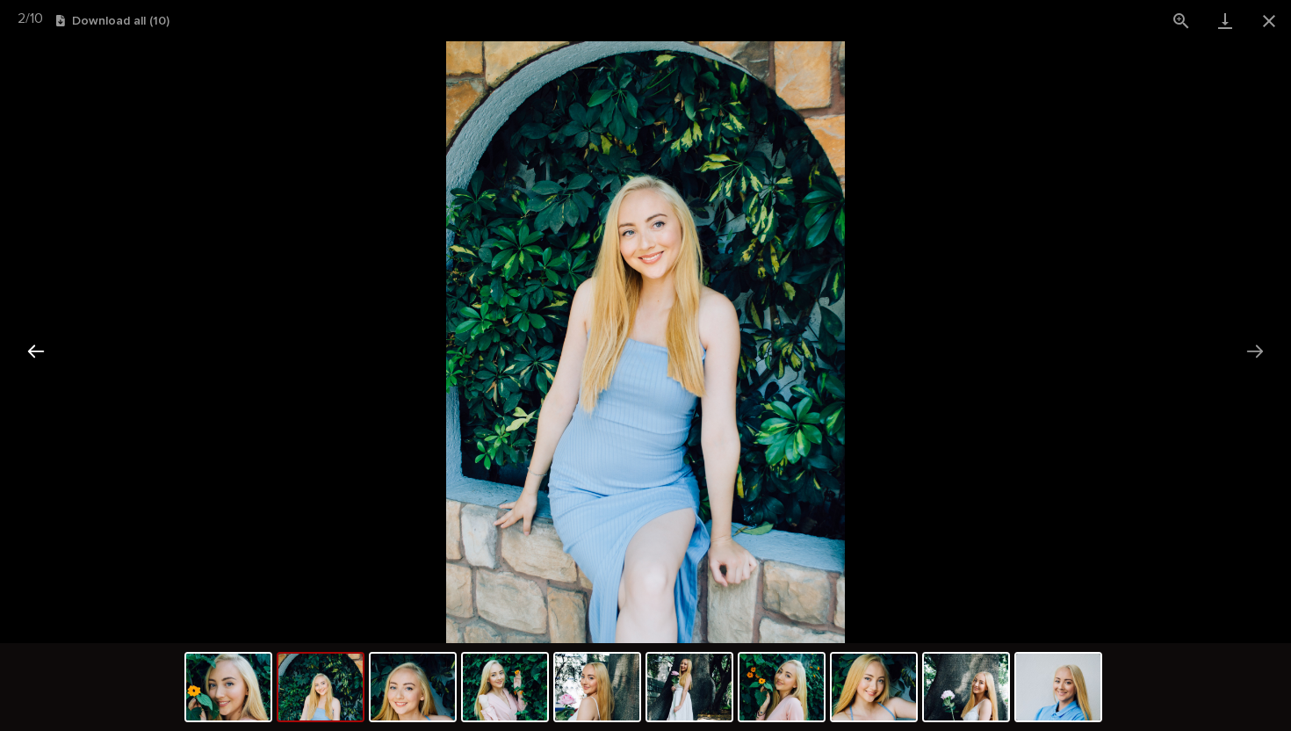
click at [39, 348] on button "Previous slide" at bounding box center [36, 351] width 37 height 34
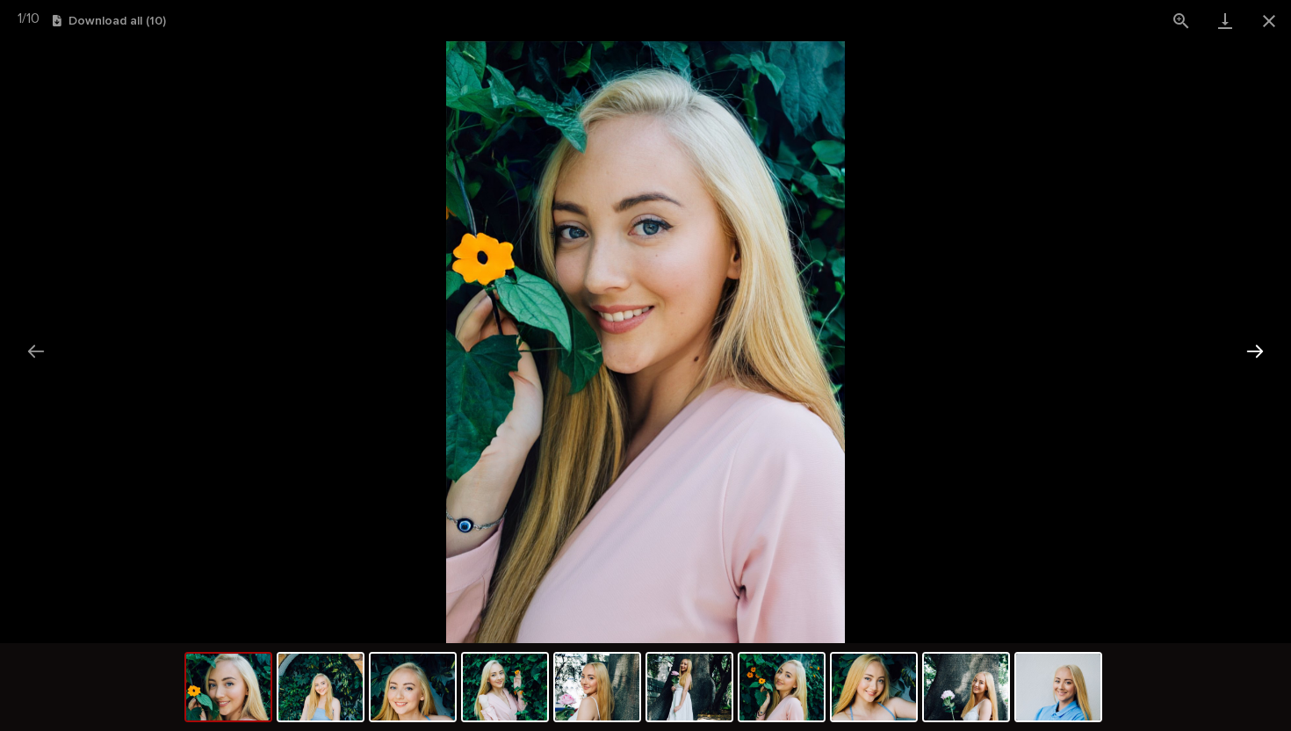
click at [1257, 349] on button "Next slide" at bounding box center [1254, 351] width 37 height 34
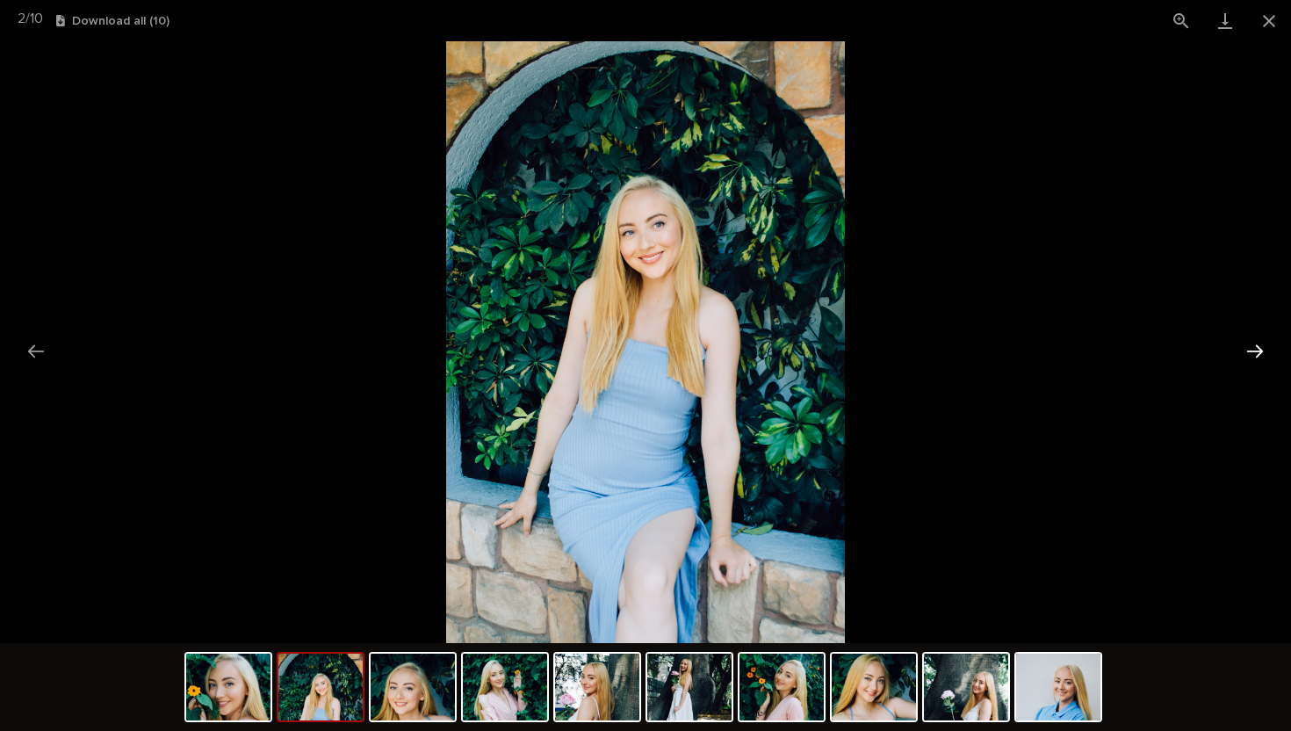
click at [1257, 349] on button "Next slide" at bounding box center [1254, 351] width 37 height 34
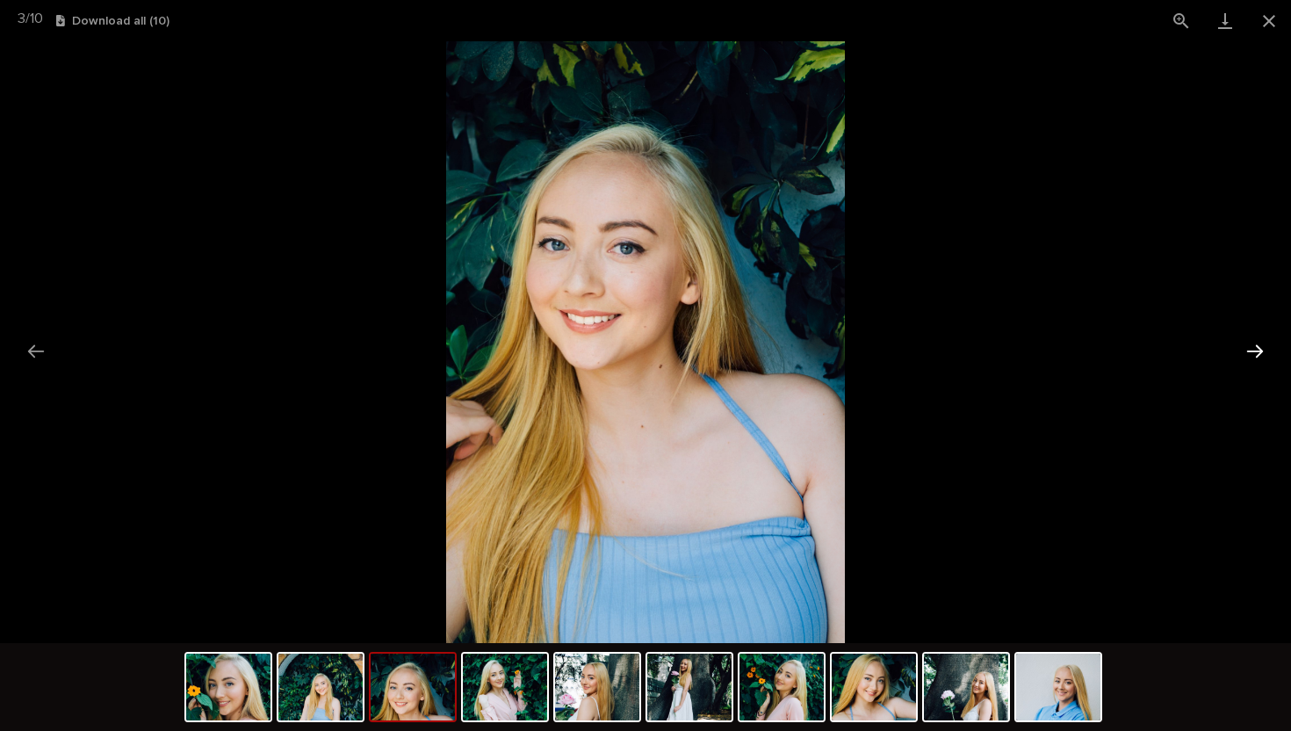
click at [1257, 349] on button "Next slide" at bounding box center [1254, 351] width 37 height 34
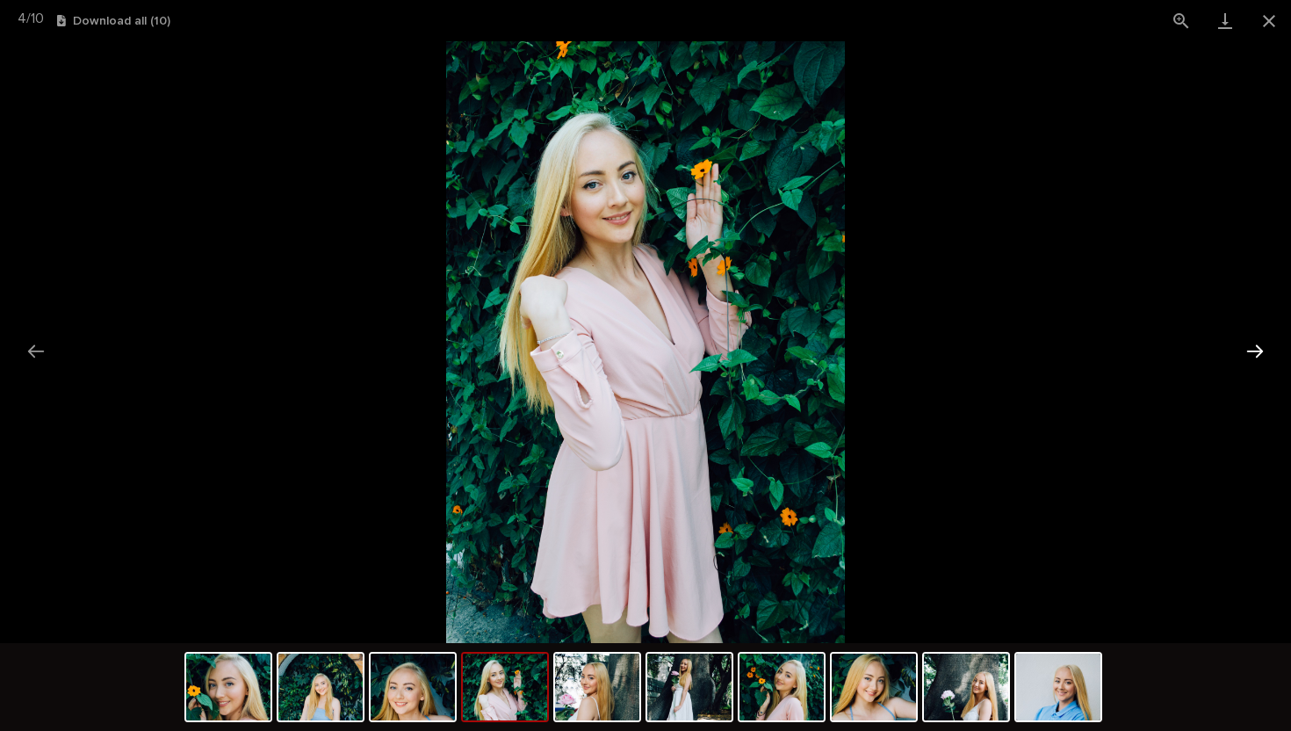
click at [1257, 349] on button "Next slide" at bounding box center [1254, 351] width 37 height 34
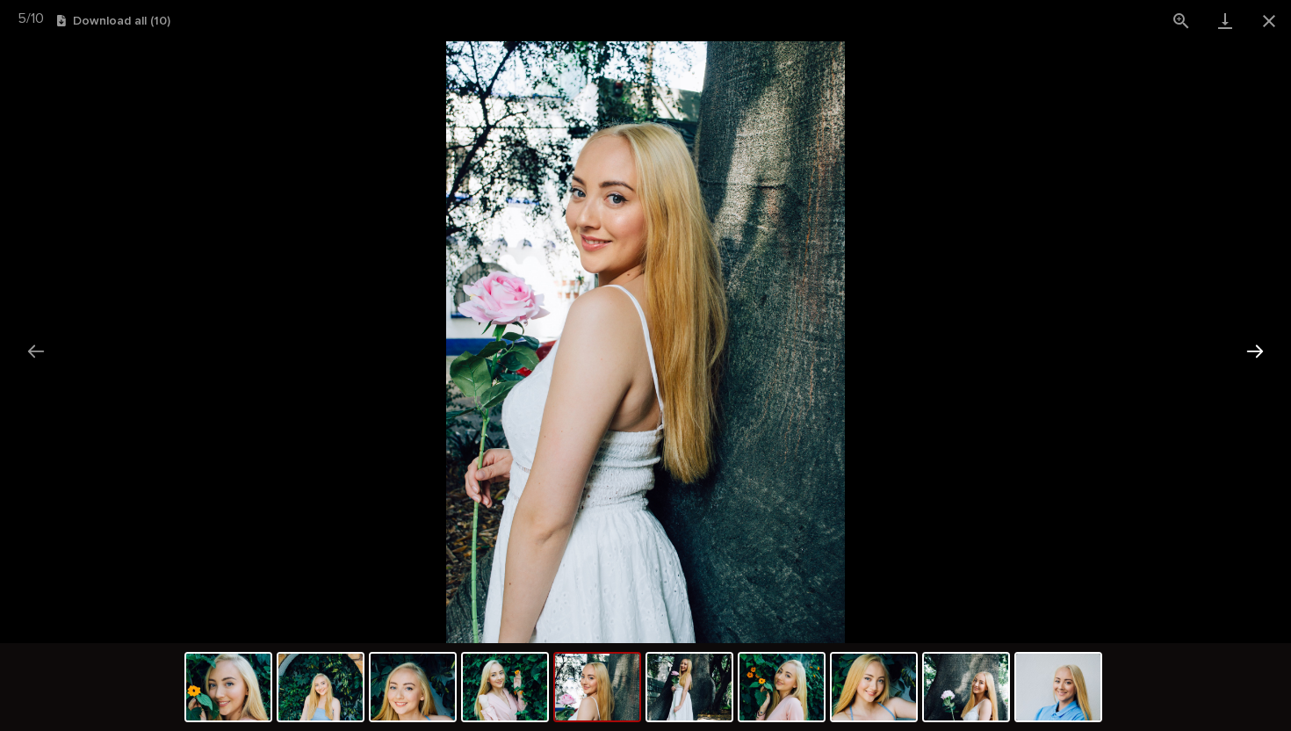
click at [1257, 349] on button "Next slide" at bounding box center [1254, 351] width 37 height 34
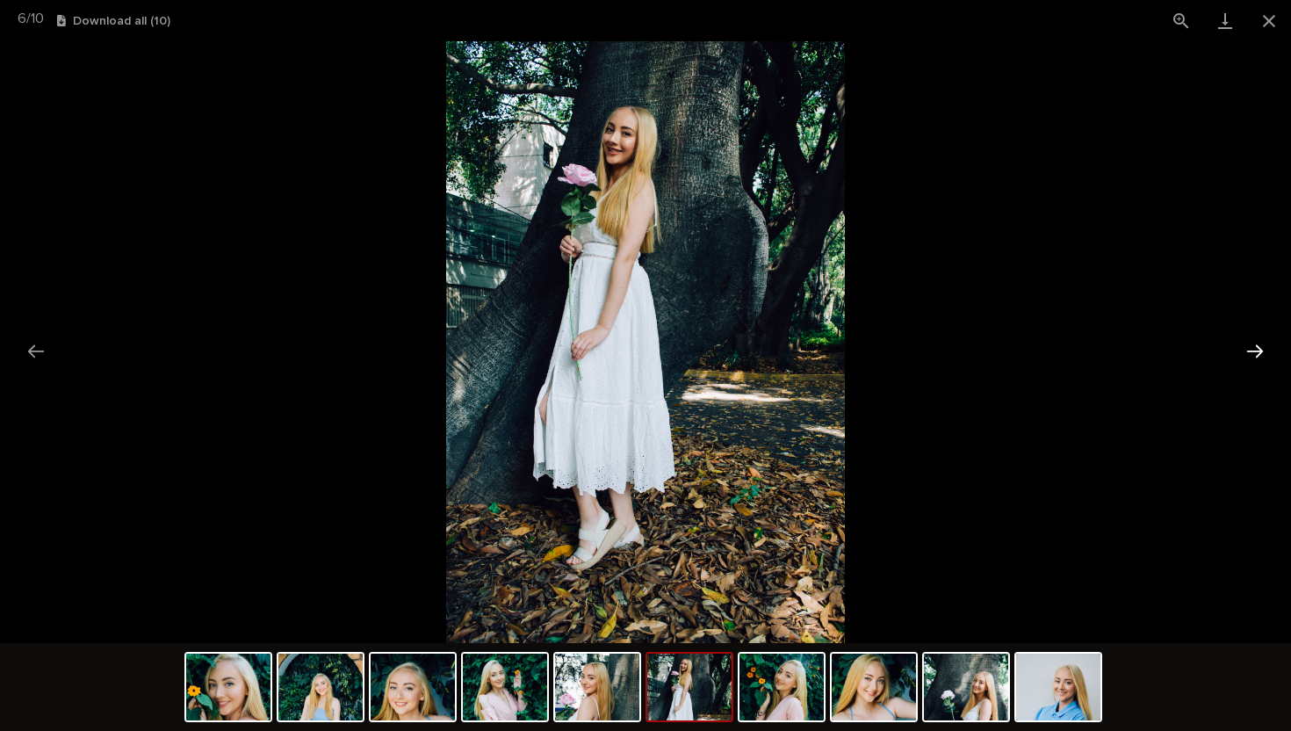
click at [1257, 349] on button "Next slide" at bounding box center [1254, 351] width 37 height 34
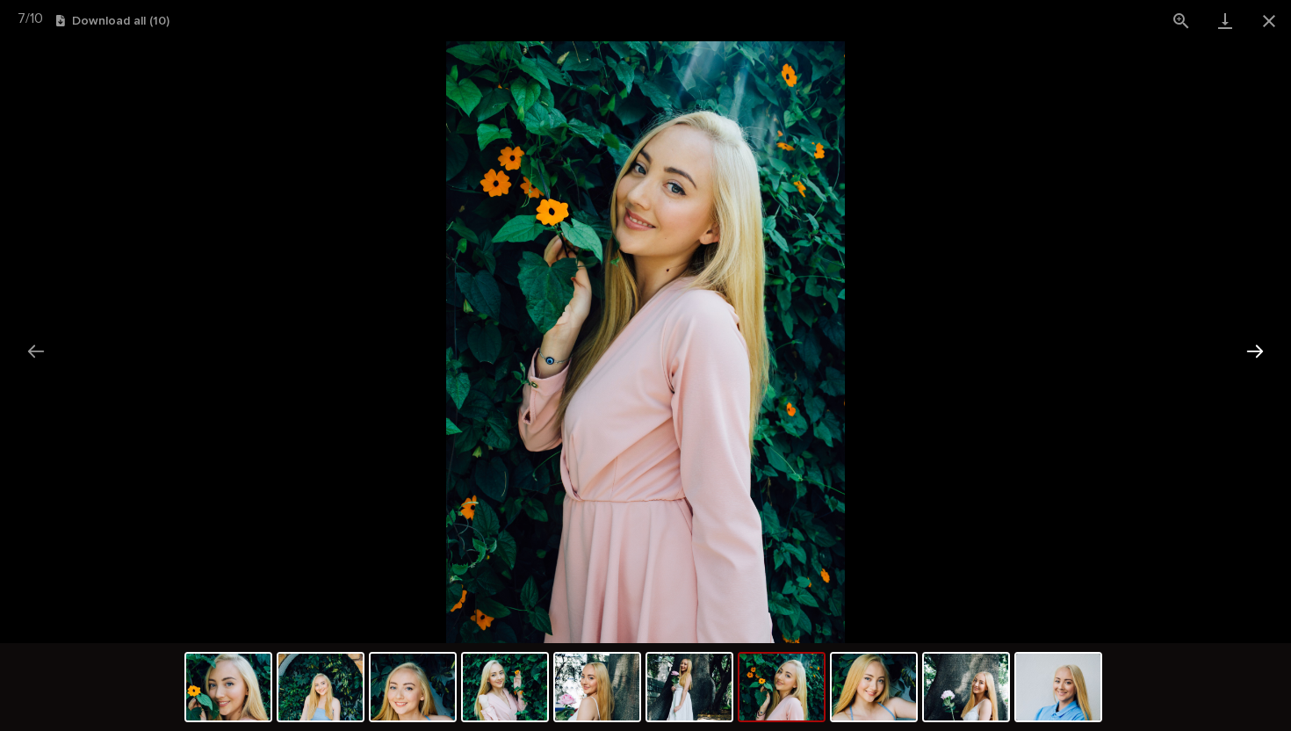
click at [1257, 349] on button "Next slide" at bounding box center [1254, 351] width 37 height 34
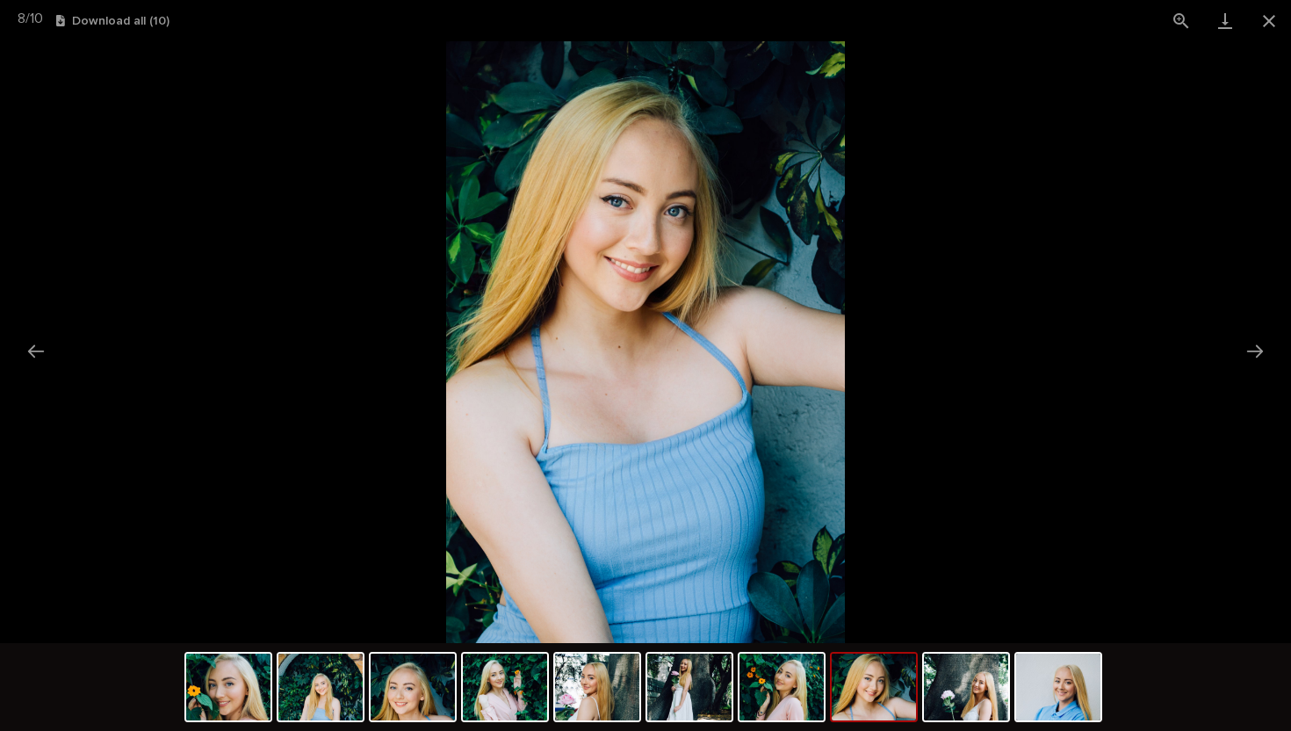
scroll to position [0, 0]
click at [1196, 267] on picture at bounding box center [645, 342] width 1291 height 602
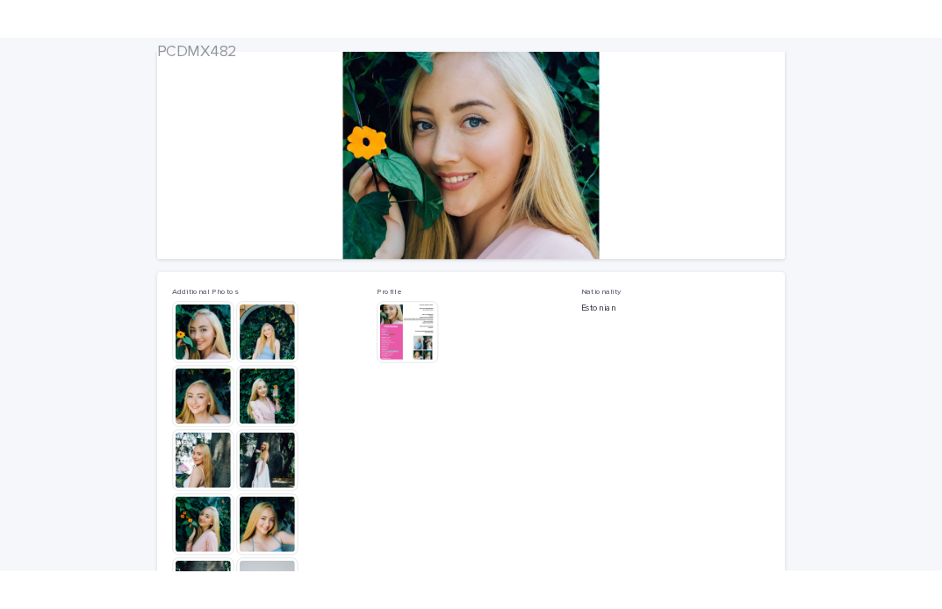
scroll to position [220, 0]
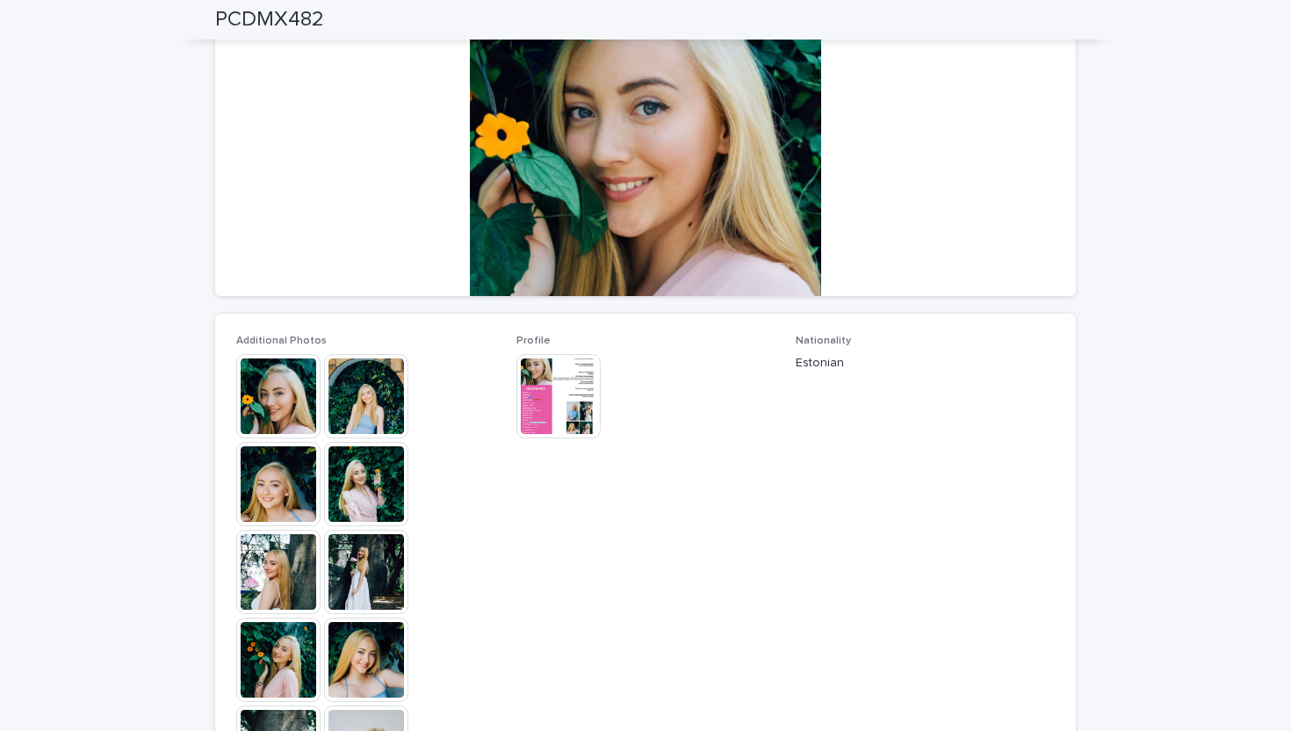
click at [561, 389] on img at bounding box center [558, 396] width 84 height 84
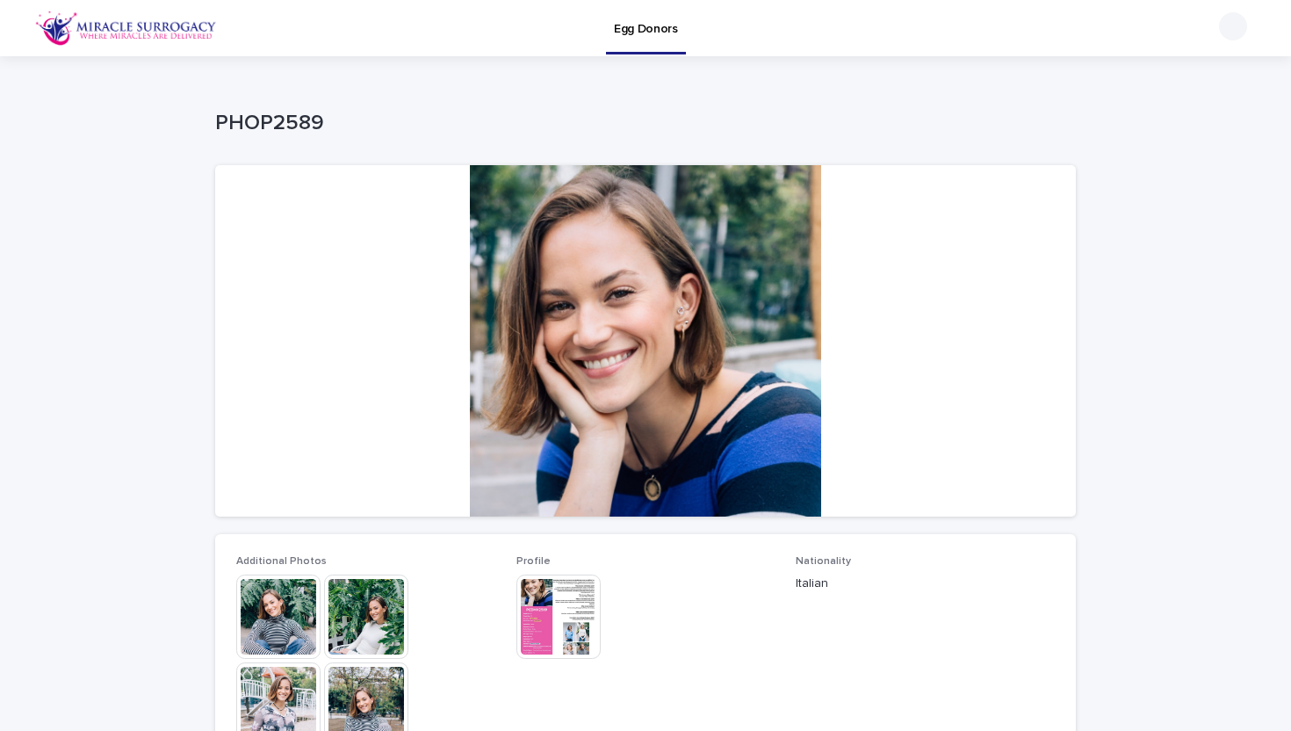
click at [537, 608] on img at bounding box center [558, 616] width 84 height 84
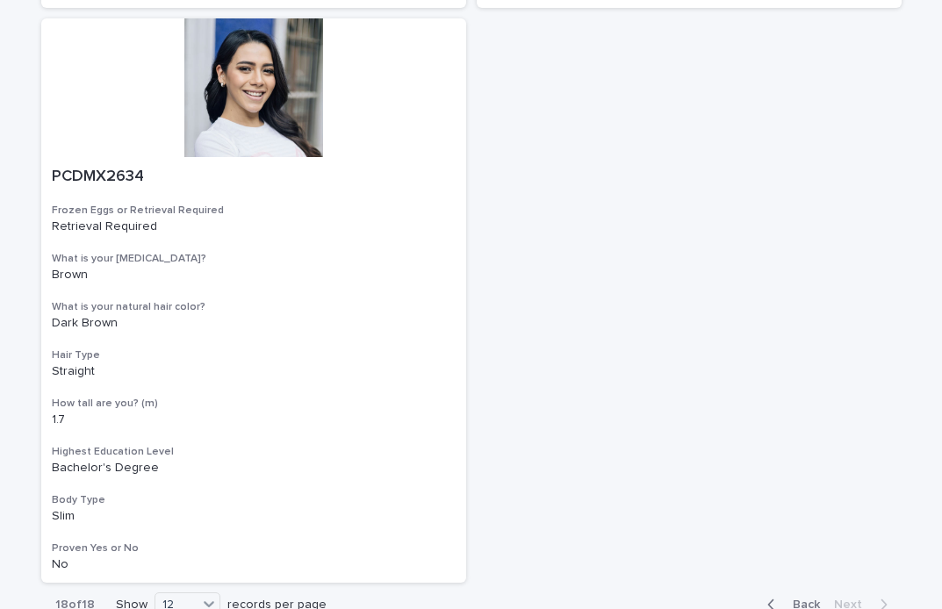
scroll to position [2087, 0]
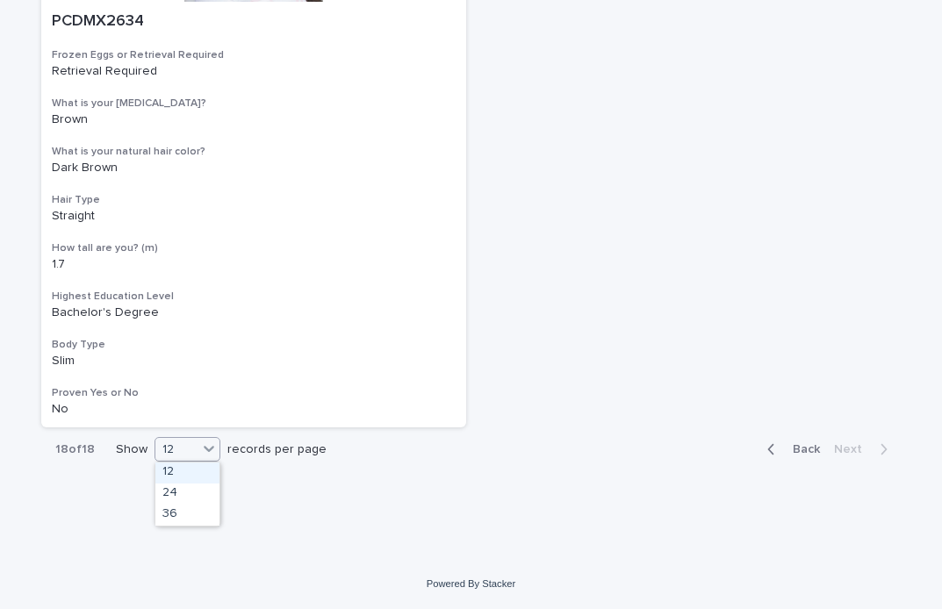
click at [171, 451] on div "12" at bounding box center [176, 450] width 42 height 18
click at [420, 451] on div "18 of 18 Show option 12 focused, 1 of 3. 3 results available. Use Up and Down t…" at bounding box center [471, 450] width 861 height 44
